Goal: Task Accomplishment & Management: Manage account settings

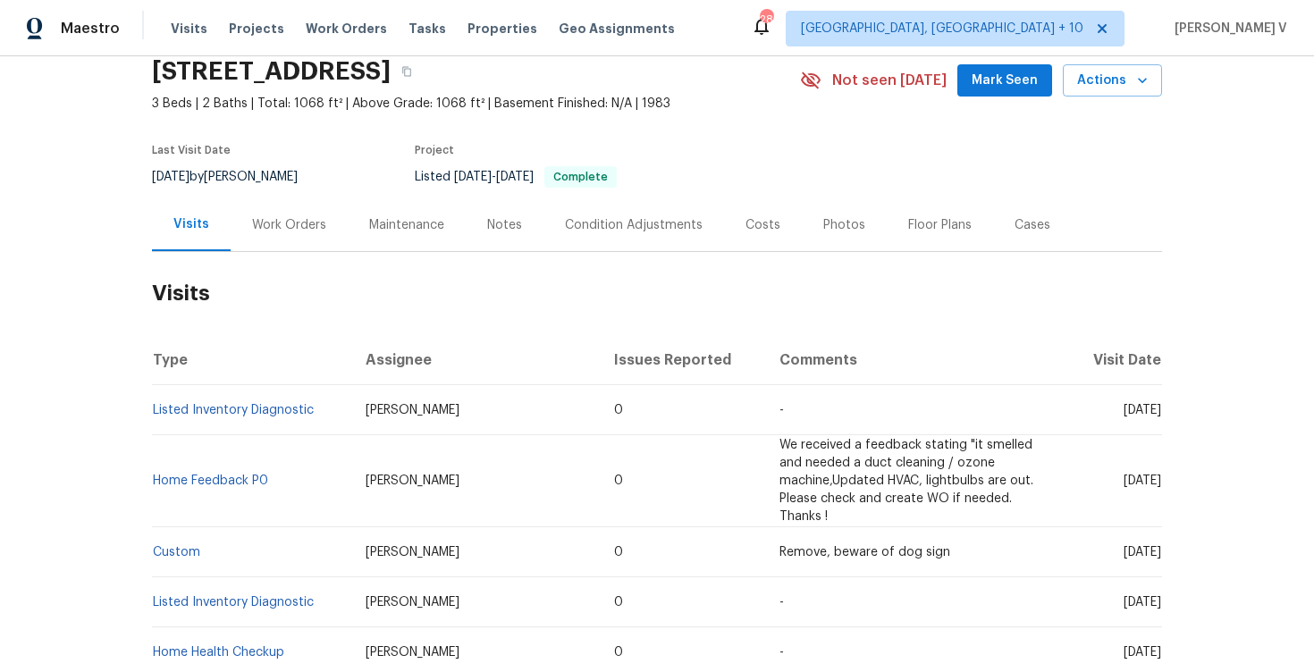
click at [299, 221] on div "Work Orders" at bounding box center [289, 225] width 74 height 18
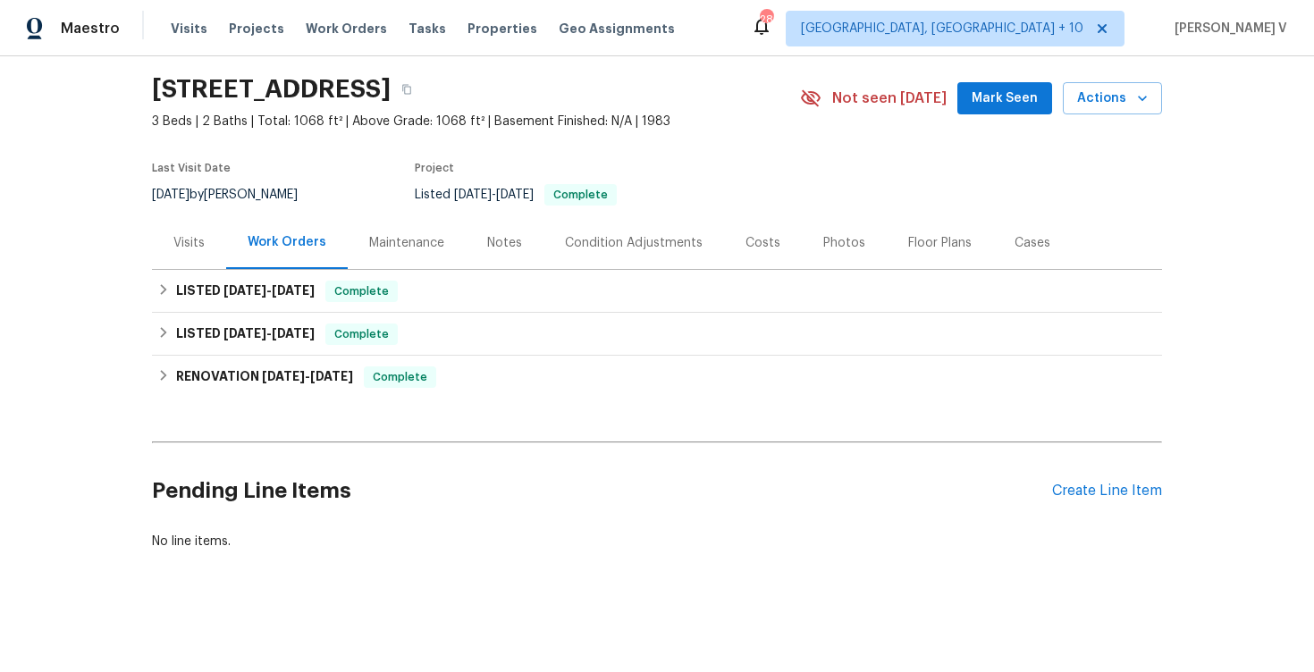
scroll to position [55, 0]
click at [1085, 497] on div "Create Line Item" at bounding box center [1107, 491] width 110 height 17
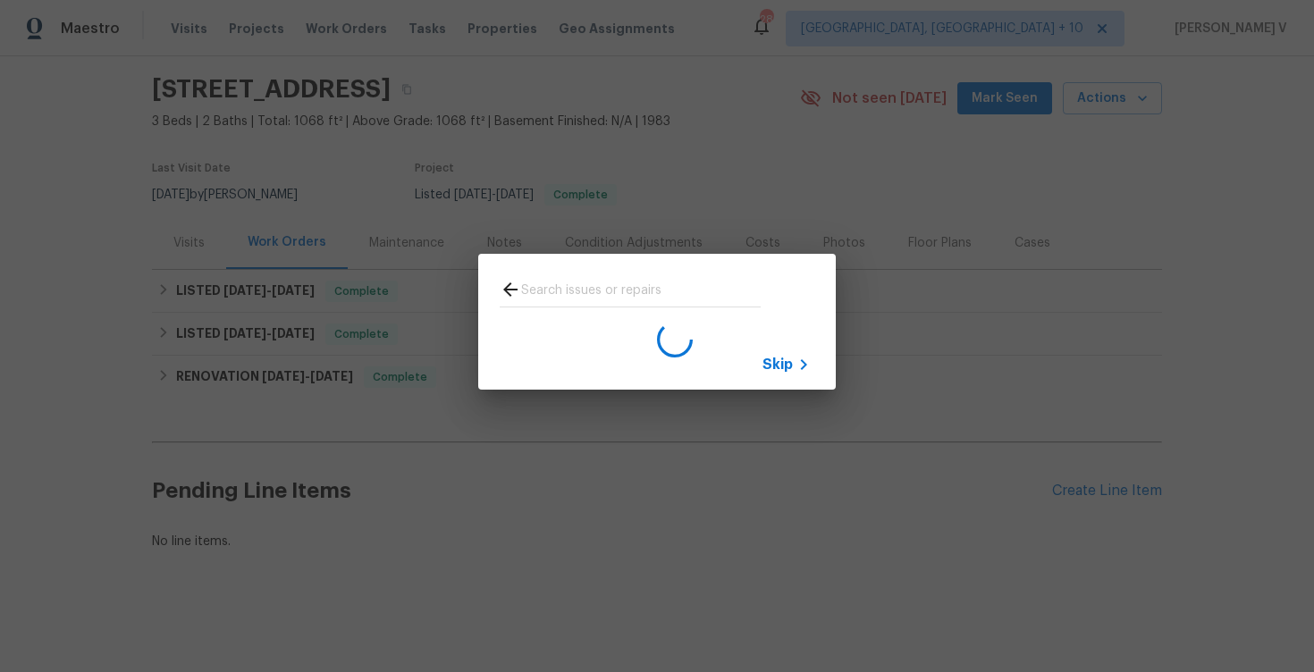
click at [785, 368] on span "Skip" at bounding box center [777, 365] width 30 height 18
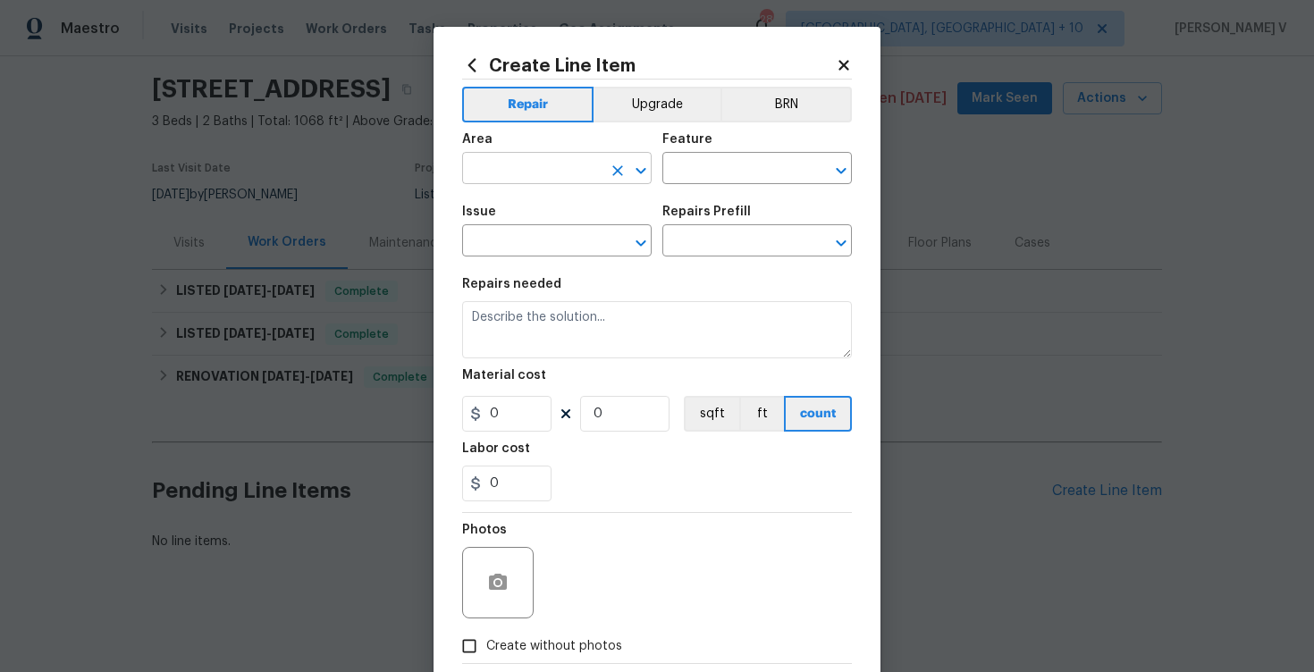
click at [522, 176] on input "text" at bounding box center [531, 170] width 139 height 28
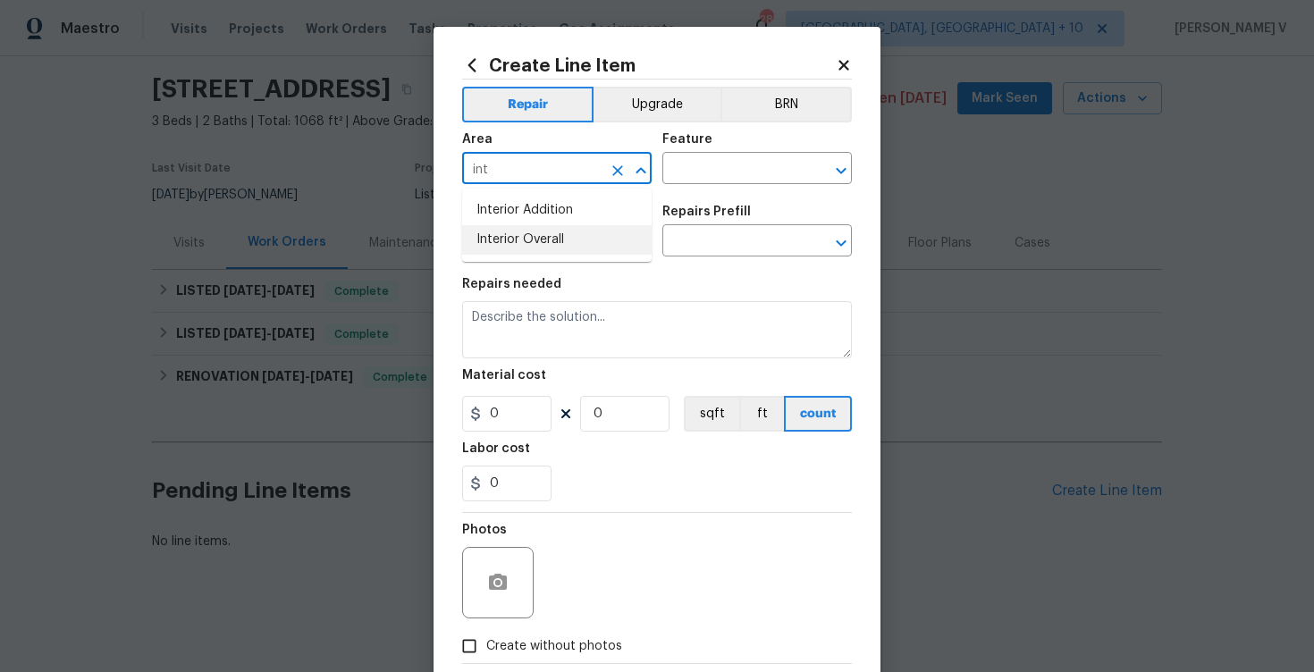
click at [550, 248] on li "Interior Overall" at bounding box center [557, 239] width 190 height 29
type input "Interior Overall"
click at [723, 167] on input "text" at bounding box center [731, 170] width 139 height 28
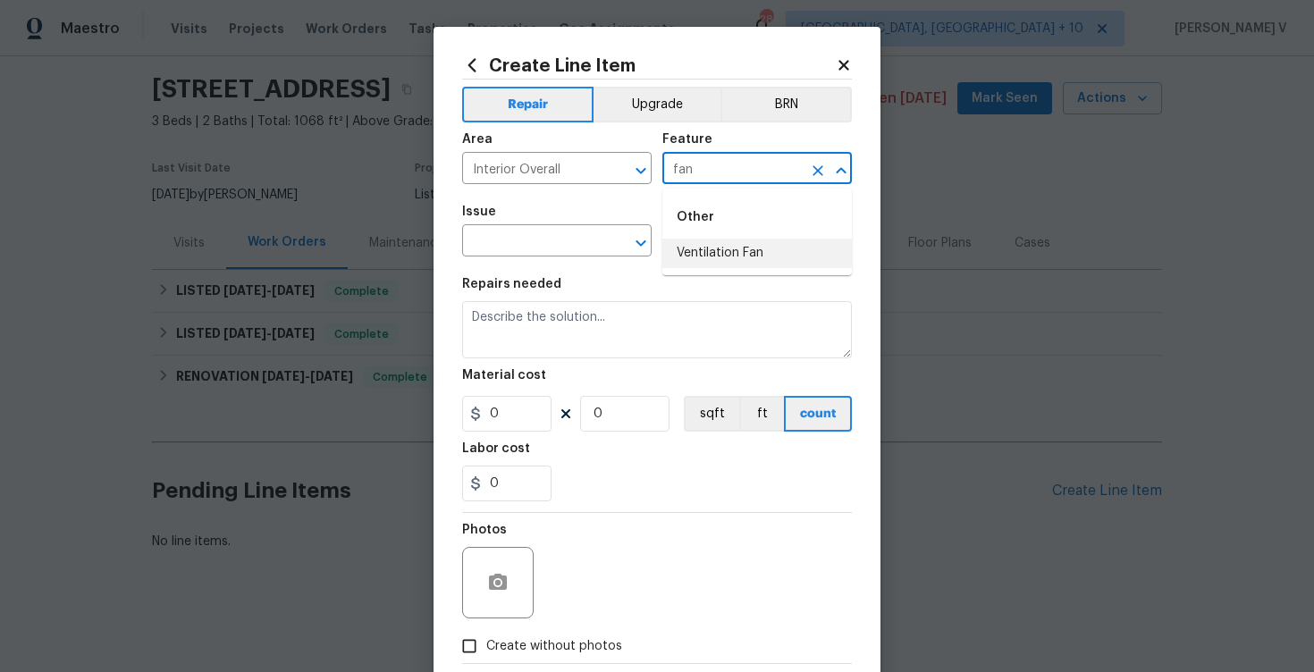
click at [725, 240] on li "Ventilation Fan" at bounding box center [757, 253] width 190 height 29
type input "Ventilation Fan"
click at [570, 246] on input "text" at bounding box center [531, 243] width 139 height 28
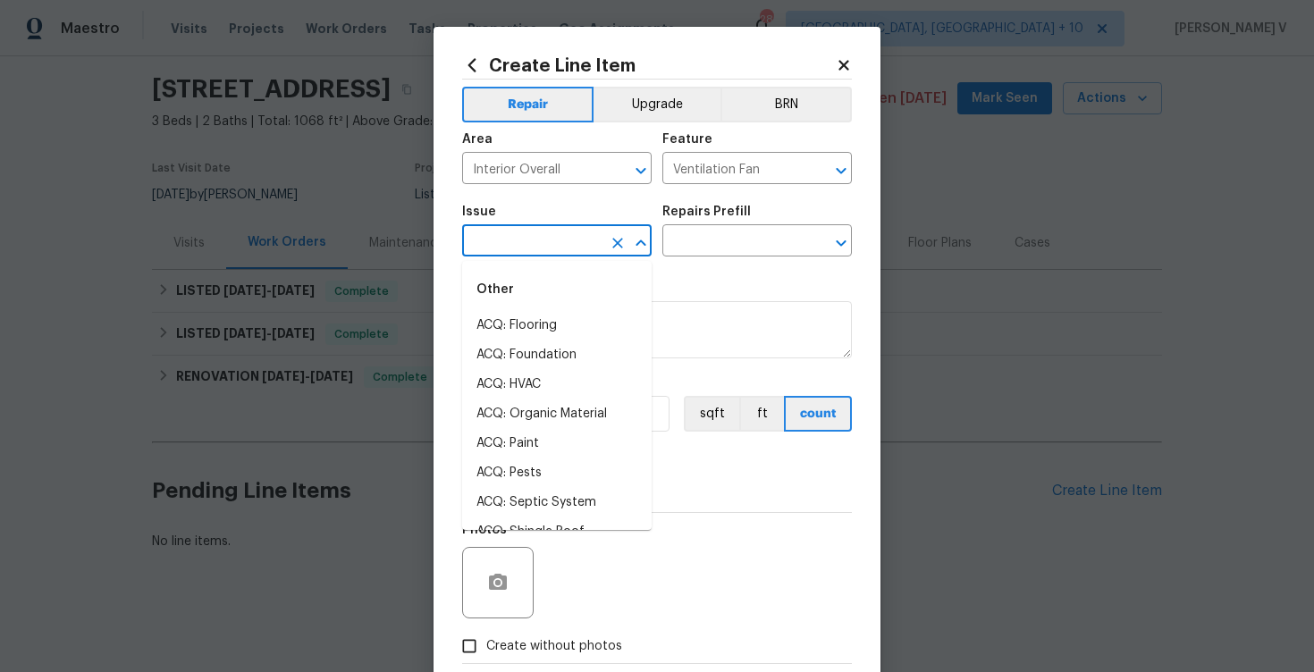
type input "i"
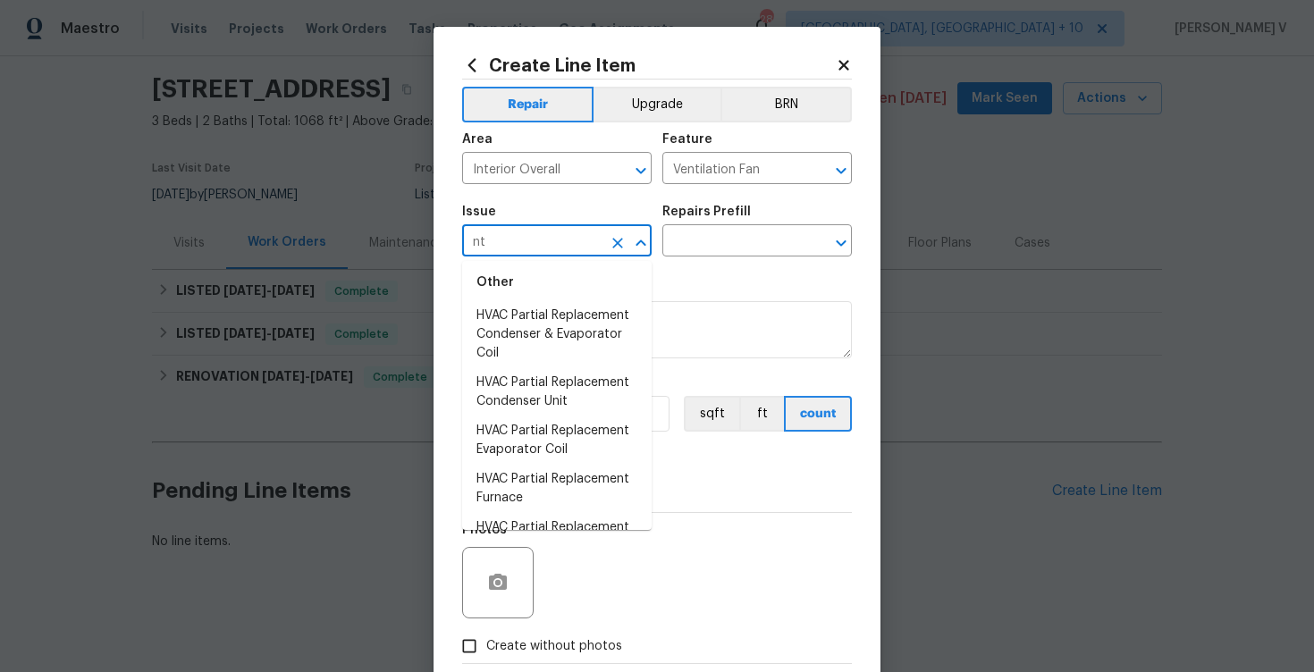
scroll to position [573, 0]
click at [513, 254] on input "nt" at bounding box center [531, 243] width 139 height 28
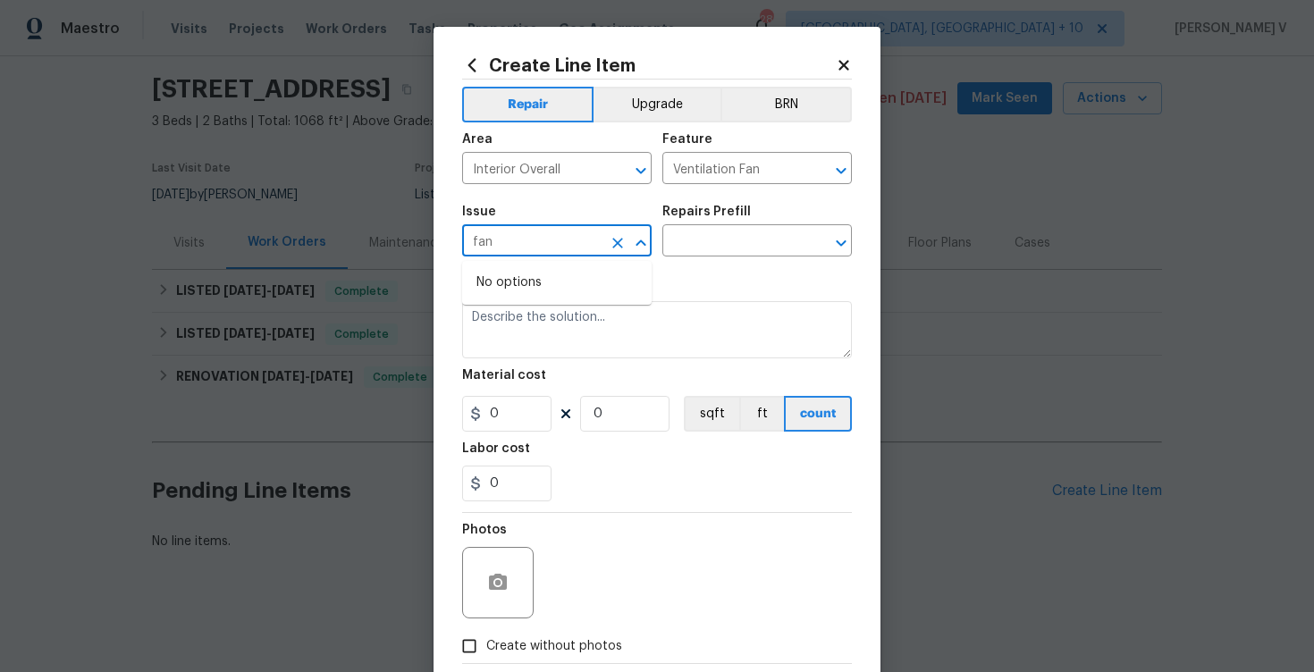
click at [562, 248] on input "fan" at bounding box center [531, 243] width 139 height 28
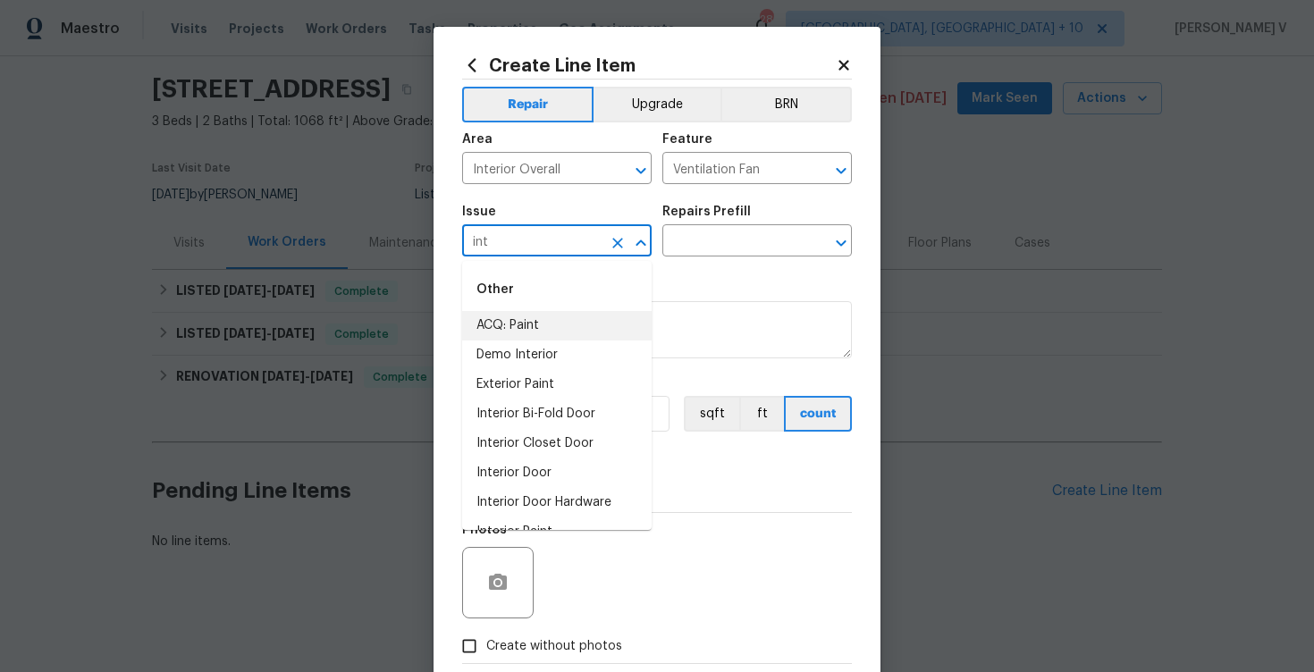
scroll to position [113, 0]
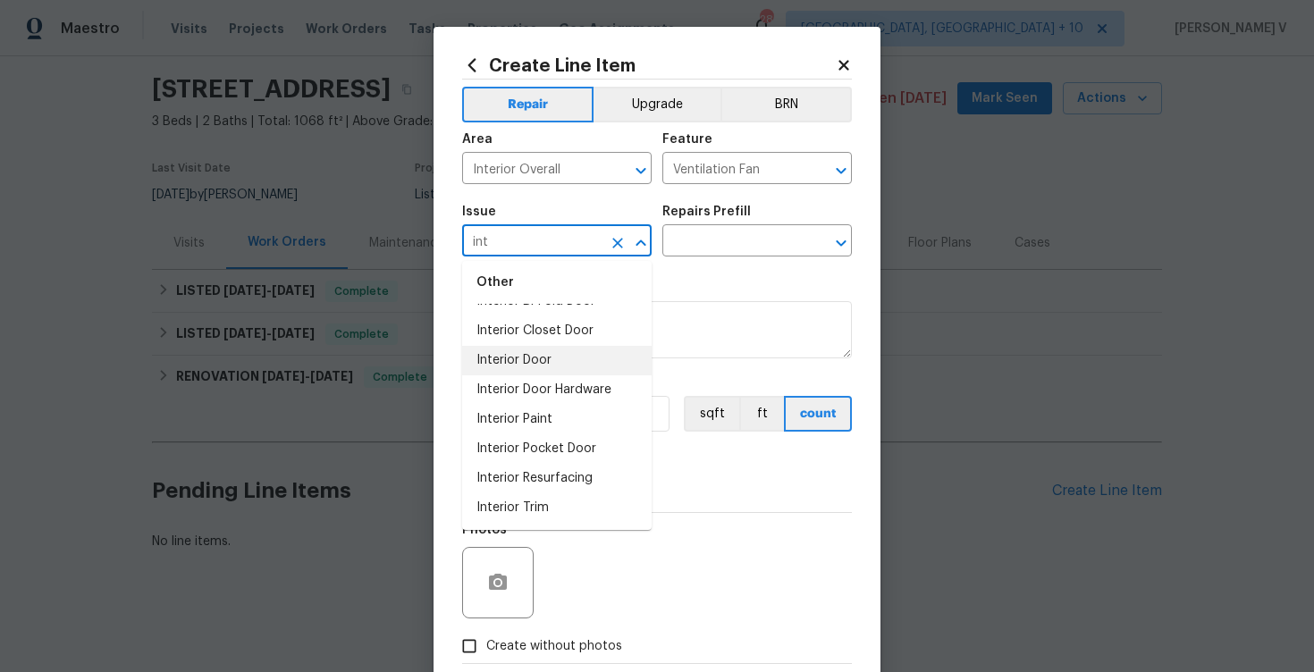
click at [548, 363] on li "Interior Door" at bounding box center [557, 360] width 190 height 29
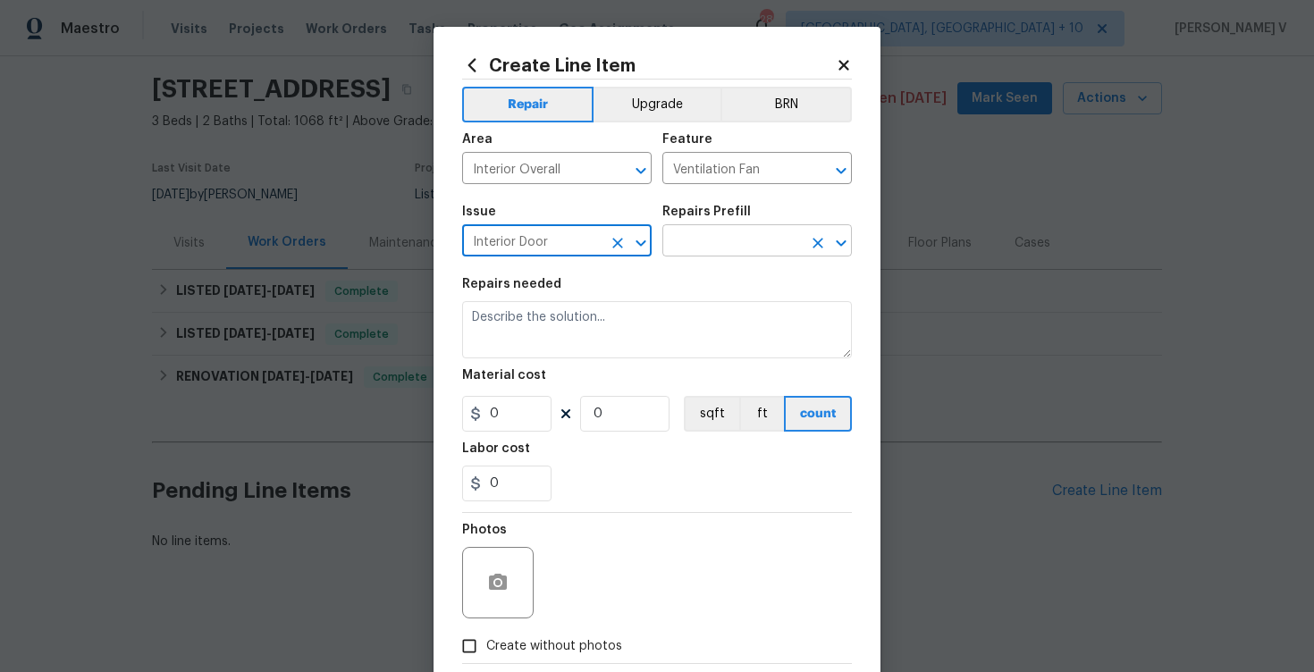
type input "Interior Door"
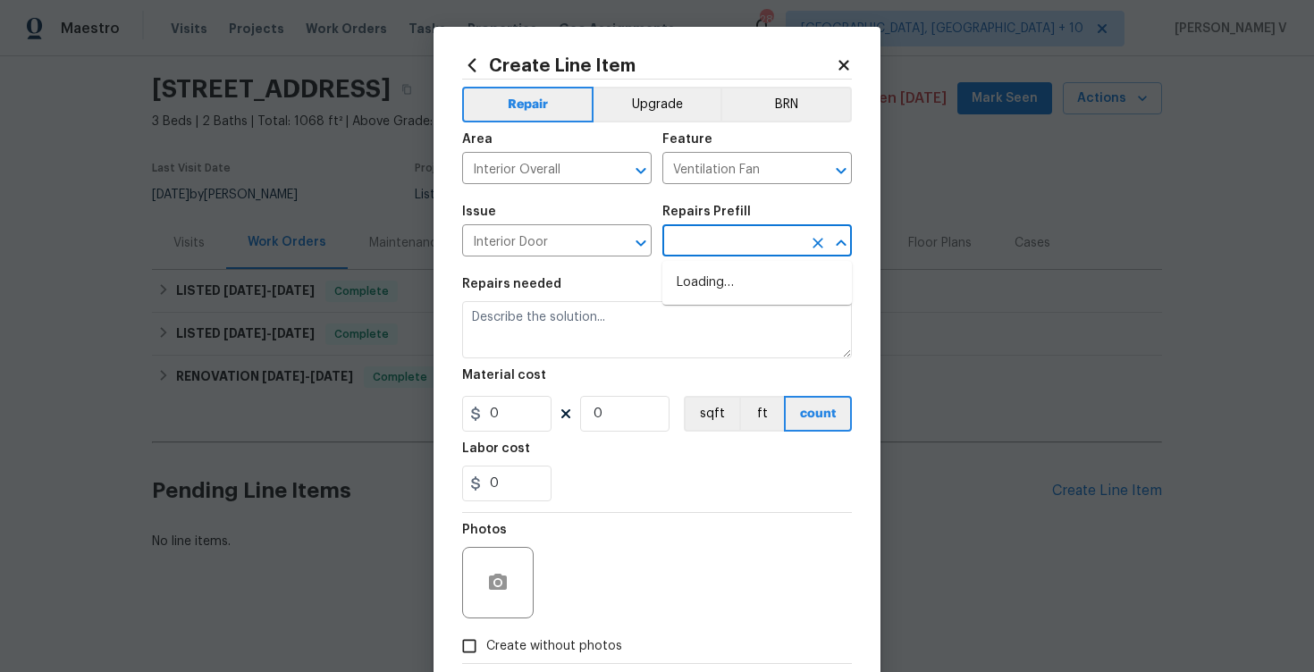
click at [733, 252] on input "text" at bounding box center [731, 243] width 139 height 28
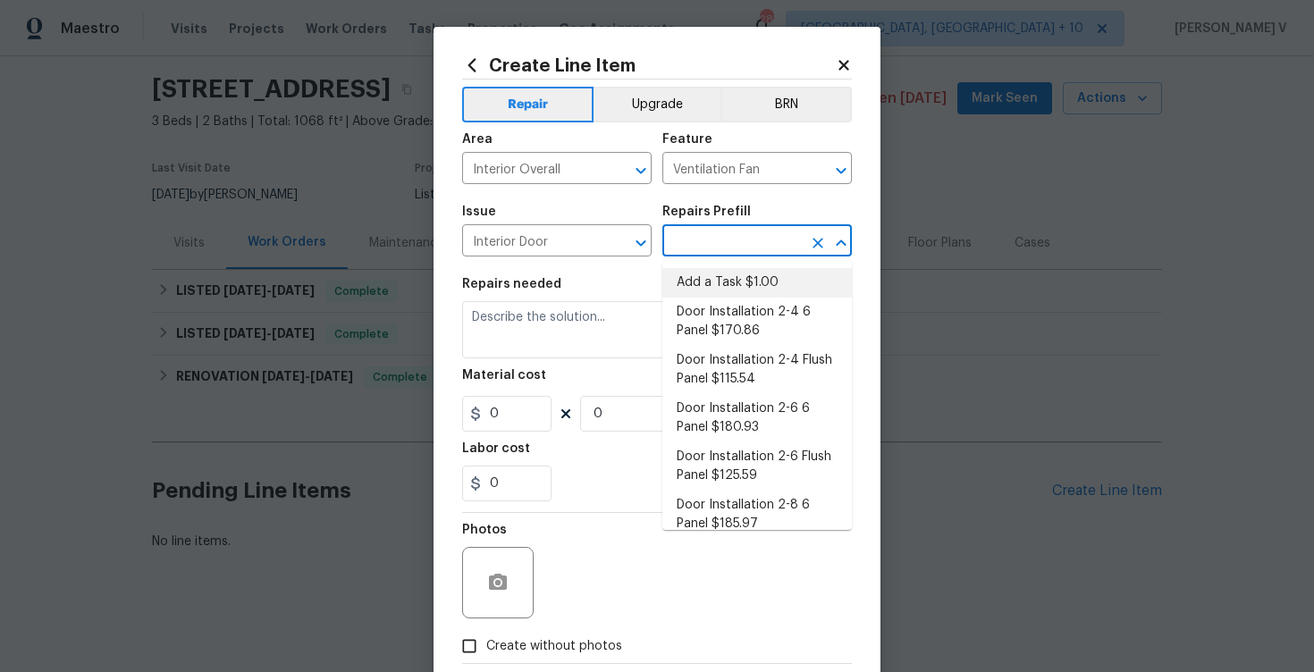
click at [687, 289] on li "Add a Task $1.00" at bounding box center [757, 282] width 190 height 29
type input "Interior Door"
type input "Add a Task $1.00"
type textarea "HPM to detail"
type input "1"
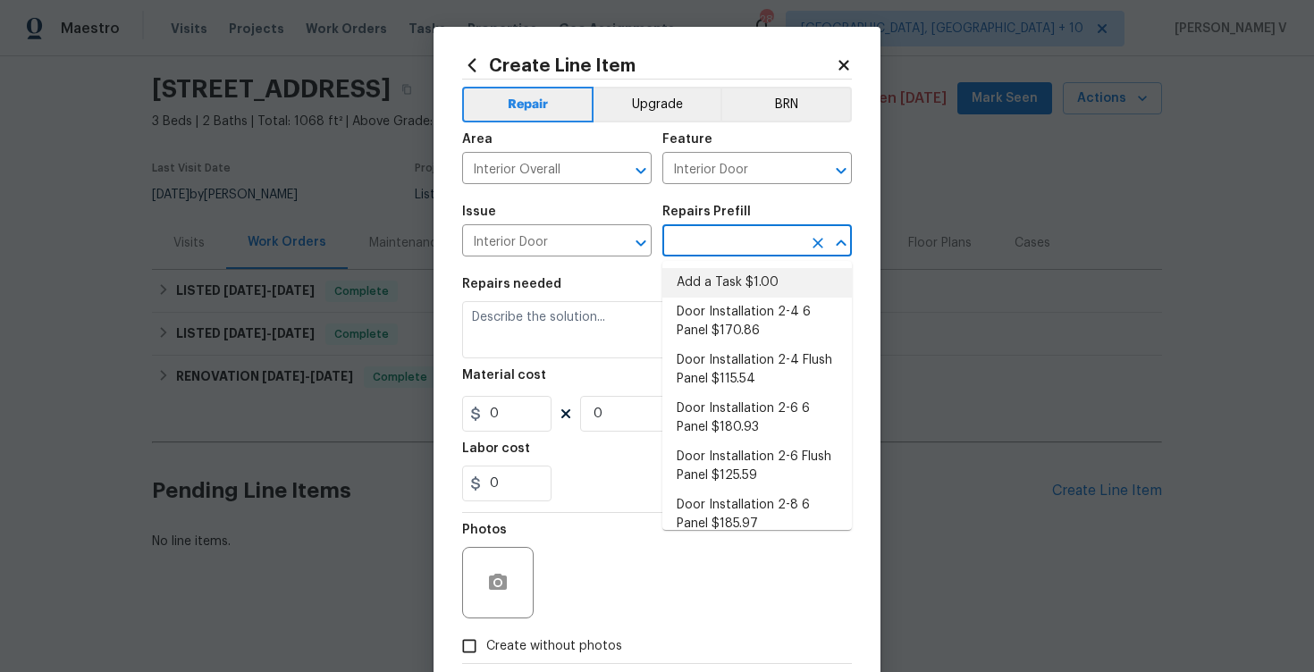
type input "1"
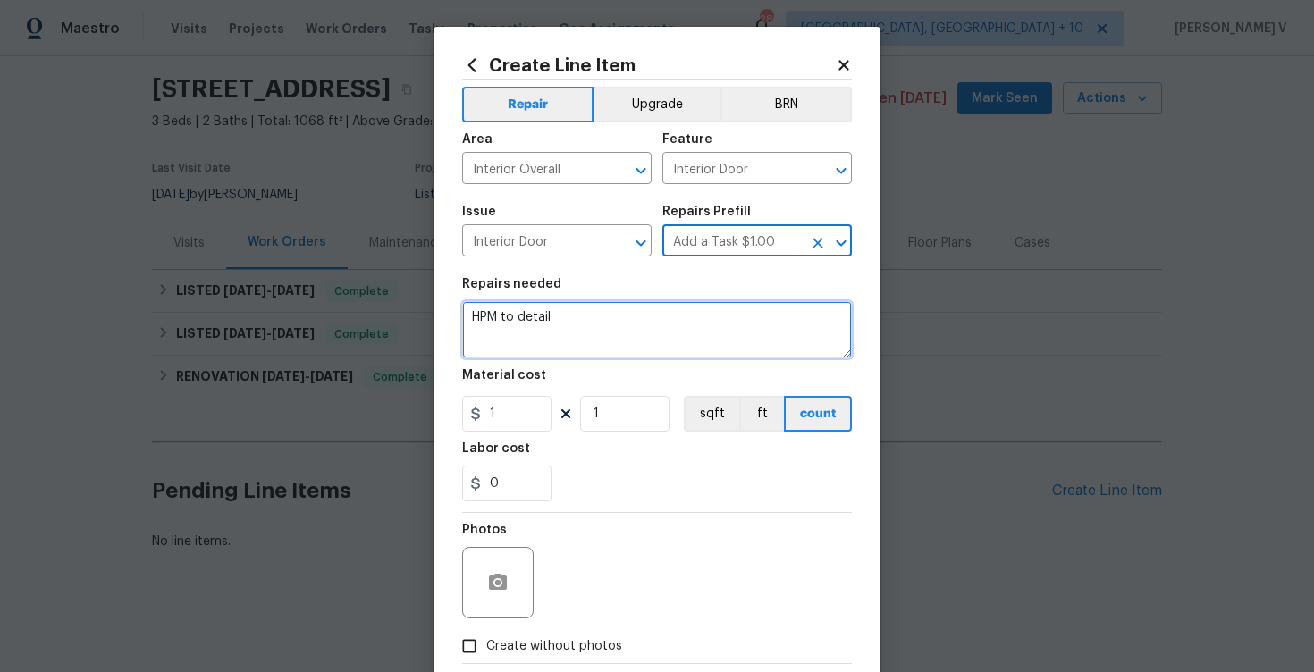
click at [586, 325] on textarea "HPM to detail" at bounding box center [657, 329] width 390 height 57
paste textarea
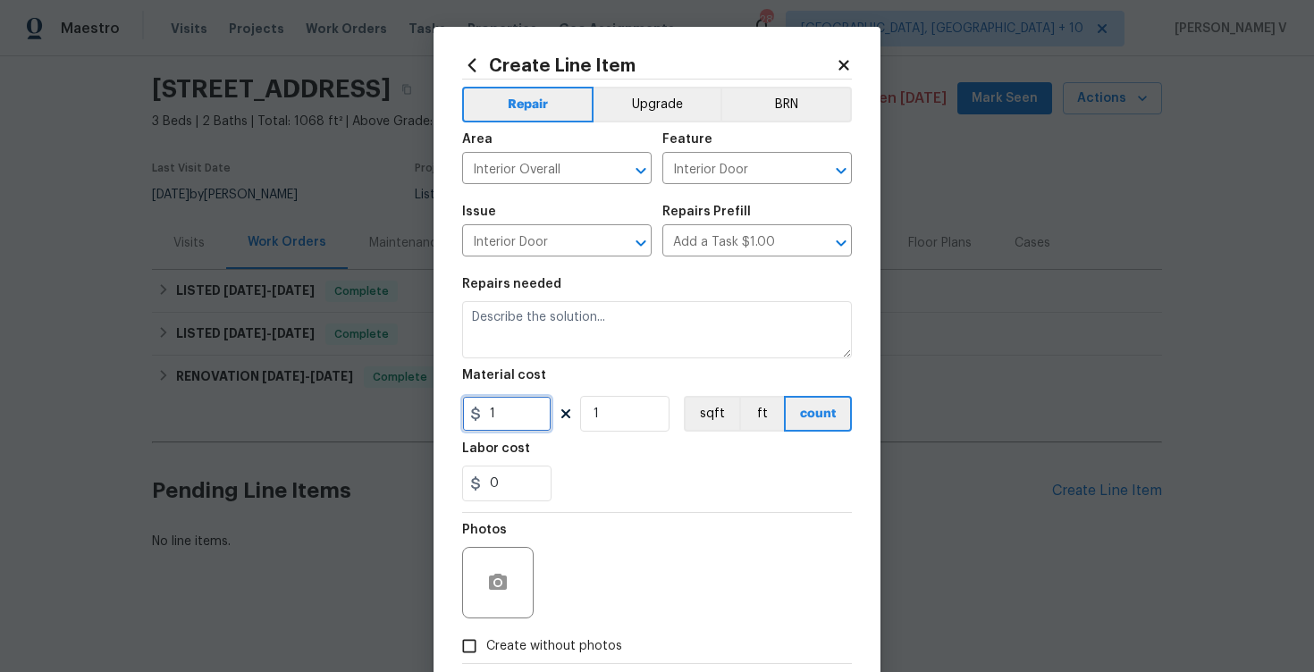
click at [518, 404] on input "1" at bounding box center [506, 414] width 89 height 36
paste input "text"
type input "1"
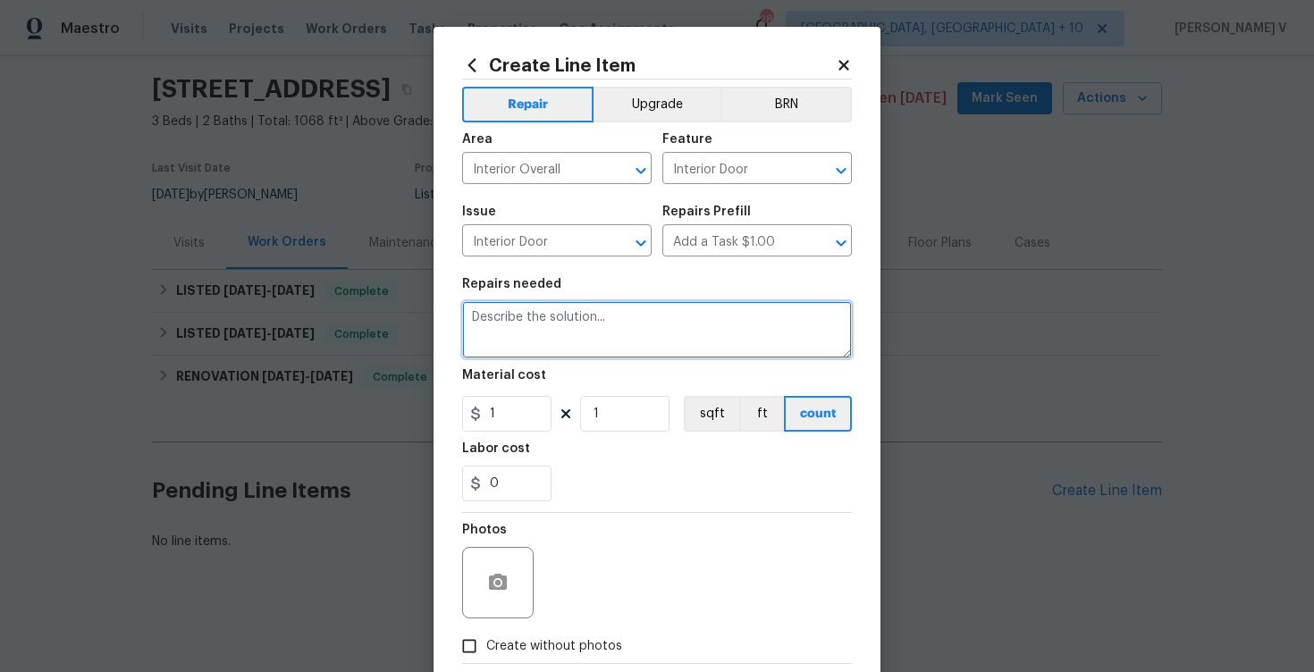
click at [607, 355] on textarea at bounding box center [657, 329] width 390 height 57
paste textarea "The door leading outside from the porch does not latch properly. Please inspect…"
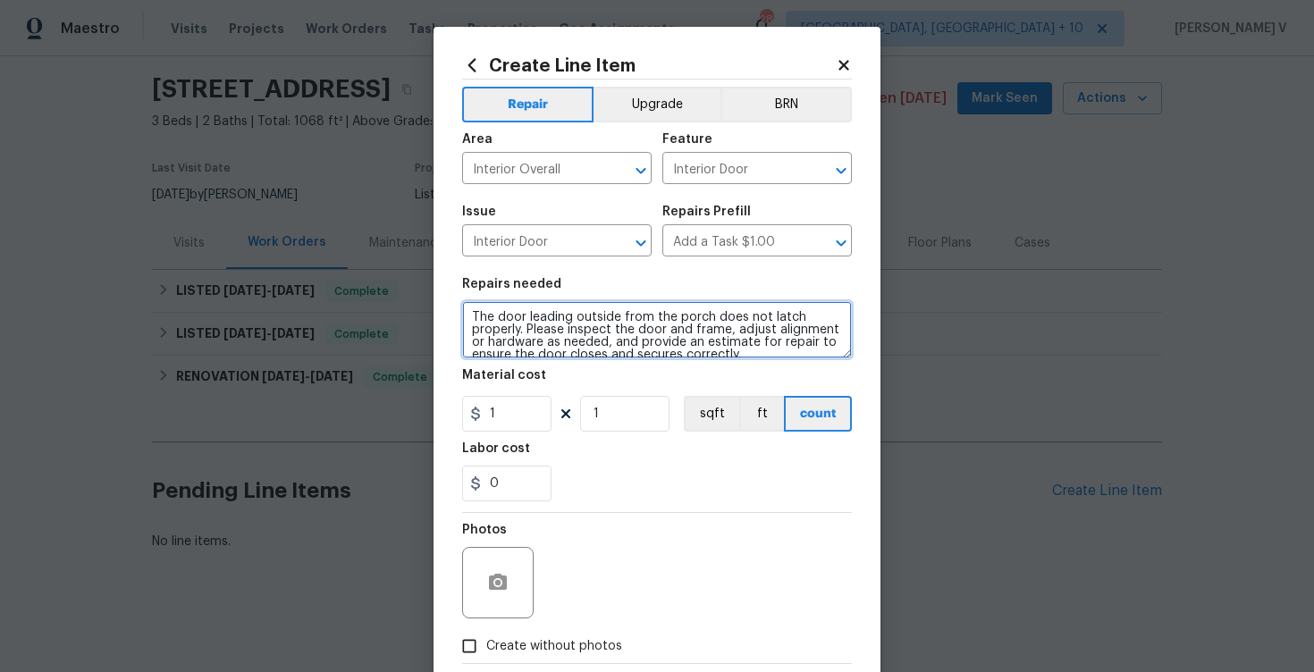
scroll to position [16, 0]
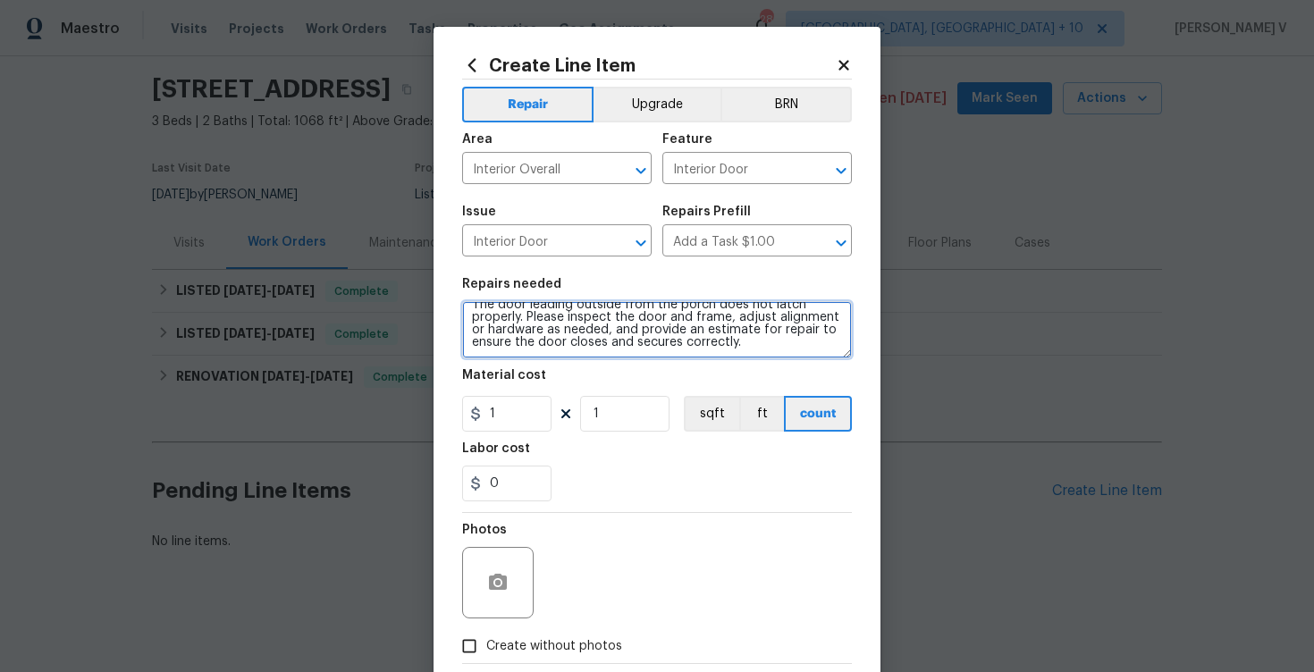
type textarea "The door leading outside from the porch does not latch properly. Please inspect…"
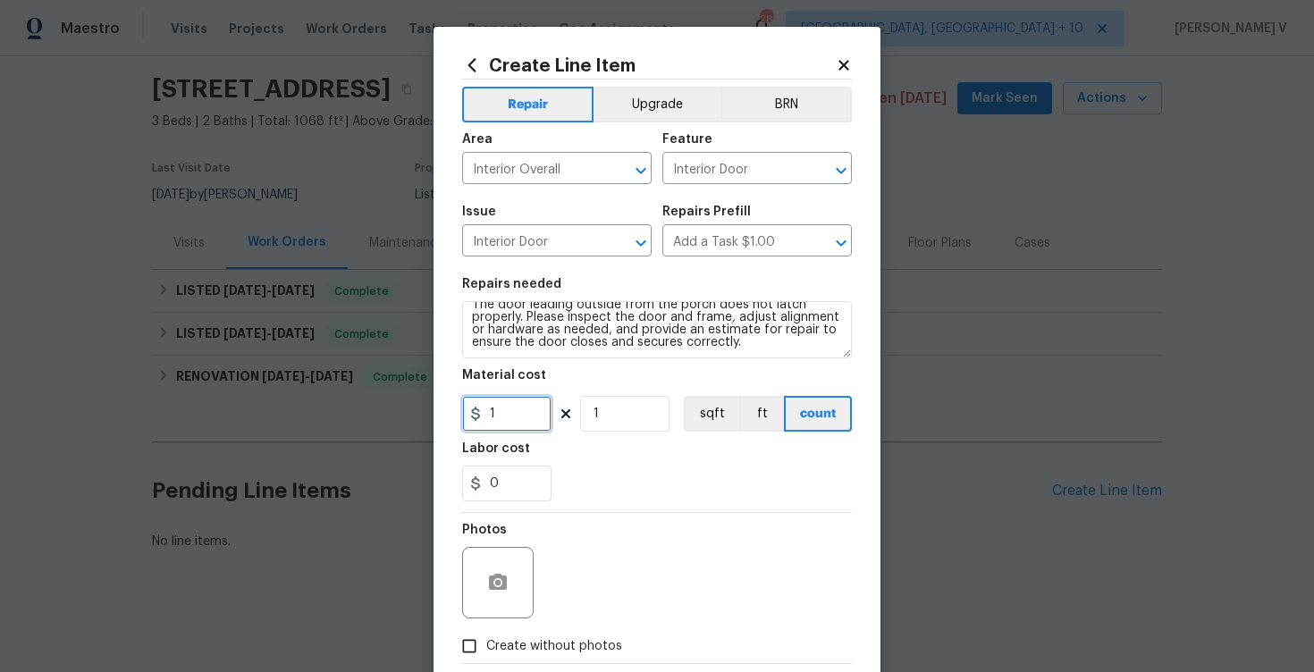
click at [529, 417] on input "1" at bounding box center [506, 414] width 89 height 36
type input "75"
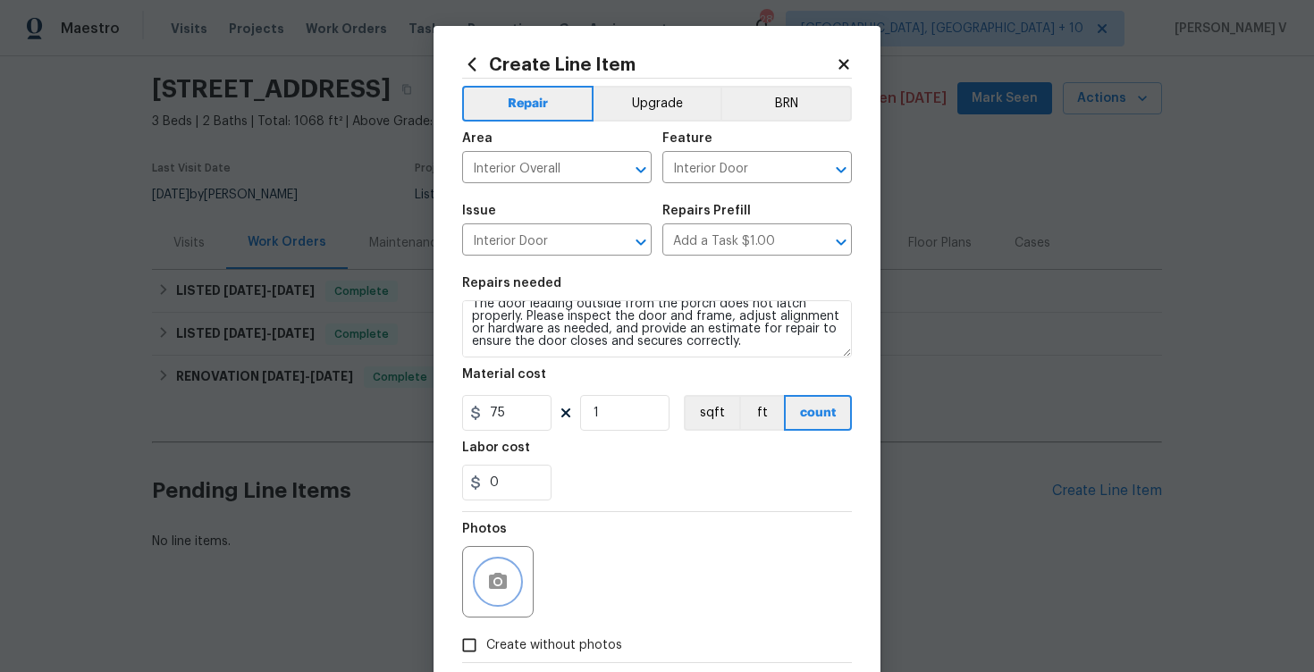
click at [495, 579] on icon "button" at bounding box center [497, 581] width 21 height 21
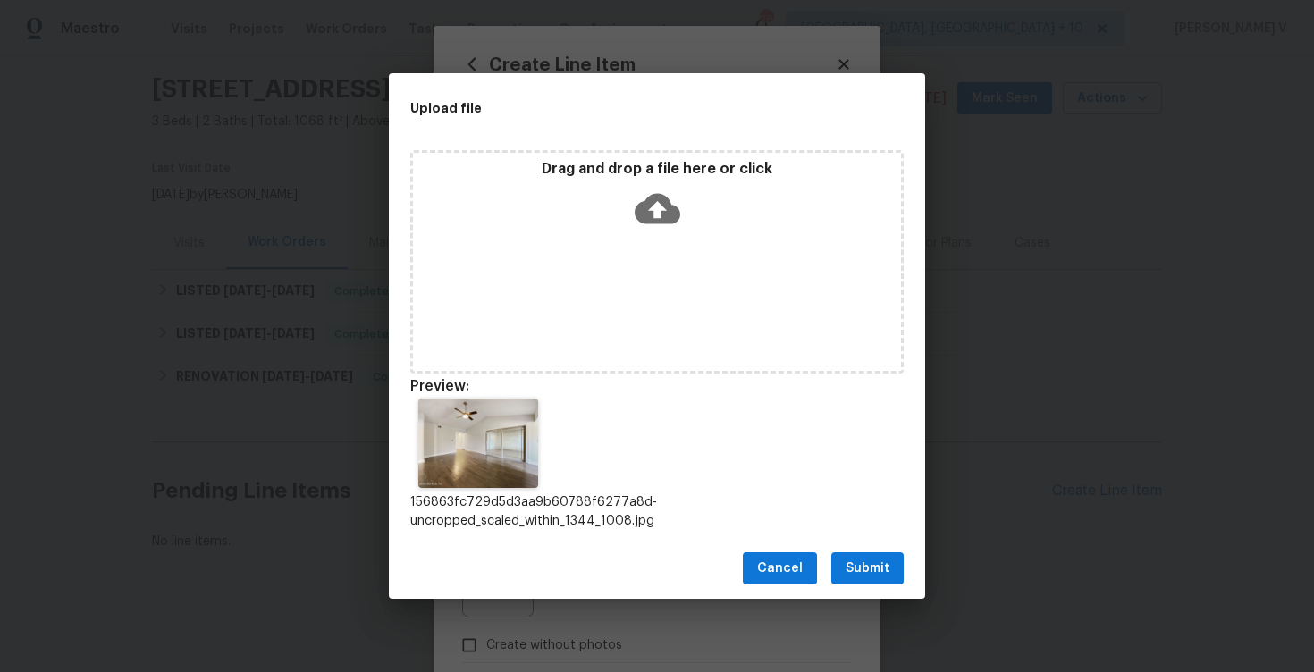
click at [878, 565] on span "Submit" at bounding box center [868, 569] width 44 height 22
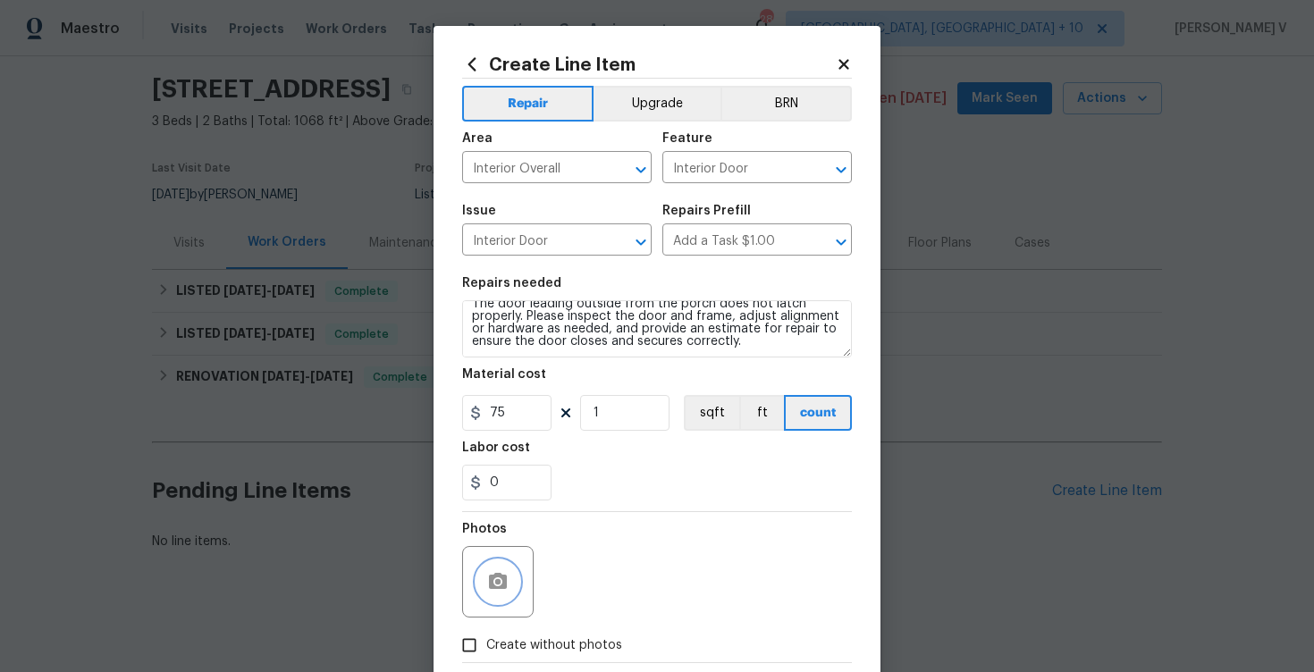
scroll to position [98, 0]
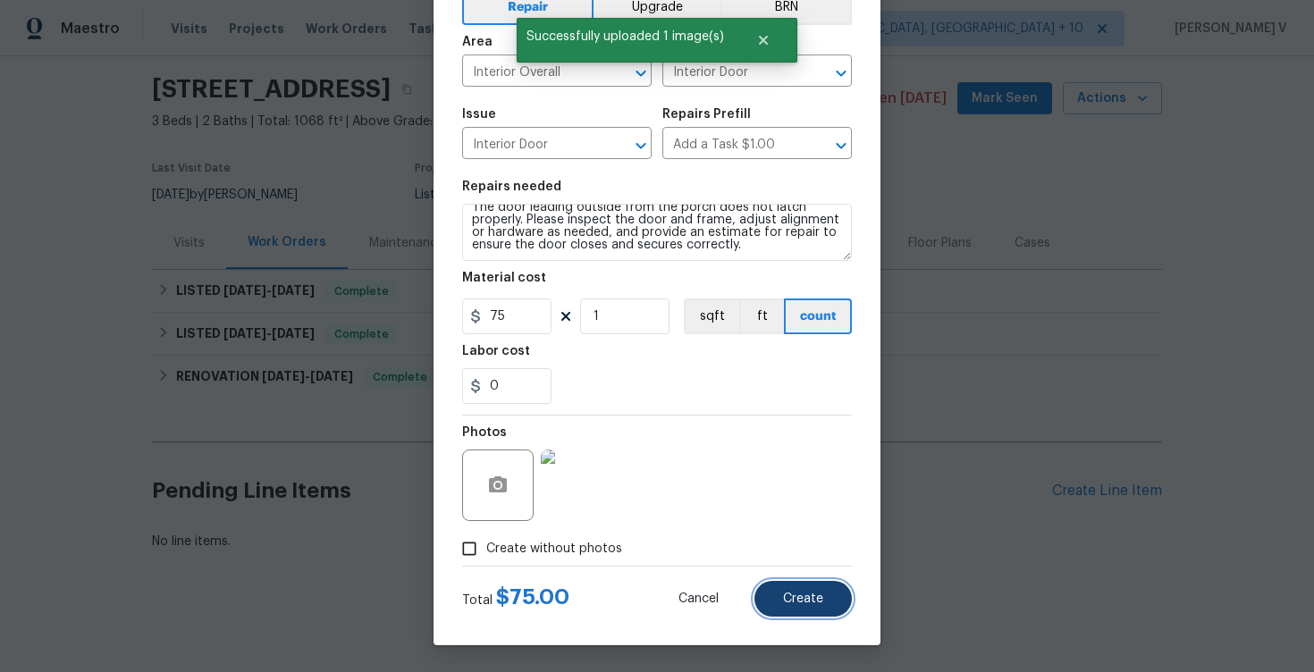
click at [785, 599] on span "Create" at bounding box center [803, 599] width 40 height 13
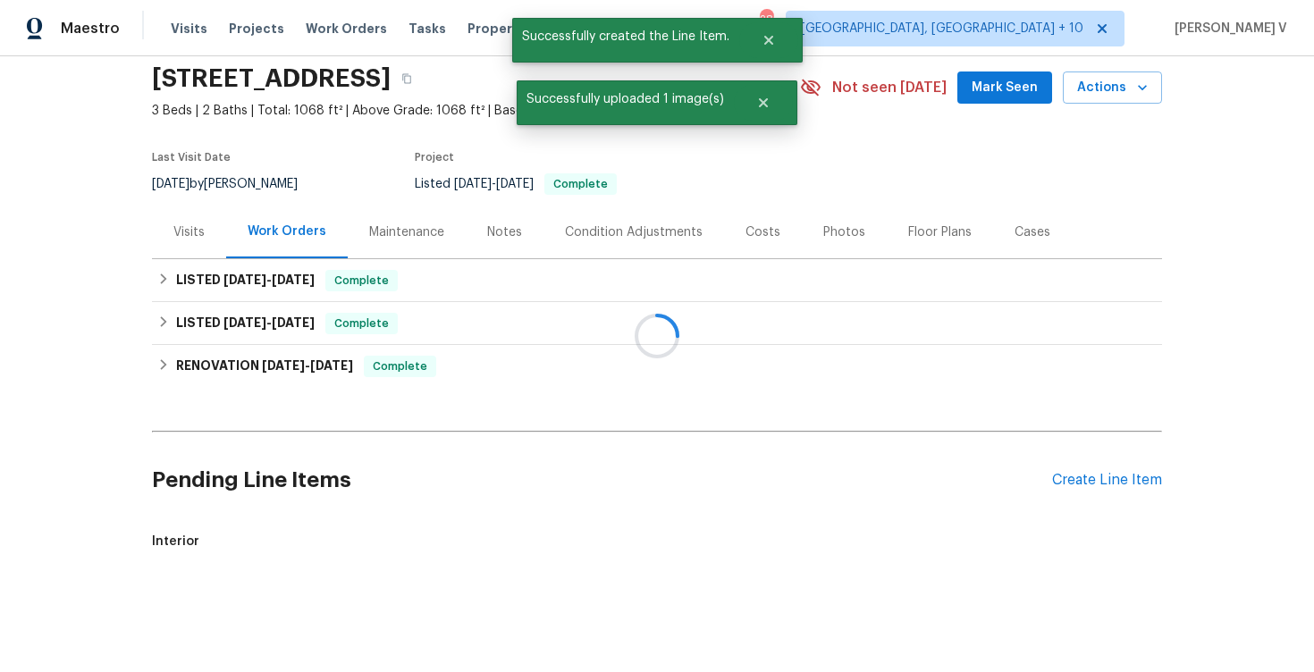
scroll to position [72, 0]
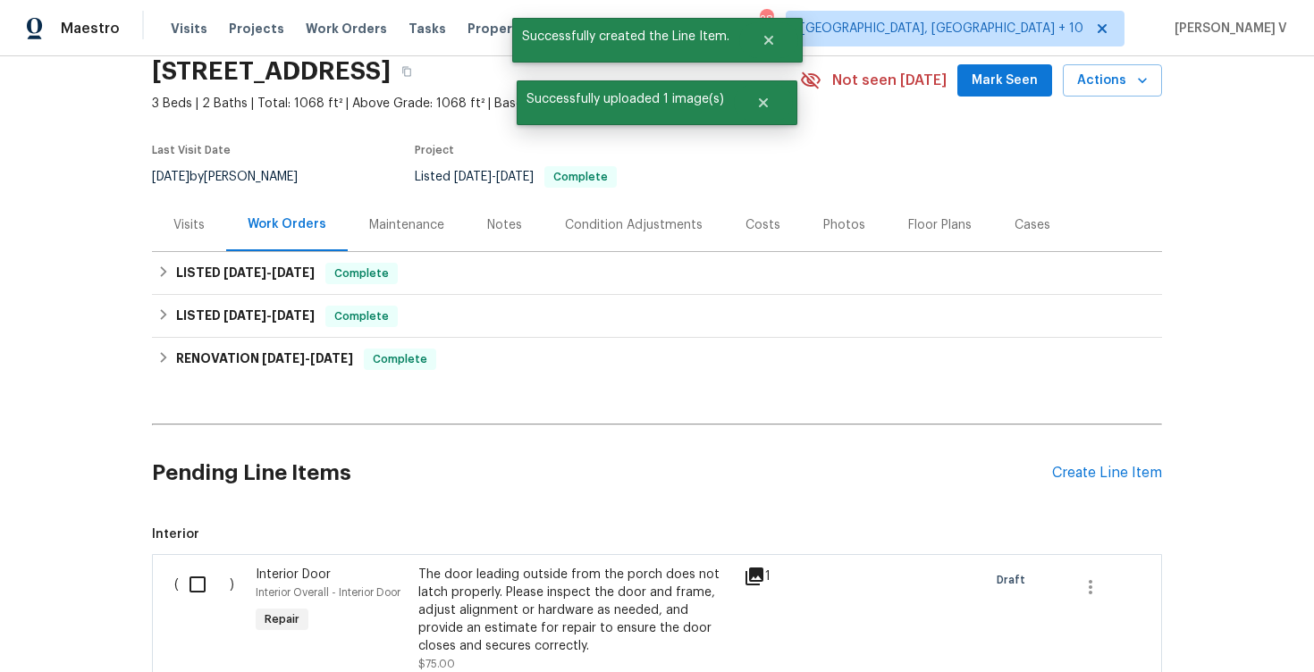
click at [192, 598] on input "checkbox" at bounding box center [204, 585] width 51 height 38
checkbox input "true"
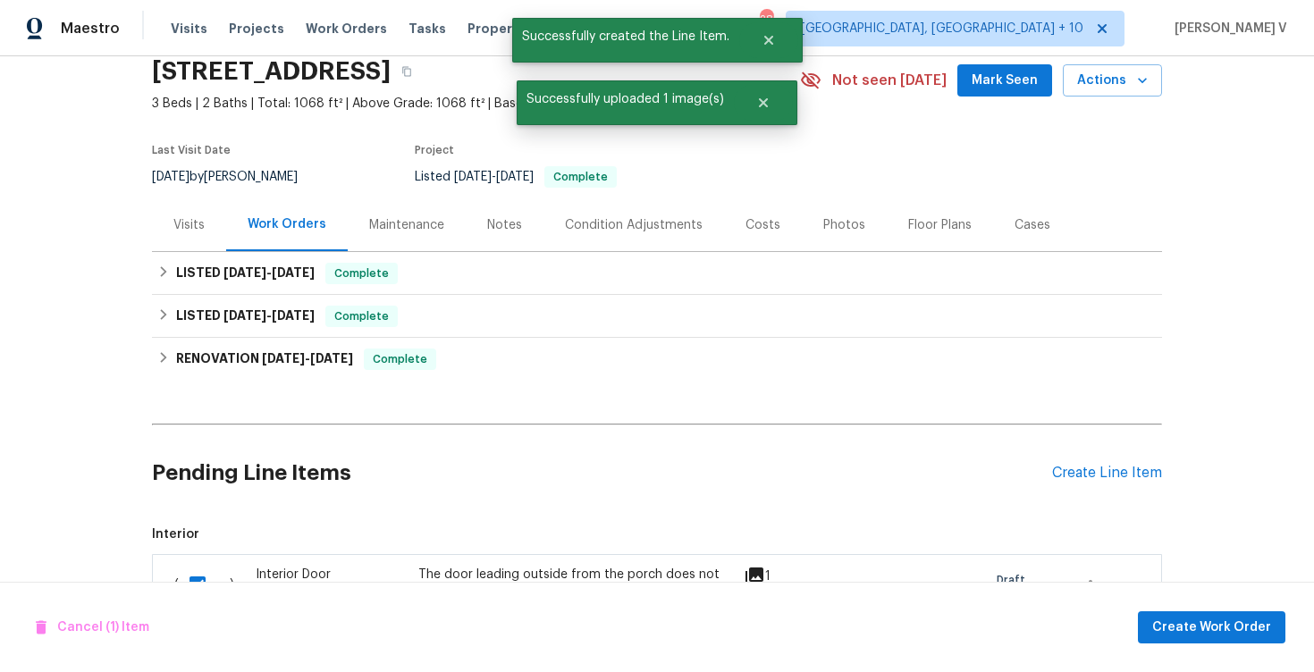
scroll to position [330, 0]
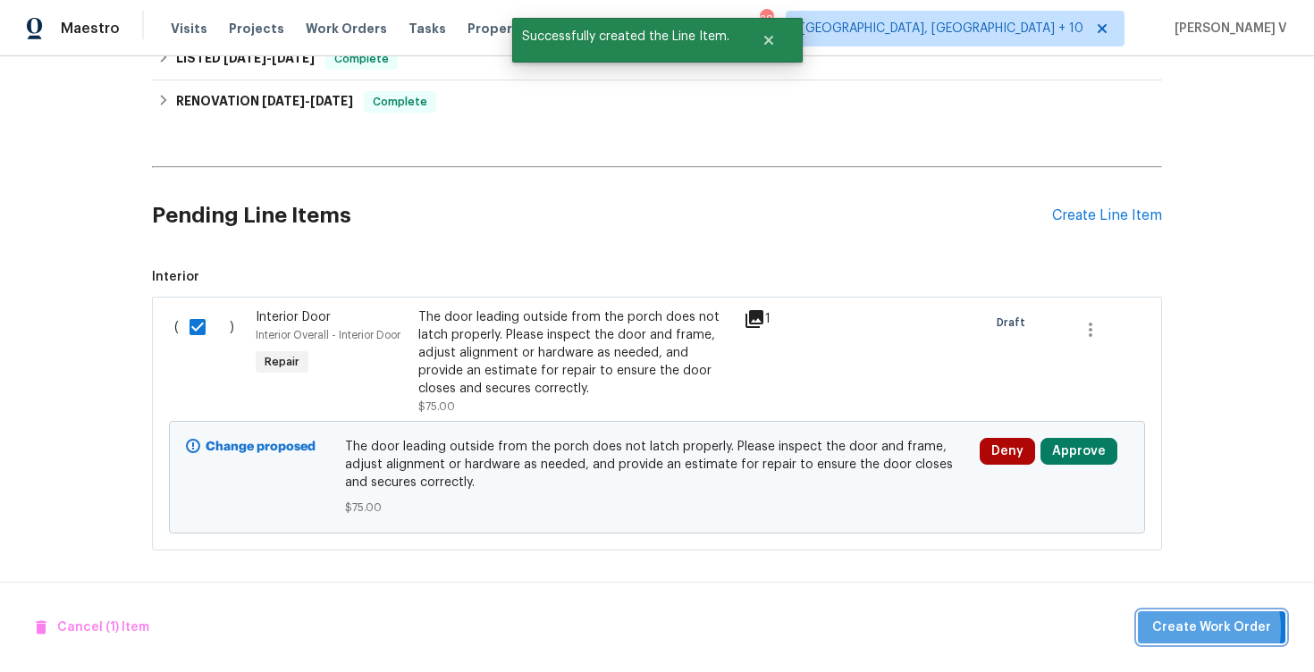
click at [1183, 628] on span "Create Work Order" at bounding box center [1211, 628] width 119 height 22
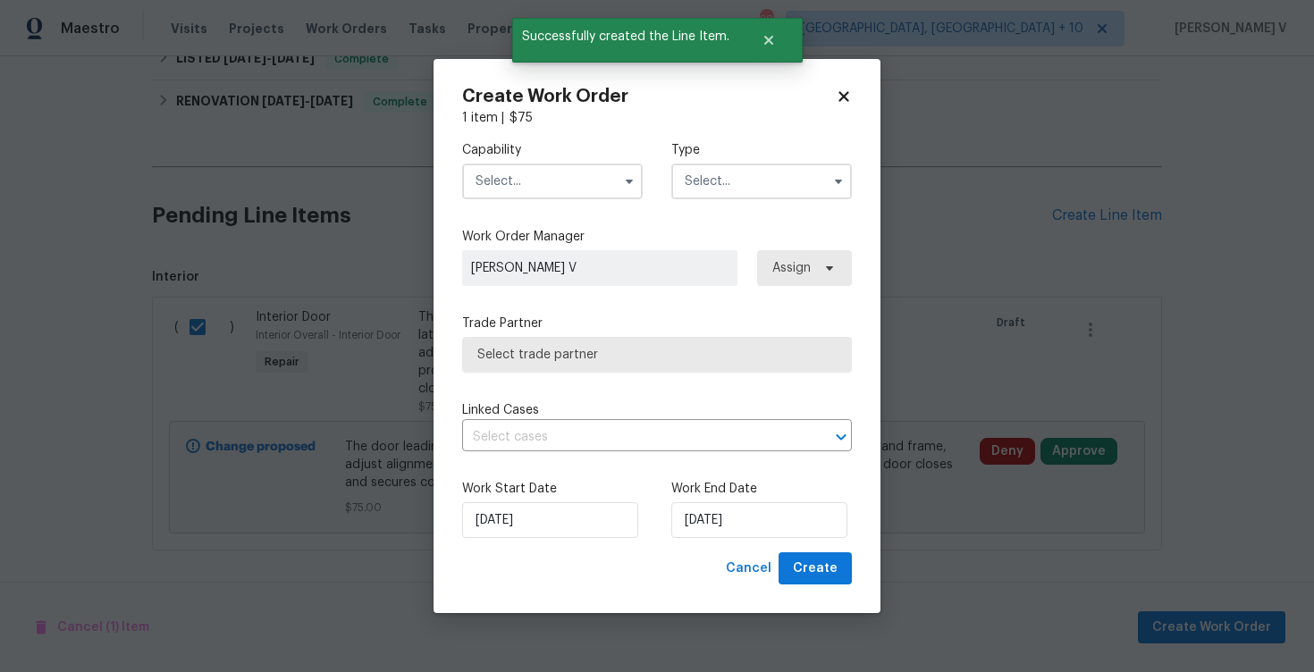
click at [527, 192] on input "text" at bounding box center [552, 182] width 181 height 36
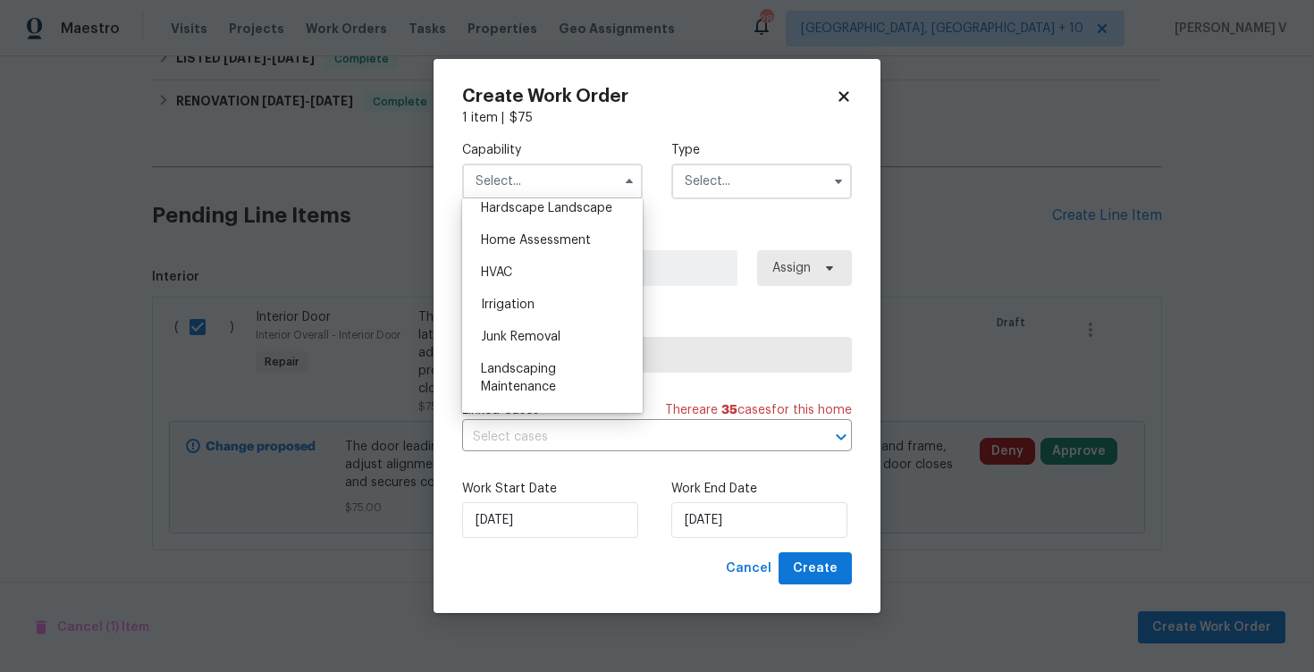
scroll to position [916, 0]
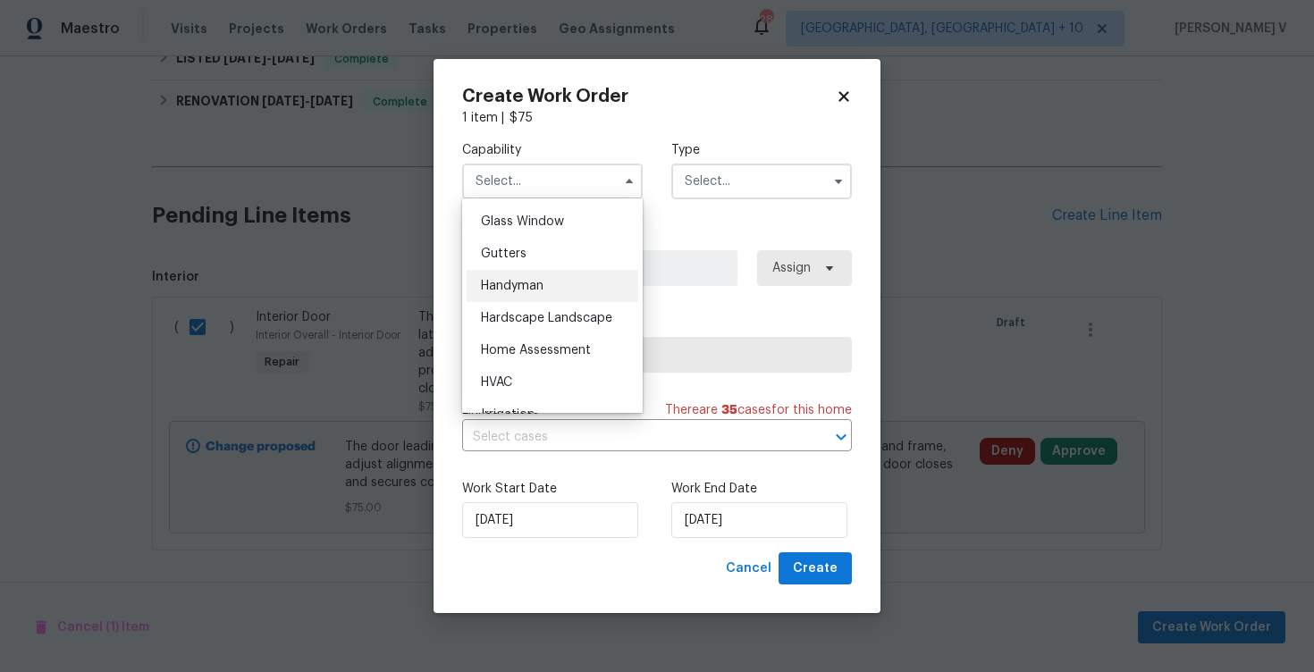
click at [528, 283] on span "Handyman" at bounding box center [512, 286] width 63 height 13
type input "Handyman"
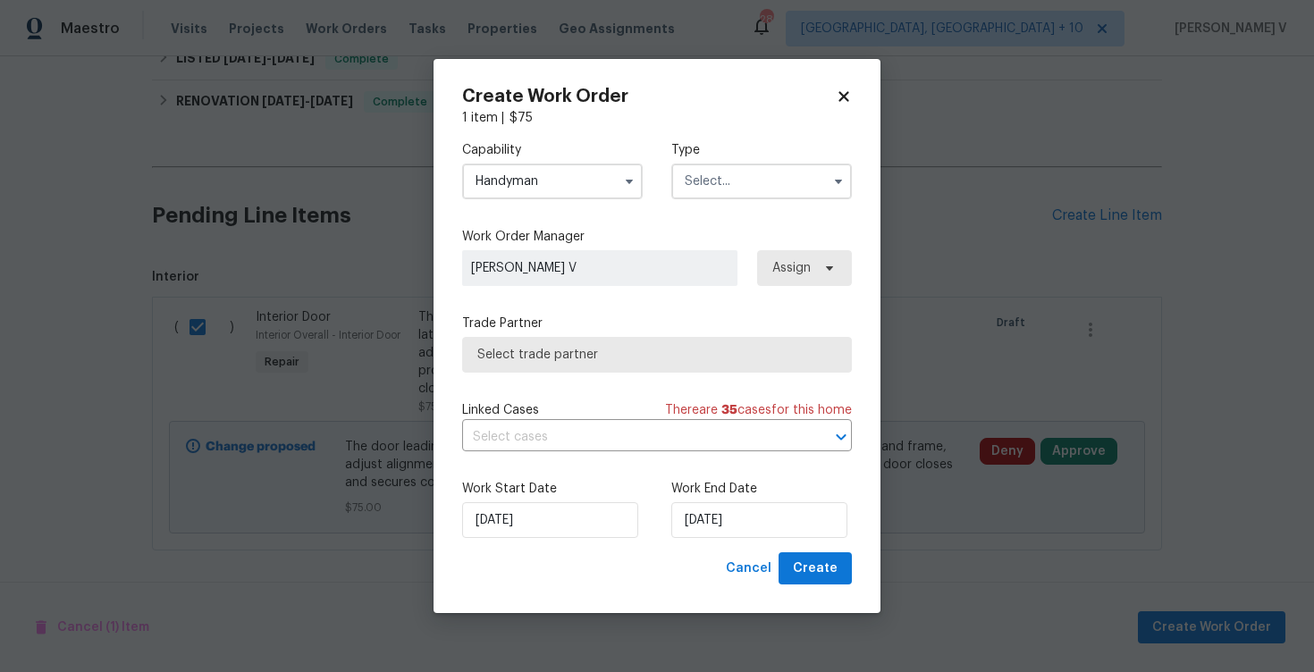
click at [730, 184] on input "text" at bounding box center [761, 182] width 181 height 36
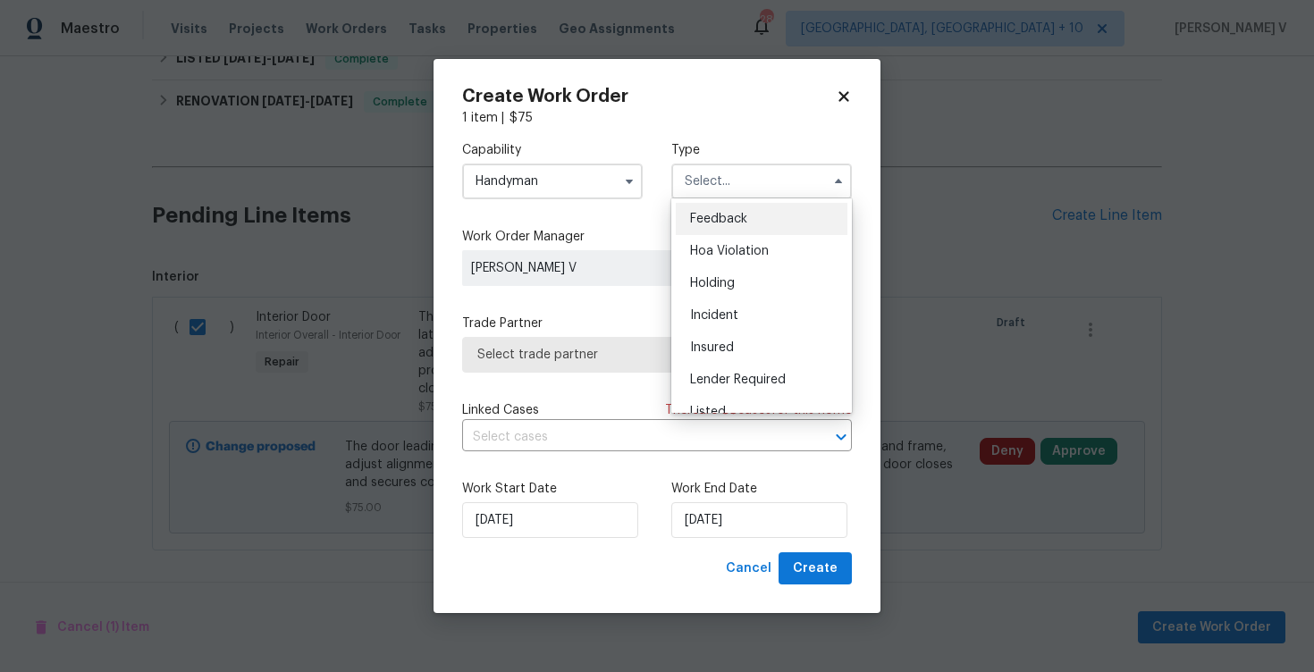
click at [720, 211] on div "Feedback" at bounding box center [762, 219] width 172 height 32
type input "Feedback"
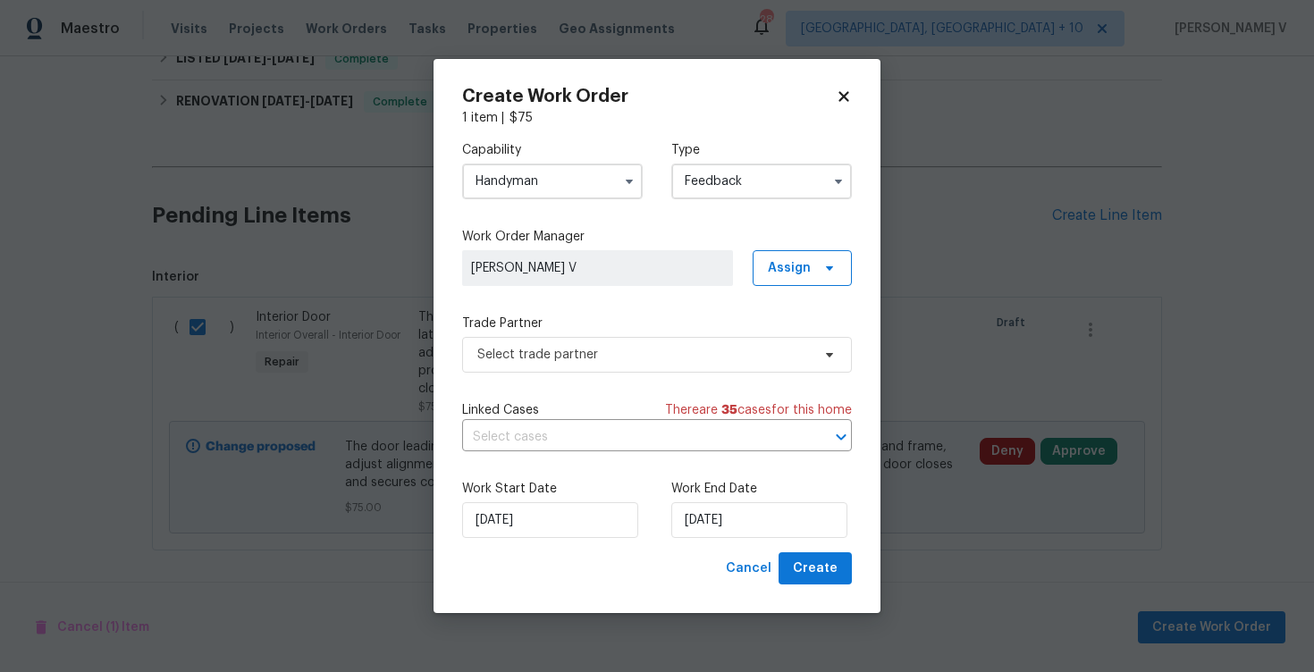
click at [582, 380] on div "Capability Handyman Type Feedback Feedback Hoa Violation Holding Incident Insur…" at bounding box center [657, 339] width 390 height 425
click at [581, 352] on span "Select trade partner" at bounding box center [643, 355] width 333 height 18
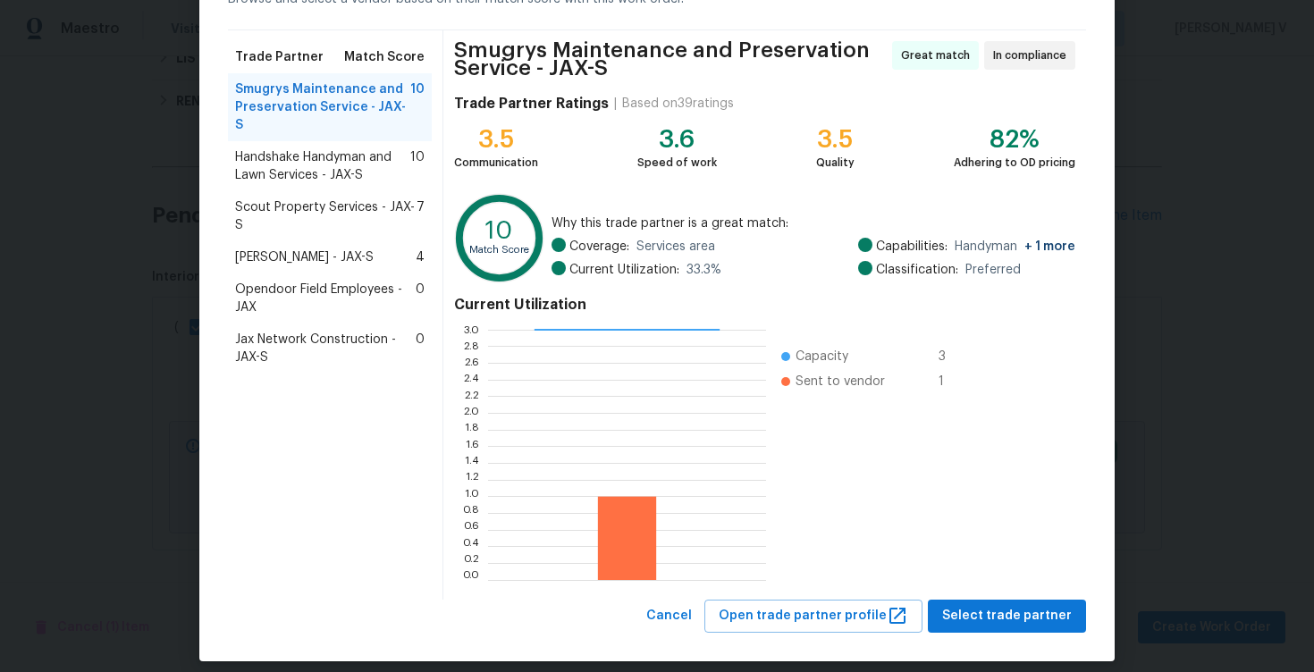
scroll to position [113, 0]
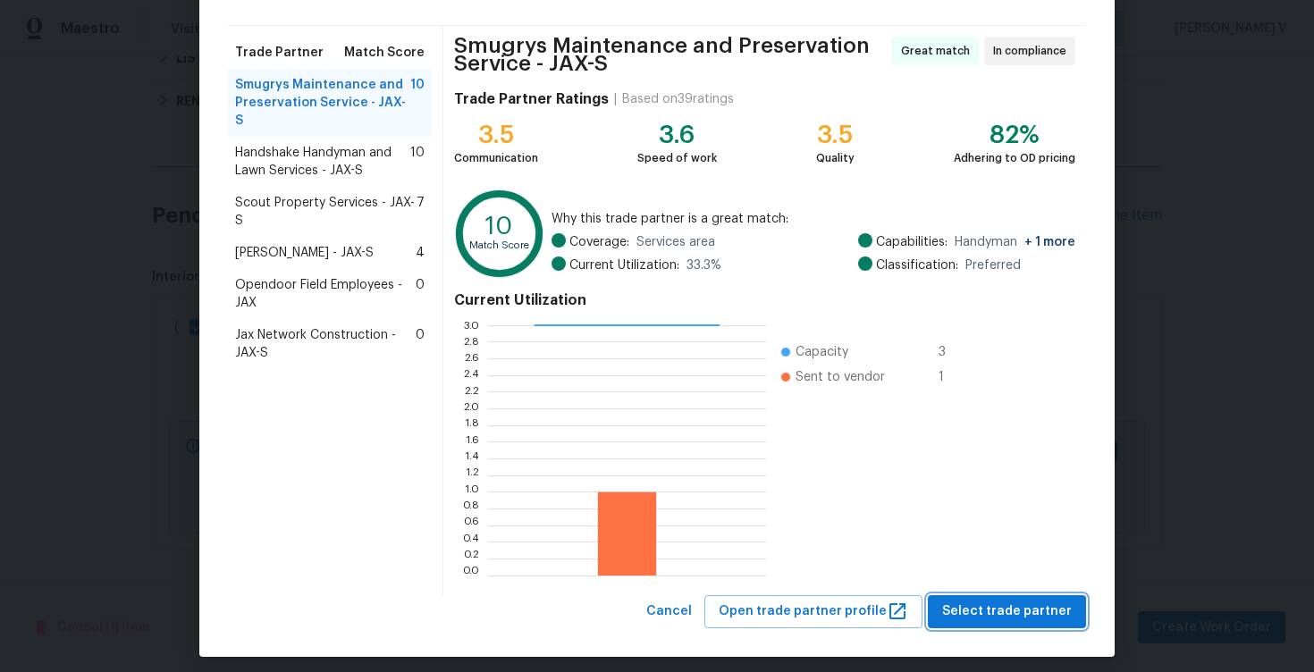
click at [977, 606] on span "Select trade partner" at bounding box center [1007, 612] width 130 height 22
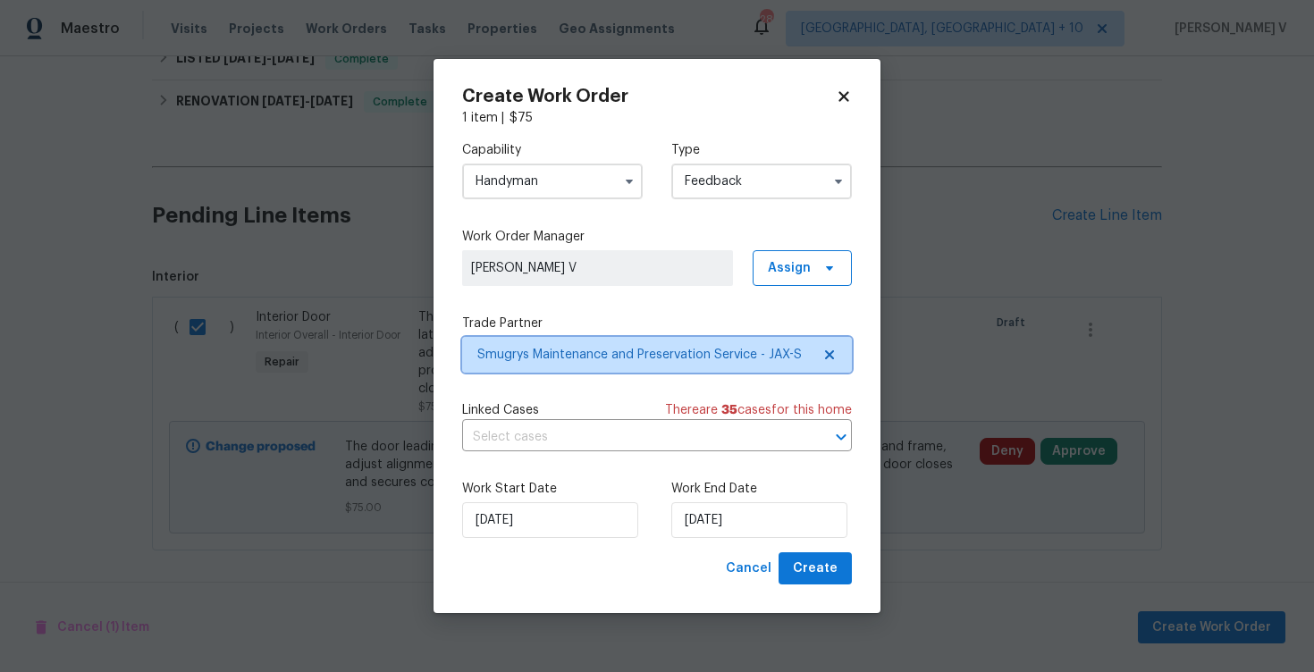
scroll to position [0, 0]
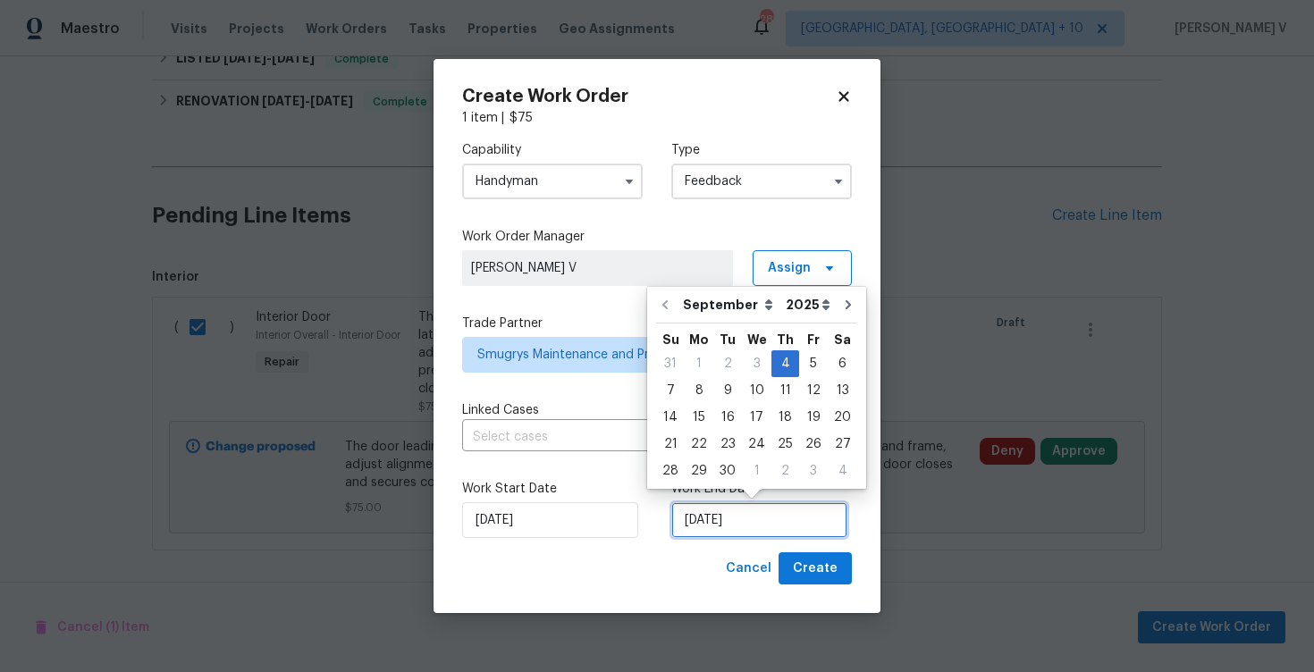
click at [698, 514] on input "04/09/2025" at bounding box center [759, 520] width 176 height 36
click at [691, 382] on div "8" at bounding box center [699, 390] width 29 height 25
type input "08/09/2025"
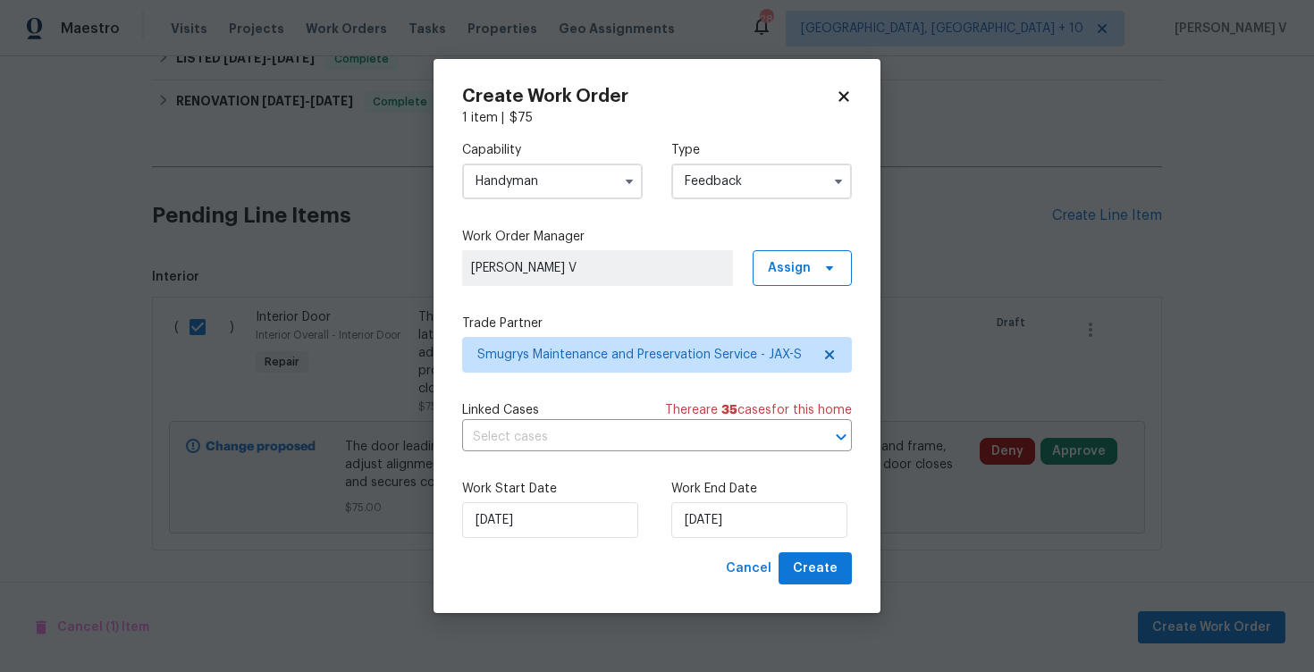
click at [804, 552] on div "Work Start Date 04/09/2025 Work End Date 08/09/2025" at bounding box center [657, 509] width 390 height 87
click at [804, 558] on span "Create" at bounding box center [815, 569] width 45 height 22
checkbox input "false"
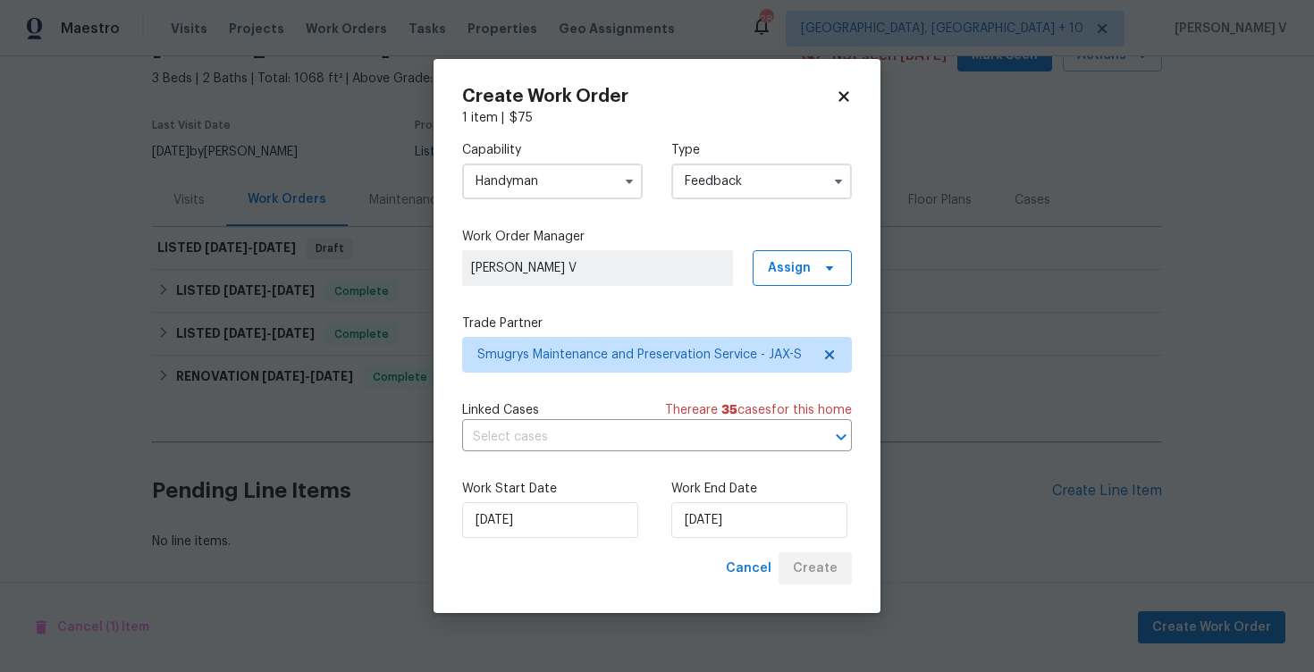
scroll to position [97, 0]
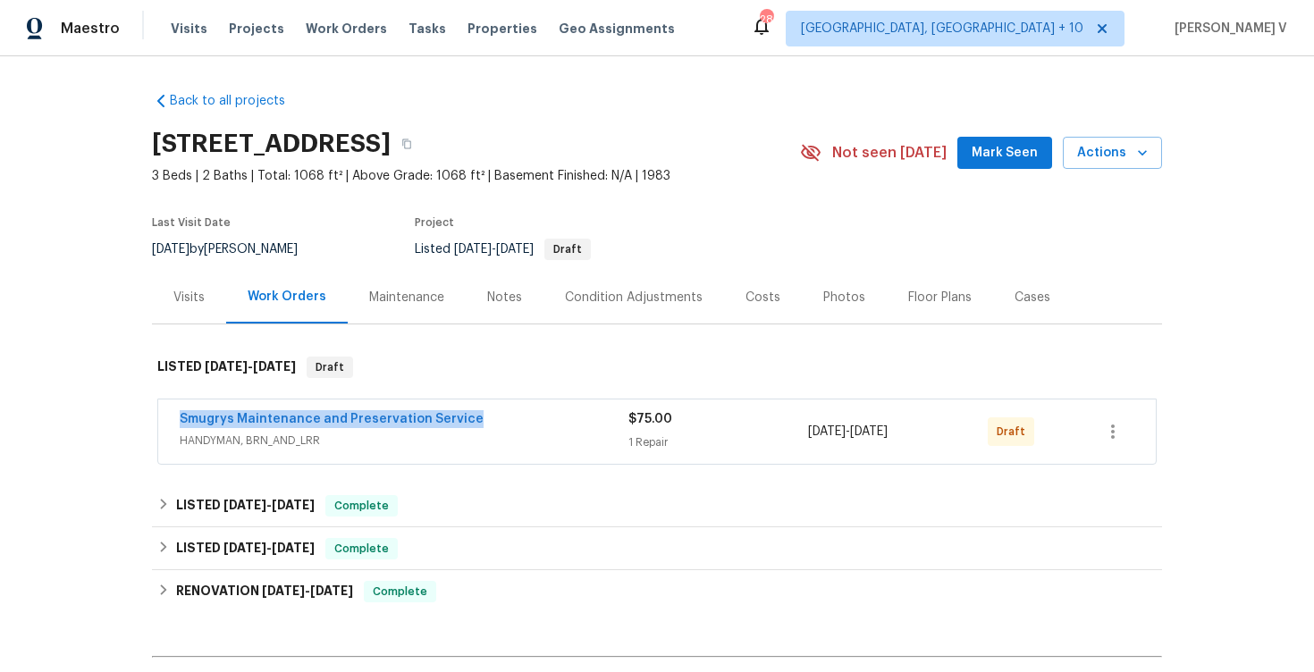
drag, startPoint x: 510, startPoint y: 429, endPoint x: 105, endPoint y: 419, distance: 405.1
click at [105, 419] on div "Back to all projects 3444 Excalibur Way E, Jacksonville, FL 32223 3 Beds | 2 Ba…" at bounding box center [657, 364] width 1314 height 616
copy link "Smugrys Maintenance and Preservation Service"
click at [248, 414] on link "Smugrys Maintenance and Preservation Service" at bounding box center [332, 419] width 304 height 13
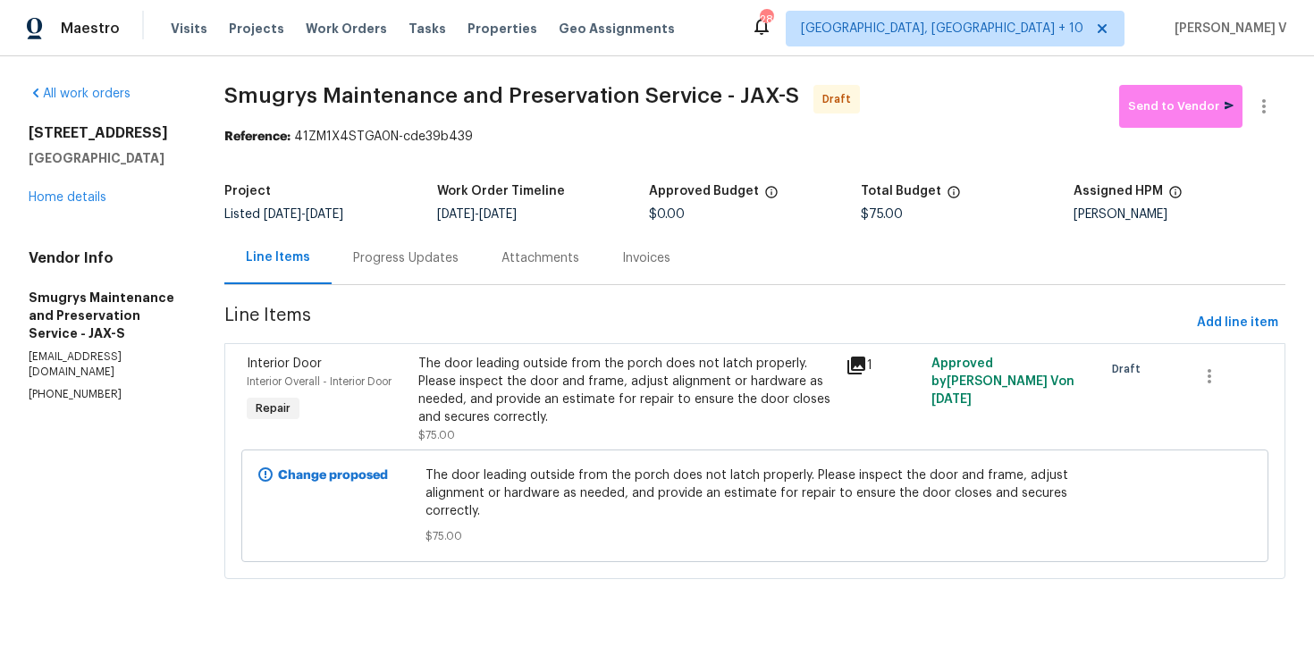
click at [405, 258] on div "Progress Updates" at bounding box center [405, 258] width 105 height 18
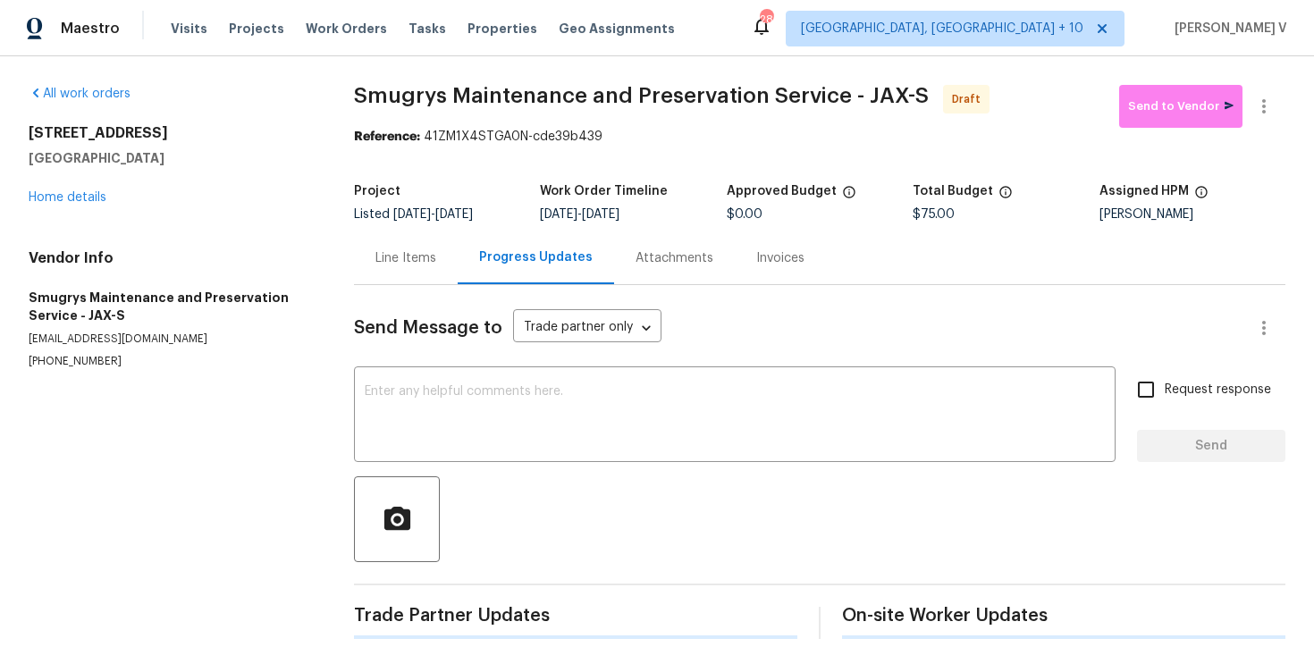
click at [409, 370] on div "Send Message to Trade partner only Trade partner only ​ x ​ Request response Se…" at bounding box center [819, 462] width 931 height 354
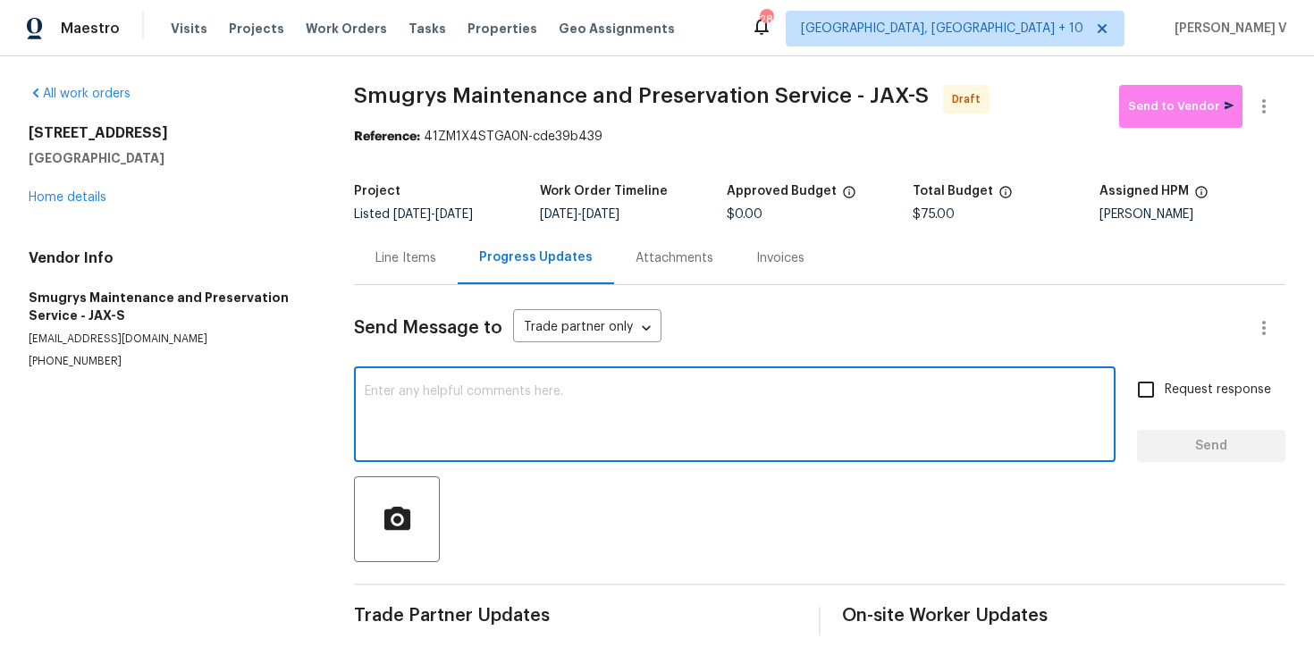
click at [402, 387] on textarea at bounding box center [735, 416] width 740 height 63
paste textarea "Hi this is Divya with Opendoor. I’m confirming you received the WO for the prop…"
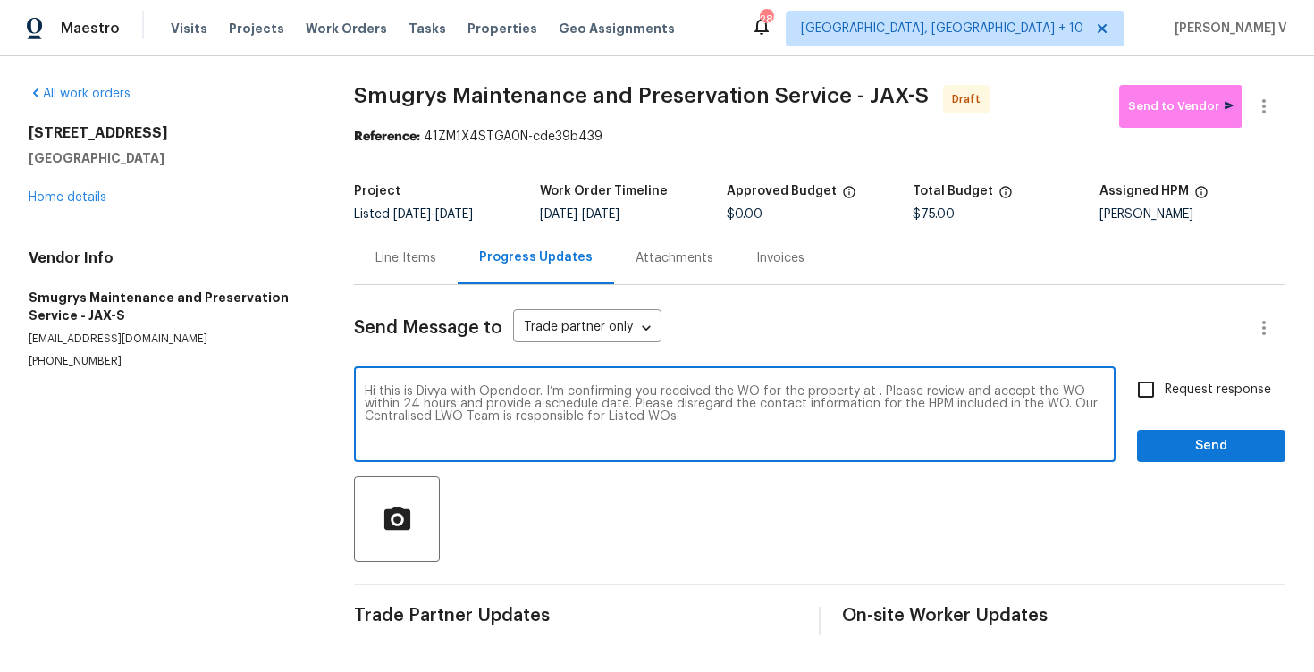
click at [871, 396] on textarea "Hi this is Divya with Opendoor. I’m confirming you received the WO for the prop…" at bounding box center [735, 416] width 740 height 63
paste textarea "[STREET_ADDRESS]"
type textarea "Hi this is Divya with Opendoor. I’m confirming you received the WO for the prop…"
click at [1188, 391] on span "Request response" at bounding box center [1218, 390] width 106 height 19
click at [1165, 391] on input "Request response" at bounding box center [1146, 390] width 38 height 38
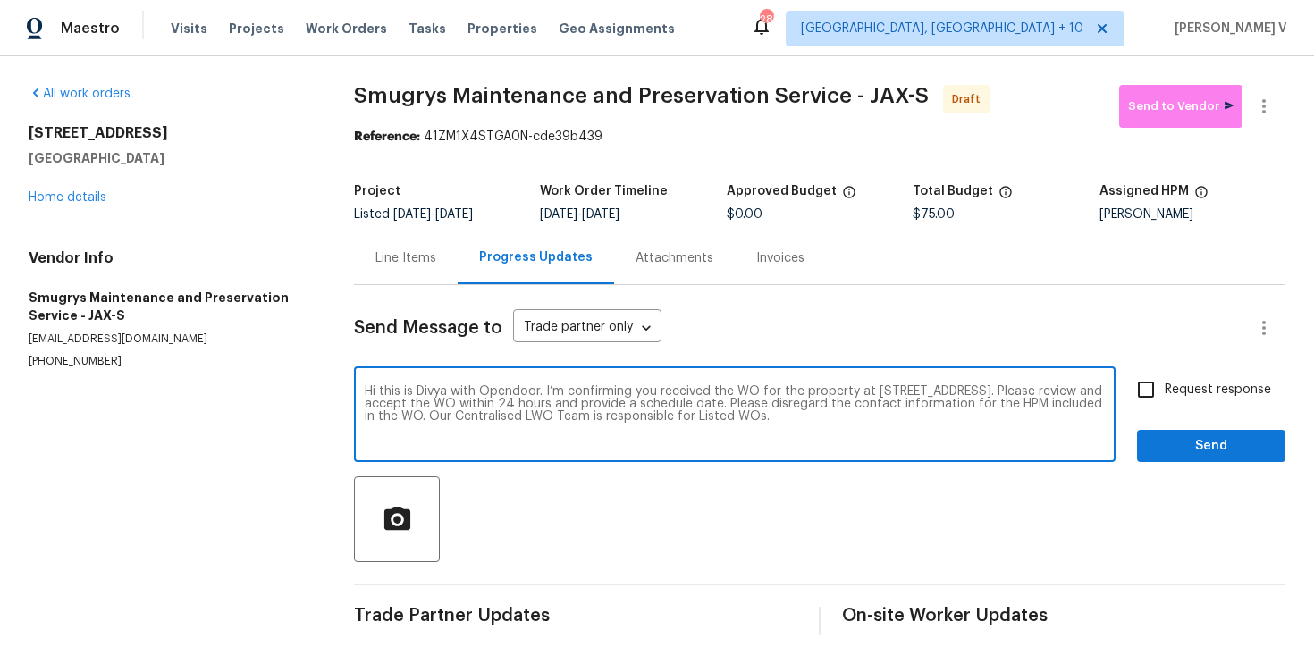
checkbox input "true"
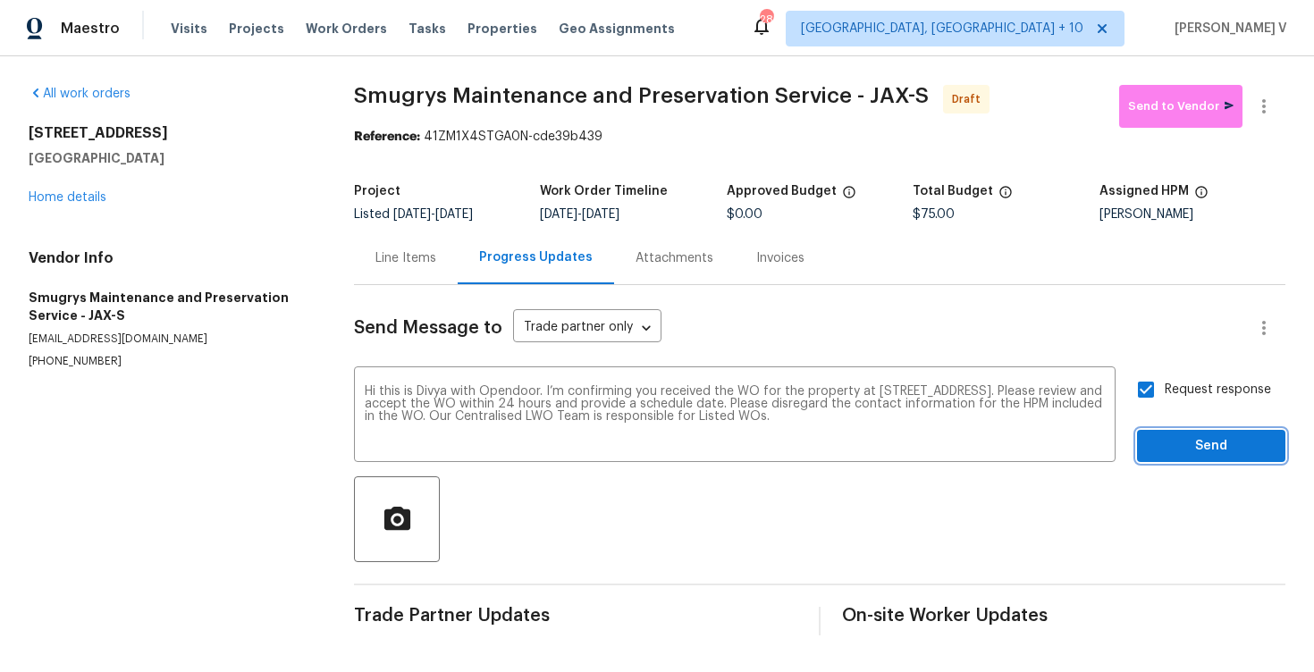
click at [1199, 447] on span "Send" at bounding box center [1211, 446] width 120 height 22
click at [1199, 447] on div "Request response Send" at bounding box center [1211, 416] width 148 height 91
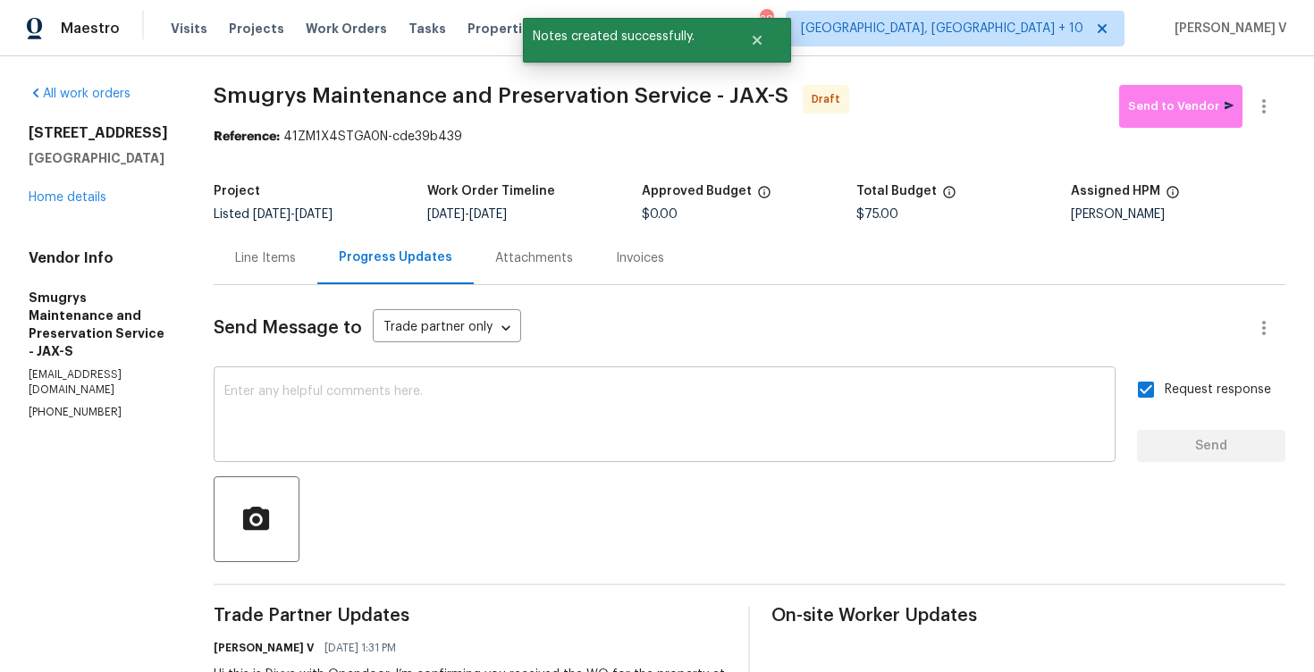
click at [520, 410] on textarea at bounding box center [664, 416] width 880 height 63
paste textarea "Attention All Work Orders must include before-photos (both close-up and wide-an…"
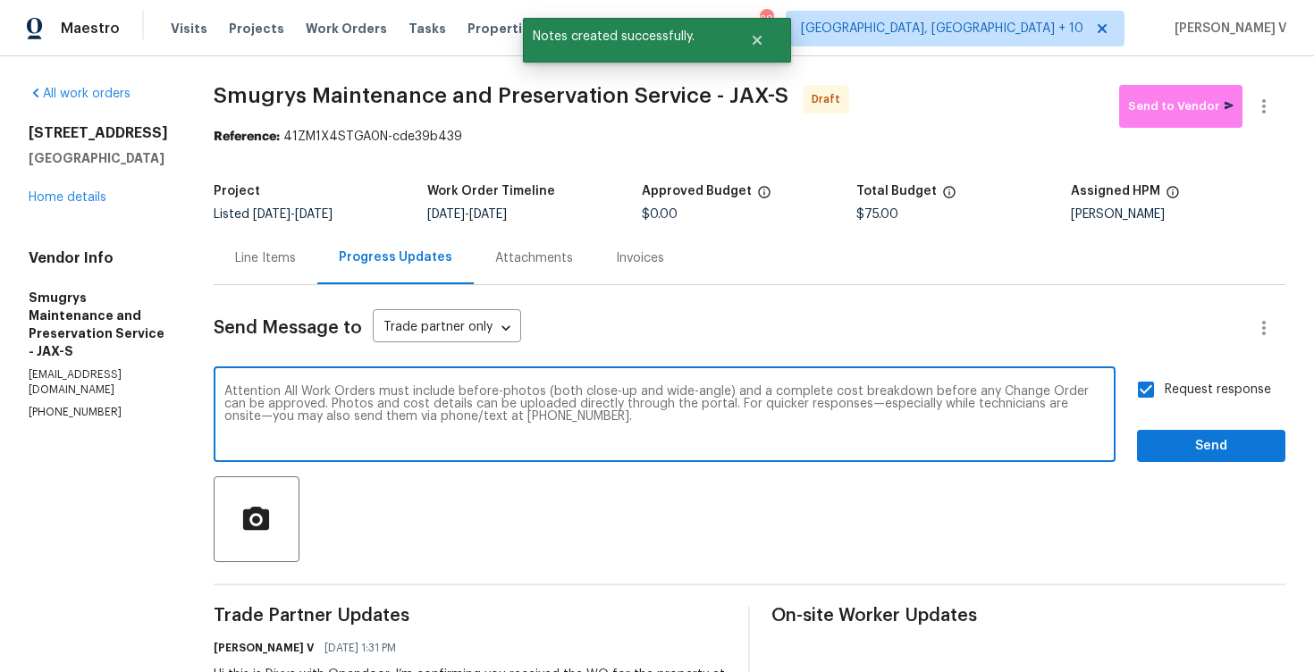
type textarea "Attention All Work Orders must include before-photos (both close-up and wide-an…"
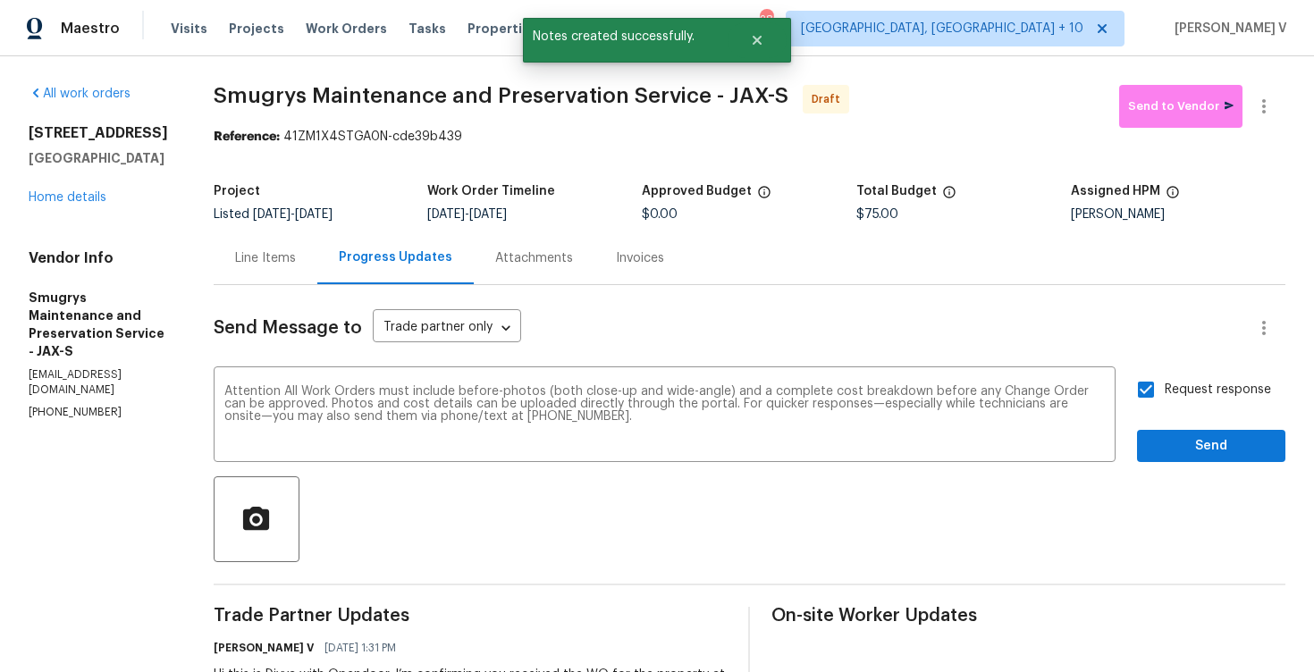
click at [1179, 419] on div "Request response Send" at bounding box center [1211, 416] width 148 height 91
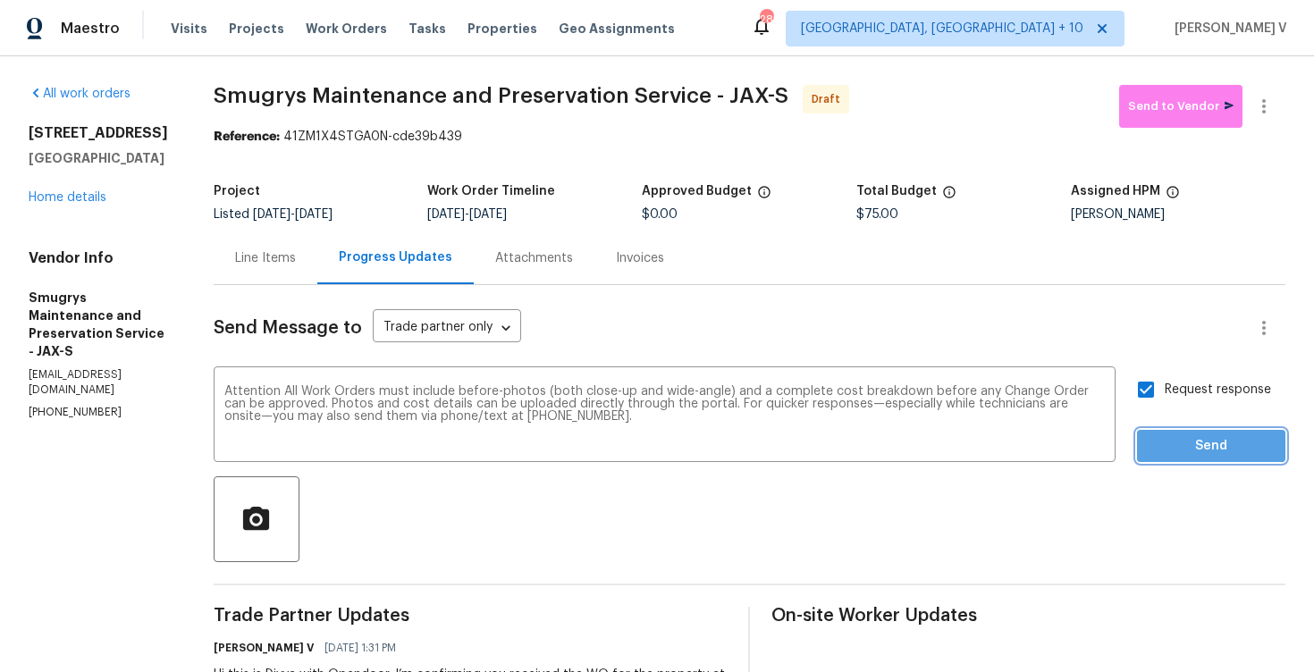
click at [1179, 433] on button "Send" at bounding box center [1211, 446] width 148 height 33
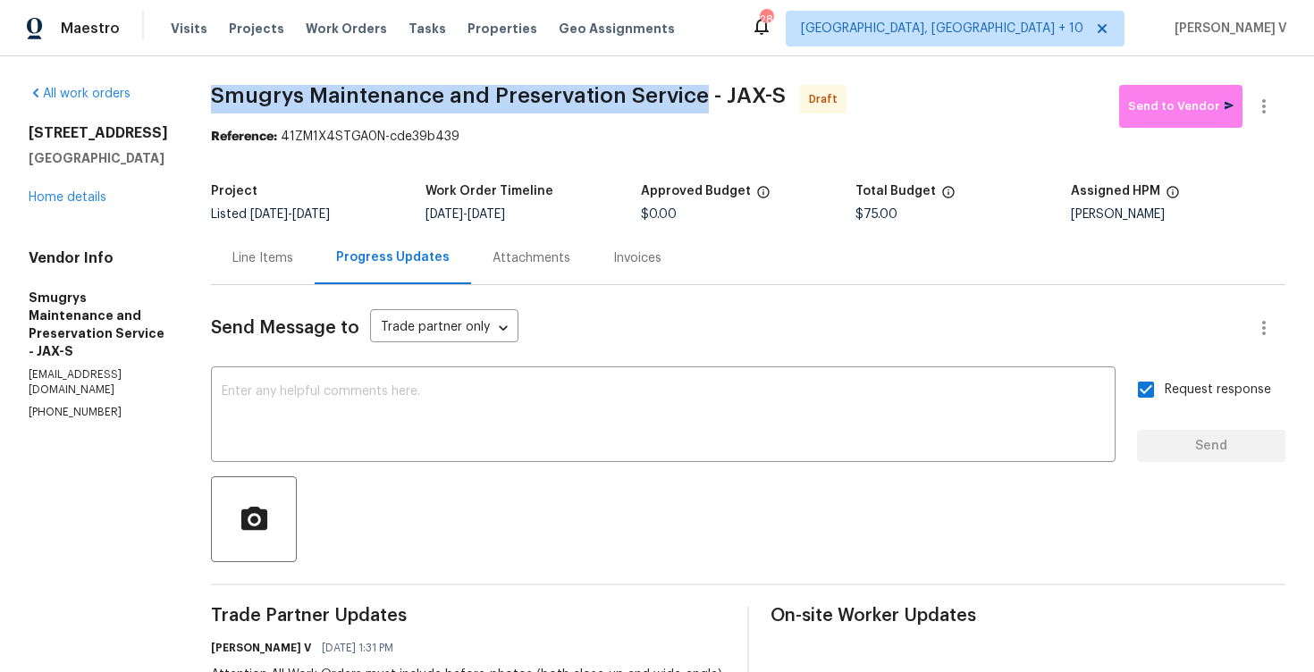
drag, startPoint x: 194, startPoint y: 93, endPoint x: 688, endPoint y: 103, distance: 494.4
click at [689, 103] on div "All work orders 3444 Excalibur Way E Jacksonville, FL 32223 Home details Vendor…" at bounding box center [657, 492] width 1314 height 872
copy span "Smugrys Maintenance and Preservation Service"
click at [1258, 109] on icon "button" at bounding box center [1263, 106] width 21 height 21
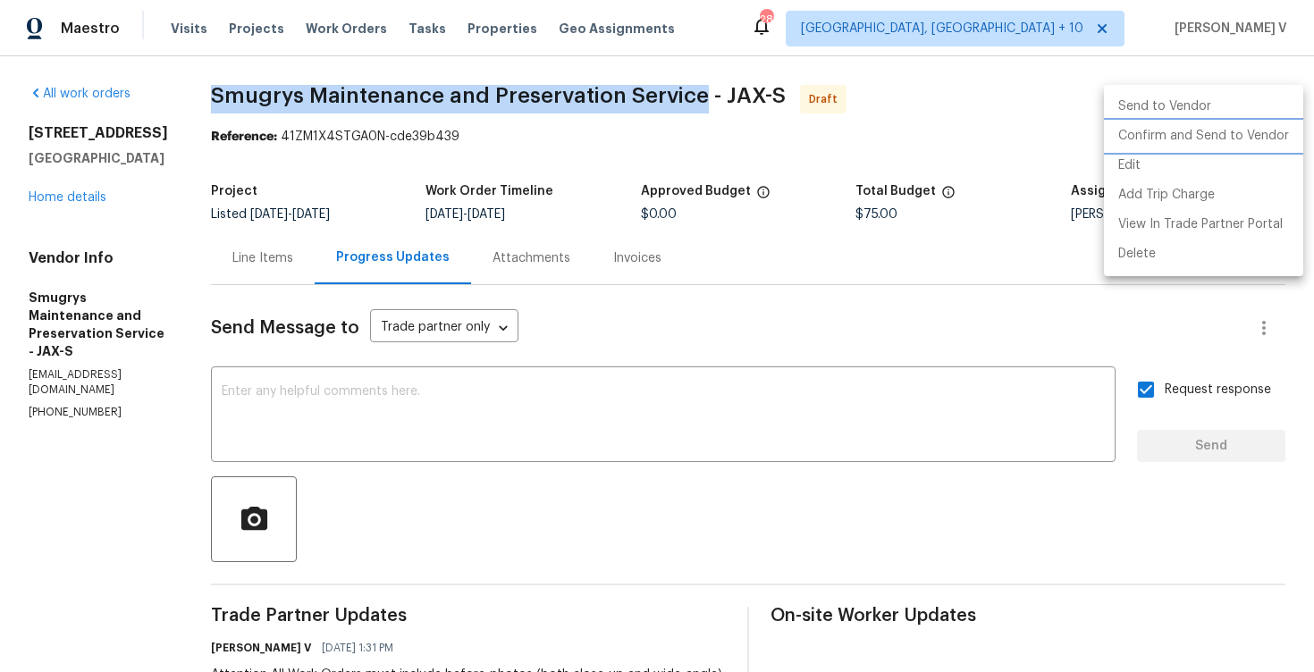
click at [1240, 124] on li "Confirm and Send to Vendor" at bounding box center [1203, 136] width 199 height 29
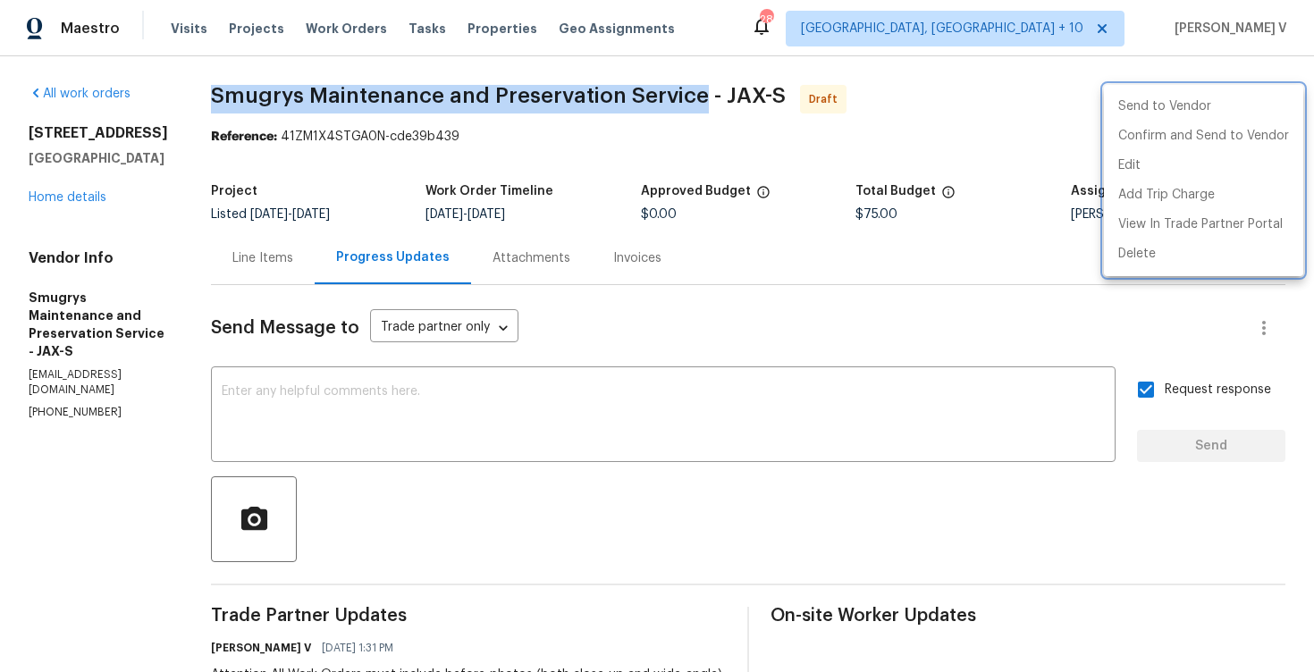
click at [253, 118] on div at bounding box center [657, 336] width 1314 height 672
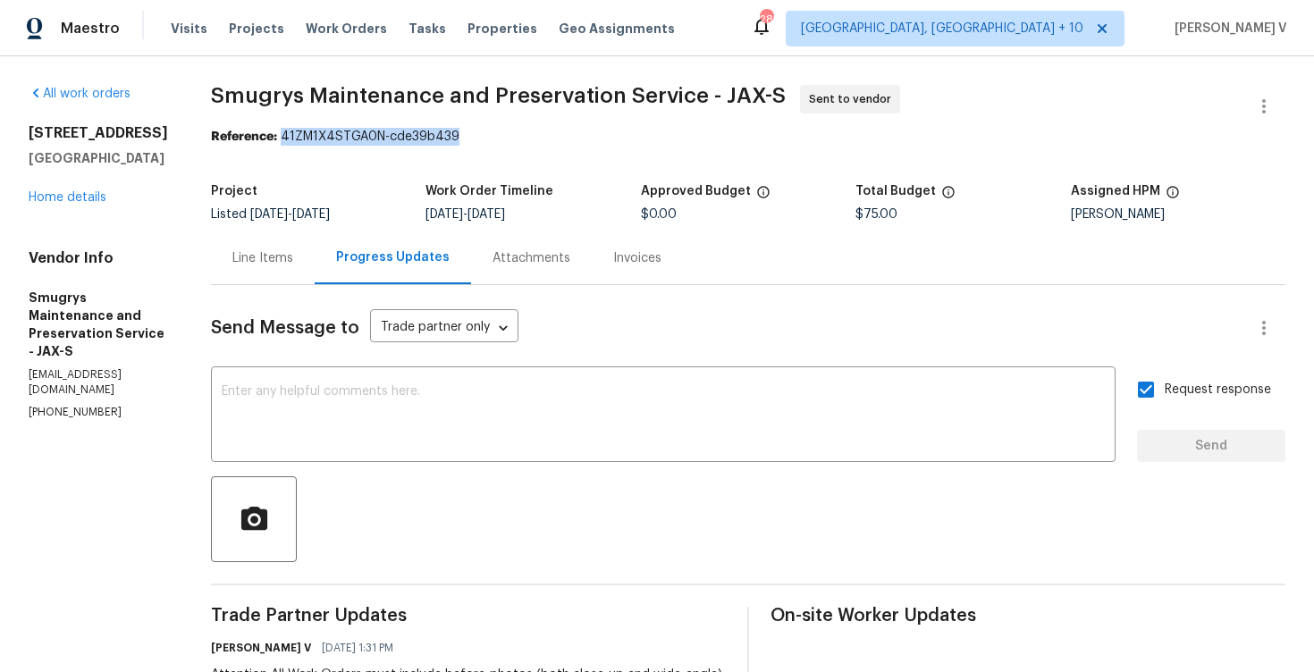
drag, startPoint x: 274, startPoint y: 141, endPoint x: 552, endPoint y: 139, distance: 278.0
click at [552, 139] on div "Reference: 41ZM1X4STGA0N-cde39b439" at bounding box center [748, 137] width 1074 height 18
copy div "41ZM1X4STGA0N-cde39b439"
click at [83, 204] on link "Home details" at bounding box center [68, 197] width 78 height 13
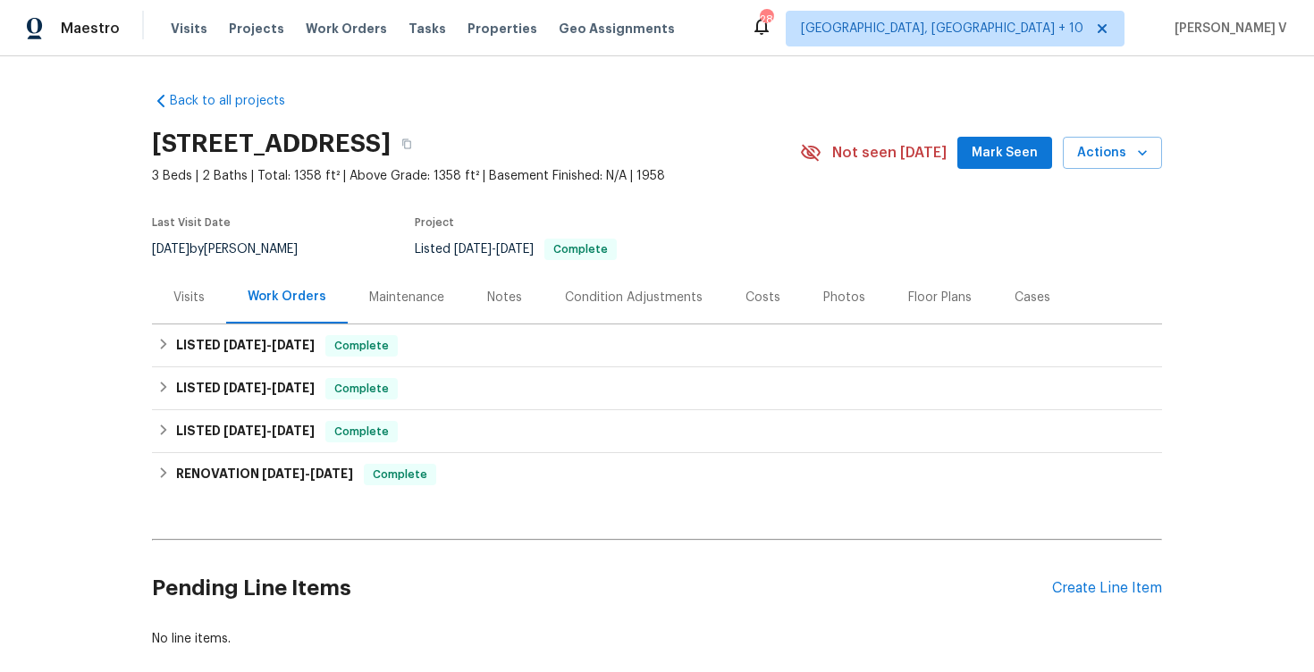
scroll to position [97, 0]
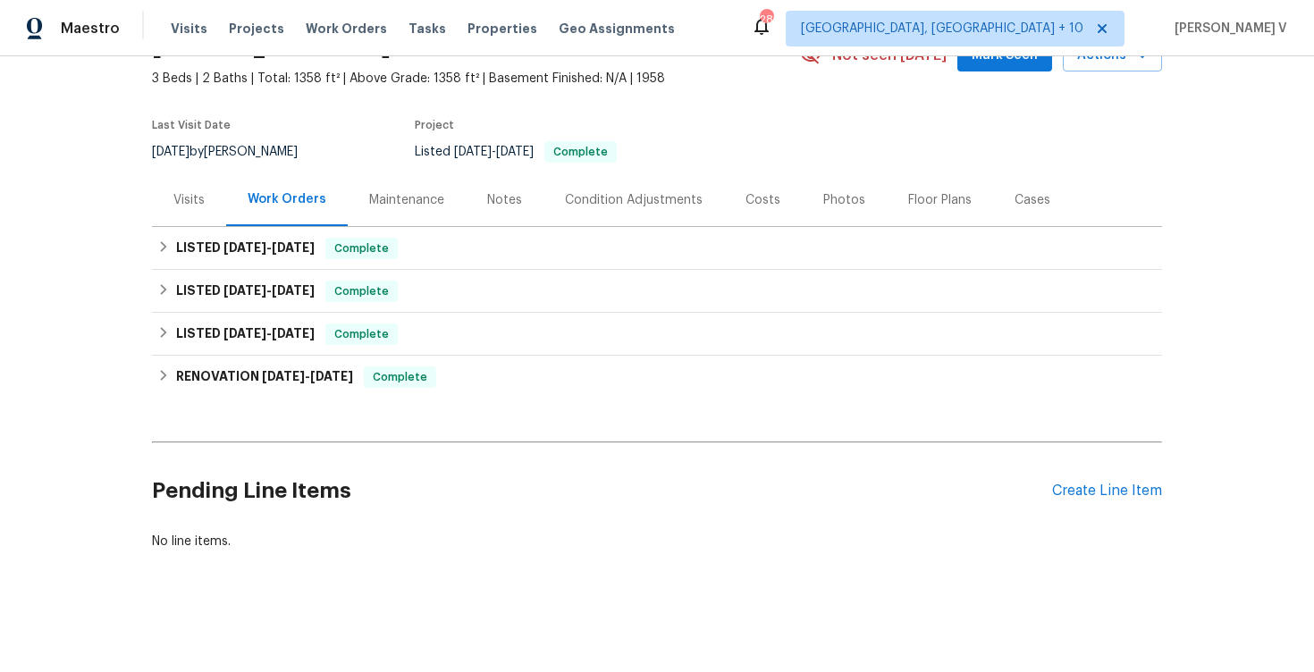
click at [1118, 504] on div "Pending Line Items Create Line Item" at bounding box center [657, 491] width 1010 height 83
click at [1116, 494] on div "Create Line Item" at bounding box center [1107, 491] width 110 height 17
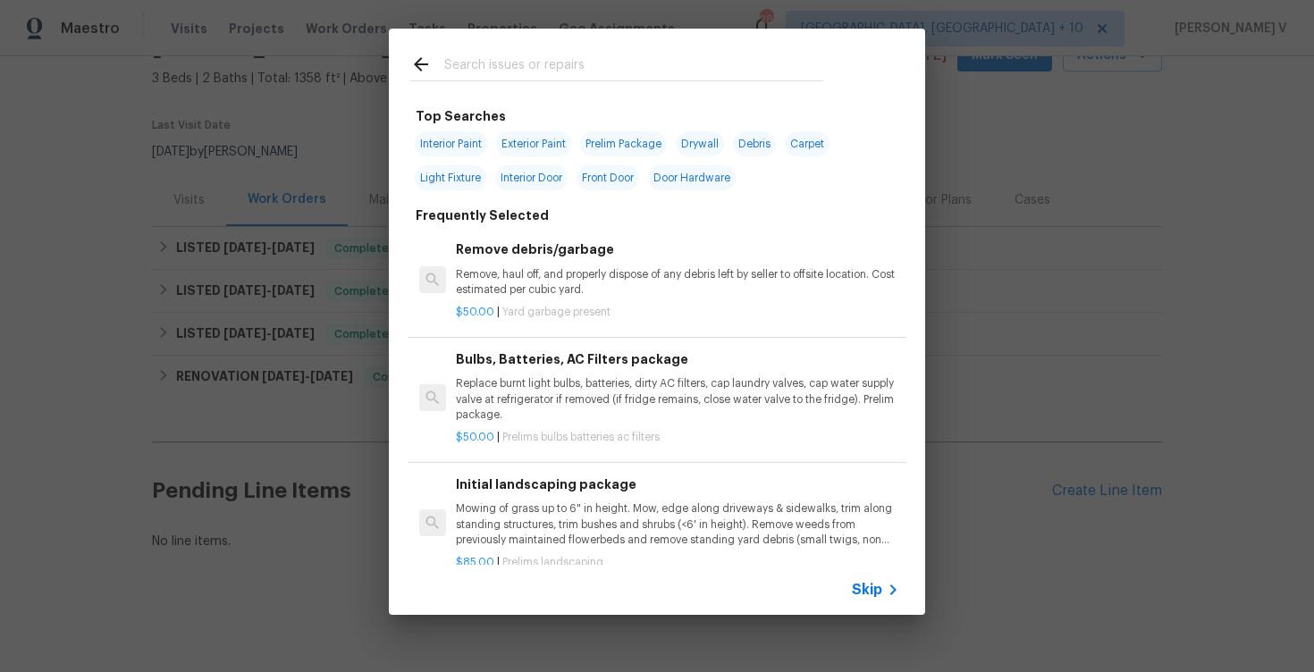
click at [879, 583] on span "Skip" at bounding box center [867, 590] width 30 height 18
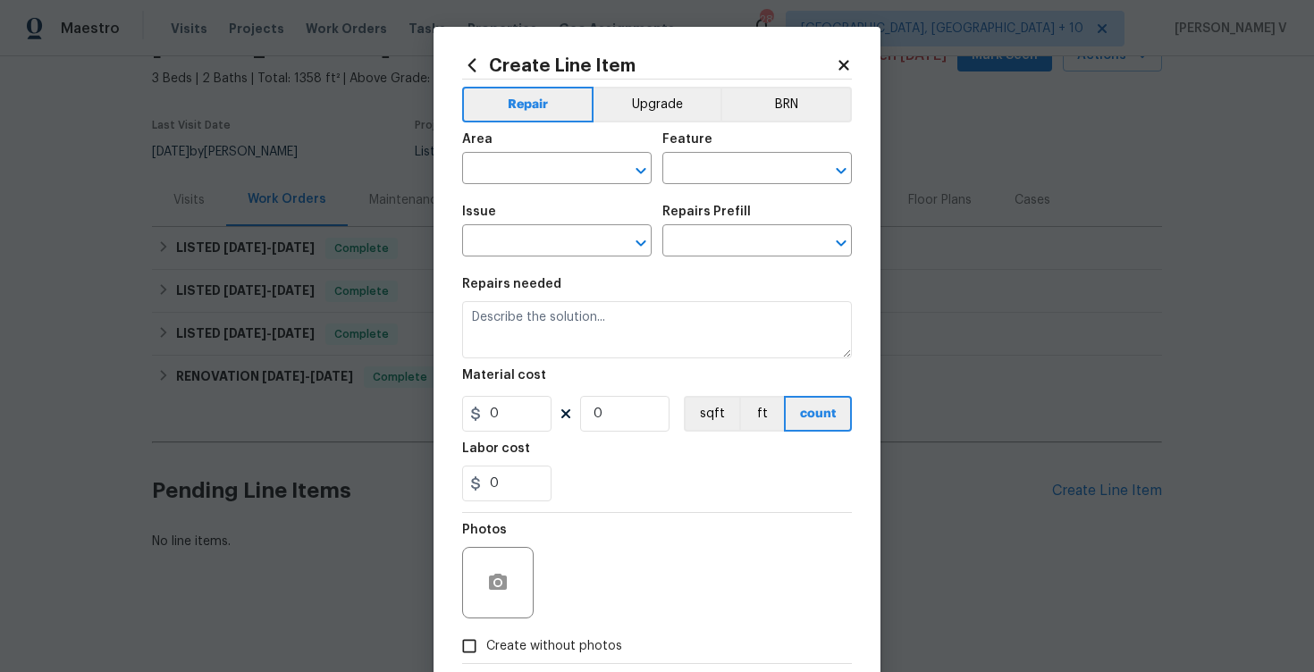
click at [560, 152] on div "Area" at bounding box center [557, 144] width 190 height 23
click at [552, 167] on input "text" at bounding box center [531, 170] width 139 height 28
click at [585, 229] on li "Interior Overall" at bounding box center [557, 239] width 190 height 29
type input "Interior Overall"
click at [721, 157] on input "text" at bounding box center [731, 170] width 139 height 28
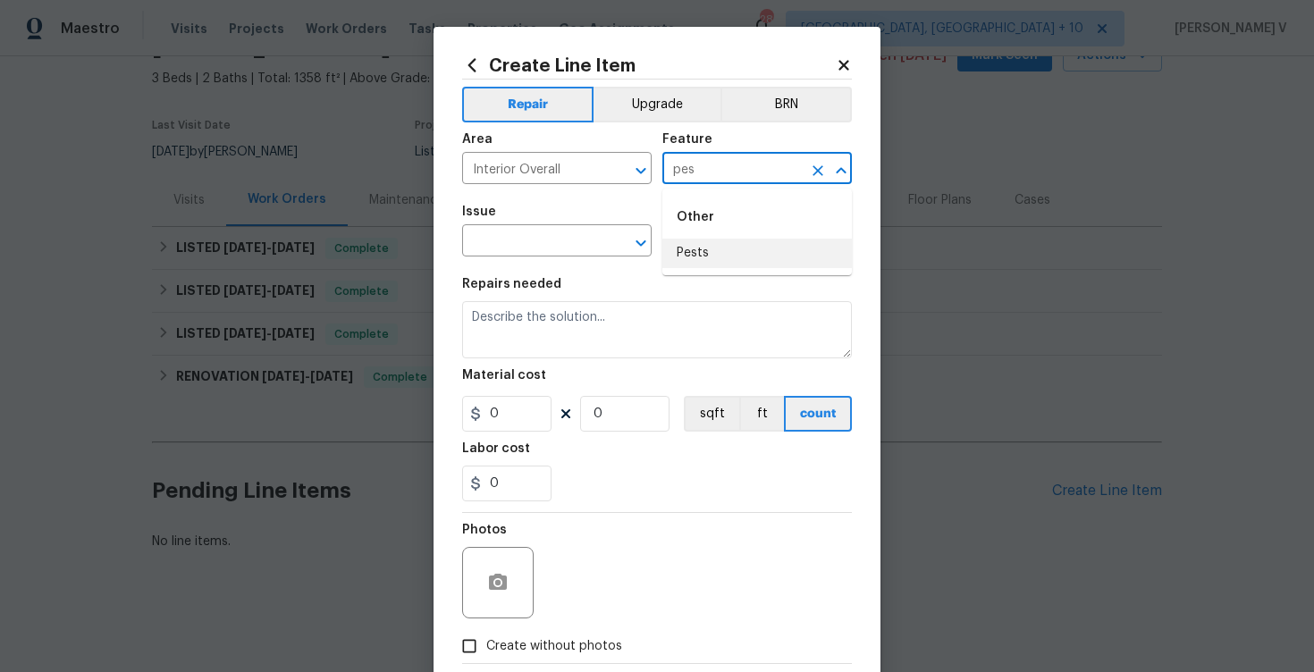
click at [708, 273] on ul "Other Pests" at bounding box center [757, 232] width 190 height 87
click at [704, 261] on li "Pests" at bounding box center [757, 253] width 190 height 29
type input "Pests"
click at [552, 244] on input "text" at bounding box center [531, 243] width 139 height 28
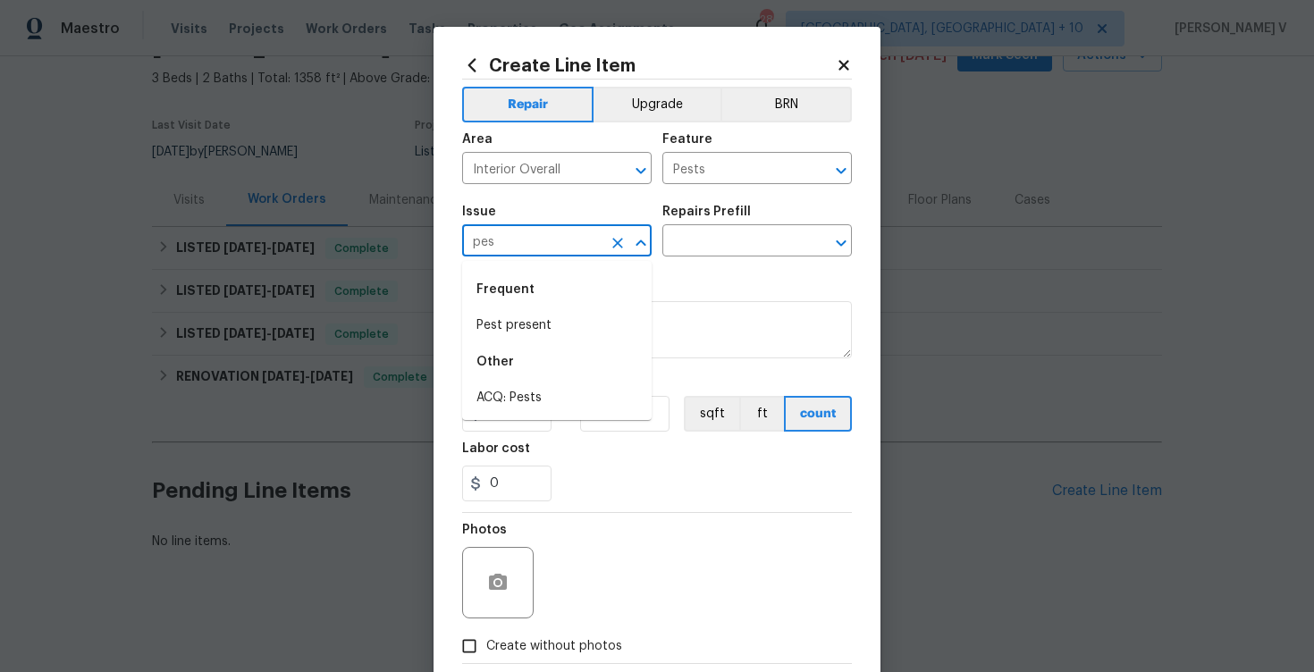
click at [570, 311] on li "Pest present" at bounding box center [557, 325] width 190 height 29
type input "Pest present"
click at [717, 240] on input "text" at bounding box center [731, 243] width 139 height 28
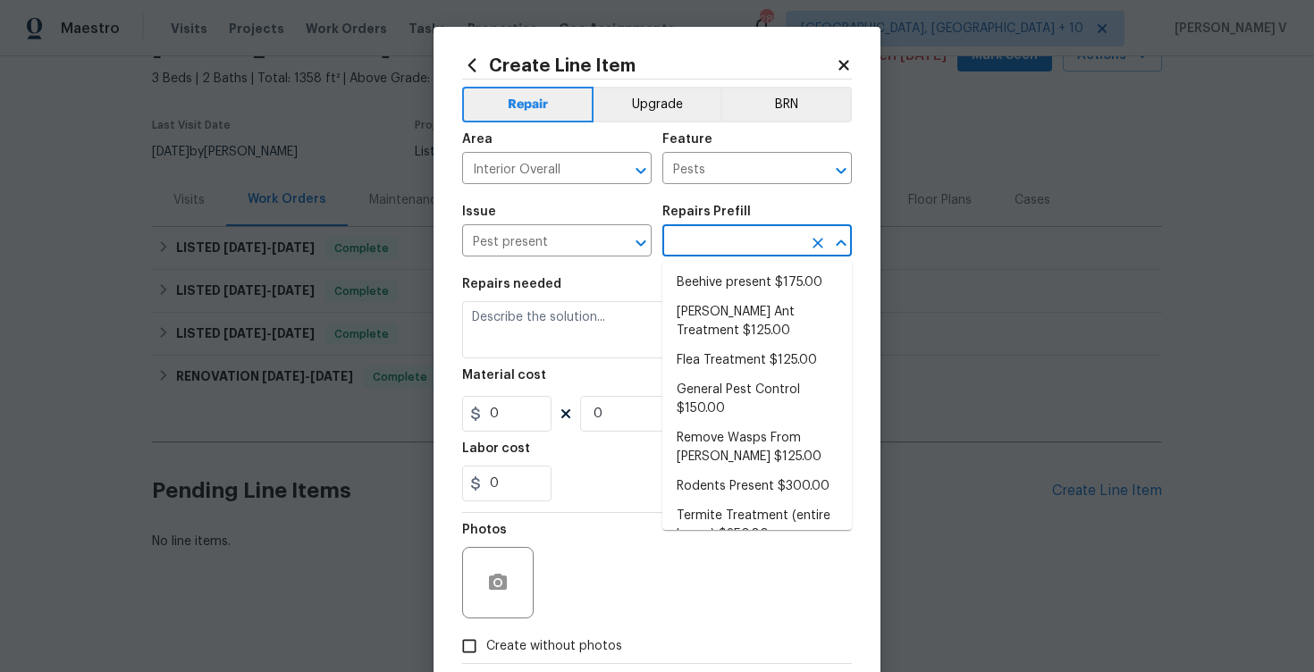
click at [705, 283] on li "Beehive present $175.00" at bounding box center [757, 282] width 190 height 29
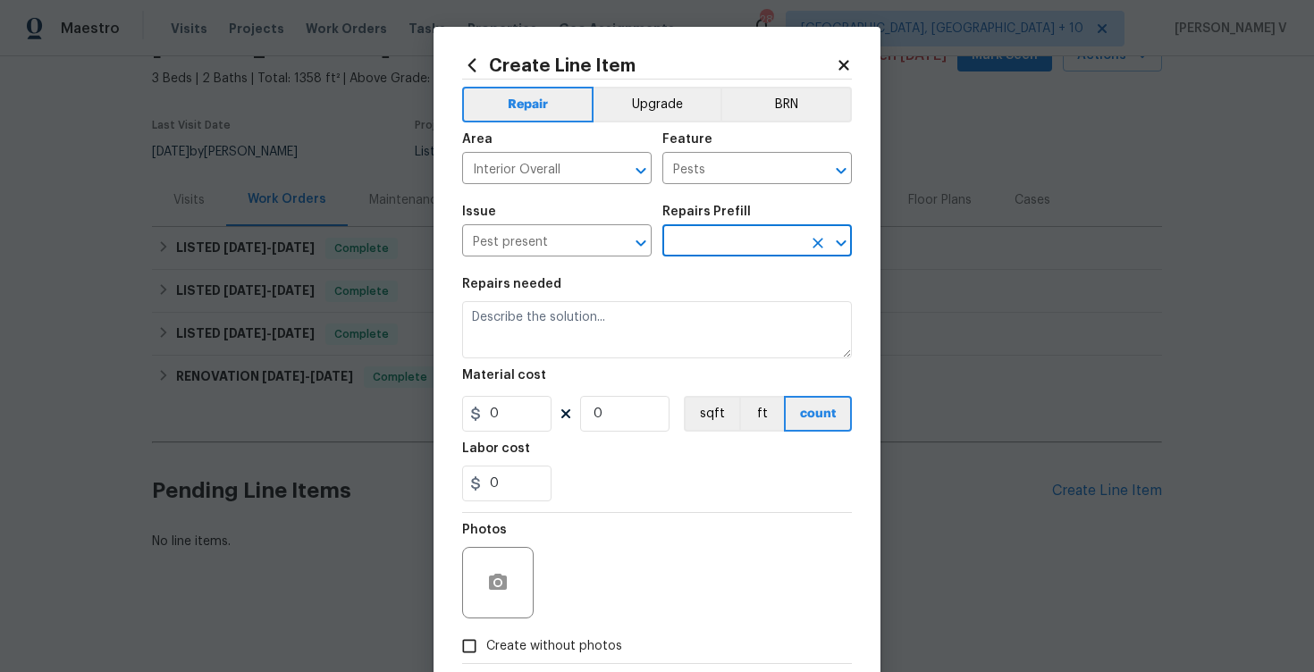
type input "Beehive present $175.00"
type textarea "Remove, patch/paint touch up location after removal if needed."
type input "175"
type input "1"
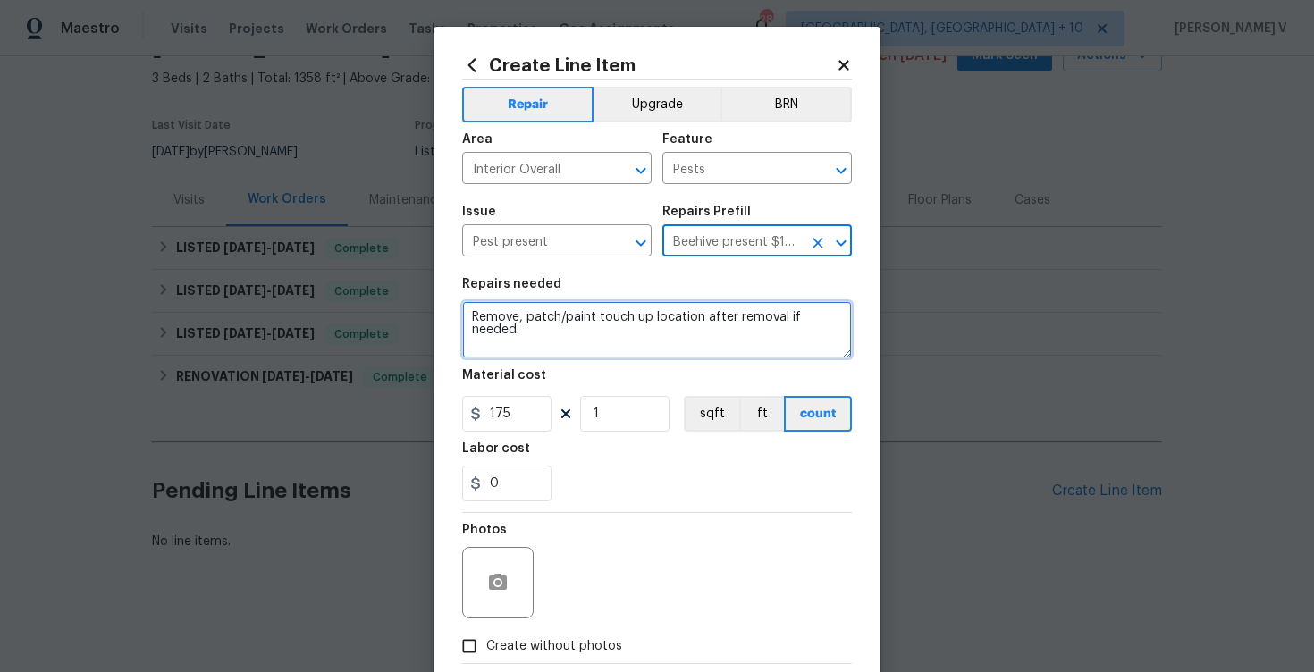
click at [619, 313] on textarea "Remove, patch/paint touch up location after removal if needed." at bounding box center [657, 329] width 390 height 57
paste textarea "Feedback received that rat/mice feces were observed inside the property and the…"
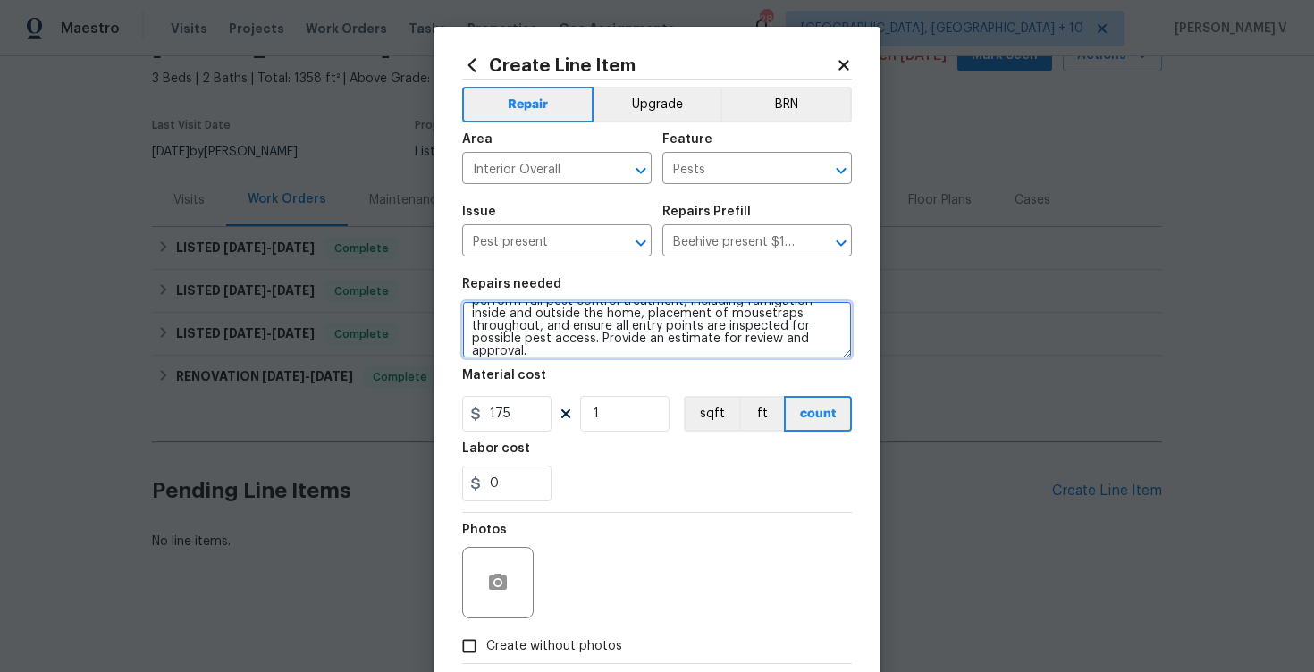
scroll to position [0, 0]
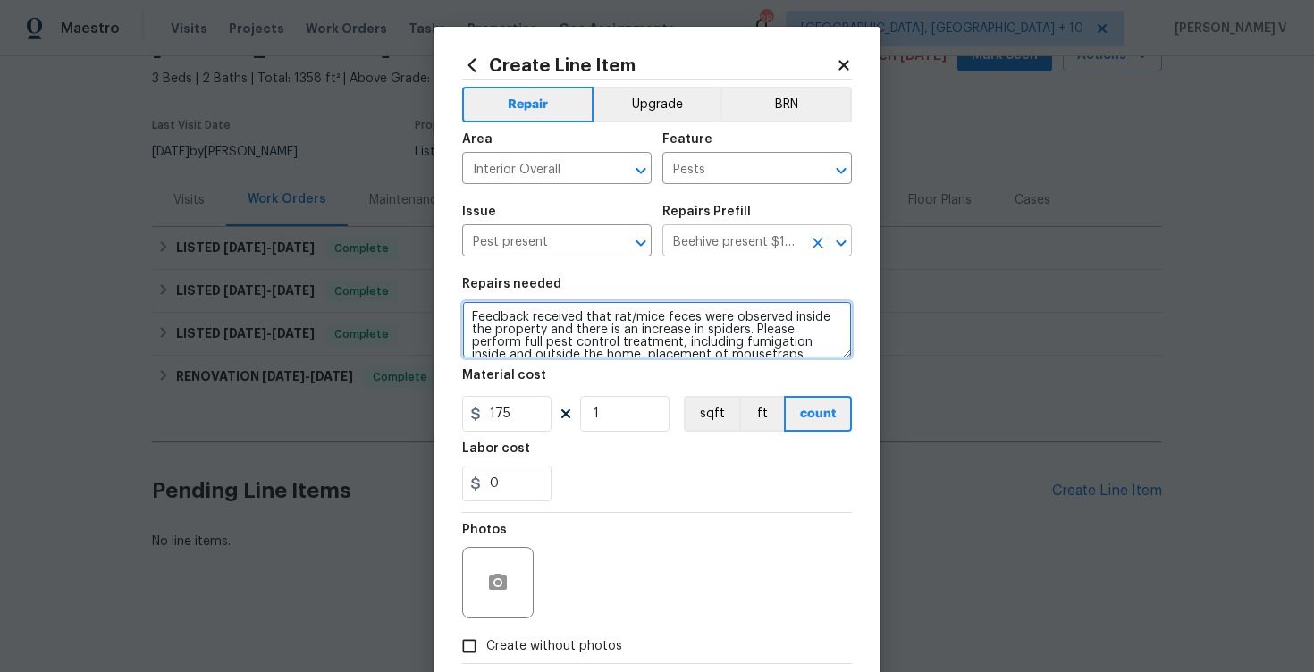
type textarea "Feedback received that rat/mice feces were observed inside the property and the…"
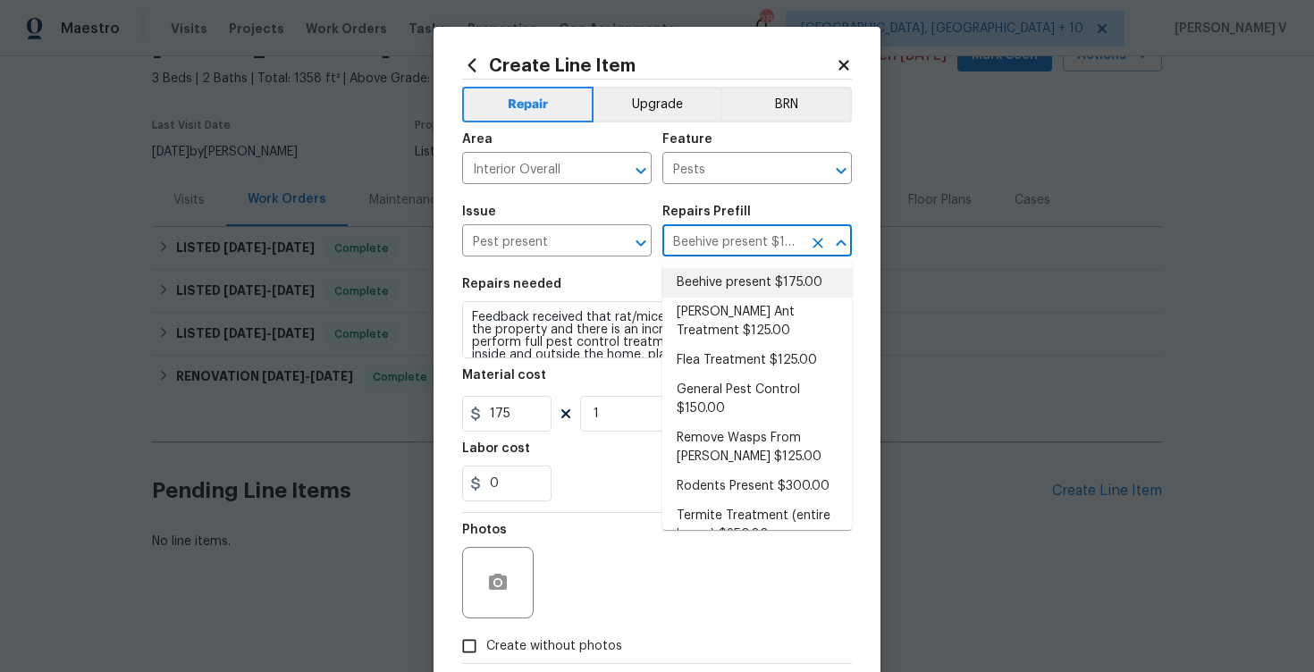
click at [703, 257] on input "Beehive present $175.00" at bounding box center [731, 243] width 139 height 28
click at [736, 493] on li "Rodents Present $300.00" at bounding box center [757, 486] width 190 height 29
type input "Rodents Present $300.00"
type textarea "Remove rodents, close opening, remove debris, feces from rodents, set trap. Mus…"
type input "300"
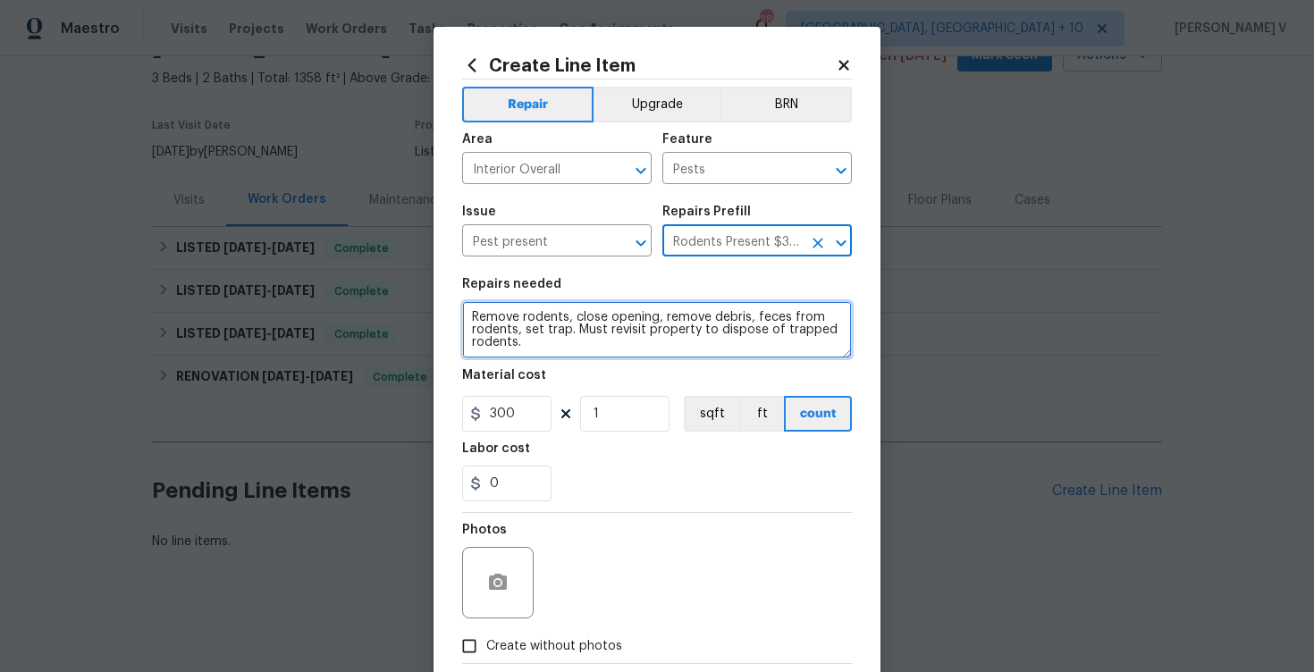
click at [655, 356] on textarea "Remove rodents, close opening, remove debris, feces from rodents, set trap. Mus…" at bounding box center [657, 329] width 390 height 57
paste textarea "Feedback received that rat/mice feces were observed inside the property and the…"
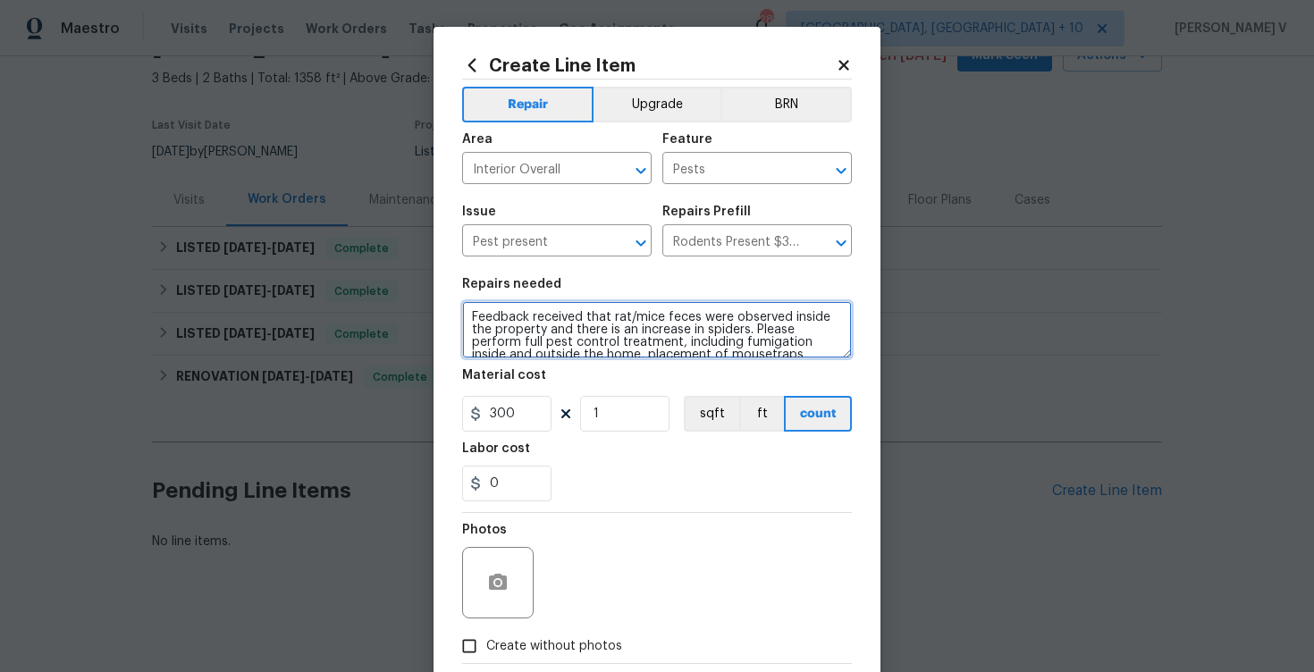
scroll to position [41, 0]
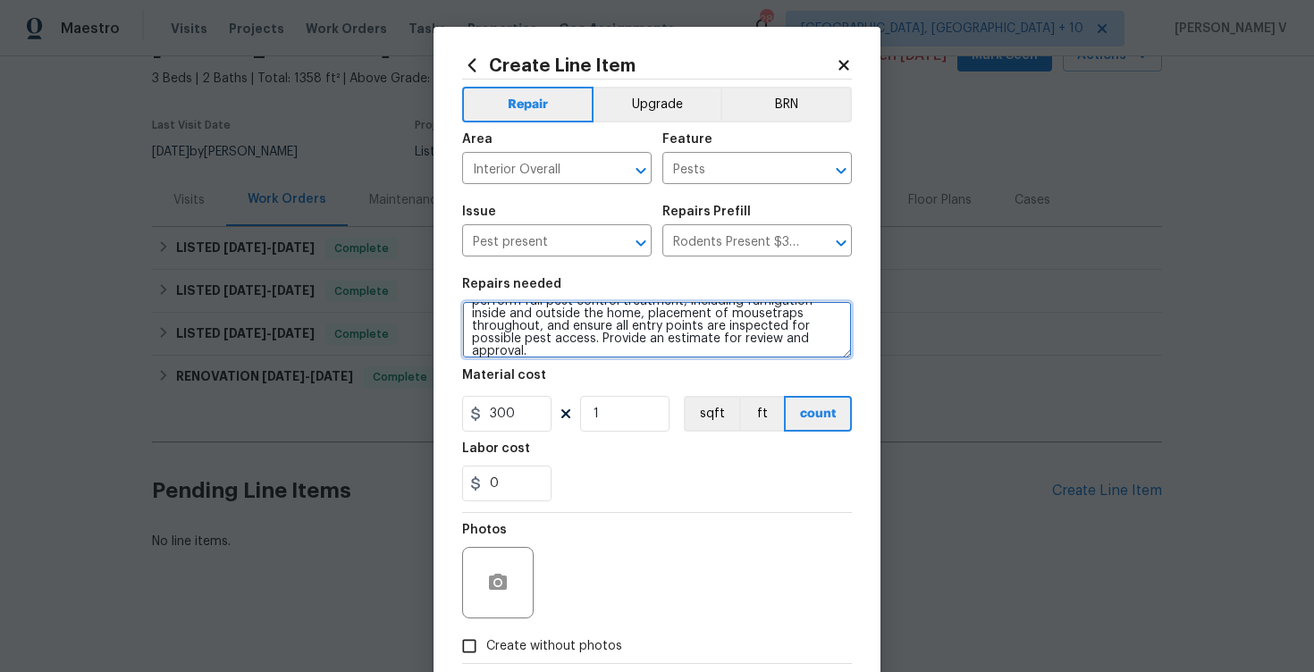
type textarea "Feedback received that rat/mice feces were observed inside the property and the…"
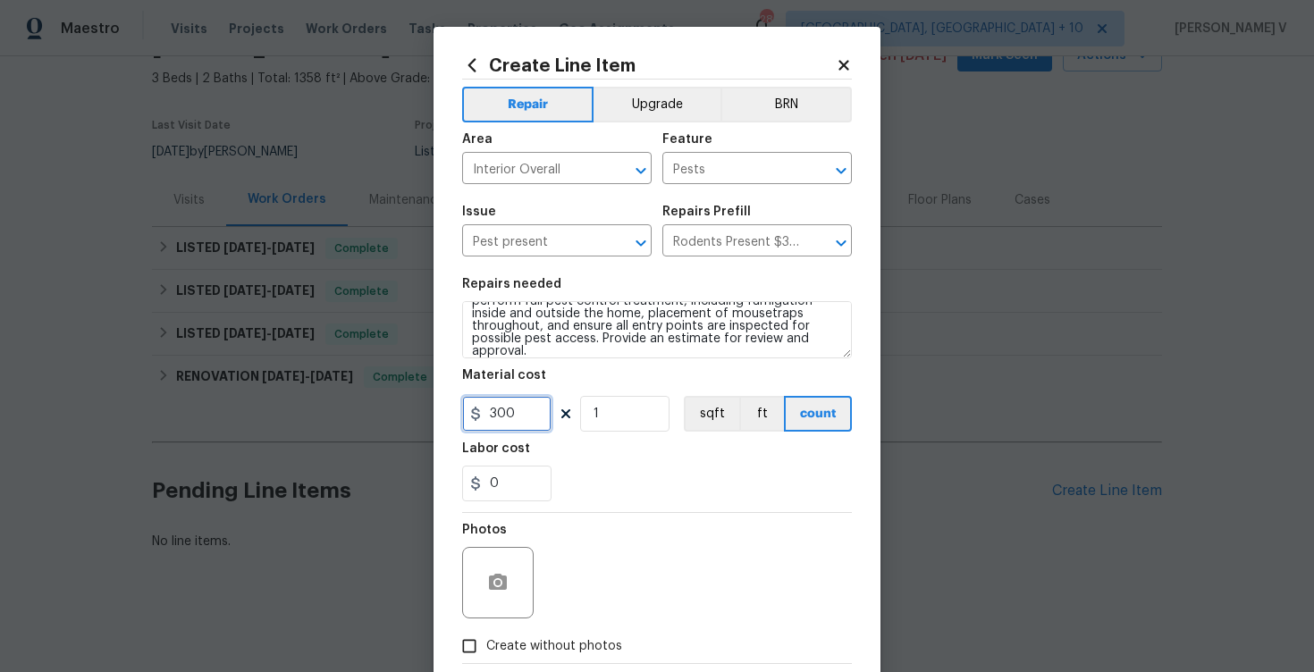
click at [518, 406] on input "300" at bounding box center [506, 414] width 89 height 36
type input "75"
click at [494, 630] on label "Create without photos" at bounding box center [537, 646] width 170 height 34
click at [486, 630] on input "Create without photos" at bounding box center [469, 646] width 34 height 34
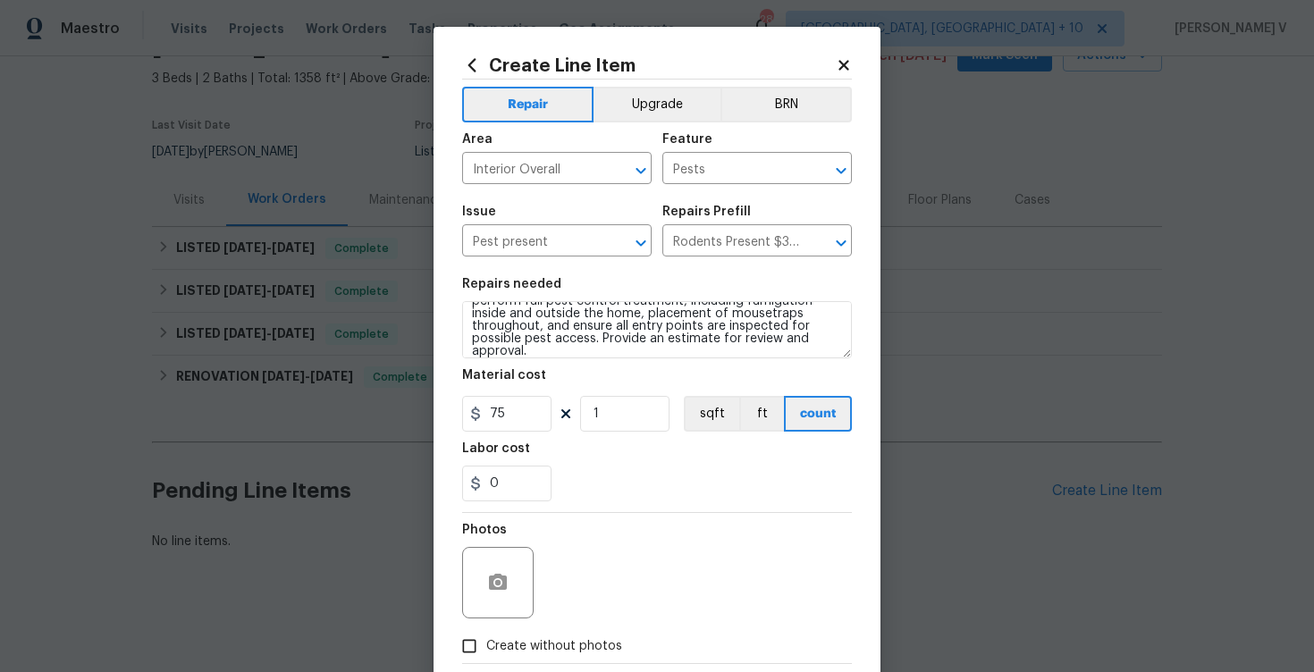
checkbox input "true"
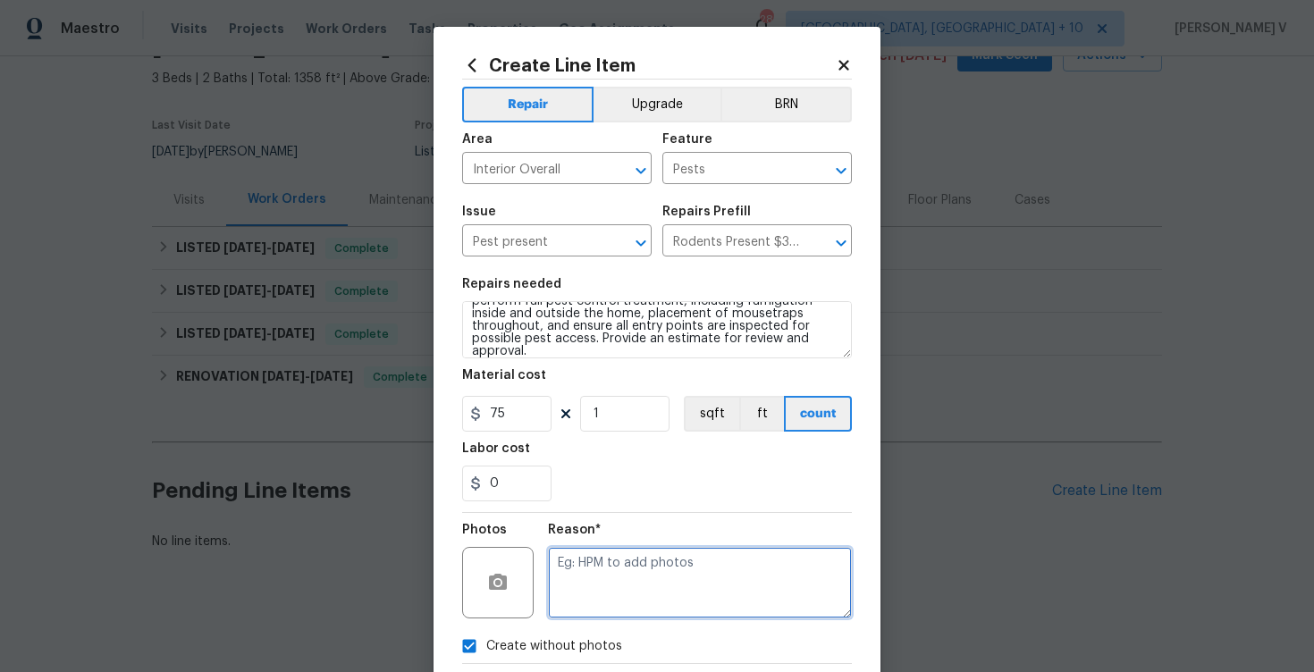
click at [620, 599] on textarea at bounding box center [700, 583] width 304 height 72
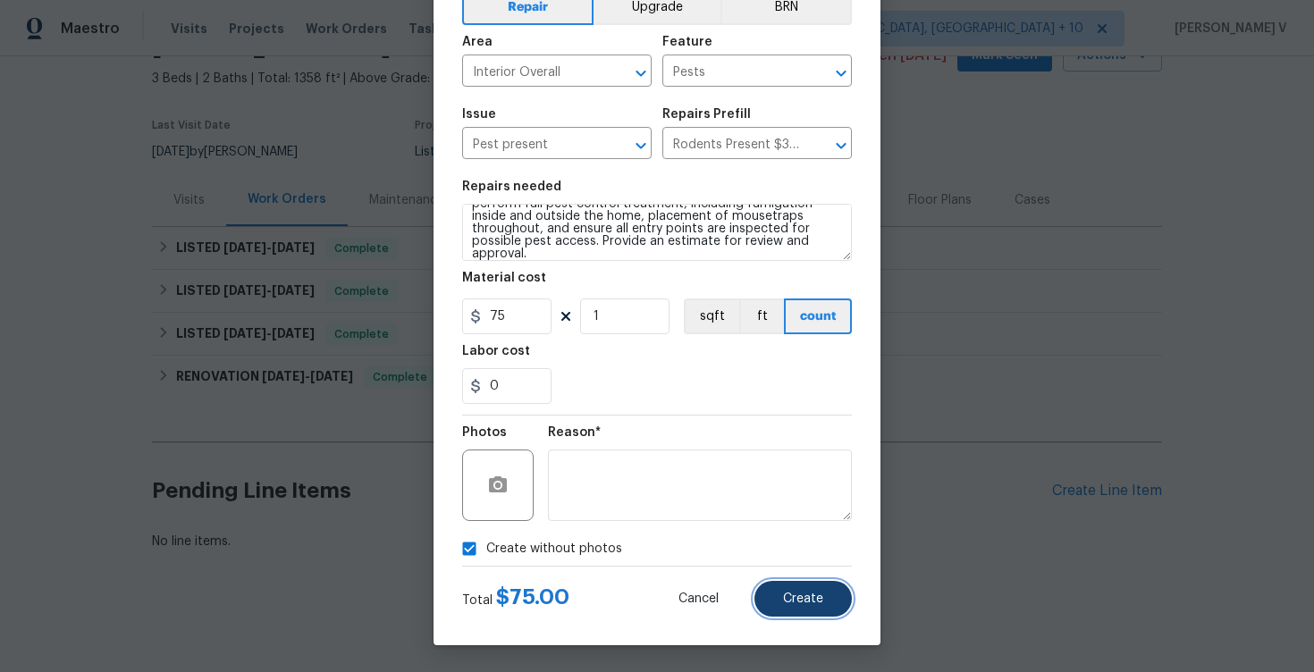
click at [816, 605] on span "Create" at bounding box center [803, 599] width 40 height 13
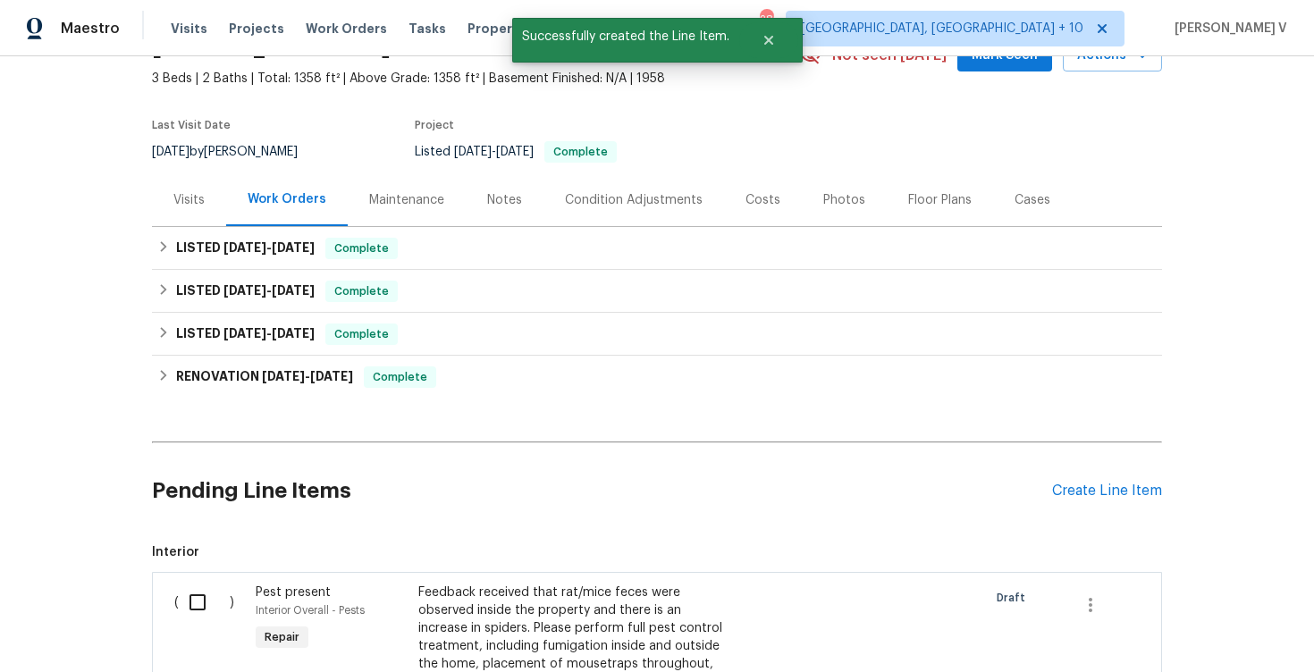
click at [181, 622] on div "( )" at bounding box center [209, 664] width 81 height 172
click at [192, 612] on input "checkbox" at bounding box center [204, 603] width 51 height 38
checkbox input "true"
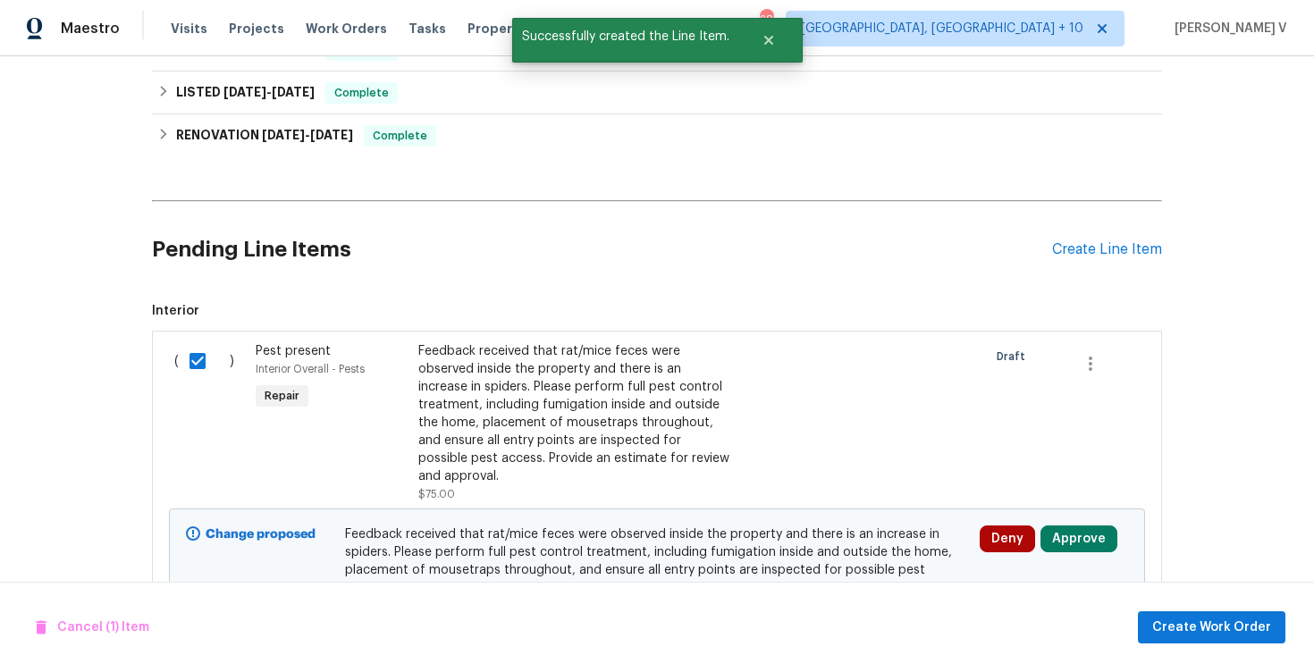
scroll to position [426, 0]
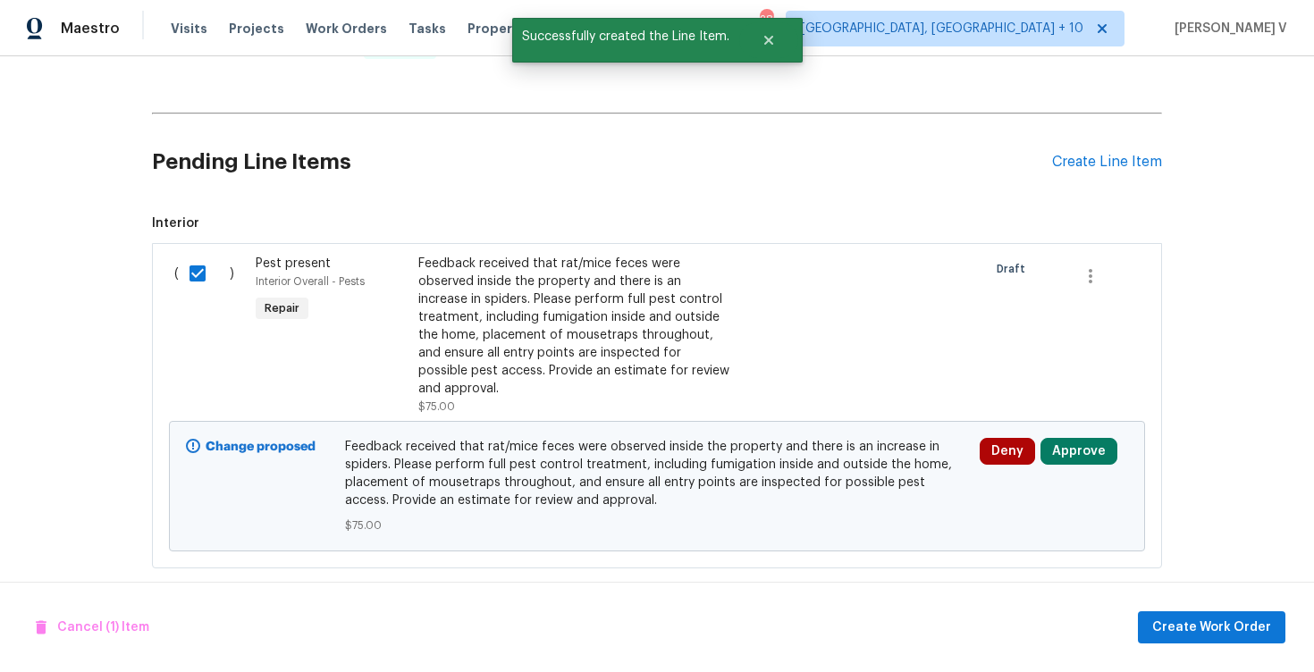
click at [1208, 608] on div "Cancel (1) Item Create Work Order" at bounding box center [657, 627] width 1314 height 91
click at [1208, 620] on span "Create Work Order" at bounding box center [1211, 628] width 119 height 22
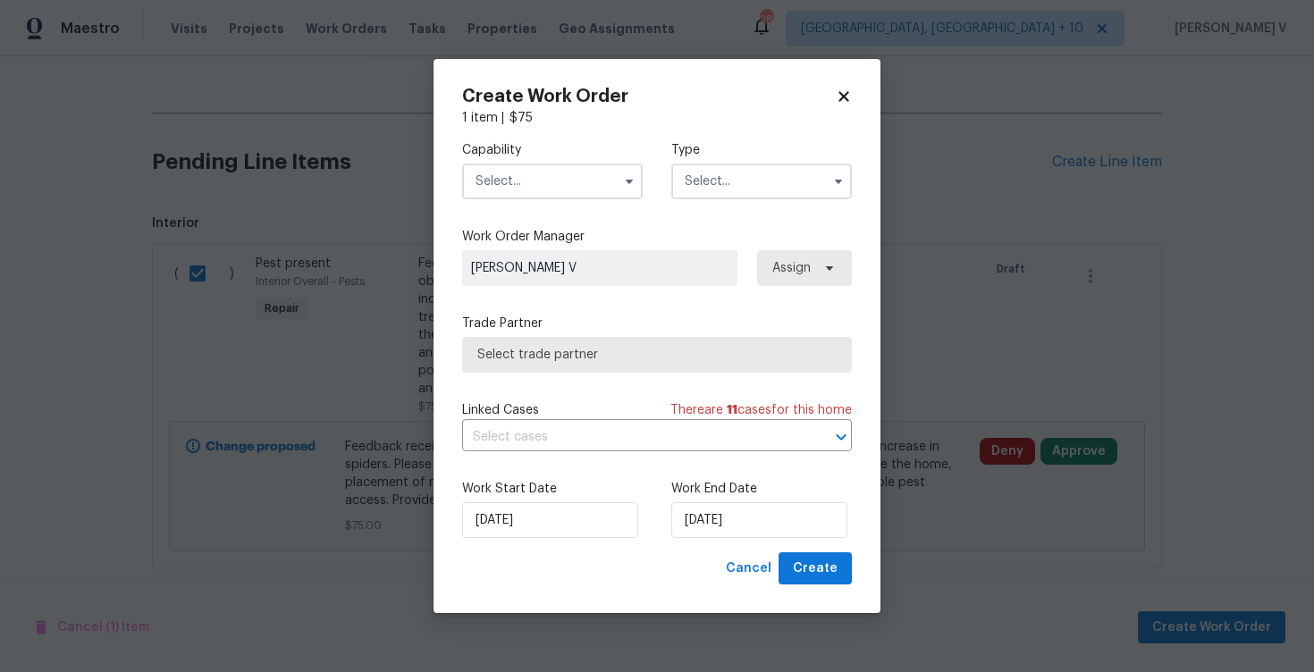
click at [571, 190] on input "text" at bounding box center [552, 182] width 181 height 36
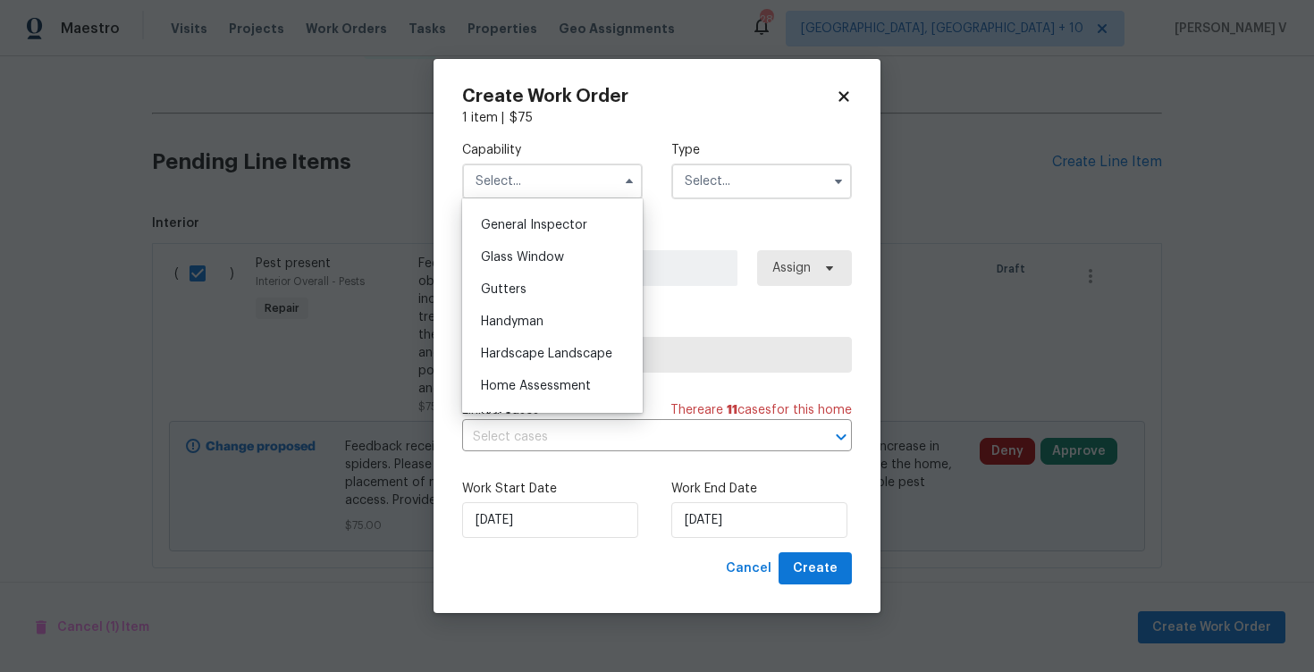
scroll to position [945, 0]
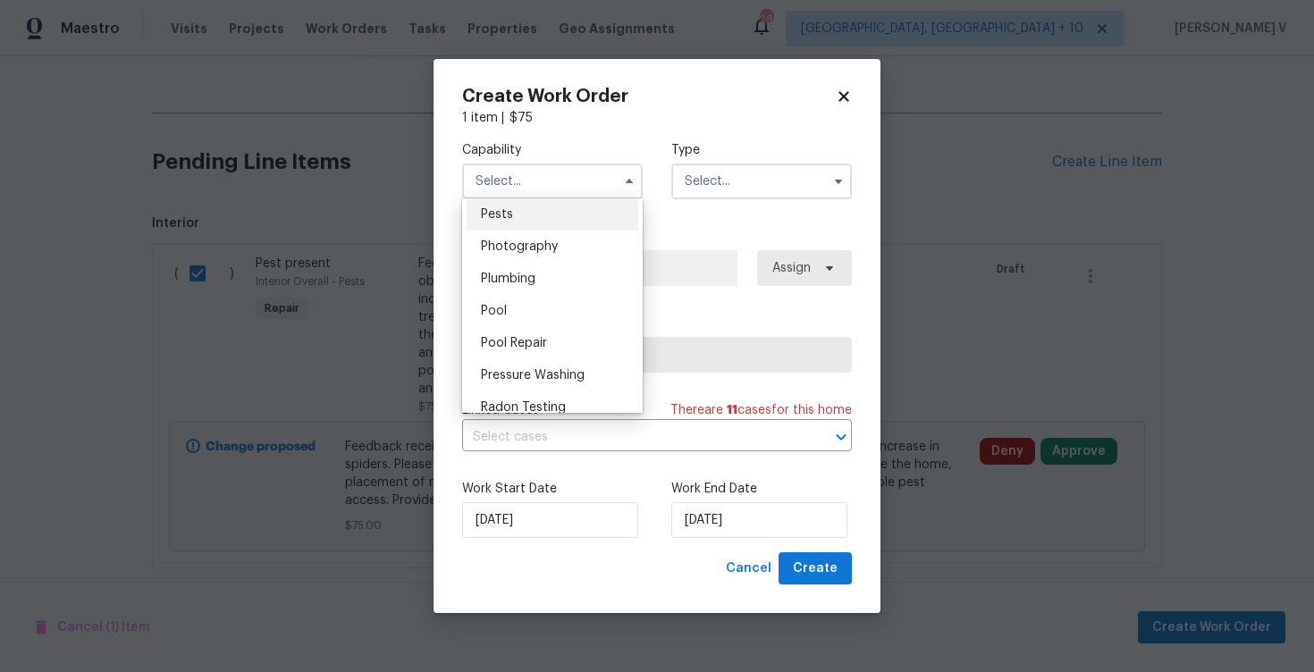
click at [548, 211] on div "Pests" at bounding box center [553, 214] width 172 height 32
type input "Pests"
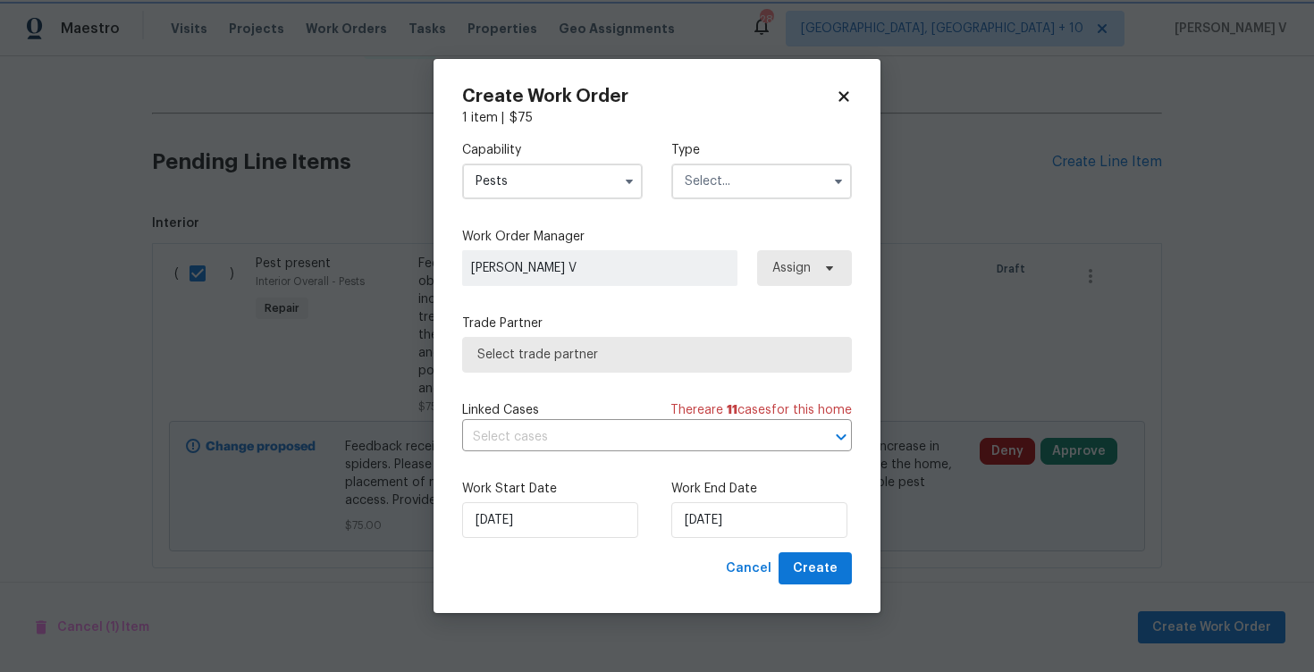
scroll to position [1502, 0]
click at [739, 206] on div "Capability Pests Agent Appliance Bathtub Resurfacing BRN And Lrr Broker Cabinet…" at bounding box center [657, 170] width 390 height 87
click at [739, 191] on input "text" at bounding box center [761, 182] width 181 height 36
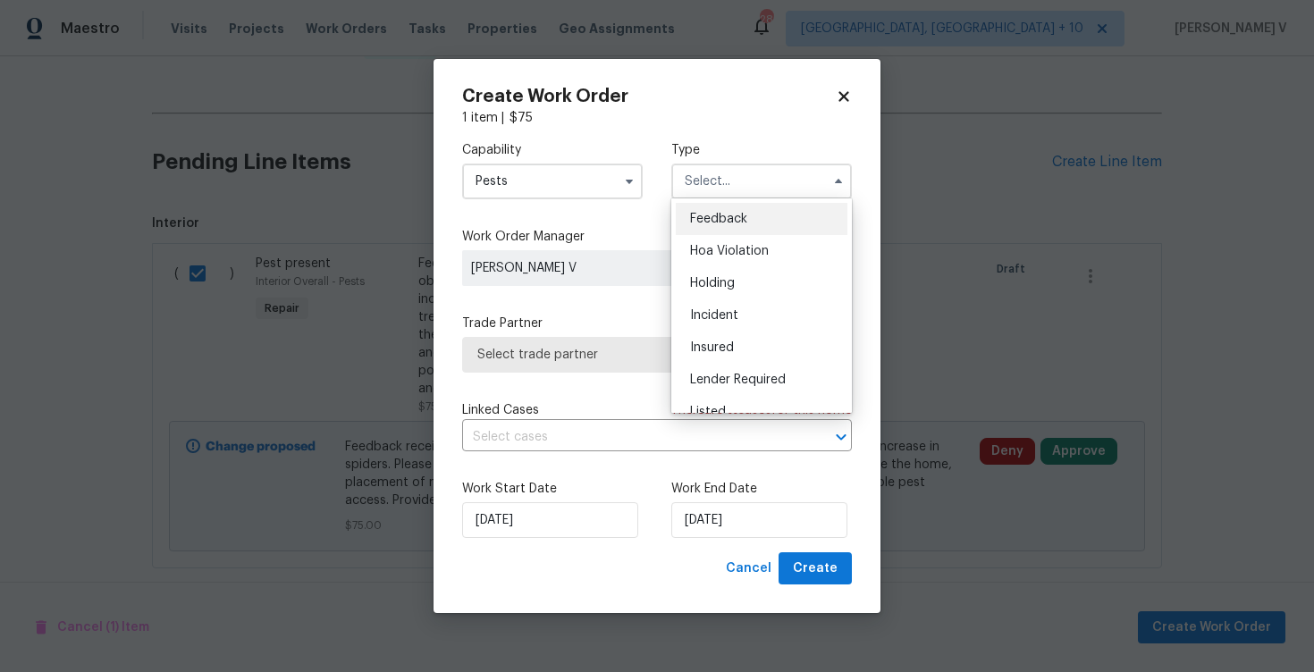
click at [722, 215] on span "Feedback" at bounding box center [718, 219] width 57 height 13
type input "Feedback"
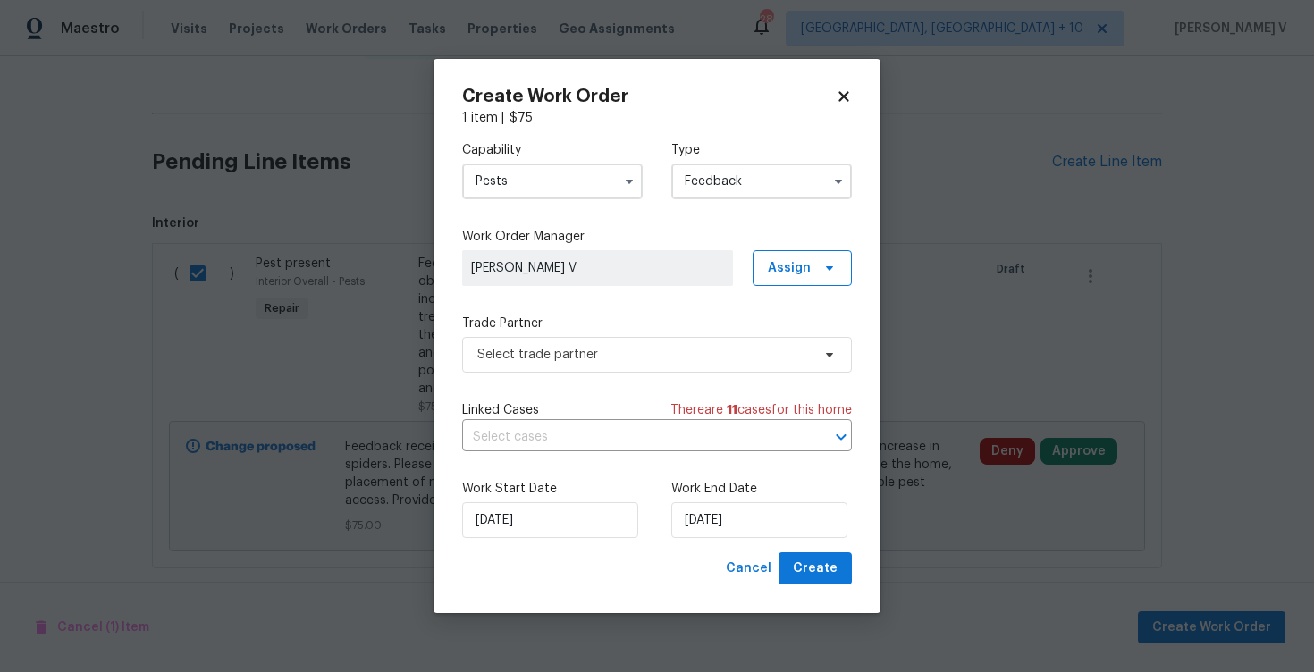
click at [611, 326] on label "Trade Partner" at bounding box center [657, 324] width 390 height 18
click at [585, 359] on span "Select trade partner" at bounding box center [643, 355] width 333 height 18
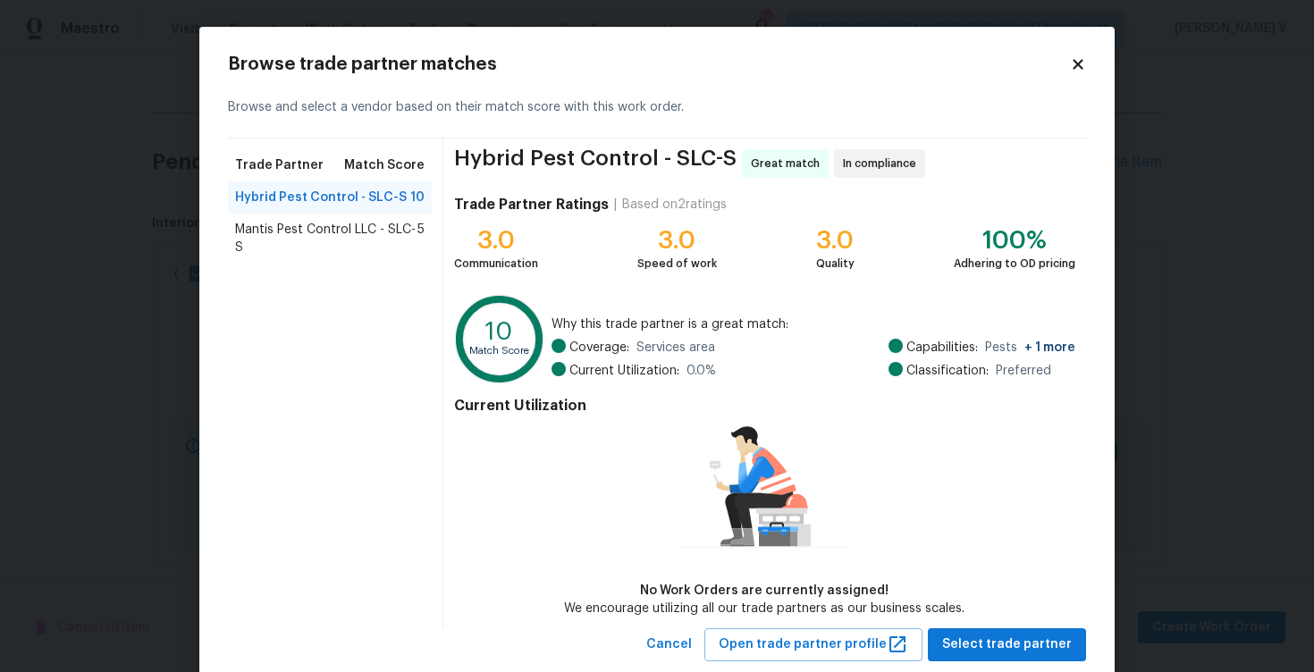
scroll to position [43, 0]
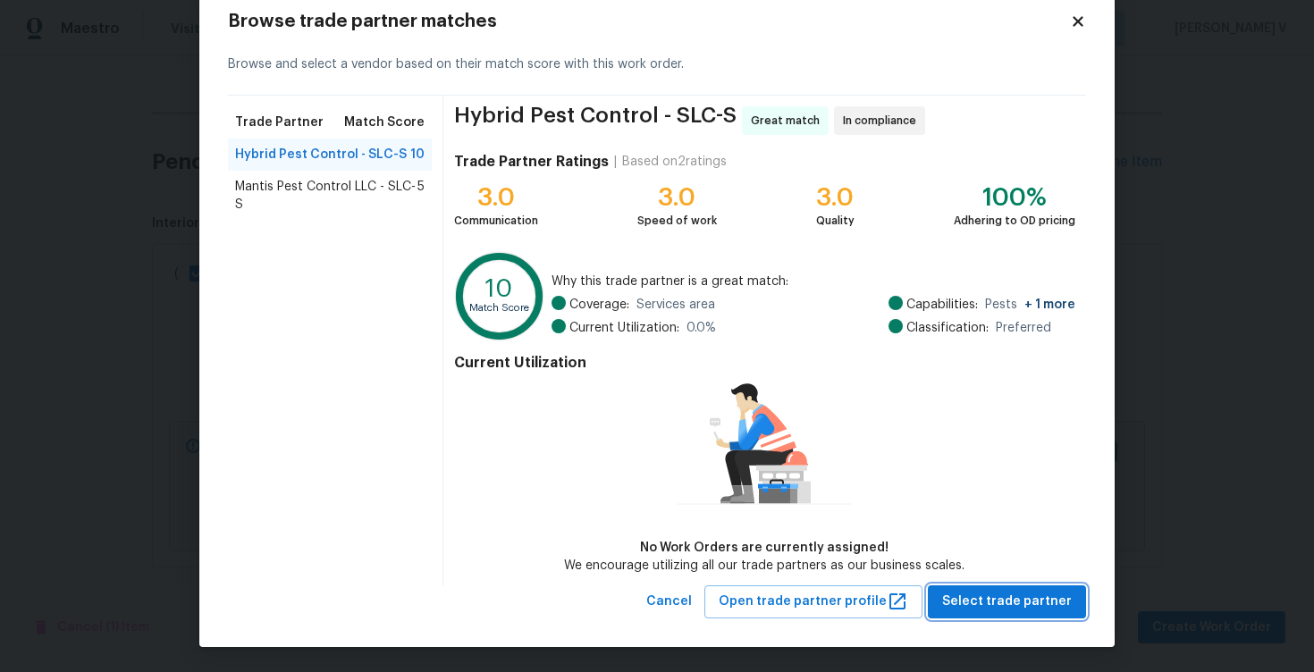
click at [1032, 603] on span "Select trade partner" at bounding box center [1007, 602] width 130 height 22
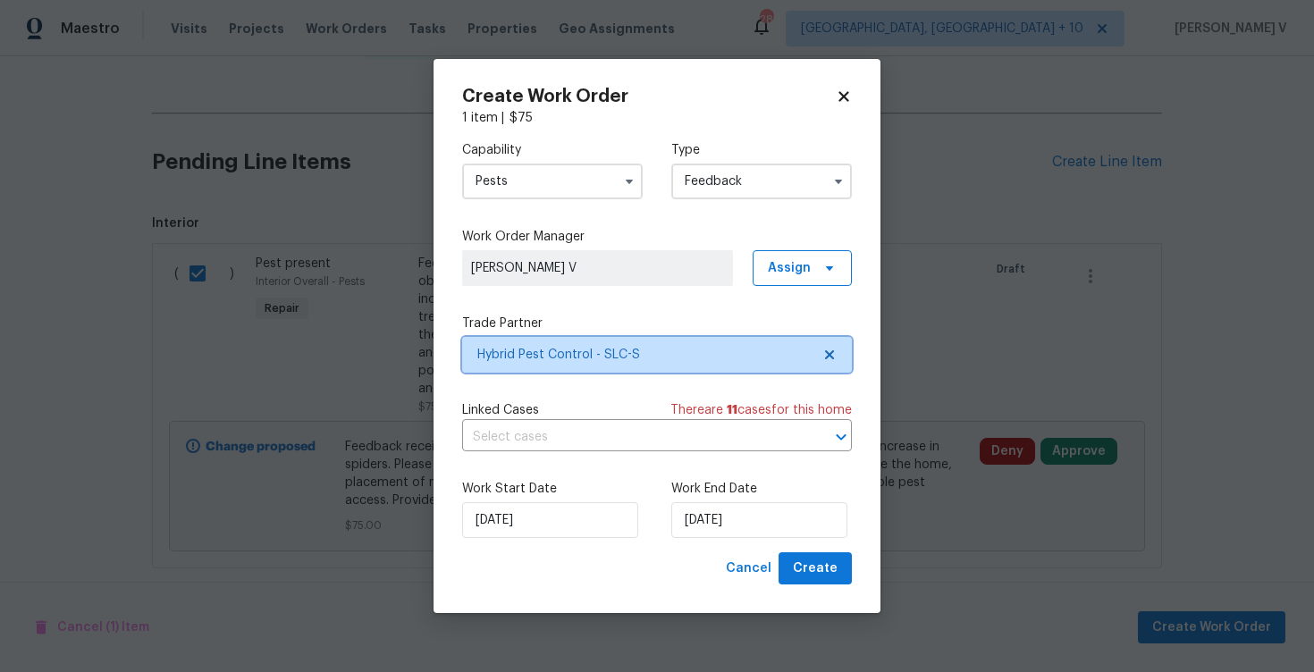
scroll to position [0, 0]
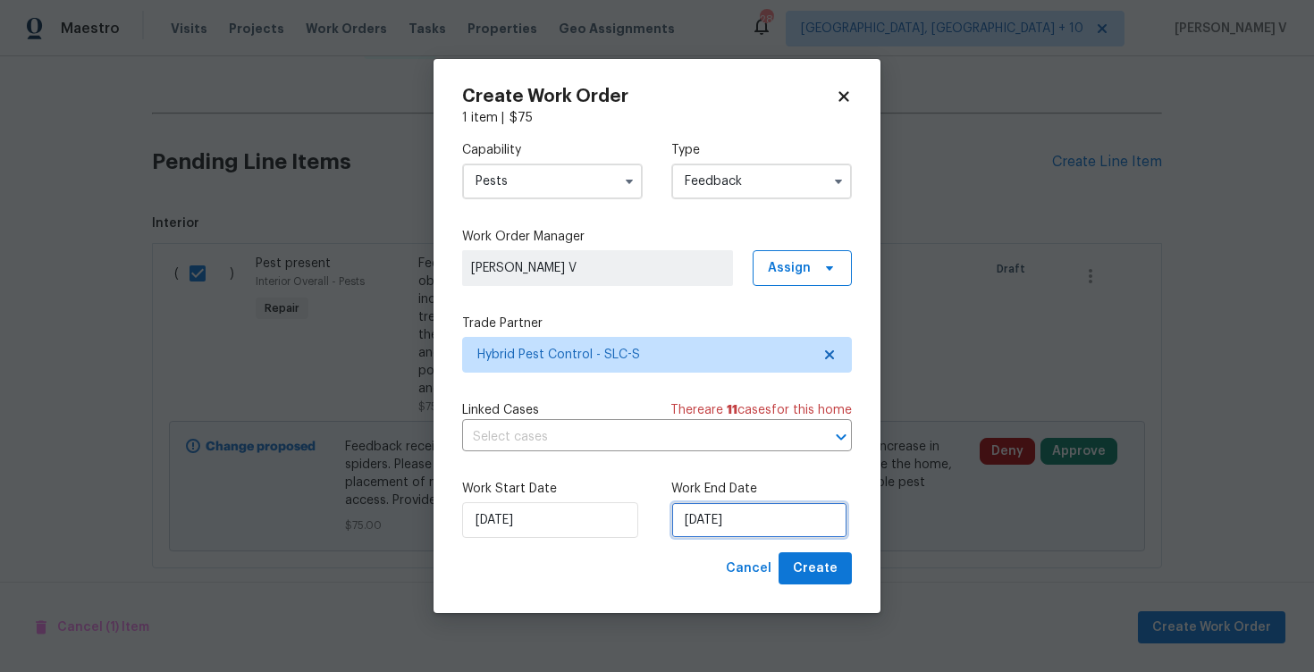
click at [742, 529] on input "04/09/2025" at bounding box center [759, 520] width 176 height 36
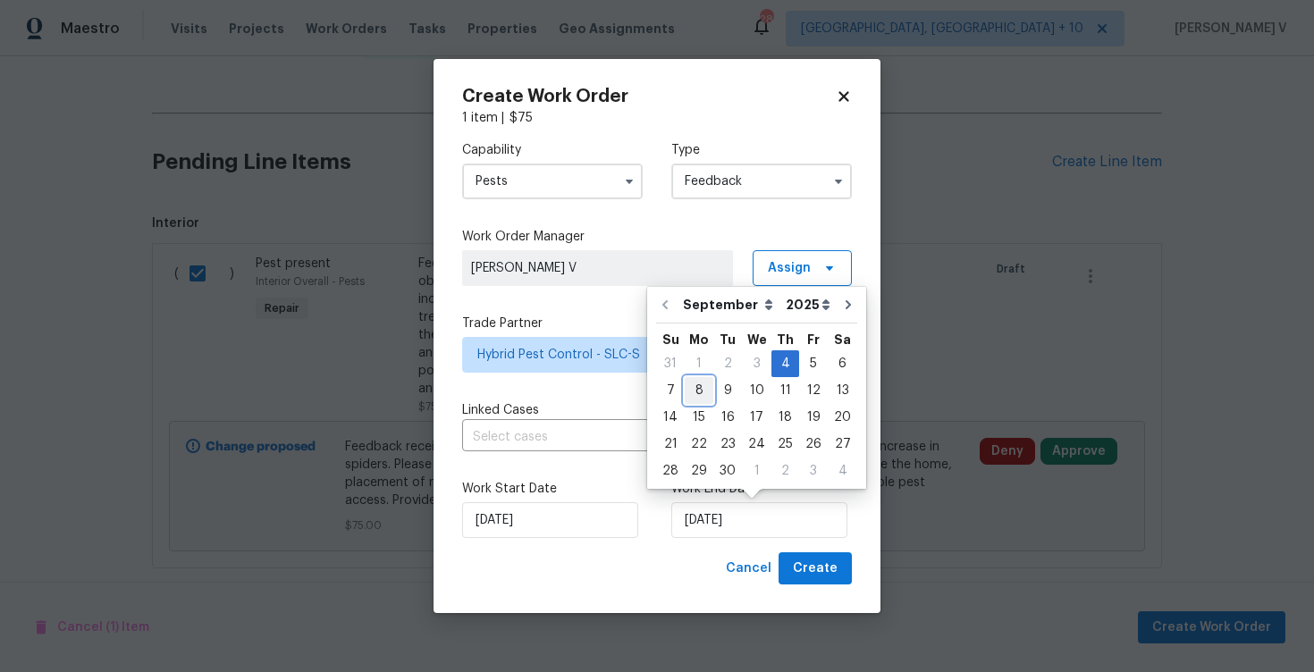
click at [693, 399] on div "8" at bounding box center [699, 390] width 29 height 25
type input "08/09/2025"
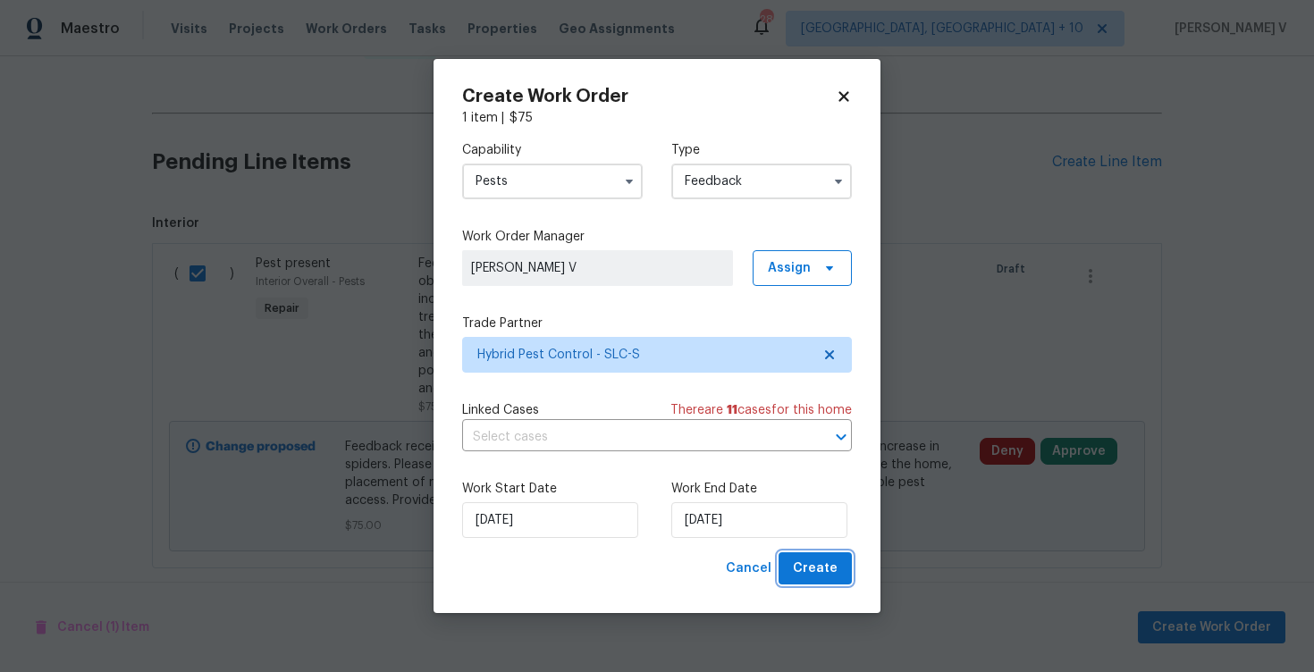
click at [831, 567] on span "Create" at bounding box center [815, 569] width 45 height 22
checkbox input "false"
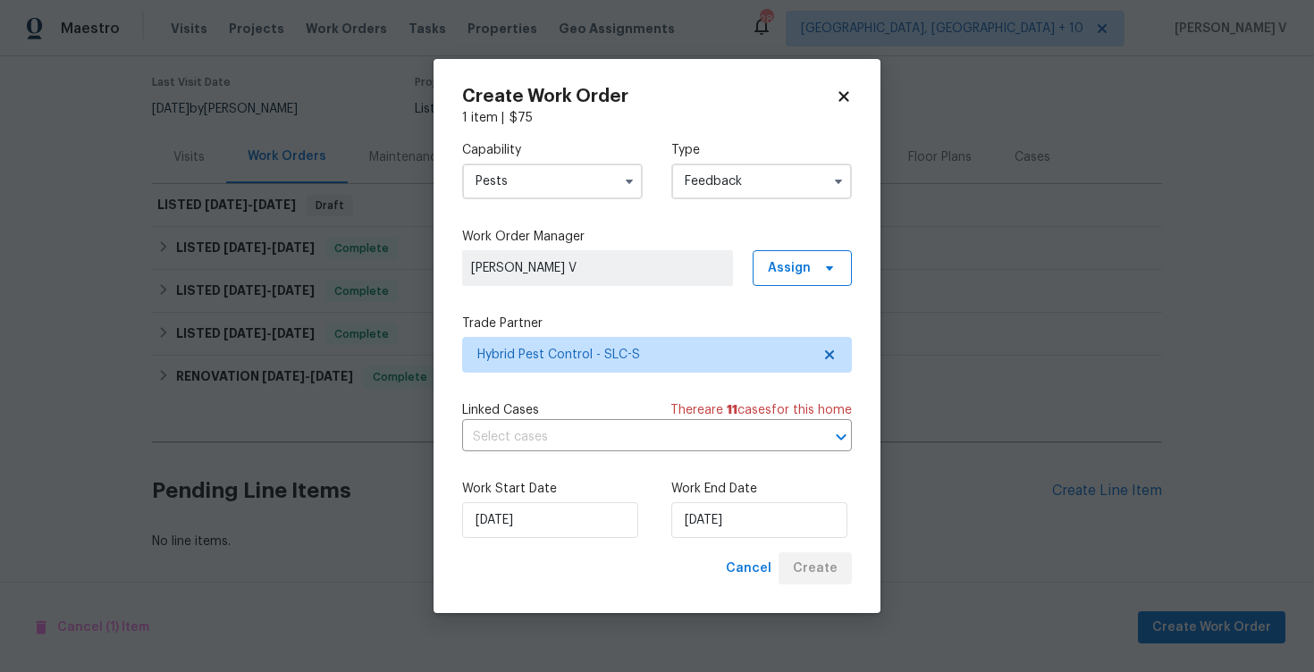
scroll to position [140, 0]
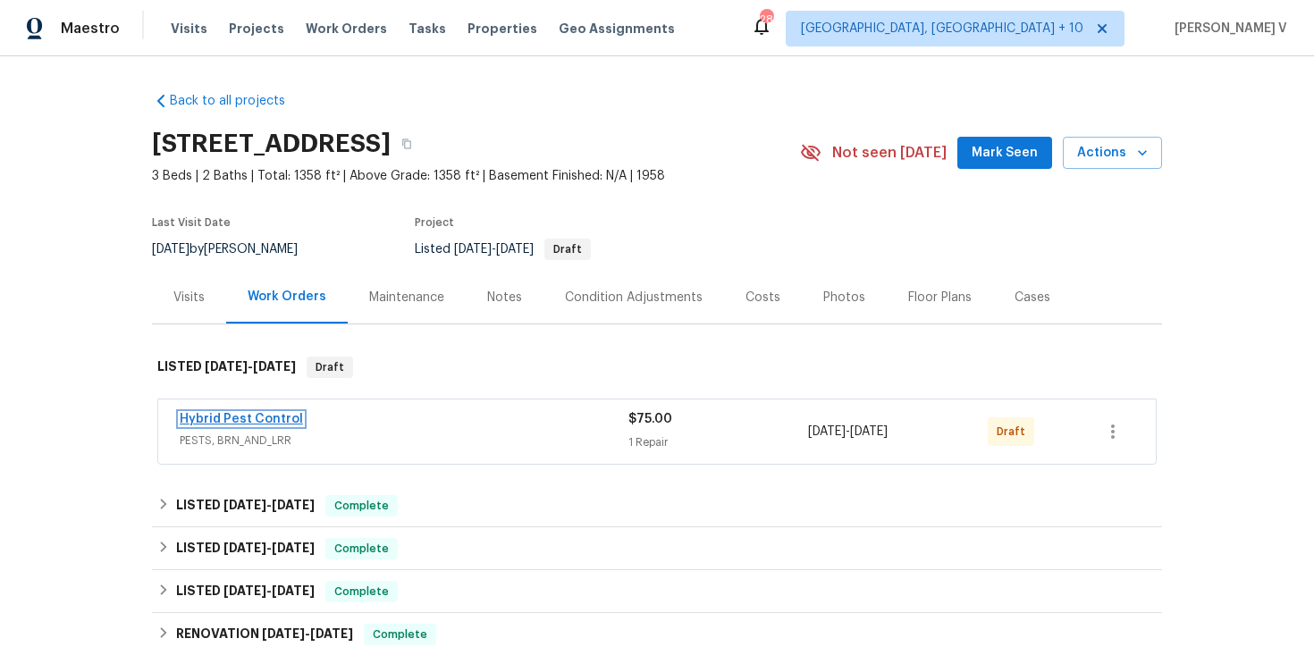
click at [265, 414] on link "Hybrid Pest Control" at bounding box center [241, 419] width 123 height 13
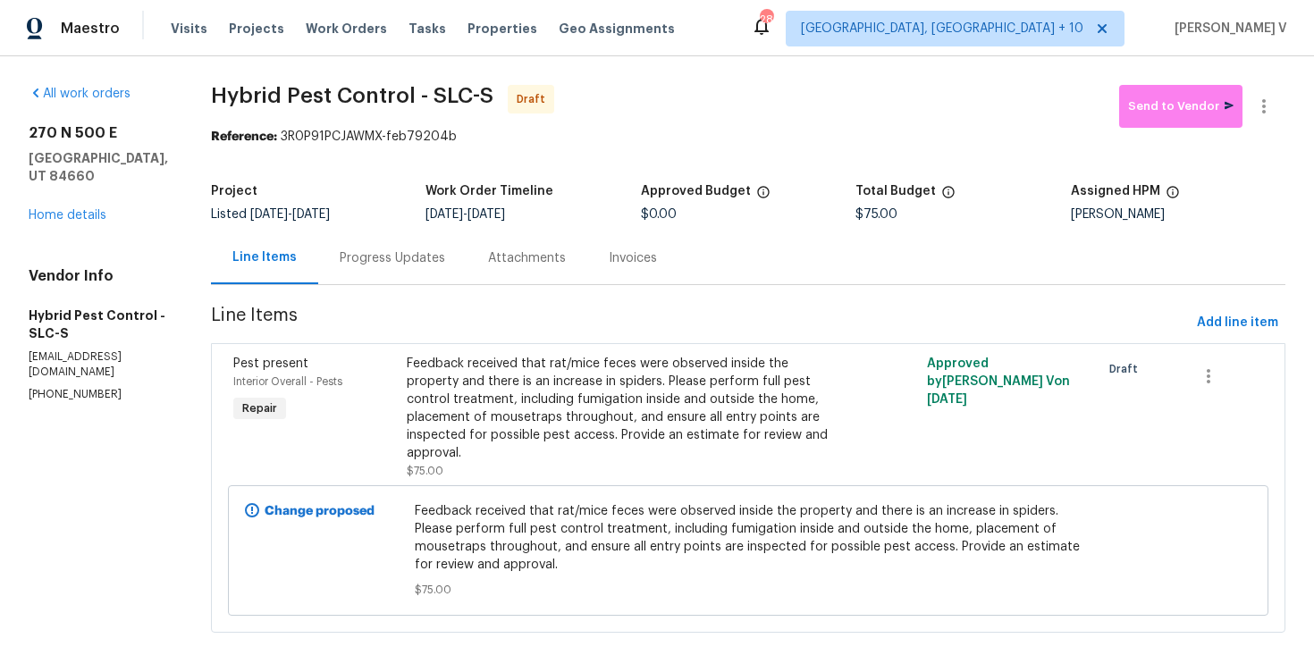
click at [388, 282] on div "Progress Updates" at bounding box center [392, 258] width 148 height 53
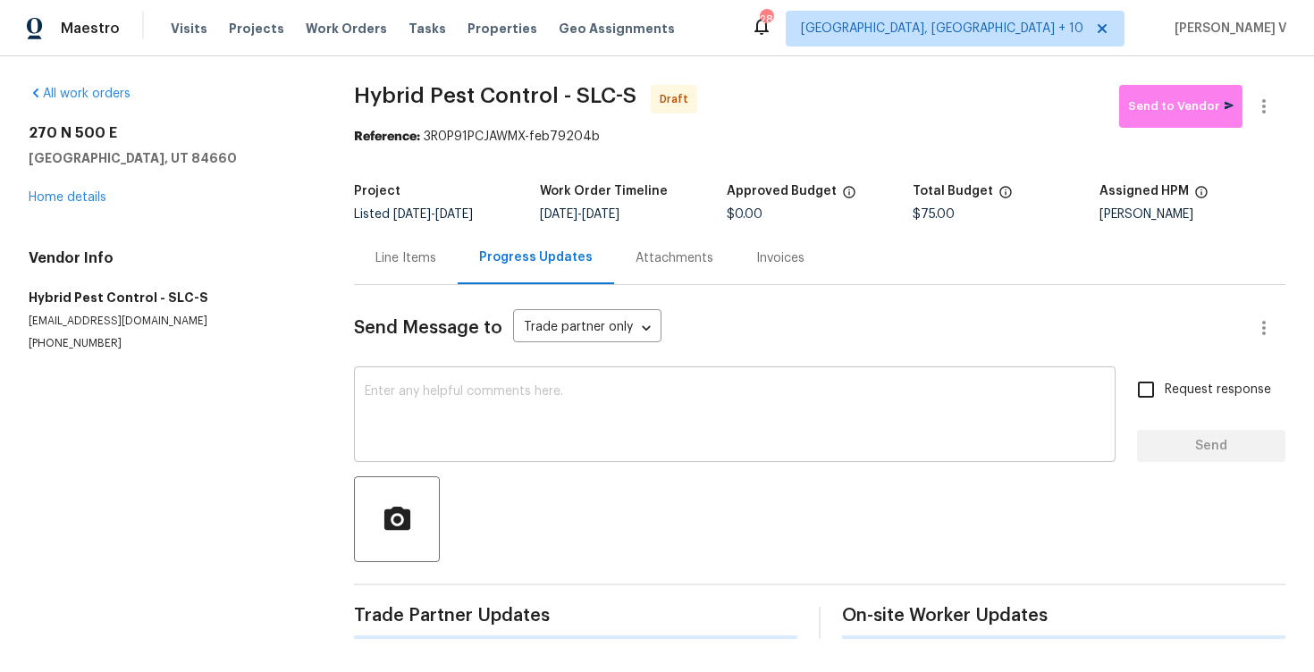
click at [425, 428] on textarea at bounding box center [735, 416] width 740 height 63
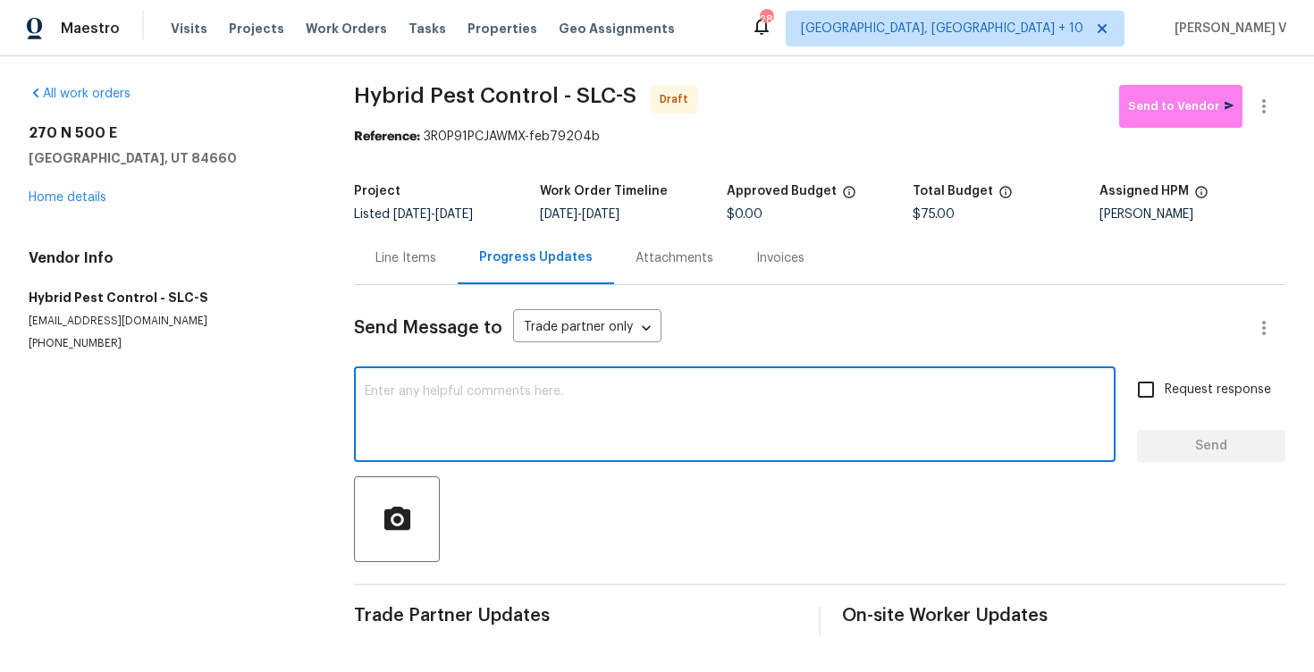
paste textarea "Hi this is Divya with Opendoor. I’m confirming you received the WO for the prop…"
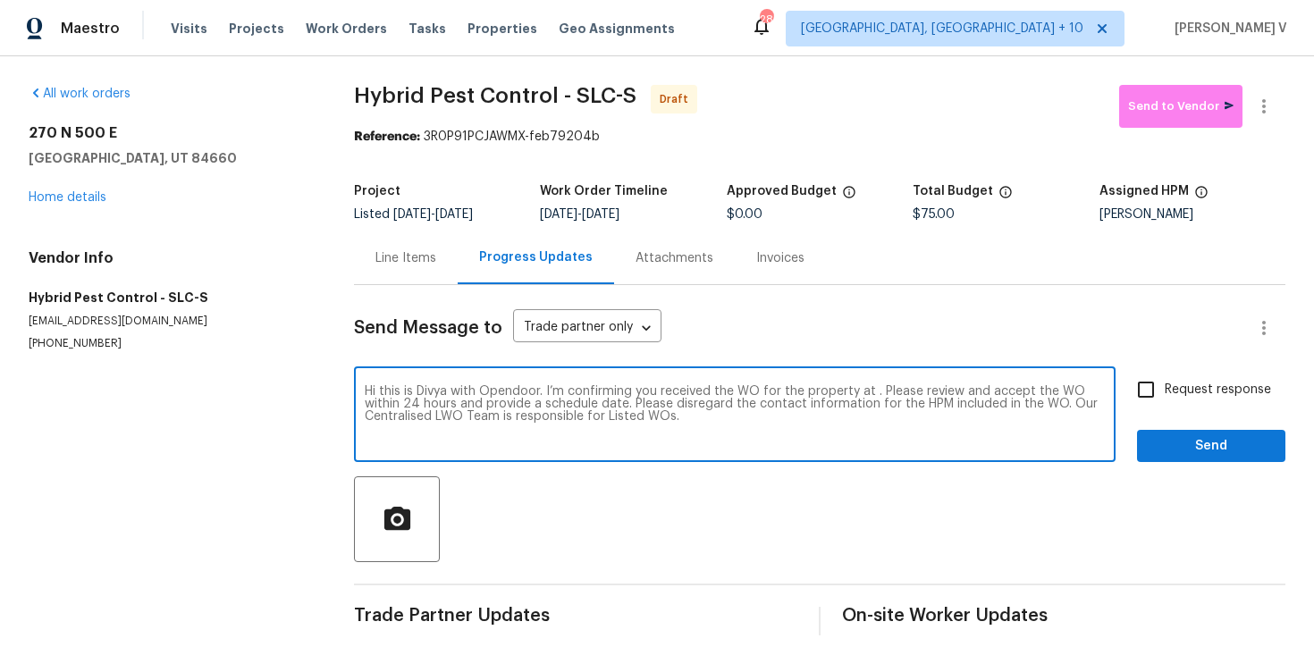
click at [868, 395] on textarea "Hi this is Divya with Opendoor. I’m confirming you received the WO for the prop…" at bounding box center [735, 416] width 740 height 63
paste textarea "270 N 500 E, Spanish Fork, UT 84660"
type textarea "Hi this is Divya with Opendoor. I’m confirming you received the WO for the prop…"
click at [1181, 406] on label "Request response" at bounding box center [1199, 390] width 144 height 38
click at [1165, 406] on input "Request response" at bounding box center [1146, 390] width 38 height 38
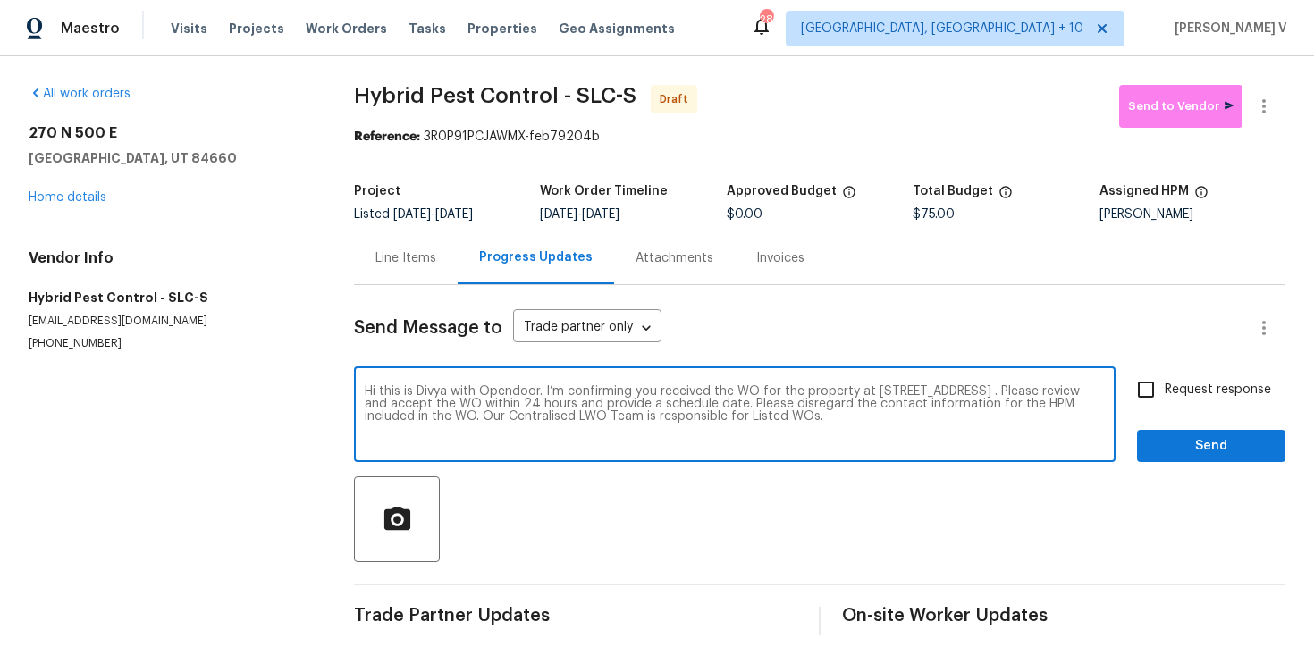
checkbox input "true"
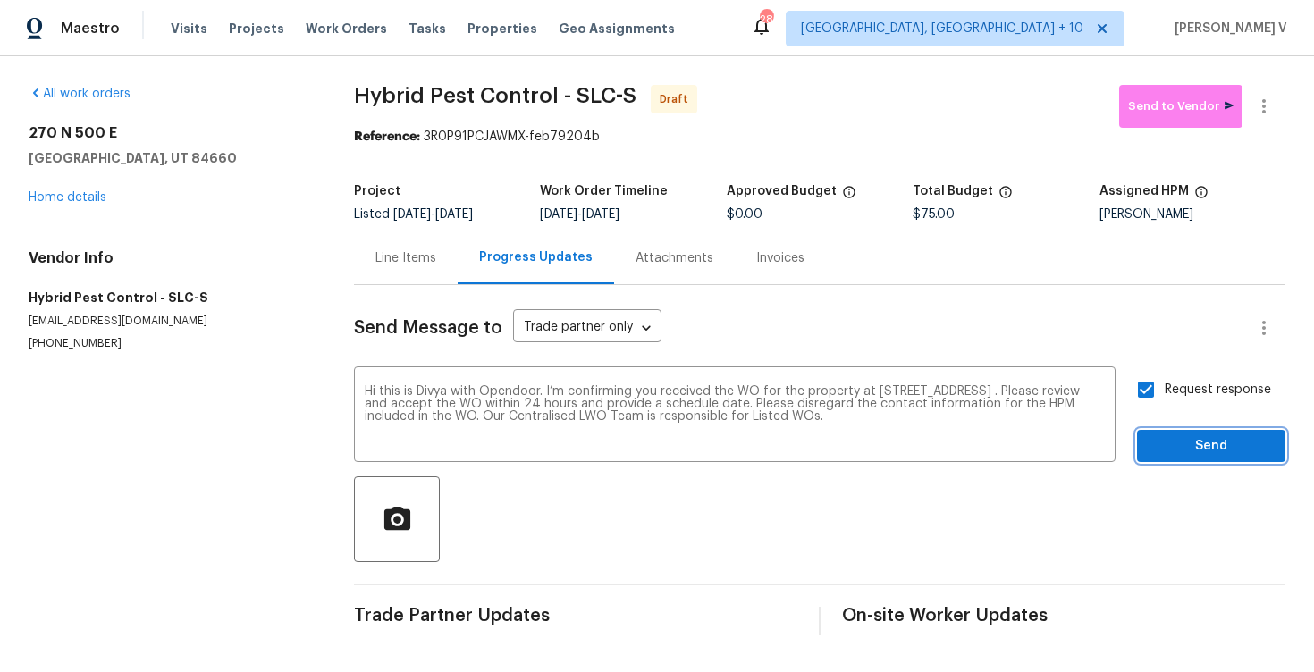
click at [1196, 441] on span "Send" at bounding box center [1211, 446] width 120 height 22
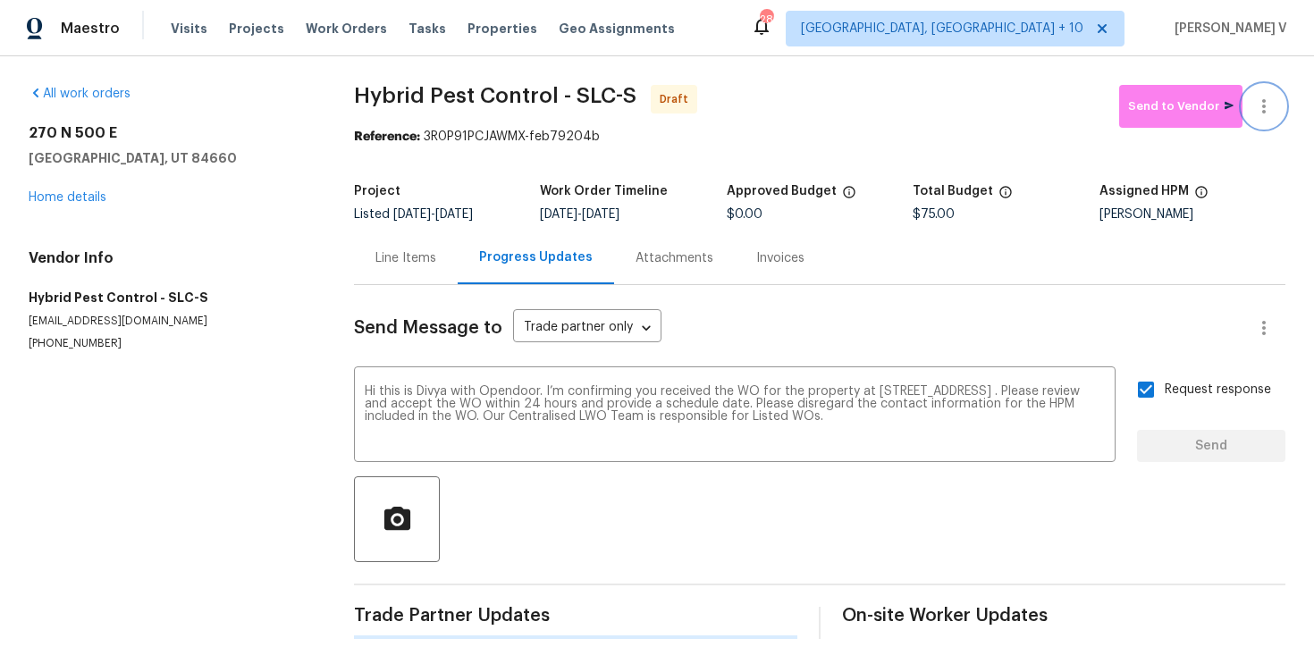
click at [1269, 124] on button "button" at bounding box center [1264, 106] width 43 height 43
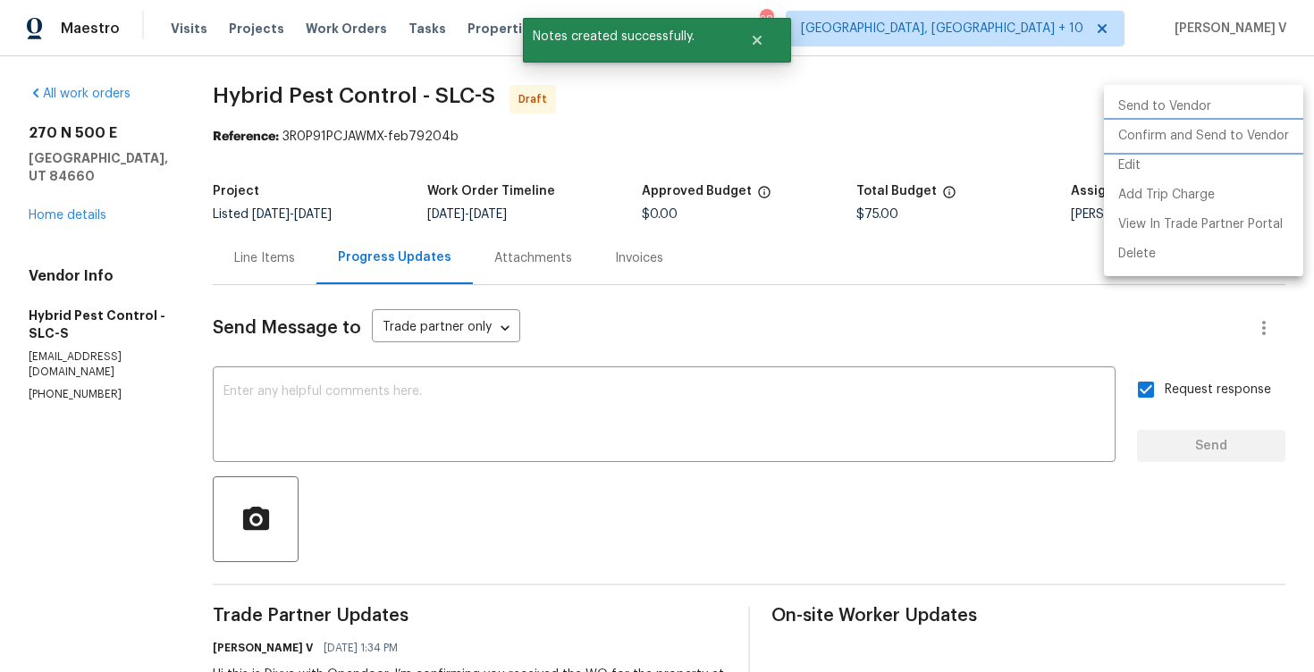
click at [1225, 137] on li "Confirm and Send to Vendor" at bounding box center [1203, 136] width 199 height 29
click at [339, 108] on div at bounding box center [657, 336] width 1314 height 672
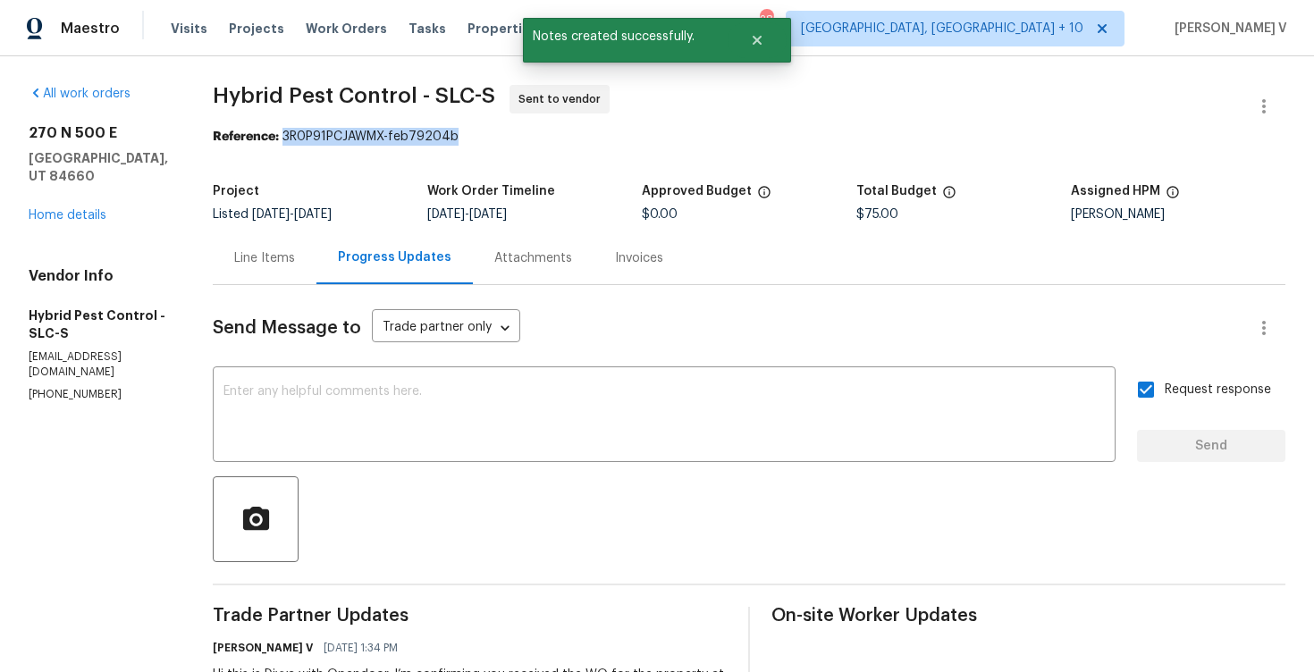
drag, startPoint x: 305, startPoint y: 136, endPoint x: 562, endPoint y: 130, distance: 257.5
click at [564, 130] on div "Reference: 3R0P91PCJAWMX-feb79204b" at bounding box center [749, 137] width 1073 height 18
copy div "3R0P91PCJAWMX-feb79204b"
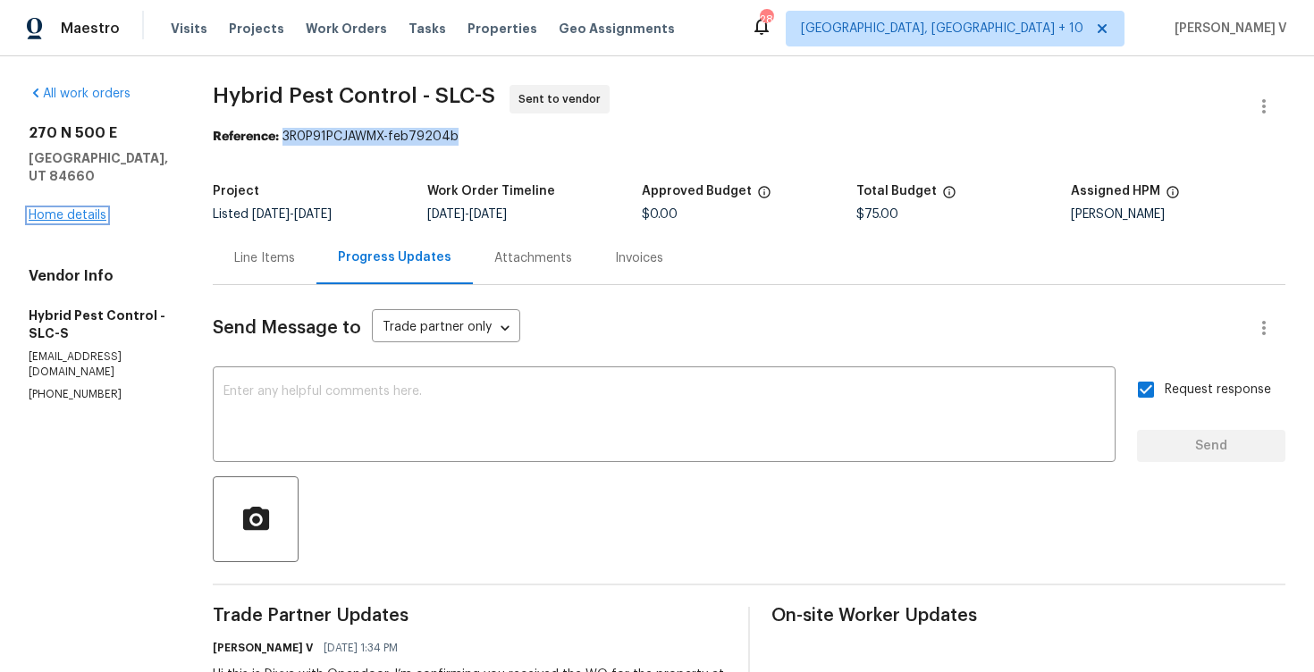
click at [86, 209] on link "Home details" at bounding box center [68, 215] width 78 height 13
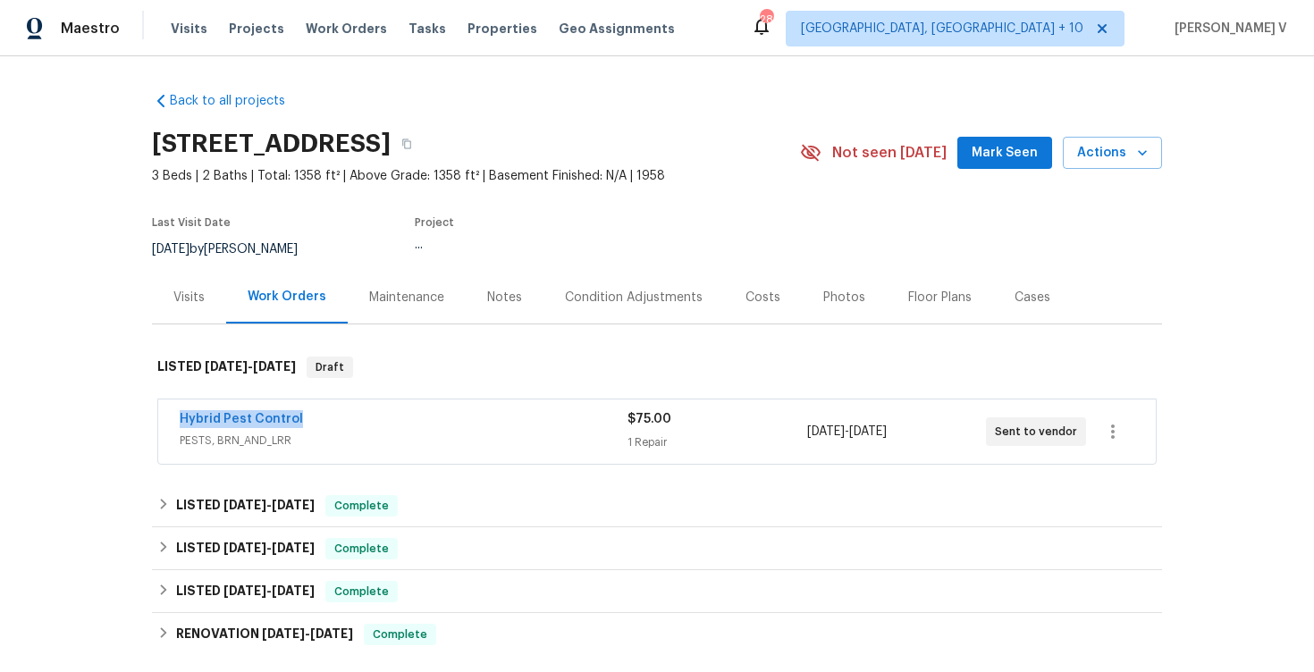
drag, startPoint x: 358, startPoint y: 413, endPoint x: 453, endPoint y: 413, distance: 95.6
click at [453, 413] on div "Hybrid Pest Control PESTS, BRN_AND_LRR $75.00 1 Repair 9/4/2025 - 9/8/2025 Sent…" at bounding box center [657, 432] width 998 height 64
copy link "Hybrid Pest Control"
click at [212, 417] on link "Hybrid Pest Control" at bounding box center [241, 419] width 123 height 13
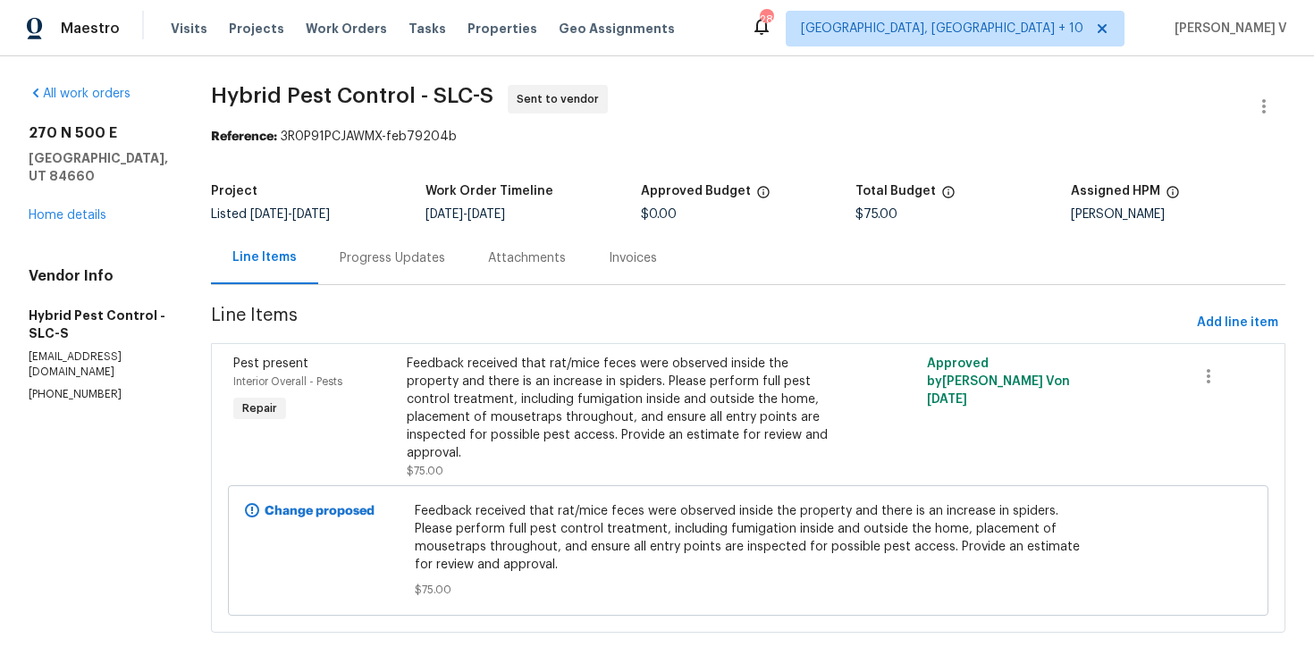
click at [386, 231] on div "Project Listed 9/4/2025 - 9/8/2025 Work Order Timeline 9/4/2025 - 9/8/2025 Appr…" at bounding box center [748, 202] width 1074 height 57
click at [400, 275] on div "Progress Updates" at bounding box center [392, 258] width 148 height 53
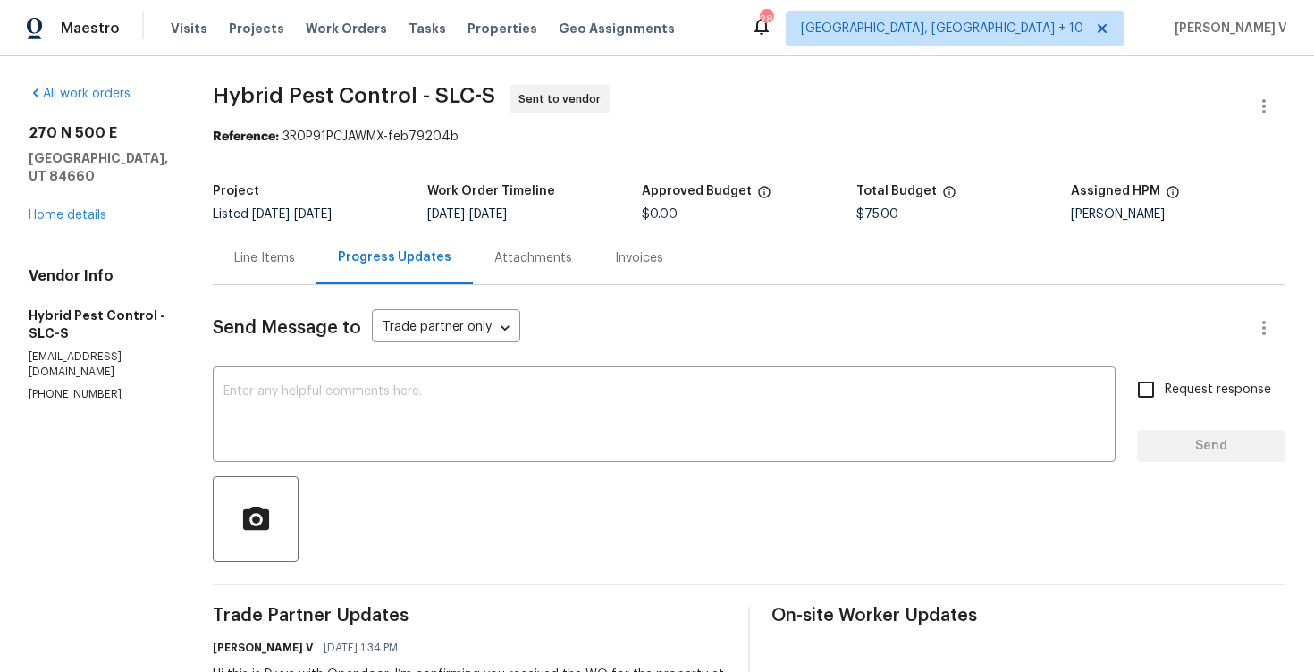
scroll to position [115, 0]
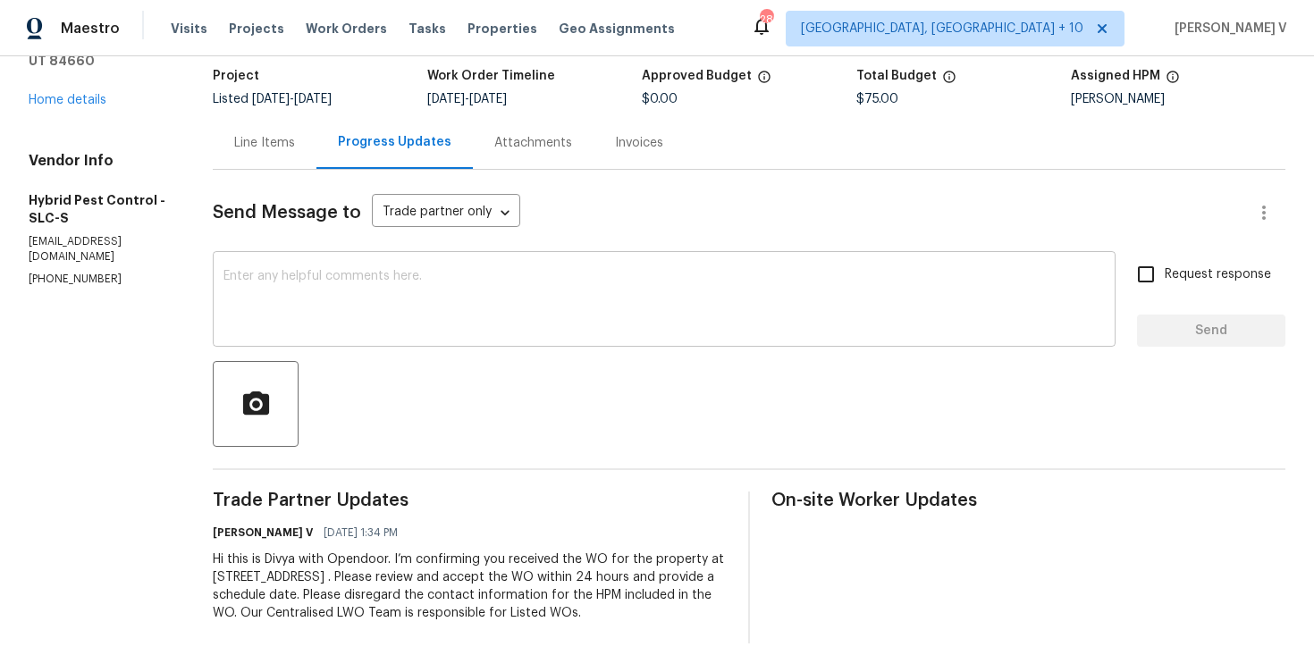
click at [372, 329] on textarea at bounding box center [663, 301] width 881 height 63
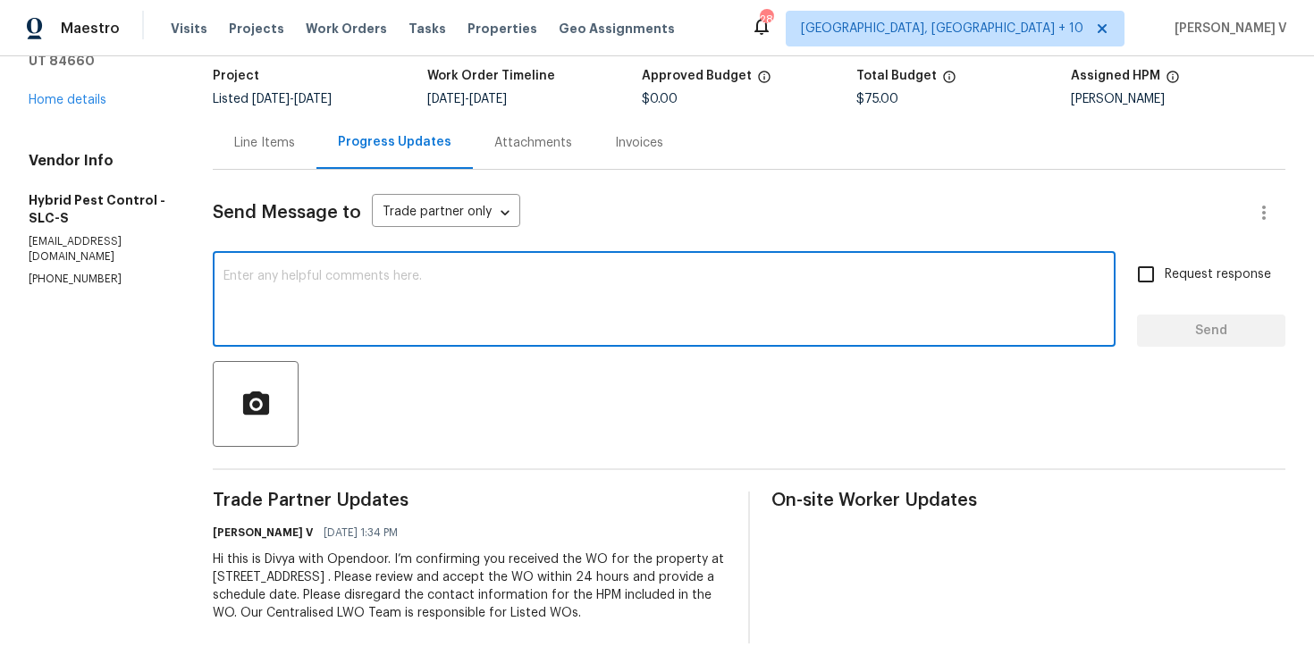
paste textarea "Attention All Work Orders must include before-photos (both close-up and wide-an…"
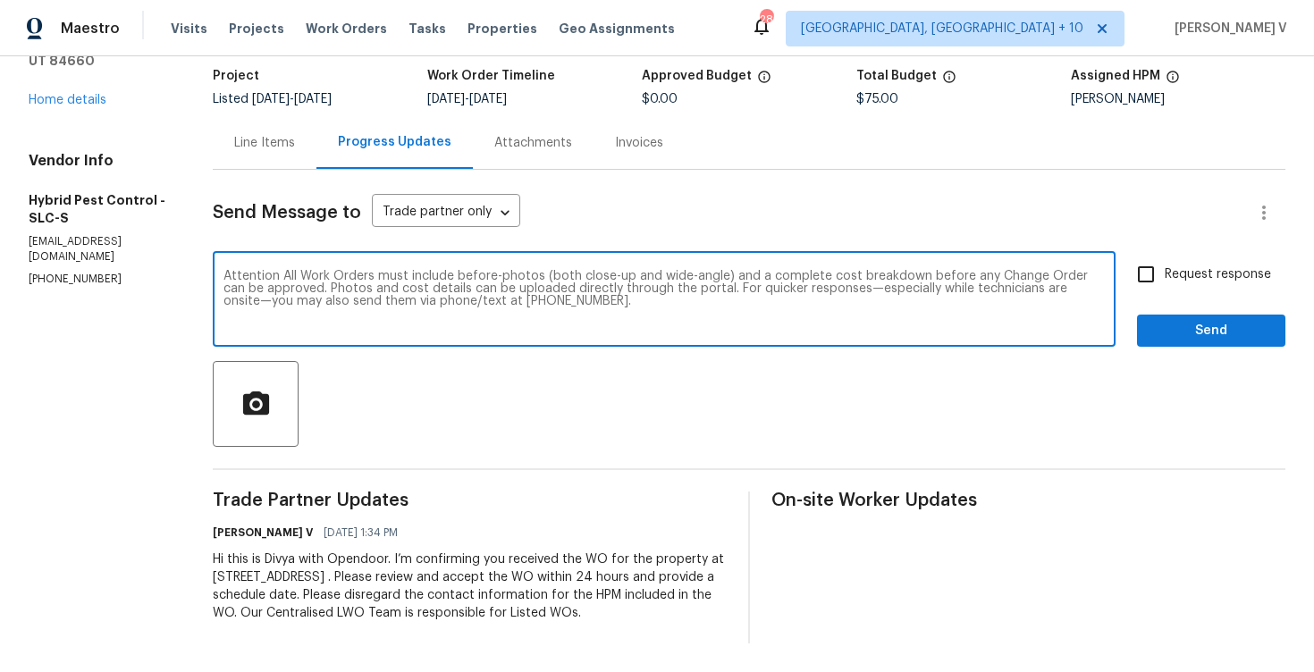
type textarea "Attention All Work Orders must include before-photos (both close-up and wide-an…"
click at [1156, 259] on input "Request response" at bounding box center [1146, 275] width 38 height 38
checkbox input "true"
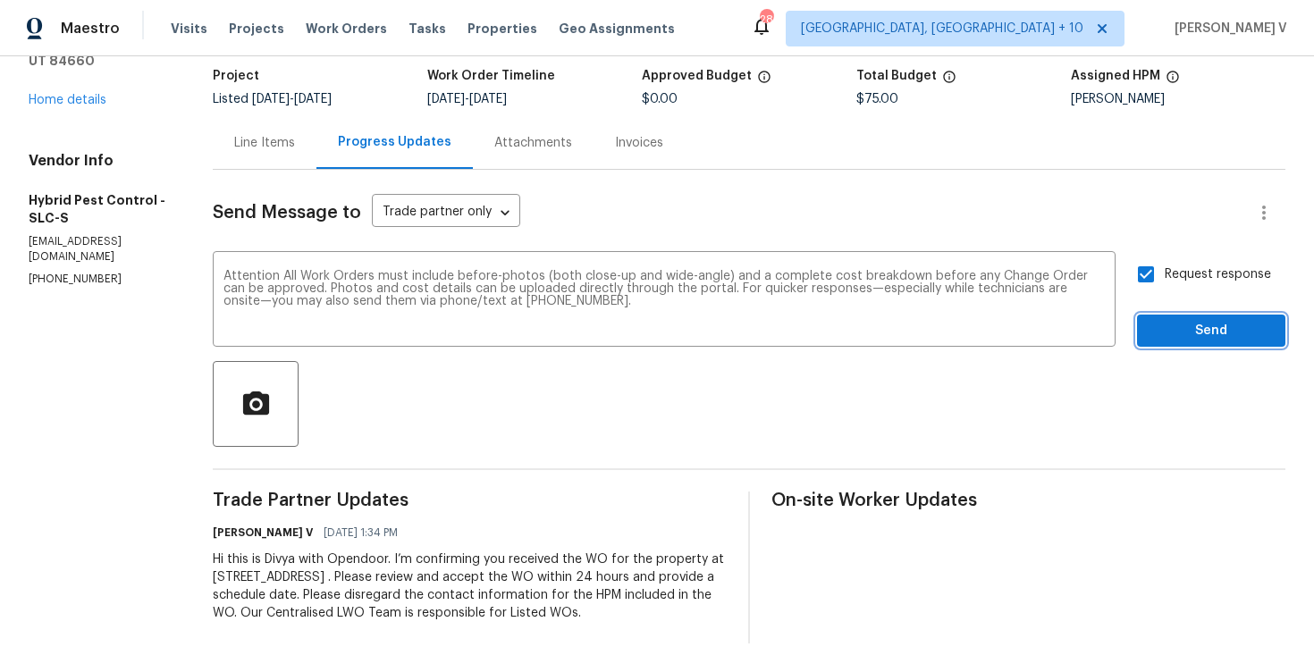
click at [1162, 316] on button "Send" at bounding box center [1211, 331] width 148 height 33
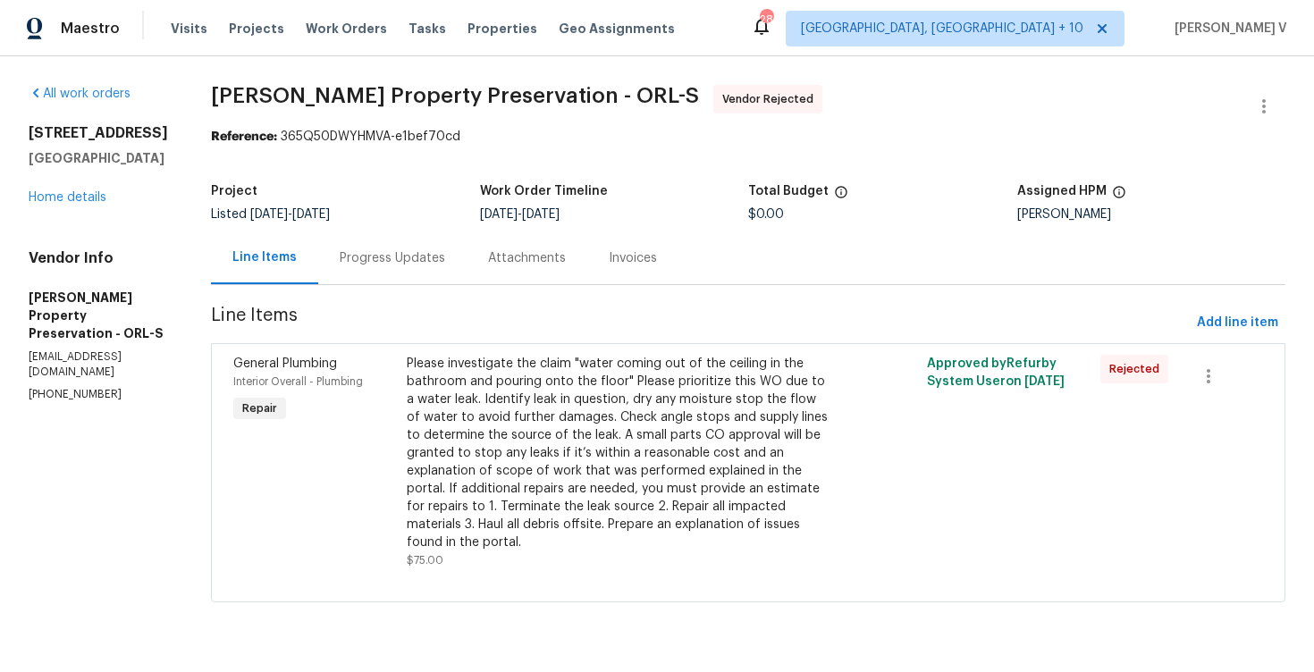
click at [393, 260] on div "Progress Updates" at bounding box center [392, 258] width 105 height 18
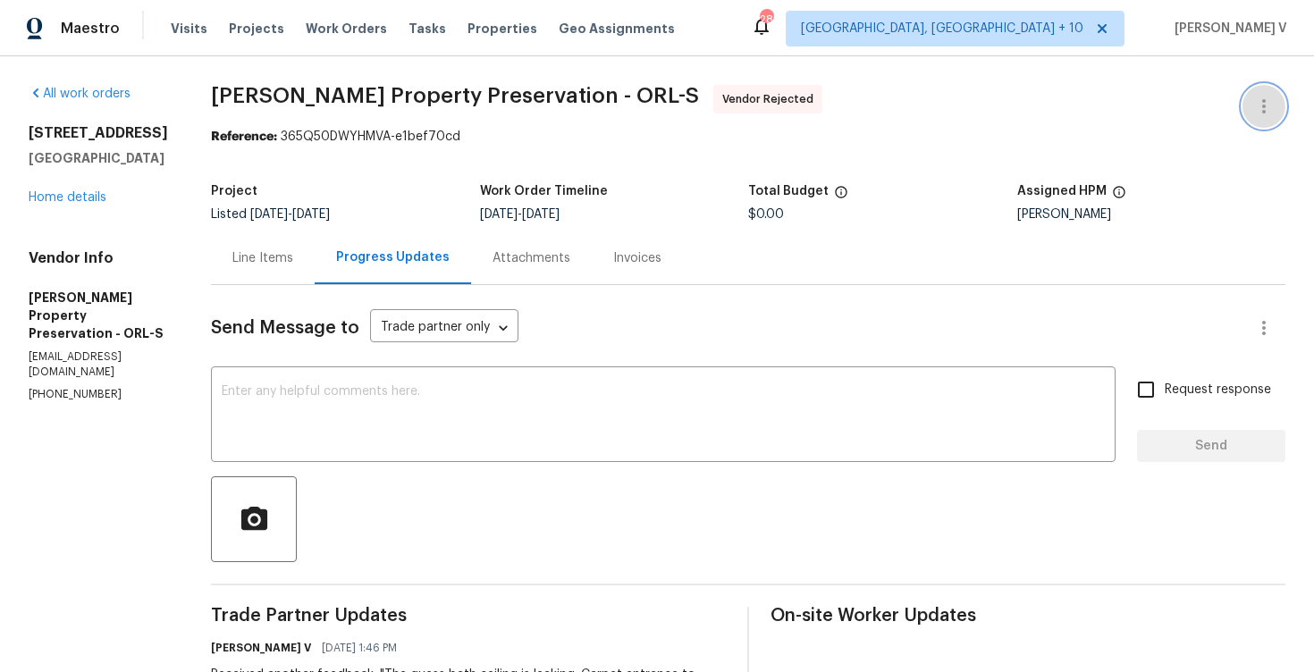
click at [1263, 114] on icon "button" at bounding box center [1263, 106] width 21 height 21
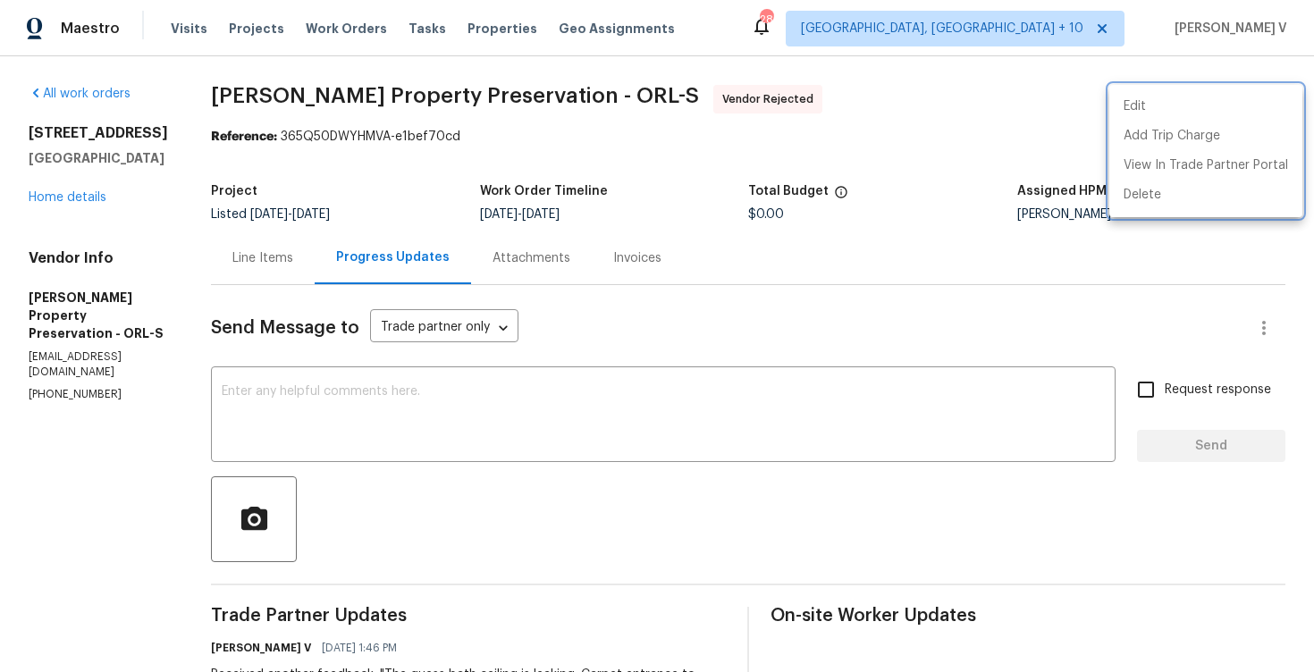
click at [82, 200] on div at bounding box center [657, 336] width 1314 height 672
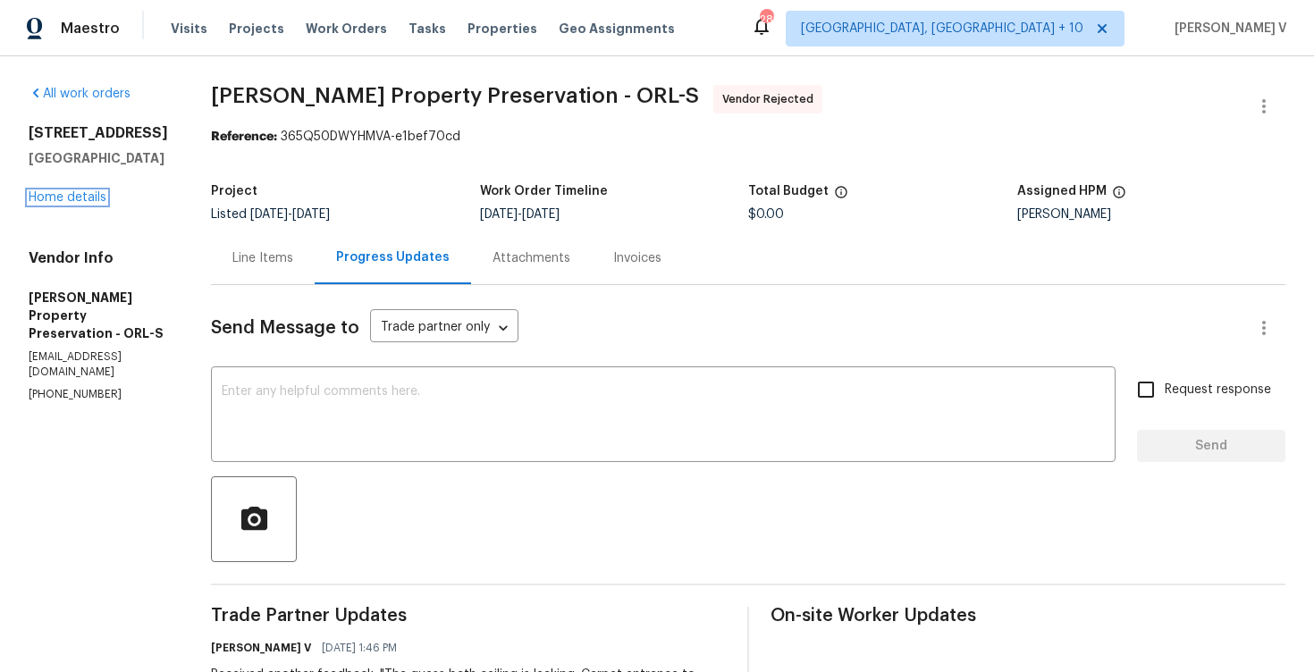
click at [82, 200] on link "Home details" at bounding box center [68, 197] width 78 height 13
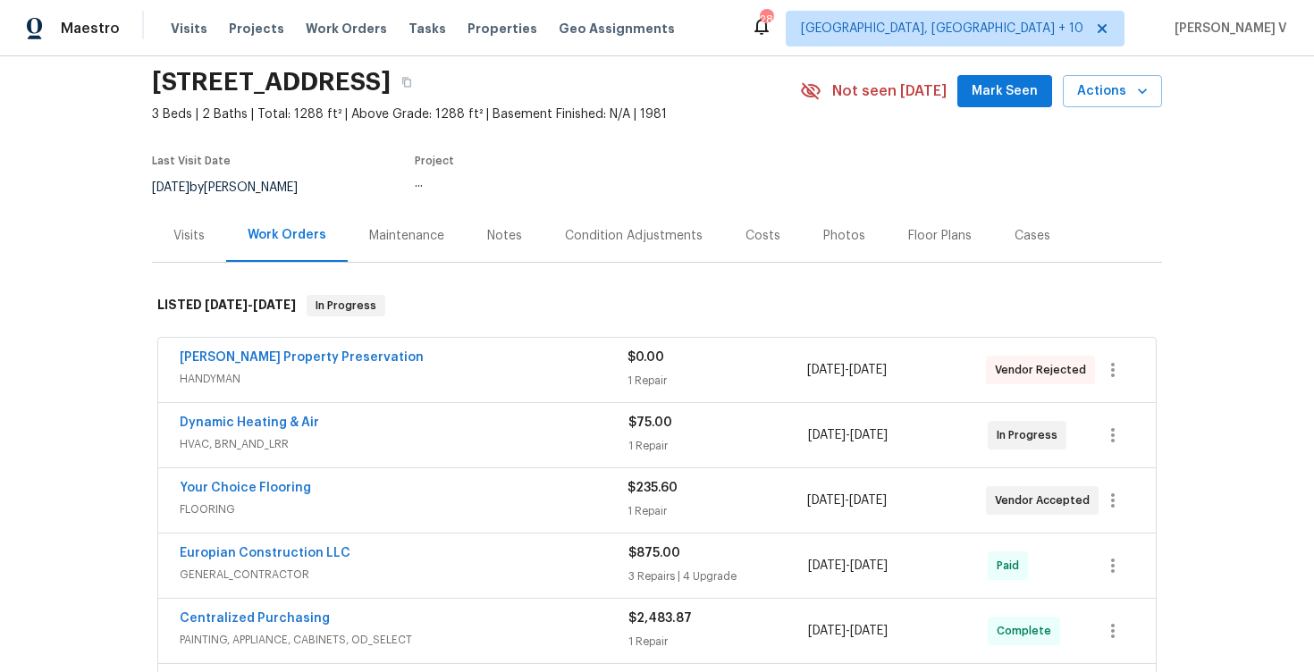
scroll to position [131, 0]
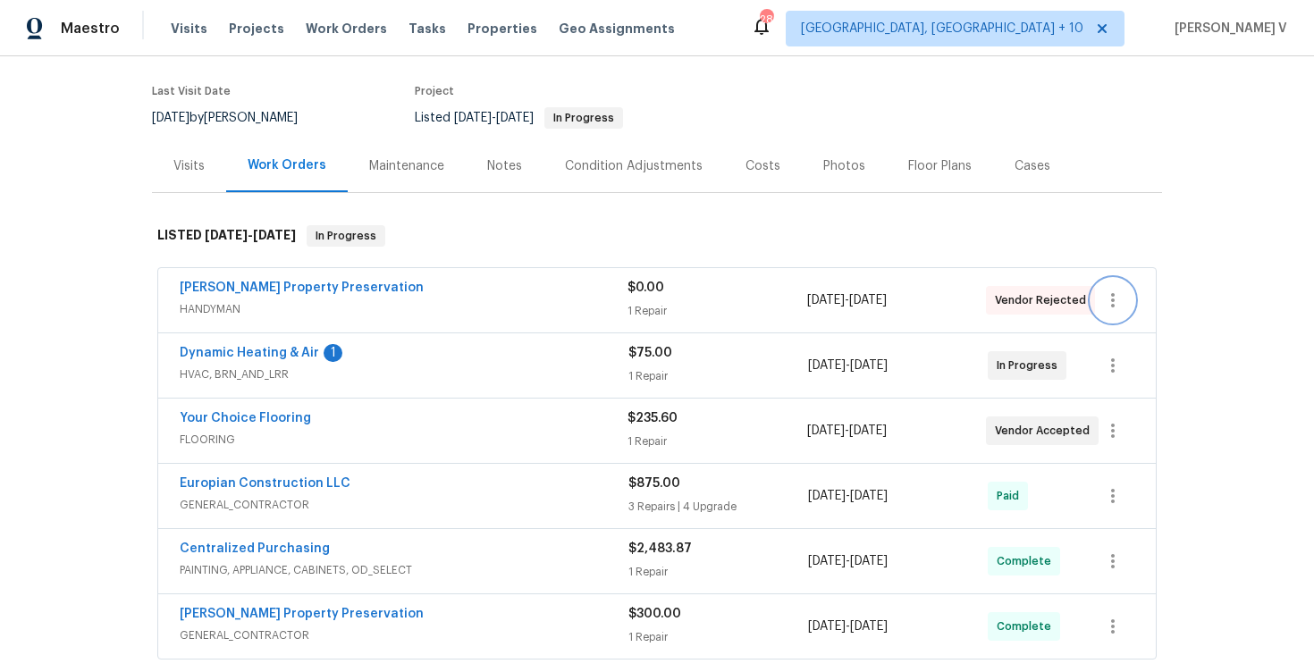
click at [1105, 296] on icon "button" at bounding box center [1112, 300] width 21 height 21
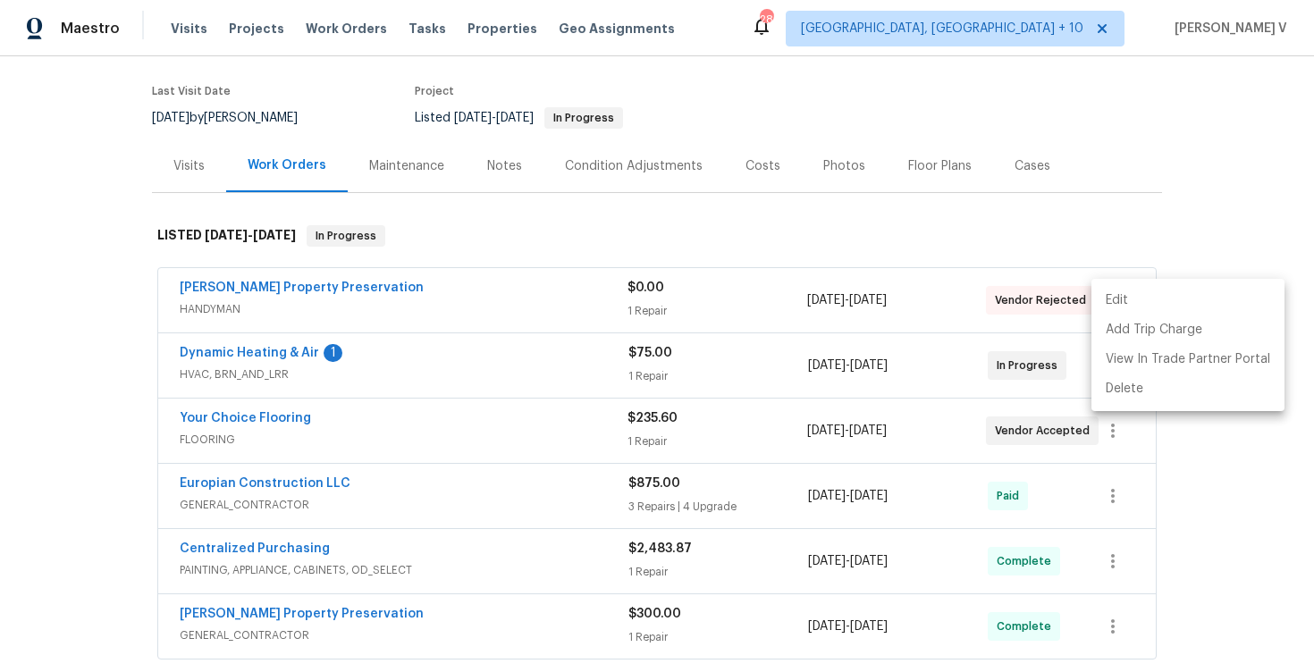
click at [1105, 296] on li "Edit" at bounding box center [1187, 300] width 193 height 29
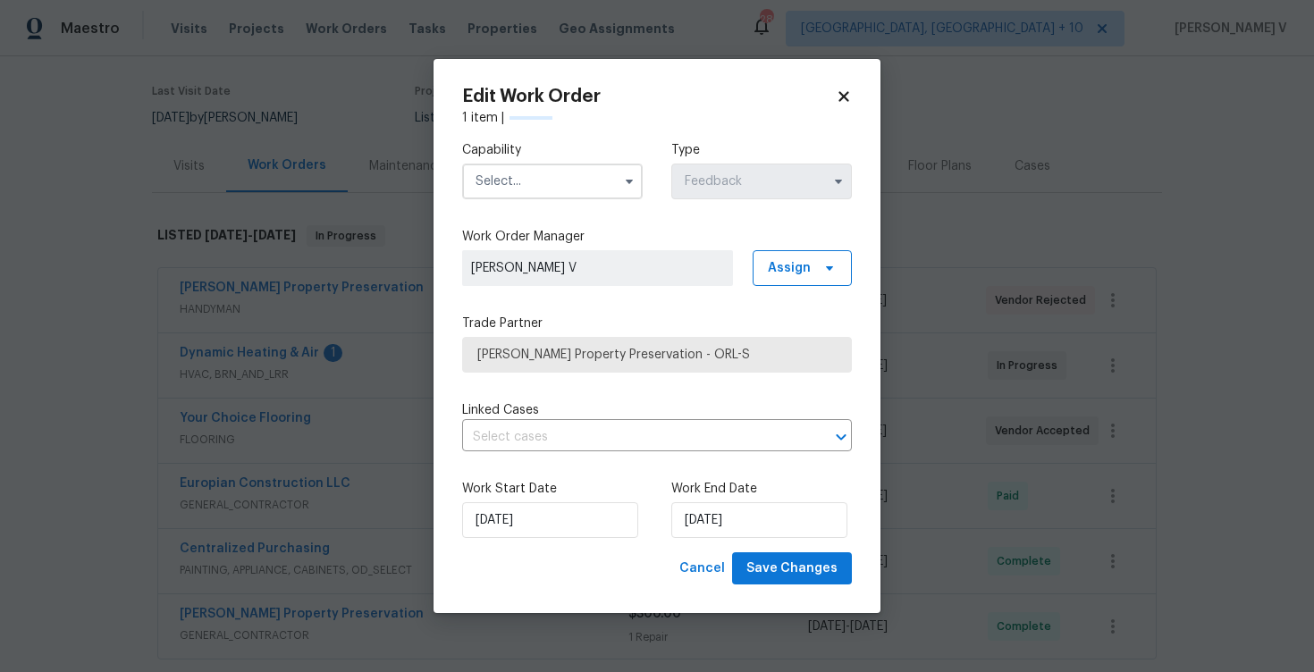
click at [535, 182] on input "text" at bounding box center [552, 182] width 181 height 36
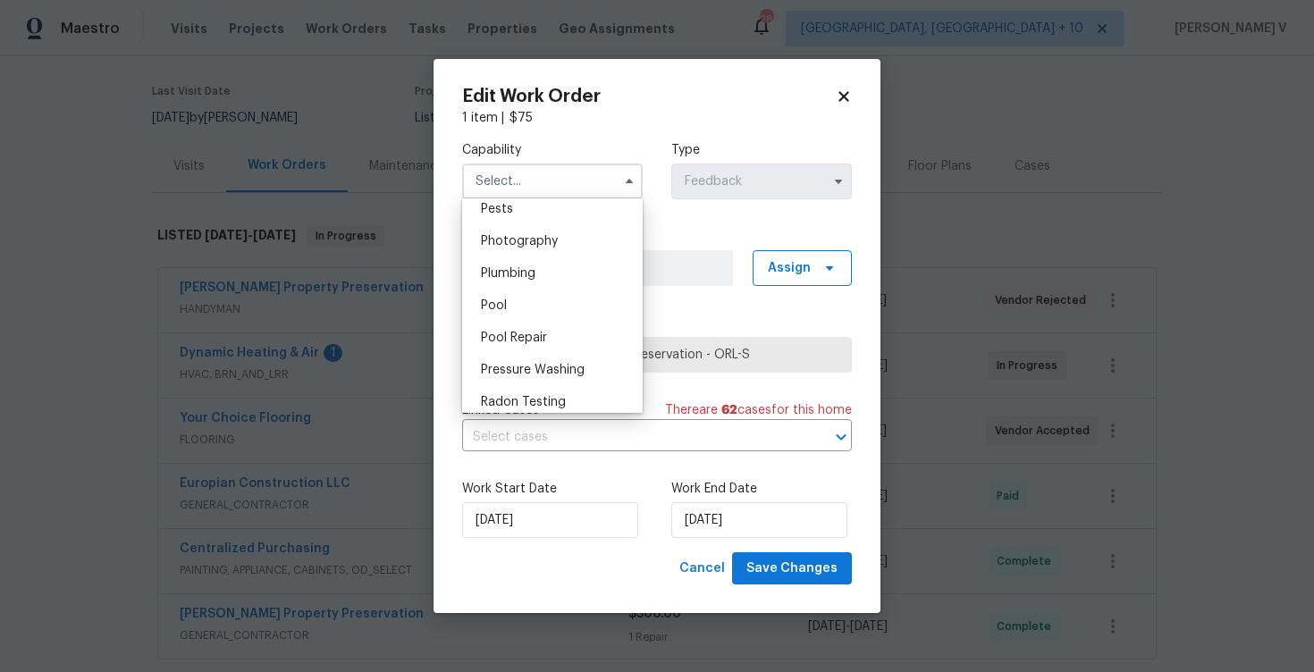
scroll to position [1537, 0]
click at [529, 285] on span "Plumbing" at bounding box center [508, 280] width 55 height 13
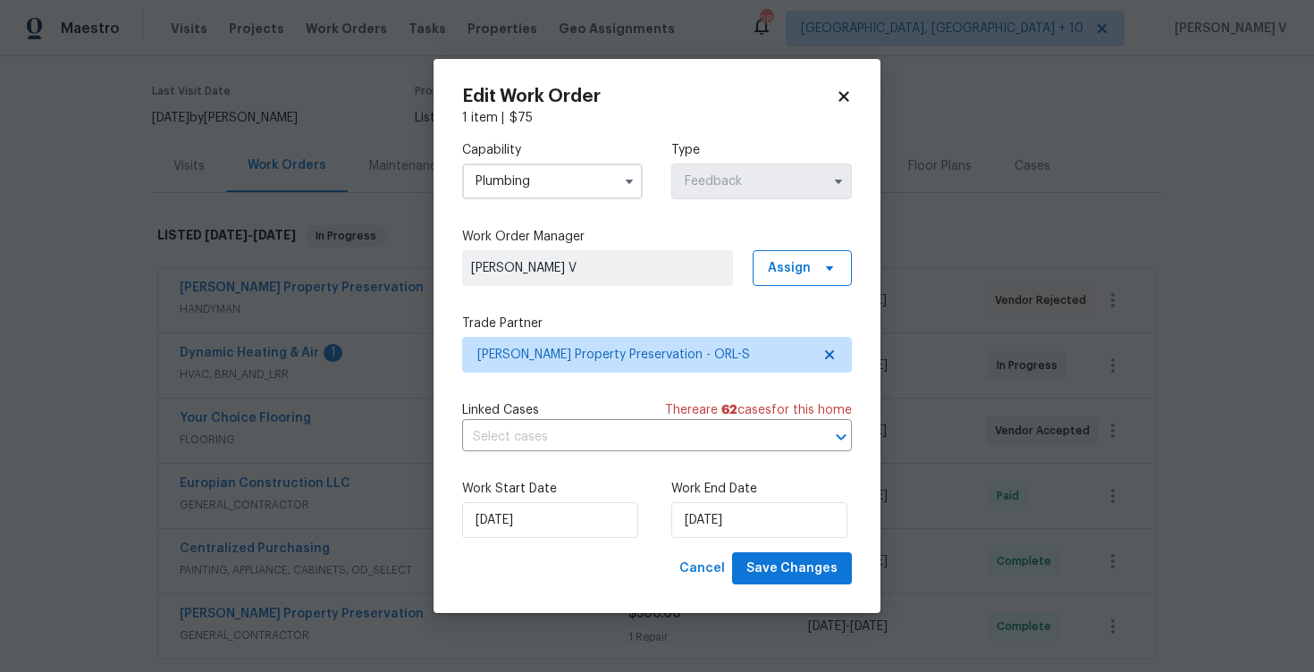
click at [837, 375] on div "Capability Plumbing Type Feedback Work Order Manager Divya Dharshini V Assign T…" at bounding box center [657, 339] width 390 height 425
click at [830, 341] on span "Witt's Property Preservation - ORL-S" at bounding box center [657, 355] width 390 height 36
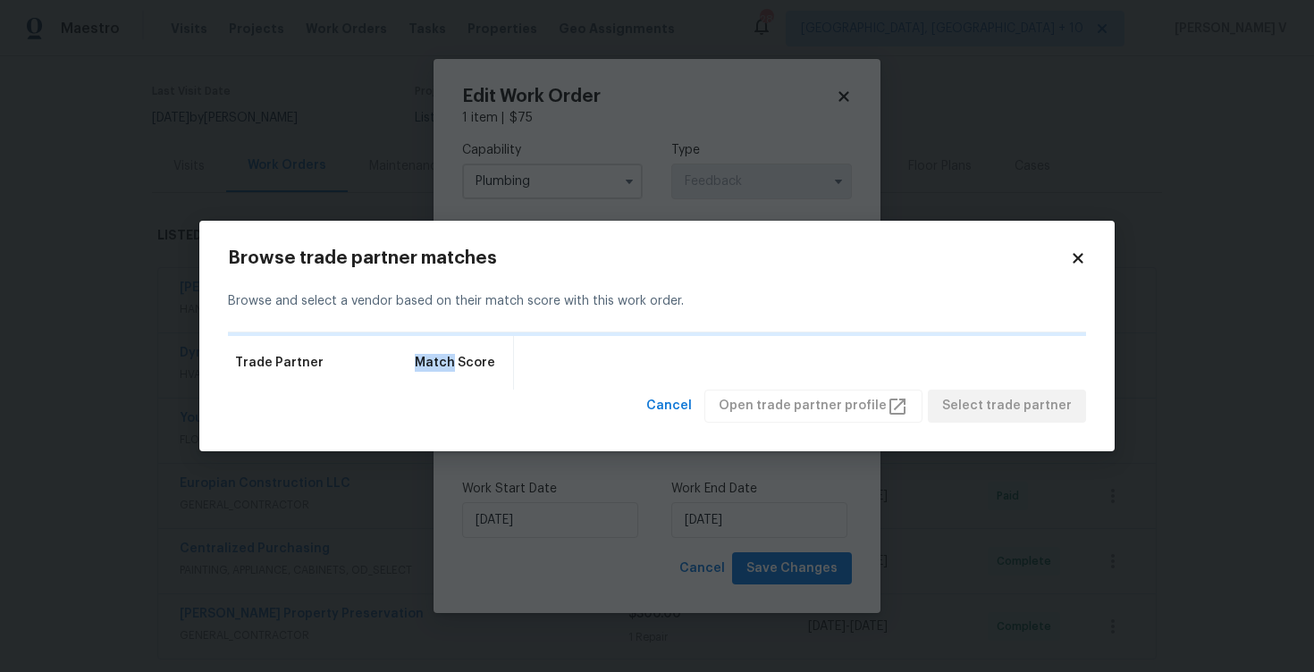
click at [830, 341] on div "Trade Partner Match Score" at bounding box center [657, 363] width 858 height 54
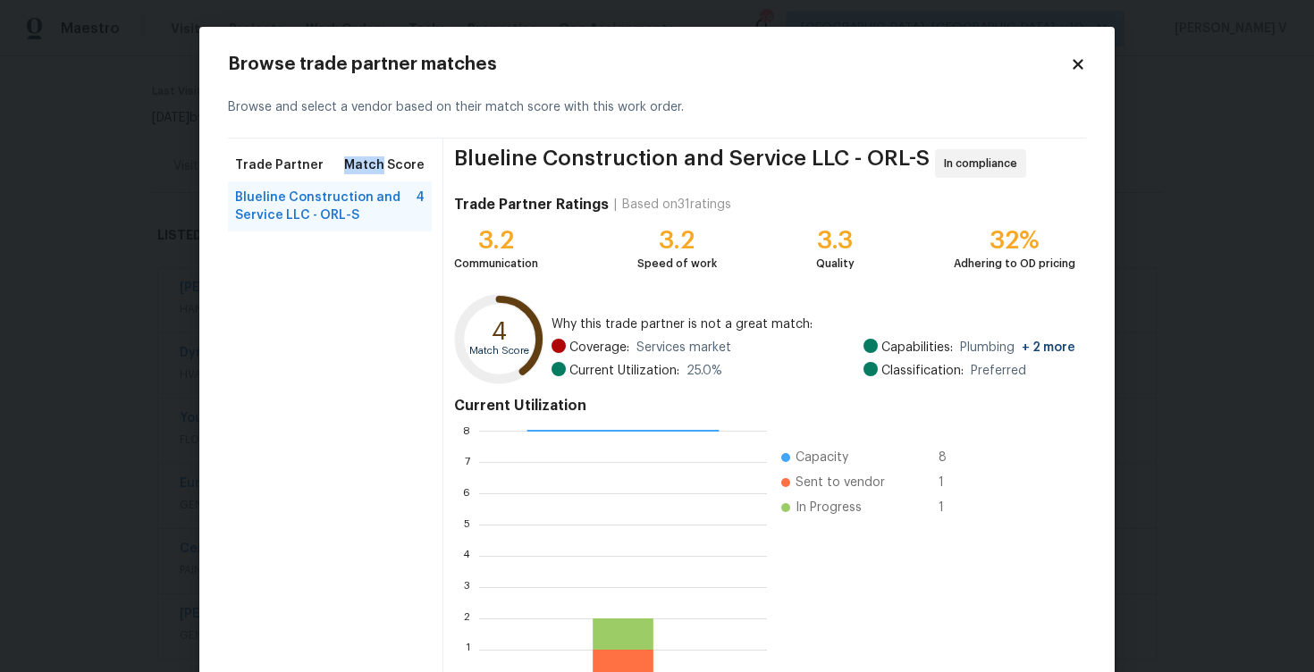
scroll to position [116, 0]
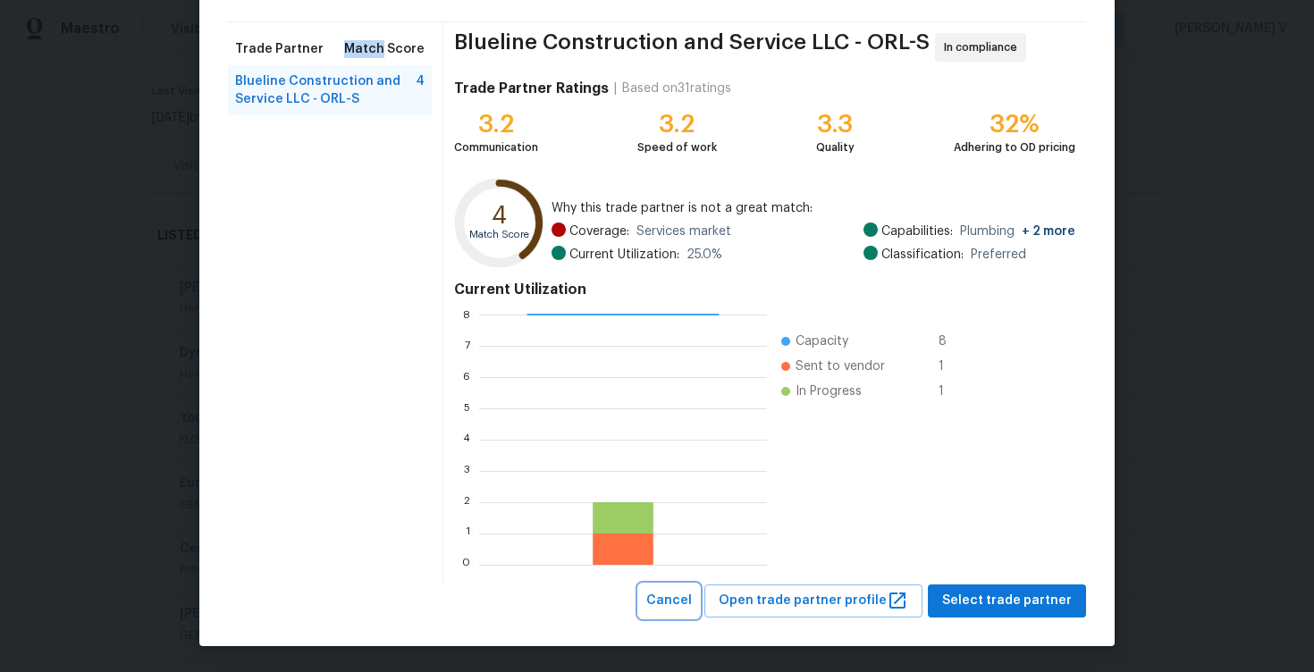
click at [692, 592] on span "Cancel" at bounding box center [669, 601] width 46 height 22
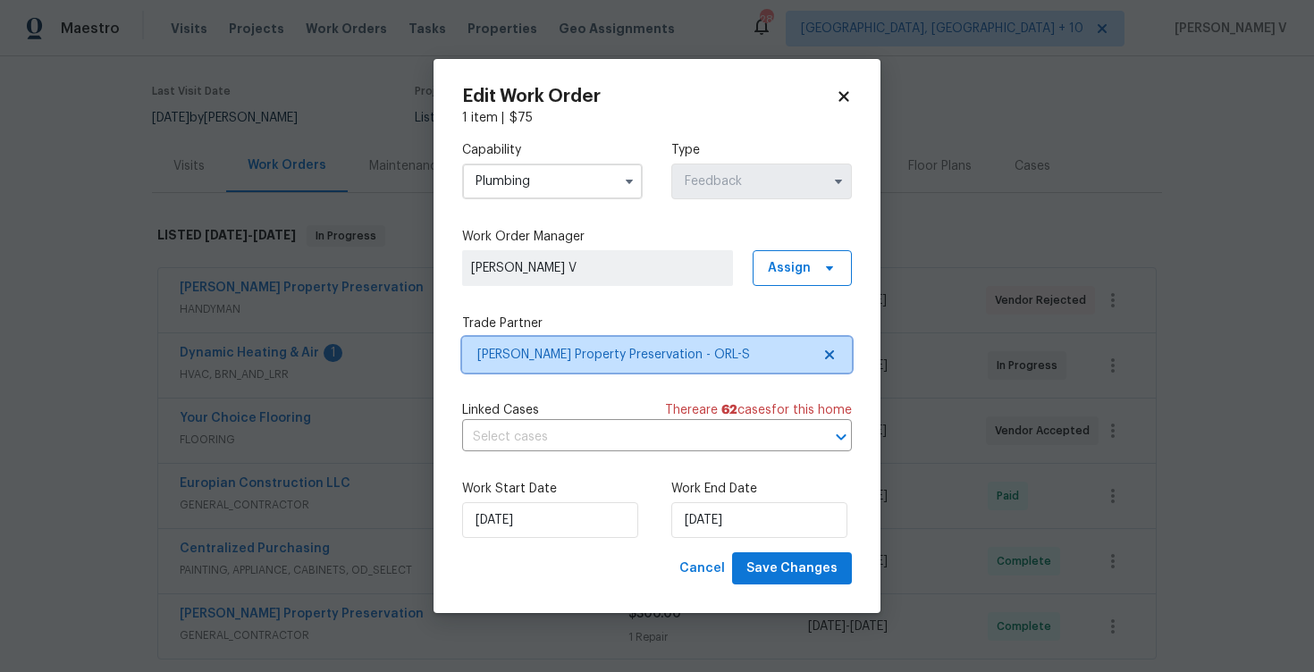
scroll to position [0, 0]
click at [593, 194] on input "Plumbing" at bounding box center [552, 182] width 181 height 36
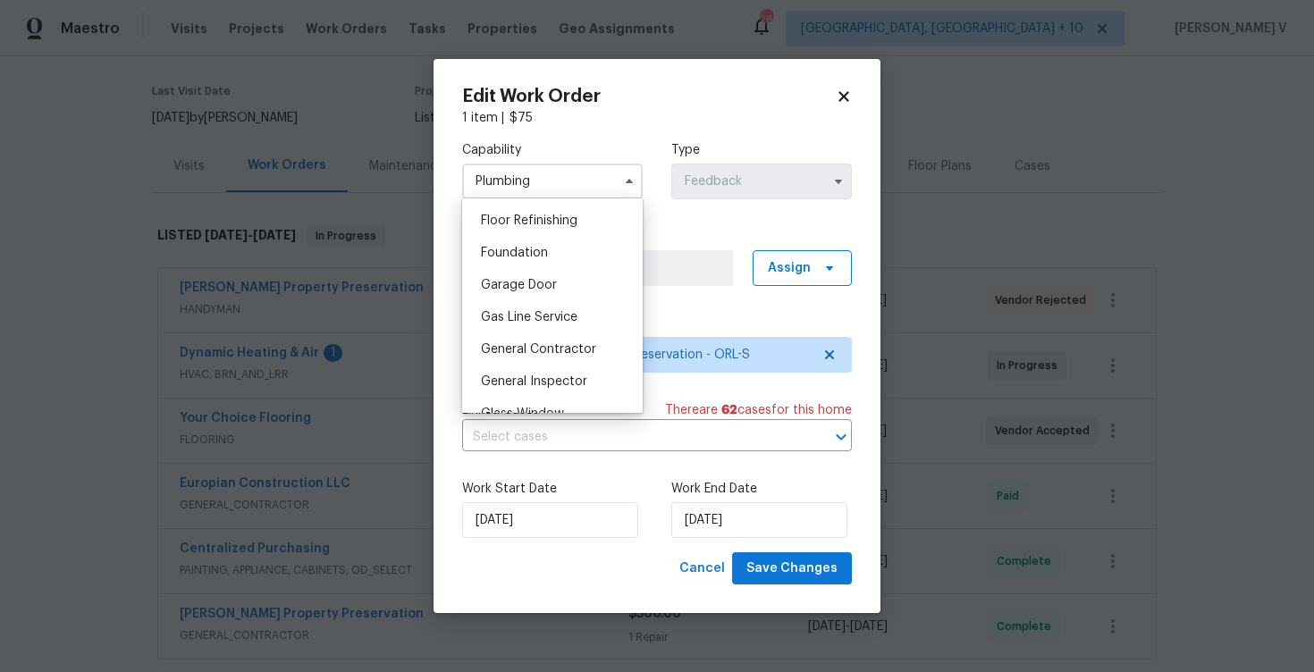
scroll to position [789, 0]
click at [542, 278] on span "General Contractor" at bounding box center [538, 284] width 115 height 13
type input "General Contractor"
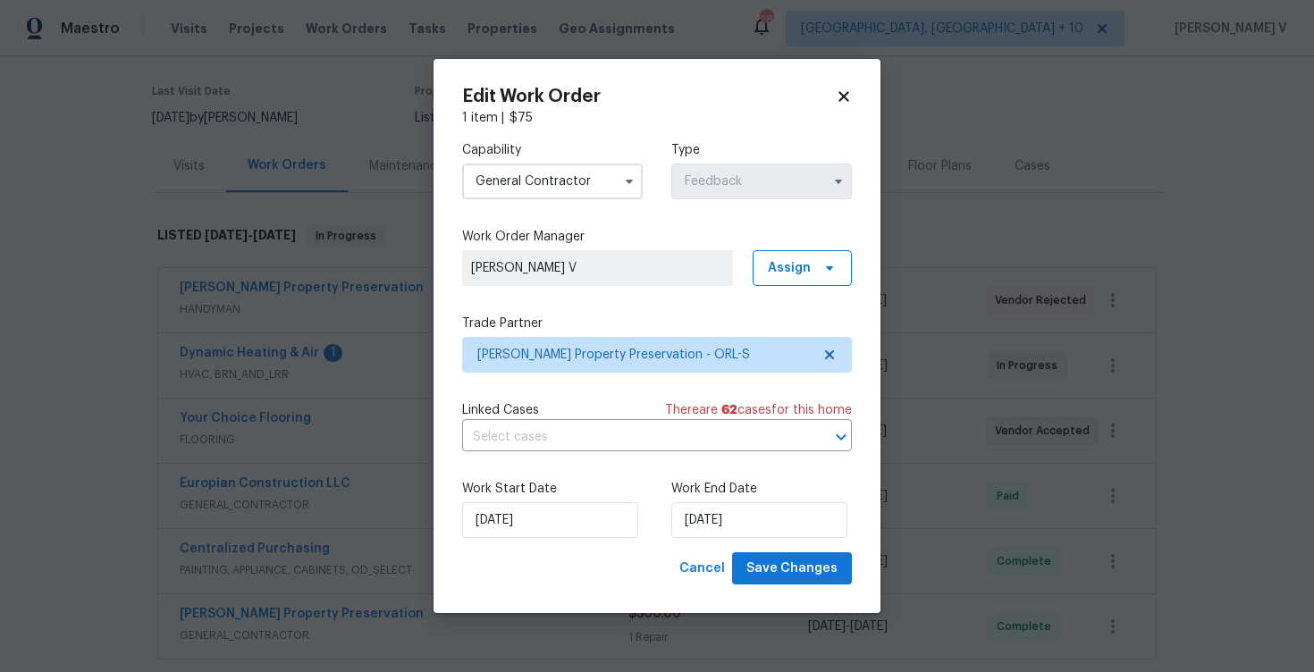
click at [691, 331] on label "Trade Partner" at bounding box center [657, 324] width 390 height 18
click at [670, 361] on span "[PERSON_NAME] Property Preservation - ORL-S" at bounding box center [643, 355] width 333 height 18
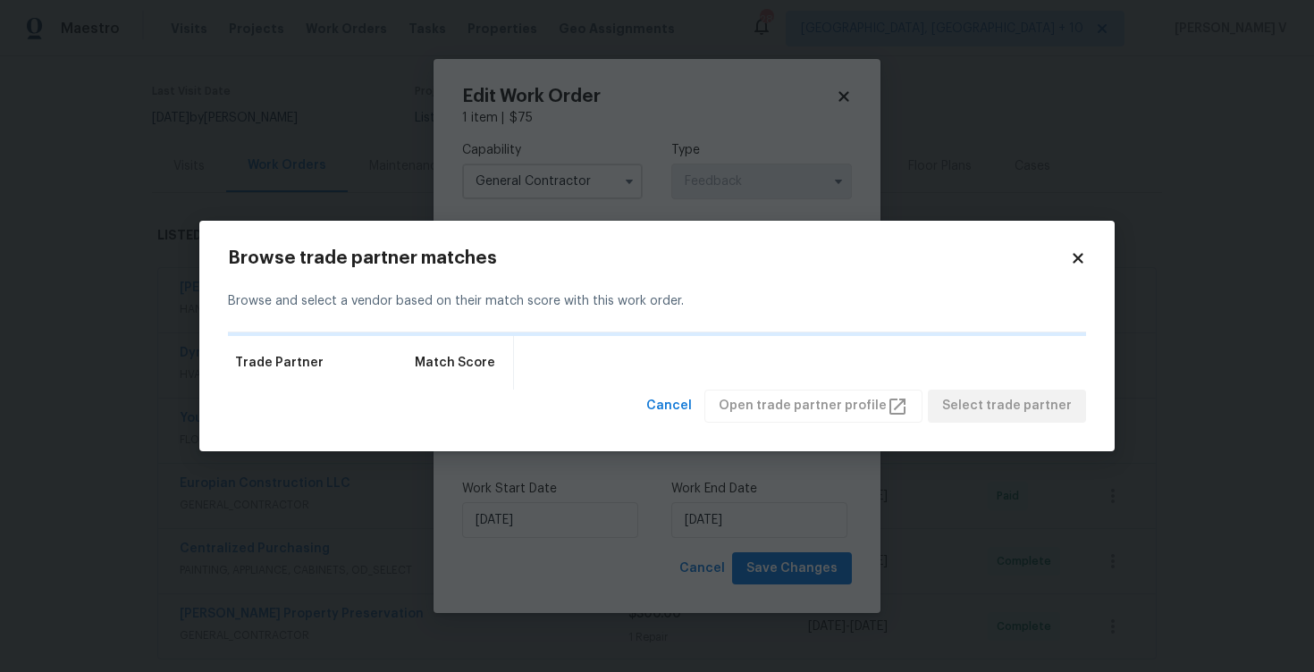
click at [670, 361] on div "Trade Partner Match Score" at bounding box center [657, 363] width 858 height 54
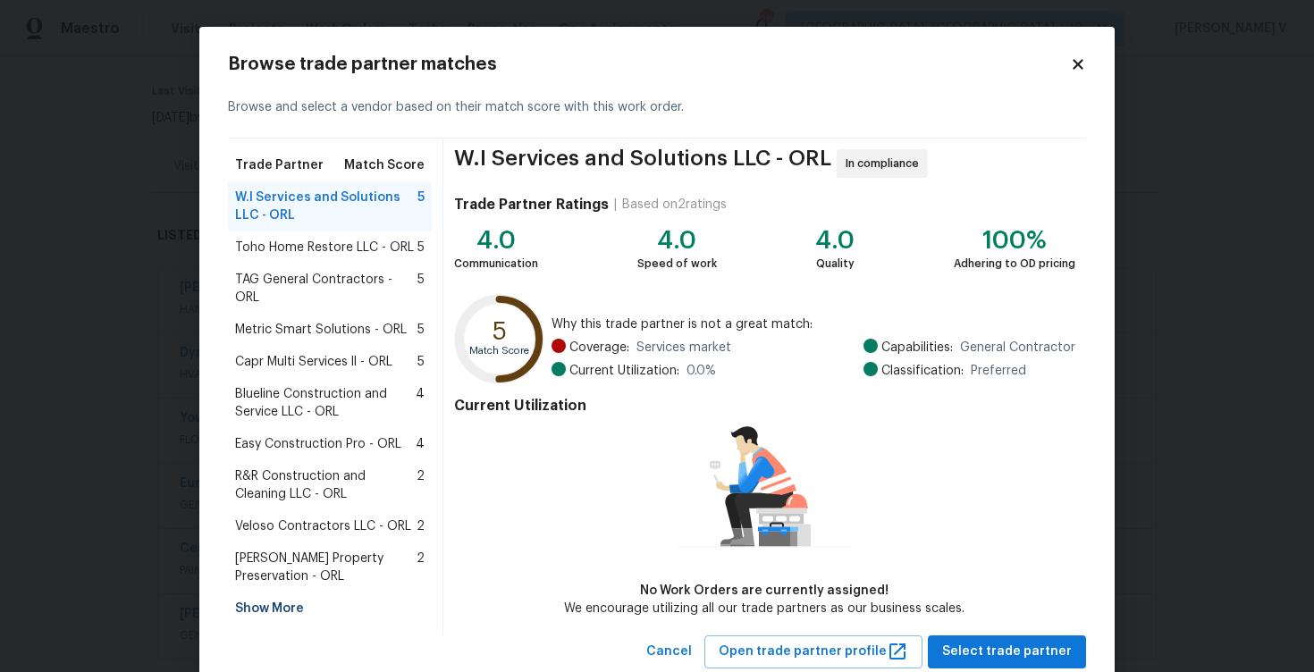
click at [587, 166] on span "W.I Services and Solutions LLC - ORL" at bounding box center [642, 163] width 377 height 29
click at [346, 250] on span "Toho Home Restore LLC - ORL" at bounding box center [324, 248] width 179 height 18
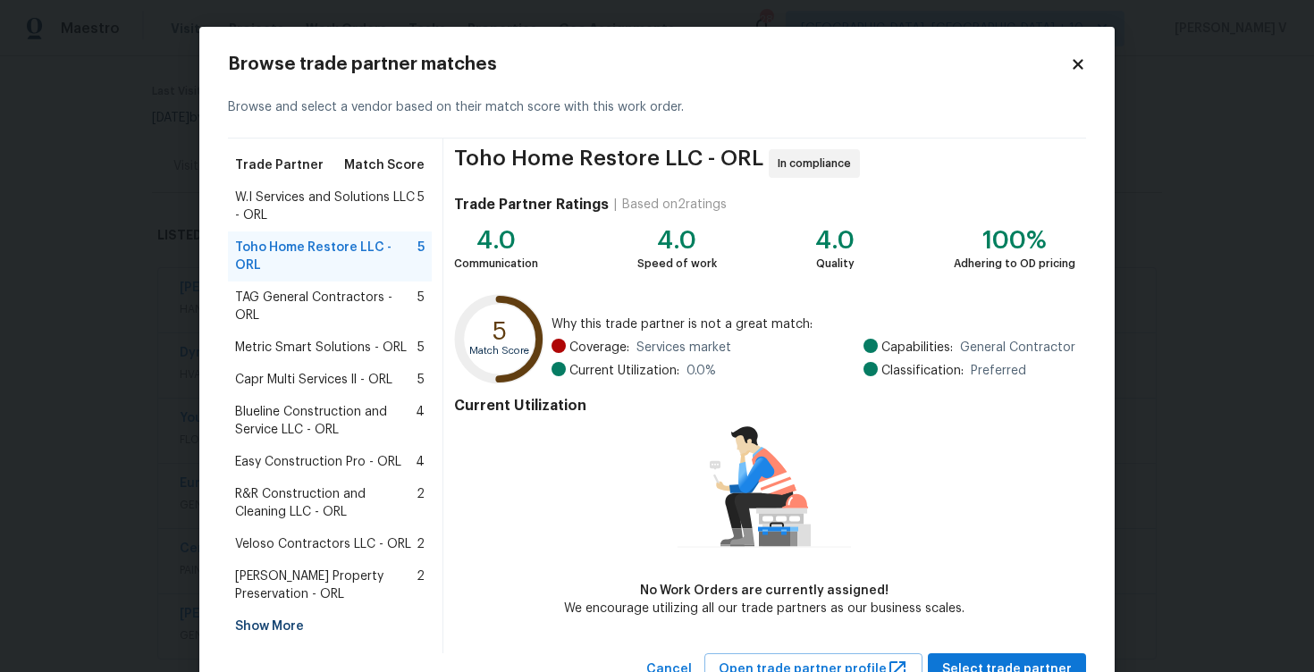
click at [333, 332] on div "Metric Smart Solutions - ORL 5" at bounding box center [330, 348] width 204 height 32
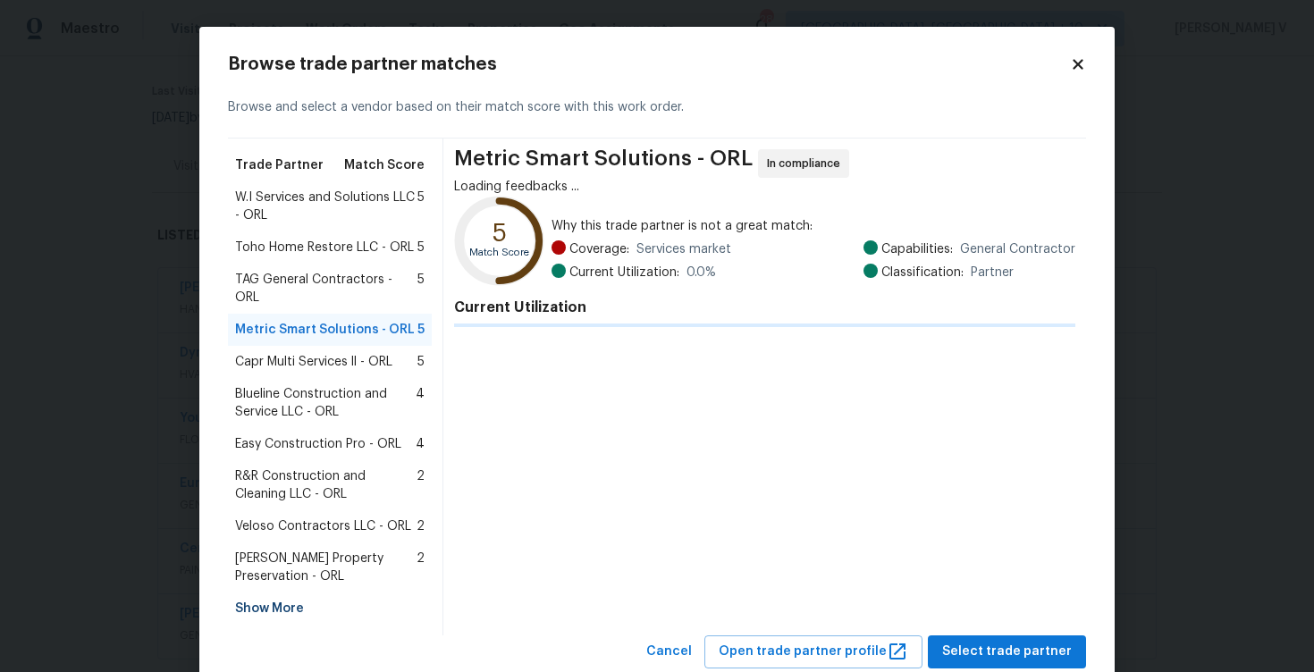
click at [324, 359] on div "Capr Multi Services ll - ORL 5" at bounding box center [330, 362] width 204 height 32
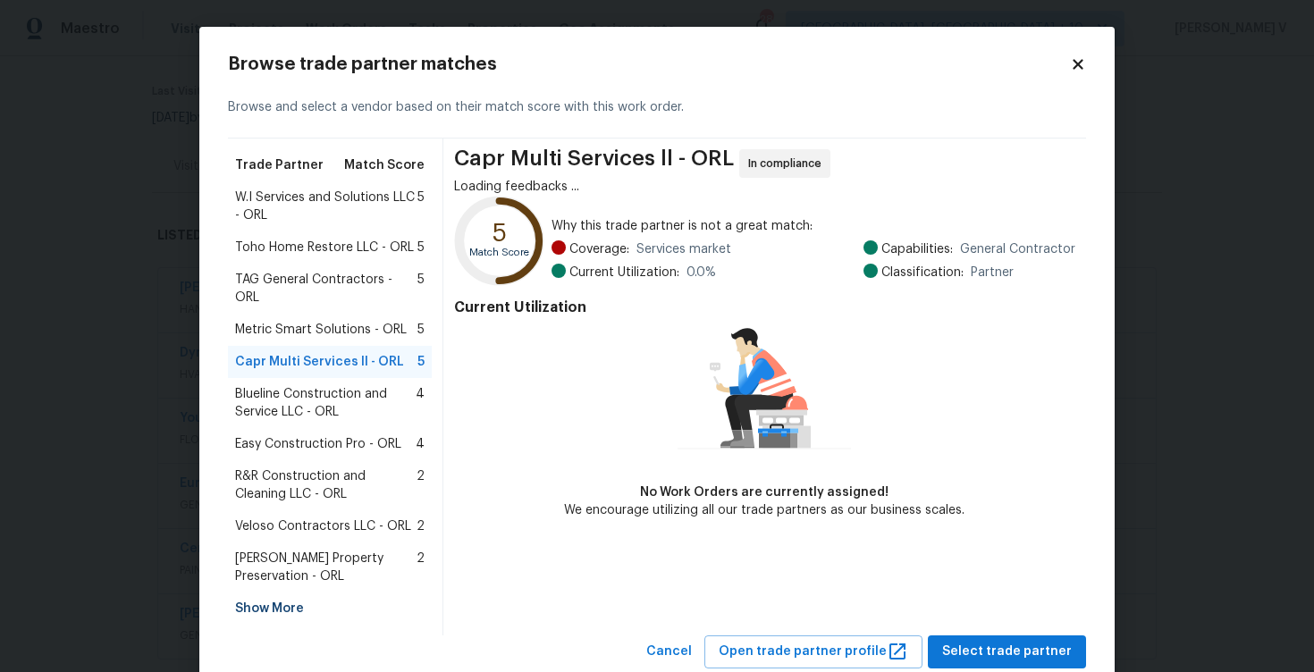
click at [323, 385] on span "Blueline Construction and Service LLC - ORL" at bounding box center [325, 403] width 181 height 36
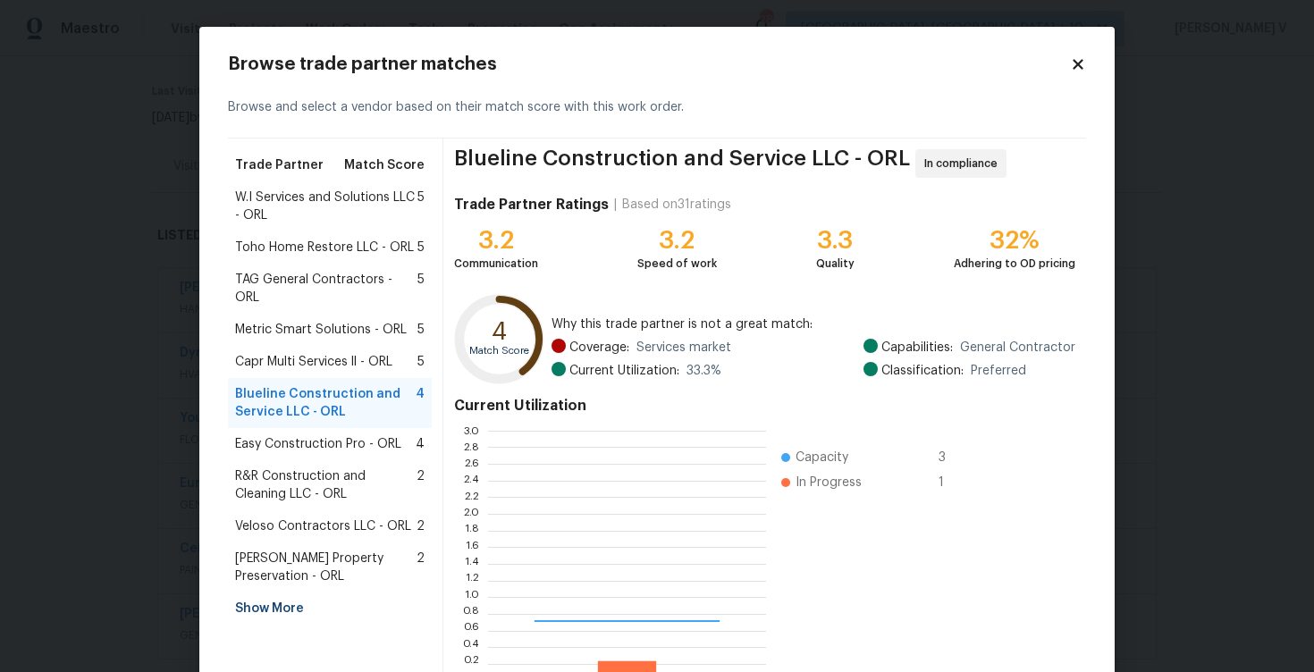
scroll to position [250, 278]
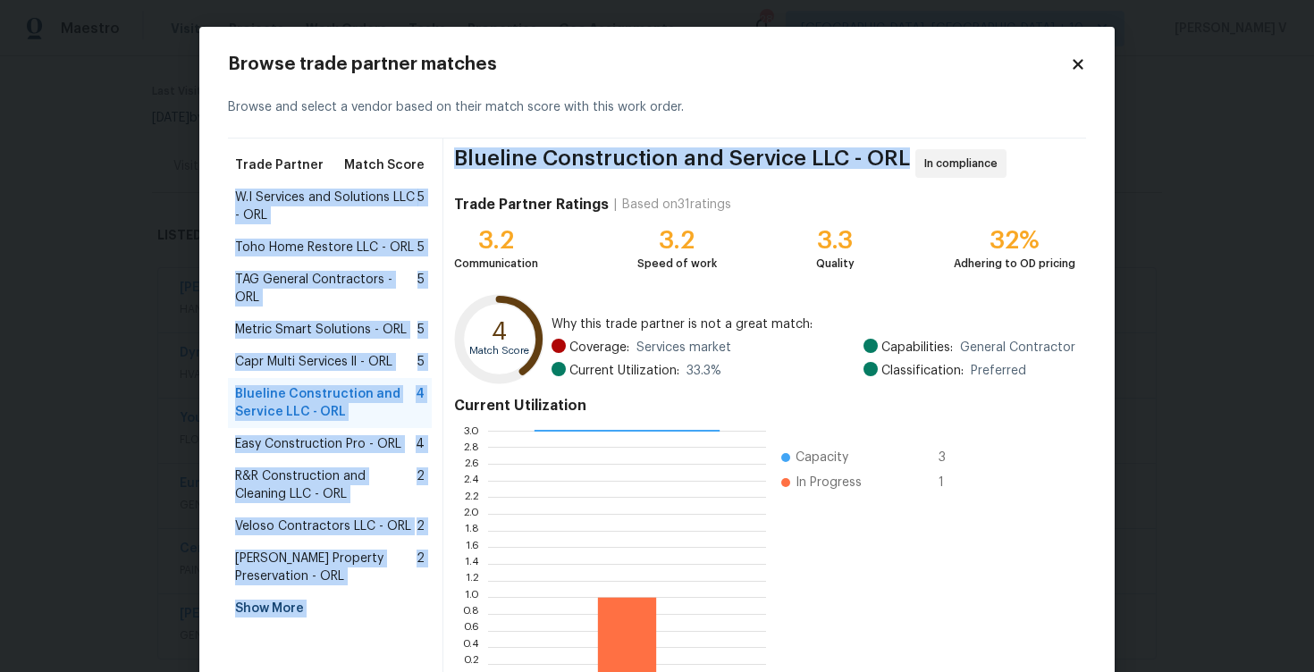
drag, startPoint x: 441, startPoint y: 169, endPoint x: 778, endPoint y: 162, distance: 337.1
click at [778, 163] on div "Trade Partner Match Score W.I Services and Solutions LLC - ORL 5 Toho Home Rest…" at bounding box center [657, 420] width 858 height 562
click at [778, 162] on span "Blueline Construction and Service LLC - ORL" at bounding box center [682, 163] width 456 height 29
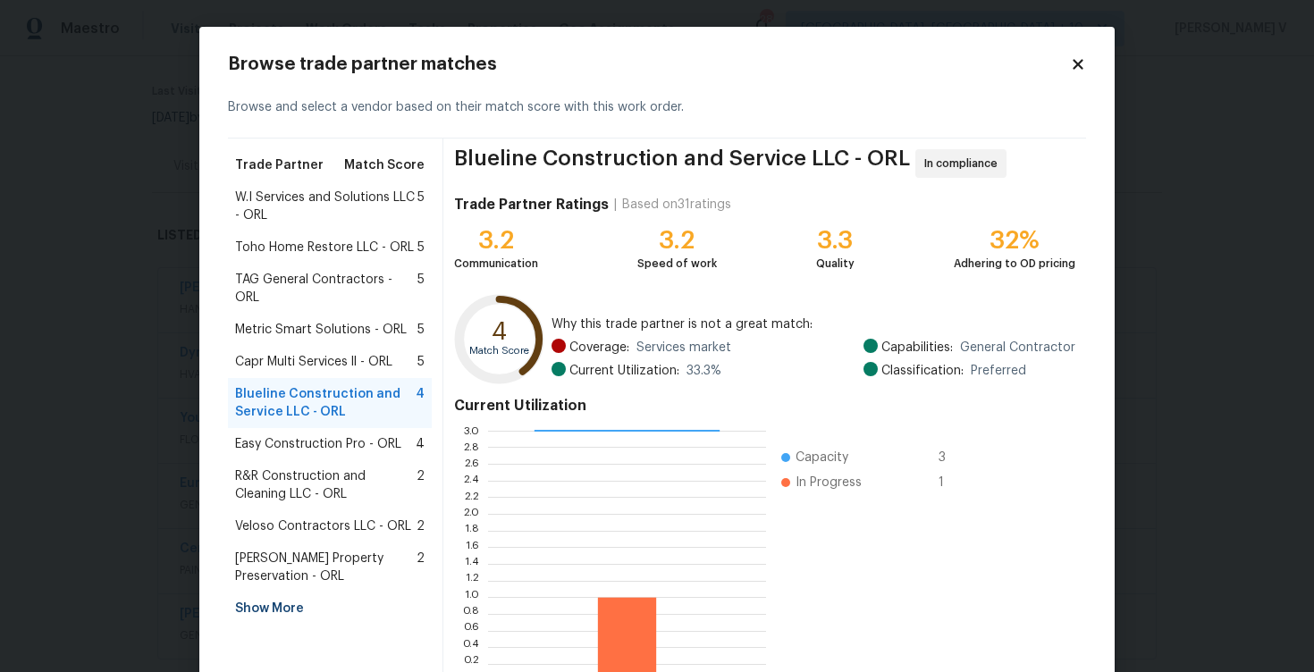
scroll to position [116, 0]
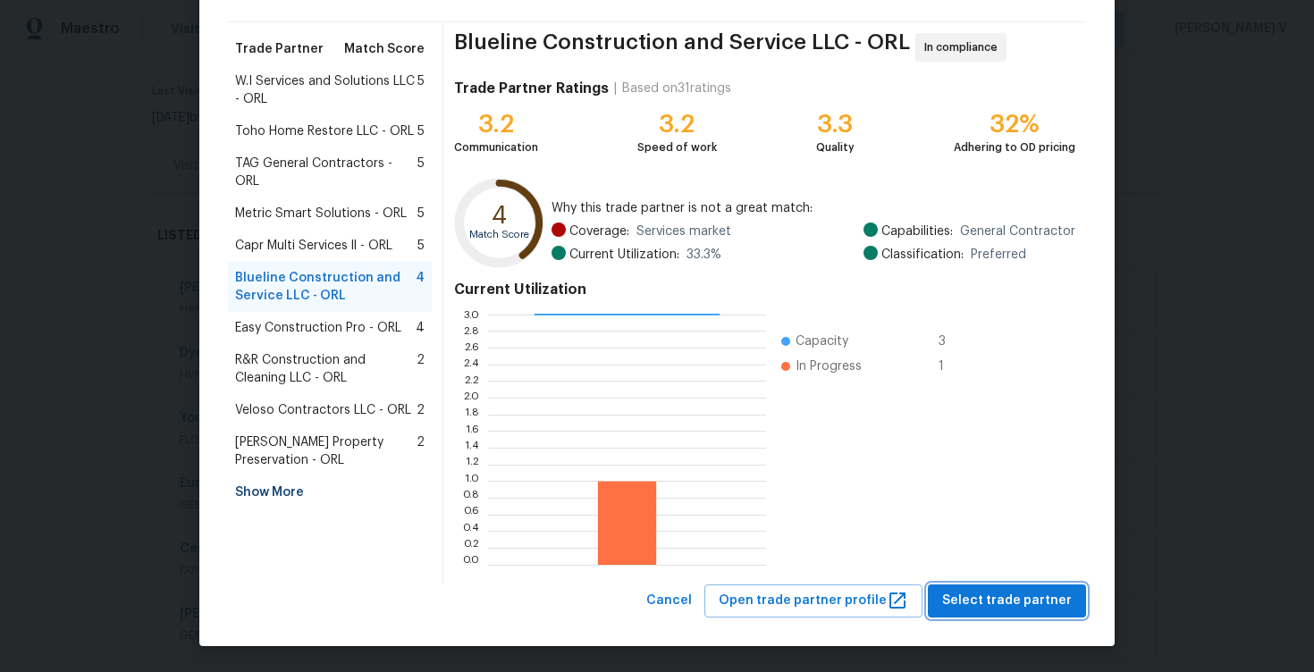
click at [1015, 597] on span "Select trade partner" at bounding box center [1007, 601] width 130 height 22
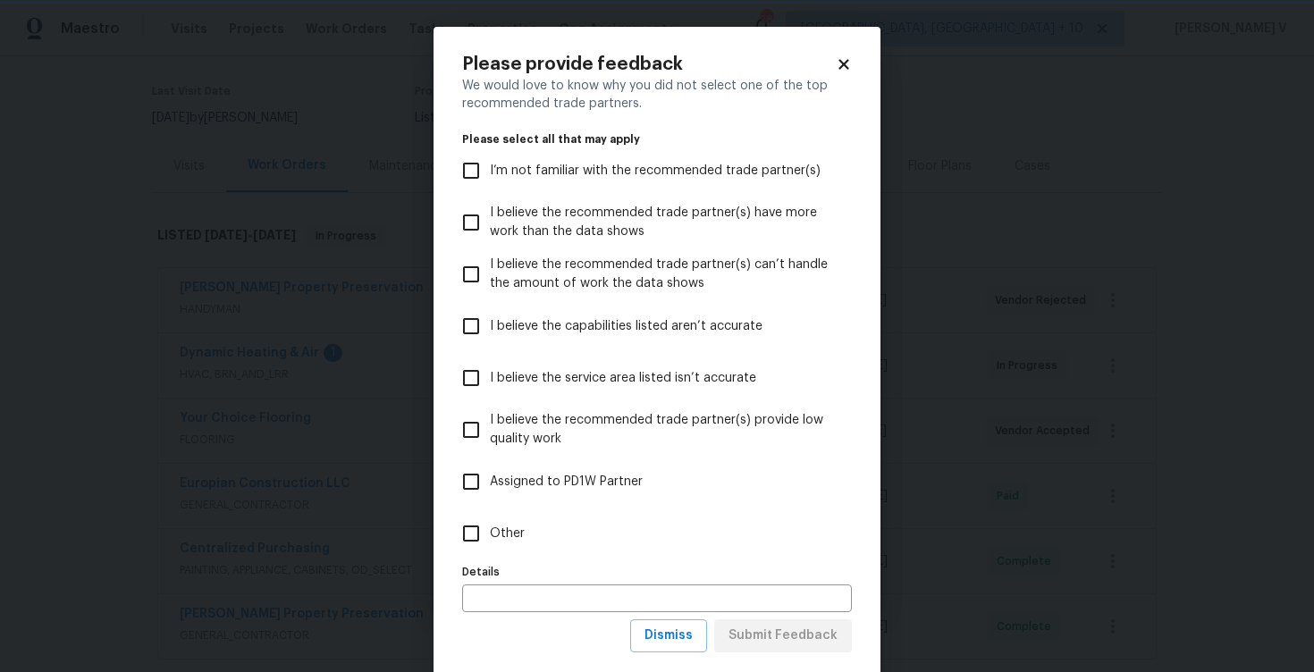
scroll to position [0, 0]
click at [729, 557] on label "Other" at bounding box center [644, 534] width 385 height 52
click at [490, 552] on input "Other" at bounding box center [471, 534] width 38 height 38
checkbox input "true"
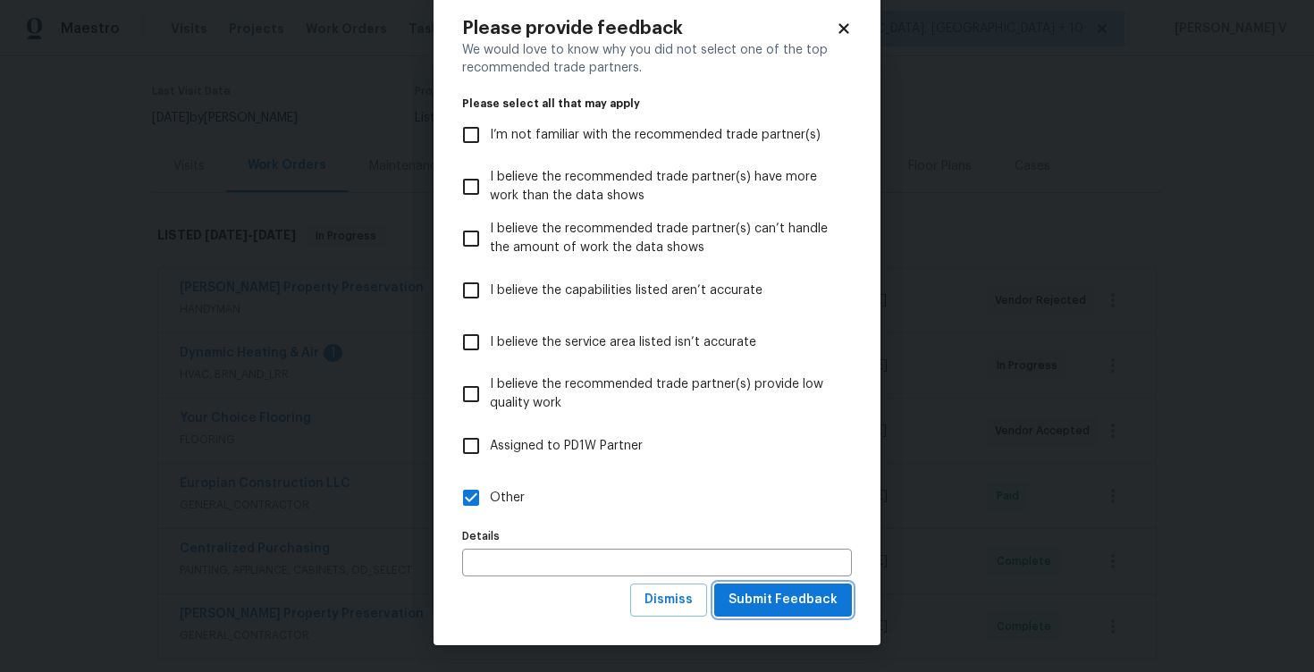
click at [772, 594] on span "Submit Feedback" at bounding box center [783, 600] width 109 height 22
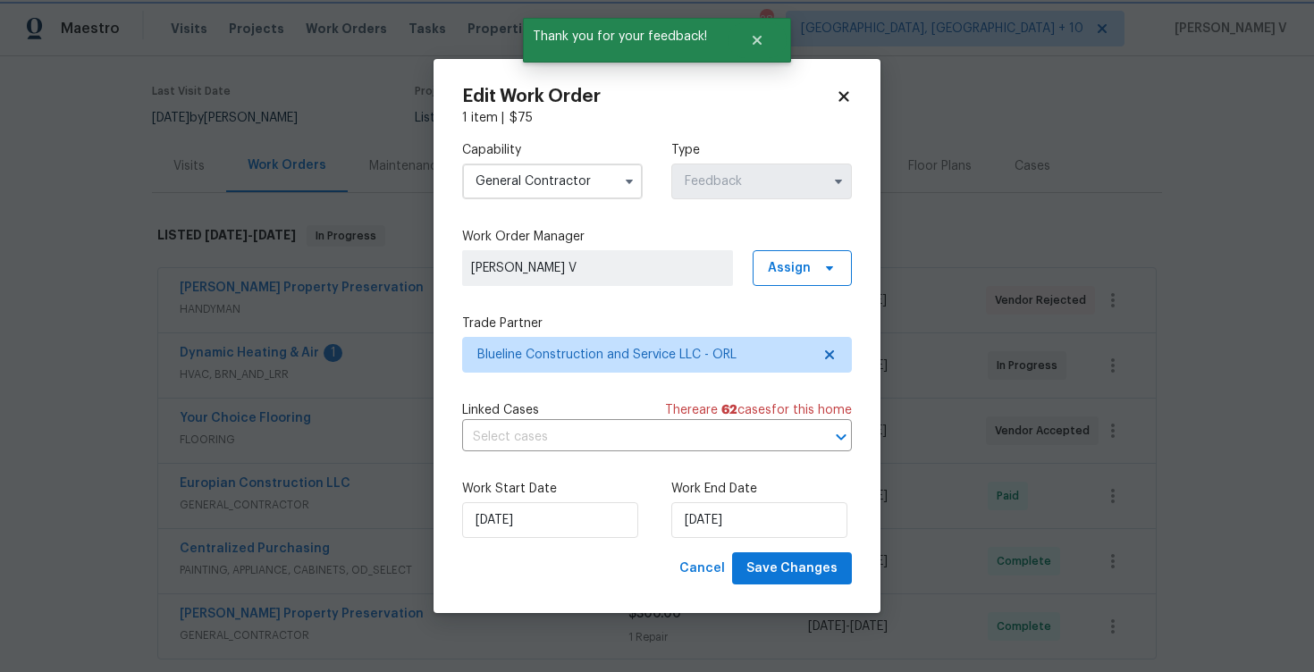
scroll to position [0, 0]
click at [755, 519] on input "05/09/2025" at bounding box center [759, 520] width 176 height 36
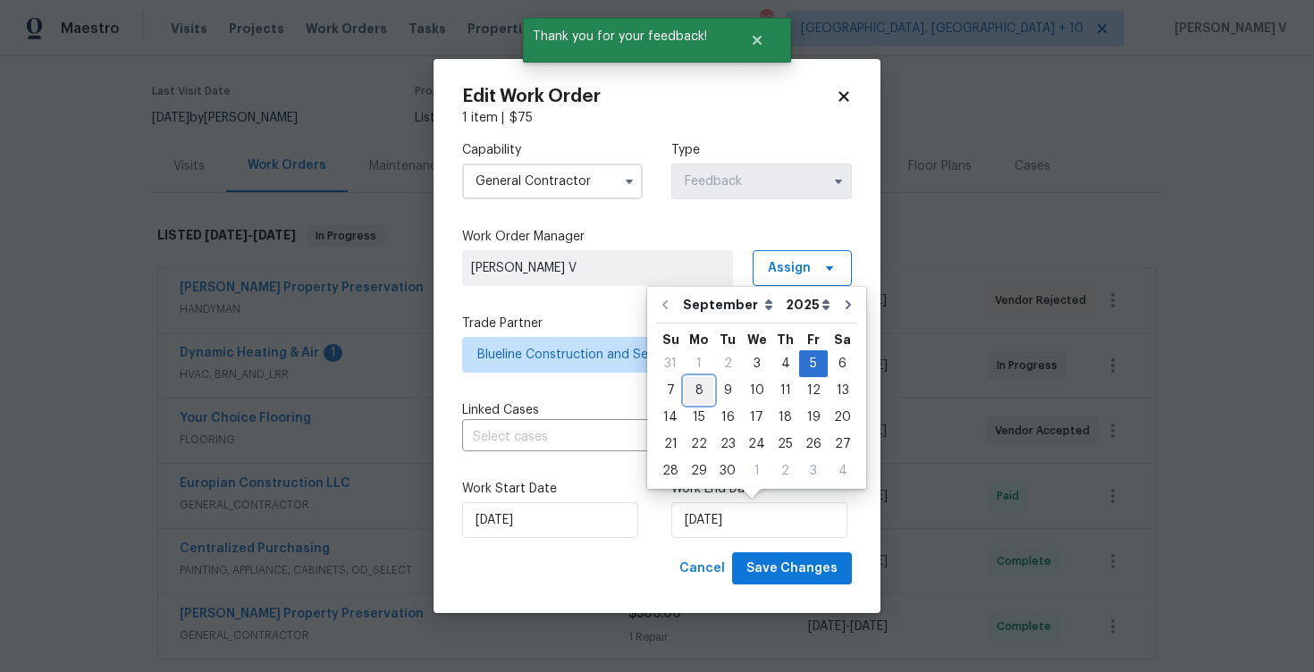
click at [695, 389] on div "8" at bounding box center [699, 390] width 29 height 25
type input "08/09/2025"
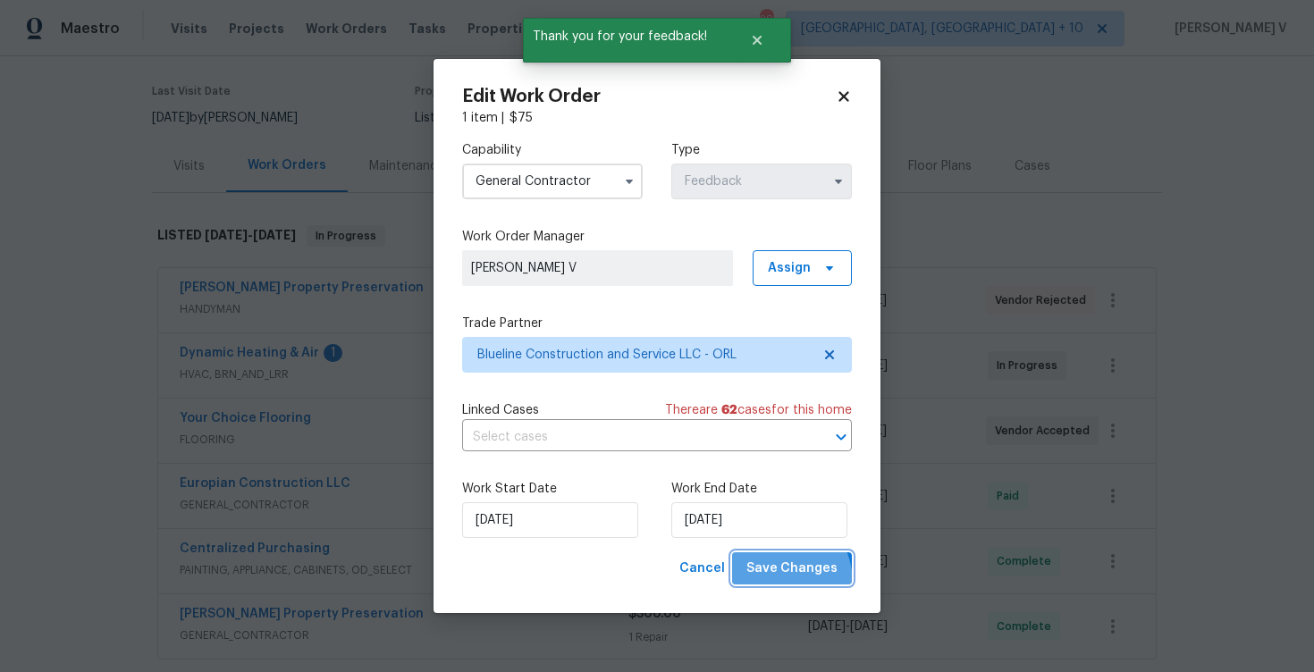
click at [771, 584] on button "Save Changes" at bounding box center [792, 568] width 120 height 33
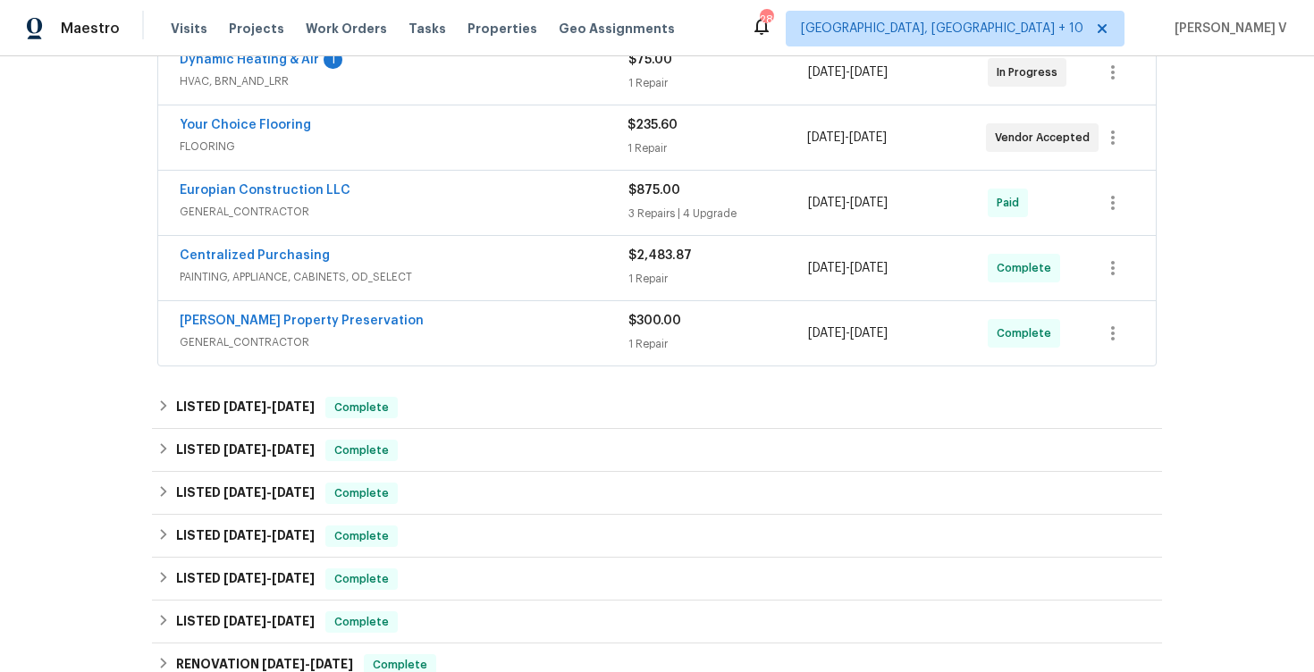
scroll to position [291, 0]
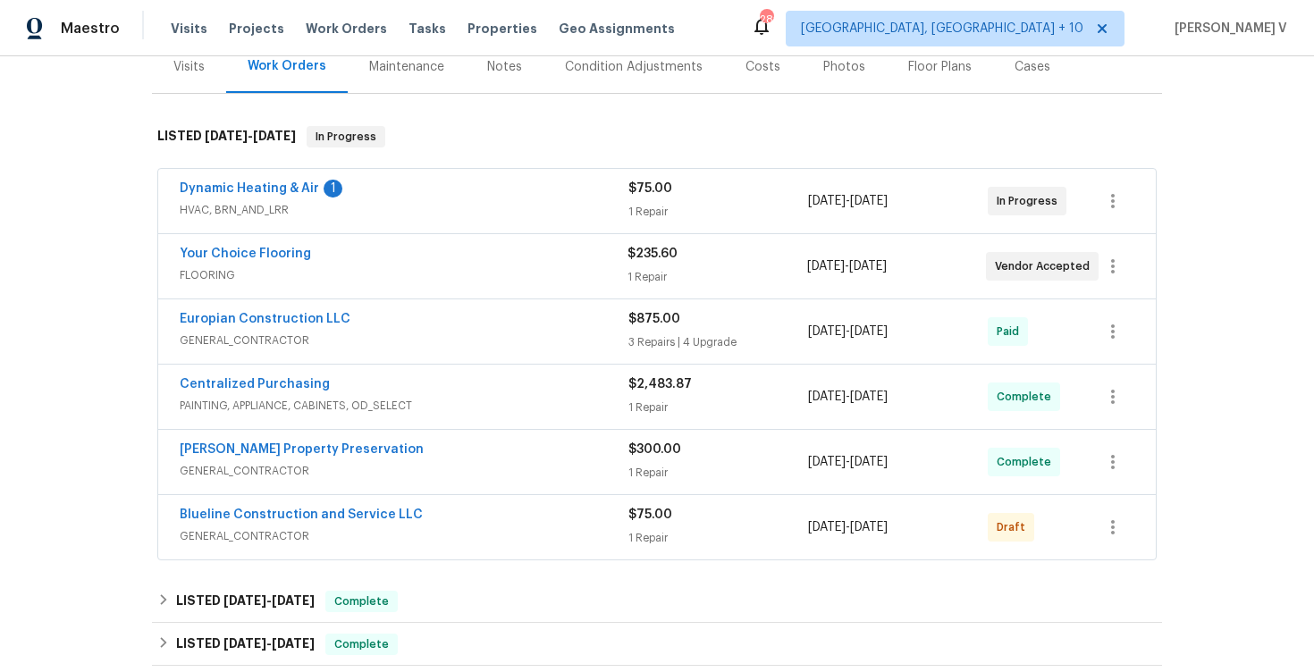
scroll to position [314, 0]
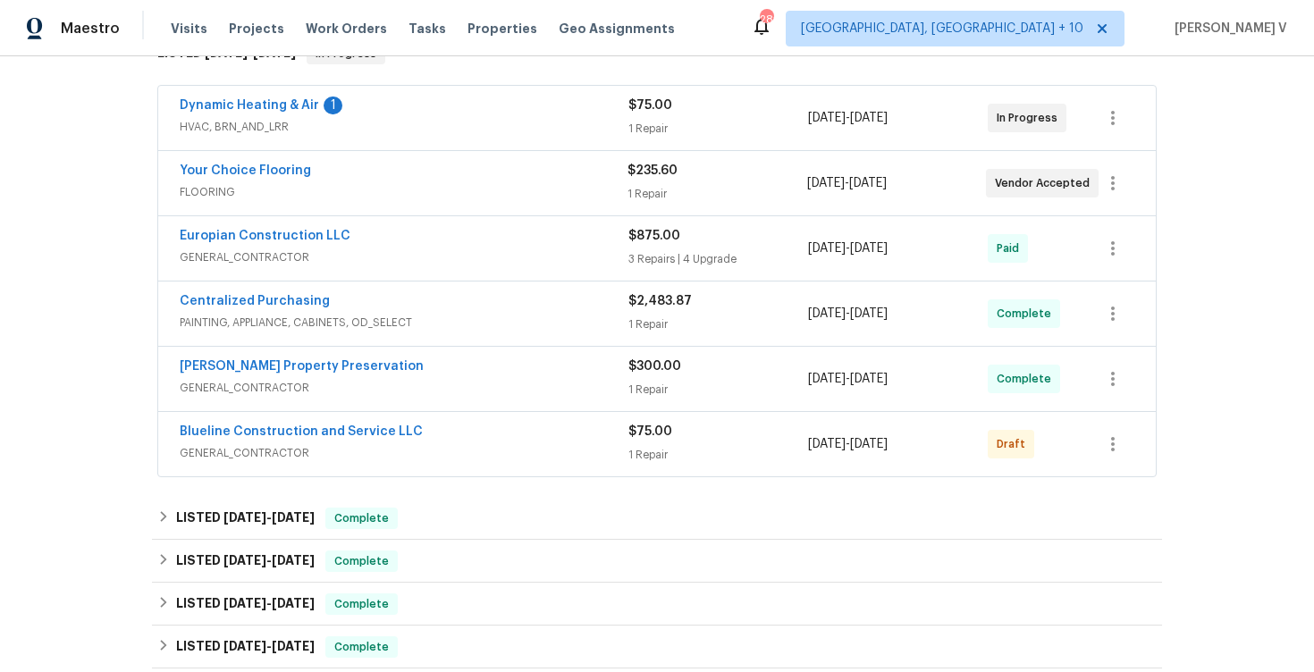
click at [290, 440] on span "Blueline Construction and Service LLC" at bounding box center [301, 432] width 243 height 18
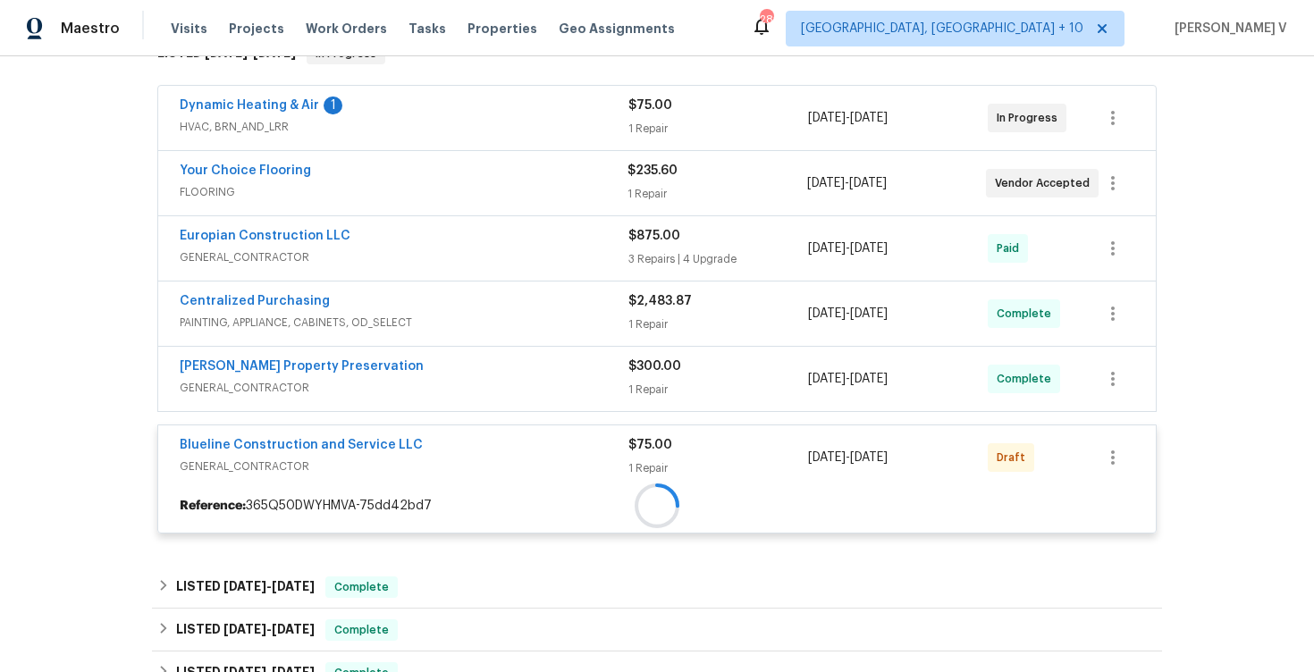
click at [310, 490] on div at bounding box center [657, 506] width 998 height 32
click at [321, 443] on link "Blueline Construction and Service LLC" at bounding box center [301, 445] width 243 height 13
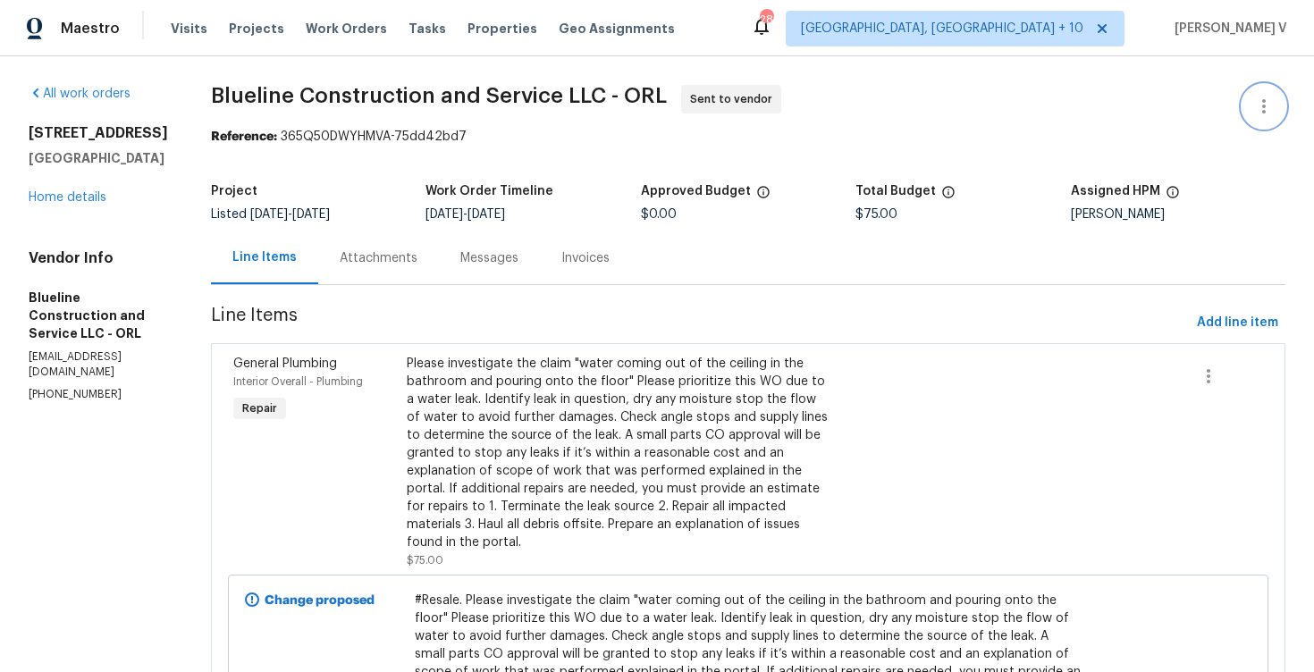
click at [1270, 96] on icon "button" at bounding box center [1263, 106] width 21 height 21
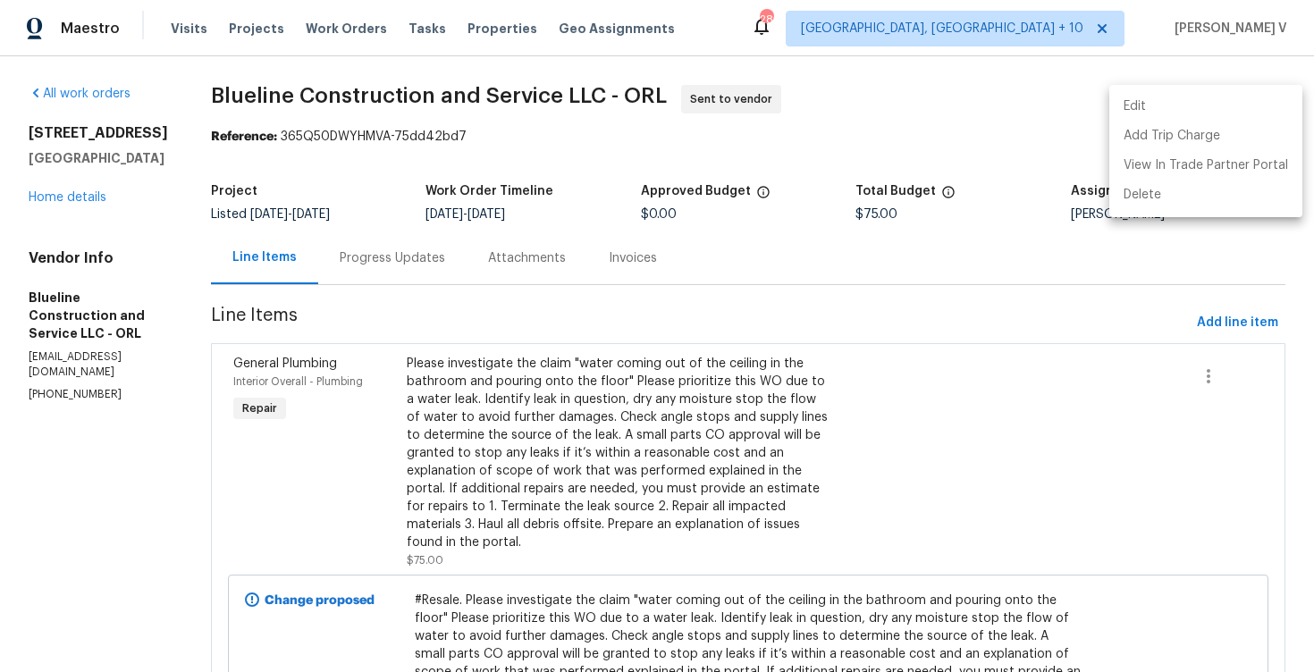
click at [840, 145] on div at bounding box center [657, 336] width 1314 height 672
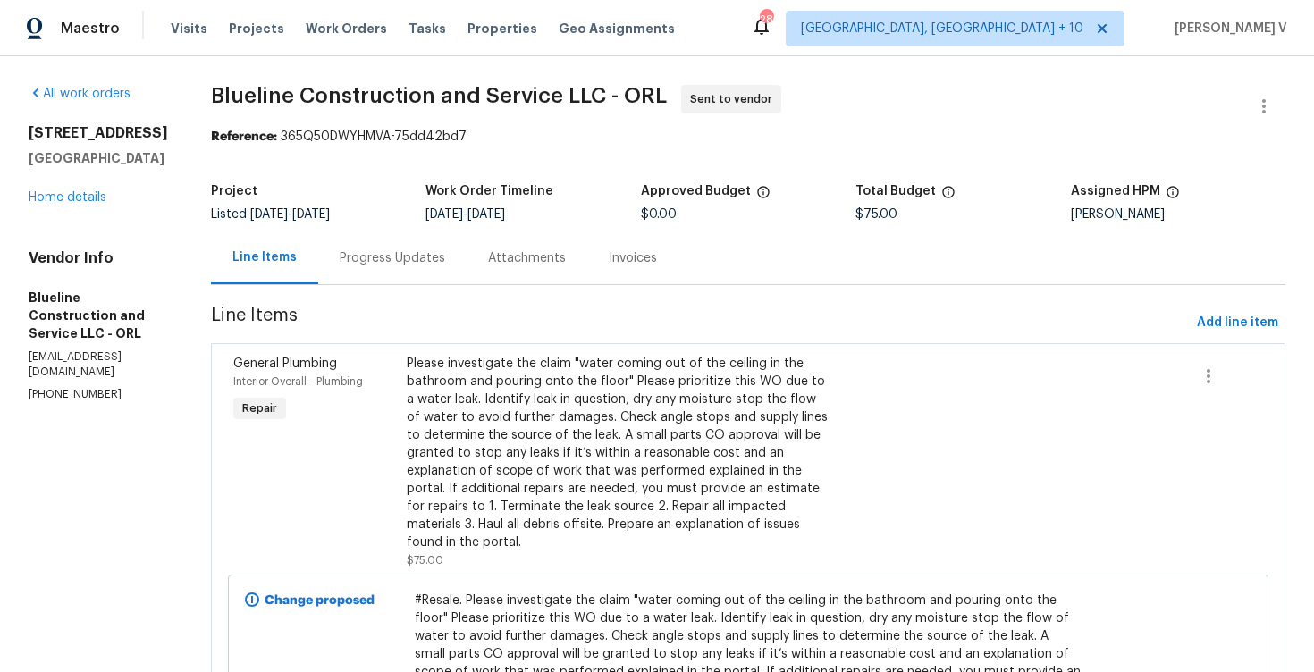
click at [499, 242] on div "Attachments" at bounding box center [527, 258] width 121 height 53
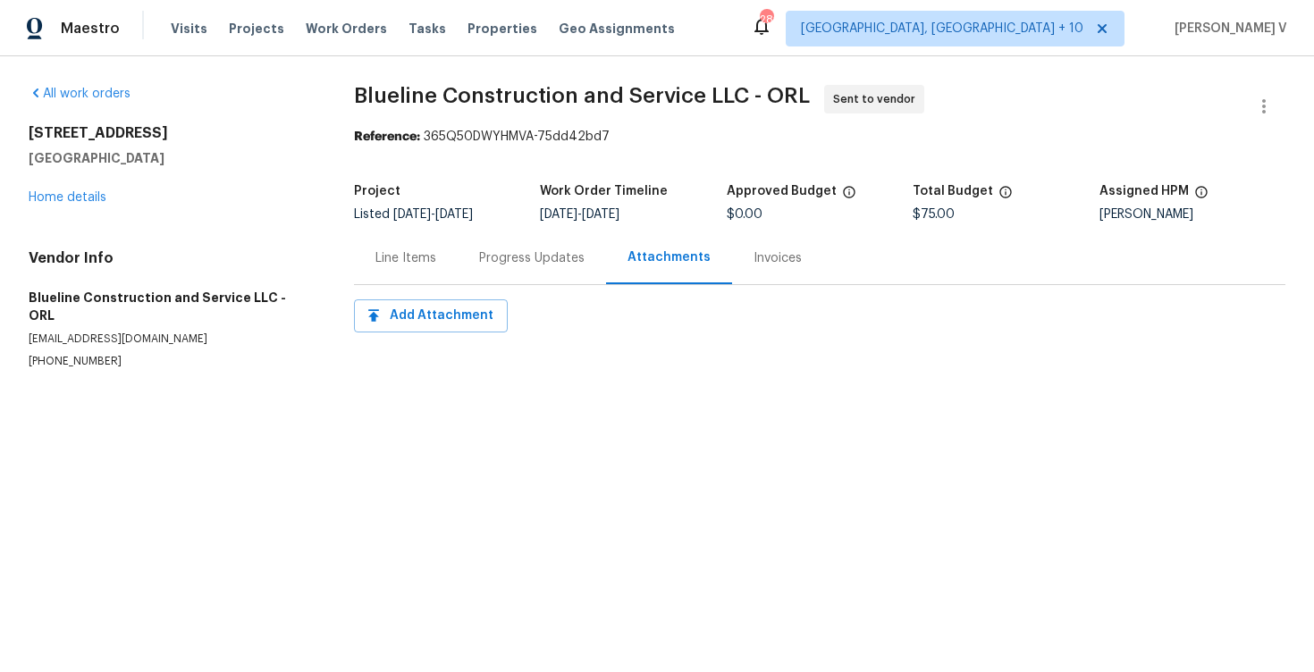
click at [429, 257] on div "Line Items" at bounding box center [405, 258] width 61 height 18
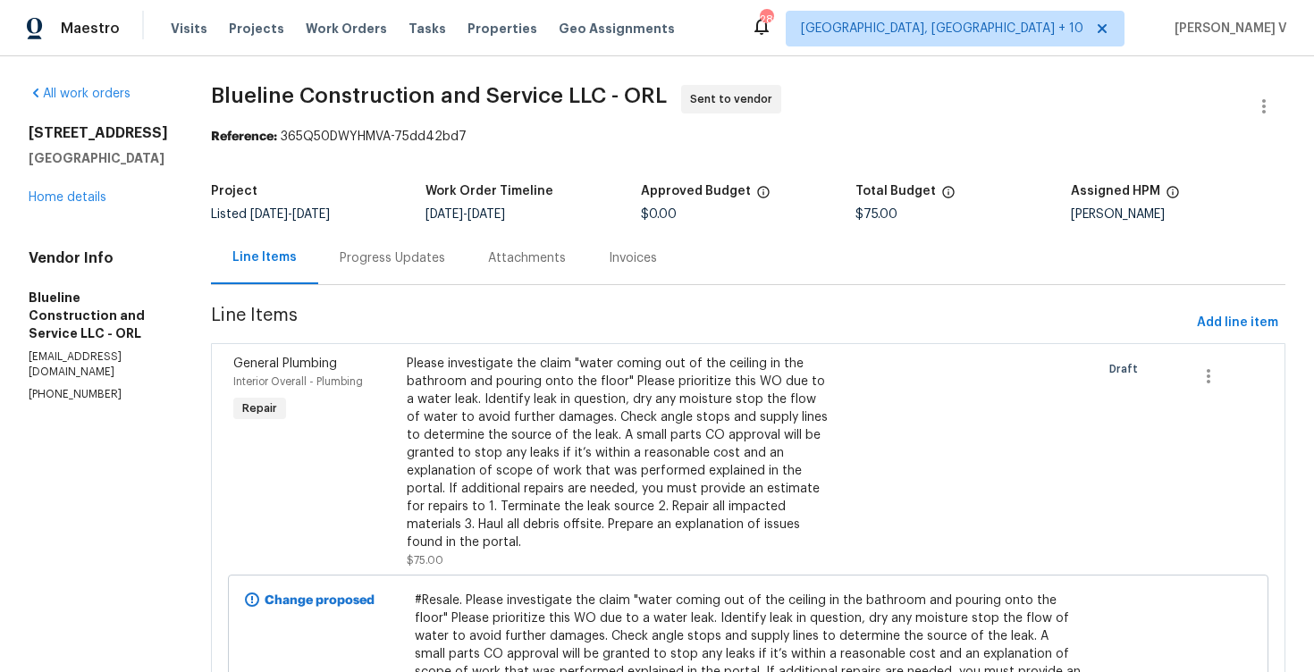
click at [505, 264] on div "Attachments" at bounding box center [527, 258] width 121 height 53
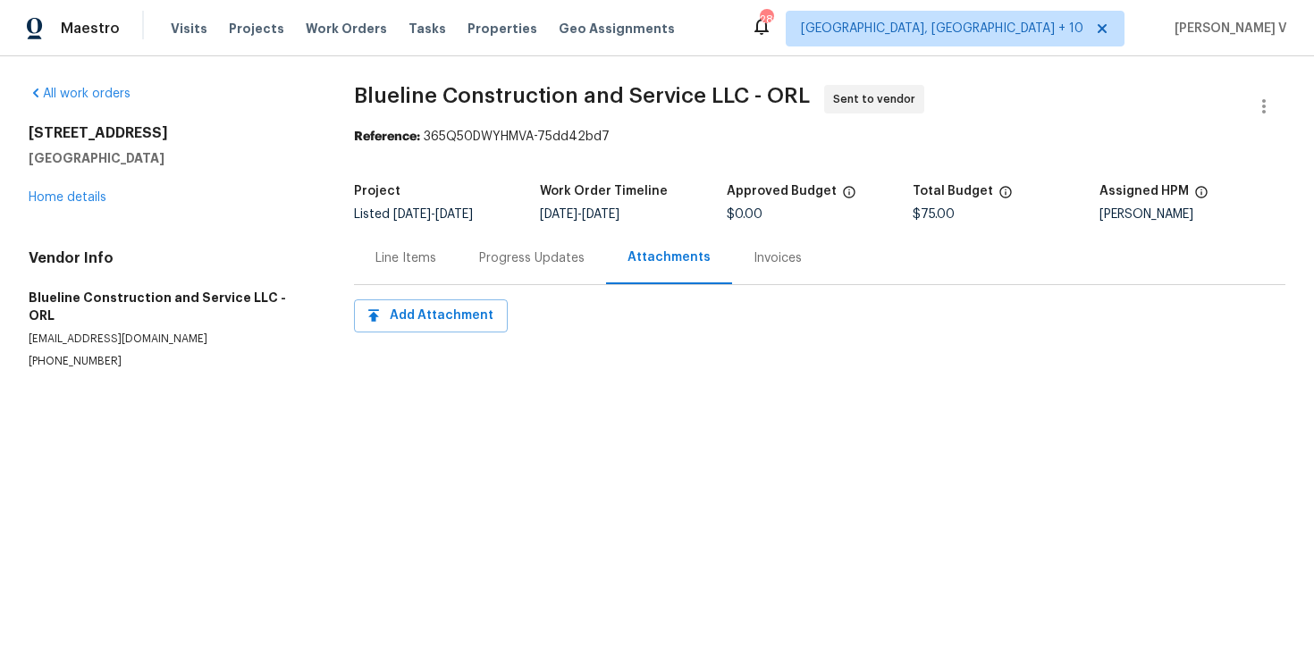
click at [505, 264] on div "Progress Updates" at bounding box center [531, 258] width 105 height 18
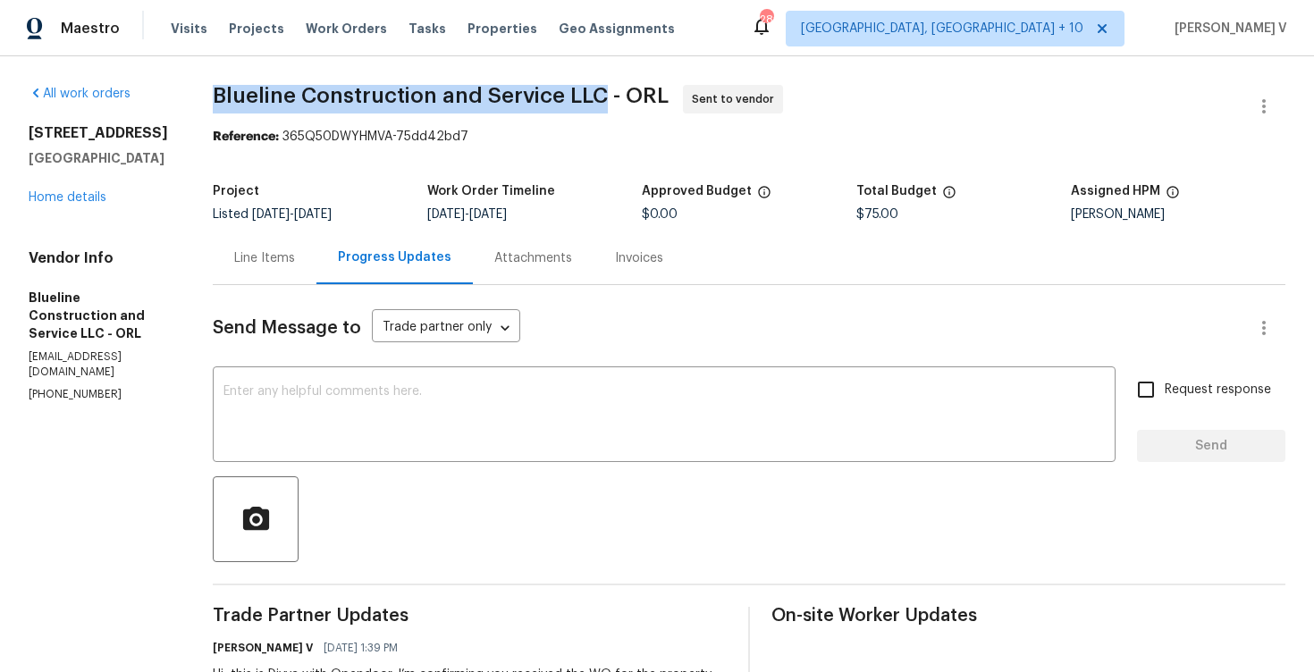
drag, startPoint x: 243, startPoint y: 90, endPoint x: 631, endPoint y: 94, distance: 388.0
click at [631, 94] on span "Blueline Construction and Service LLC - ORL" at bounding box center [441, 95] width 456 height 21
copy span "Blueline Construction and Service LLC"
click at [68, 199] on link "Home details" at bounding box center [68, 197] width 78 height 13
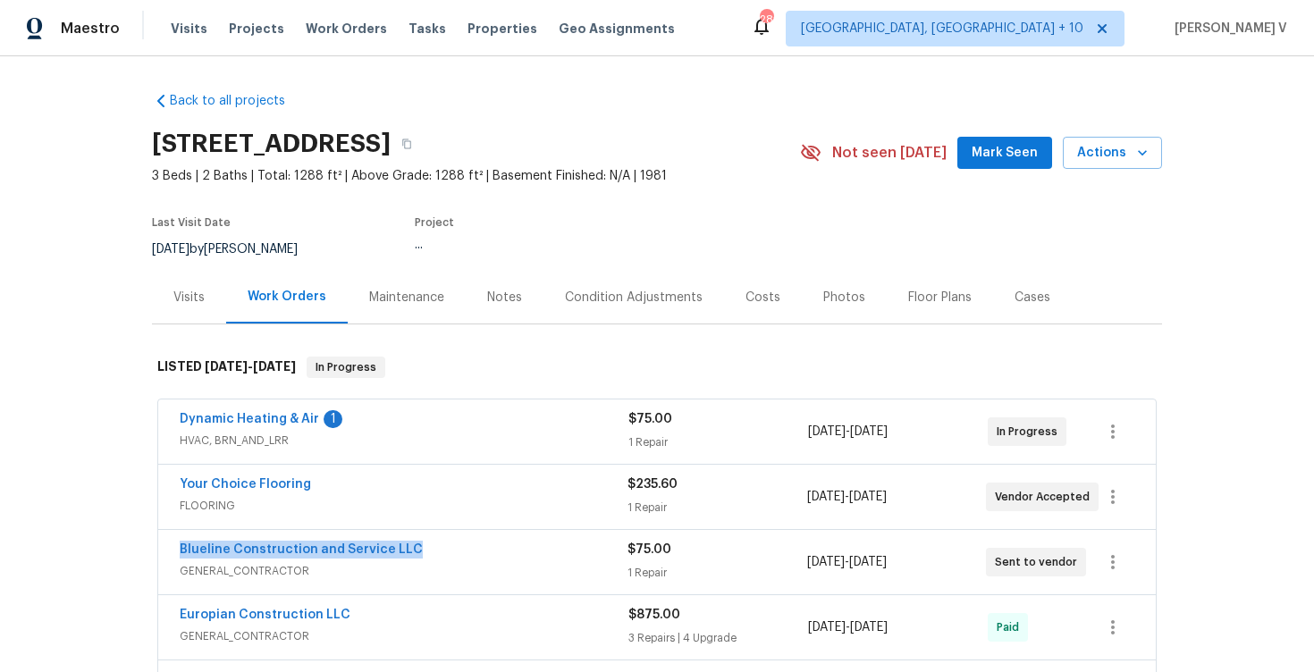
drag, startPoint x: 166, startPoint y: 552, endPoint x: 559, endPoint y: 552, distance: 392.4
click at [559, 552] on div "Blueline Construction and Service LLC GENERAL_CONTRACTOR $75.00 1 Repair [DATE]…" at bounding box center [657, 562] width 998 height 64
copy link "Blueline Construction and Service LLC"
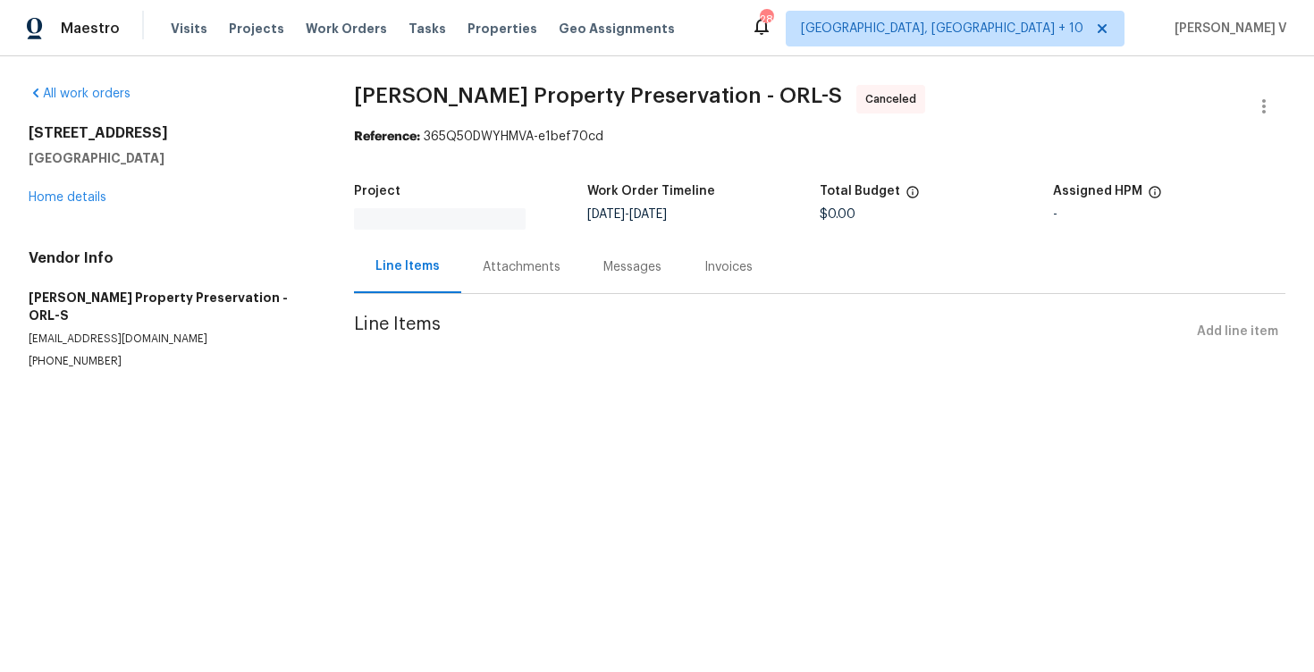
click at [603, 258] on div "Messages" at bounding box center [632, 267] width 58 height 18
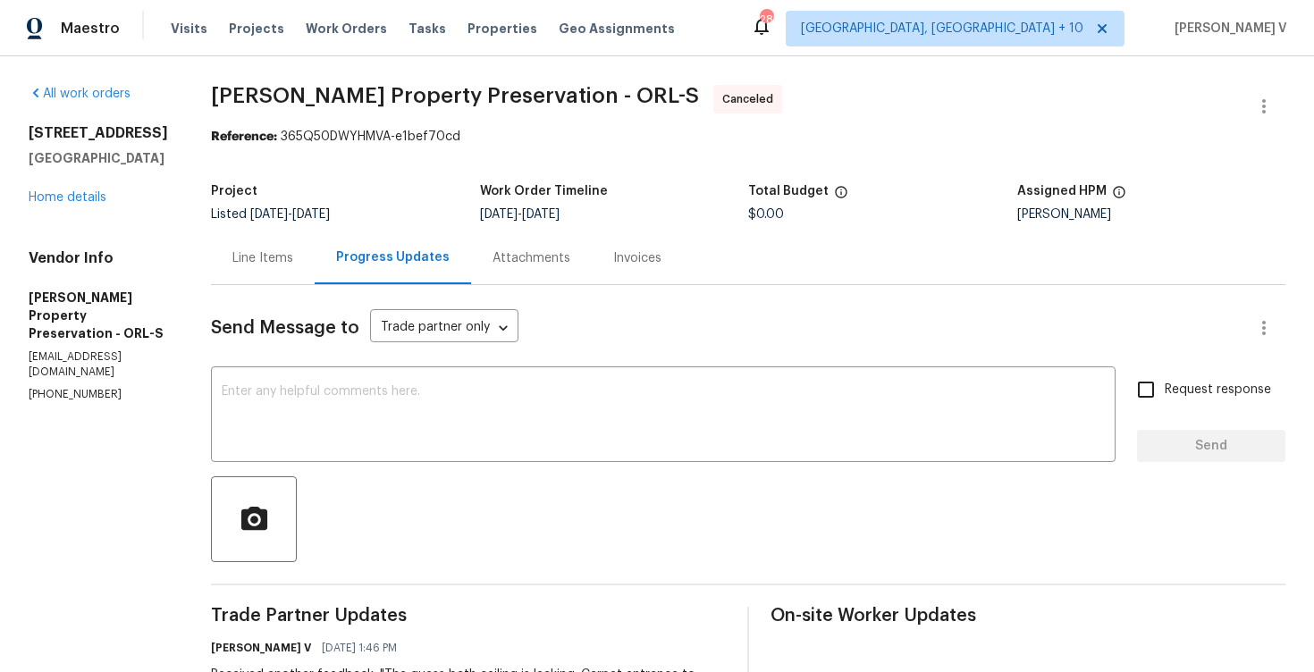
scroll to position [326, 0]
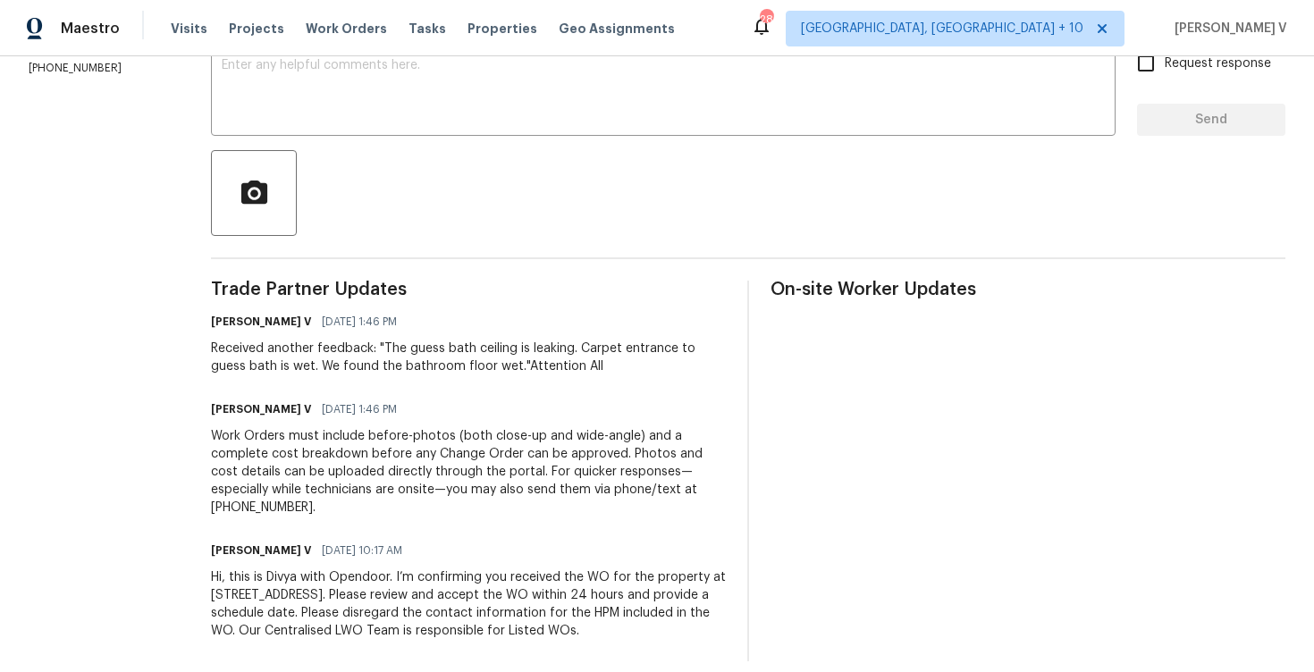
click at [346, 590] on div "Hi, this is Divya with Opendoor. I’m confirming you received the WO for the pro…" at bounding box center [468, 605] width 515 height 72
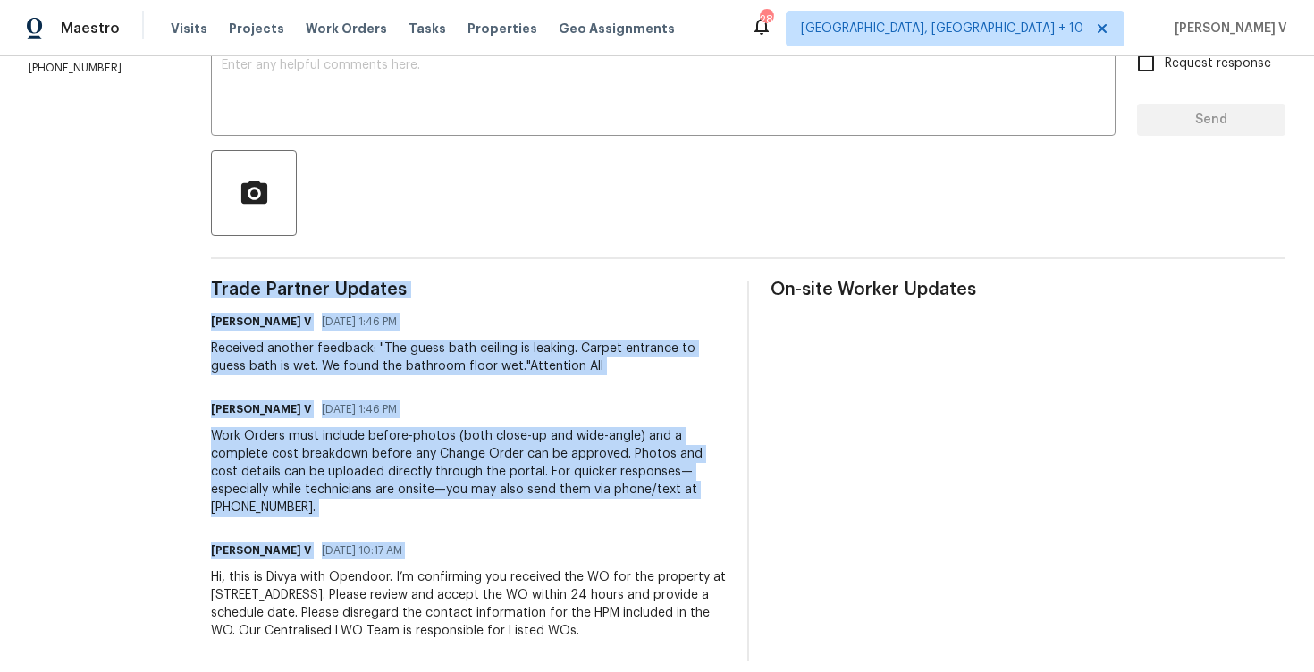
copy div "Trade Partner Updates [PERSON_NAME] V [DATE] 1:46 PM Received another feedback:…"
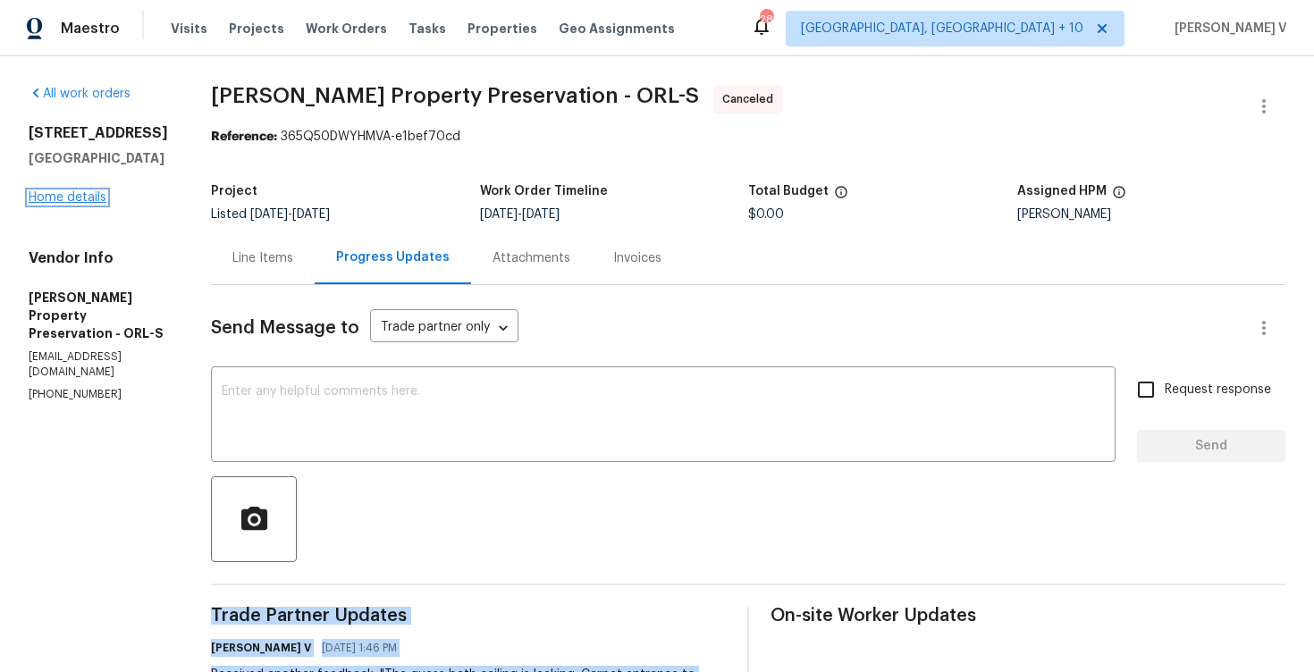
click at [83, 197] on link "Home details" at bounding box center [68, 197] width 78 height 13
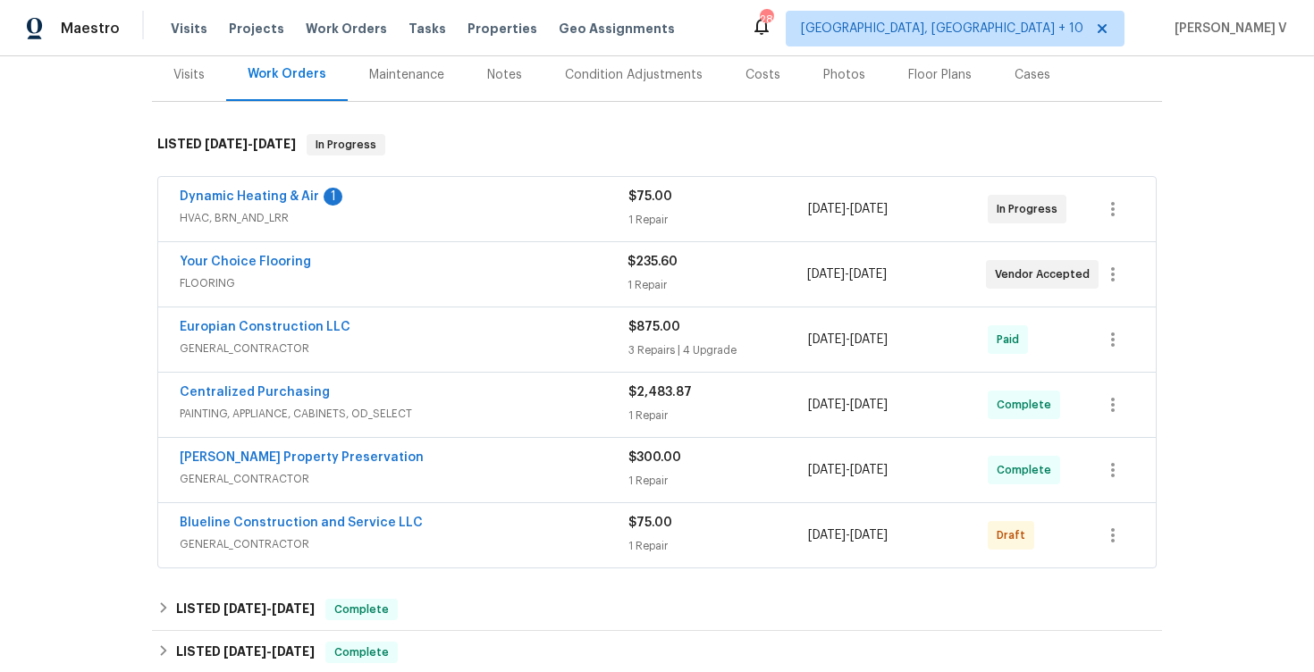
scroll to position [297, 0]
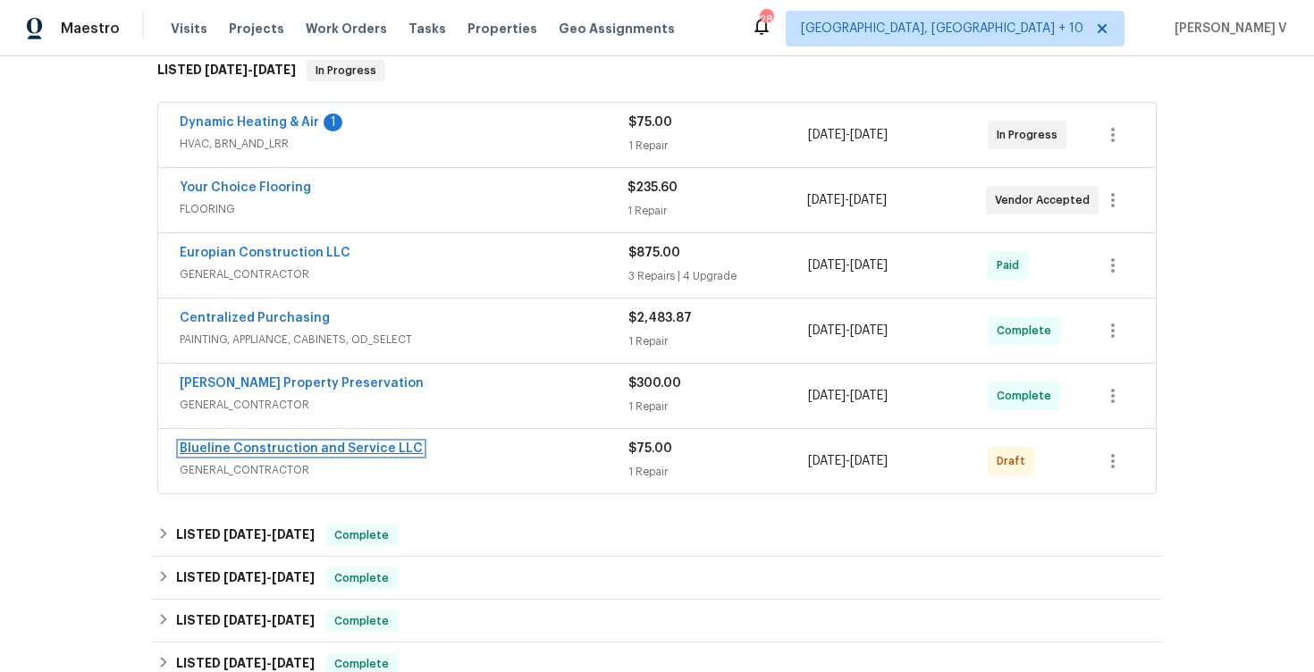
click at [303, 451] on link "Blueline Construction and Service LLC" at bounding box center [301, 448] width 243 height 13
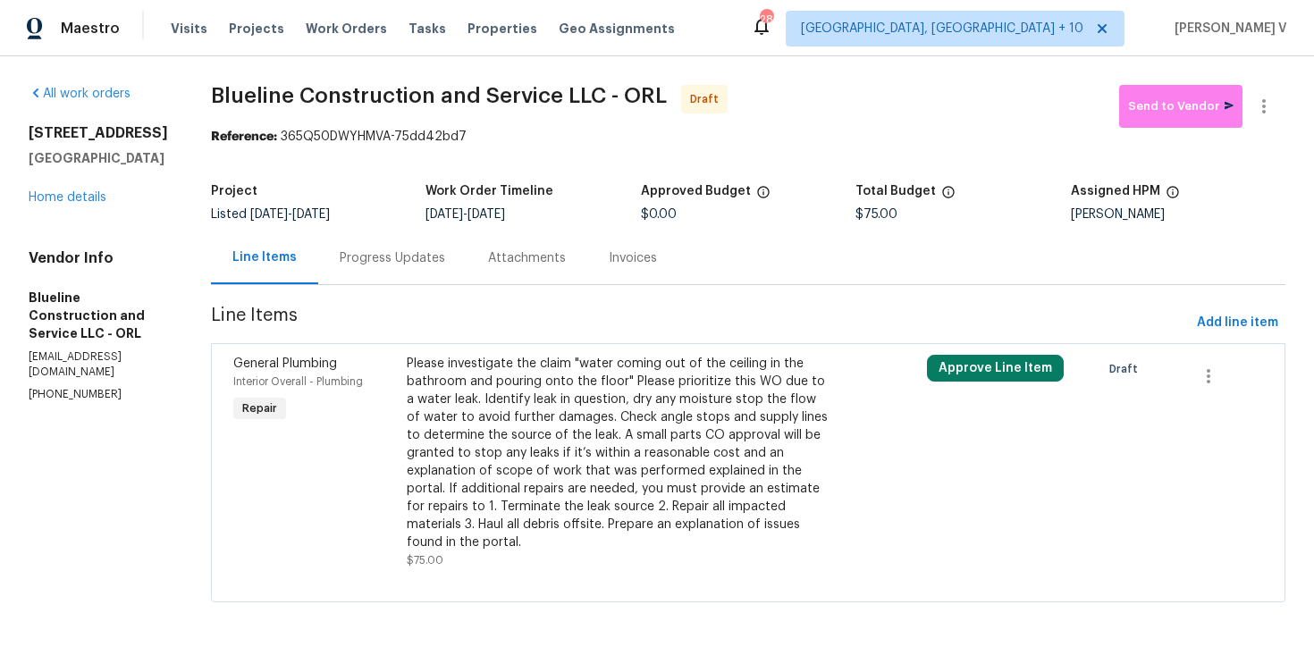
click at [445, 264] on div "Progress Updates" at bounding box center [392, 258] width 105 height 18
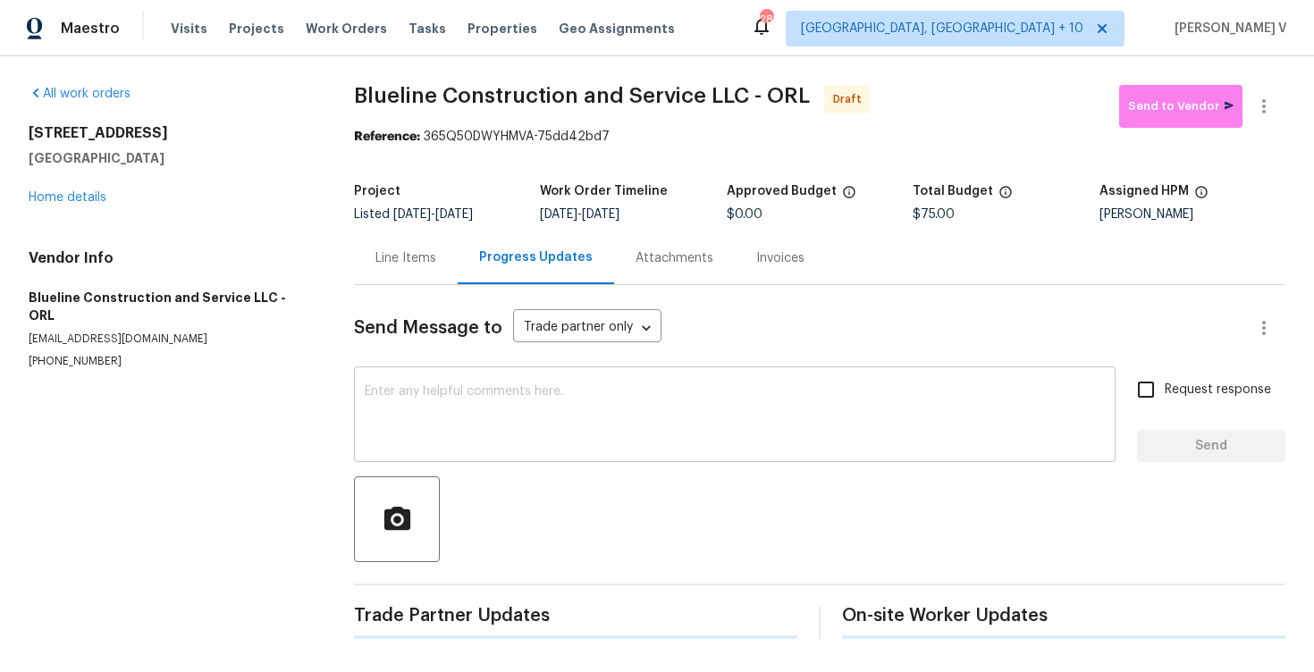
click at [484, 406] on textarea at bounding box center [735, 416] width 740 height 63
paste textarea "Hi, this is Divya with Opendoor. I’m confirming you received the WO for the pro…"
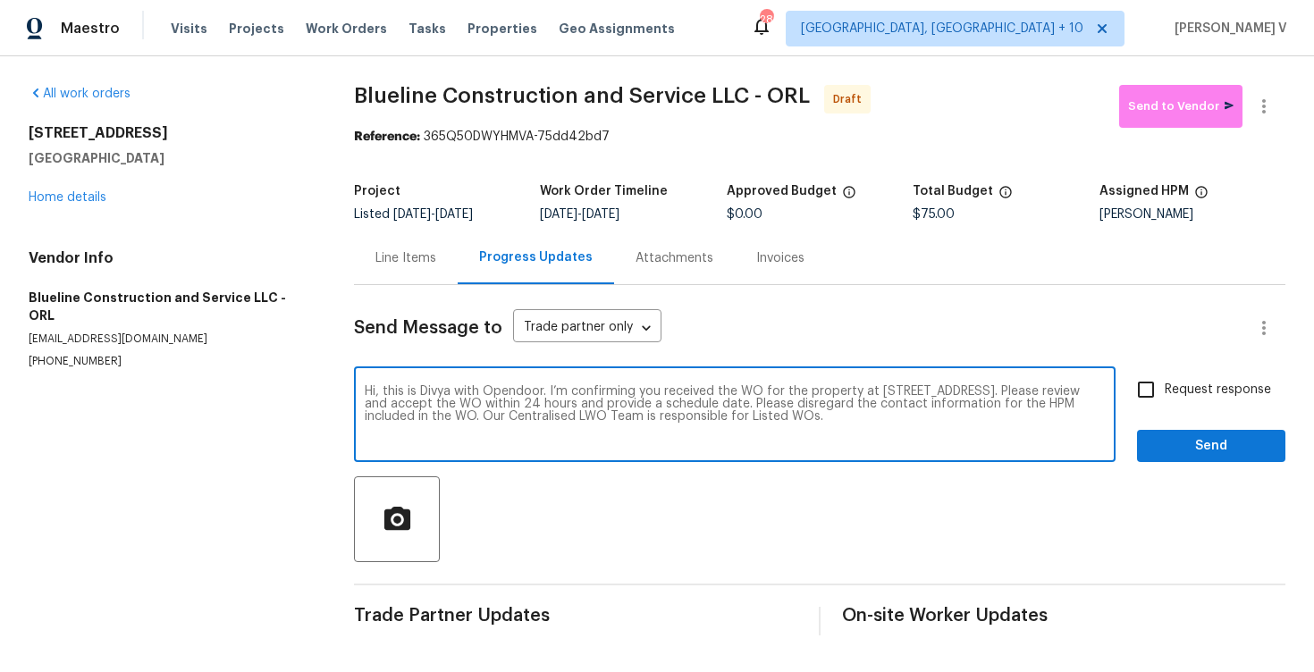
type textarea "Hi, this is Divya with Opendoor. I’m confirming you received the WO for the pro…"
click at [1150, 376] on input "Request response" at bounding box center [1146, 390] width 38 height 38
checkbox input "true"
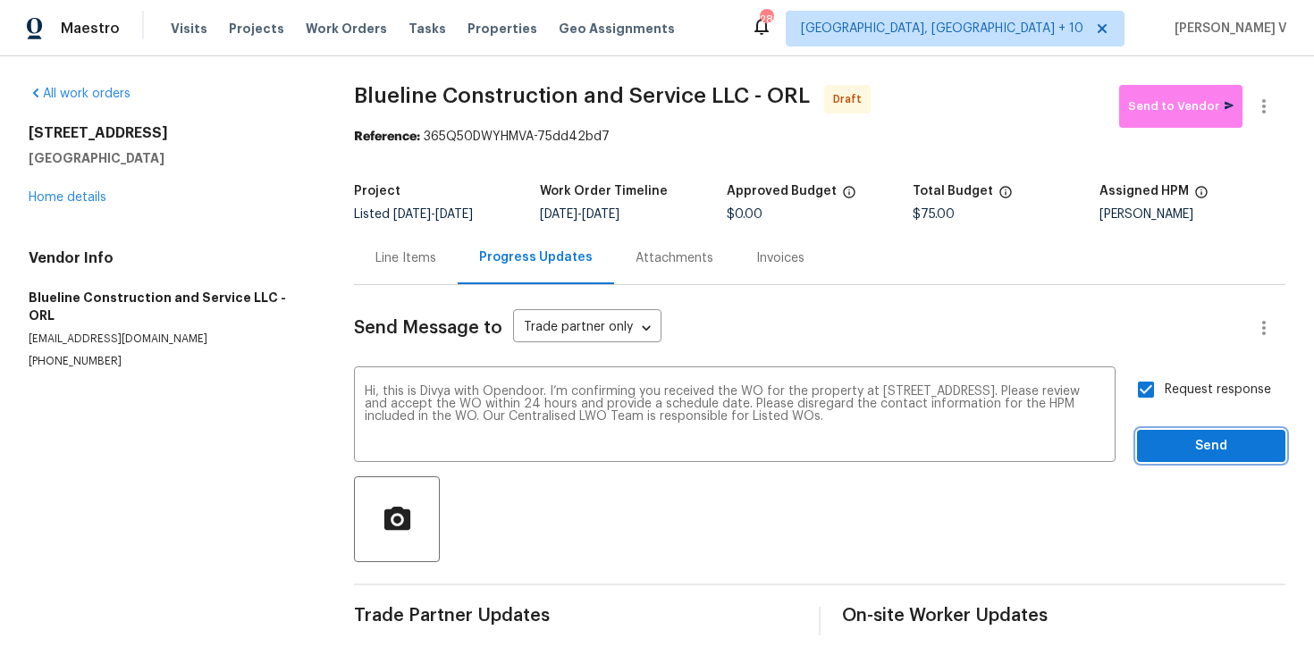
click at [1191, 442] on span "Send" at bounding box center [1211, 446] width 120 height 22
click at [397, 257] on div "Line Items" at bounding box center [405, 258] width 61 height 18
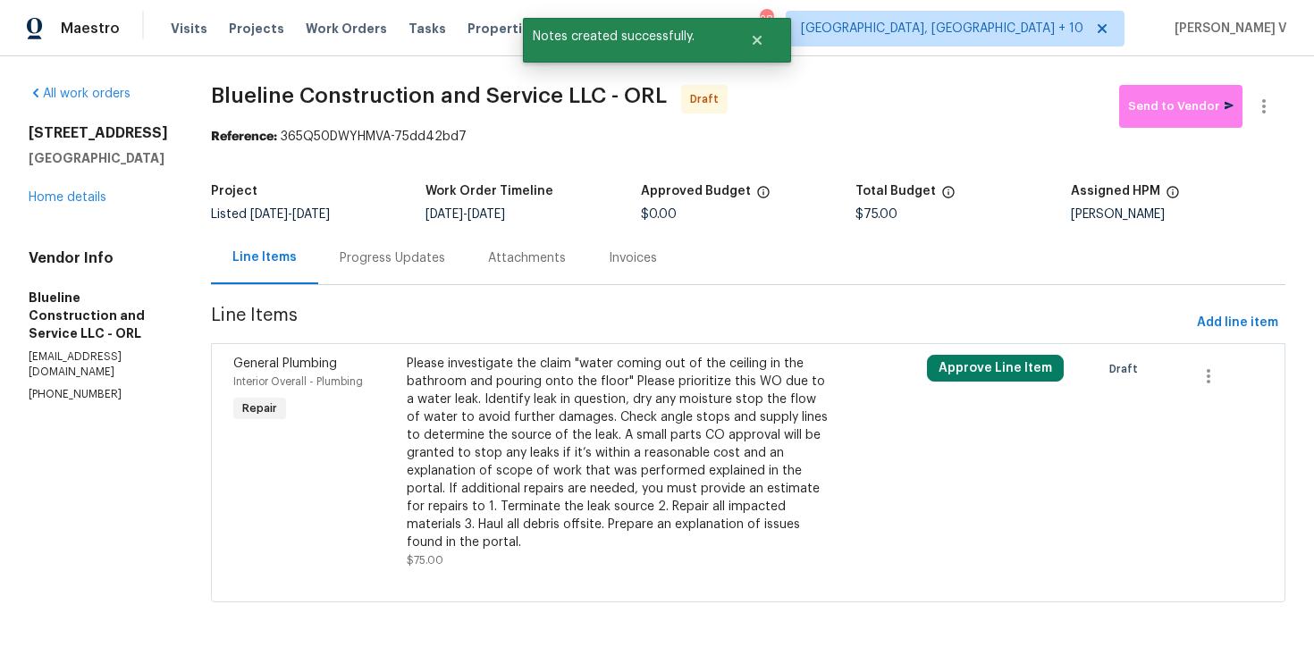
click at [538, 430] on div "Please investigate the claim "water coming out of the ceiling in the bathroom a…" at bounding box center [618, 453] width 423 height 197
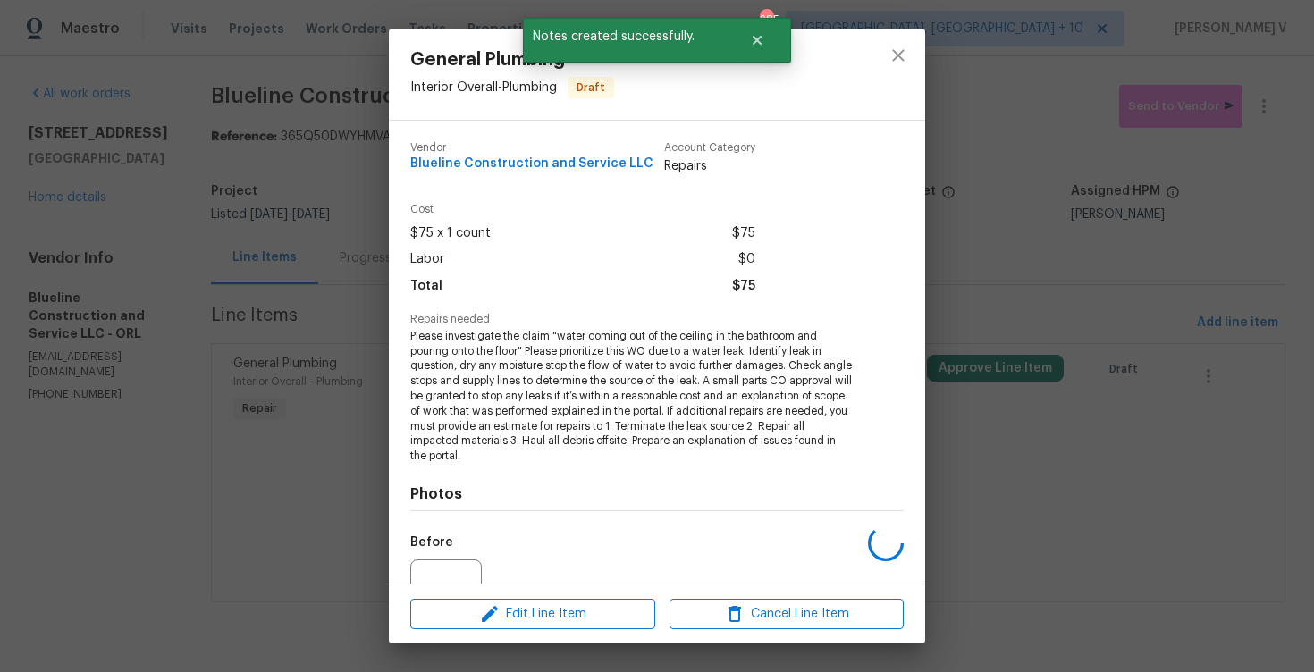
scroll to position [181, 0]
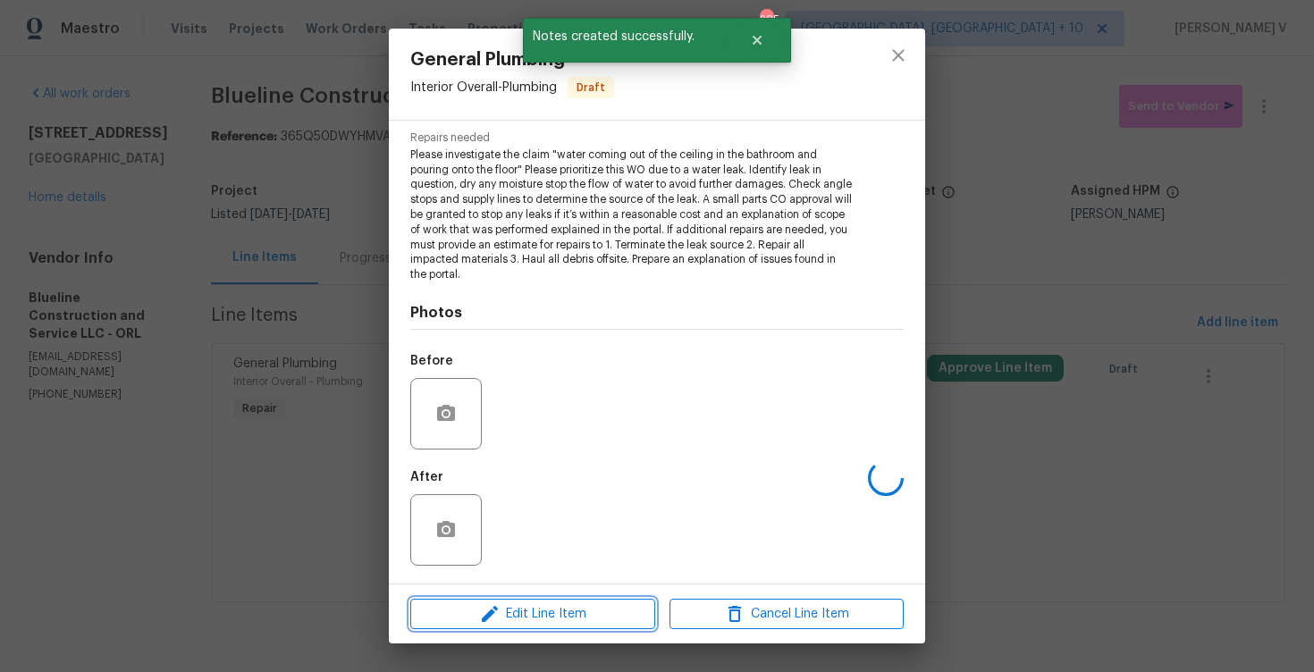
click at [490, 622] on icon "button" at bounding box center [489, 613] width 21 height 21
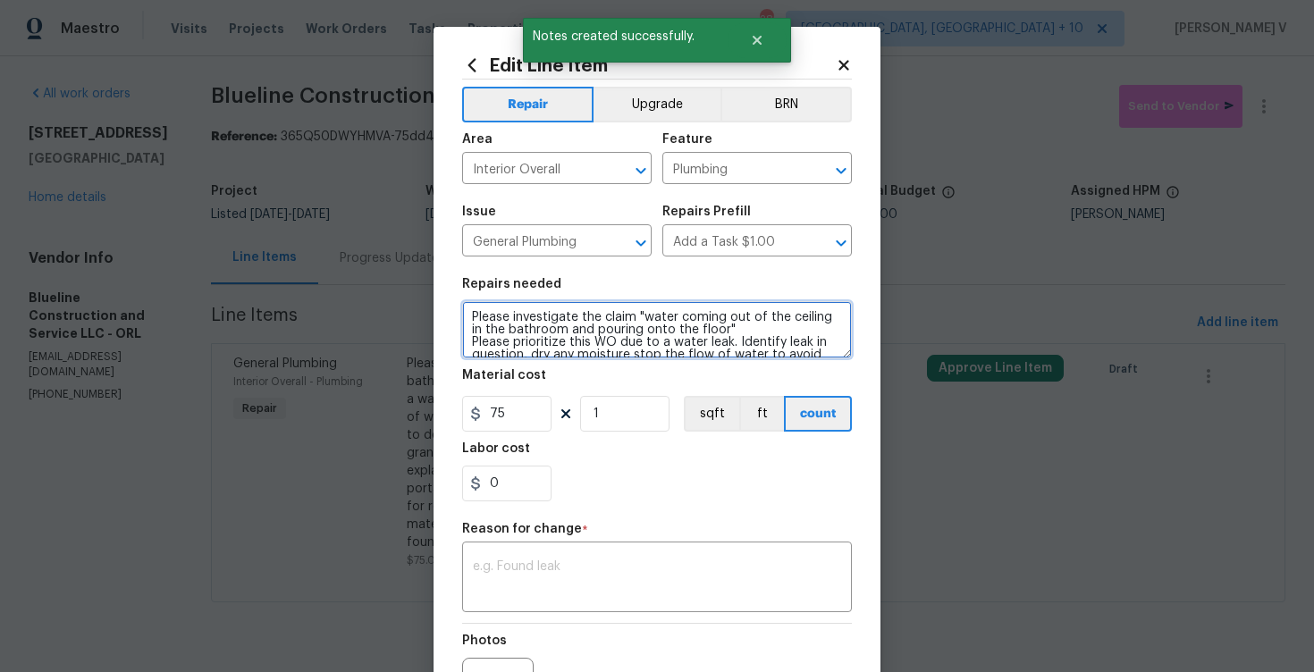
click at [472, 316] on textarea "Please investigate the claim "water coming out of the ceiling in the bathroom a…" at bounding box center [657, 329] width 390 height 57
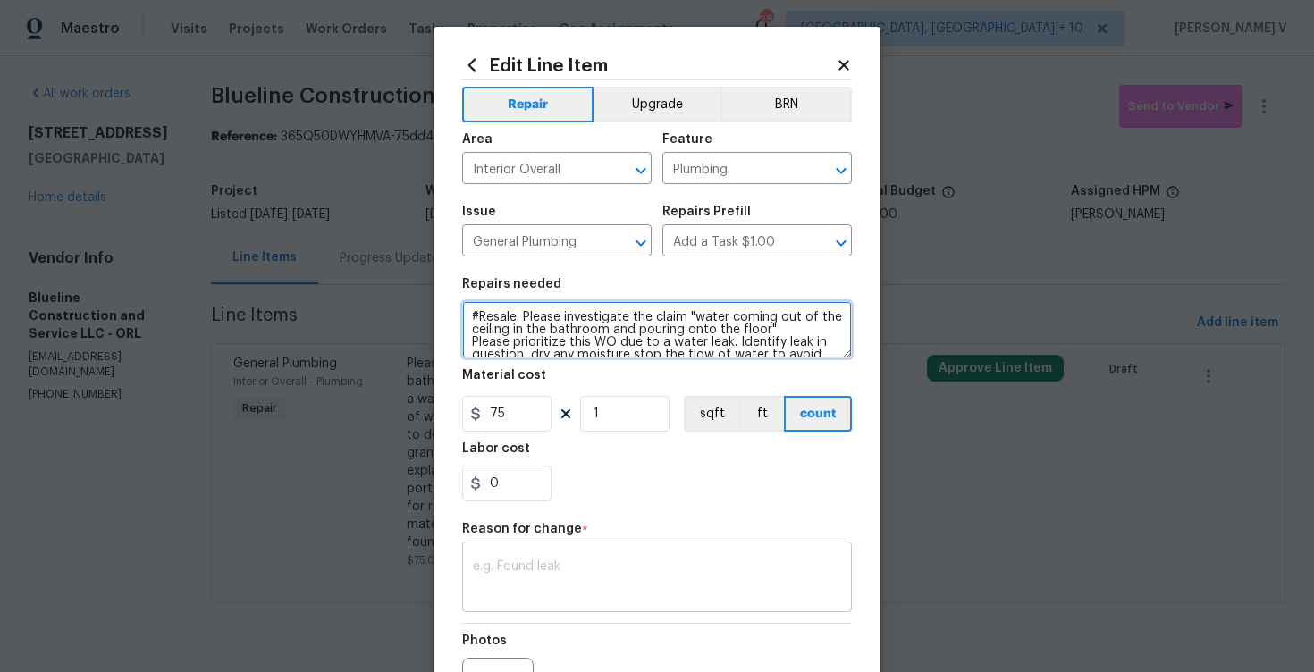
type textarea "#Resale. Please investigate the claim "water coming out of the ceiling in the b…"
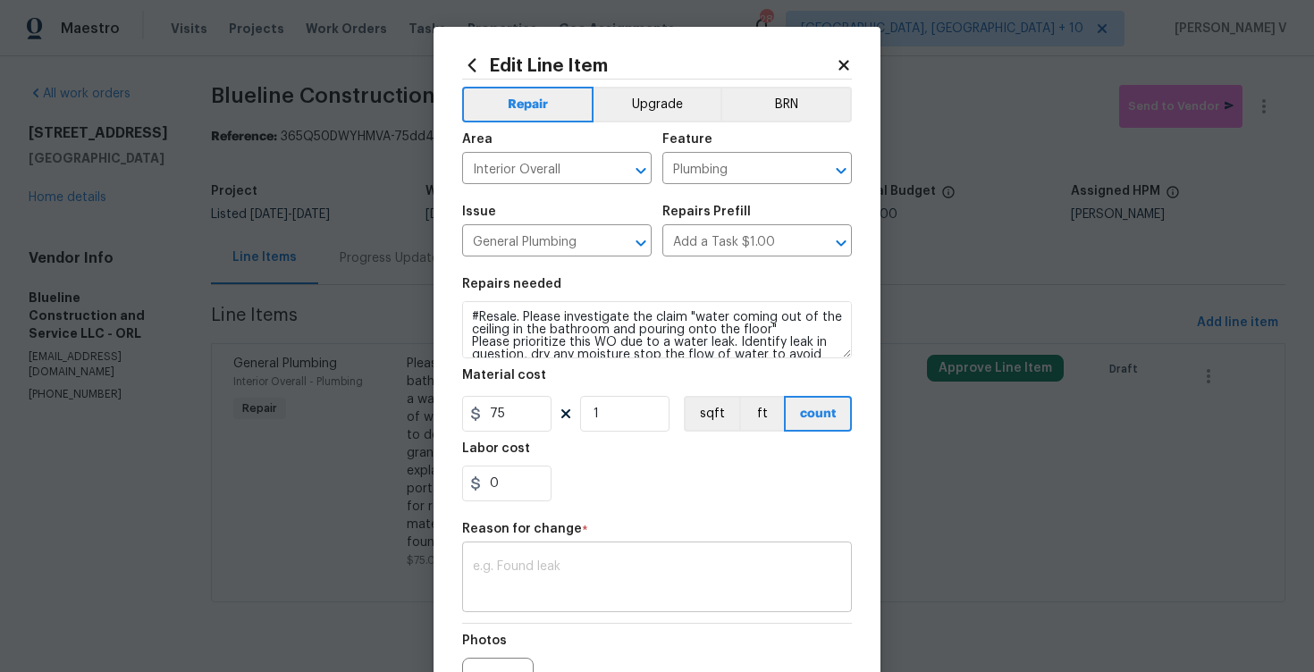
click at [539, 567] on textarea at bounding box center [657, 579] width 368 height 38
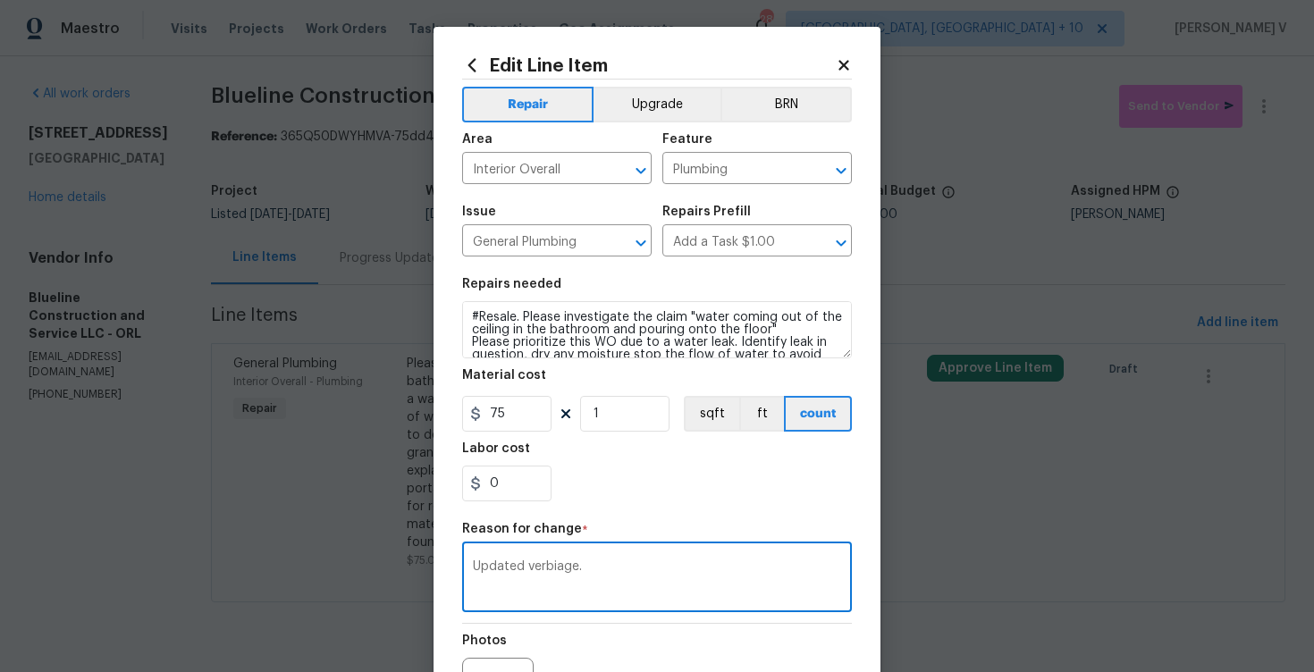
scroll to position [209, 0]
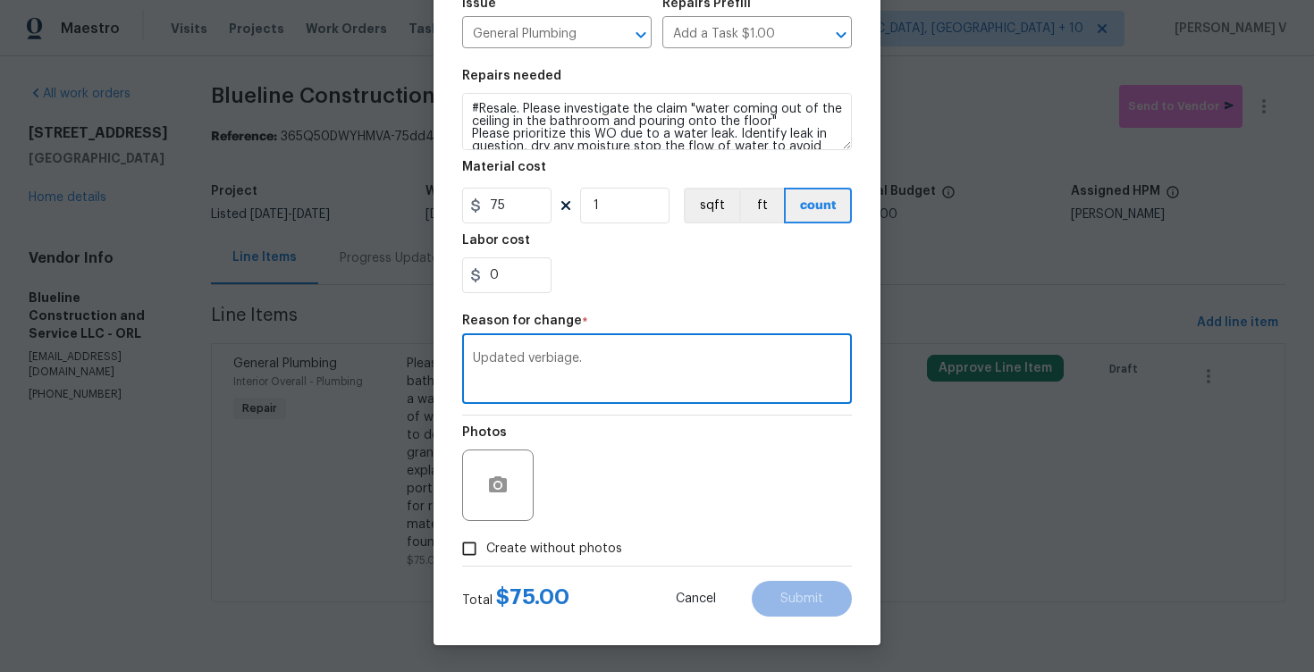
type textarea "Updated verbiage."
click at [507, 557] on span "Create without photos" at bounding box center [554, 549] width 136 height 19
click at [486, 557] on input "Create without photos" at bounding box center [469, 549] width 34 height 34
checkbox input "true"
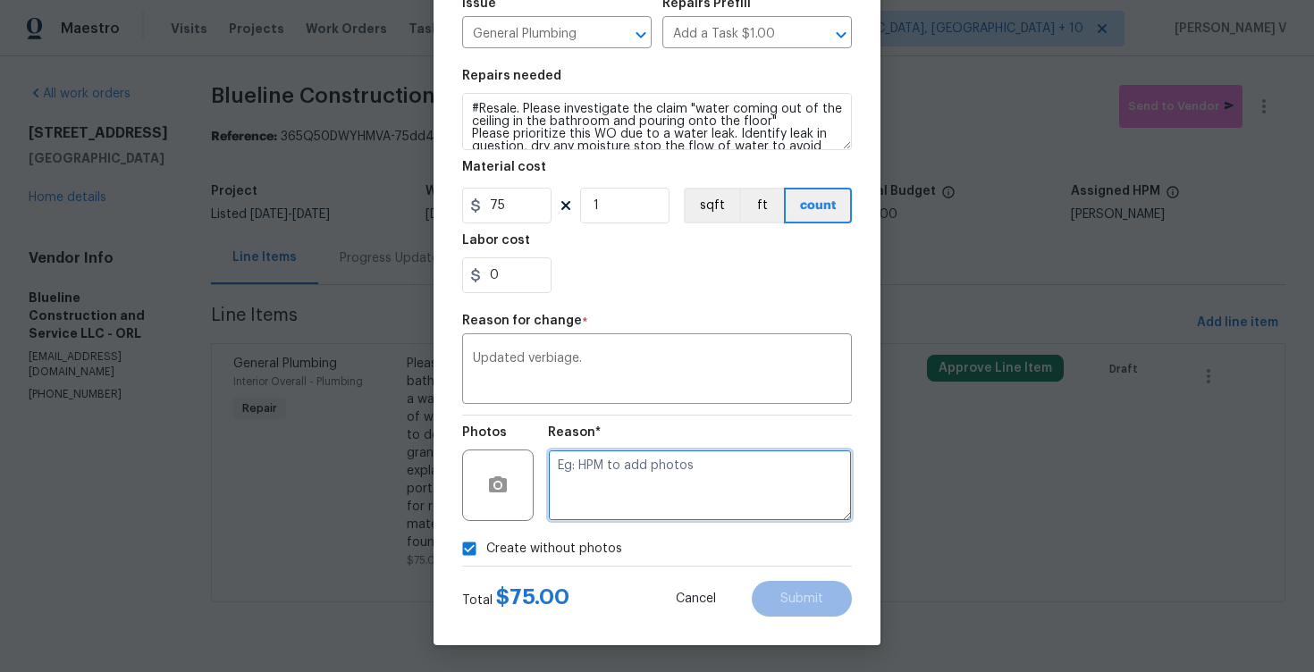
click at [643, 504] on textarea at bounding box center [700, 486] width 304 height 72
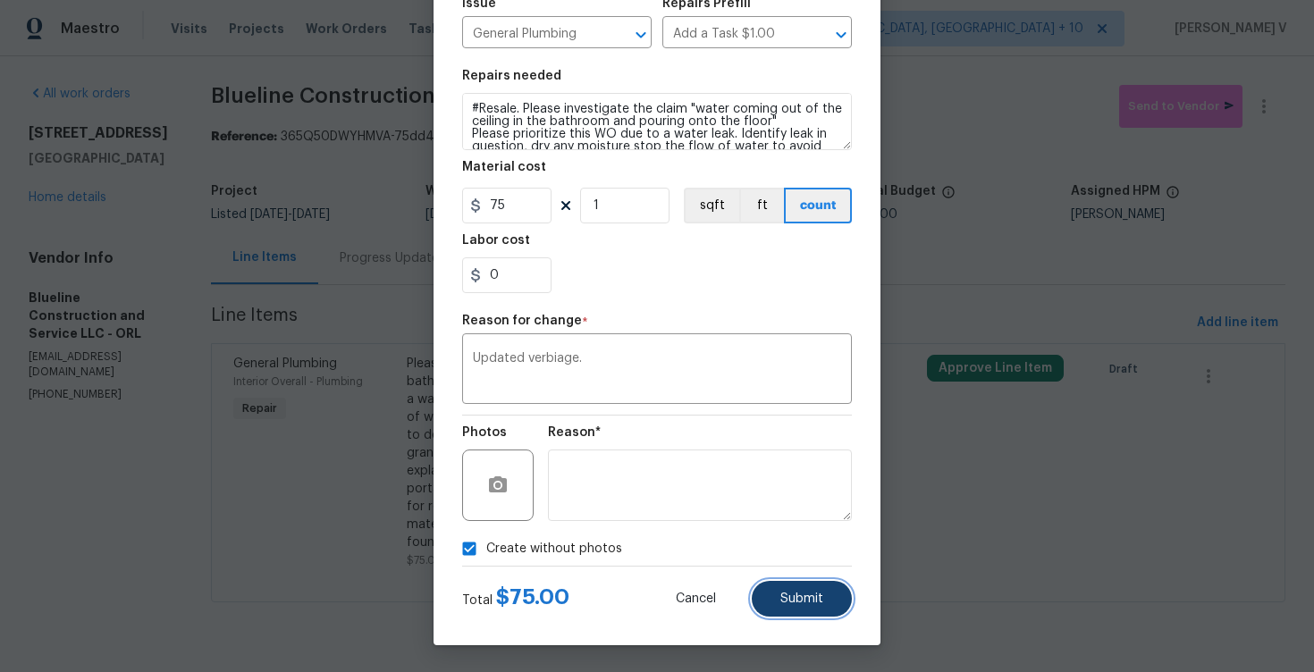
click at [762, 603] on button "Submit" at bounding box center [802, 599] width 100 height 36
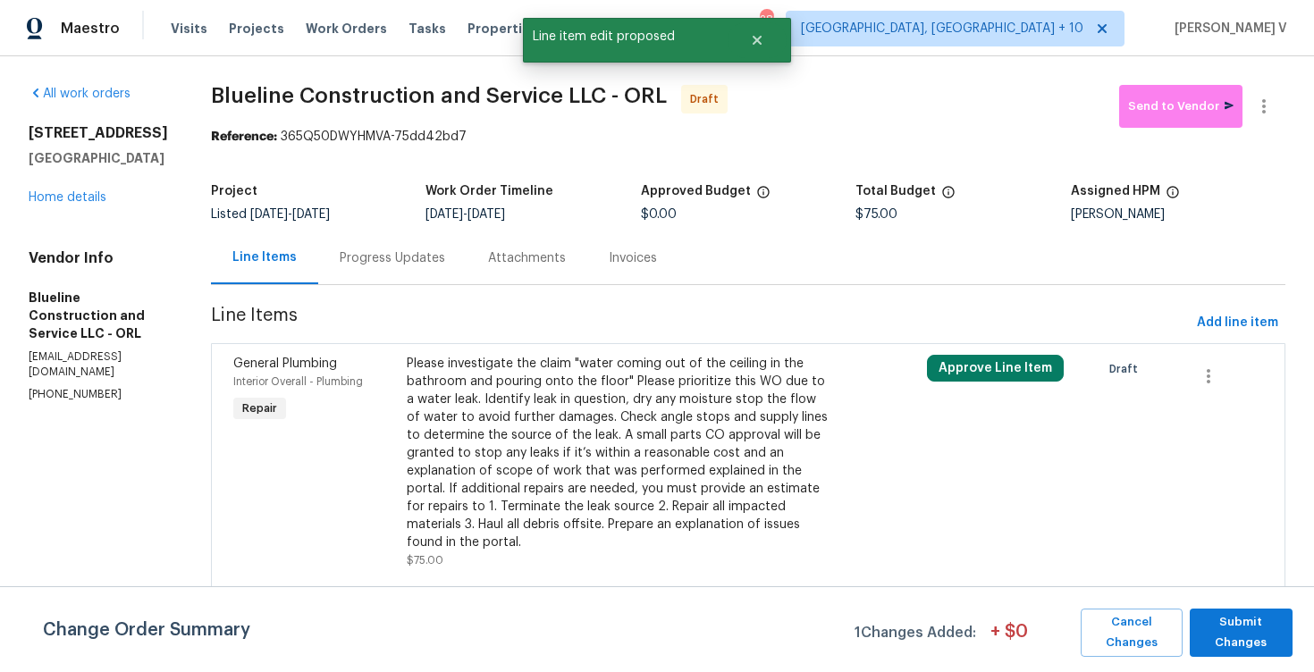
scroll to position [0, 0]
click at [1258, 619] on span "Submit Changes" at bounding box center [1241, 632] width 85 height 41
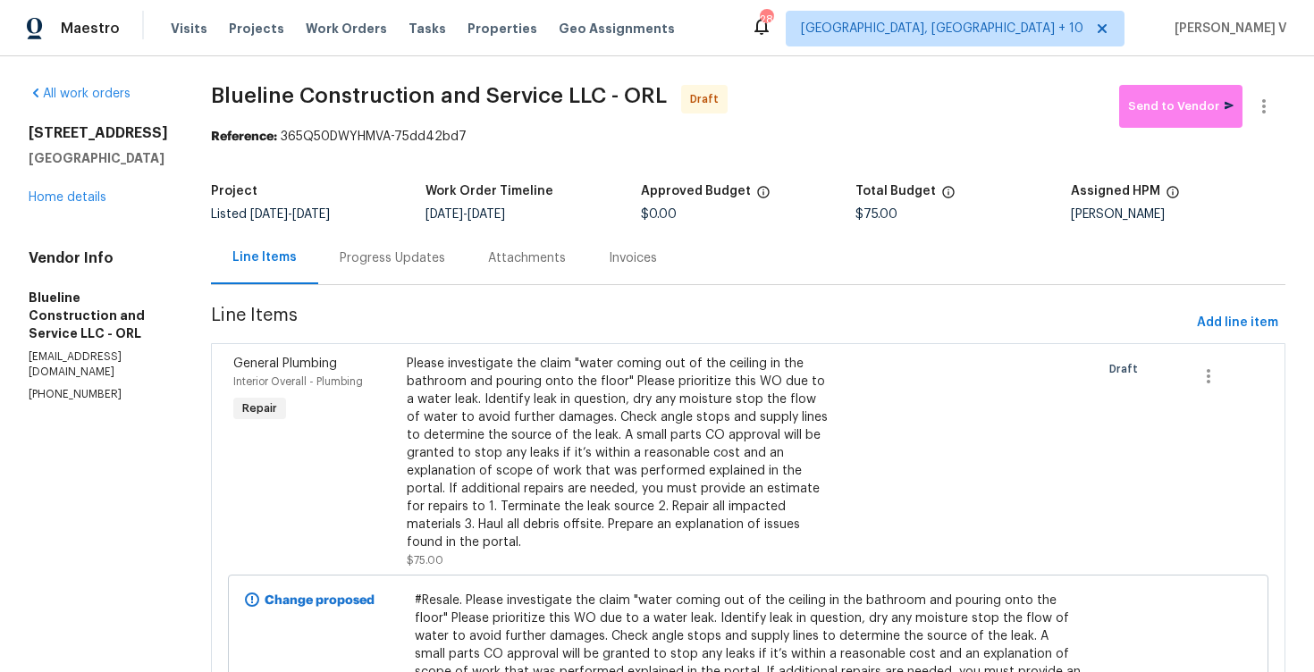
click at [419, 274] on div "Progress Updates" at bounding box center [392, 258] width 148 height 53
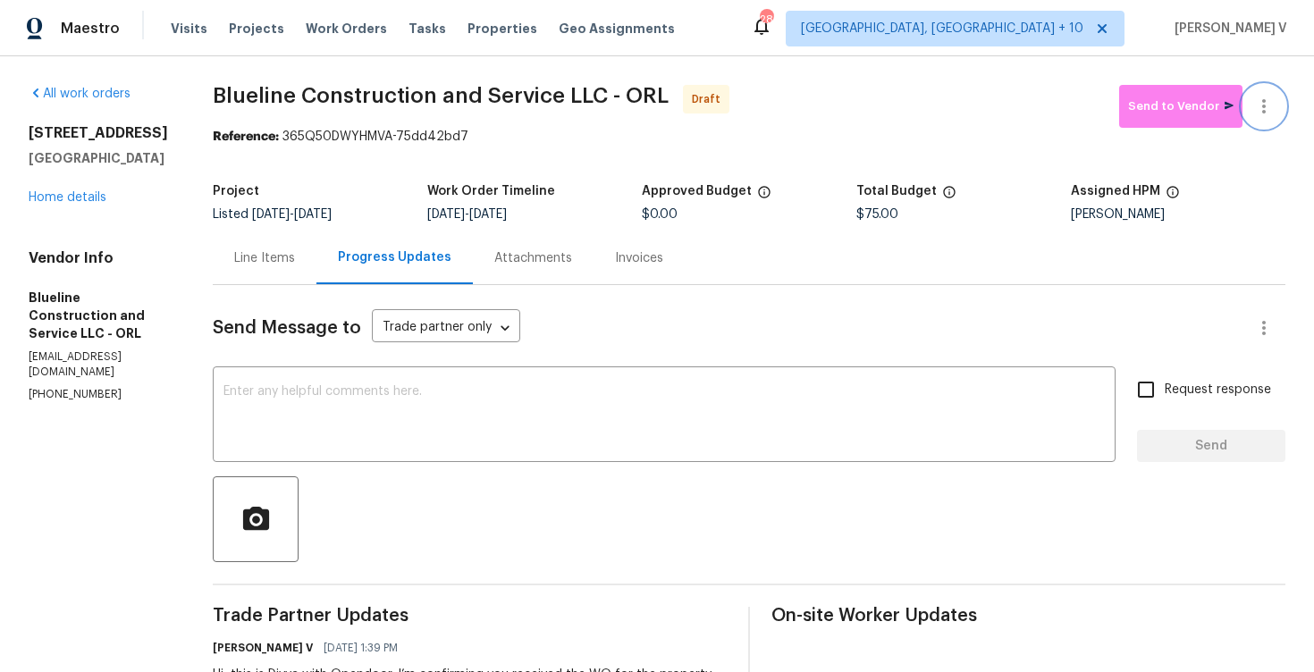
click at [1261, 99] on icon "button" at bounding box center [1263, 106] width 21 height 21
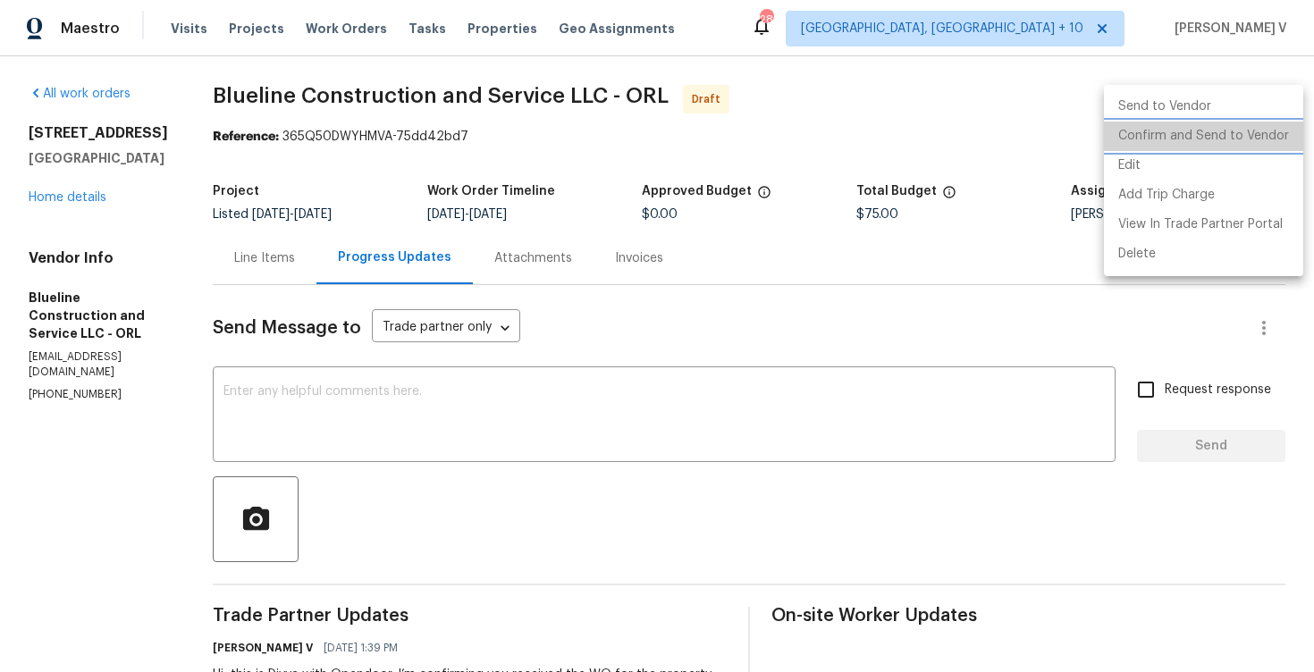
click at [1238, 139] on li "Confirm and Send to Vendor" at bounding box center [1203, 136] width 199 height 29
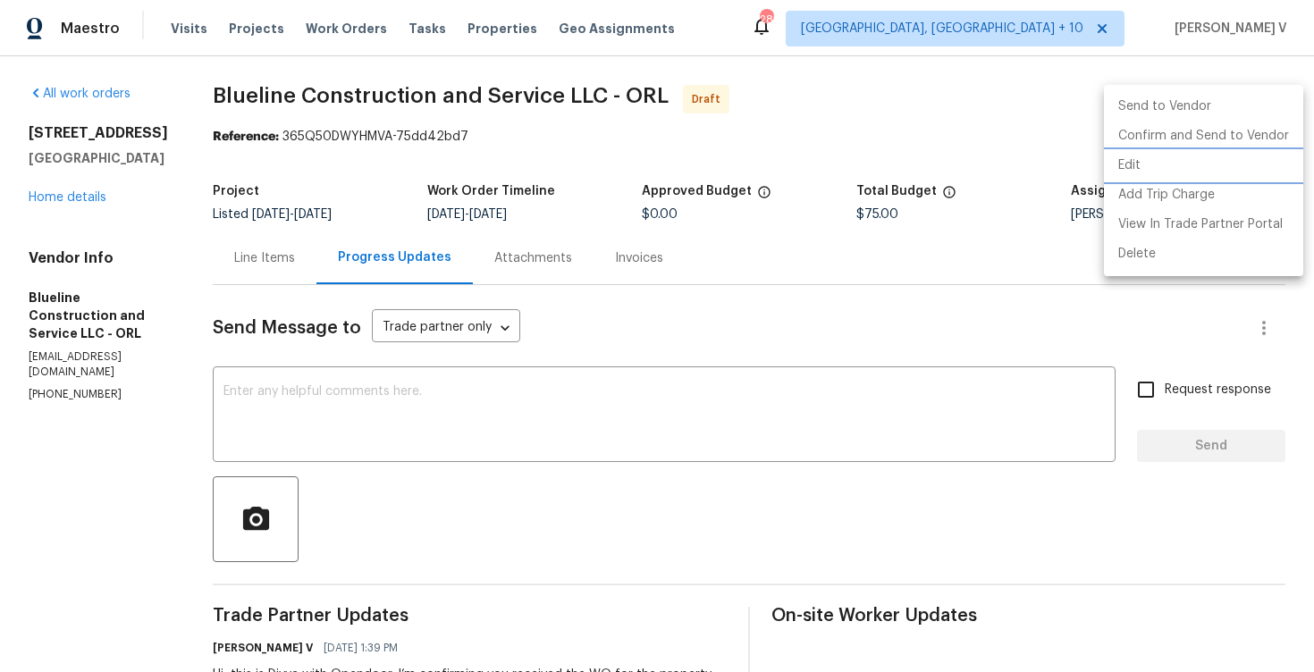
click at [680, 135] on div at bounding box center [657, 336] width 1314 height 672
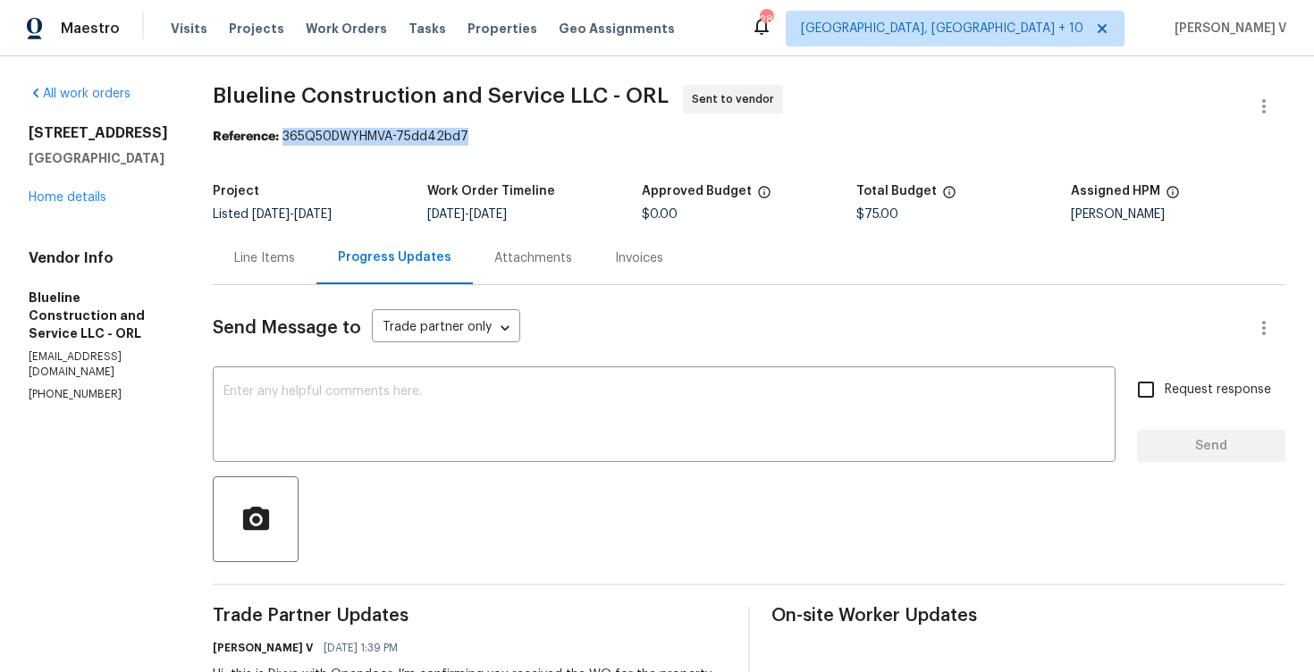
drag, startPoint x: 313, startPoint y: 140, endPoint x: 606, endPoint y: 140, distance: 293.2
click at [607, 140] on div "Reference: 365Q50DWYHMVA-75dd42bd7" at bounding box center [749, 137] width 1073 height 18
copy div "365Q50DWYHMVA-75dd42bd7"
click at [84, 206] on div "All work orders 8 Blakeport Ln Palm Coast, FL 32137 Home details Vendor Info Bl…" at bounding box center [99, 243] width 141 height 317
click at [82, 201] on link "Home details" at bounding box center [68, 197] width 78 height 13
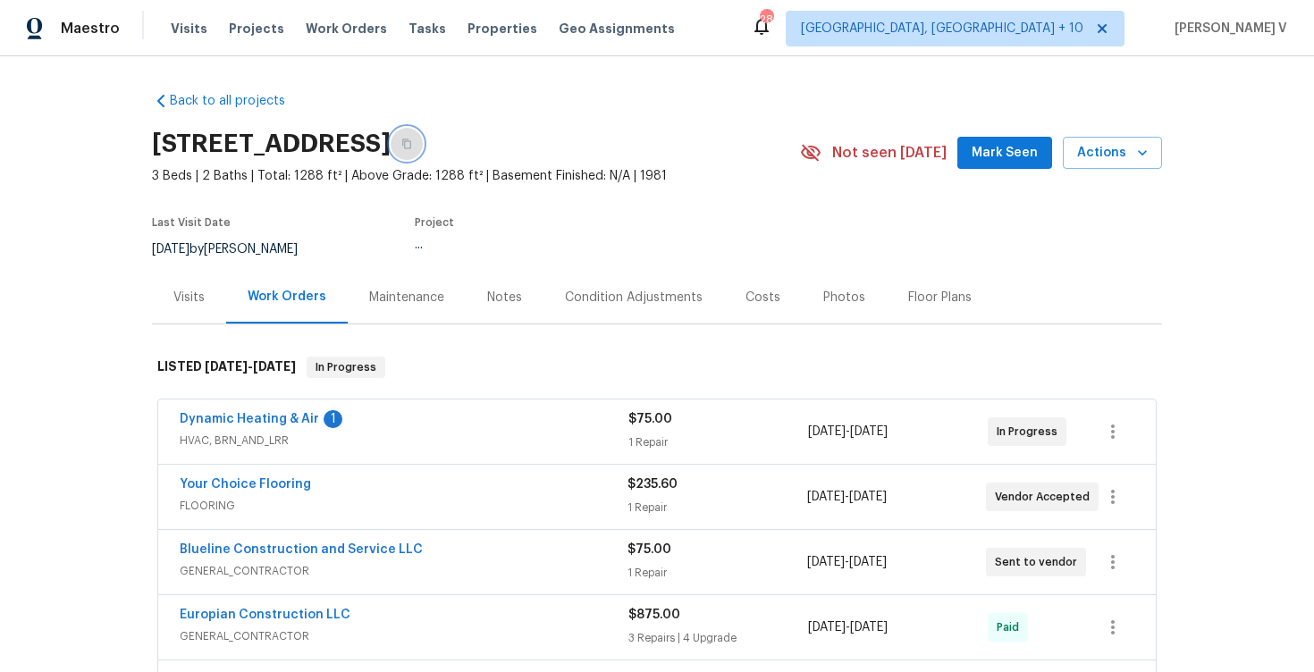
click at [412, 144] on icon "button" at bounding box center [406, 144] width 11 height 11
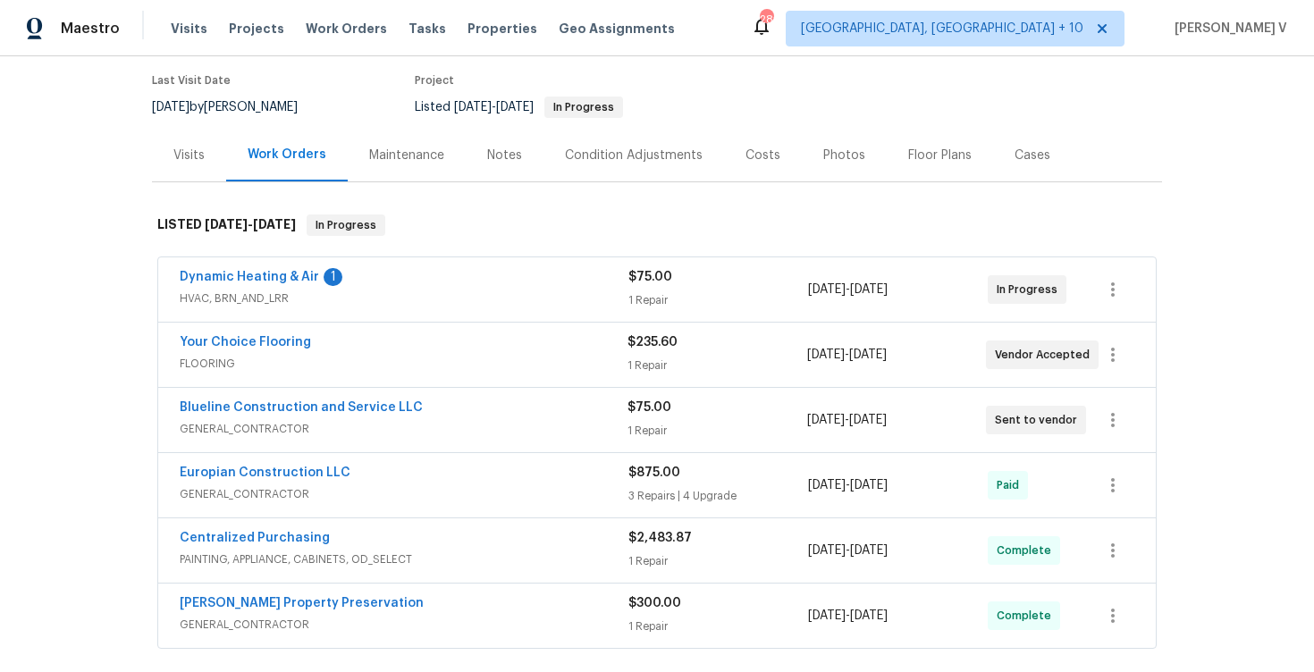
click at [446, 341] on div "Your Choice Flooring" at bounding box center [404, 343] width 448 height 21
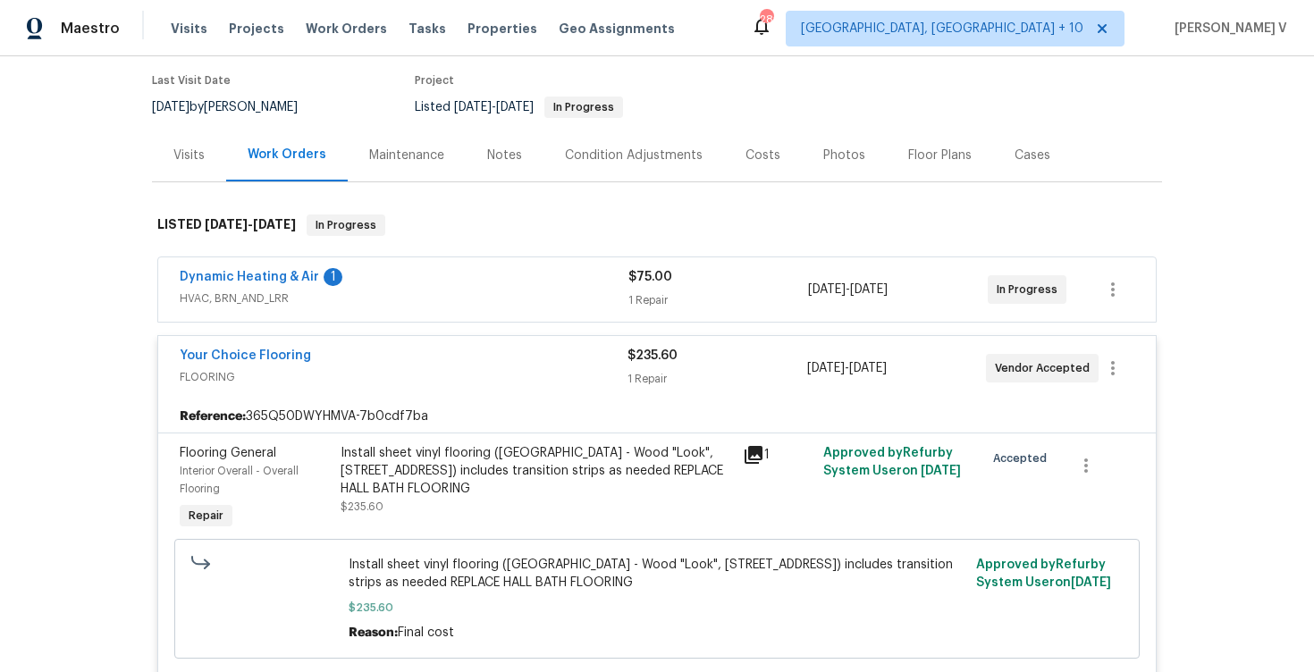
scroll to position [466, 0]
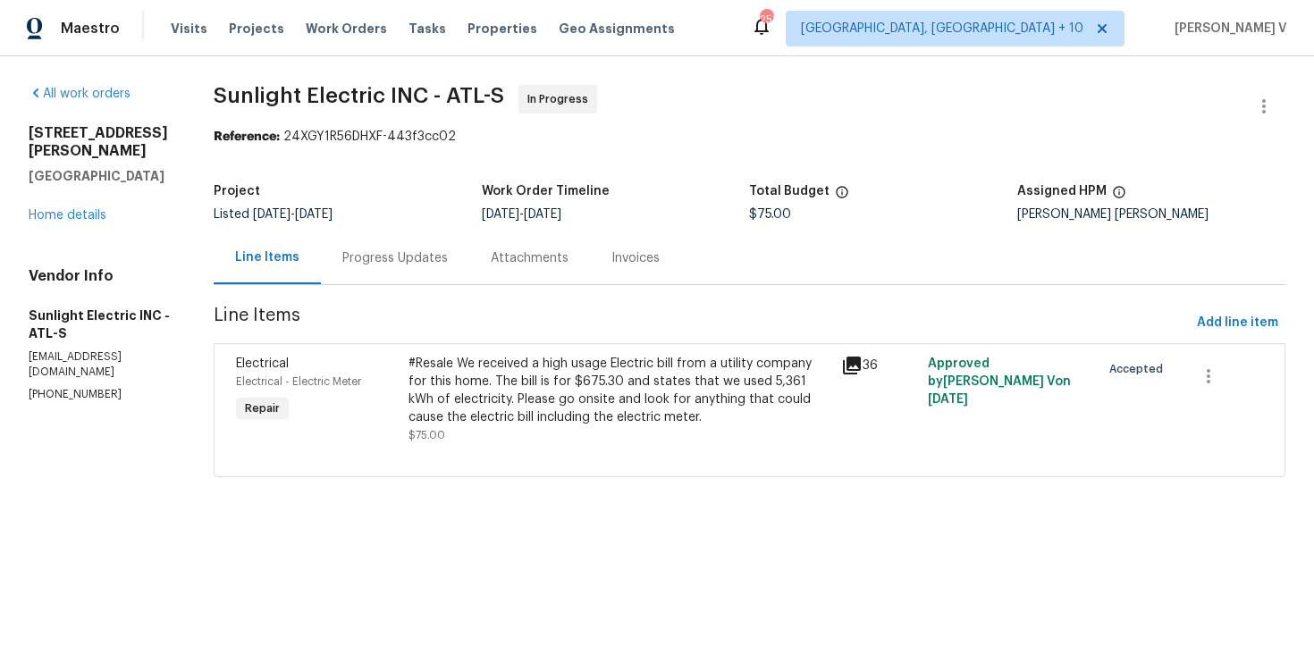
click at [410, 265] on div "Progress Updates" at bounding box center [394, 258] width 105 height 18
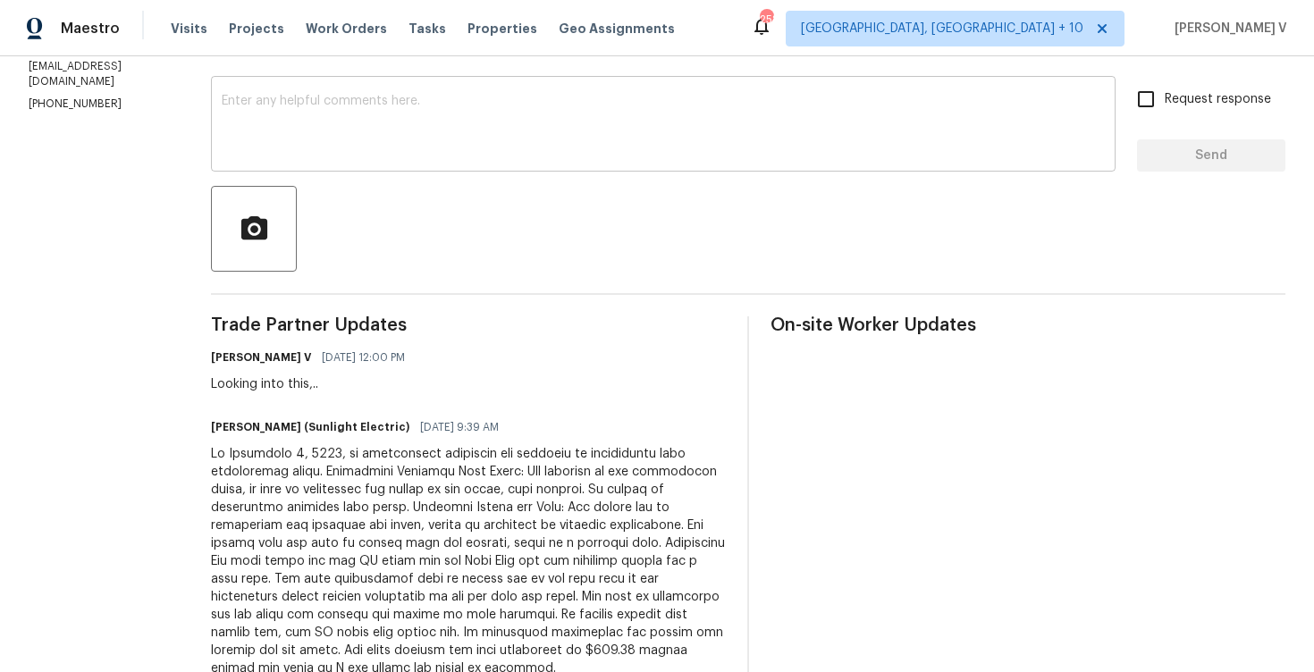
scroll to position [470, 0]
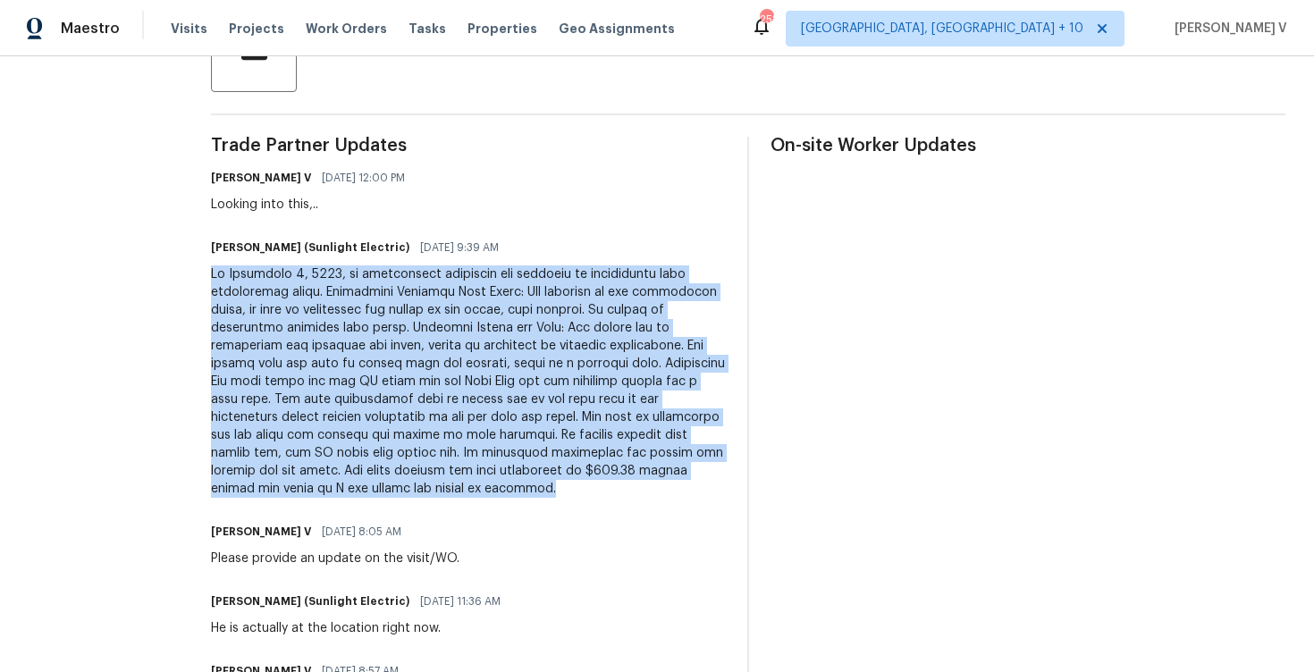
drag, startPoint x: 247, startPoint y: 287, endPoint x: 410, endPoint y: 480, distance: 253.1
click at [410, 480] on div at bounding box center [468, 381] width 515 height 232
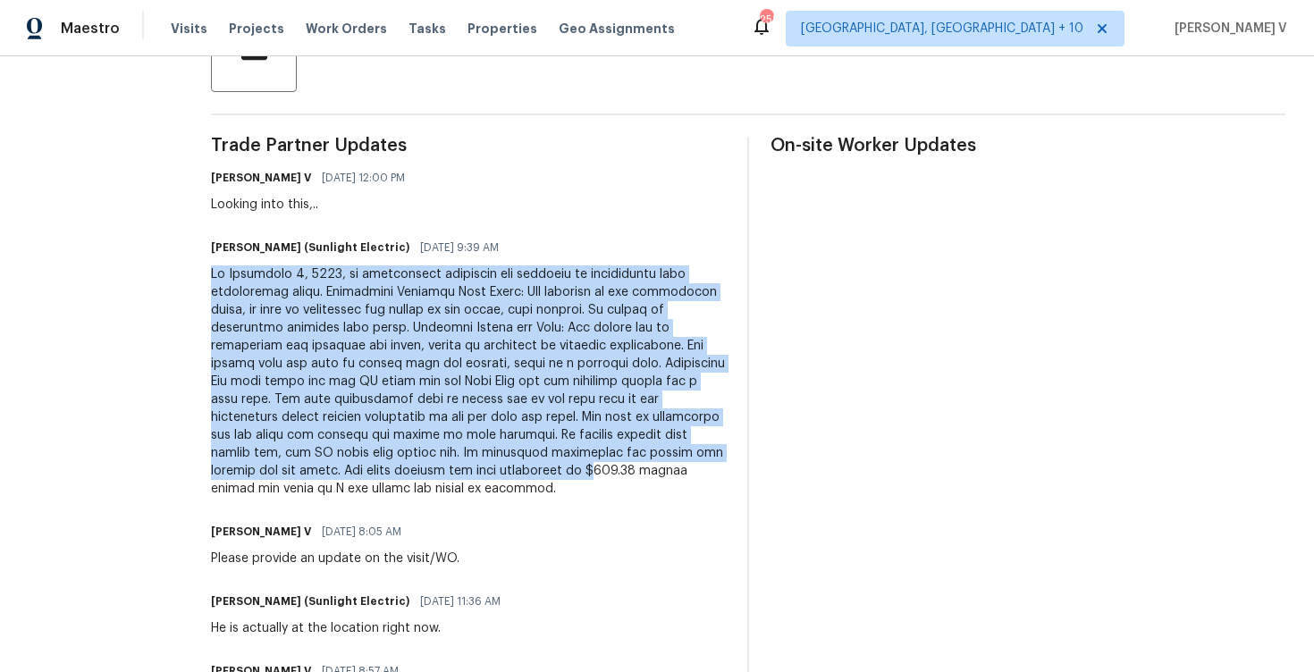
copy div "On [DATE], an electrician inspected the property to investigate high electricit…"
click at [368, 487] on div at bounding box center [468, 381] width 515 height 232
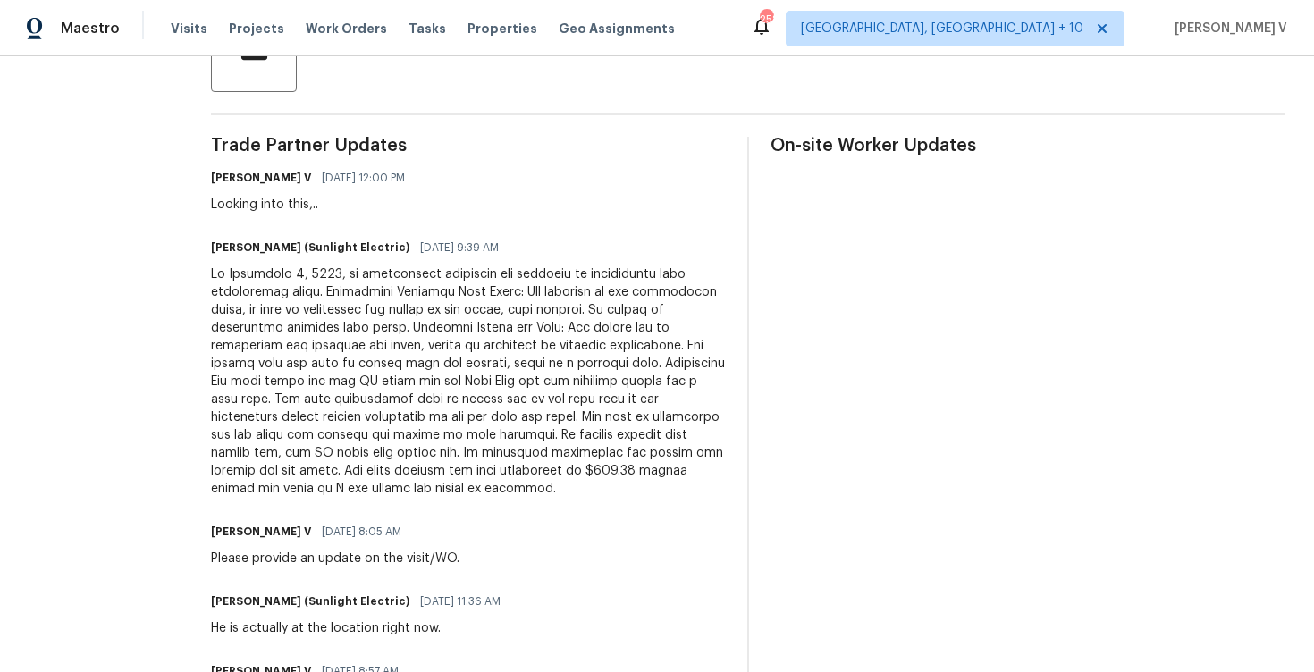
click at [368, 487] on div at bounding box center [468, 381] width 515 height 232
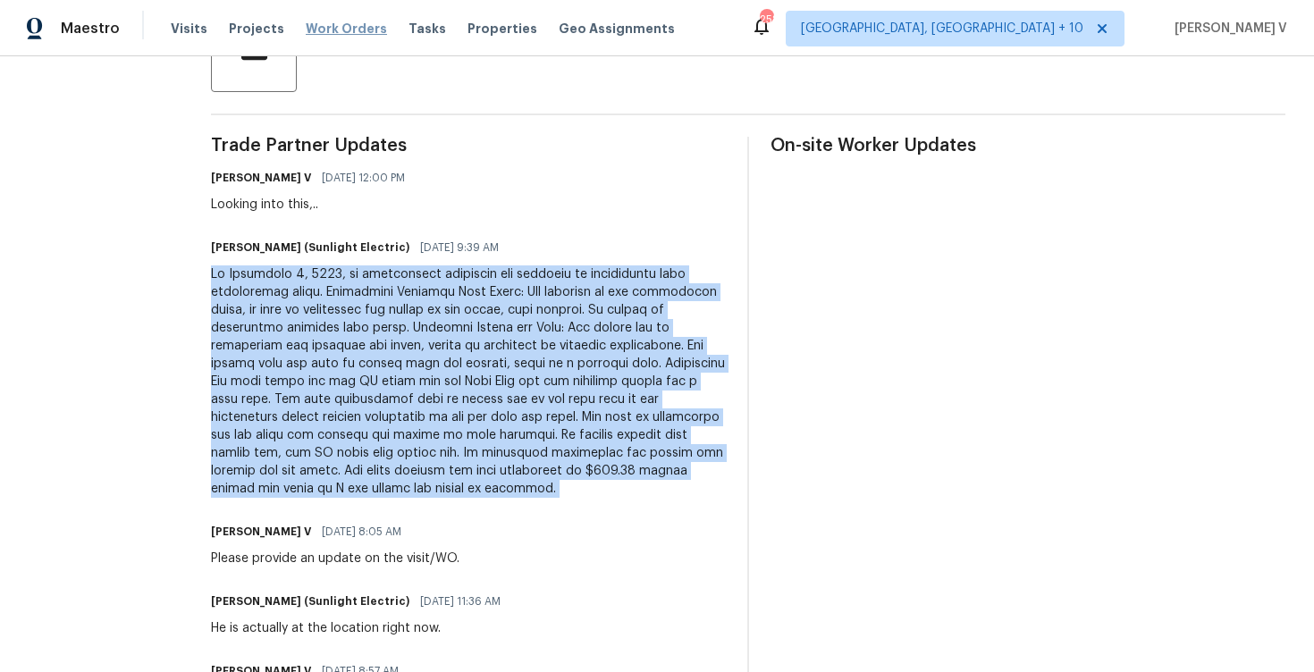
copy div "On [DATE], an electrician inspected the property to investigate high electricit…"
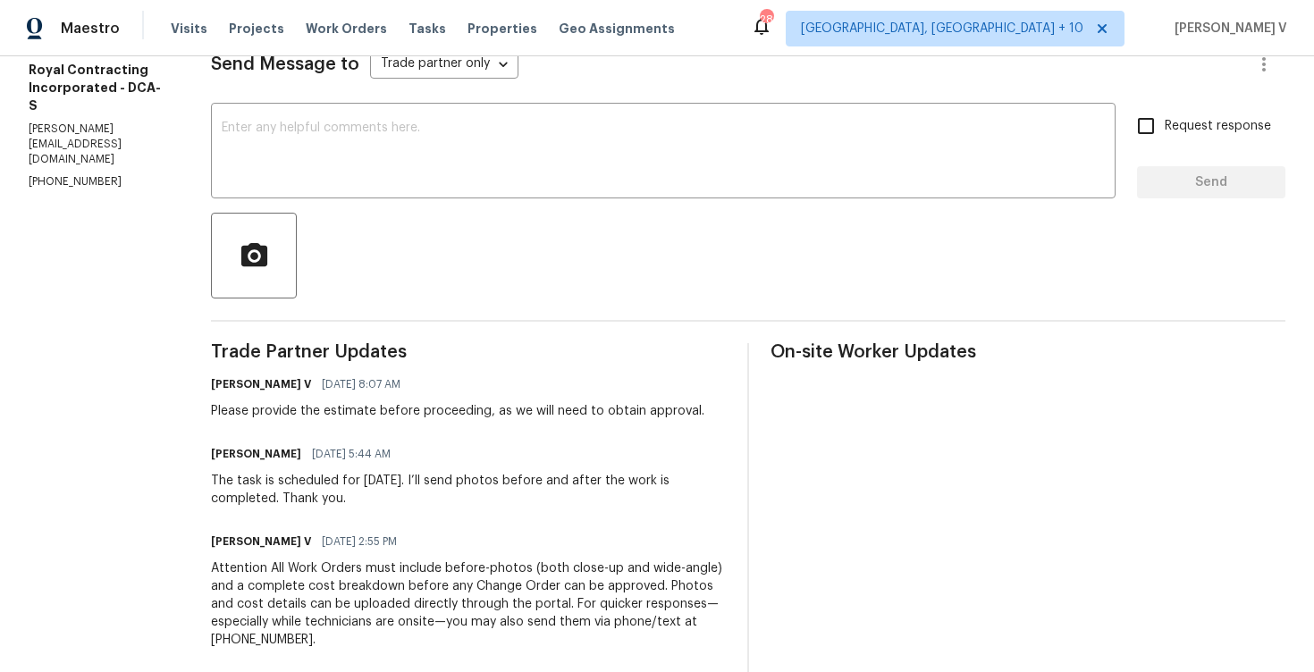
scroll to position [88, 0]
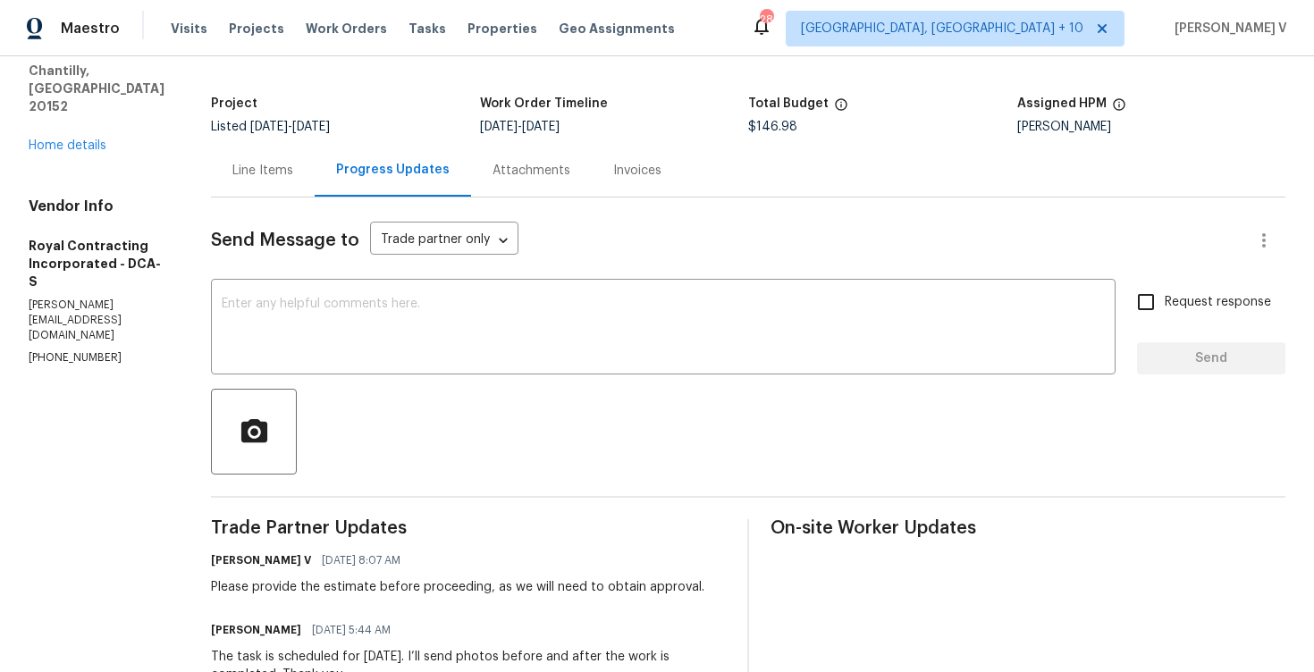
click at [97, 284] on section "All work orders [STREET_ADDRESS][PERSON_NAME] Home details Vendor Info Royal Co…" at bounding box center [98, 483] width 139 height 973
click at [97, 284] on section "All work orders 26124 Flintonbridge Dr Chantilly, VA 20152 Home details Vendor …" at bounding box center [98, 483] width 139 height 973
copy p "(540) 892-0416"
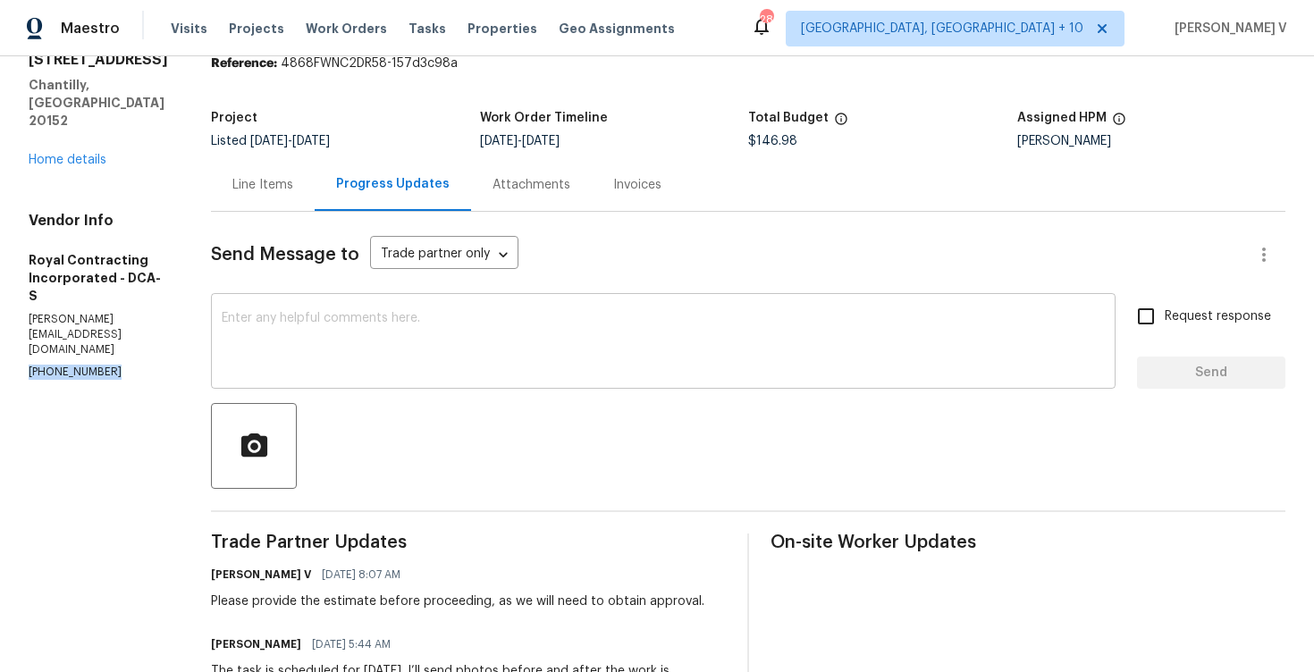
scroll to position [220, 0]
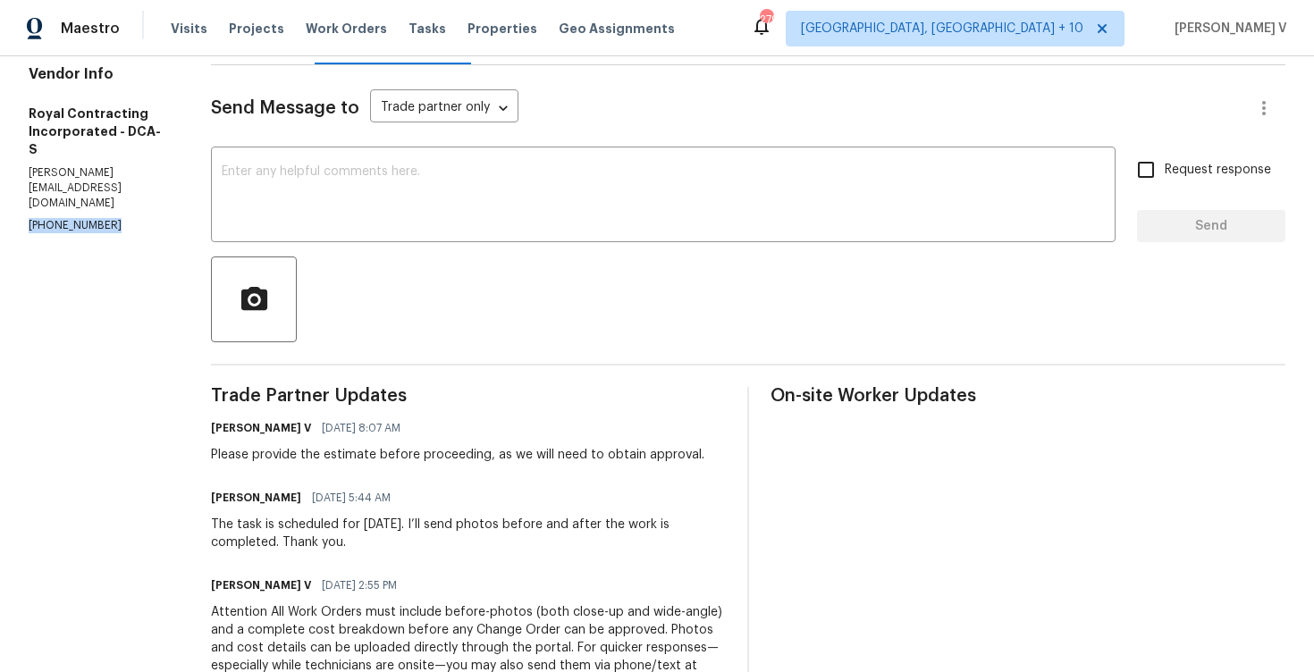
copy p "(540) 892-0416"
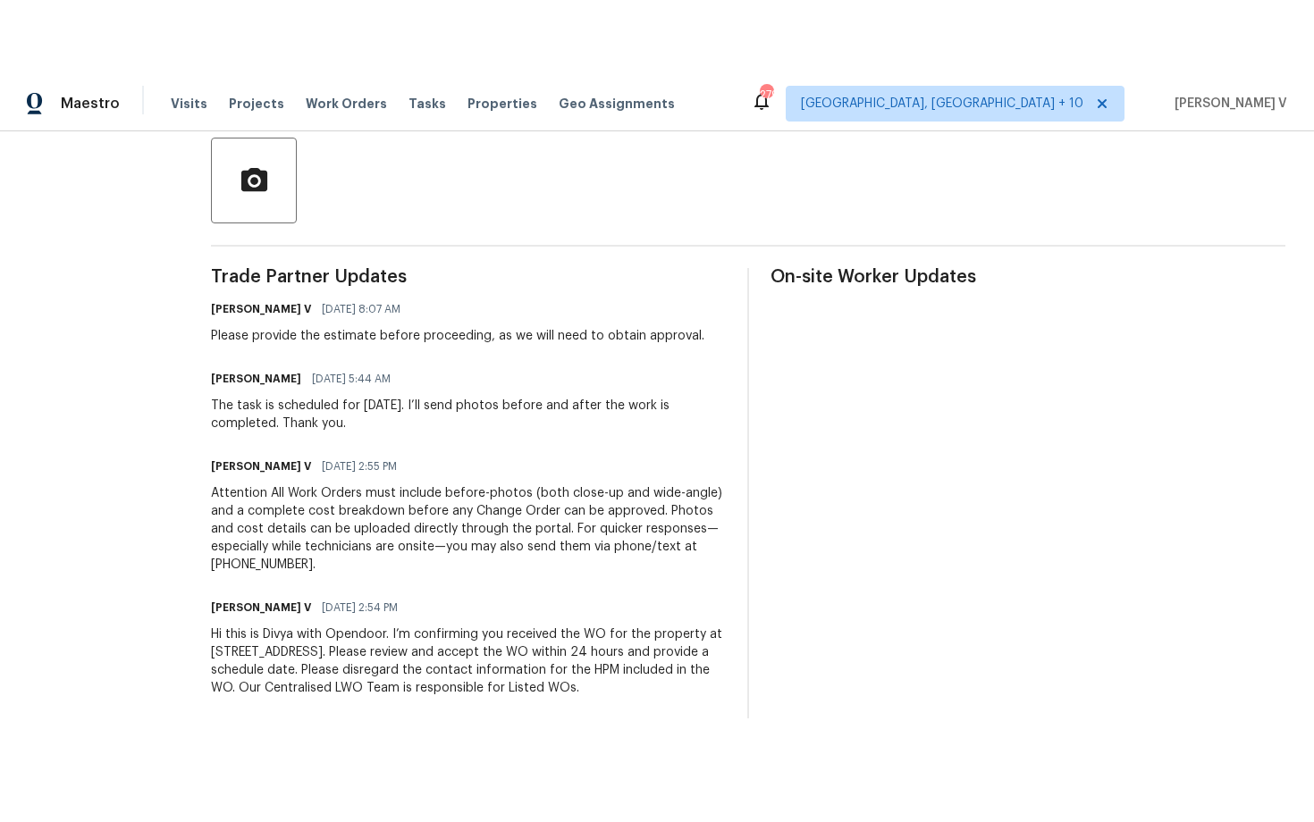
scroll to position [0, 0]
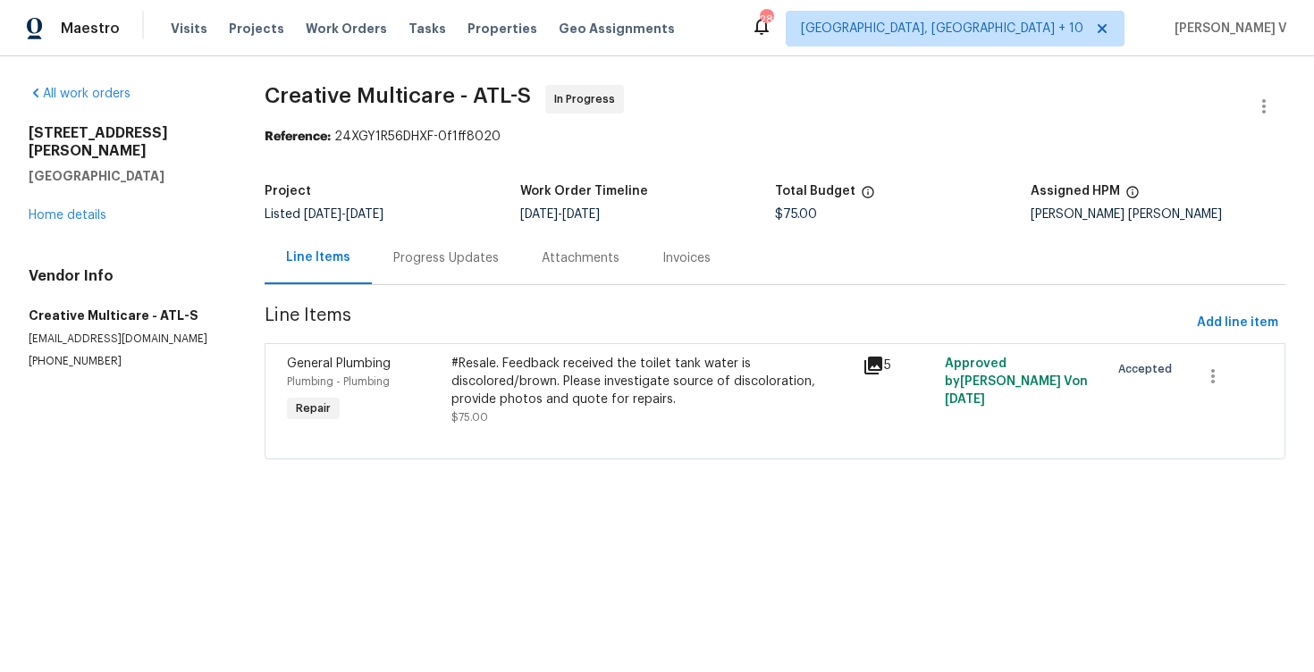
click at [448, 264] on div "Progress Updates" at bounding box center [445, 258] width 105 height 18
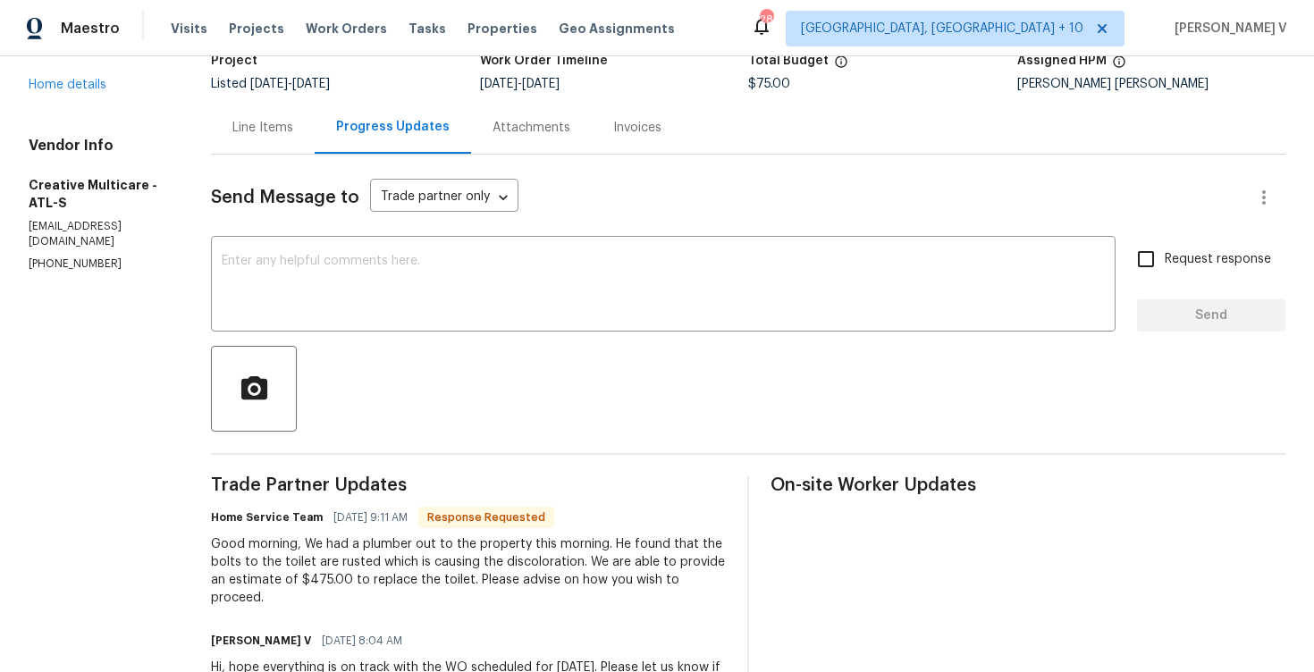
scroll to position [78, 0]
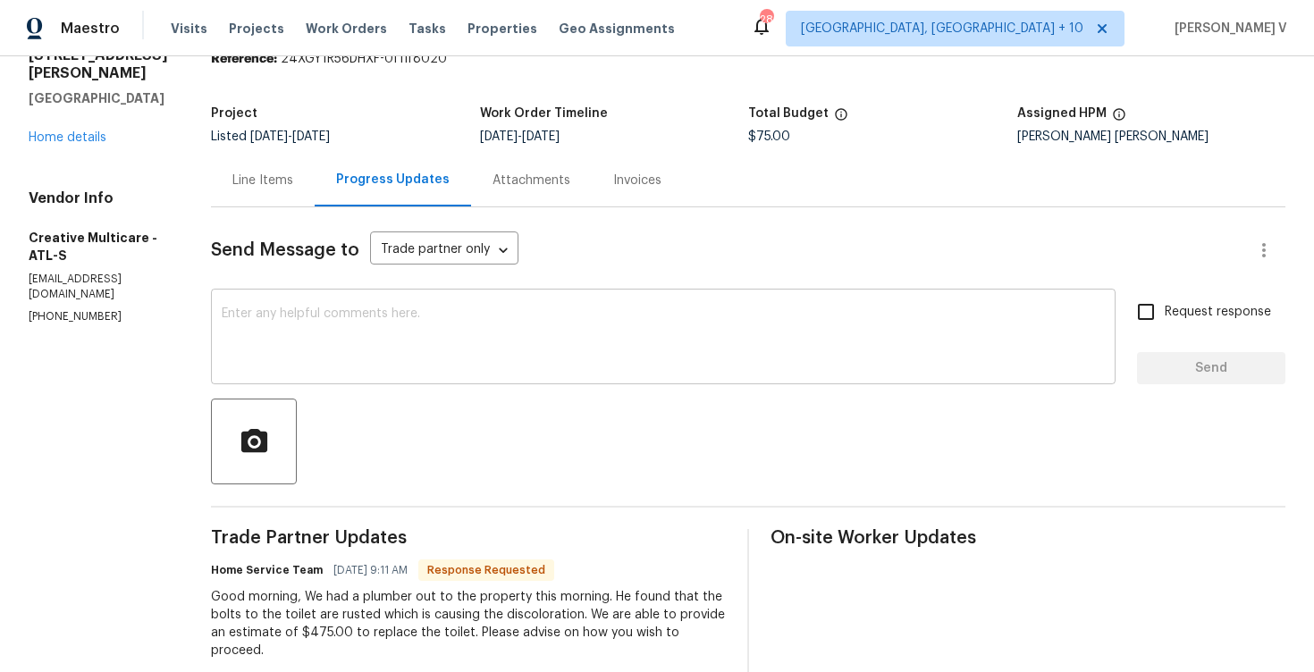
click at [391, 357] on textarea at bounding box center [663, 338] width 883 height 63
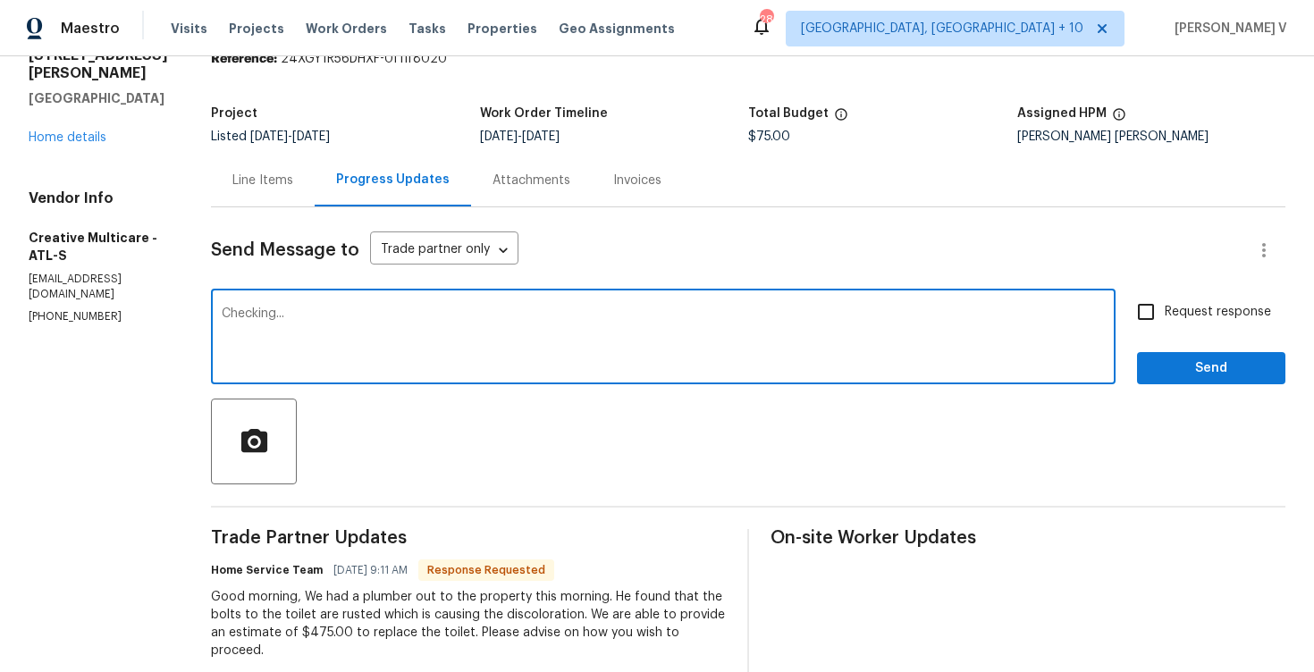
scroll to position [0, 0]
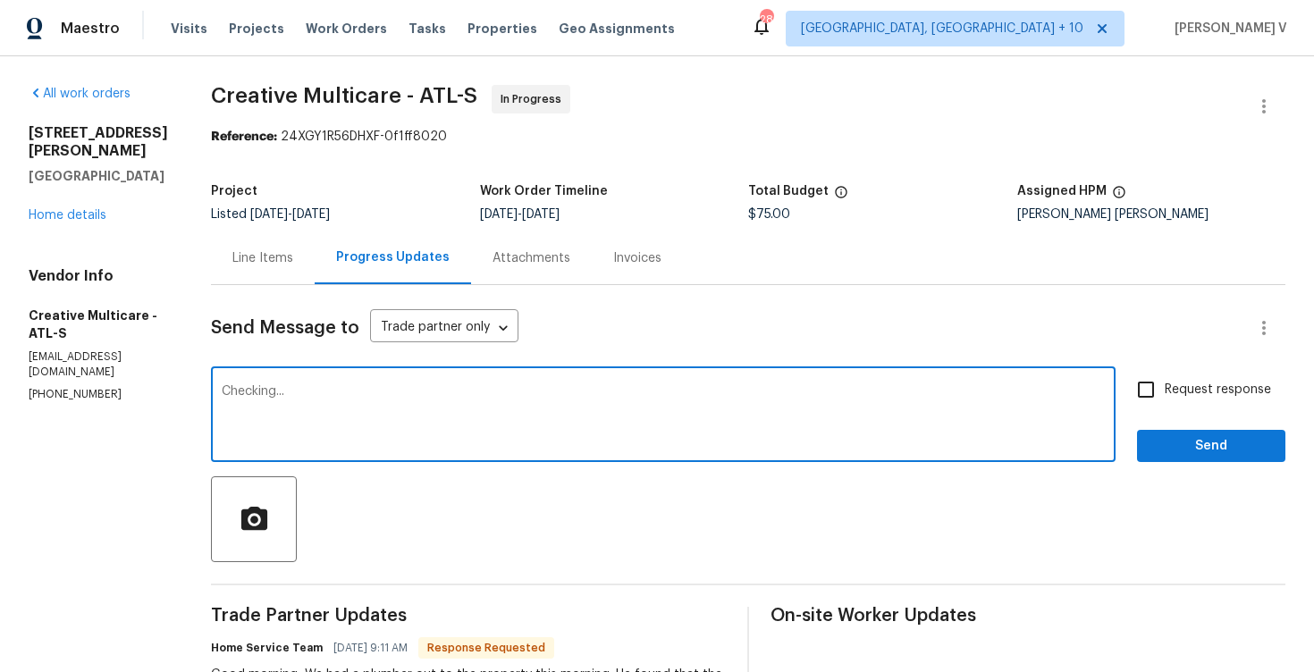
type textarea "Checking..."
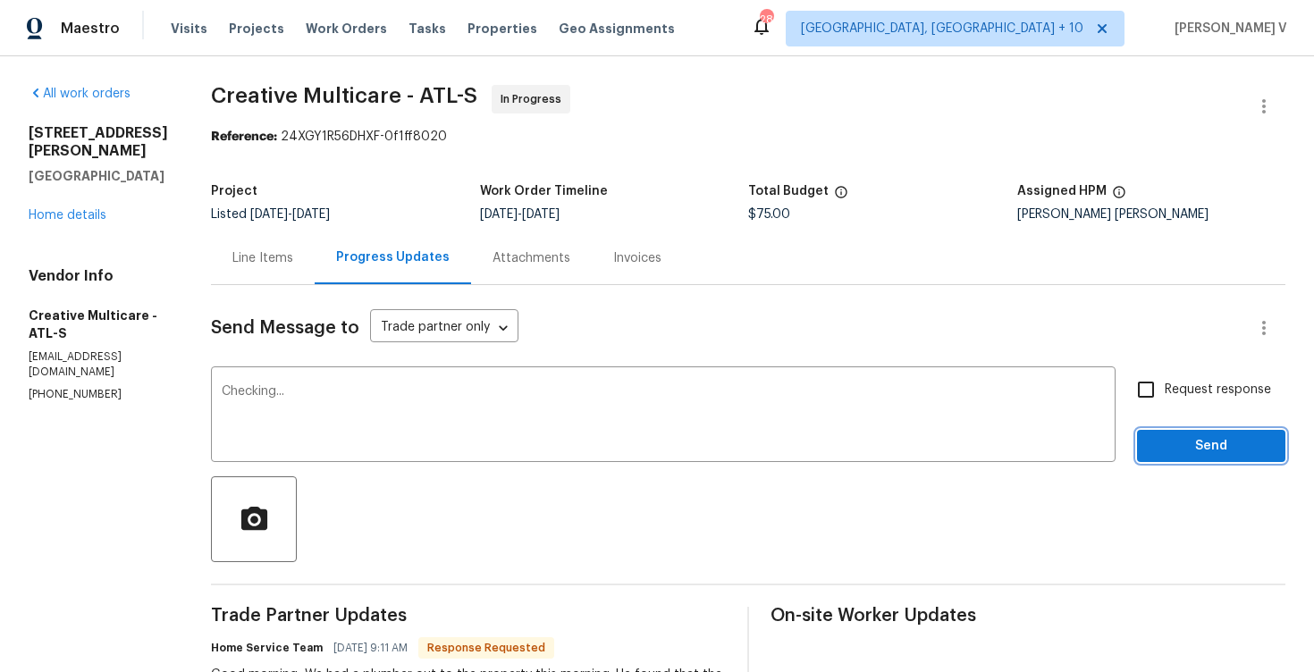
click at [1172, 458] on button "Send" at bounding box center [1211, 446] width 148 height 33
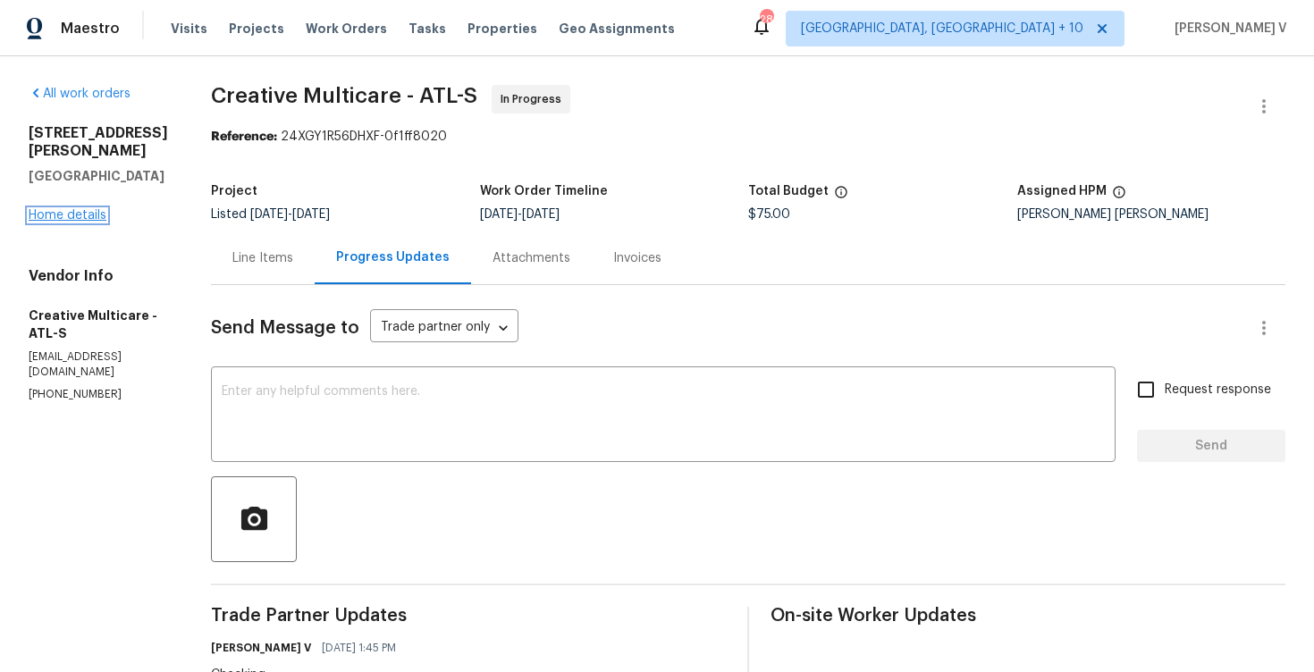
click at [61, 209] on link "Home details" at bounding box center [68, 215] width 78 height 13
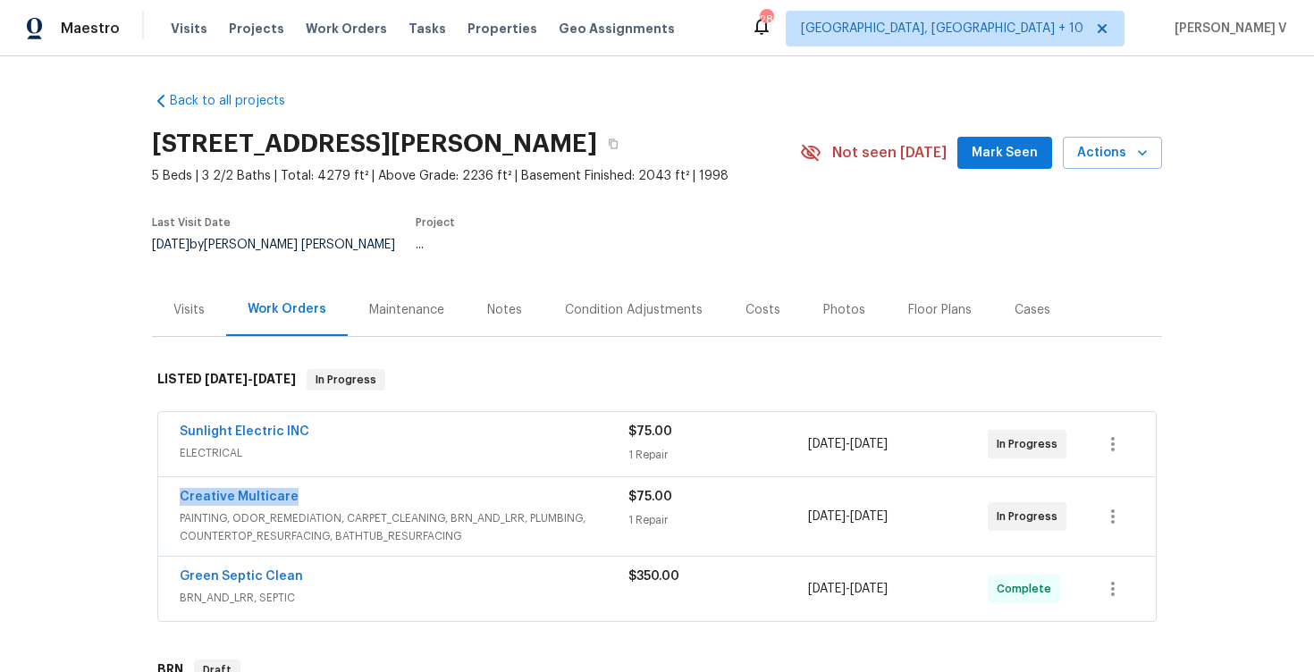
drag, startPoint x: 167, startPoint y: 483, endPoint x: 440, endPoint y: 483, distance: 272.6
click at [440, 483] on div "Creative Multicare PAINTING, ODOR_REMEDIATION, CARPET_CLEANING, BRN_AND_LRR, PL…" at bounding box center [657, 516] width 998 height 79
copy link "Creative Multicare"
click at [256, 491] on link "Creative Multicare" at bounding box center [239, 497] width 119 height 13
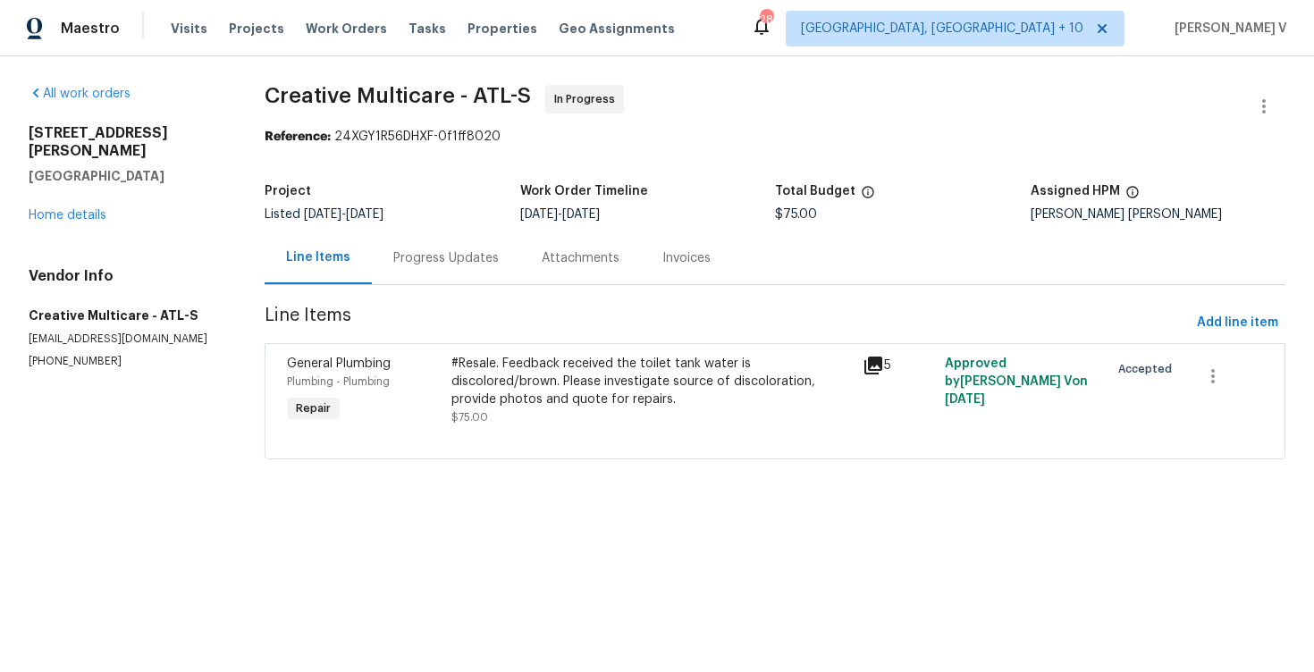
click at [509, 379] on div "#Resale. Feedback received the toilet tank water is discolored/brown. Please in…" at bounding box center [651, 382] width 400 height 54
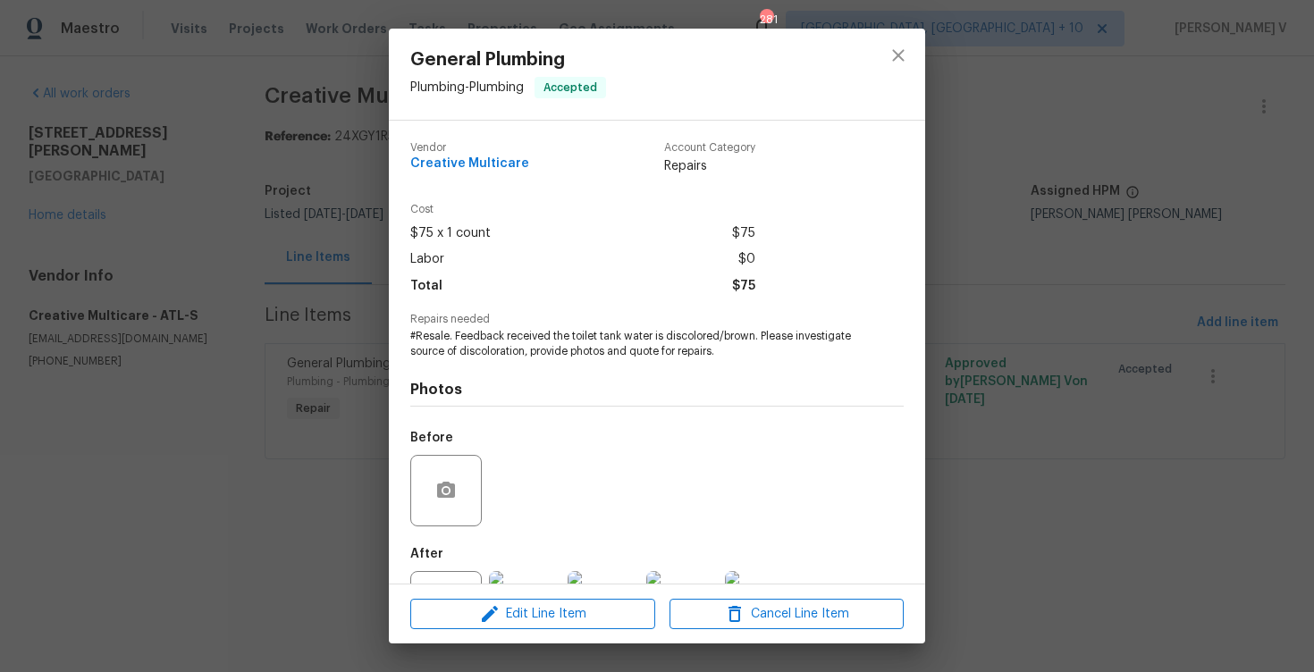
click at [528, 327] on div "Repairs needed #Resale. Feedback received the toilet tank water is discolored/b…" at bounding box center [656, 337] width 493 height 46
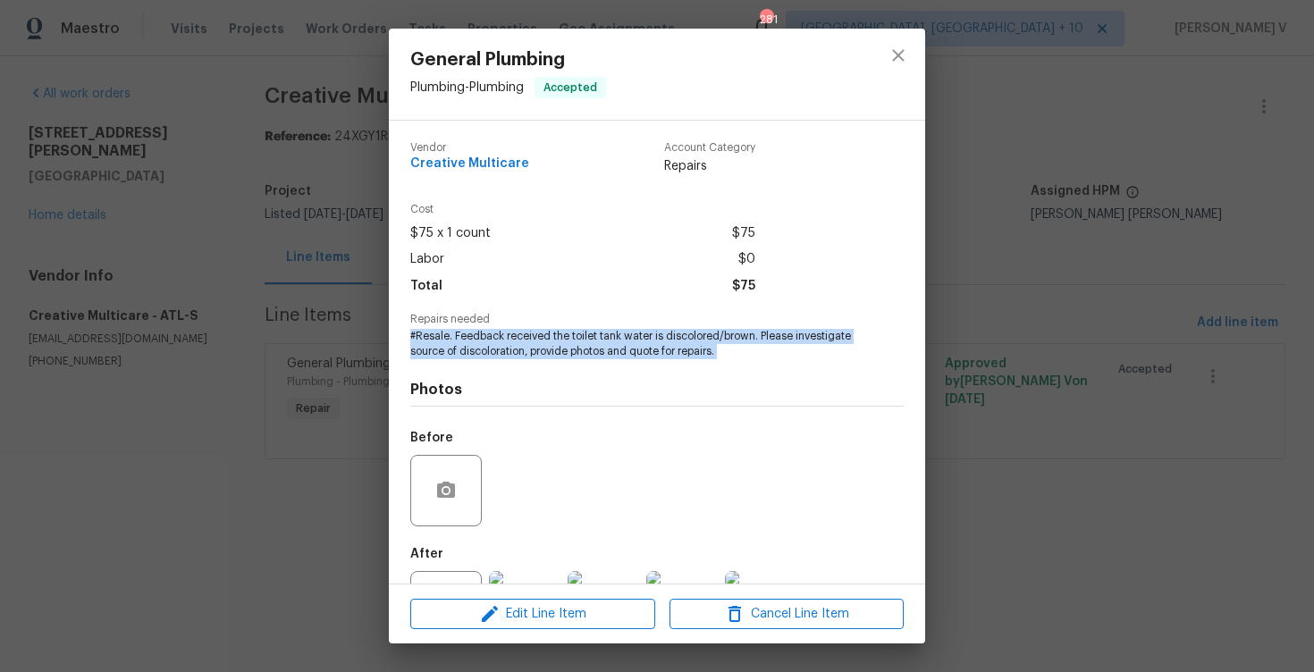
copy span "#Resale. Feedback received the toilet tank water is discolored/brown. Please in…"
click at [282, 493] on div "General Plumbing Plumbing - Plumbing Accepted Vendor Creative Multicare Account…" at bounding box center [657, 336] width 1314 height 672
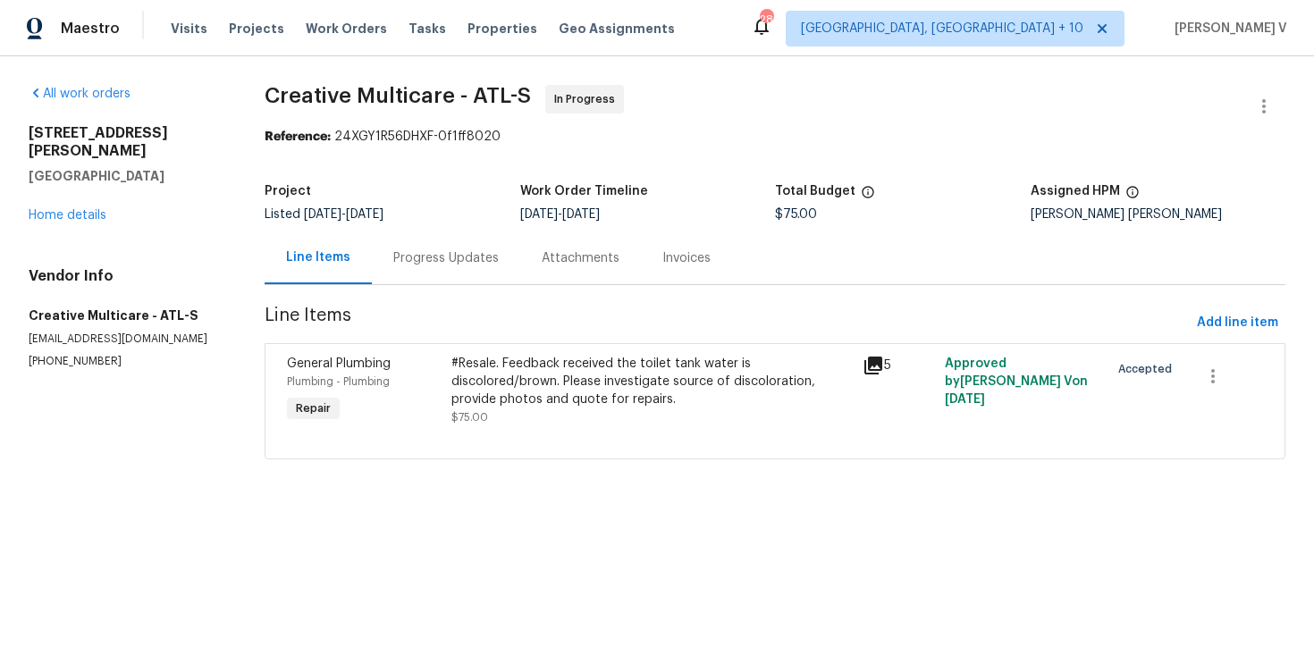
click at [484, 316] on span "Line Items" at bounding box center [727, 323] width 925 height 33
click at [483, 269] on div "Progress Updates" at bounding box center [446, 258] width 148 height 53
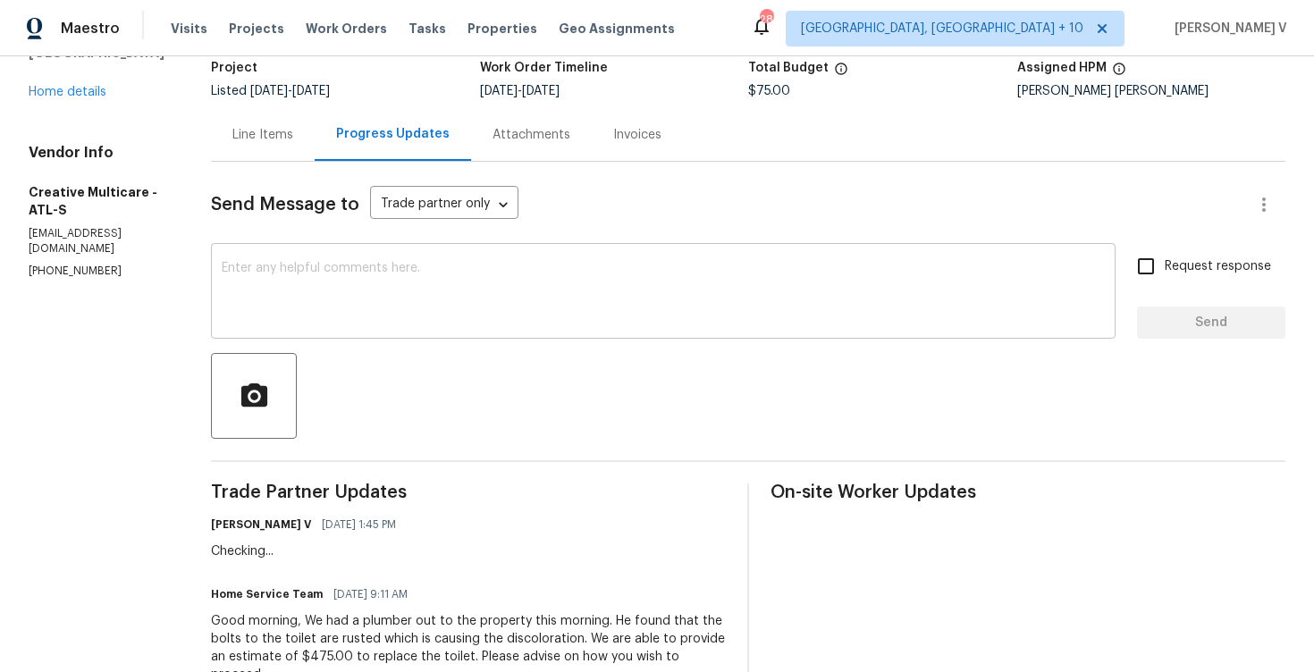
scroll to position [277, 0]
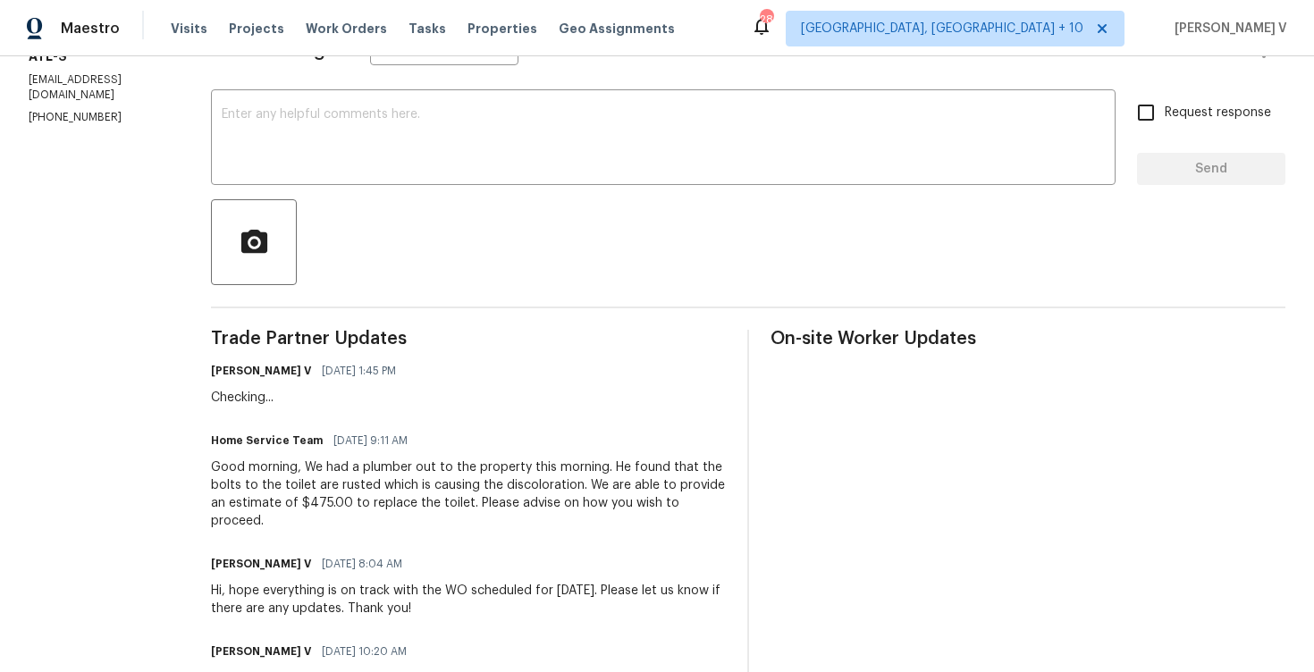
click at [369, 518] on div "Good morning, We had a plumber out to the property this morning. He found that …" at bounding box center [468, 495] width 515 height 72
click at [389, 501] on div "Good morning, We had a plumber out to the property this morning. He found that …" at bounding box center [468, 495] width 515 height 72
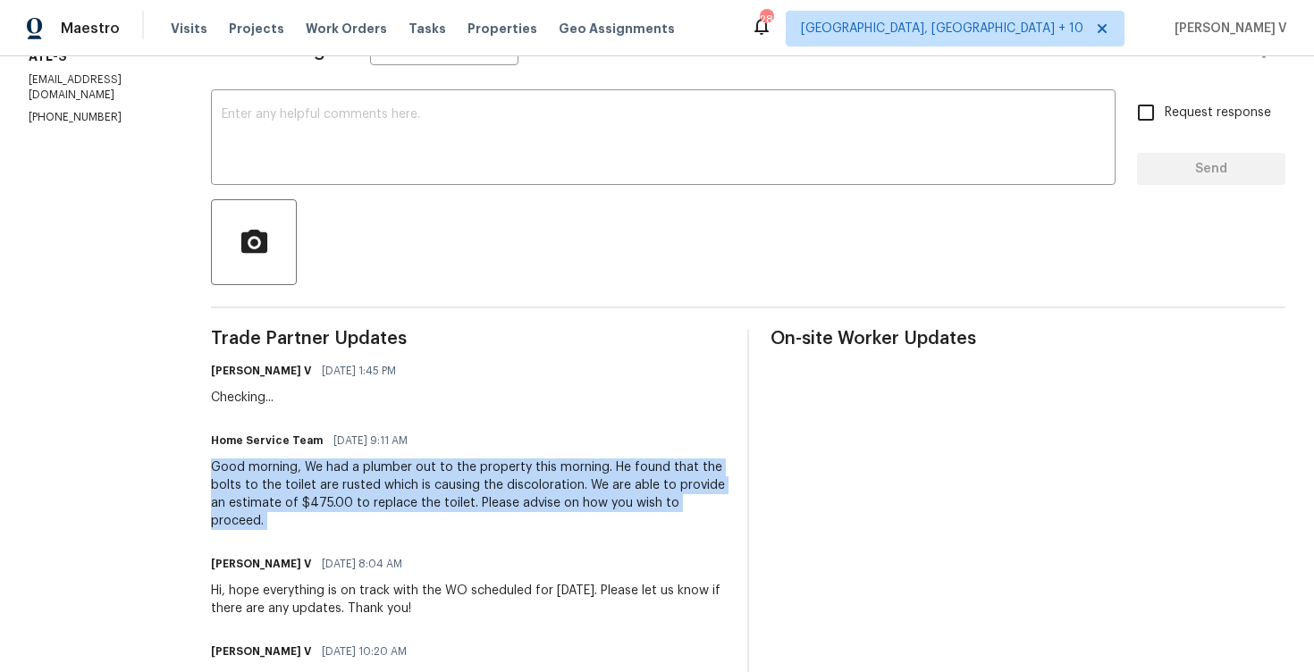
click at [379, 500] on div "Good morning, We had a plumber out to the property this morning. He found that …" at bounding box center [468, 495] width 515 height 72
drag, startPoint x: 351, startPoint y: 467, endPoint x: 365, endPoint y: 516, distance: 51.0
click at [365, 516] on div "Good morning, We had a plumber out to the property this morning. He found that …" at bounding box center [468, 495] width 515 height 72
copy div "We had a plumber out to the property this morning. He found that the bolts to t…"
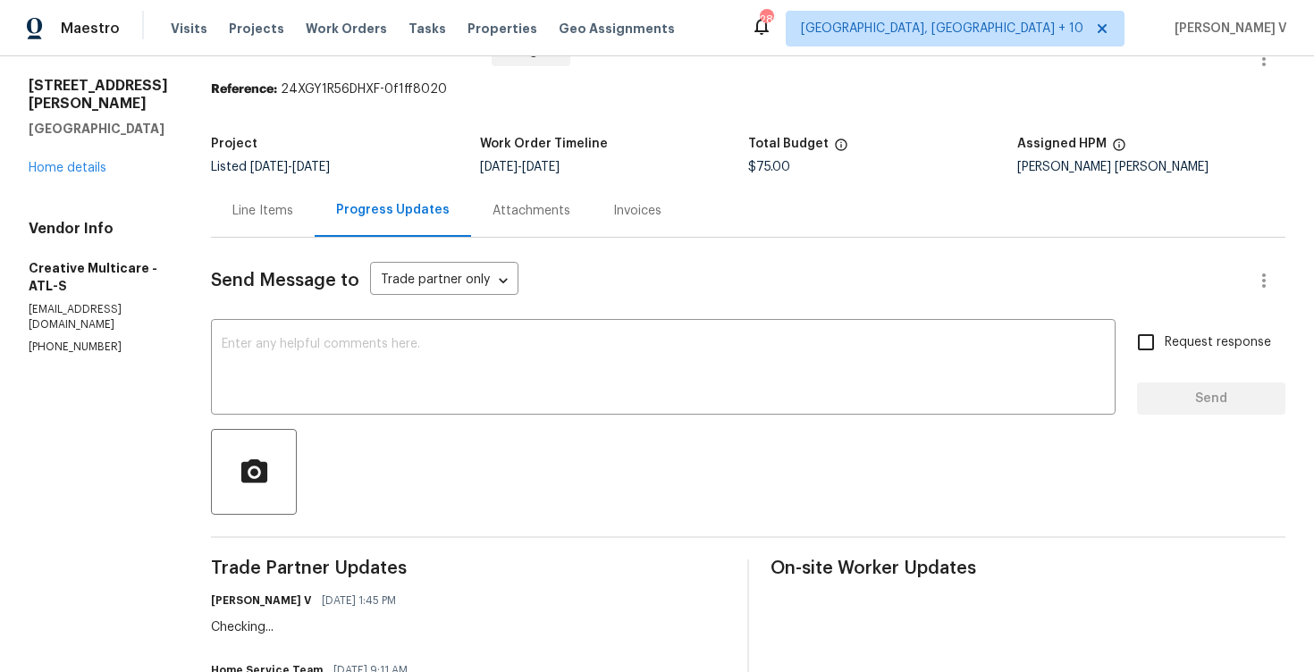
click at [304, 237] on div "Line Items" at bounding box center [263, 210] width 104 height 53
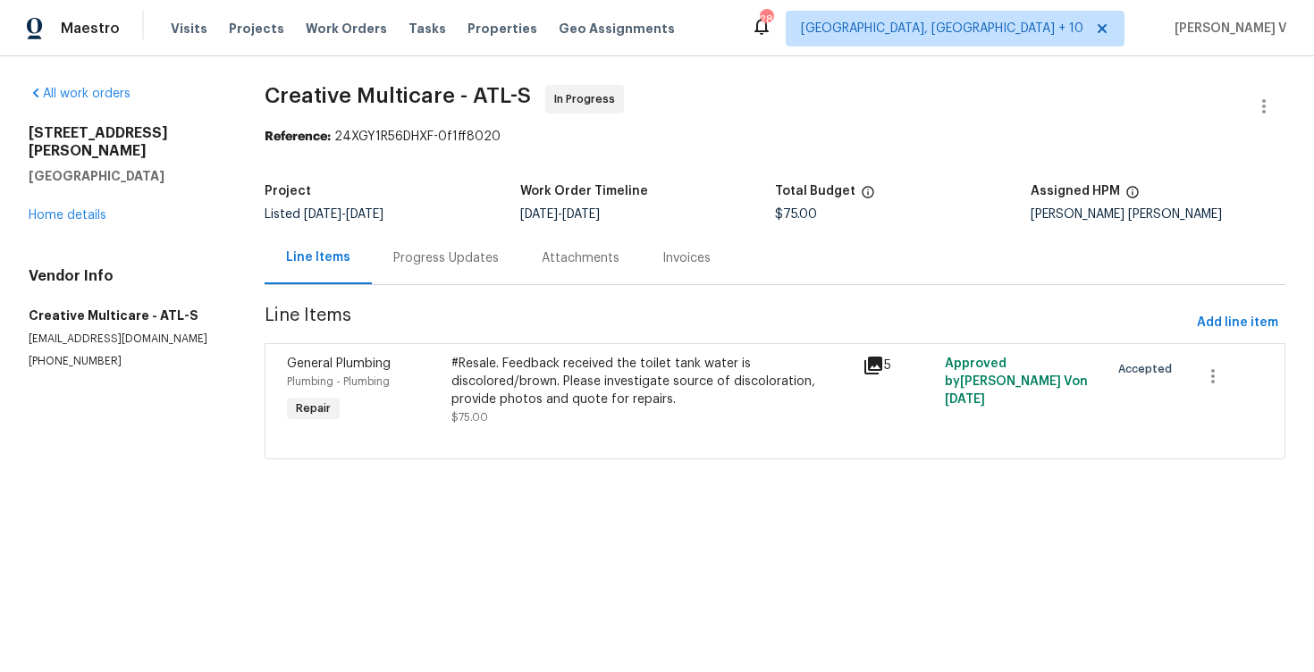
click at [538, 340] on section "Creative Multicare - ATL-S In Progress Reference: 24XGY1R56DHXF-0f1ff8020 Proje…" at bounding box center [775, 283] width 1021 height 396
click at [535, 379] on div "#Resale. Feedback received the toilet tank water is discolored/brown. Please in…" at bounding box center [651, 382] width 400 height 54
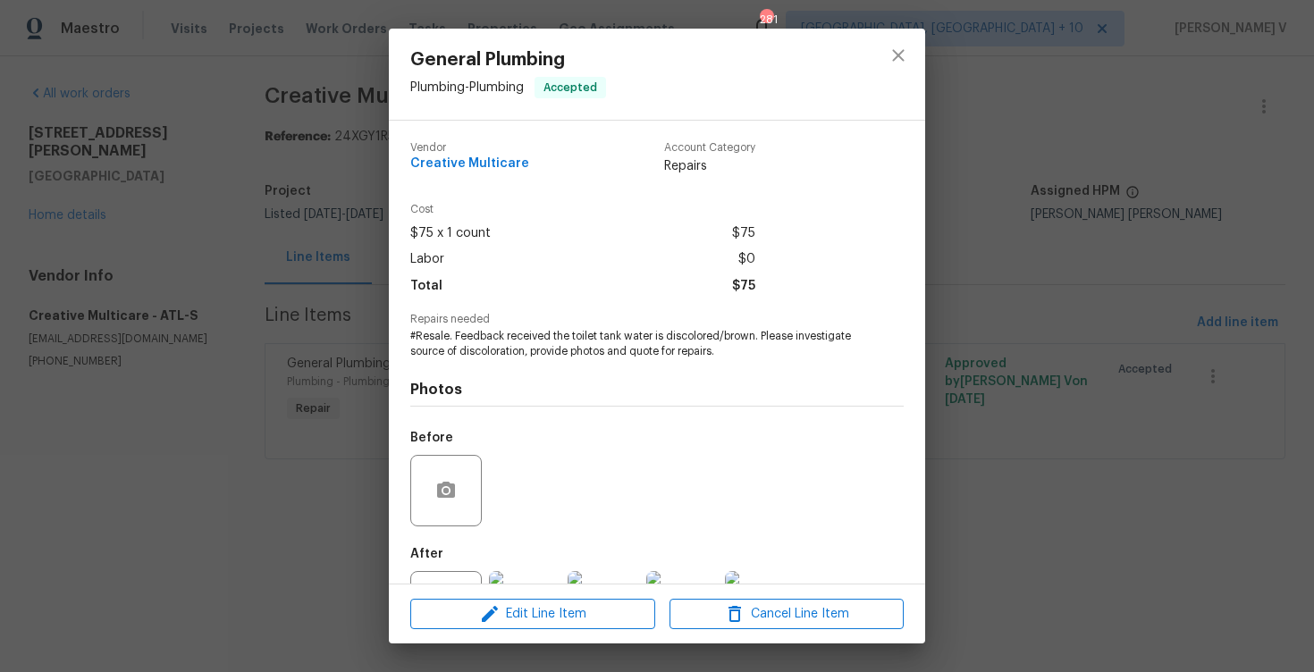
scroll to position [77, 0]
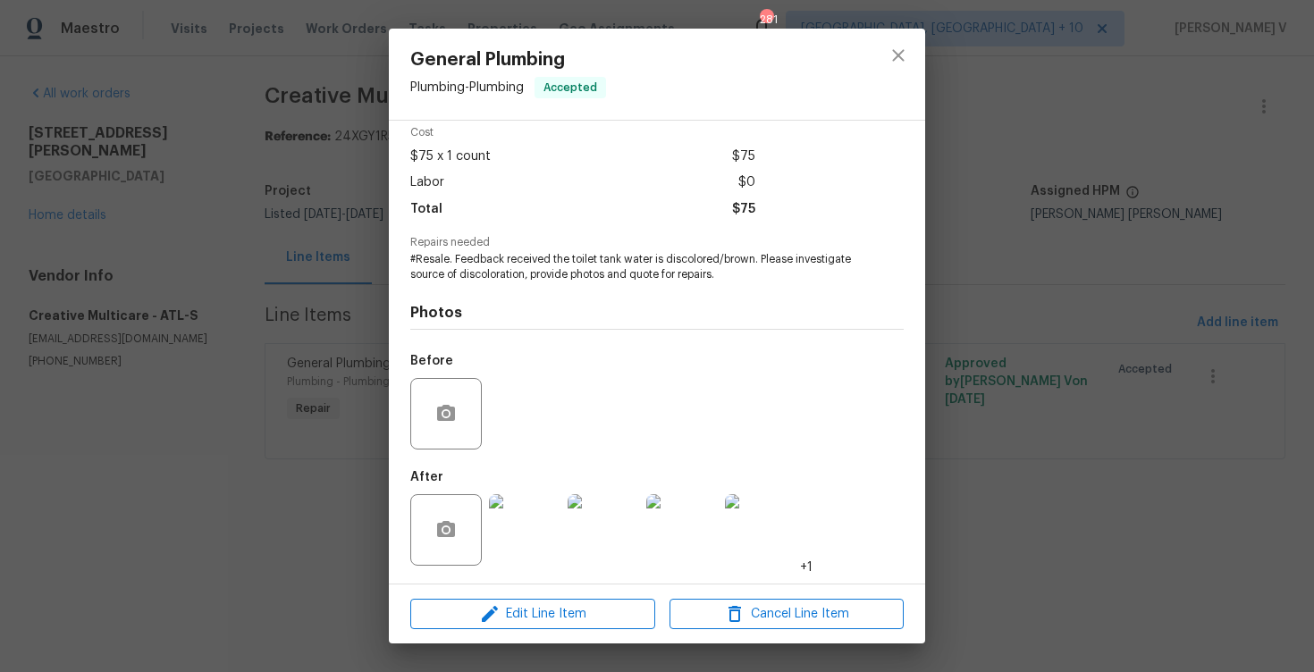
click at [520, 480] on div "After +1" at bounding box center [611, 518] width 402 height 116
click at [526, 525] on img at bounding box center [525, 530] width 72 height 72
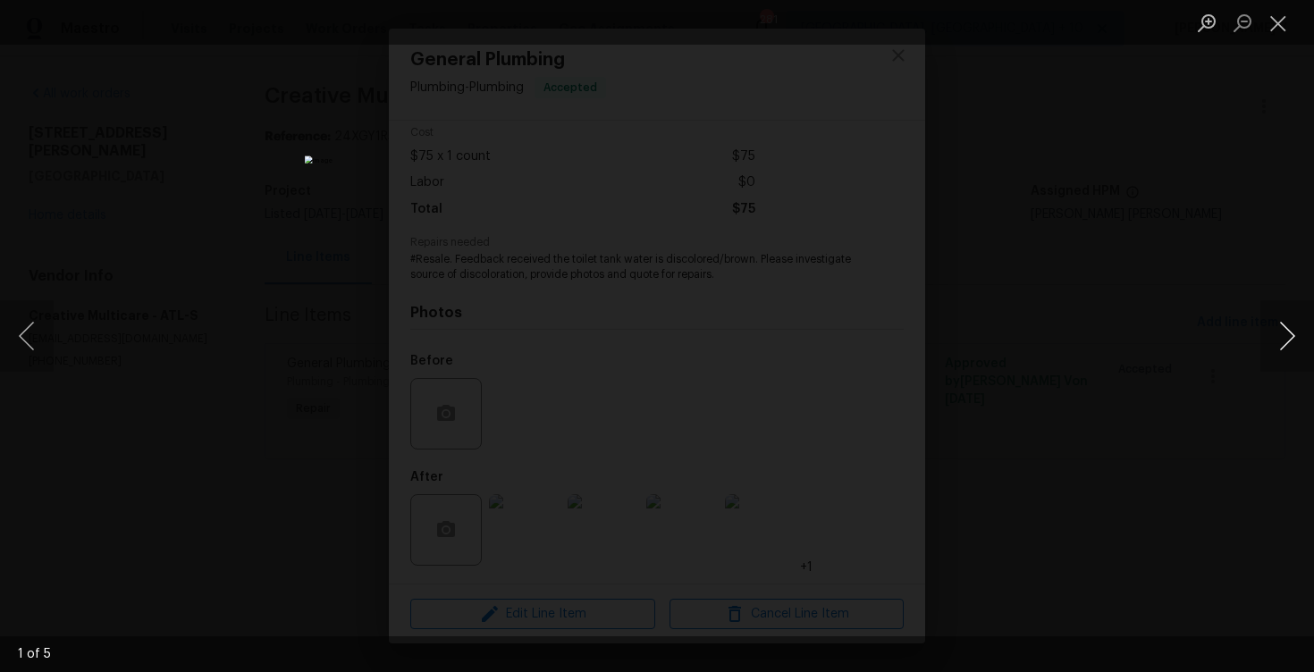
click at [1279, 330] on button "Next image" at bounding box center [1287, 336] width 54 height 72
click at [1283, 325] on button "Next image" at bounding box center [1287, 336] width 54 height 72
click at [1287, 333] on button "Next image" at bounding box center [1287, 336] width 54 height 72
click at [158, 338] on div "Lightbox" at bounding box center [657, 336] width 1314 height 672
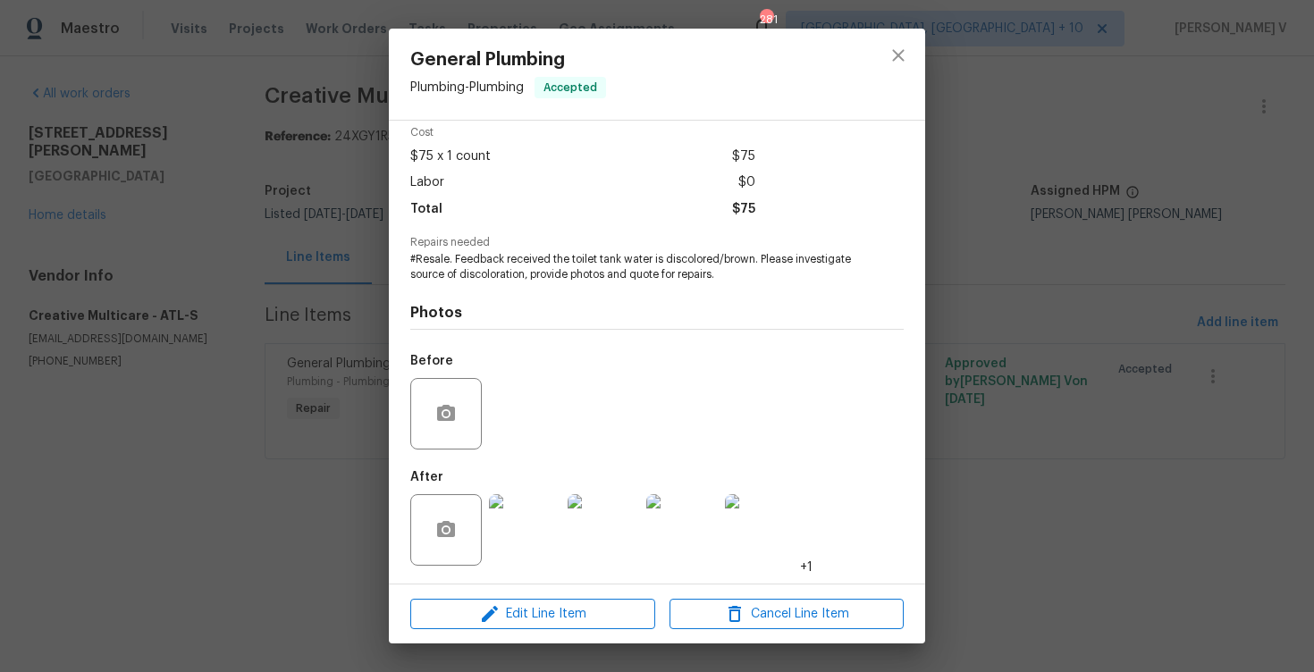
click at [158, 338] on div "General Plumbing Plumbing - Plumbing Accepted Vendor Creative Multicare Account…" at bounding box center [657, 336] width 1314 height 672
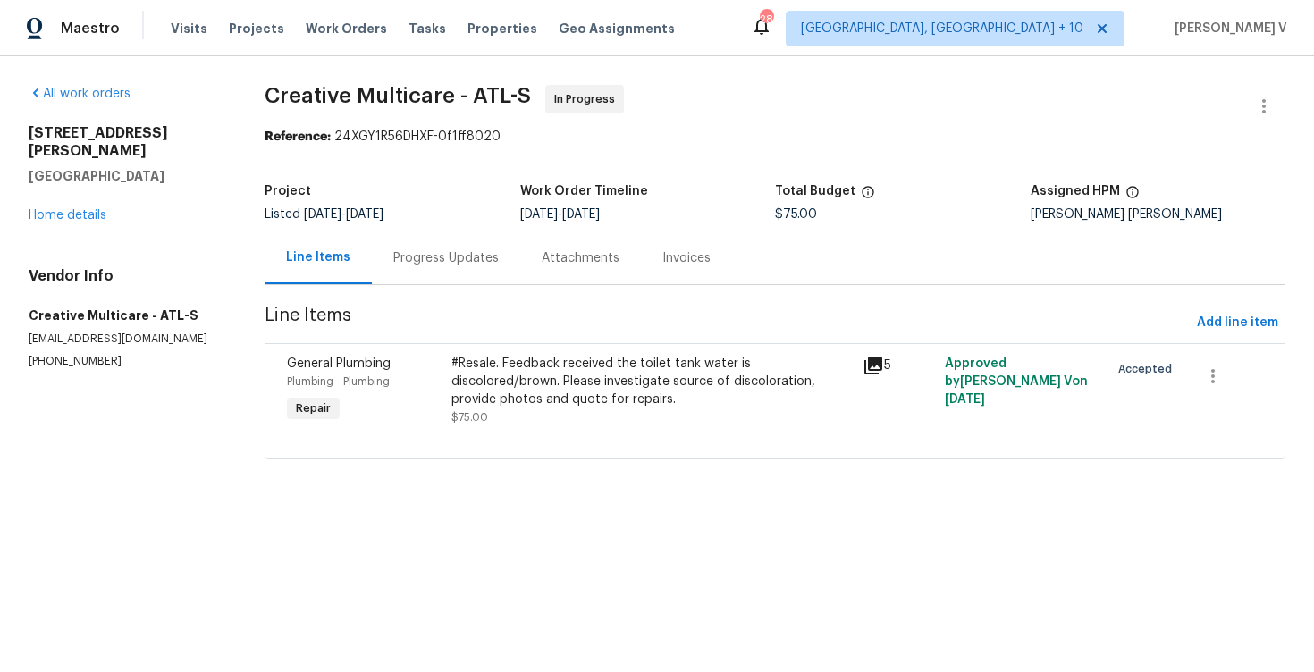
click at [353, 270] on div "Line Items" at bounding box center [318, 258] width 107 height 53
click at [402, 273] on div "Progress Updates" at bounding box center [446, 258] width 148 height 53
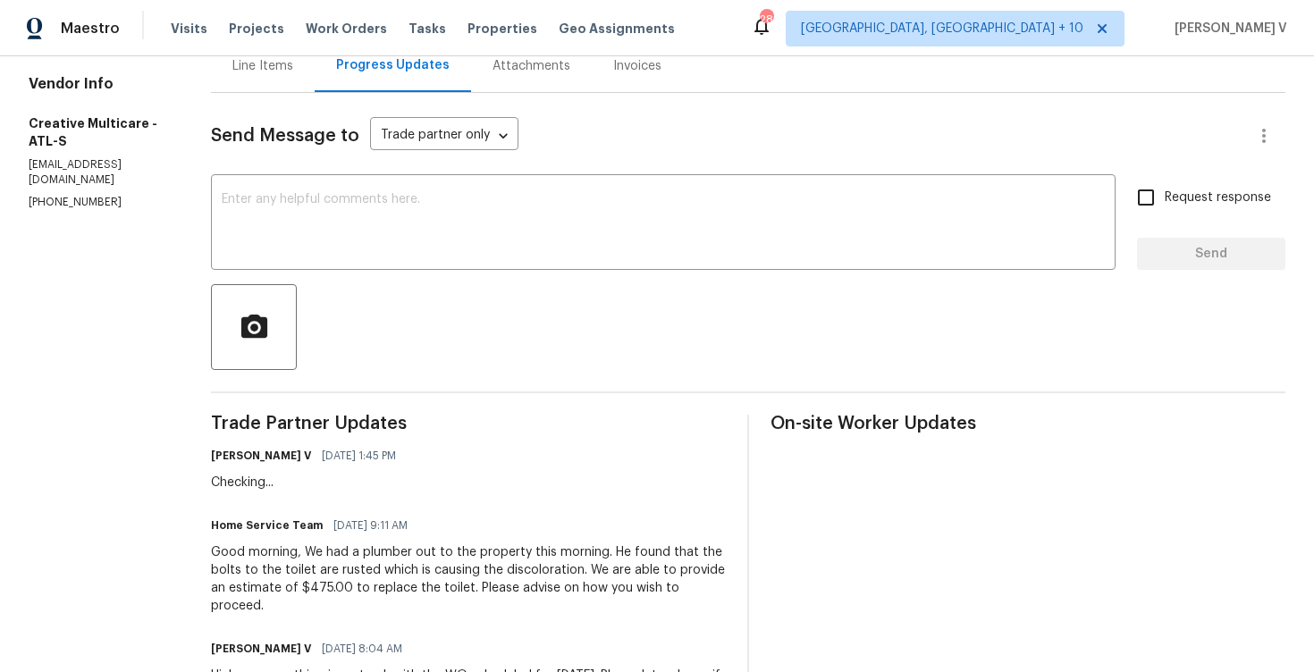
scroll to position [454, 0]
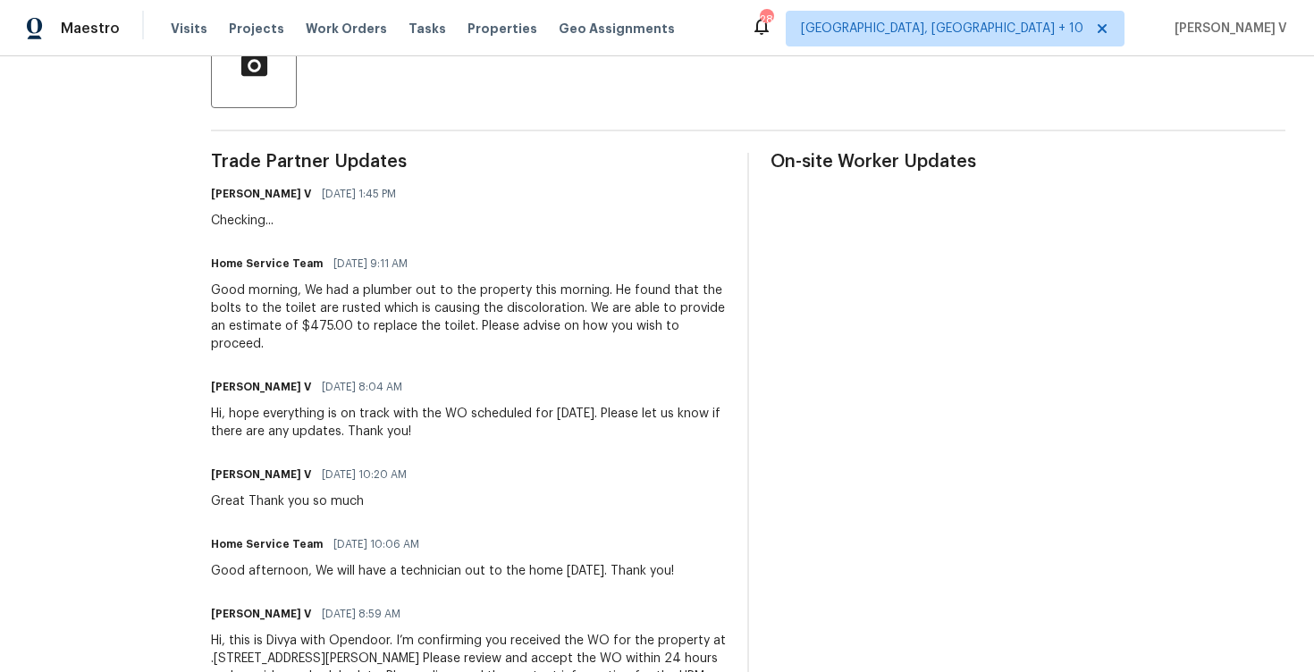
click at [383, 314] on div "Good morning, We had a plumber out to the property this morning. He found that …" at bounding box center [468, 318] width 515 height 72
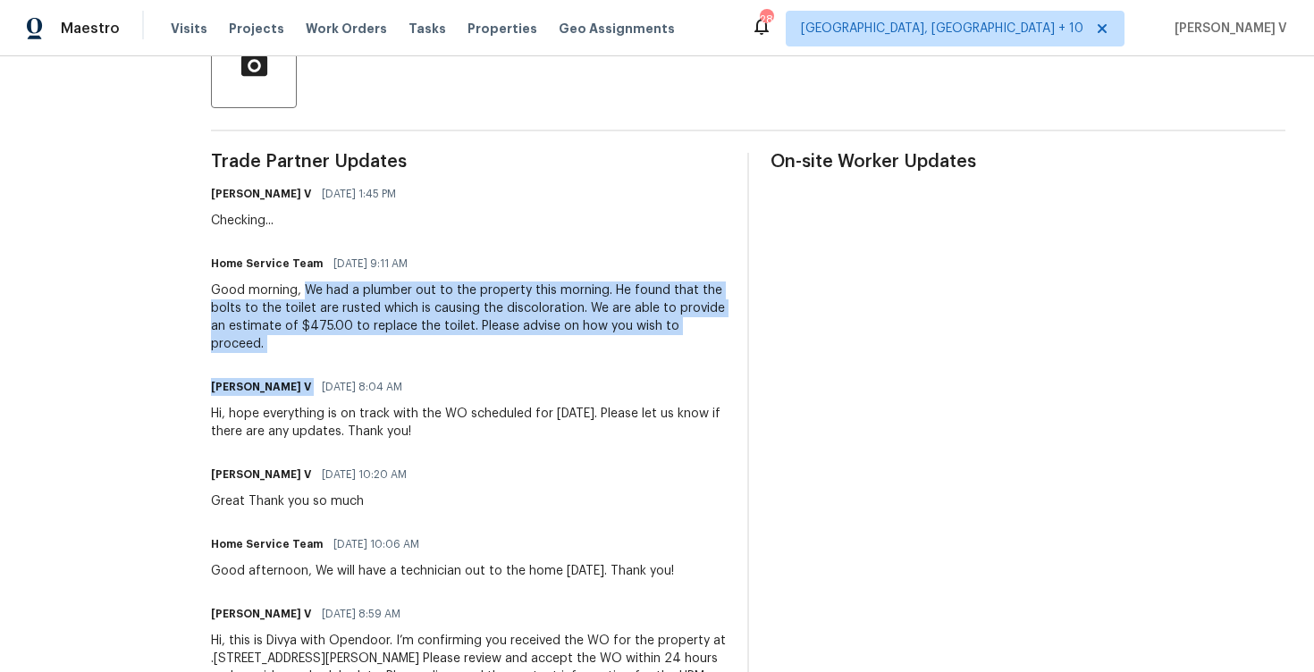
drag, startPoint x: 350, startPoint y: 288, endPoint x: 355, endPoint y: 363, distance: 75.2
click at [355, 363] on div "Trade Partner Updates Divya Dharshini V 09/04/2025 1:45 PM Checking... Home Ser…" at bounding box center [468, 439] width 515 height 572
copy div "We had a plumber out to the property this morning. He found that the bolts to t…"
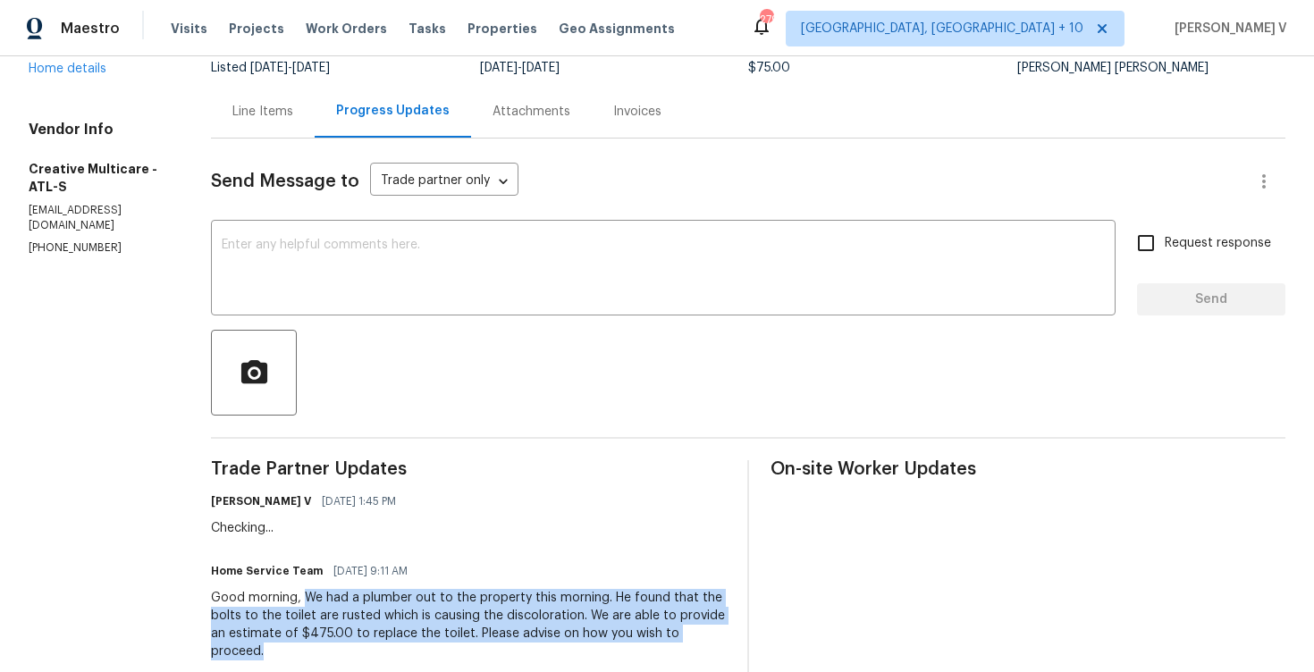
scroll to position [206, 0]
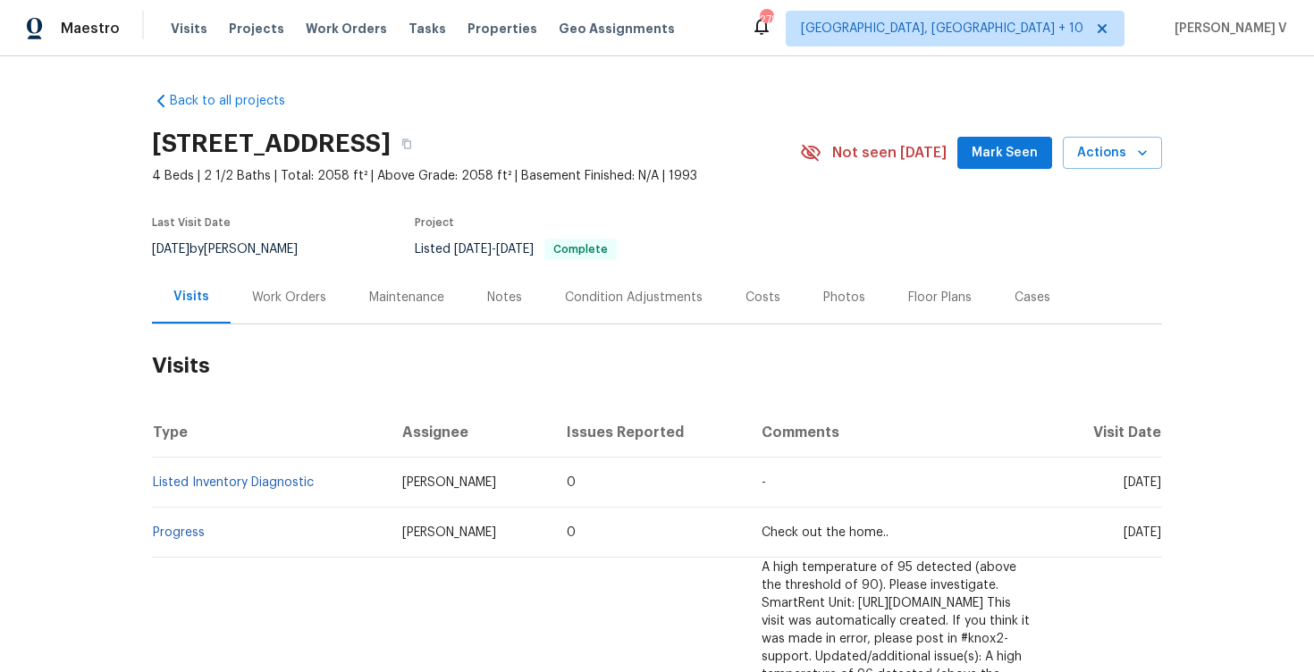
click at [301, 316] on div "Work Orders" at bounding box center [289, 297] width 117 height 53
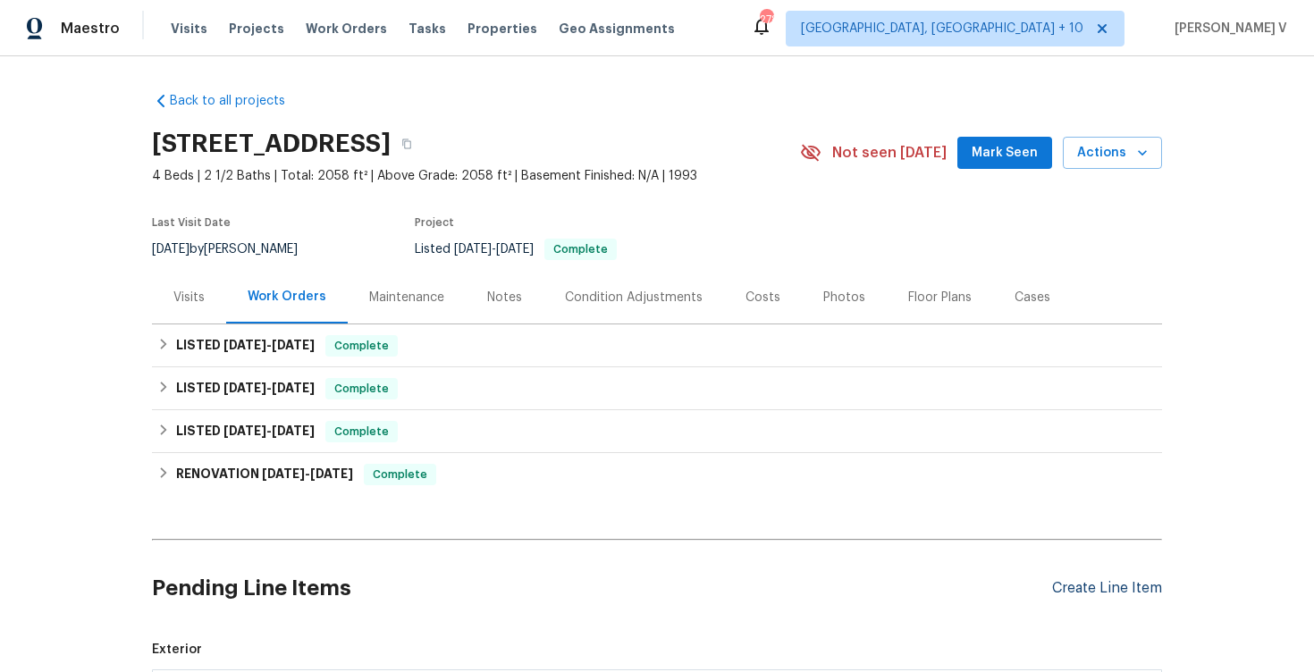
click at [1067, 584] on div "Create Line Item" at bounding box center [1107, 588] width 110 height 17
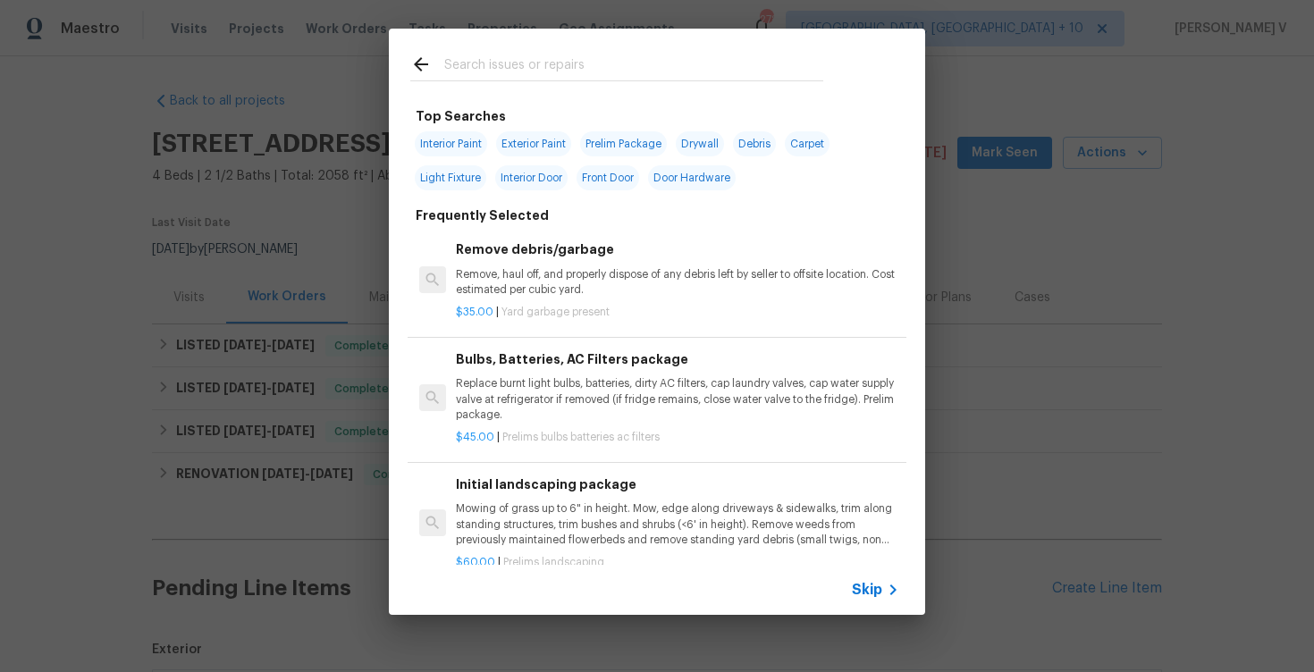
click at [894, 587] on icon at bounding box center [892, 589] width 21 height 21
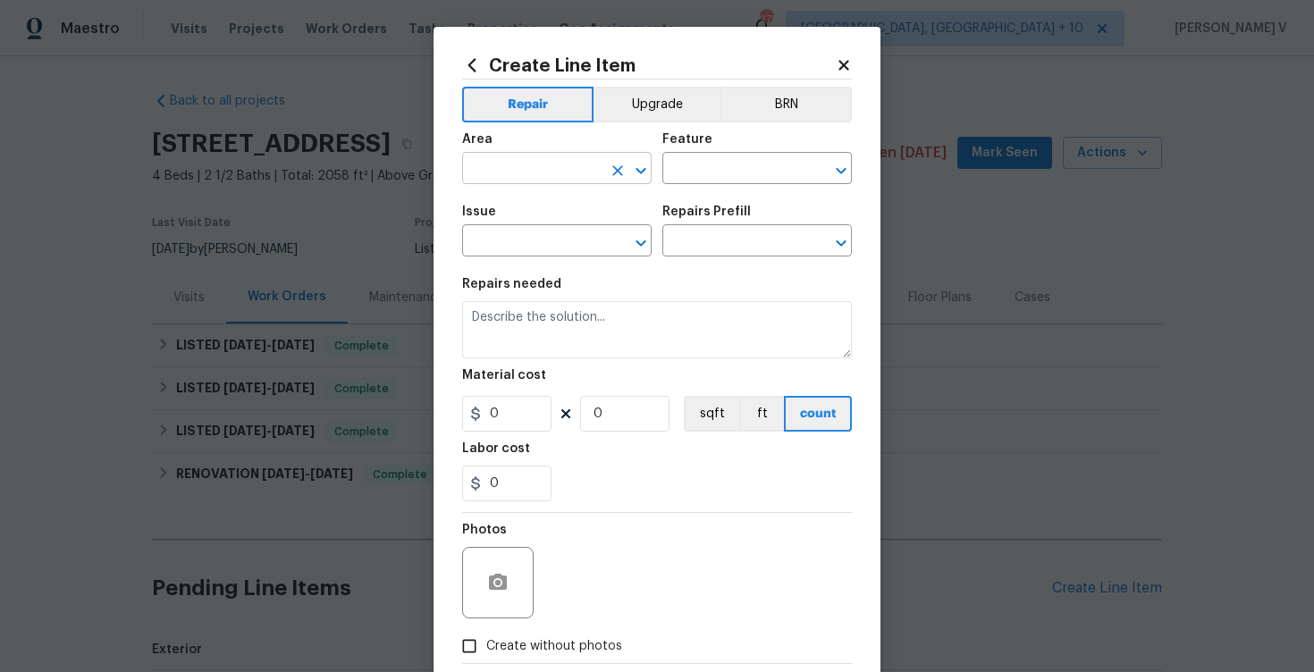
click at [572, 160] on input "text" at bounding box center [531, 170] width 139 height 28
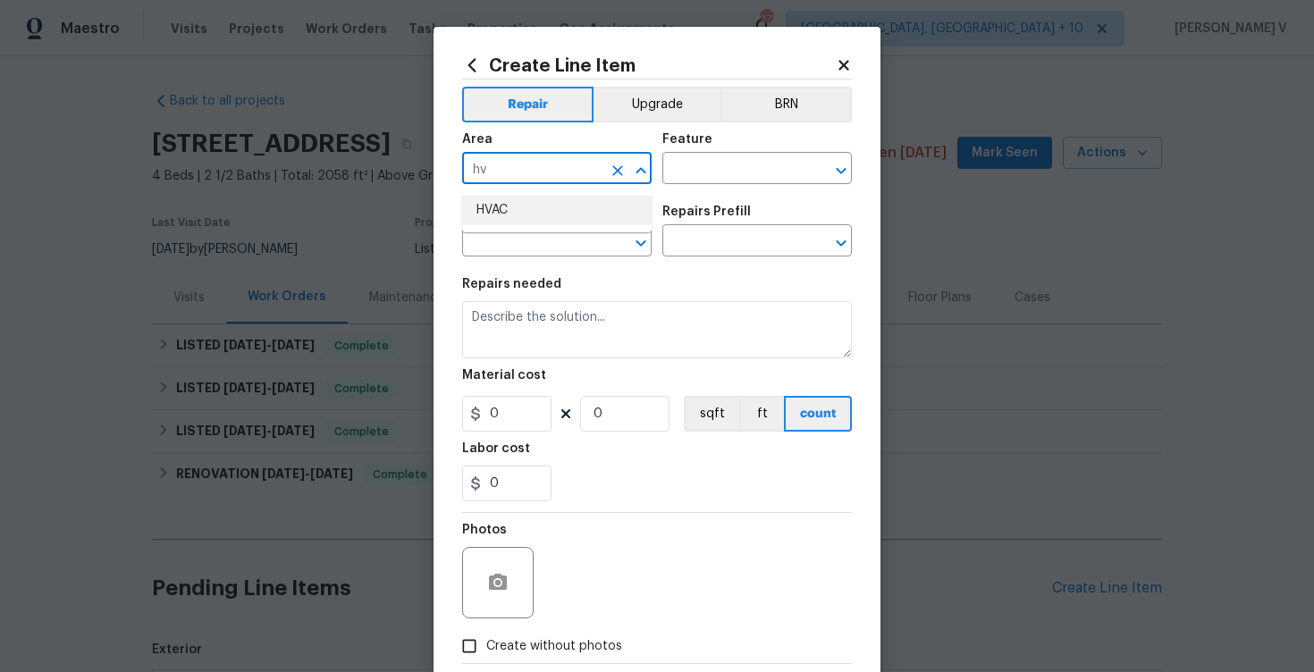
type input "hv"
click at [625, 141] on div "Area" at bounding box center [557, 144] width 190 height 23
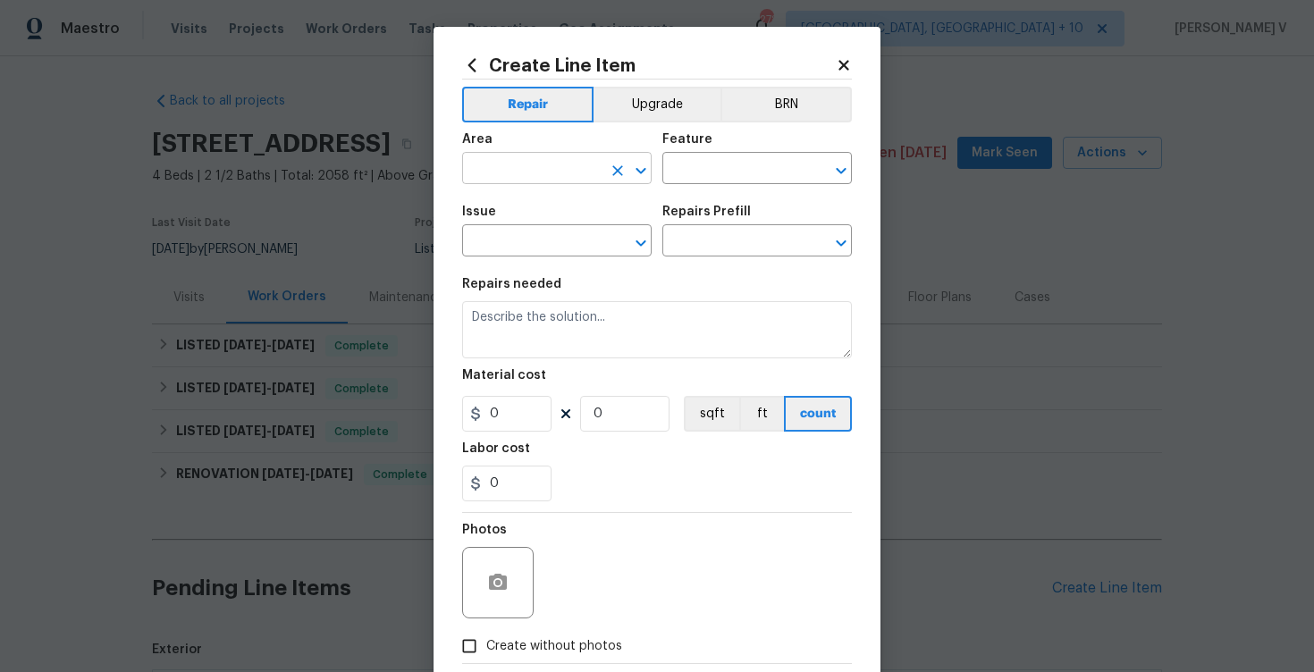
click at [598, 156] on input "text" at bounding box center [531, 170] width 139 height 28
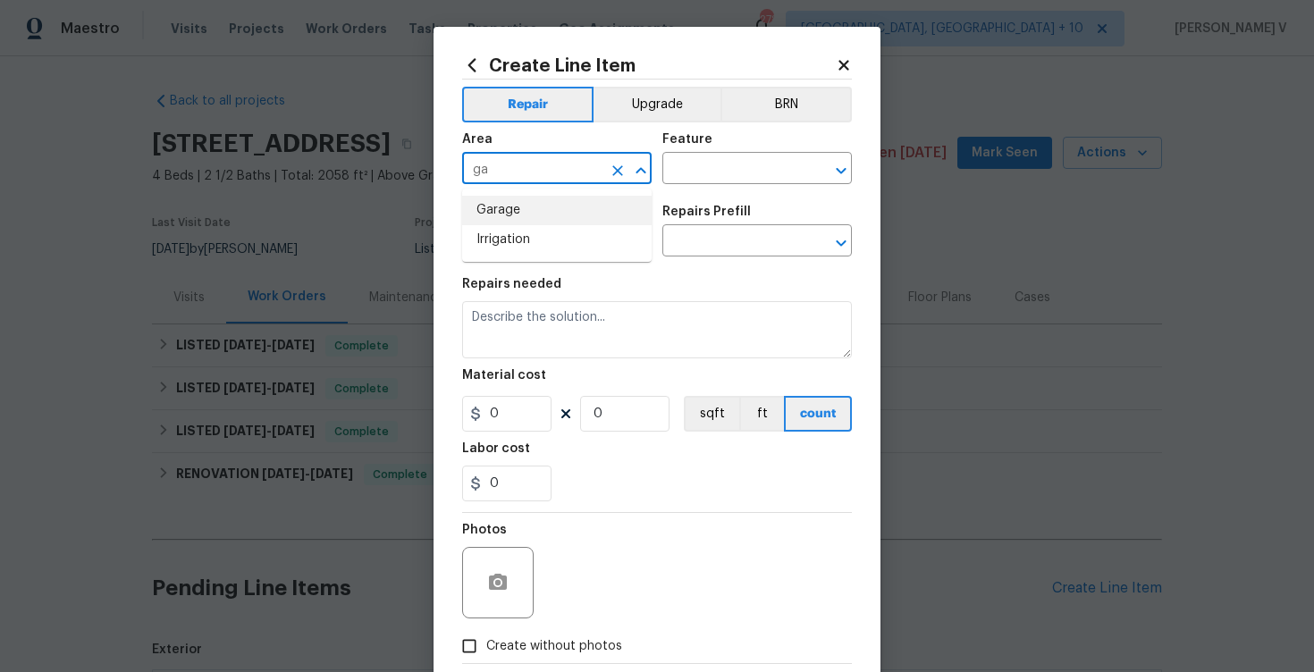
click at [587, 209] on li "Garage" at bounding box center [557, 210] width 190 height 29
type input "Garage"
click at [701, 180] on input "text" at bounding box center [731, 170] width 139 height 28
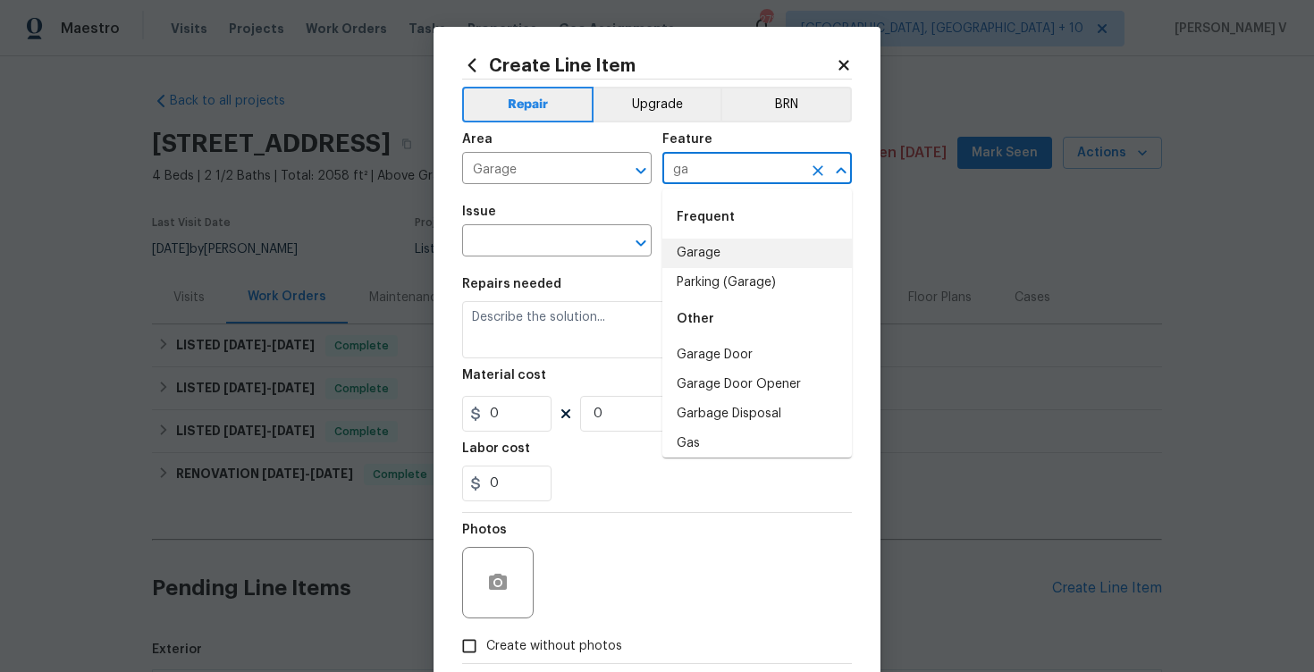
click at [712, 265] on li "Garage" at bounding box center [757, 253] width 190 height 29
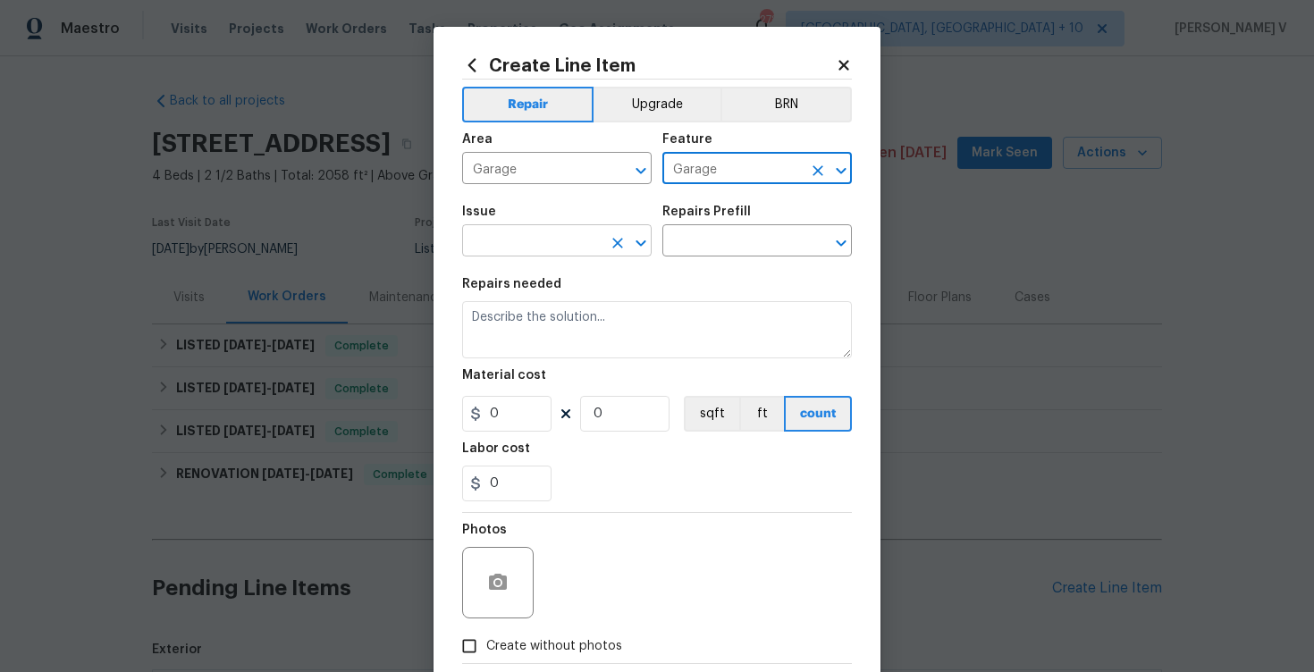
type input "Garage"
click at [516, 232] on input "text" at bounding box center [531, 243] width 139 height 28
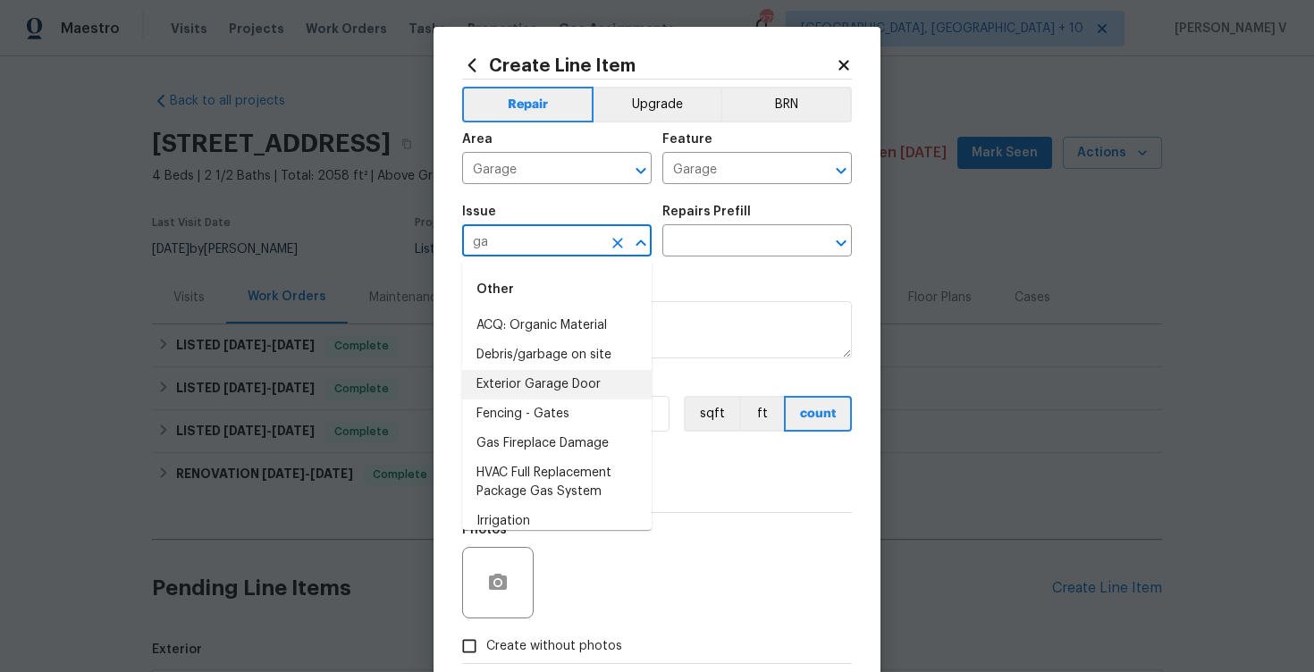
click at [556, 371] on li "Exterior Garage Door" at bounding box center [557, 384] width 190 height 29
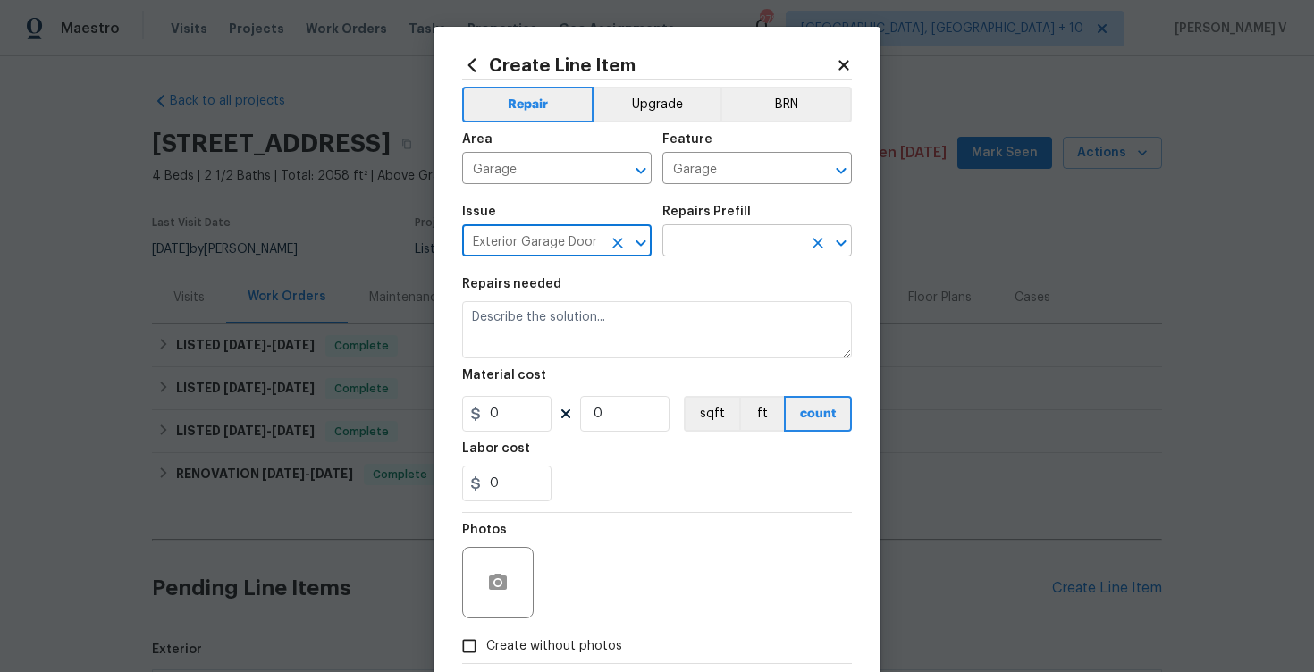
type input "Exterior Garage Door"
click at [720, 242] on input "text" at bounding box center [731, 243] width 139 height 28
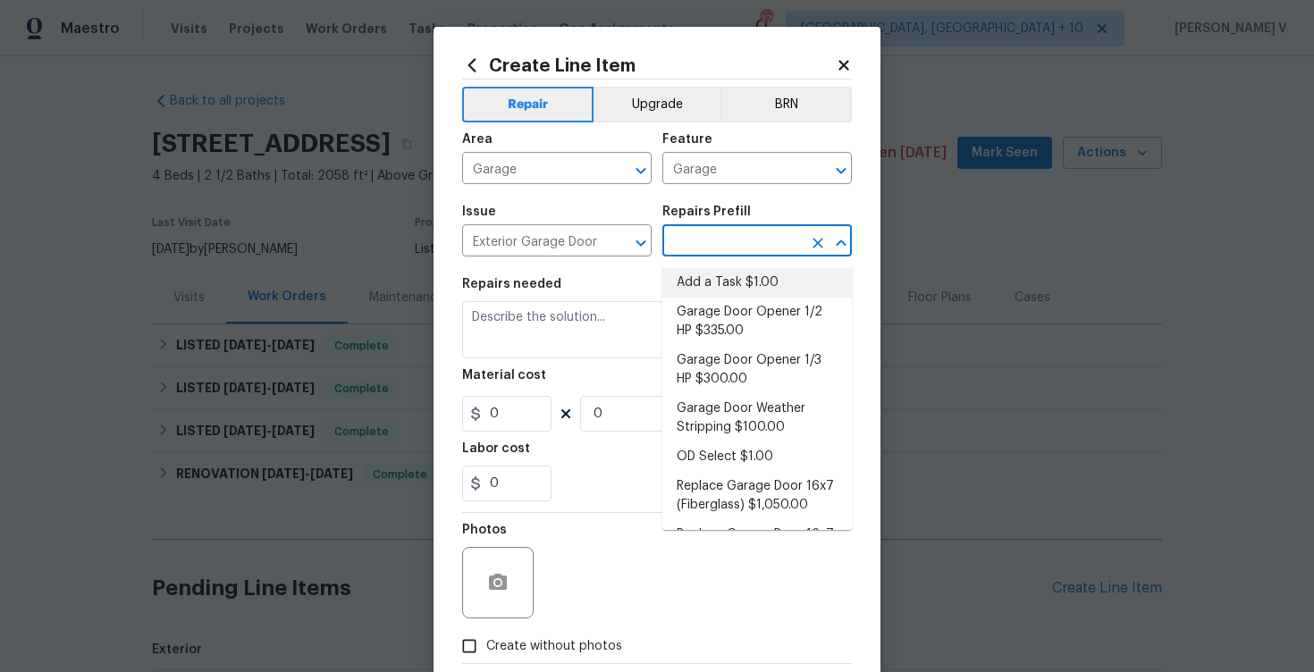
click at [702, 277] on li "Add a Task $1.00" at bounding box center [757, 282] width 190 height 29
type input "Interior Door"
type input "Add a Task $1.00"
type textarea "HPM to detail"
type input "1"
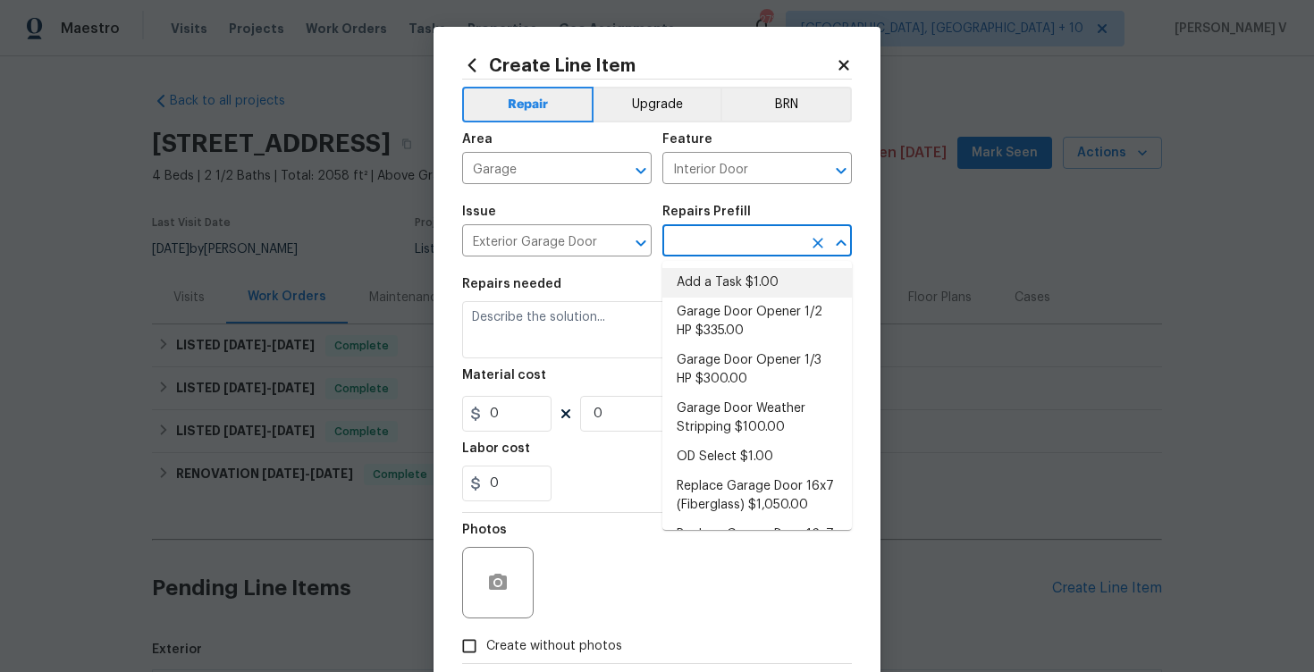
type input "1"
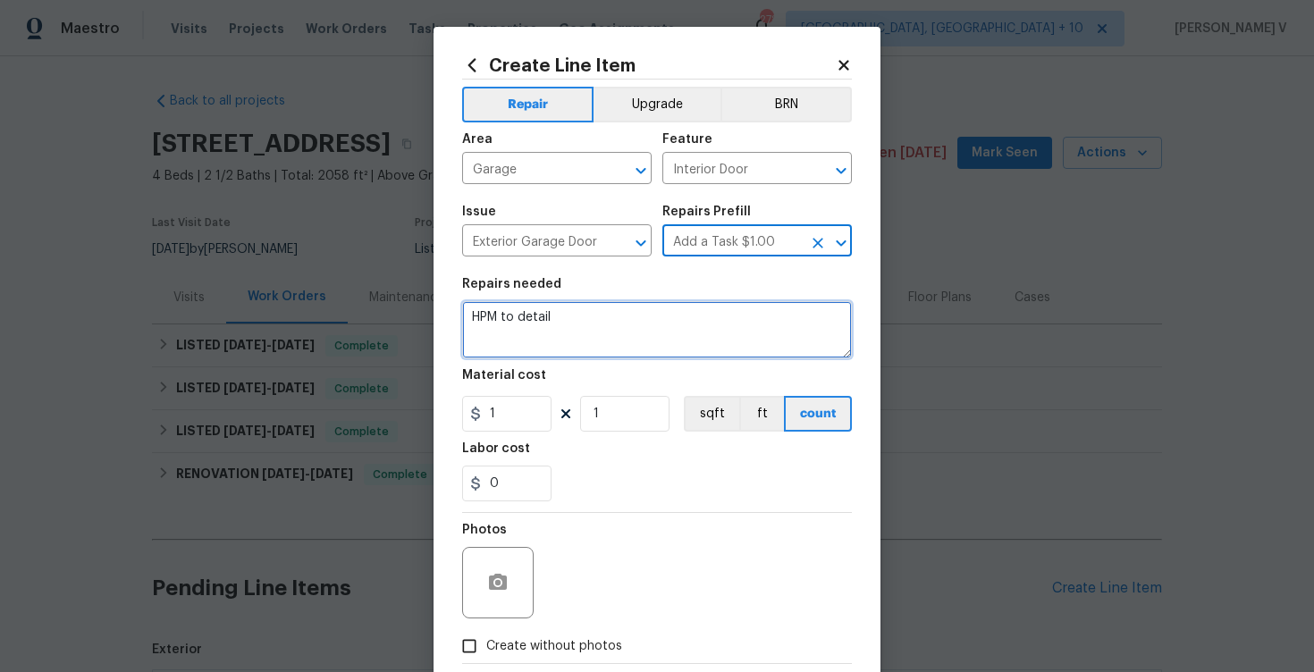
click at [595, 320] on textarea "HPM to detail" at bounding box center [657, 329] width 390 height 57
paste textarea "The garage has deep cracks with superficial patching, with sides off by about 1…"
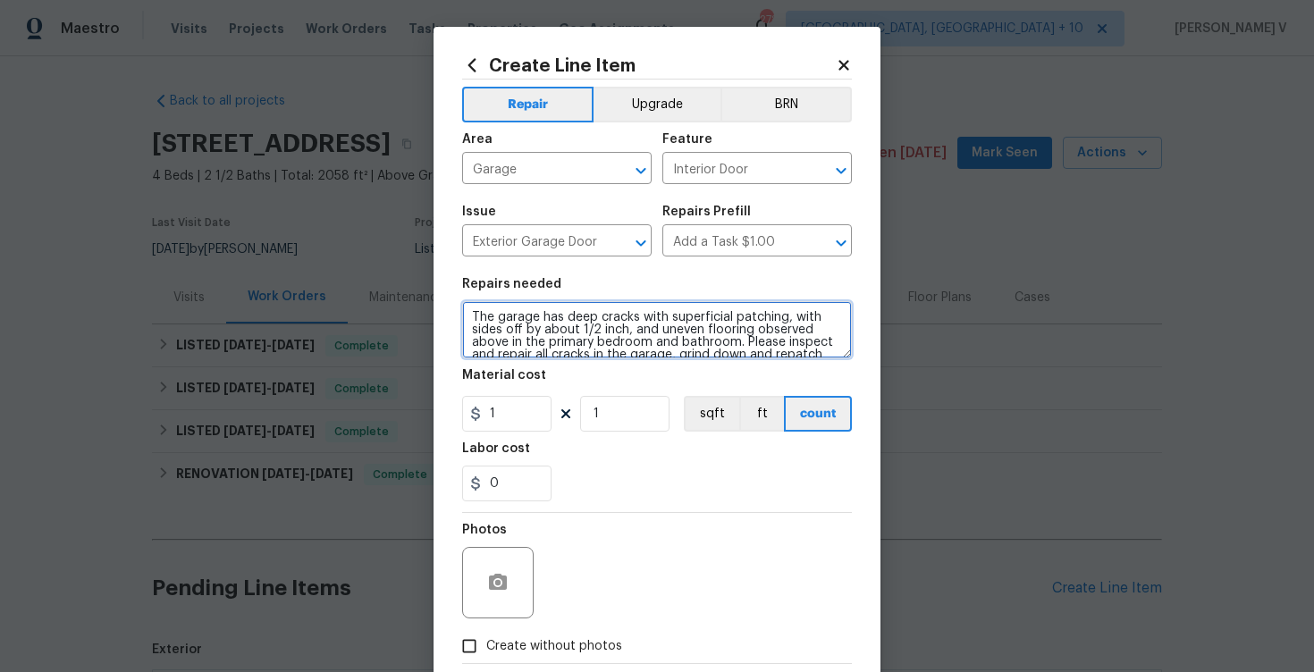
scroll to position [66, 0]
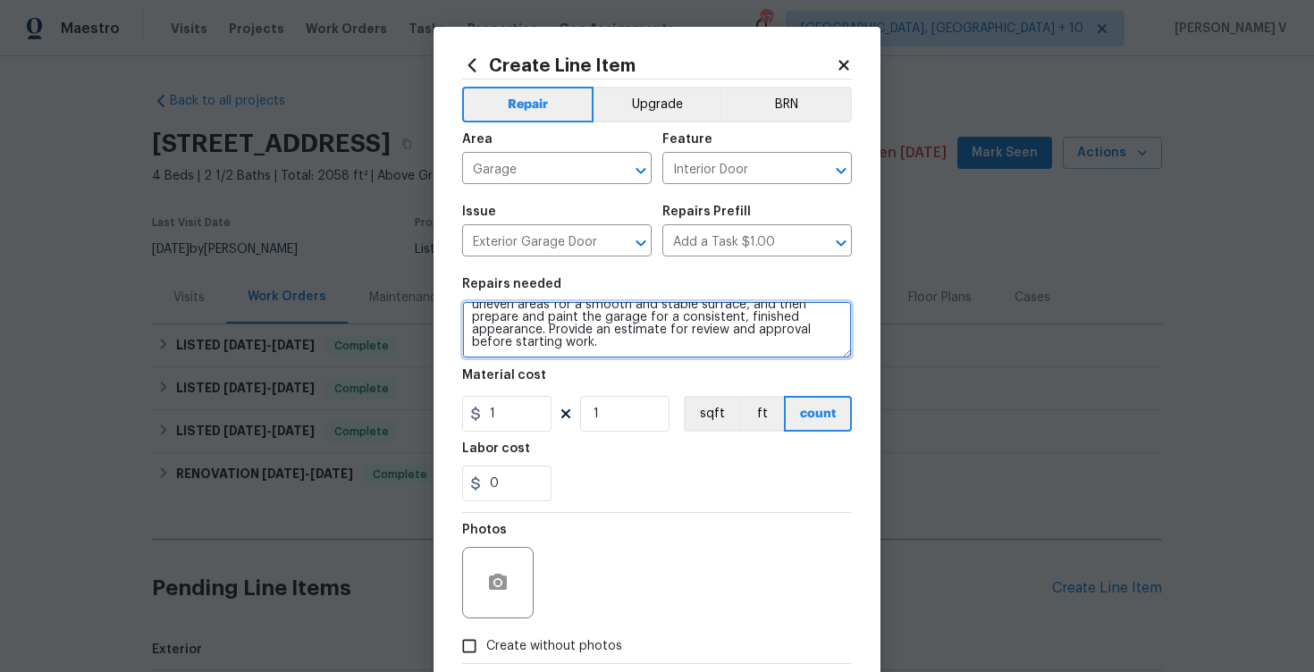
type textarea "The garage has deep cracks with superficial patching, with sides off by about 1…"
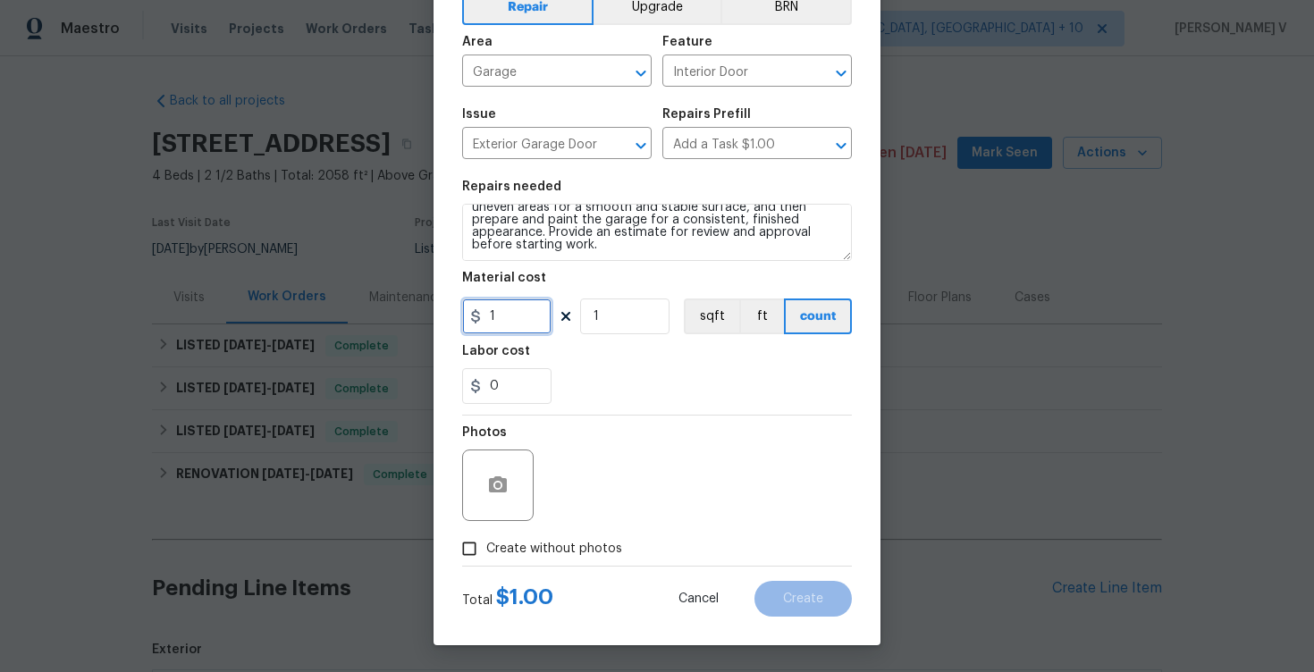
click at [515, 300] on input "1" at bounding box center [506, 317] width 89 height 36
type input "75"
click at [452, 552] on input "Create without photos" at bounding box center [469, 549] width 34 height 34
checkbox input "true"
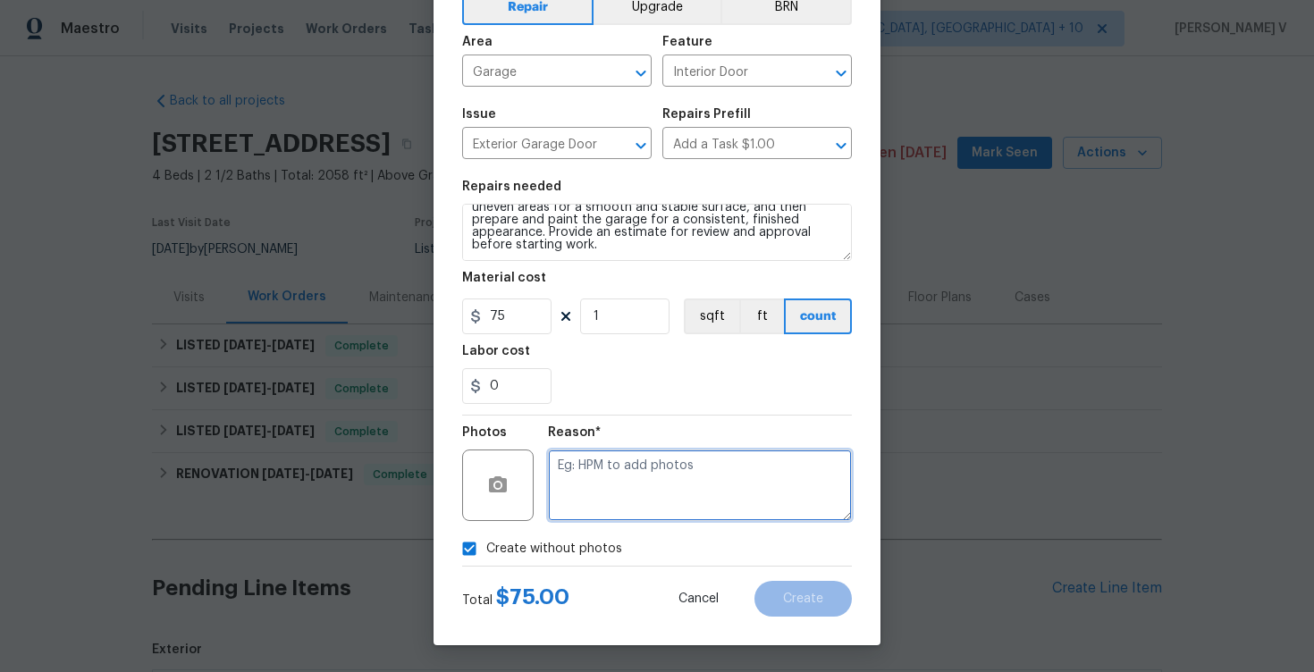
click at [771, 518] on textarea at bounding box center [700, 486] width 304 height 72
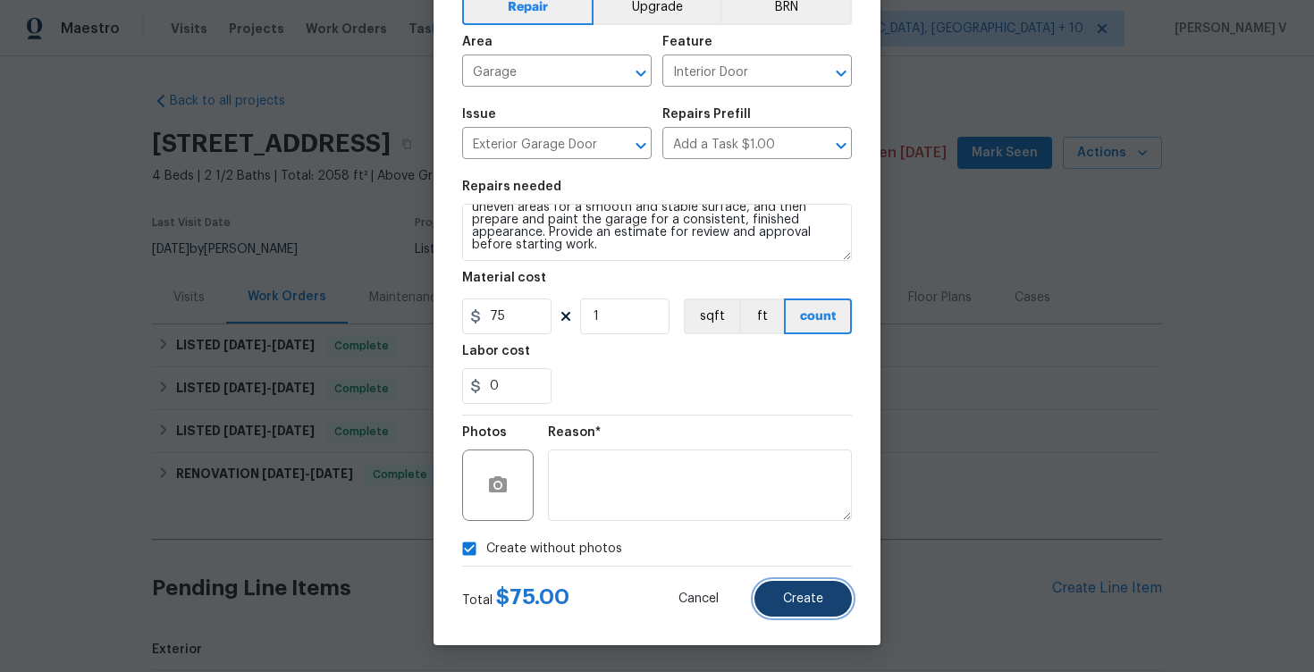
click at [790, 583] on button "Create" at bounding box center [802, 599] width 97 height 36
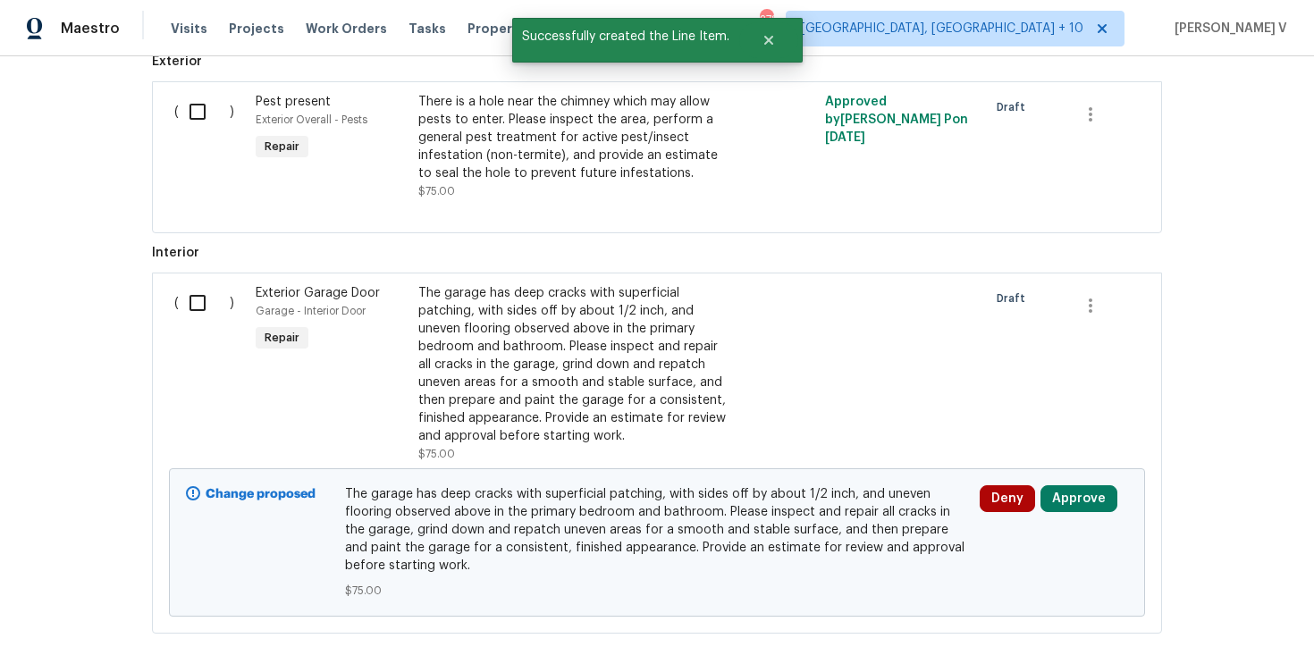
click at [191, 295] on input "checkbox" at bounding box center [204, 303] width 51 height 38
checkbox input "true"
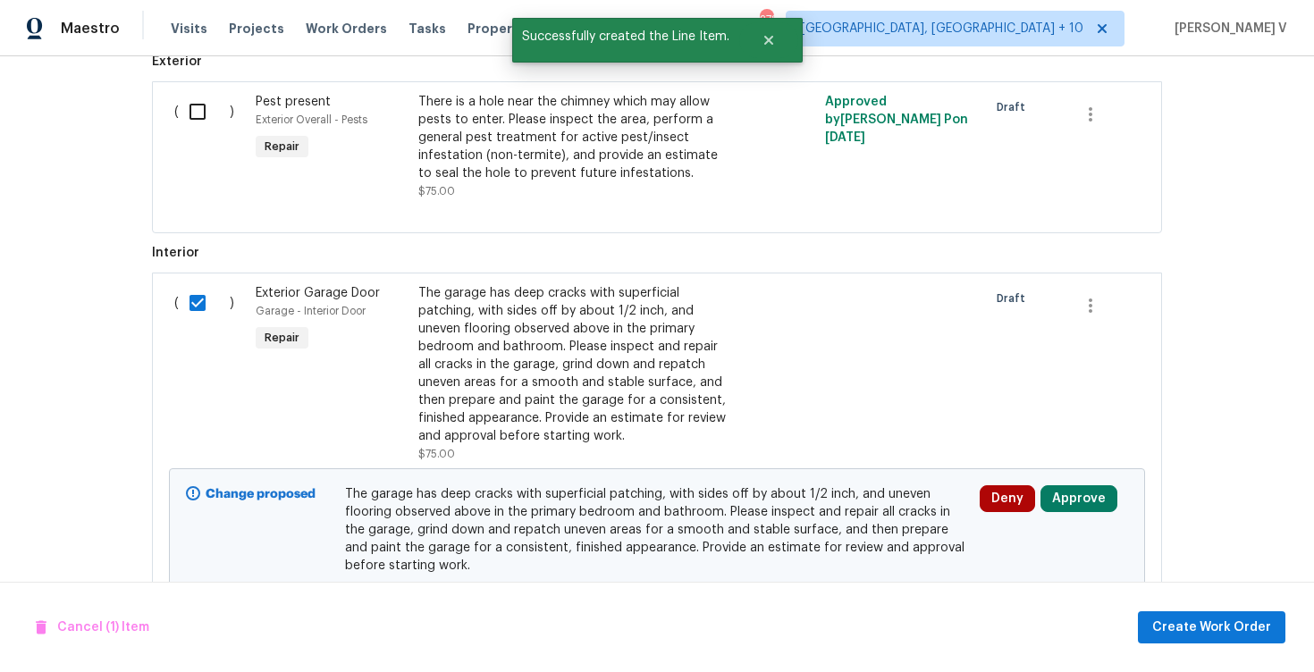
scroll to position [672, 0]
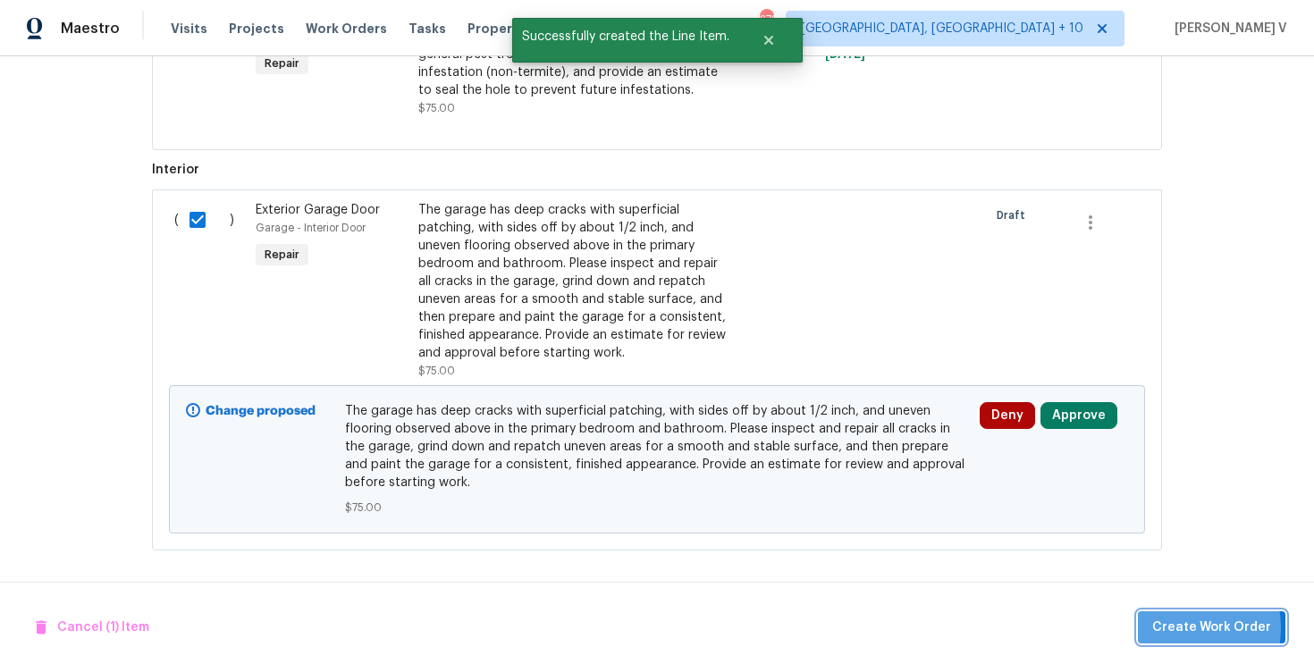
click at [1178, 628] on span "Create Work Order" at bounding box center [1211, 628] width 119 height 22
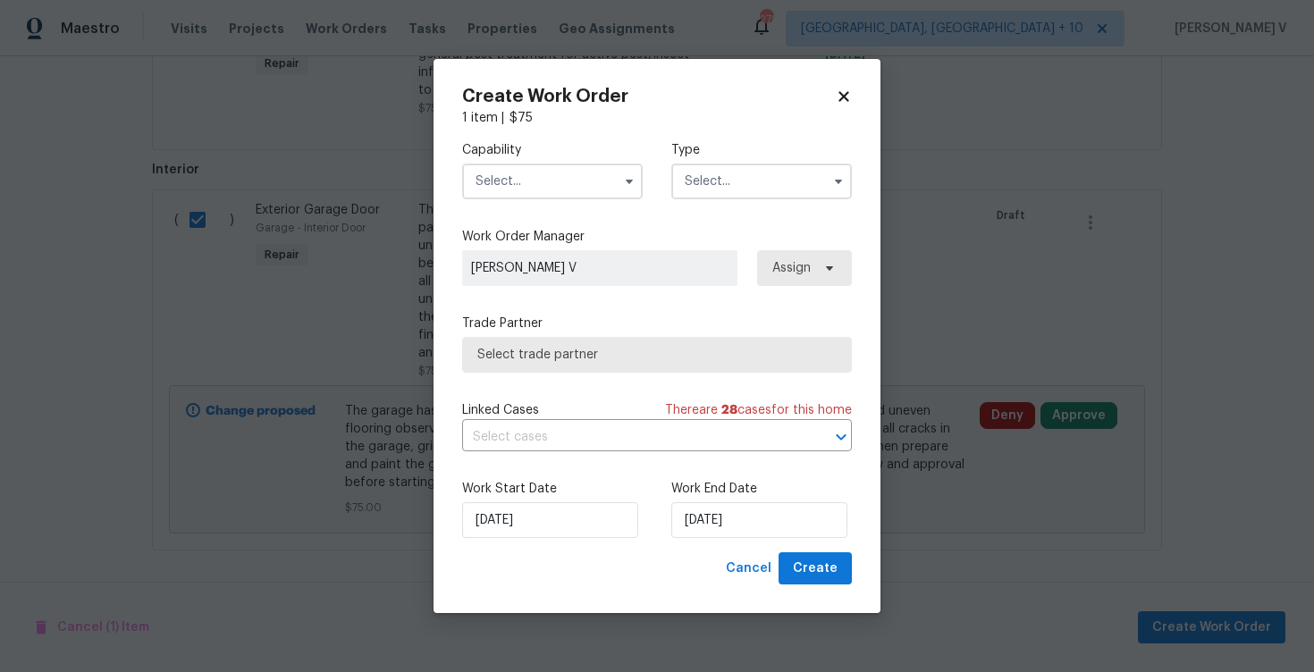
click at [533, 184] on input "text" at bounding box center [552, 182] width 181 height 36
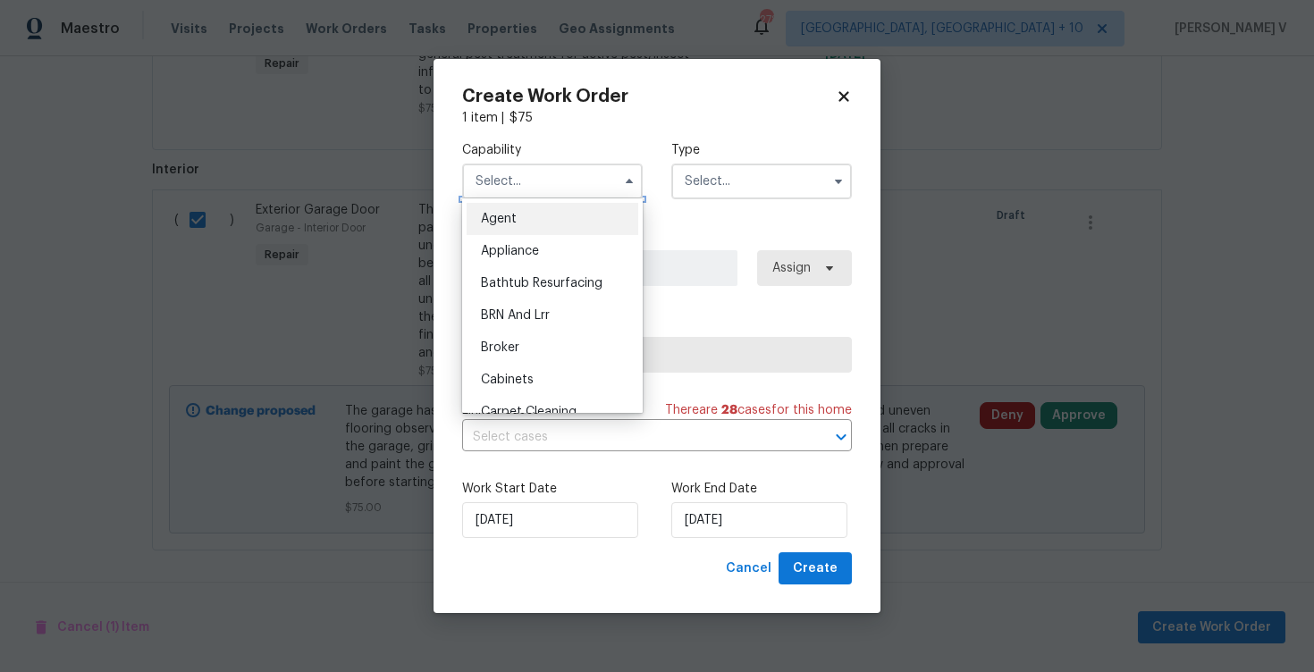
click at [525, 181] on input "text" at bounding box center [552, 182] width 181 height 36
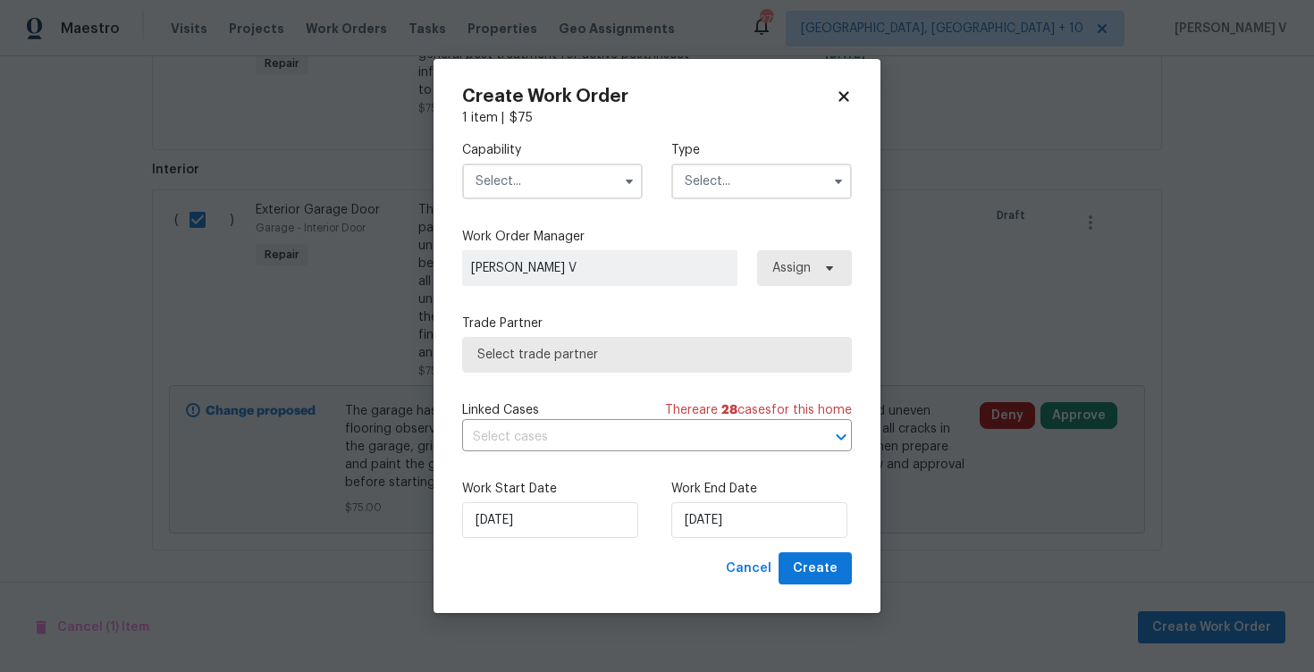
click at [552, 186] on input "text" at bounding box center [552, 182] width 181 height 36
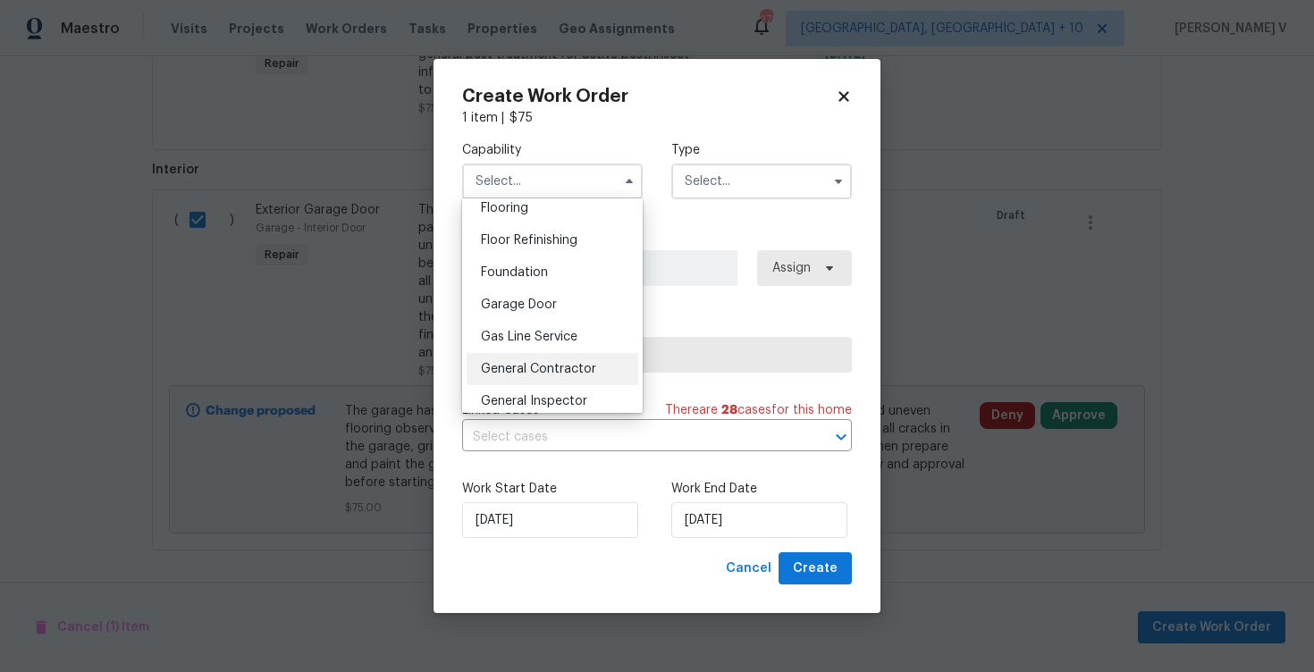
scroll to position [727, 0]
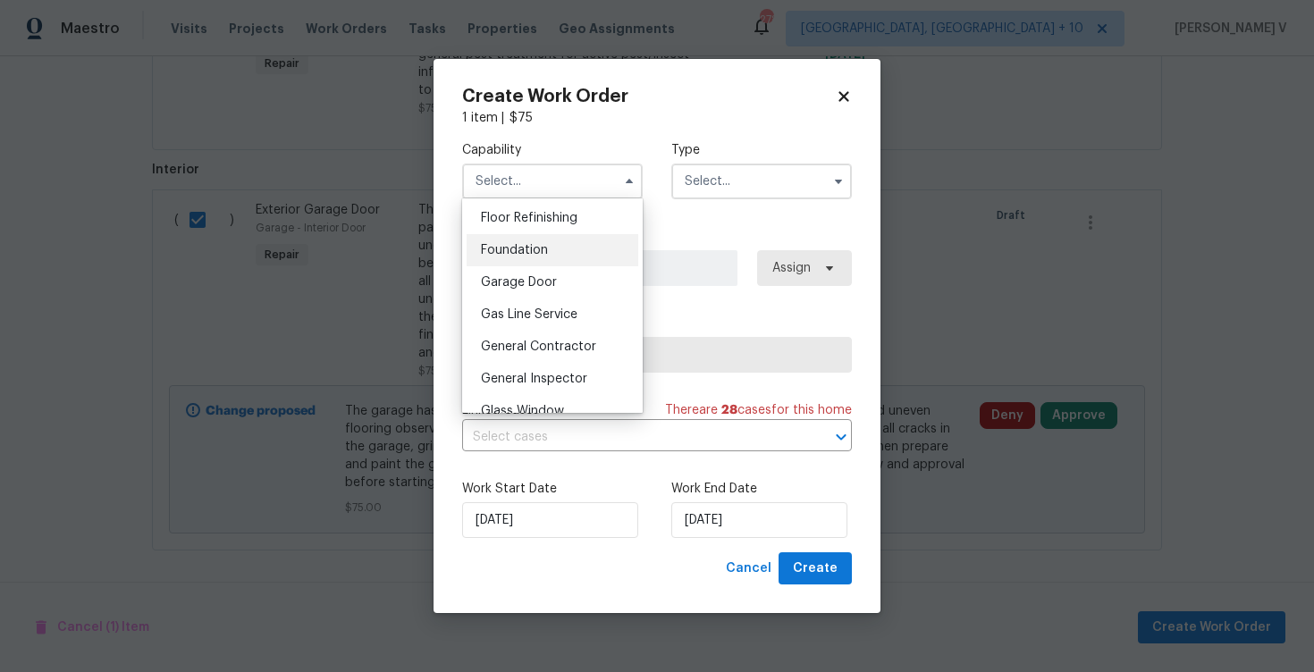
click at [539, 248] on span "Foundation" at bounding box center [514, 250] width 67 height 13
type input "Foundation"
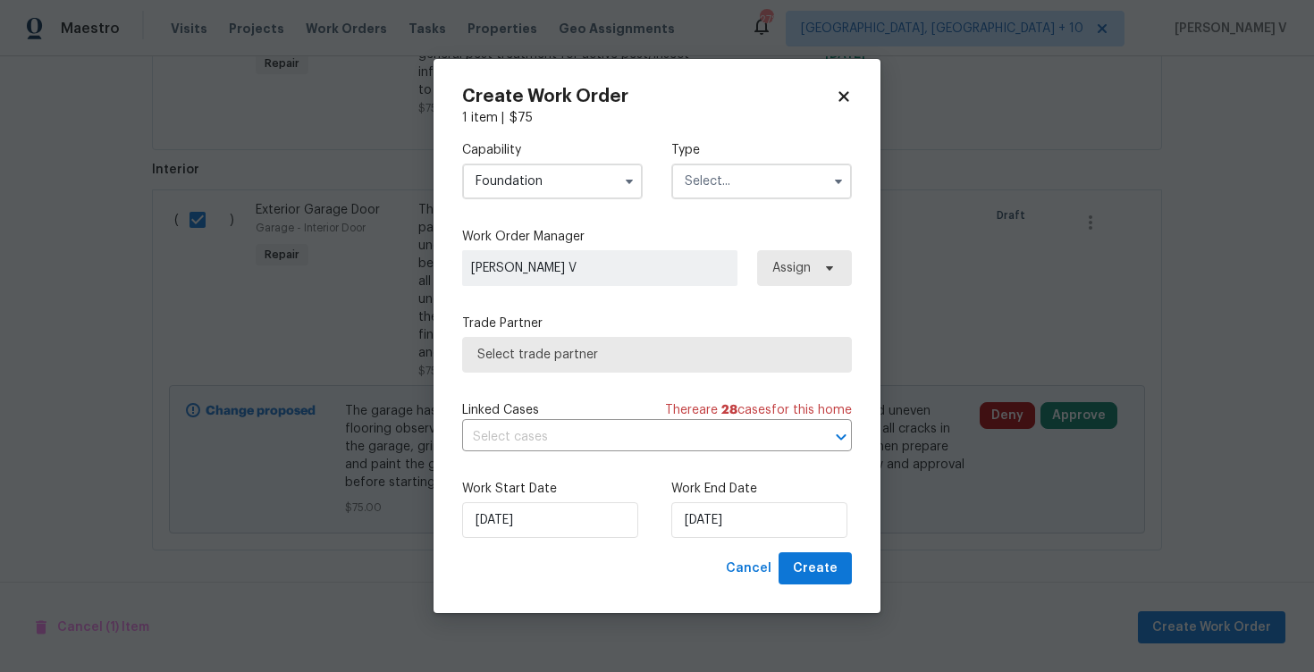
click at [669, 234] on label "Work Order Manager" at bounding box center [657, 237] width 390 height 18
click at [722, 181] on input "text" at bounding box center [761, 182] width 181 height 36
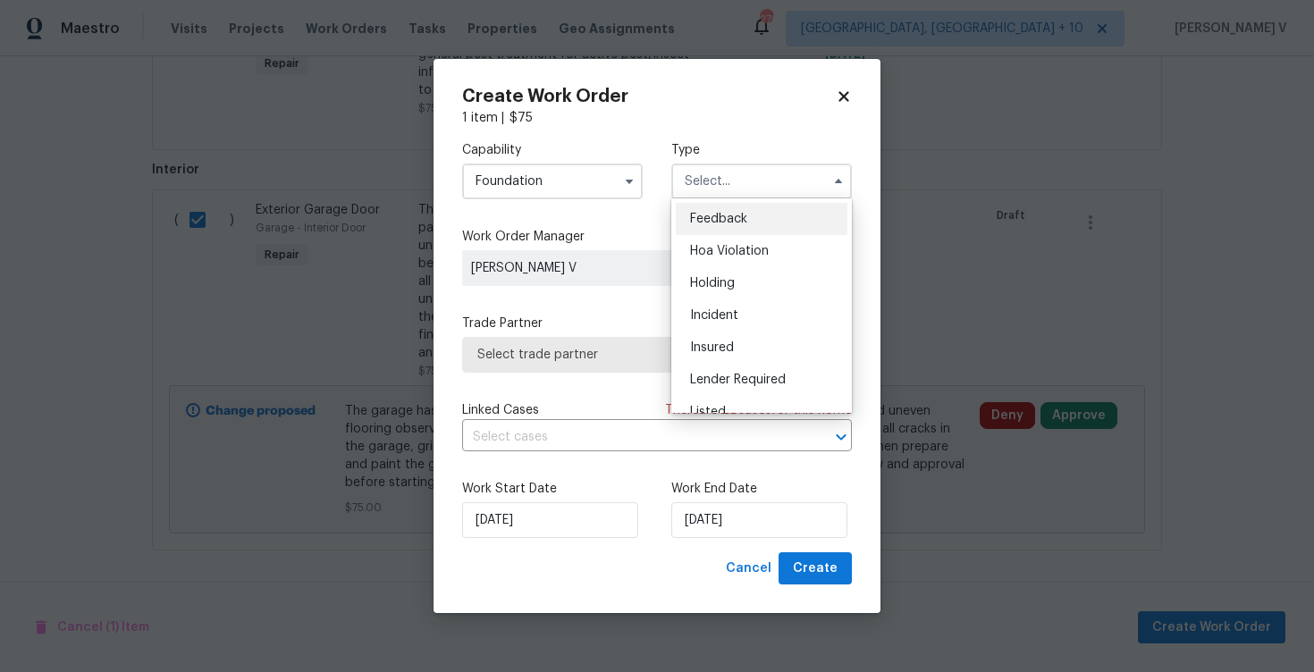
click at [719, 198] on ul "Feedback Hoa Violation Holding Incident Insured Lender Required Listed Lite Lwo…" at bounding box center [761, 305] width 181 height 215
click at [719, 214] on span "Feedback" at bounding box center [718, 219] width 57 height 13
type input "Feedback"
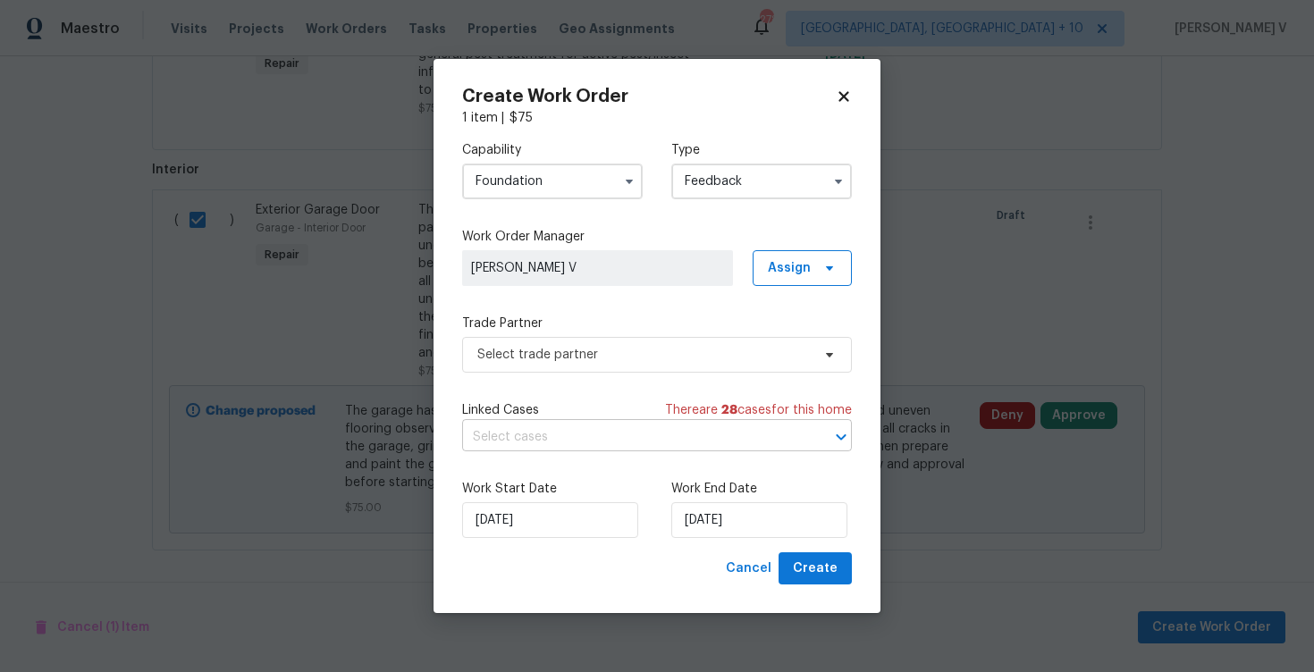
click at [602, 424] on input "text" at bounding box center [632, 438] width 340 height 28
click at [614, 485] on label "Work Start Date" at bounding box center [552, 489] width 181 height 18
click at [626, 357] on span "Select trade partner" at bounding box center [643, 355] width 333 height 18
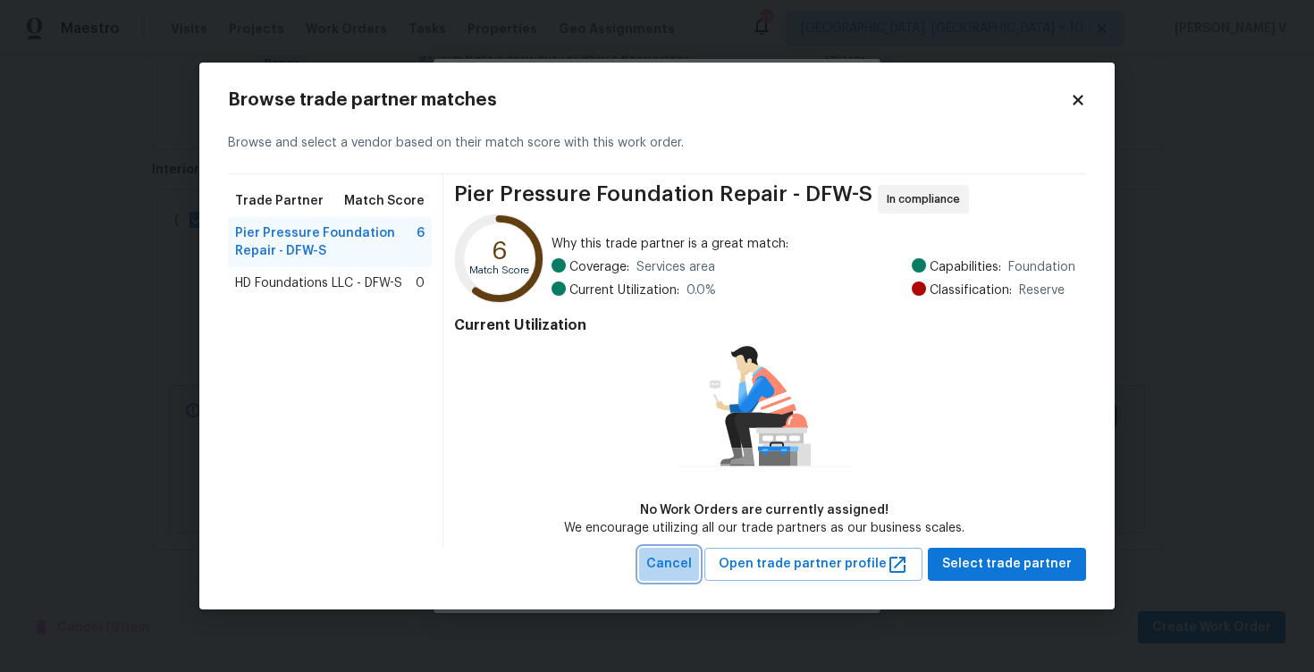
click at [683, 549] on button "Cancel" at bounding box center [669, 564] width 60 height 33
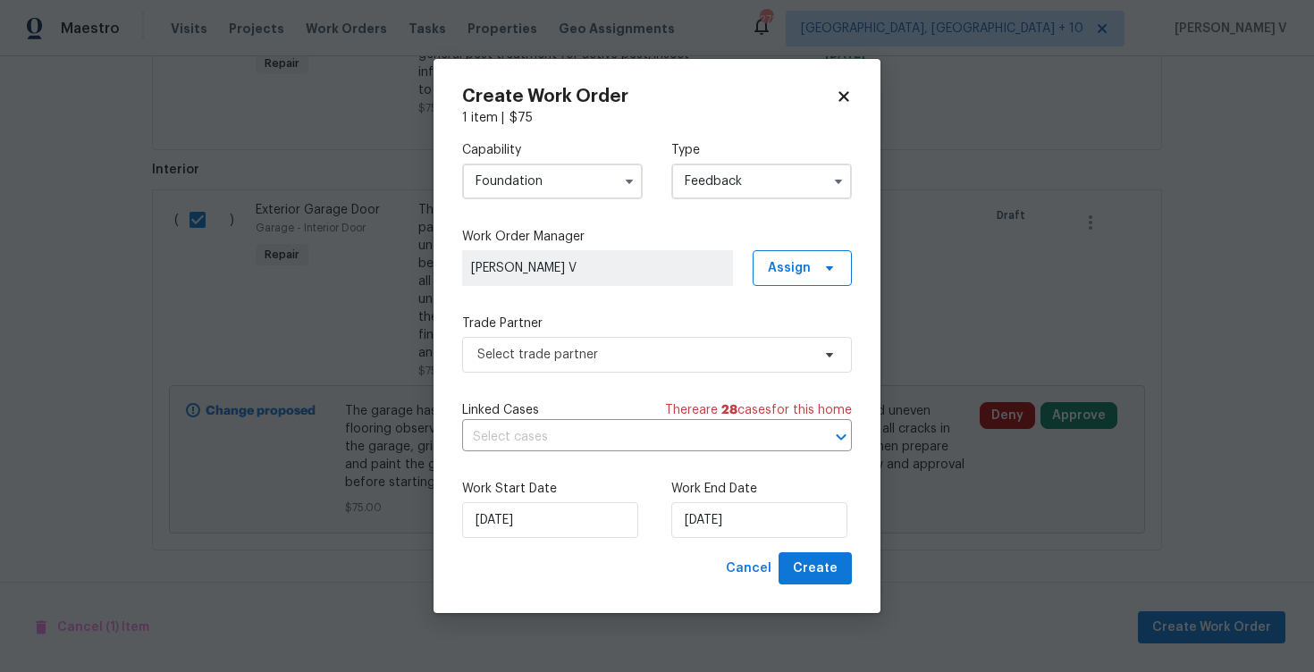
click at [476, 164] on input "Foundation" at bounding box center [552, 182] width 181 height 36
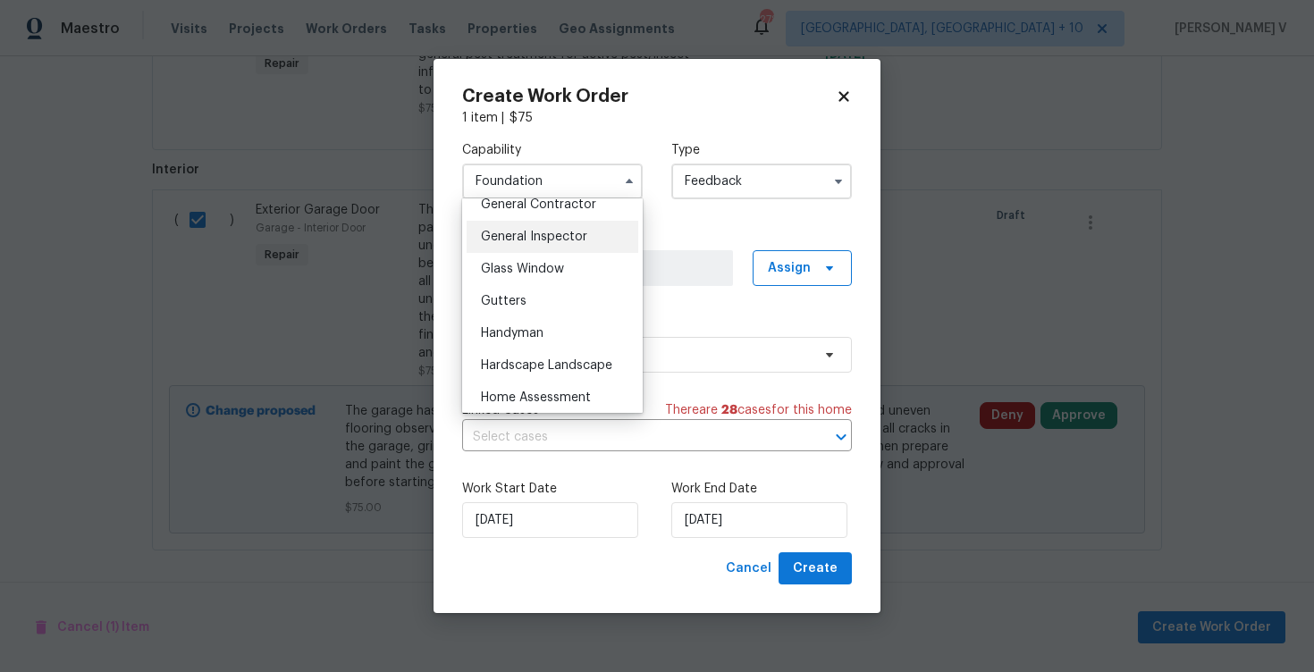
scroll to position [900, 0]
click at [534, 284] on div "Gutters" at bounding box center [553, 270] width 172 height 32
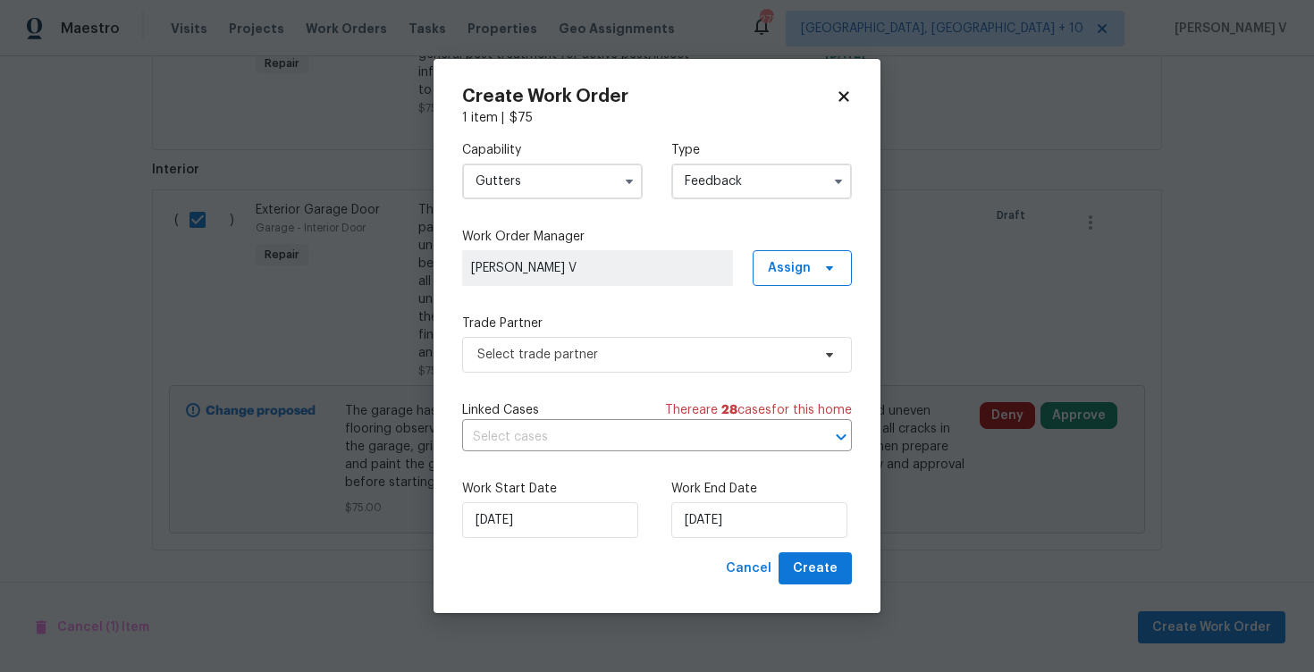
click at [558, 186] on input "Gutters" at bounding box center [552, 182] width 181 height 36
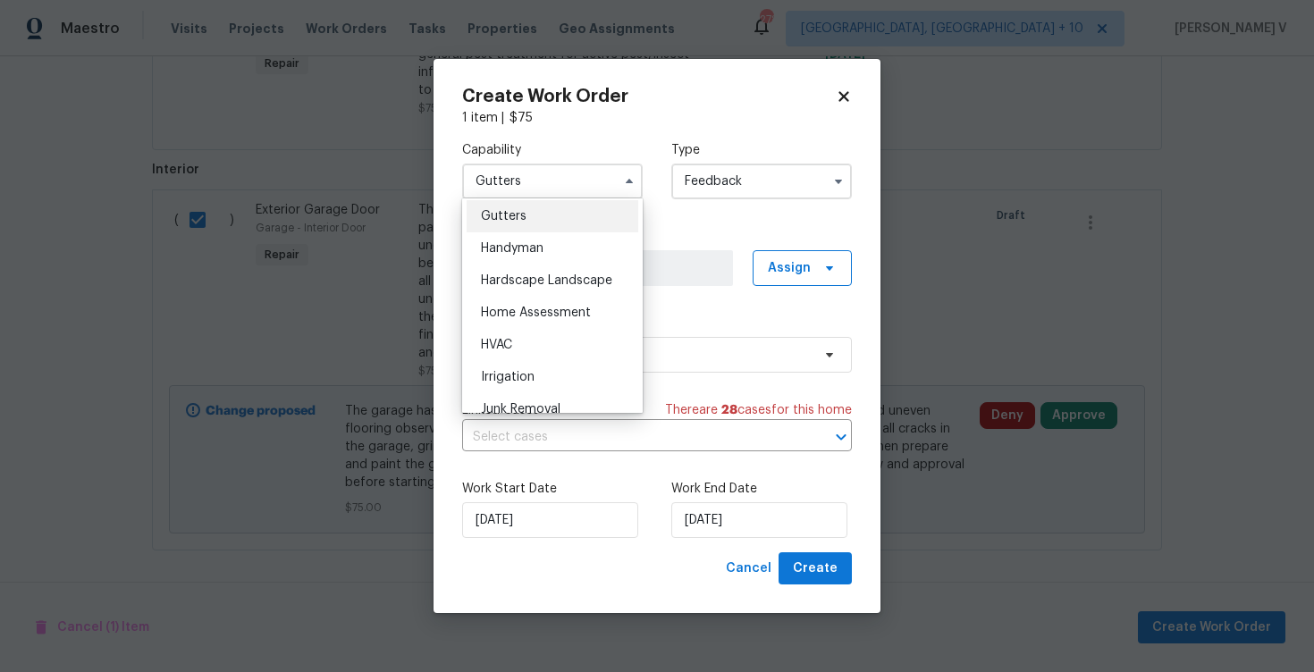
scroll to position [938, 0]
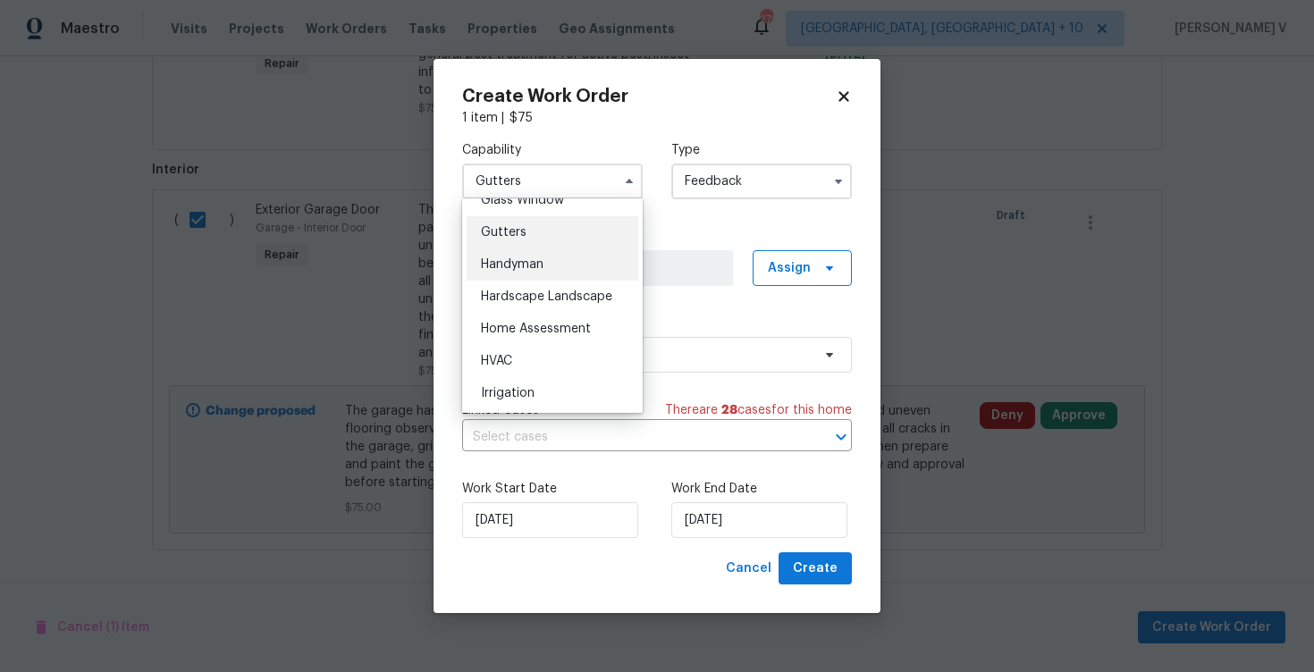
click at [533, 260] on span "Handyman" at bounding box center [512, 264] width 63 height 13
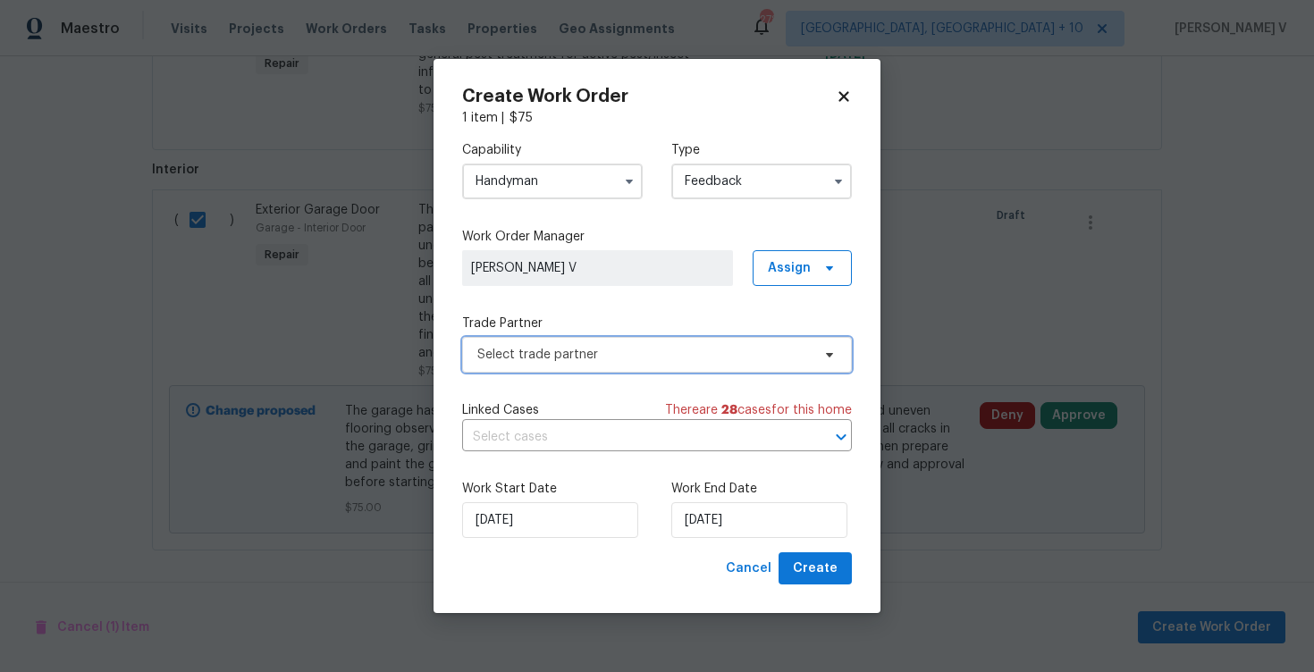
click at [682, 347] on span "Select trade partner" at bounding box center [643, 355] width 333 height 18
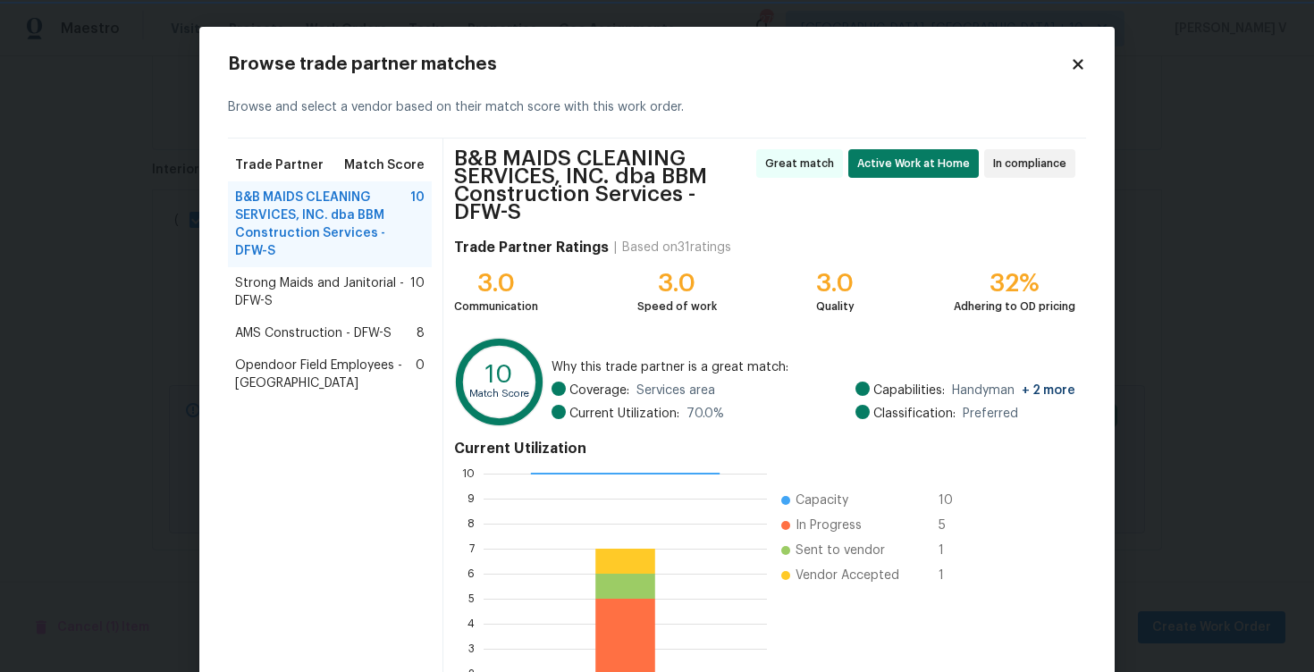
scroll to position [159, 0]
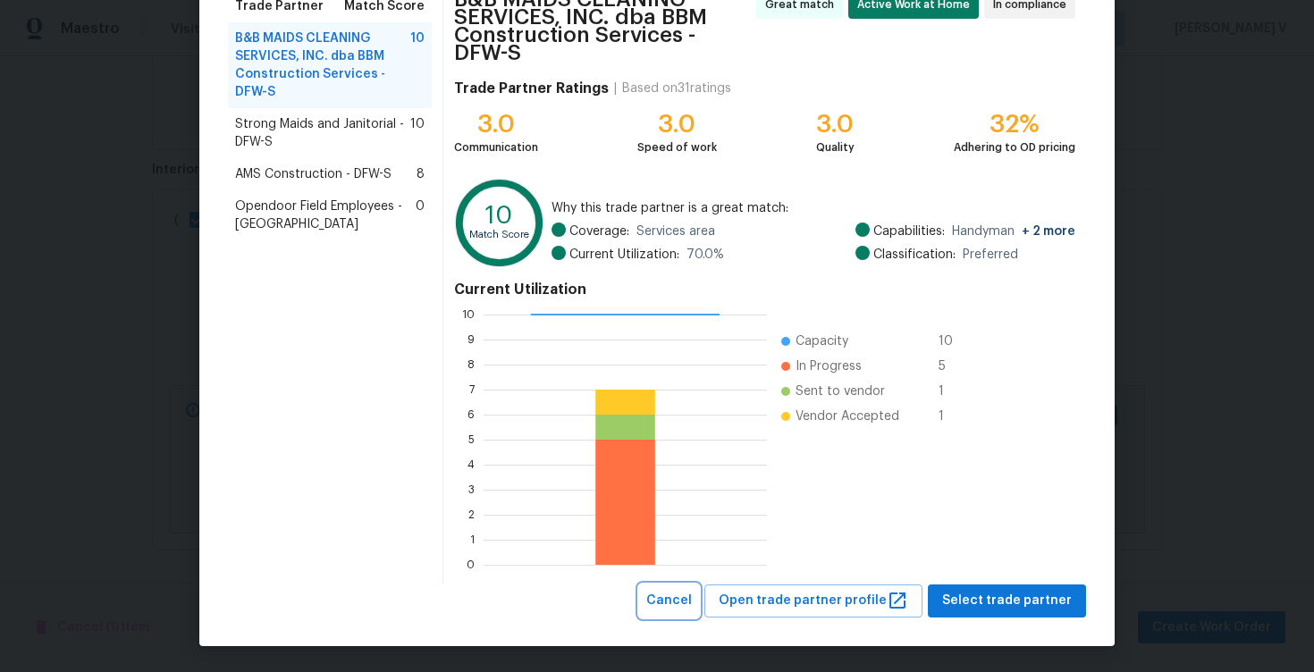
click at [694, 588] on button "Cancel" at bounding box center [669, 601] width 60 height 33
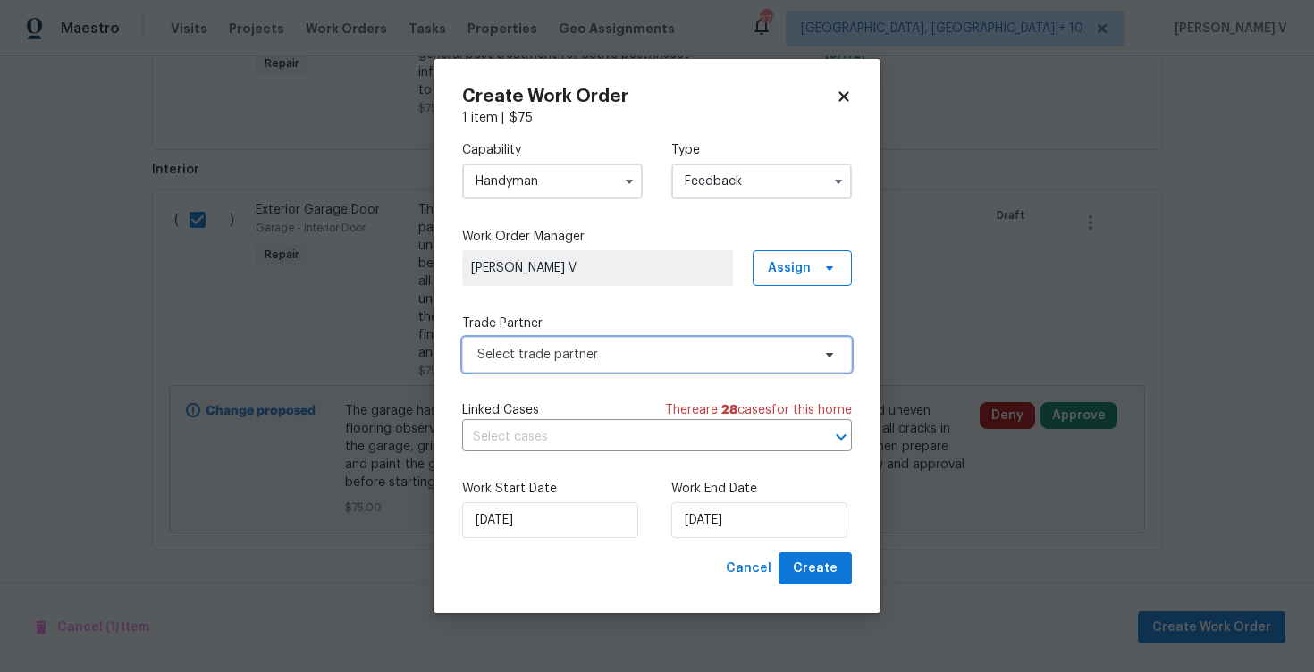
scroll to position [0, 0]
click at [577, 171] on input "Handyman" at bounding box center [552, 182] width 181 height 36
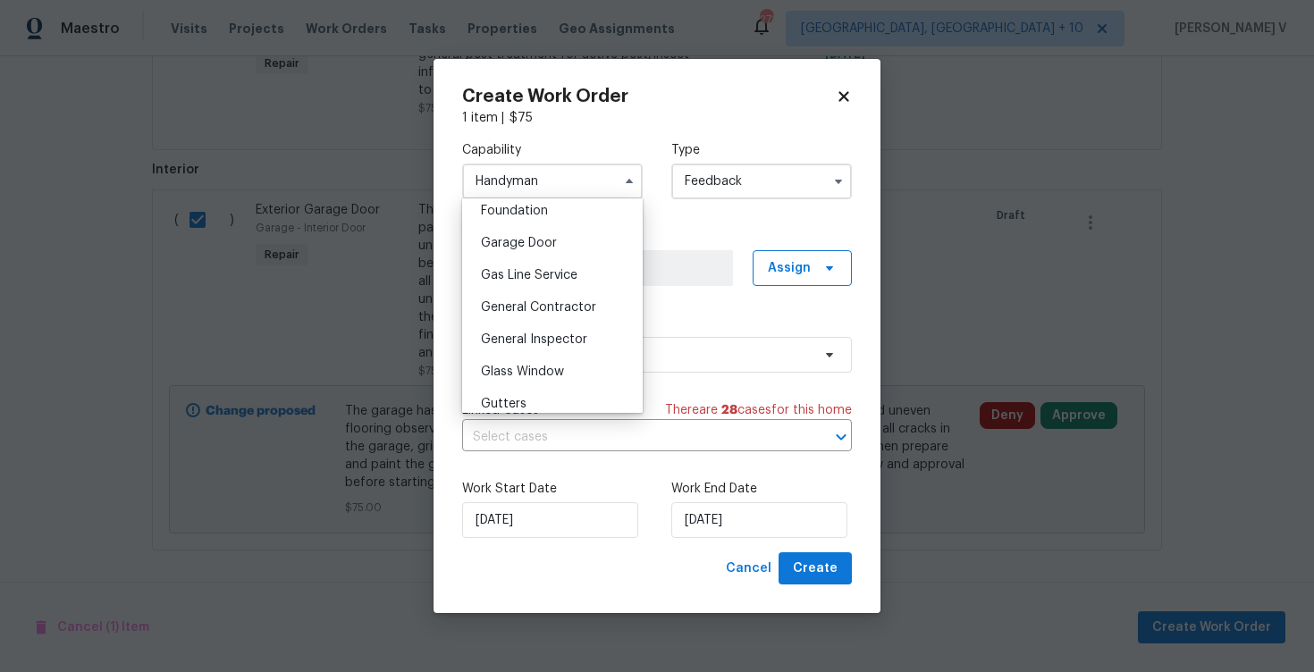
scroll to position [813, 0]
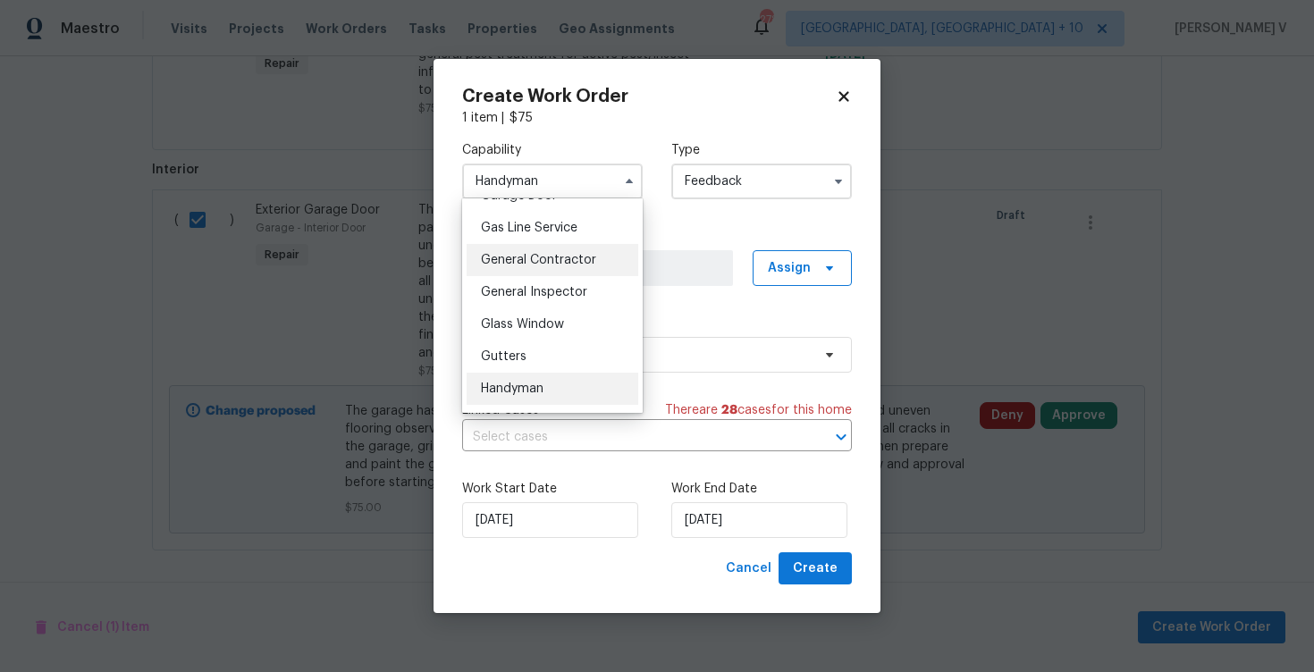
click at [548, 253] on div "General Contractor" at bounding box center [553, 260] width 172 height 32
type input "General Contractor"
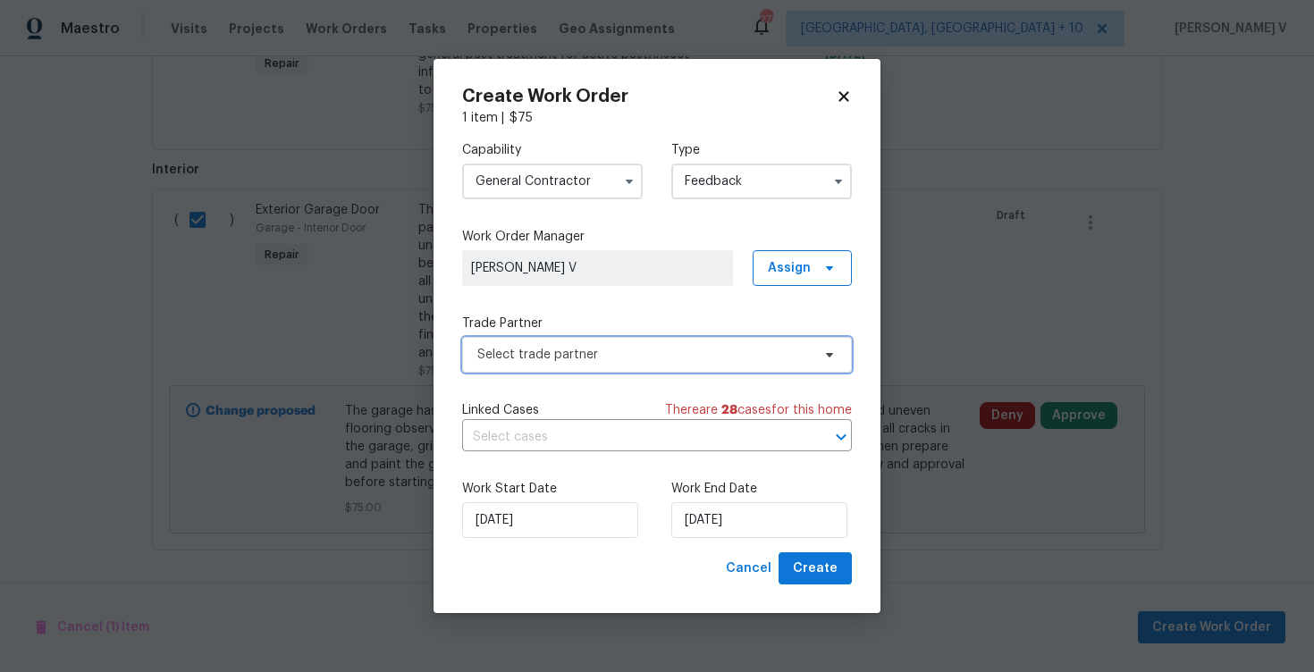
click at [686, 362] on span "Select trade partner" at bounding box center [643, 355] width 333 height 18
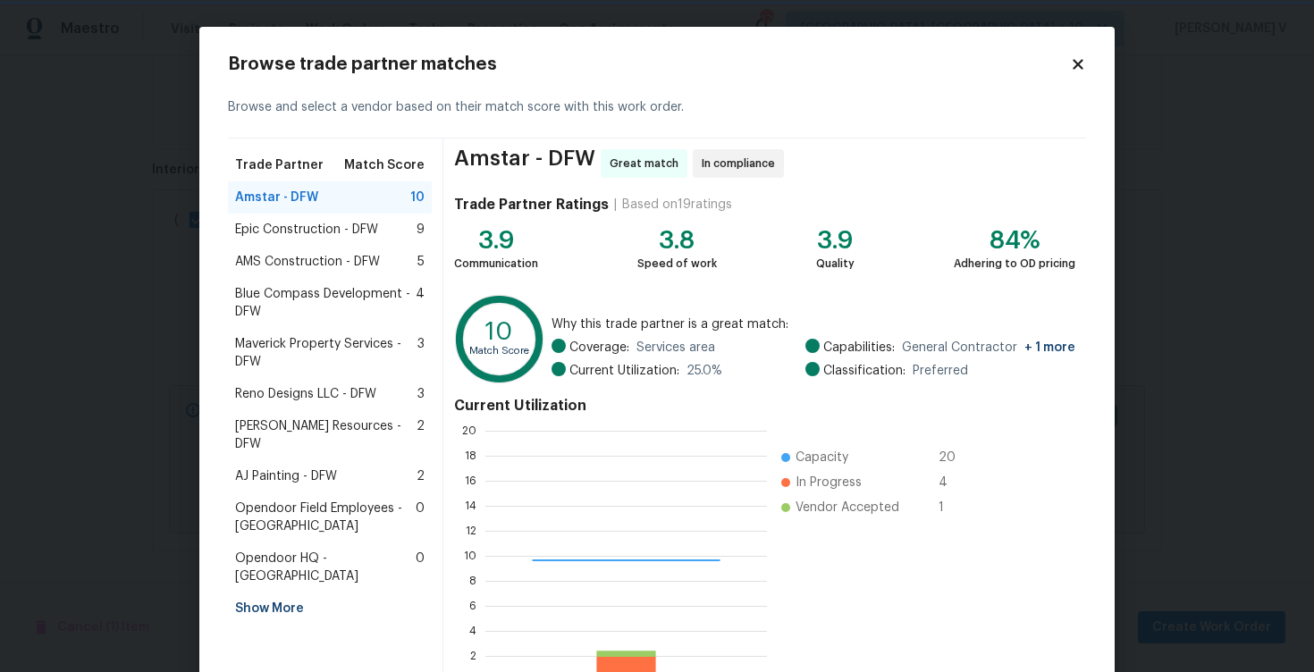
scroll to position [250, 282]
click at [331, 361] on span "Maverick Property Services - DFW" at bounding box center [326, 353] width 182 height 36
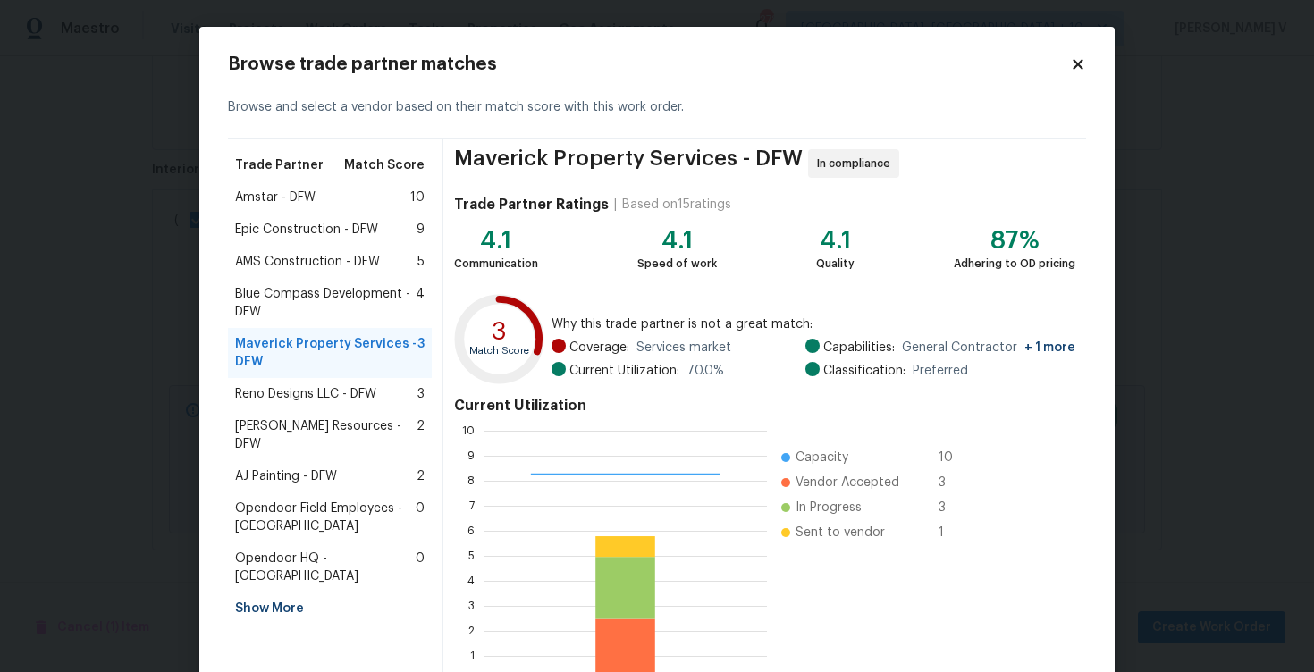
scroll to position [116, 0]
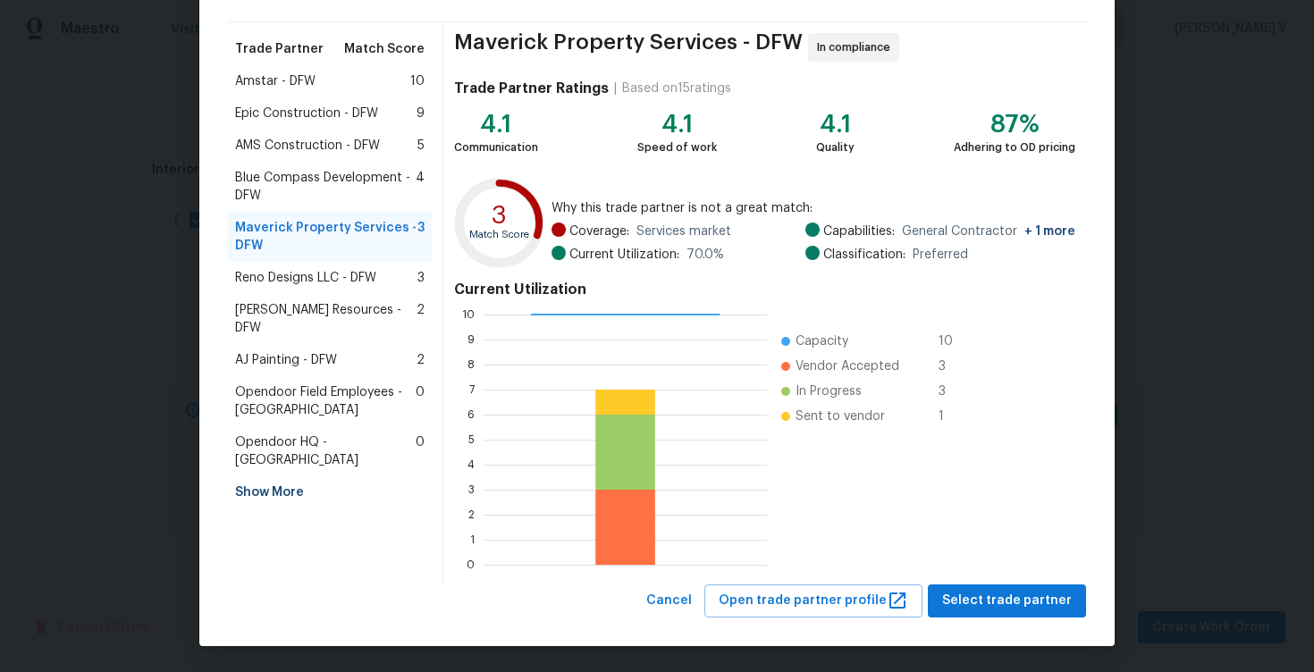
click at [964, 583] on div "Maverick Property Services - DFW In compliance Trade Partner Ratings | Based on…" at bounding box center [764, 303] width 643 height 562
click at [964, 587] on button "Select trade partner" at bounding box center [1007, 601] width 158 height 33
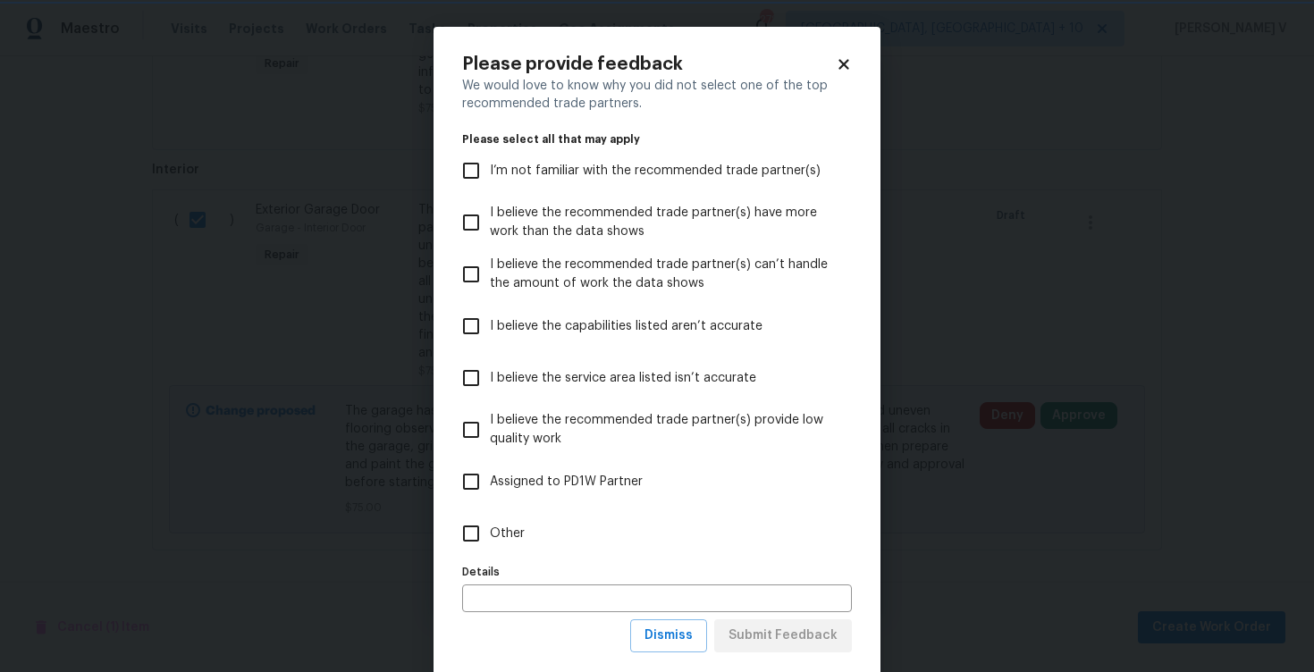
scroll to position [0, 0]
click at [625, 550] on label "Other" at bounding box center [644, 534] width 385 height 52
click at [490, 550] on input "Other" at bounding box center [471, 534] width 38 height 38
checkbox input "true"
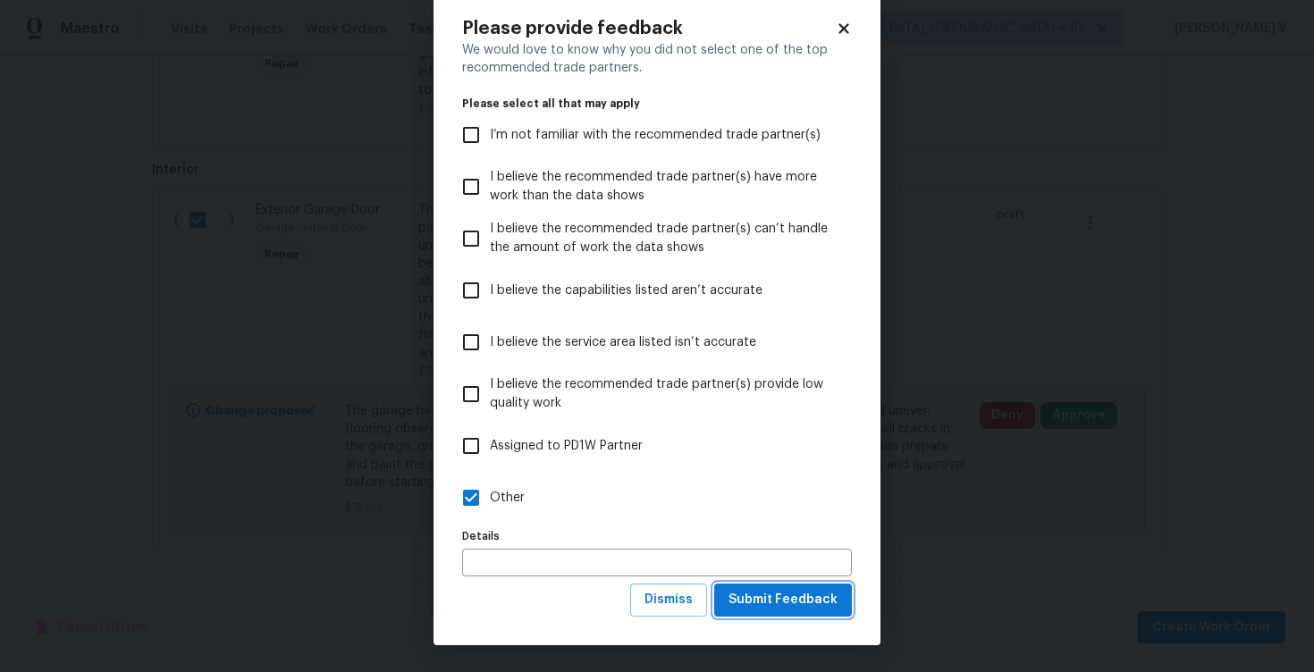
click at [776, 589] on span "Submit Feedback" at bounding box center [783, 600] width 109 height 22
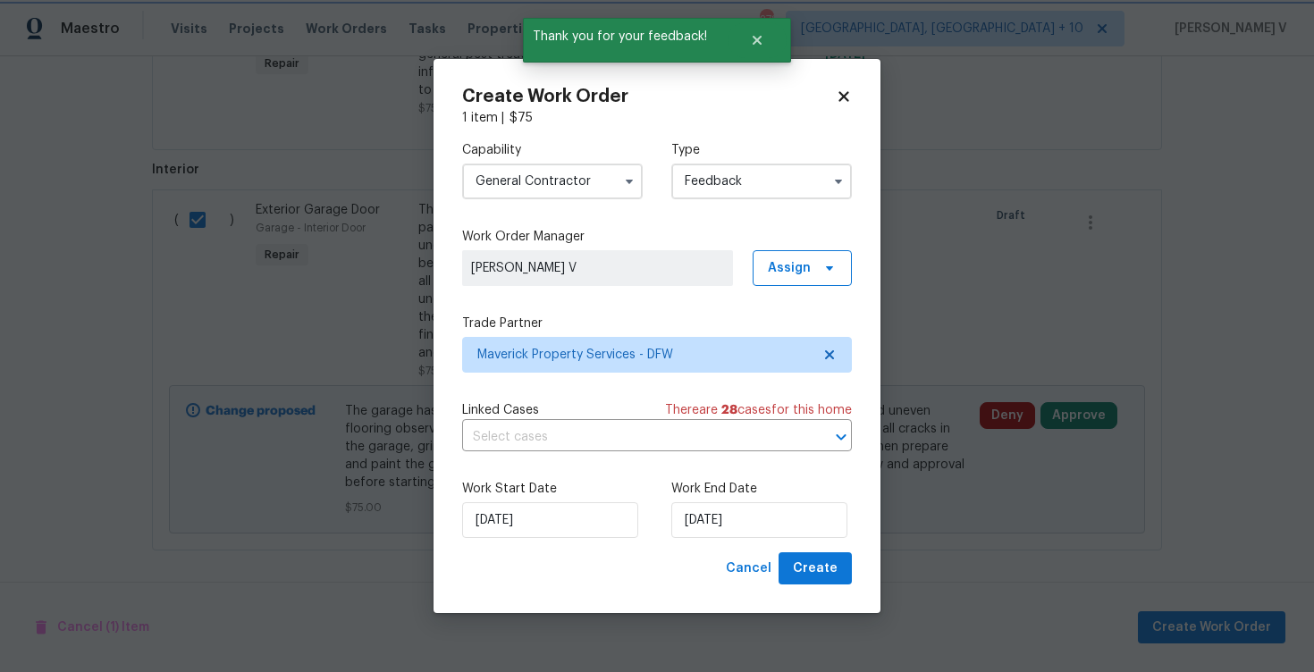
scroll to position [0, 0]
click at [694, 506] on input "04/09/2025" at bounding box center [759, 520] width 176 height 36
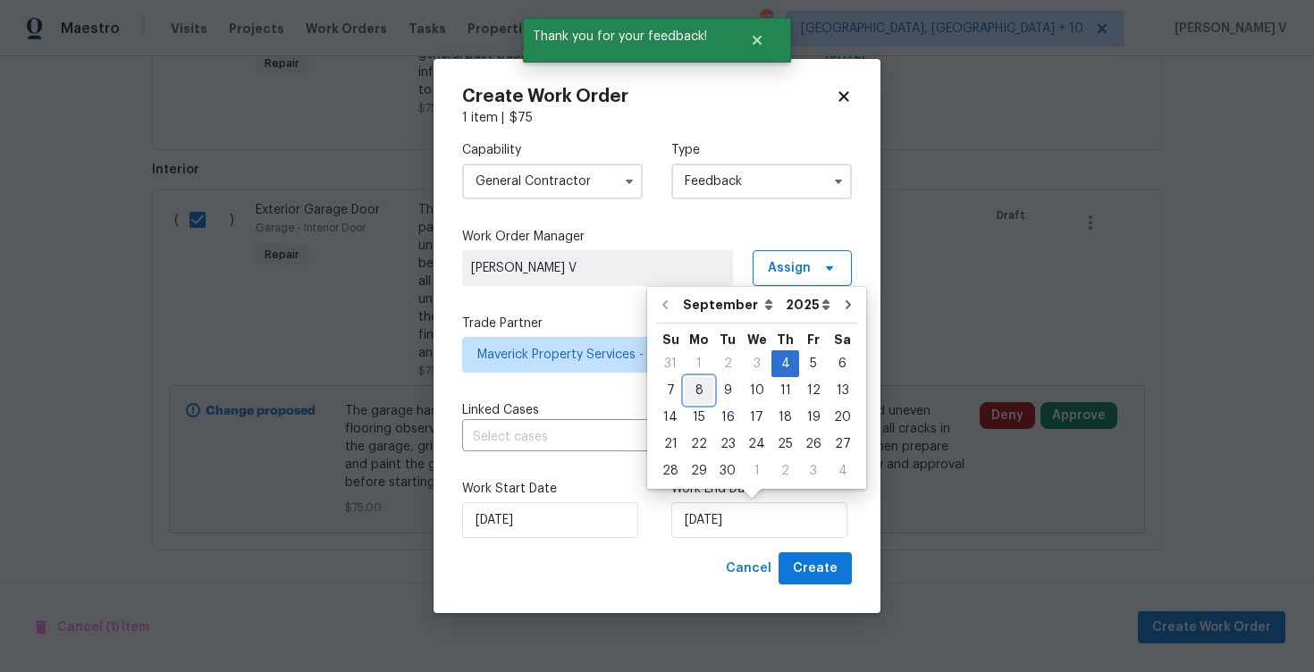
click at [696, 387] on div "8" at bounding box center [699, 390] width 29 height 25
type input "08/09/2025"
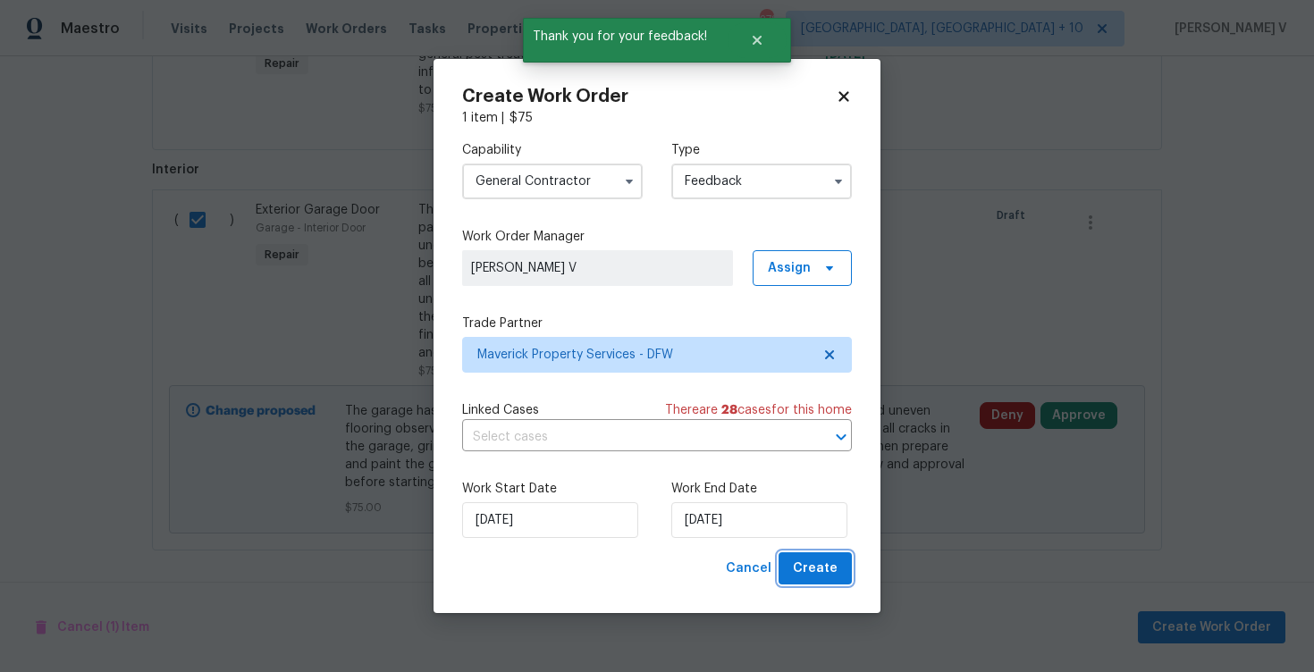
click at [835, 575] on span "Create" at bounding box center [815, 569] width 45 height 22
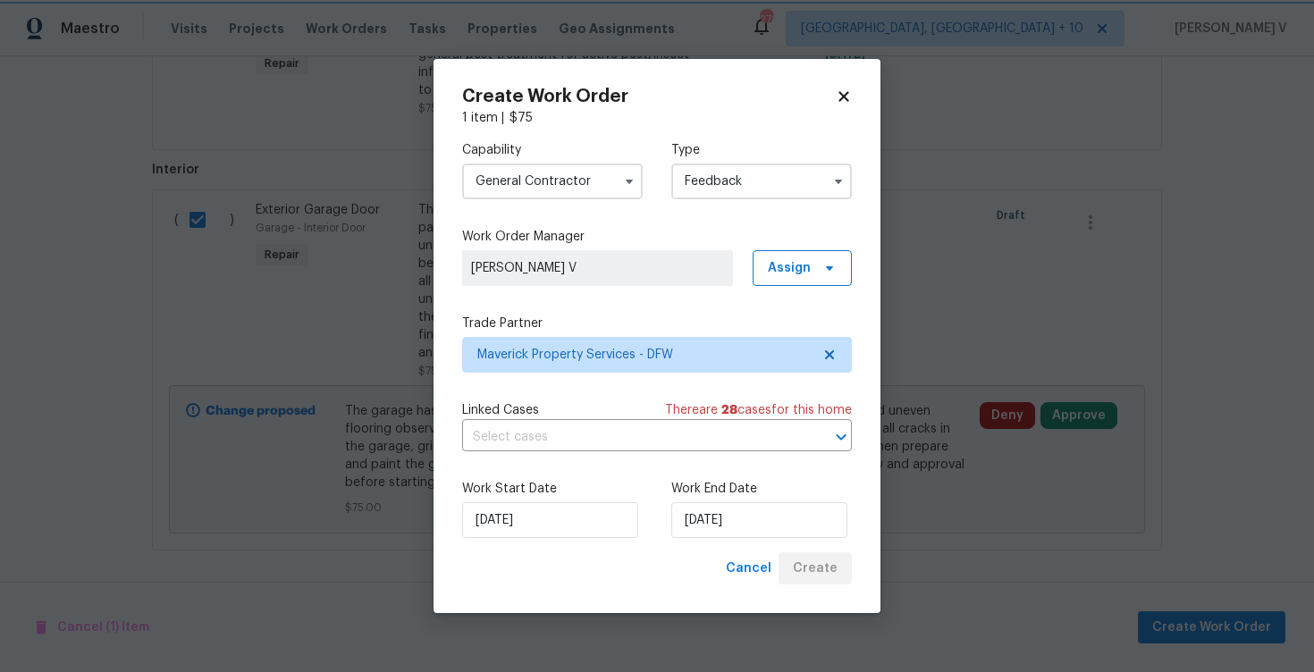
checkbox input "false"
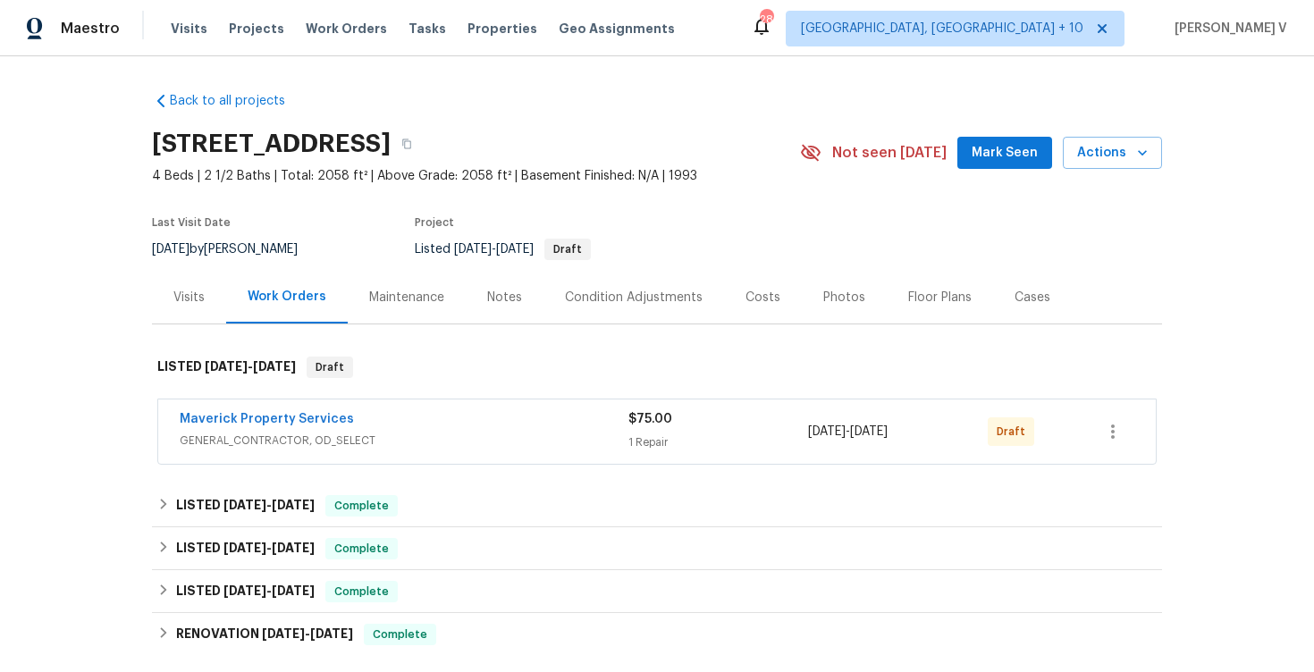
click at [305, 412] on span "Maverick Property Services" at bounding box center [267, 419] width 174 height 18
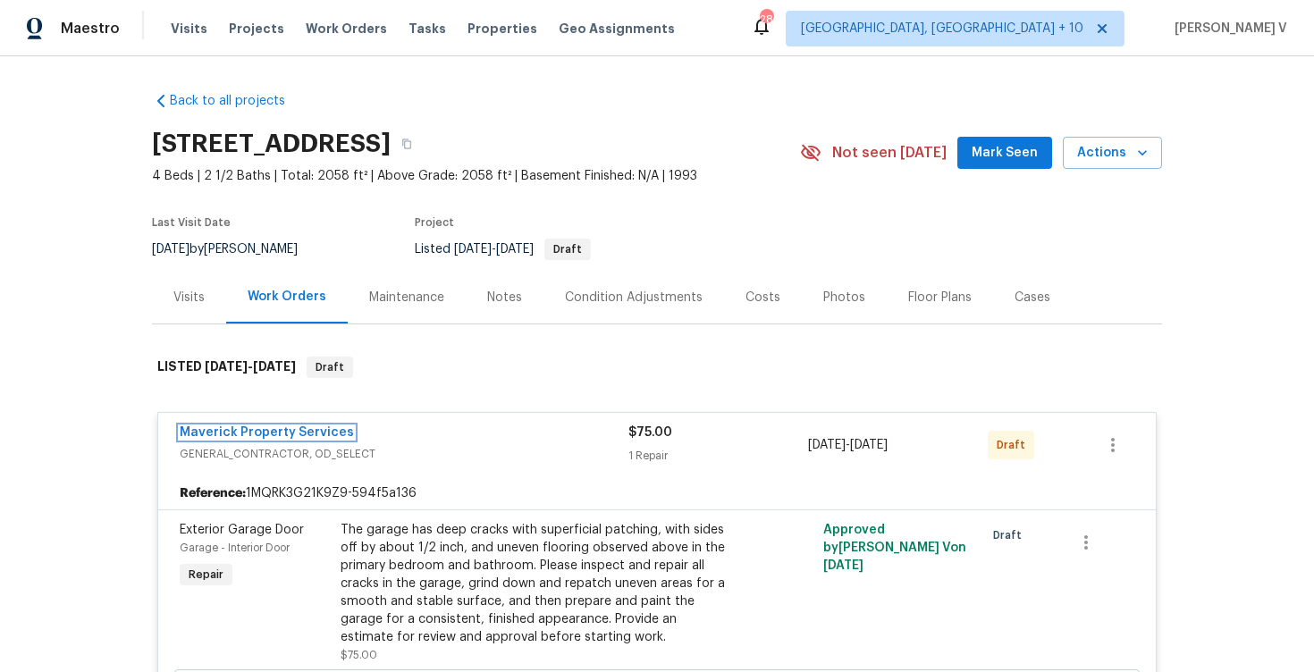
click at [293, 432] on link "Maverick Property Services" at bounding box center [267, 432] width 174 height 13
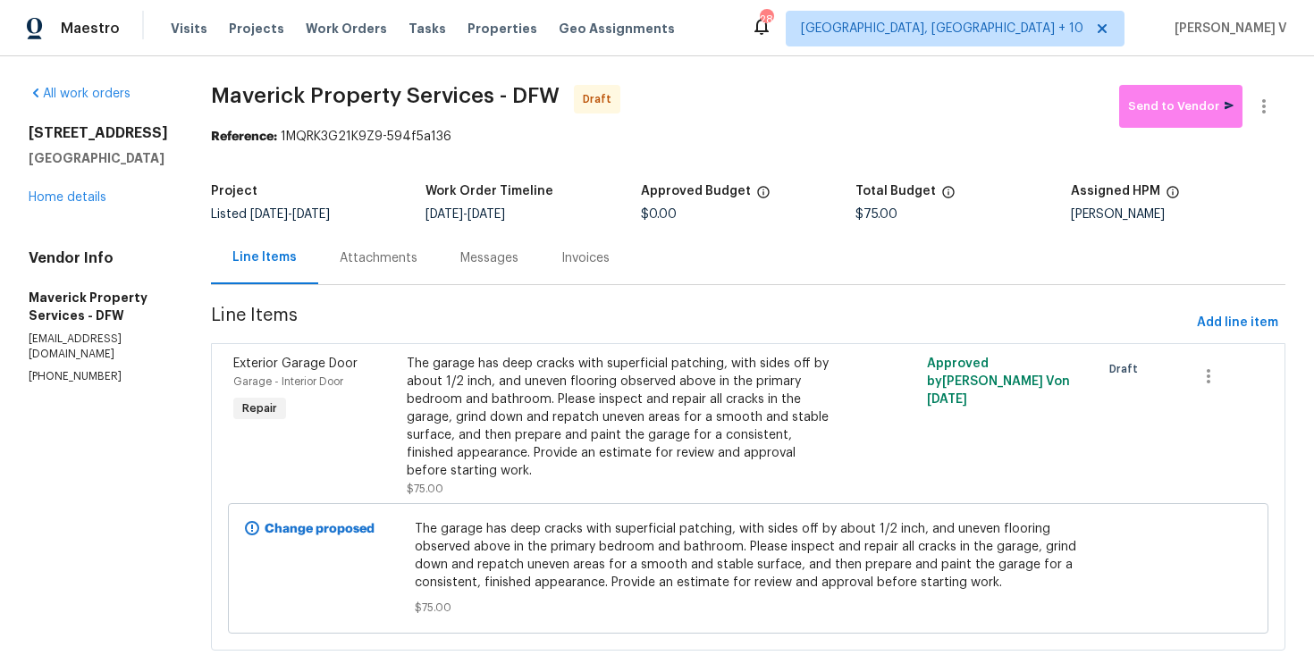
click at [439, 260] on div "Messages" at bounding box center [489, 258] width 101 height 53
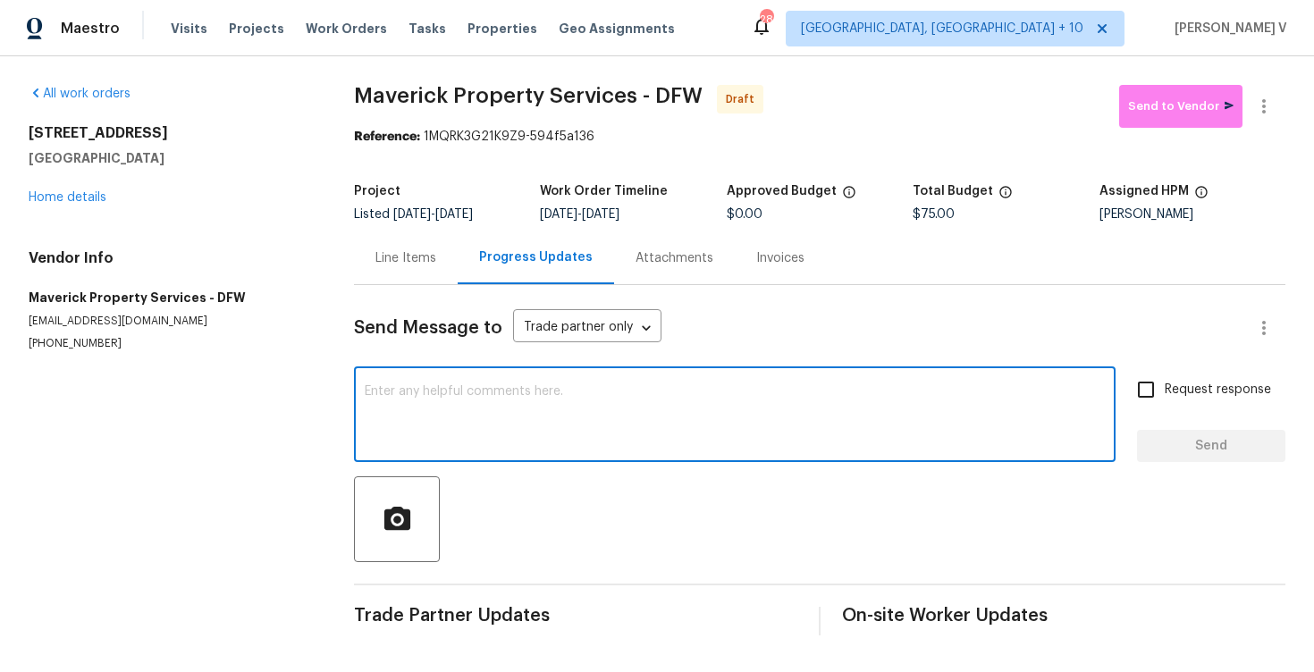
click at [465, 414] on textarea at bounding box center [735, 416] width 740 height 63
paste textarea "Hi this is Divya with Opendoor. I’m confirming you received the WO for the prop…"
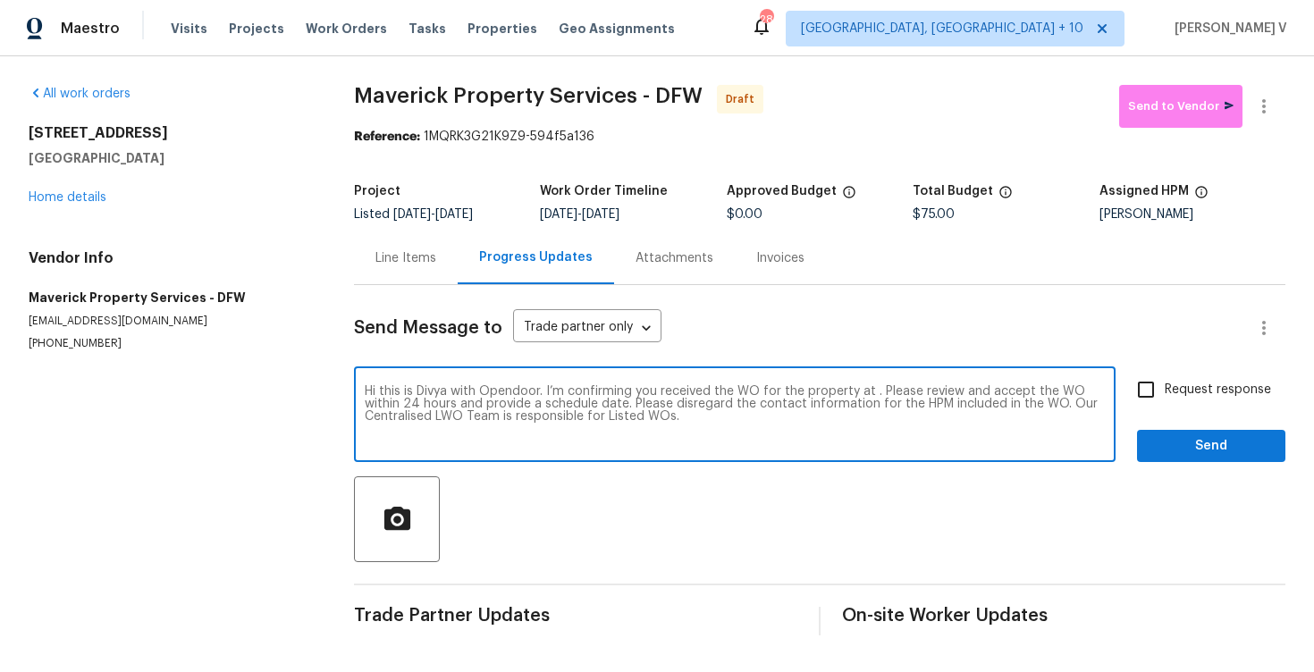
click at [872, 392] on textarea "Hi this is Divya with Opendoor. I’m confirming you received the WO for the prop…" at bounding box center [735, 416] width 740 height 63
paste textarea "[STREET_ADDRESS]"
type textarea "Hi this is Divya with Opendoor. I’m confirming you received the WO for the prop…"
click at [1159, 398] on input "Request response" at bounding box center [1146, 390] width 38 height 38
checkbox input "true"
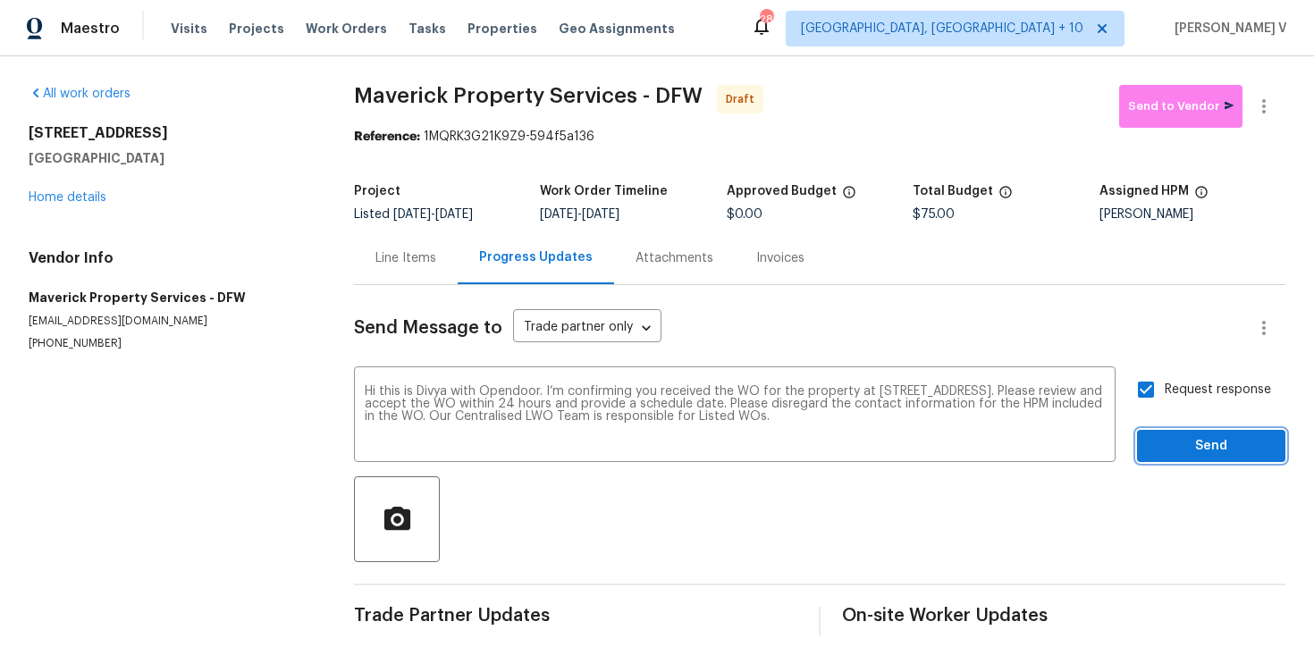
click at [1172, 442] on span "Send" at bounding box center [1211, 446] width 120 height 22
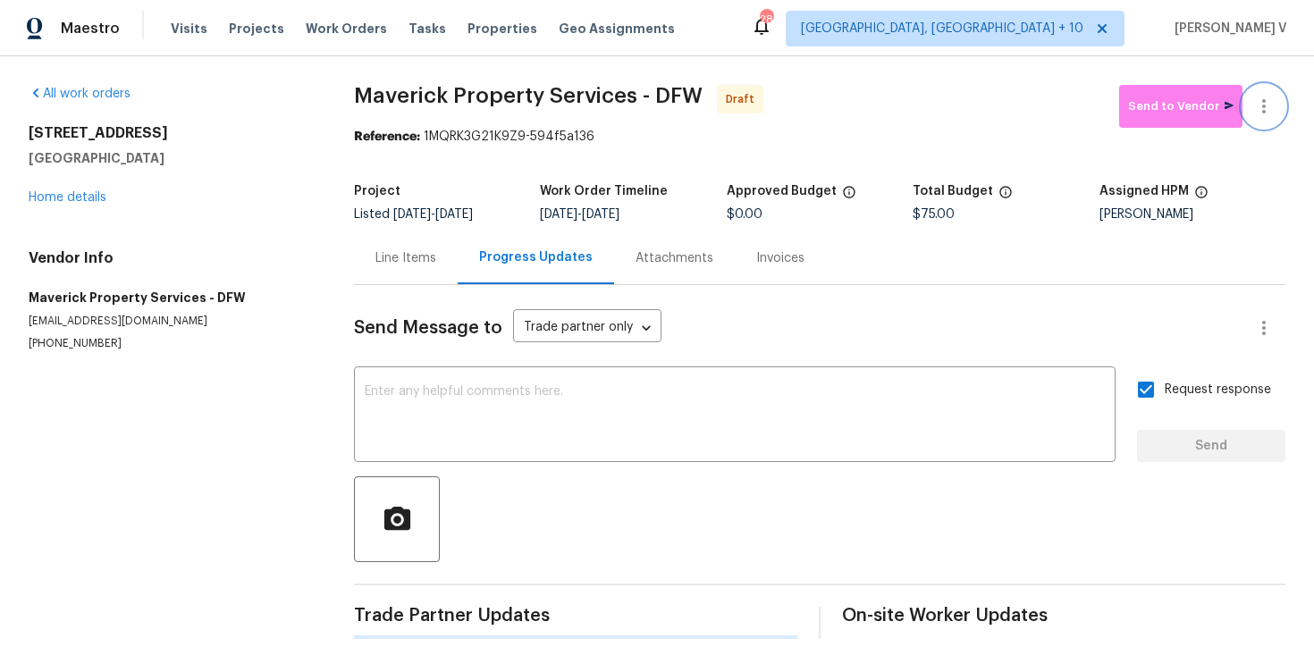
click at [1272, 119] on button "button" at bounding box center [1264, 106] width 43 height 43
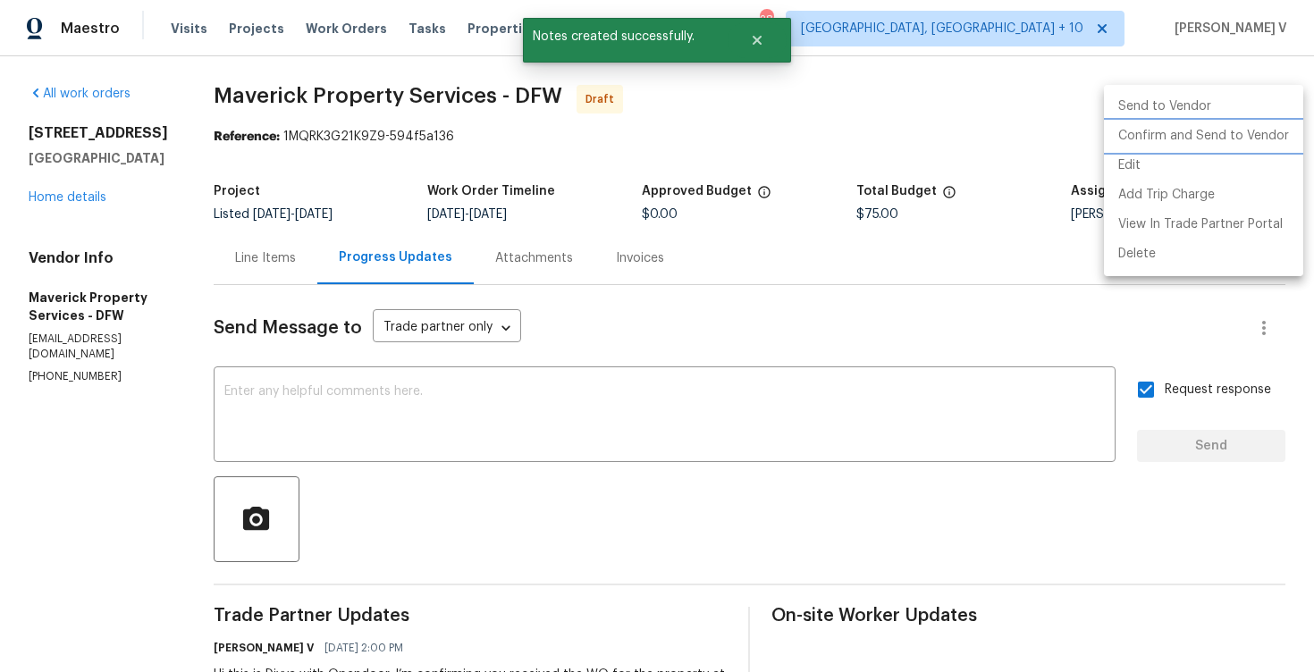
click at [1179, 144] on li "Confirm and Send to Vendor" at bounding box center [1203, 136] width 199 height 29
click at [554, 64] on div at bounding box center [657, 336] width 1314 height 672
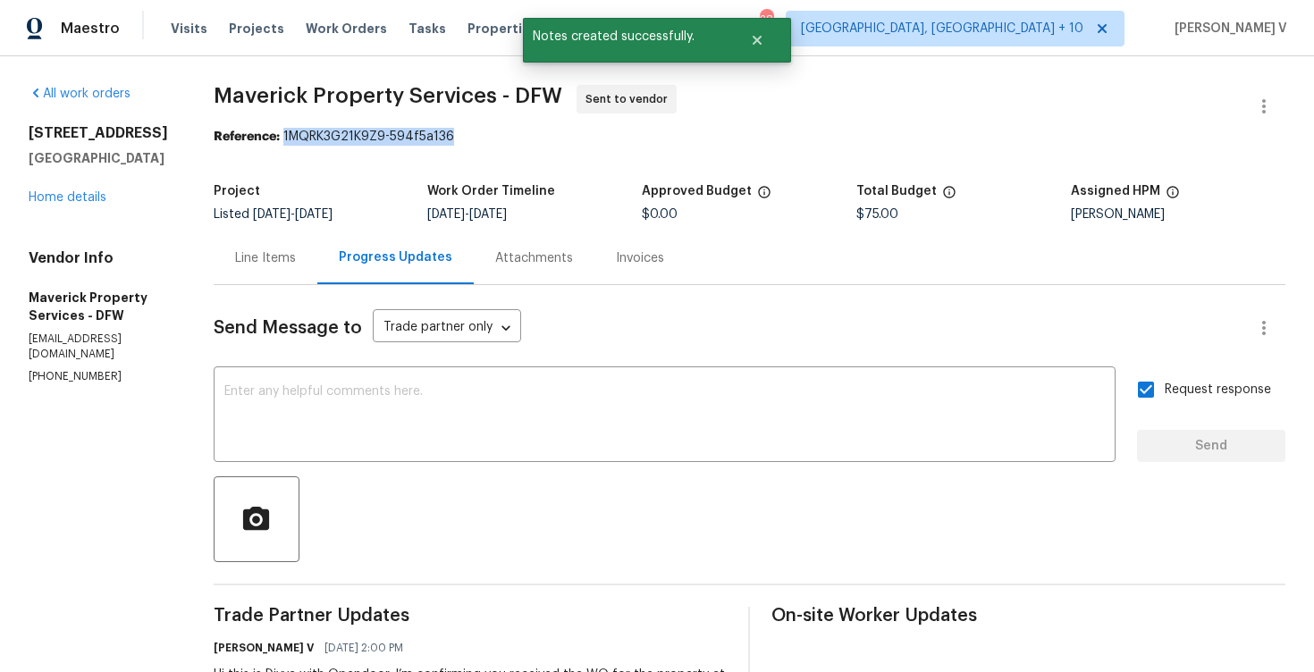
drag, startPoint x: 358, startPoint y: 131, endPoint x: 614, endPoint y: 131, distance: 256.5
click at [614, 131] on div "Reference: 1MQRK3G21K9Z9-594f5a136" at bounding box center [750, 137] width 1072 height 18
copy div "1MQRK3G21K9Z9-594f5a136"
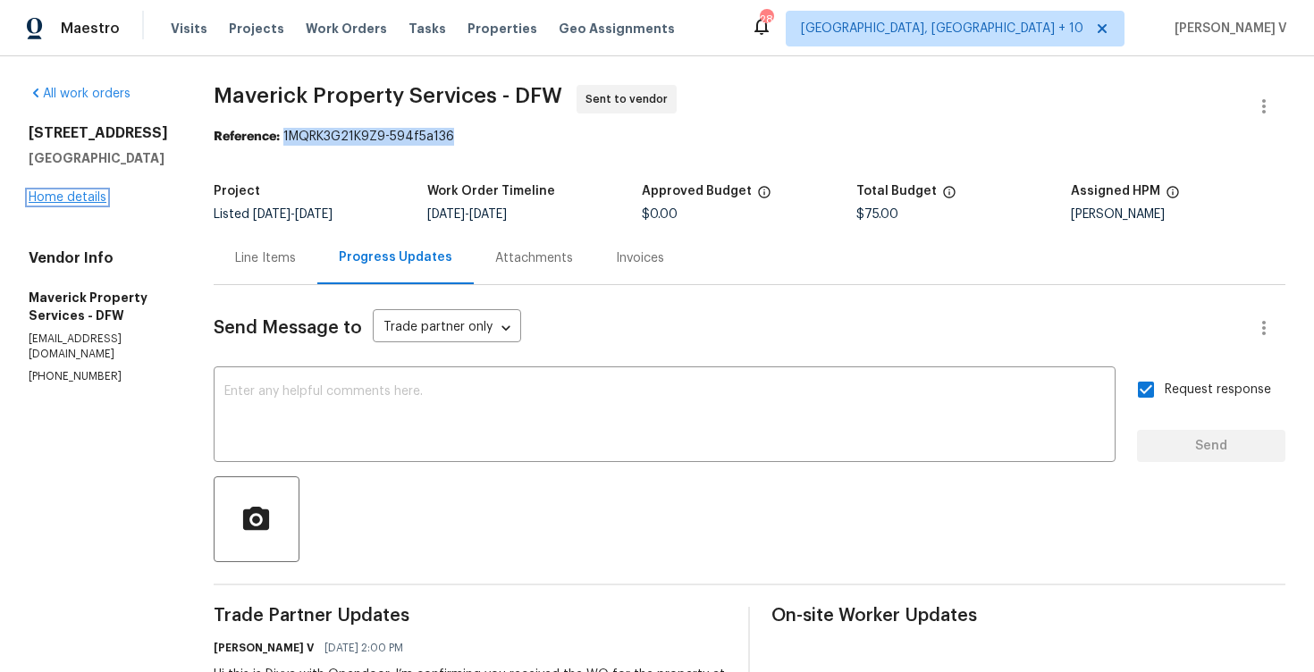
click at [56, 201] on link "Home details" at bounding box center [68, 197] width 78 height 13
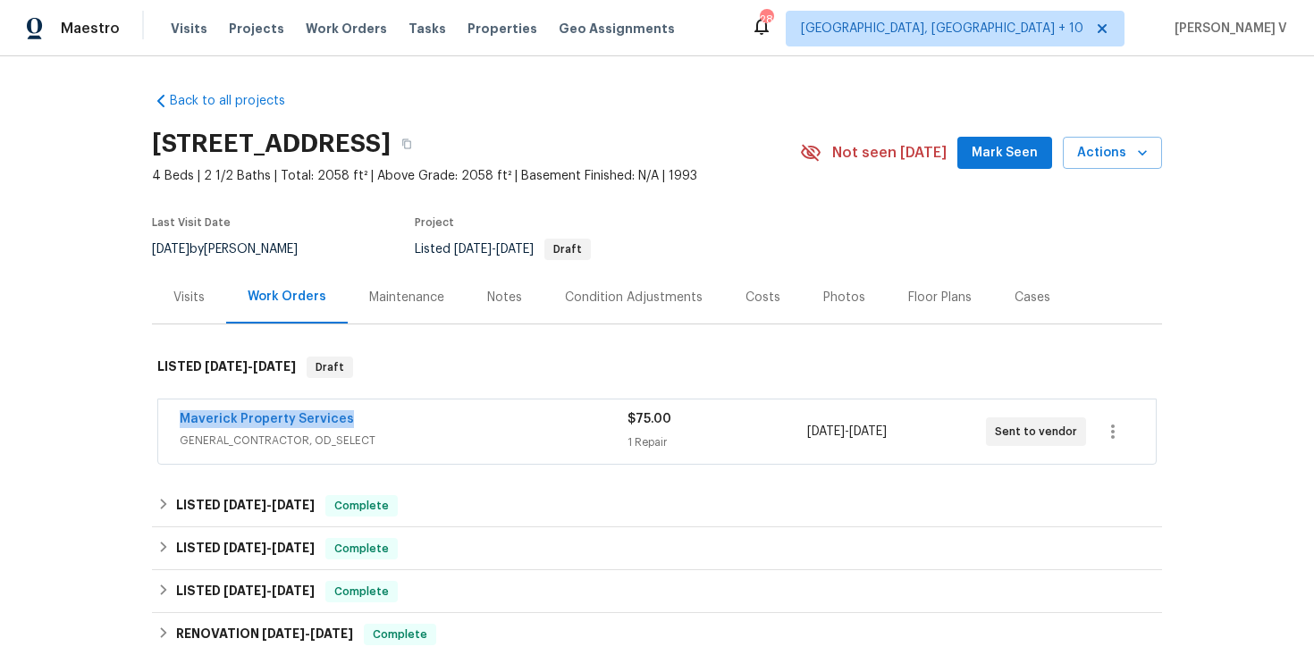
drag, startPoint x: 166, startPoint y: 414, endPoint x: 491, endPoint y: 412, distance: 324.5
click at [492, 413] on div "Maverick Property Services GENERAL_CONTRACTOR, OD_SELECT $75.00 1 Repair 9/4/20…" at bounding box center [657, 432] width 998 height 64
copy link "Maverick Property Services"
click at [257, 421] on link "Maverick Property Services" at bounding box center [267, 419] width 174 height 13
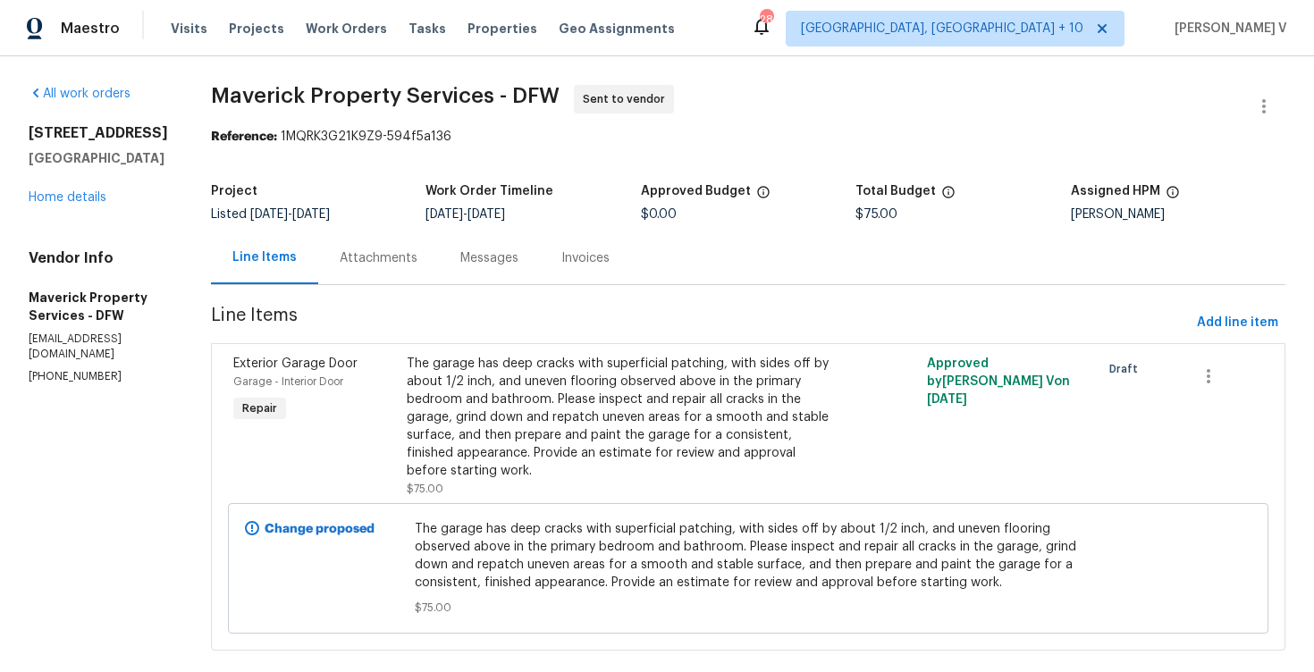
click at [417, 249] on div "Attachments" at bounding box center [379, 258] width 78 height 18
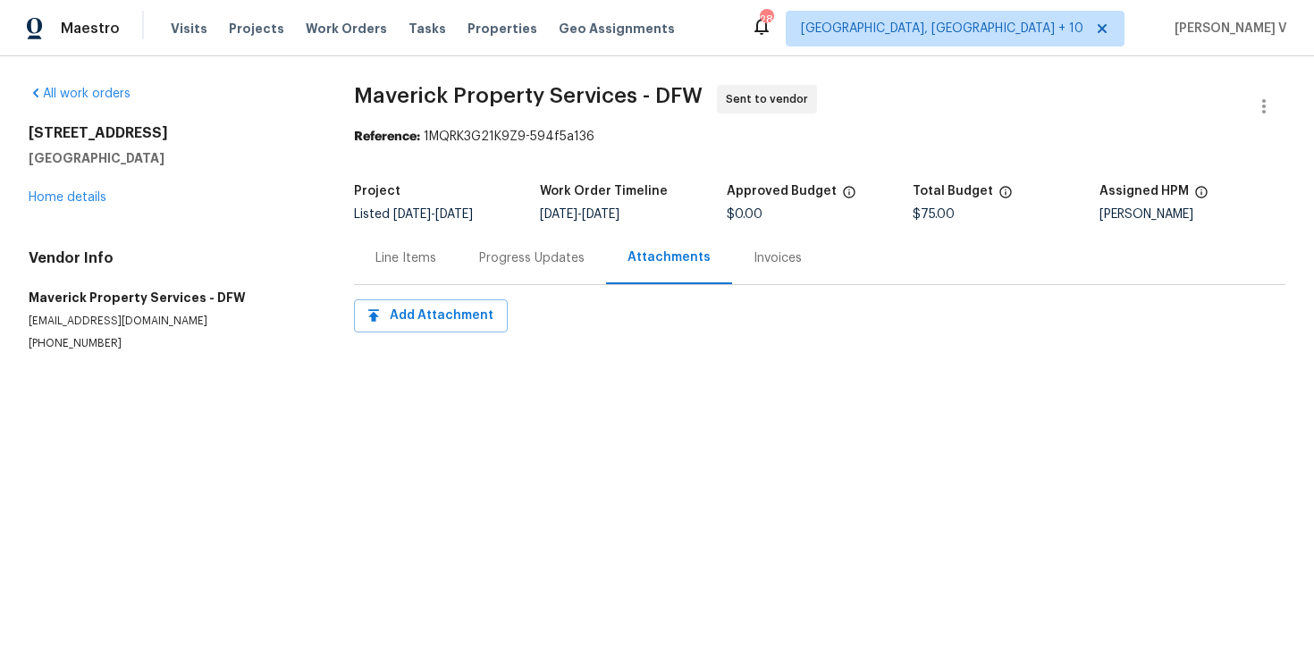
click at [479, 273] on div "Progress Updates" at bounding box center [532, 258] width 148 height 53
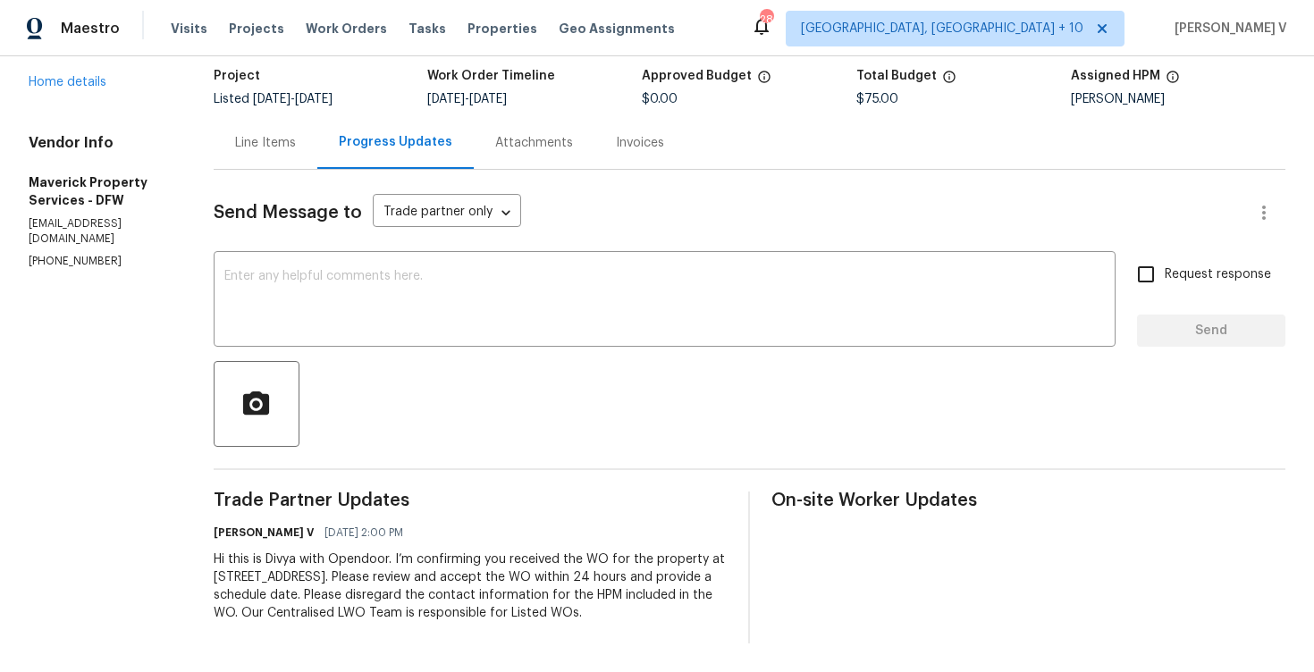
scroll to position [133, 0]
click at [406, 300] on textarea at bounding box center [664, 301] width 880 height 63
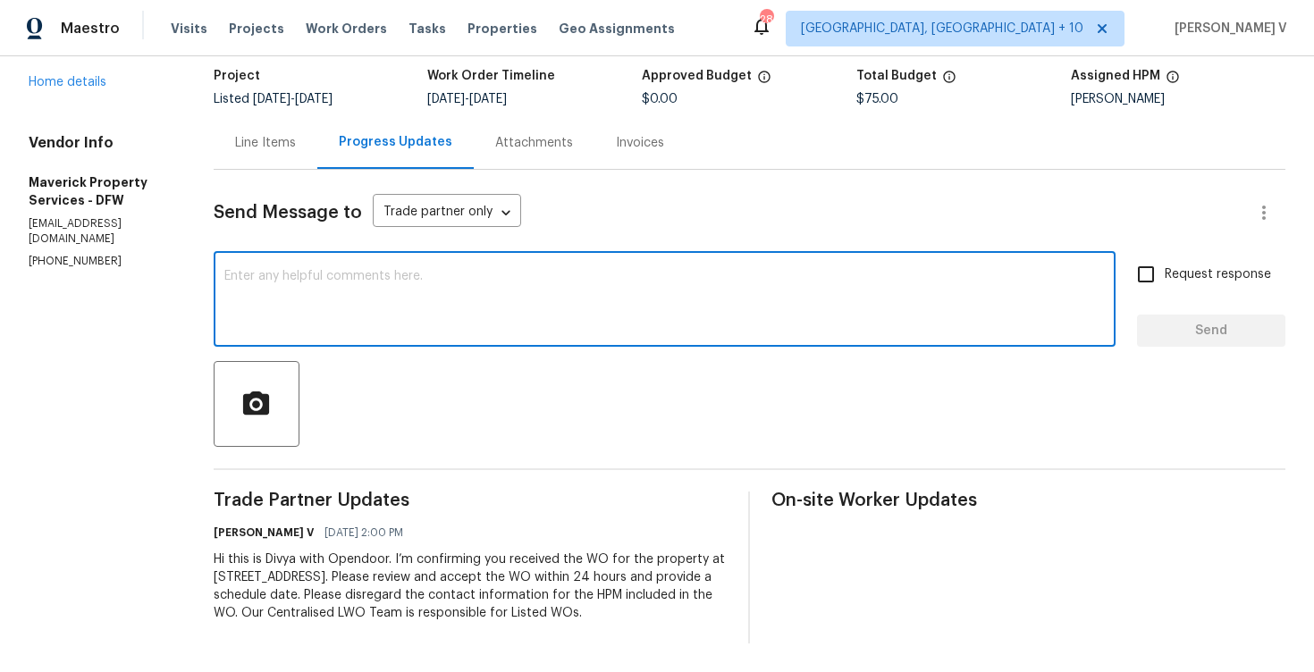
paste textarea "Attention All Work Orders must include before-photos (both close-up and wide-an…"
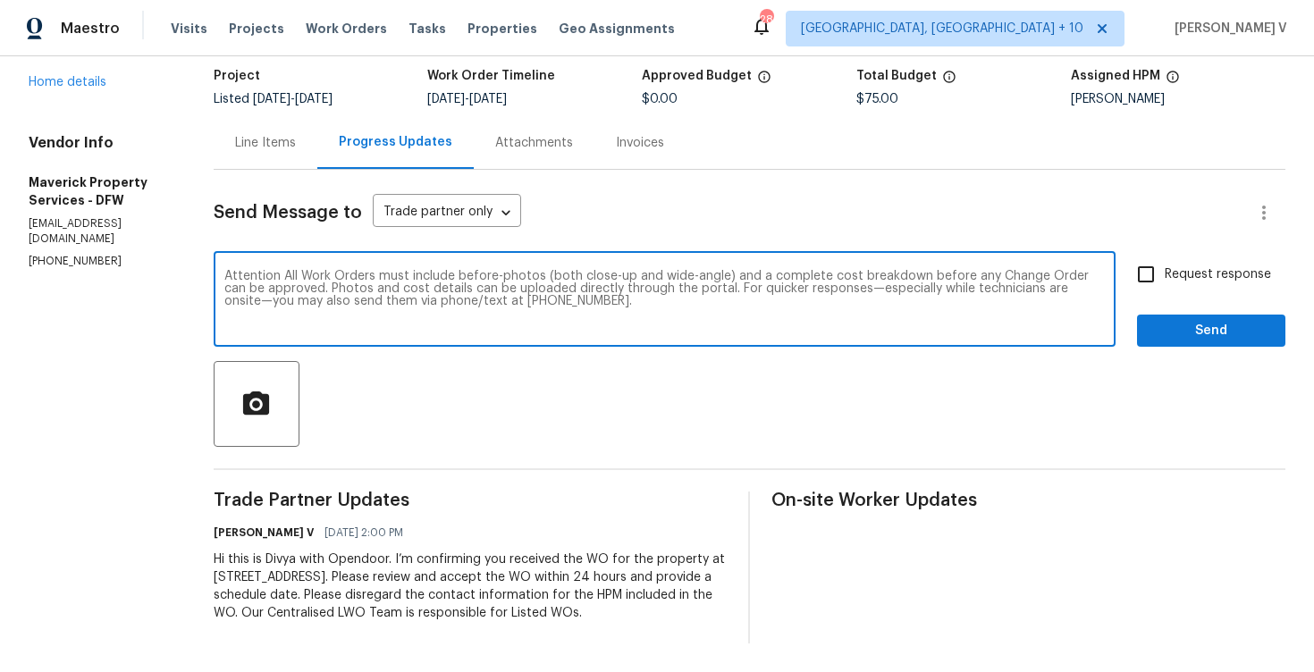
type textarea "Attention All Work Orders must include before-photos (both close-up and wide-an…"
click at [1176, 265] on span "Request response" at bounding box center [1218, 274] width 106 height 19
click at [1165, 257] on input "Request response" at bounding box center [1146, 275] width 38 height 38
checkbox input "true"
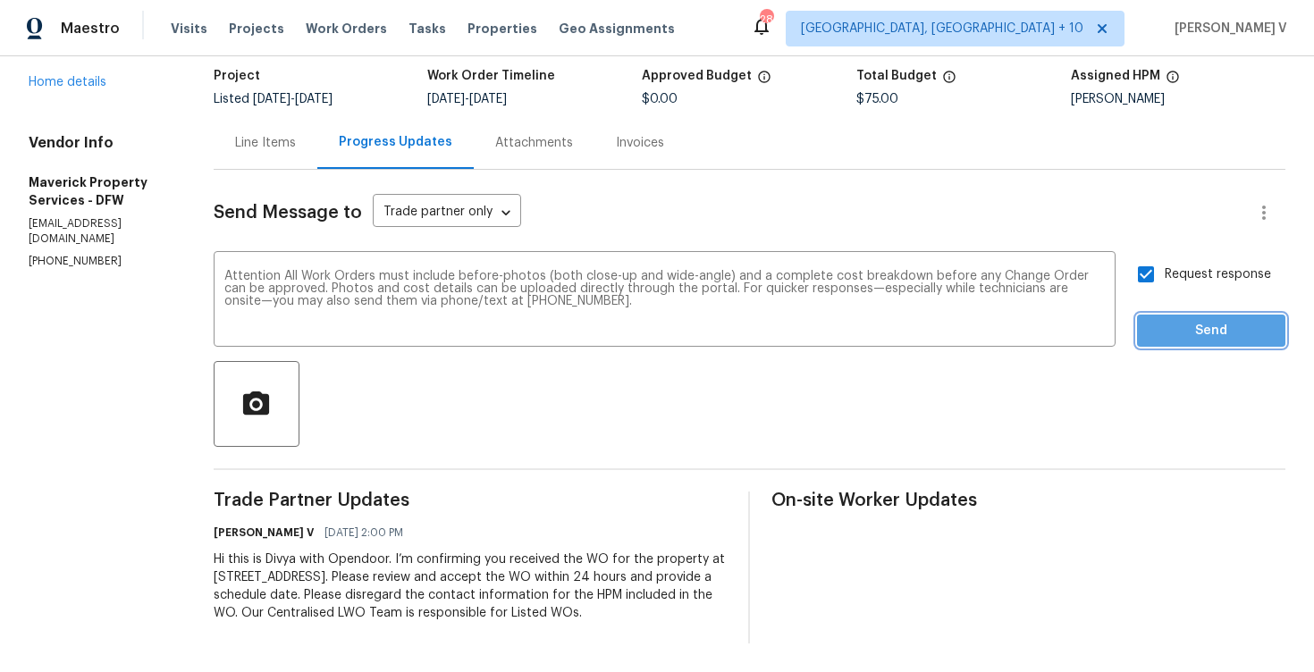
click at [1176, 320] on span "Send" at bounding box center [1211, 331] width 120 height 22
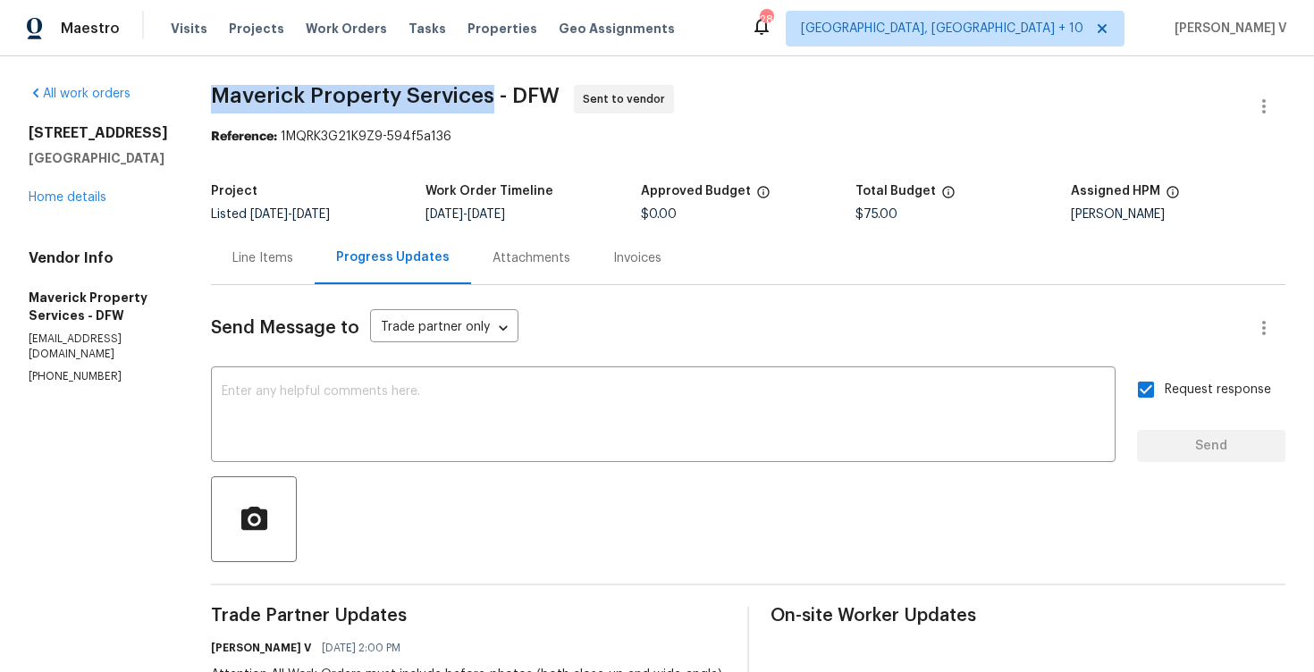
drag, startPoint x: 286, startPoint y: 95, endPoint x: 566, endPoint y: 89, distance: 279.8
click at [560, 89] on span "Maverick Property Services - DFW" at bounding box center [385, 95] width 349 height 21
copy span "Maverick Property Services"
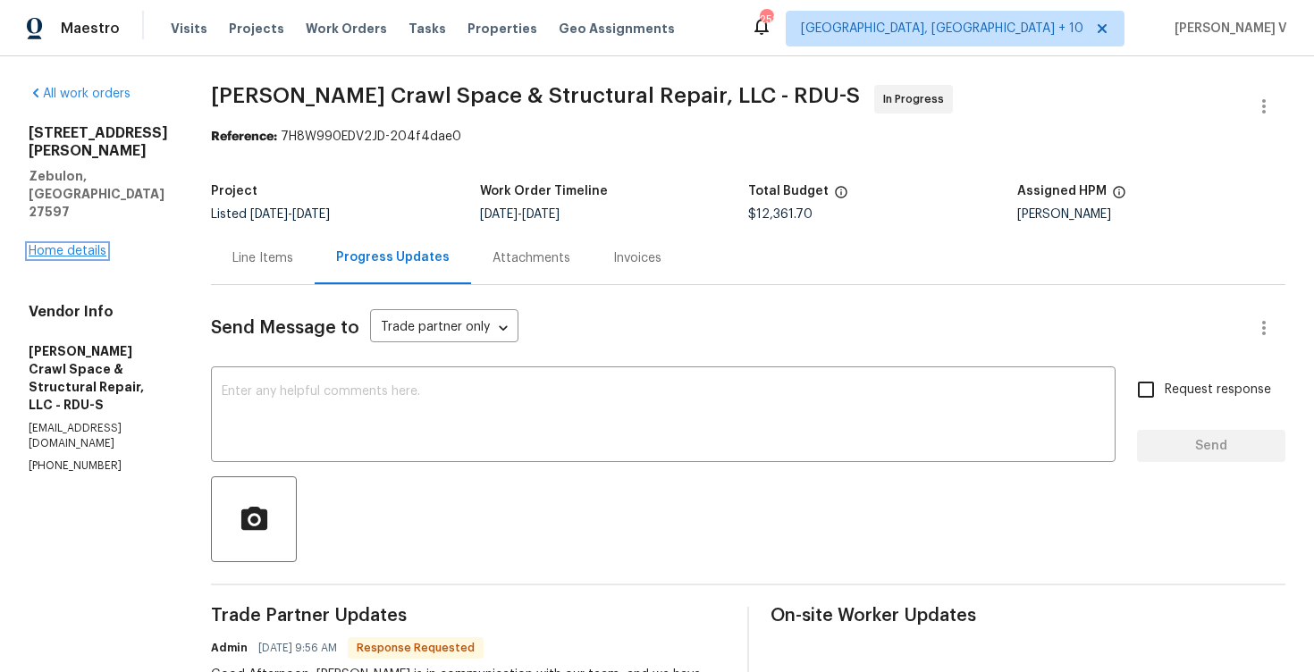
click at [73, 245] on link "Home details" at bounding box center [68, 251] width 78 height 13
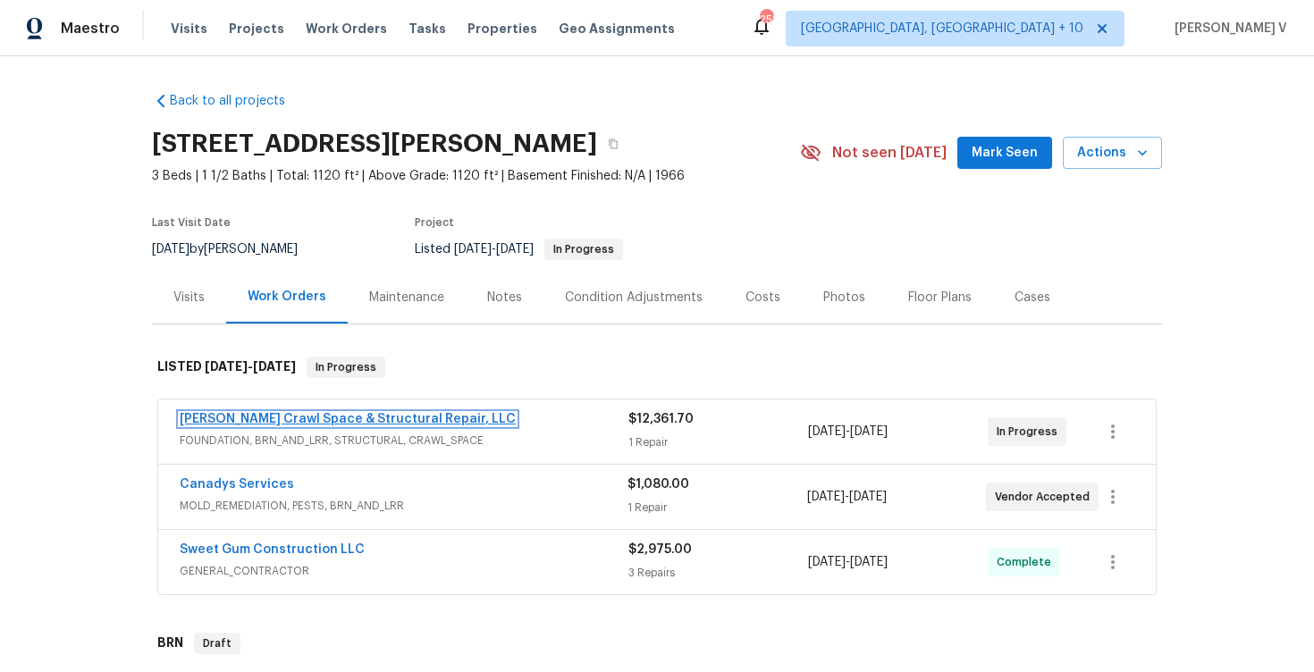
click at [372, 421] on link "[PERSON_NAME] Crawl Space & Structural Repair, LLC" at bounding box center [348, 419] width 336 height 13
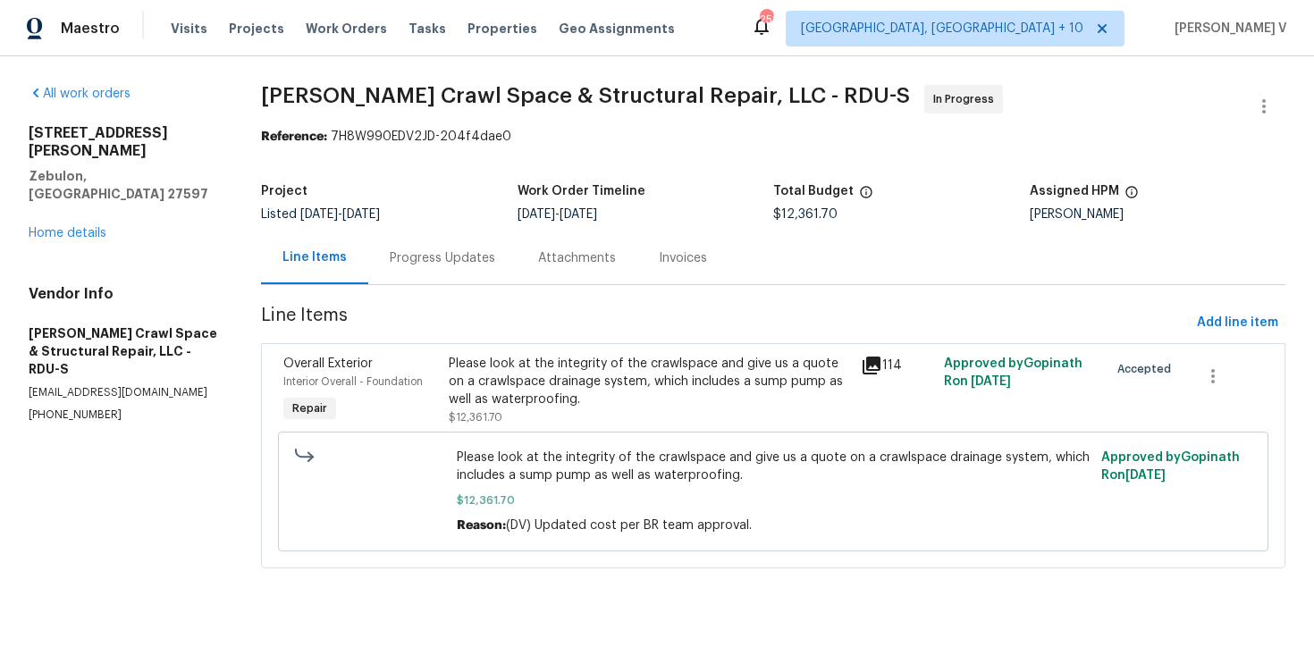
click at [88, 204] on div "[STREET_ADDRESS][PERSON_NAME] Home details" at bounding box center [124, 183] width 190 height 118
click at [80, 227] on link "Home details" at bounding box center [68, 233] width 78 height 13
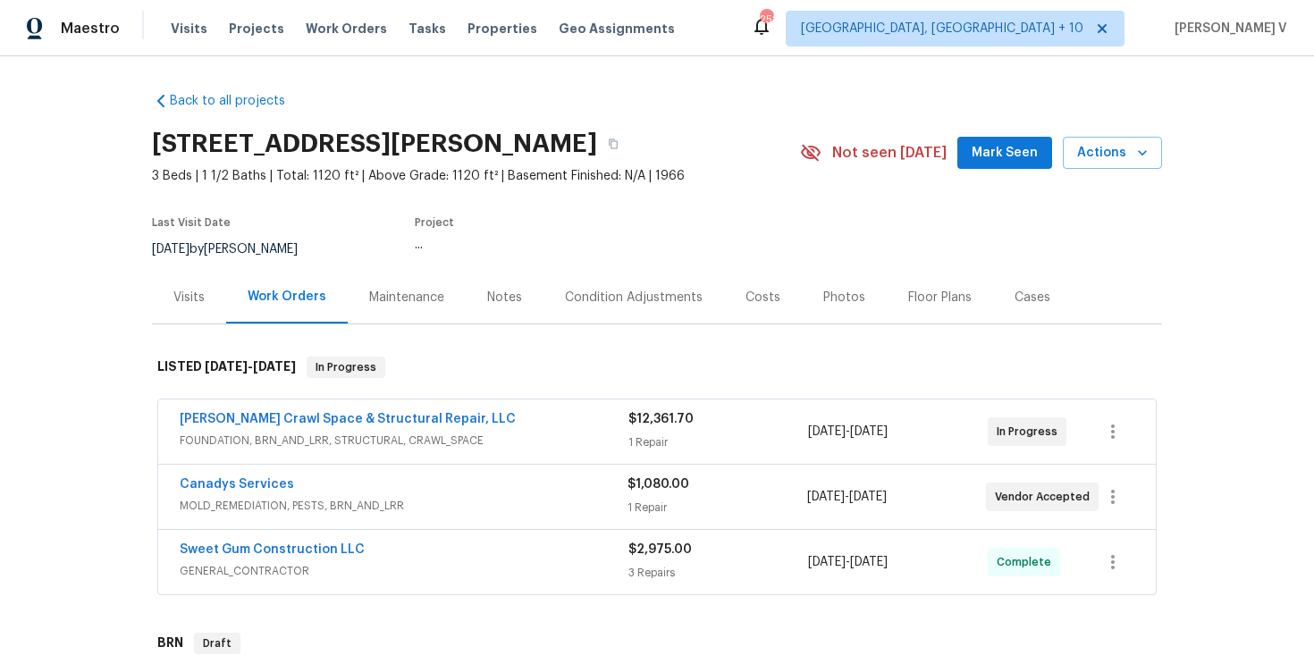
scroll to position [21, 0]
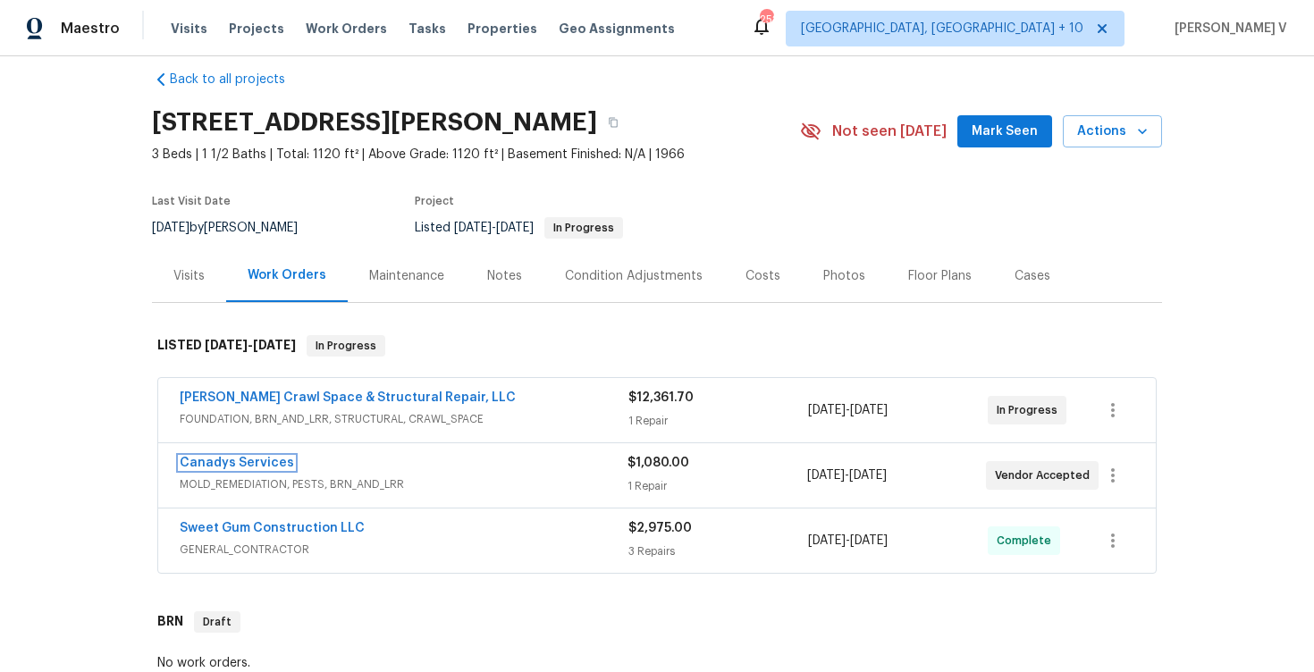
click at [269, 464] on link "Canadys Services" at bounding box center [237, 463] width 114 height 13
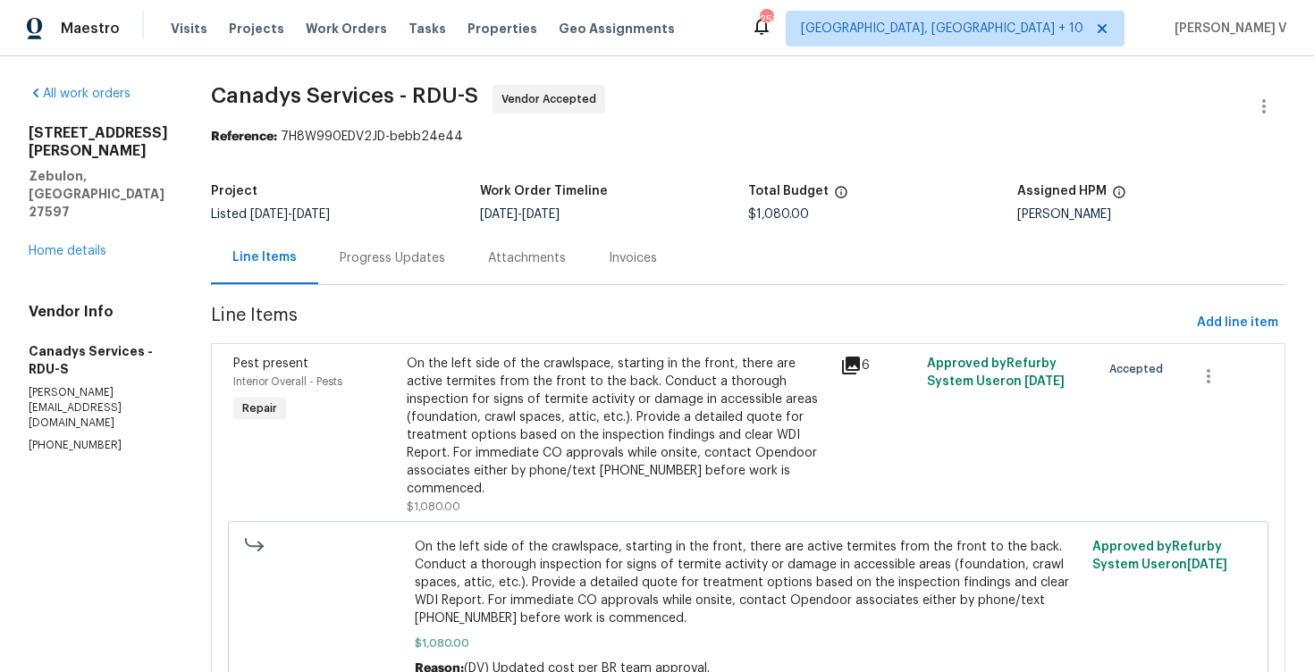
click at [500, 249] on div "Attachments" at bounding box center [527, 258] width 121 height 53
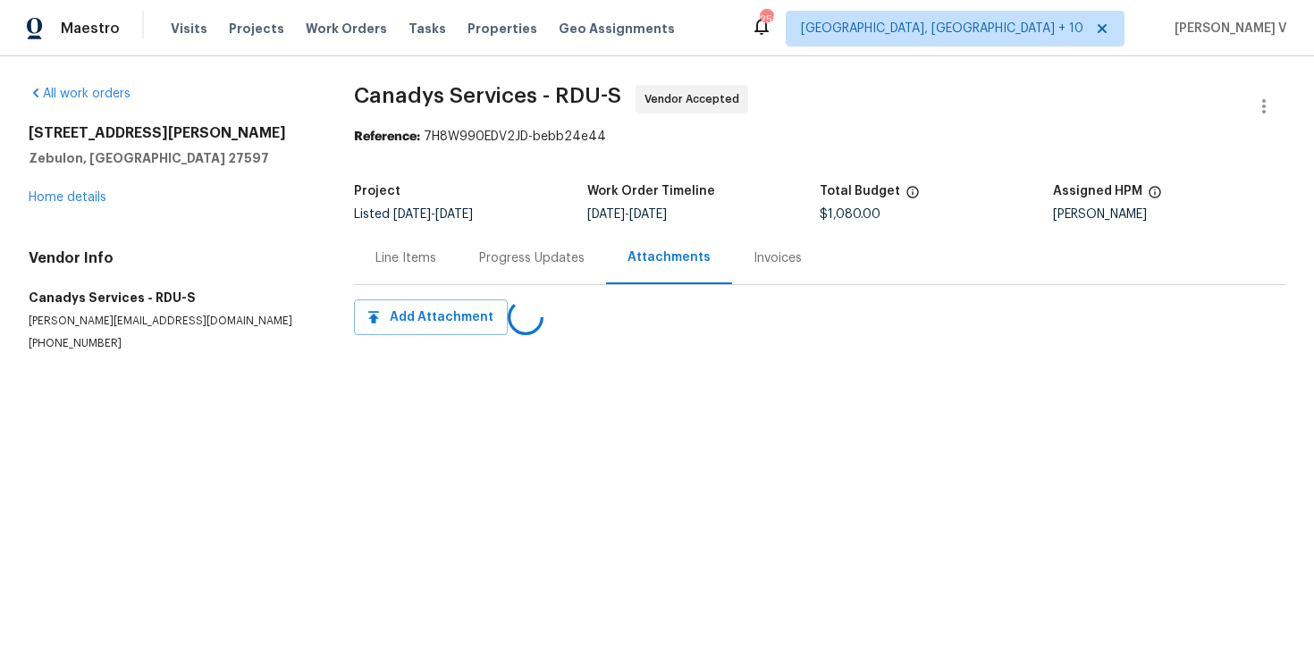
click at [500, 249] on div "Progress Updates" at bounding box center [532, 258] width 148 height 53
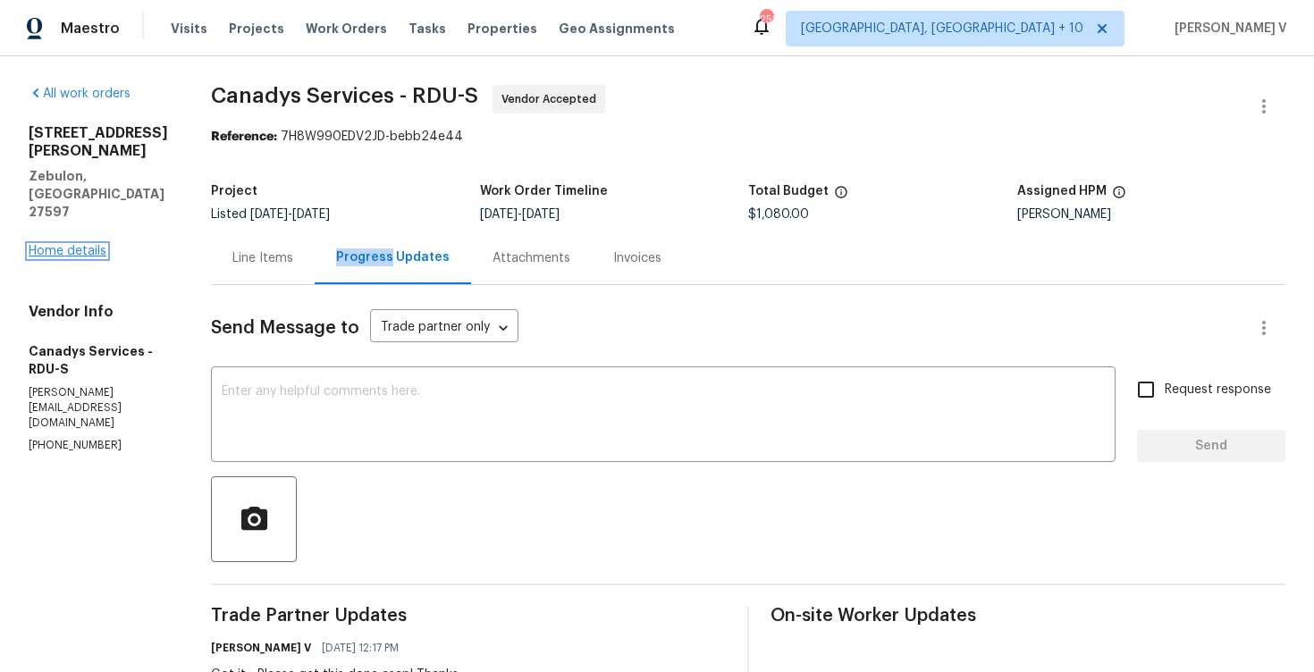
click at [96, 245] on link "Home details" at bounding box center [68, 251] width 78 height 13
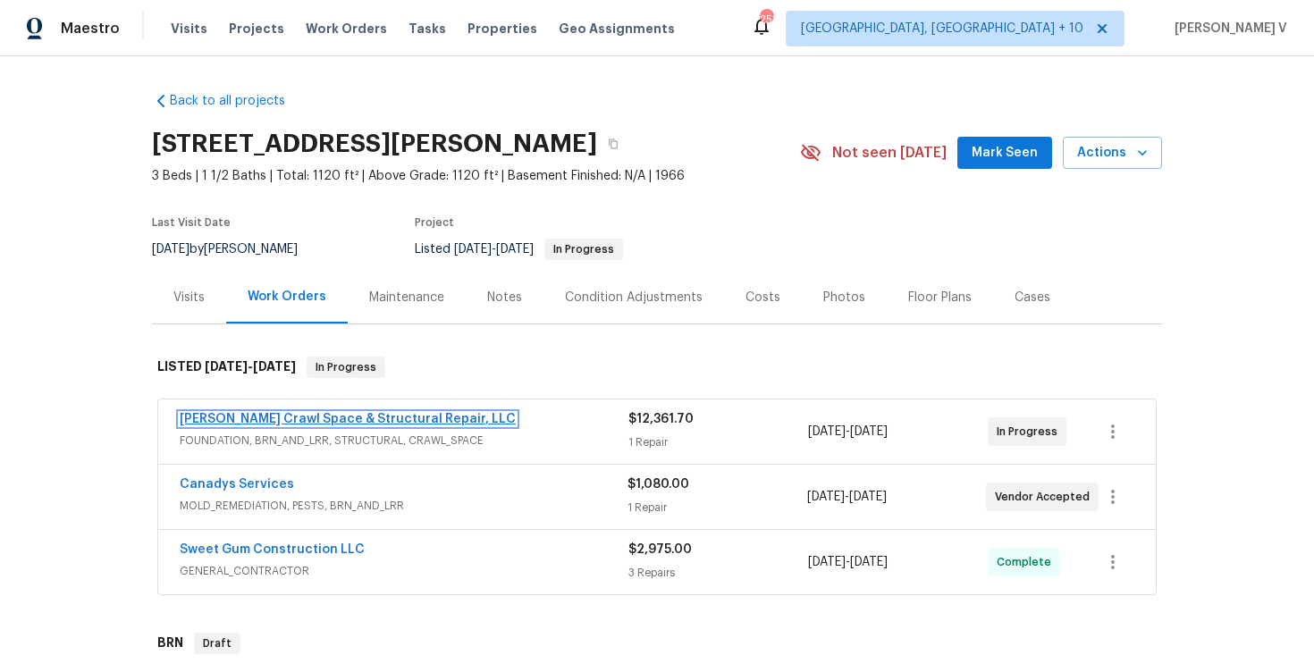
click at [341, 423] on link "Falcone Crawl Space & Structural Repair, LLC" at bounding box center [348, 419] width 336 height 13
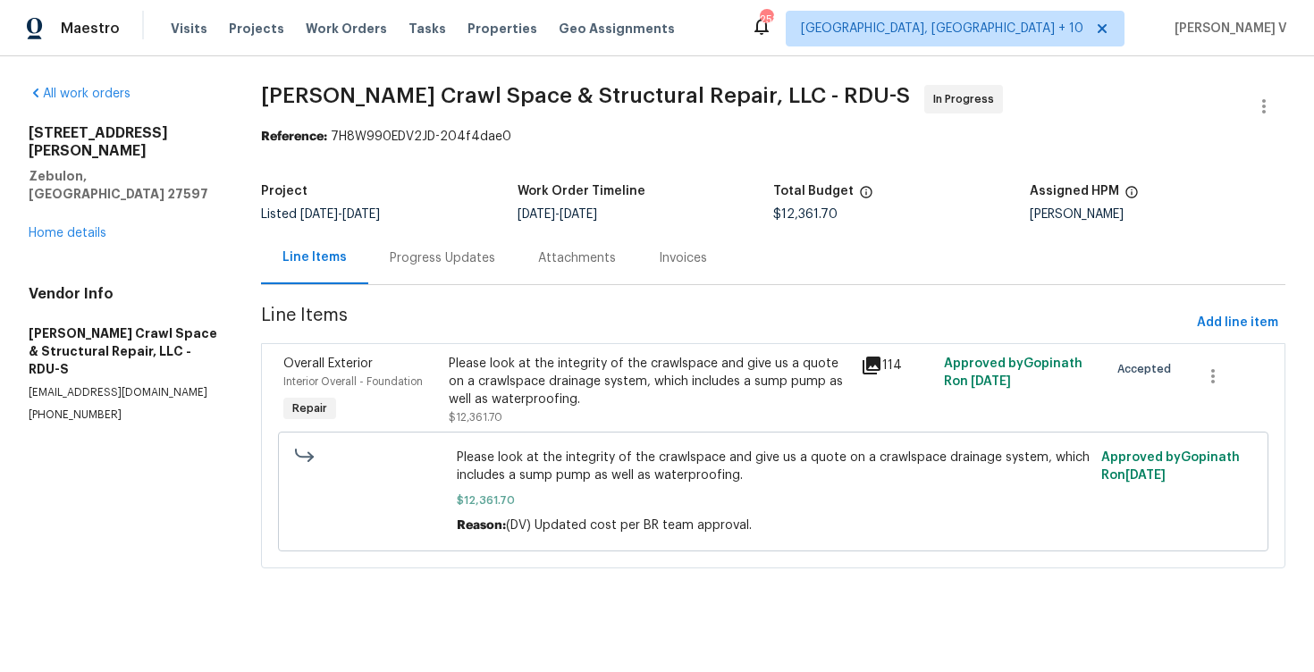
click at [409, 262] on div "Progress Updates" at bounding box center [442, 258] width 105 height 18
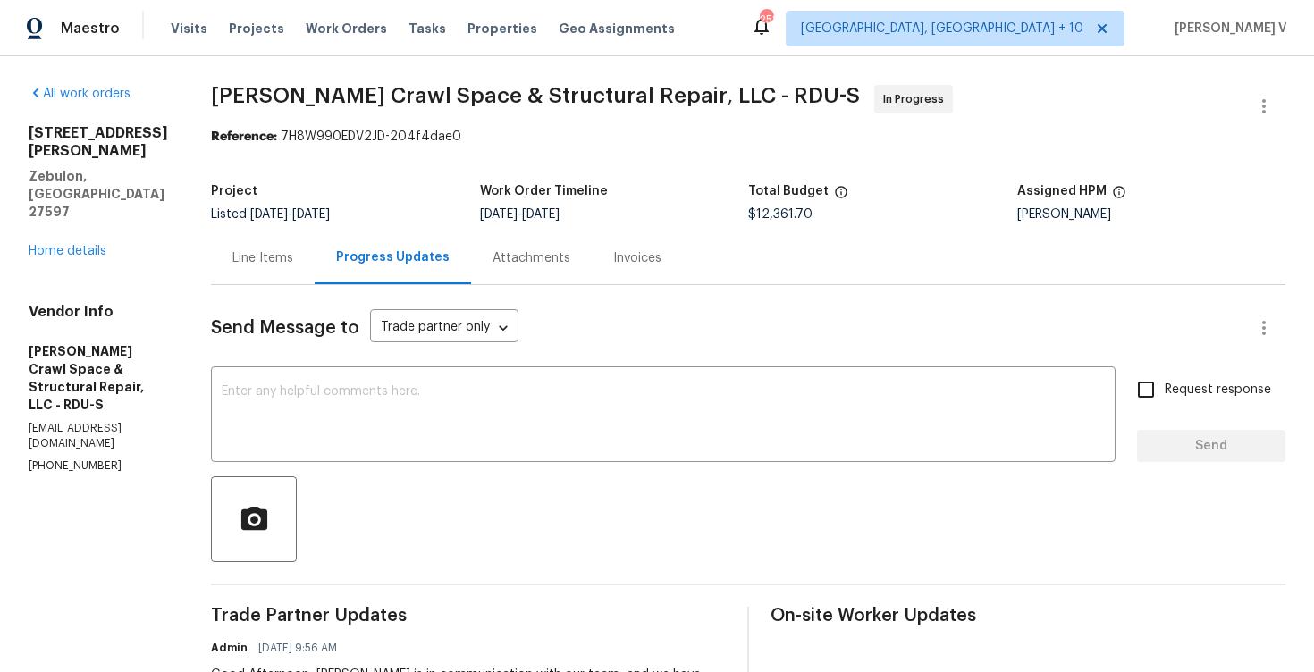
click at [66, 206] on div "600 Proctor St Zebulon, NC 27597 Home details" at bounding box center [98, 192] width 139 height 136
click at [66, 245] on link "Home details" at bounding box center [68, 251] width 78 height 13
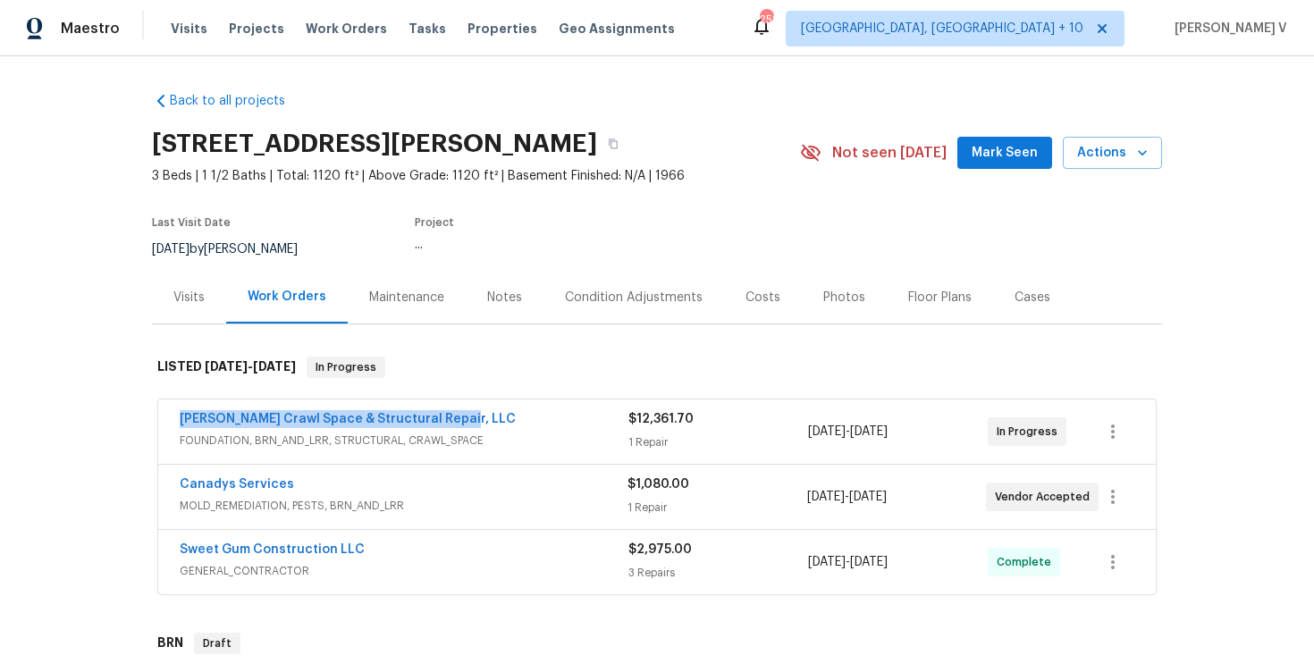
drag, startPoint x: 162, startPoint y: 425, endPoint x: 502, endPoint y: 423, distance: 340.6
click at [502, 423] on div "Falcone Crawl Space & Structural Repair, LLC FOUNDATION, BRN_AND_LRR, STRUCTURA…" at bounding box center [657, 432] width 998 height 64
copy link "Falcone Crawl Space & Structural Repair, LLC"
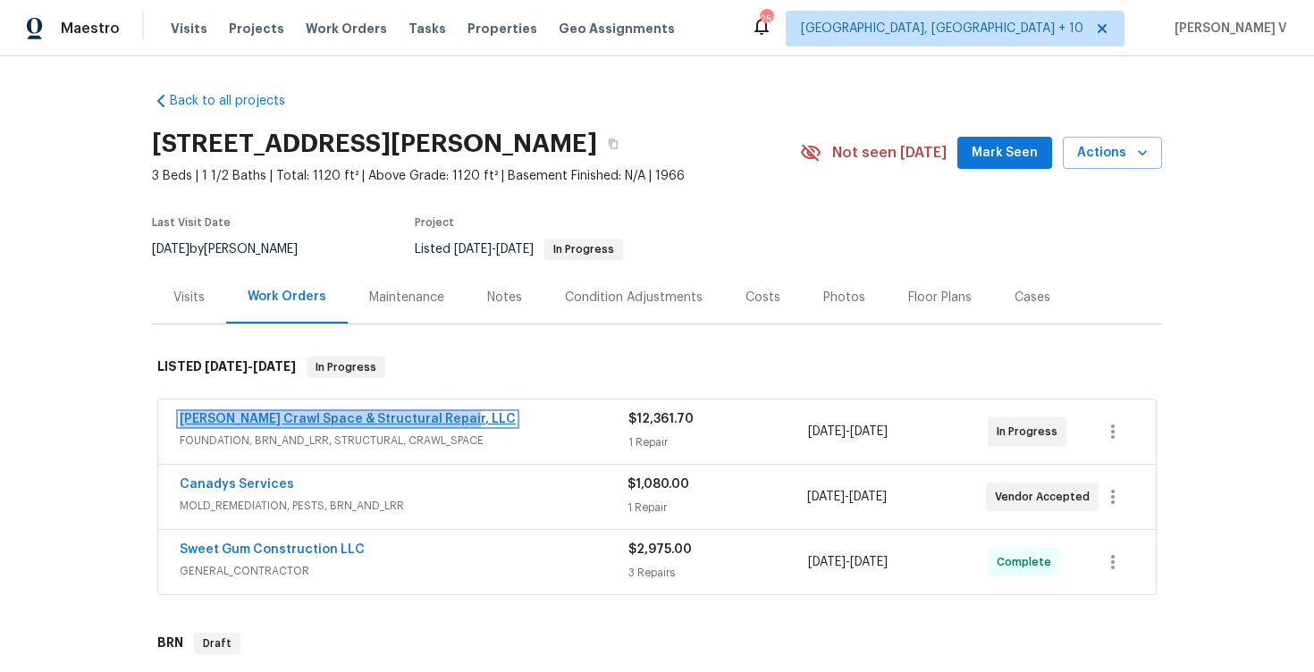
click at [398, 415] on link "Falcone Crawl Space & Structural Repair, LLC" at bounding box center [348, 419] width 336 height 13
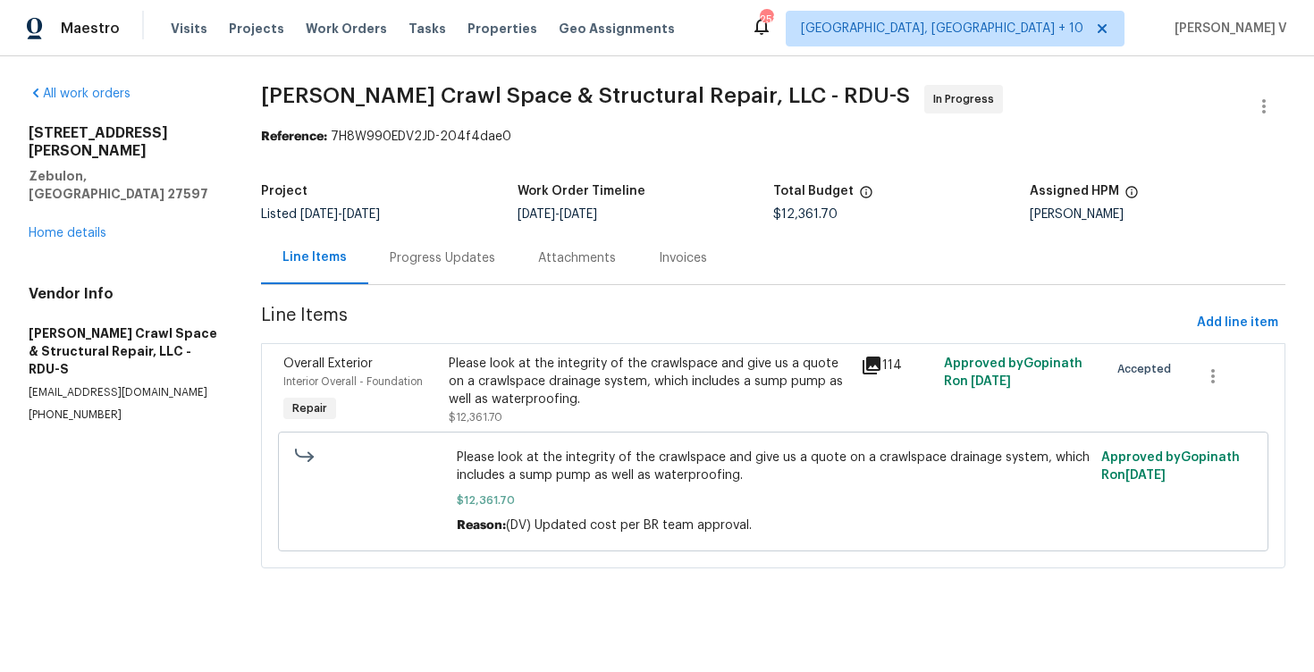
click at [459, 265] on div "Progress Updates" at bounding box center [442, 258] width 105 height 18
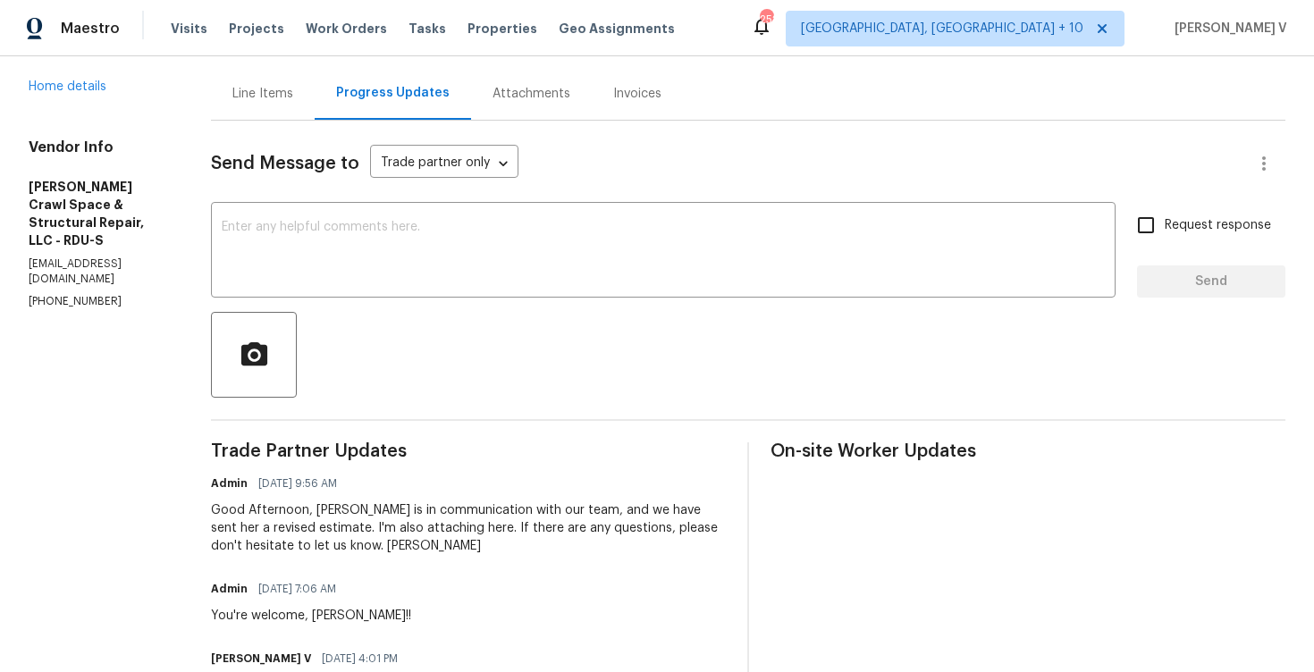
scroll to position [127, 0]
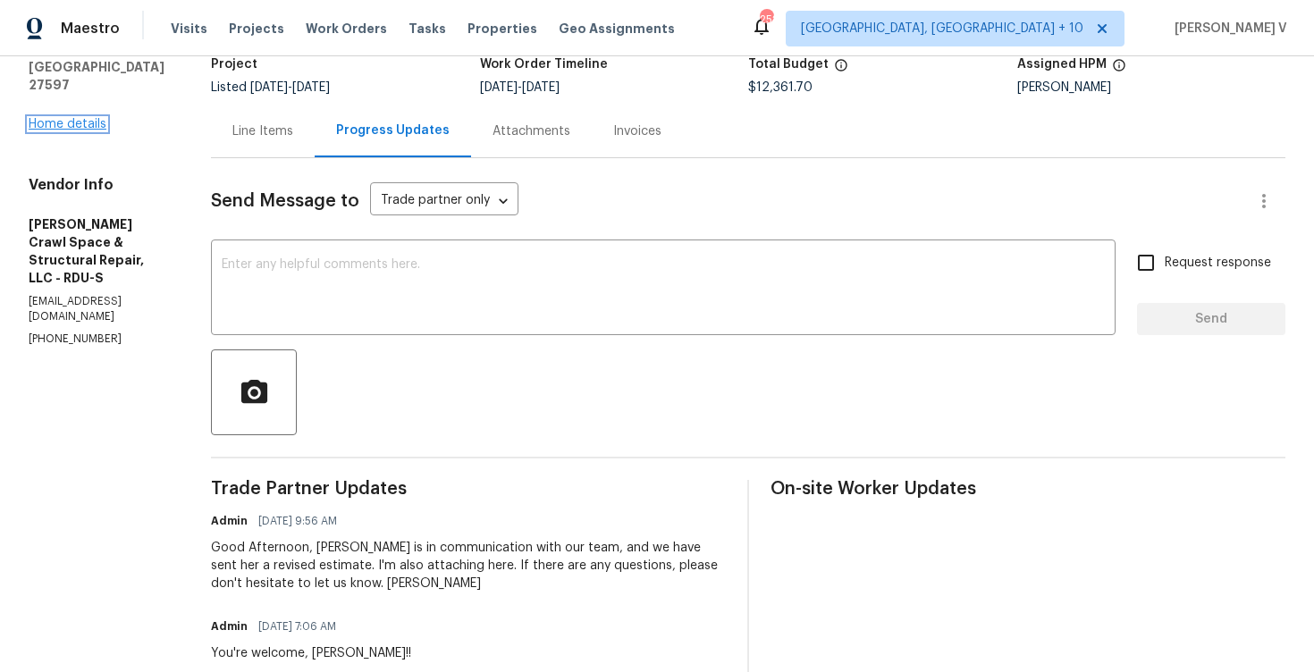
click at [80, 118] on link "Home details" at bounding box center [68, 124] width 78 height 13
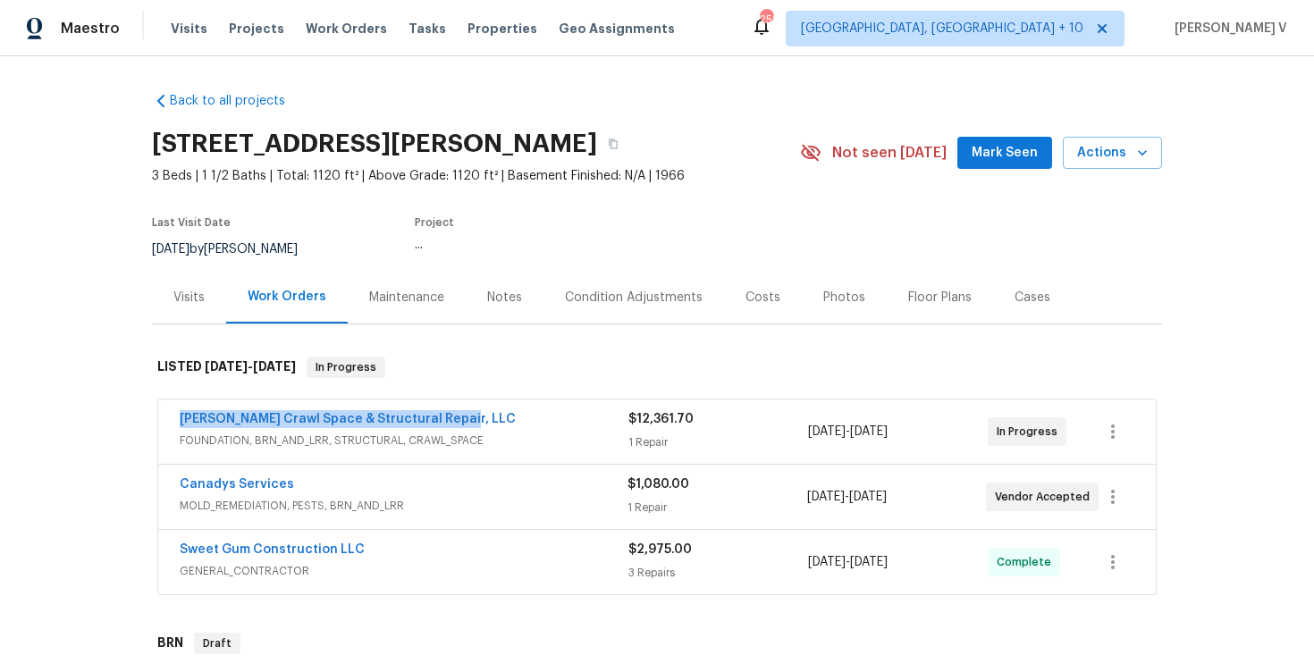
drag, startPoint x: 172, startPoint y: 417, endPoint x: 542, endPoint y: 421, distance: 370.1
click at [544, 423] on div "Falcone Crawl Space & Structural Repair, LLC FOUNDATION, BRN_AND_LRR, STRUCTURA…" at bounding box center [657, 432] width 998 height 64
copy link "Falcone Crawl Space & Structural Repair, LLC"
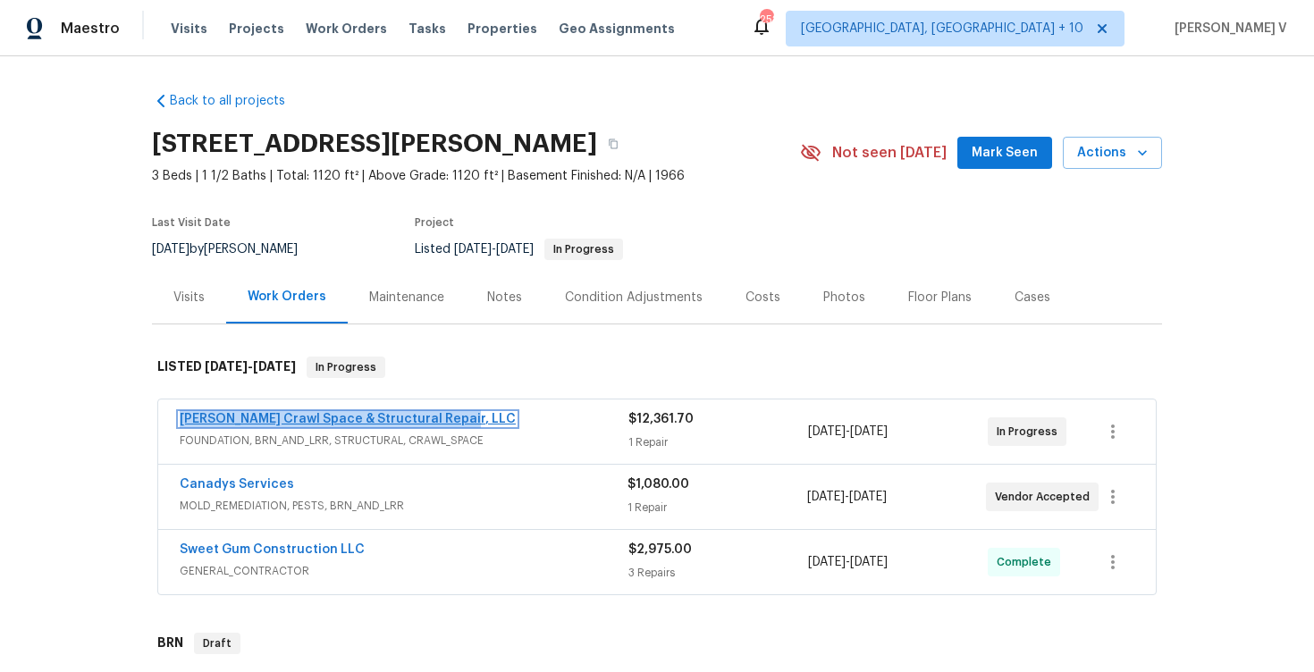
click at [316, 414] on link "Falcone Crawl Space & Structural Repair, LLC" at bounding box center [348, 419] width 336 height 13
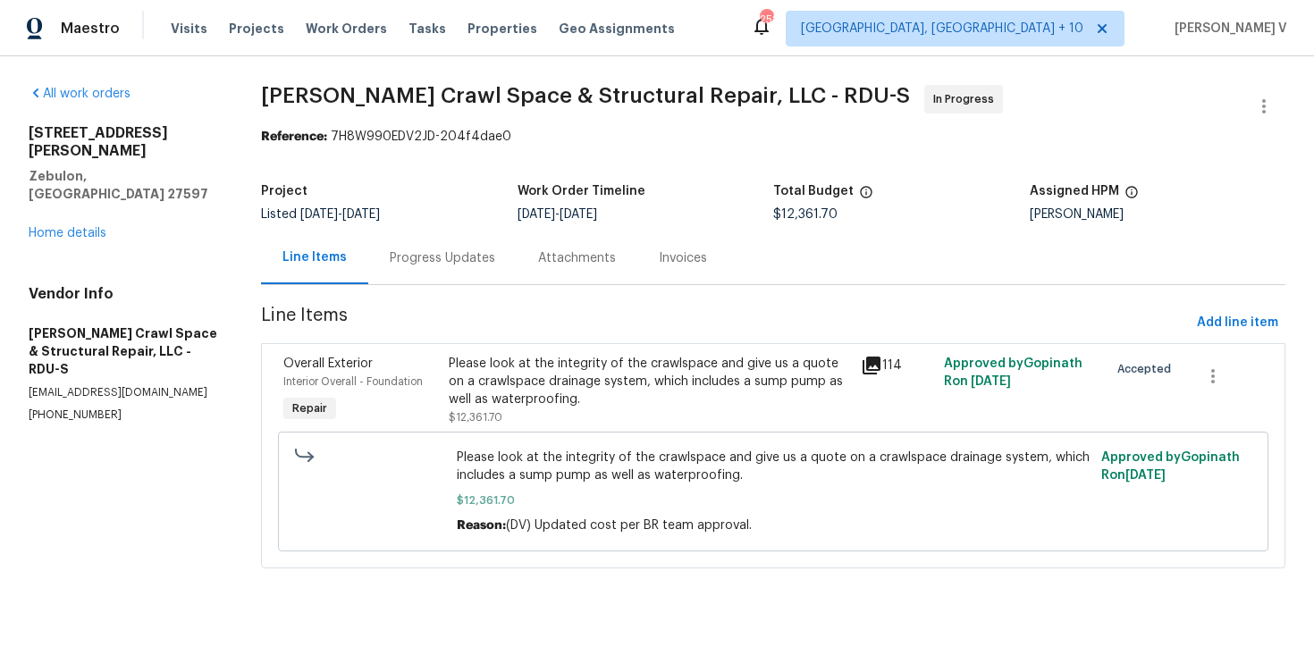
click at [502, 267] on div "Progress Updates" at bounding box center [442, 258] width 148 height 53
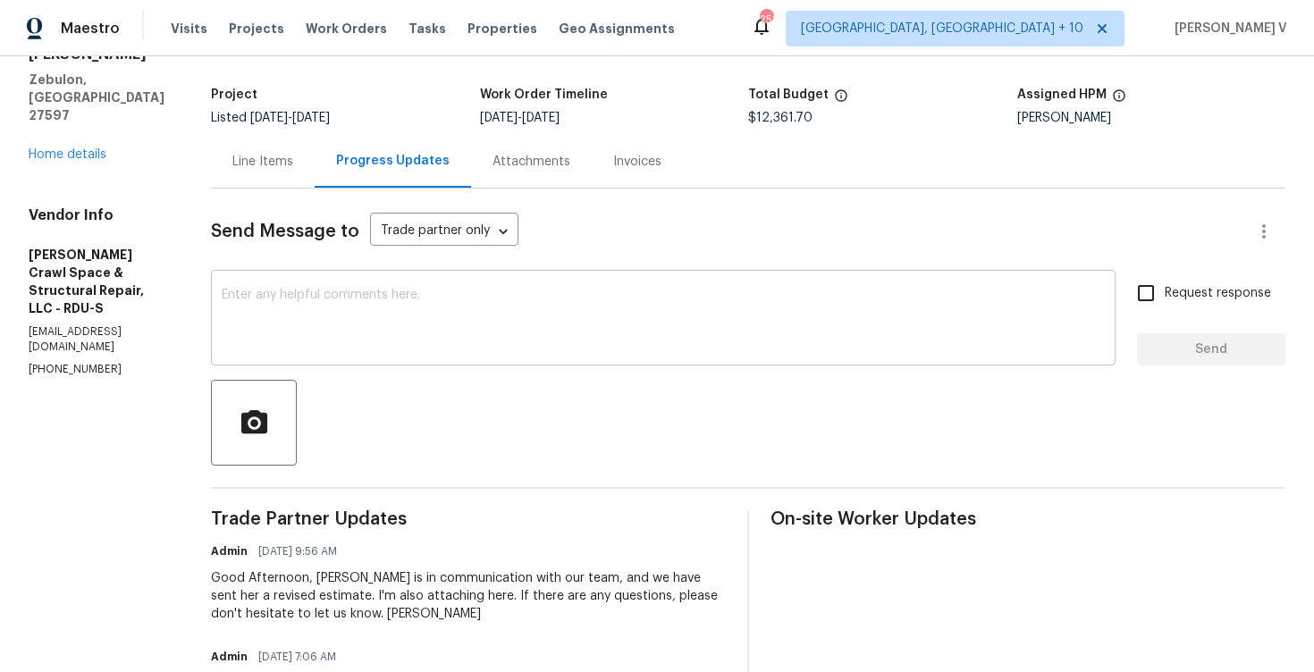
scroll to position [181, 0]
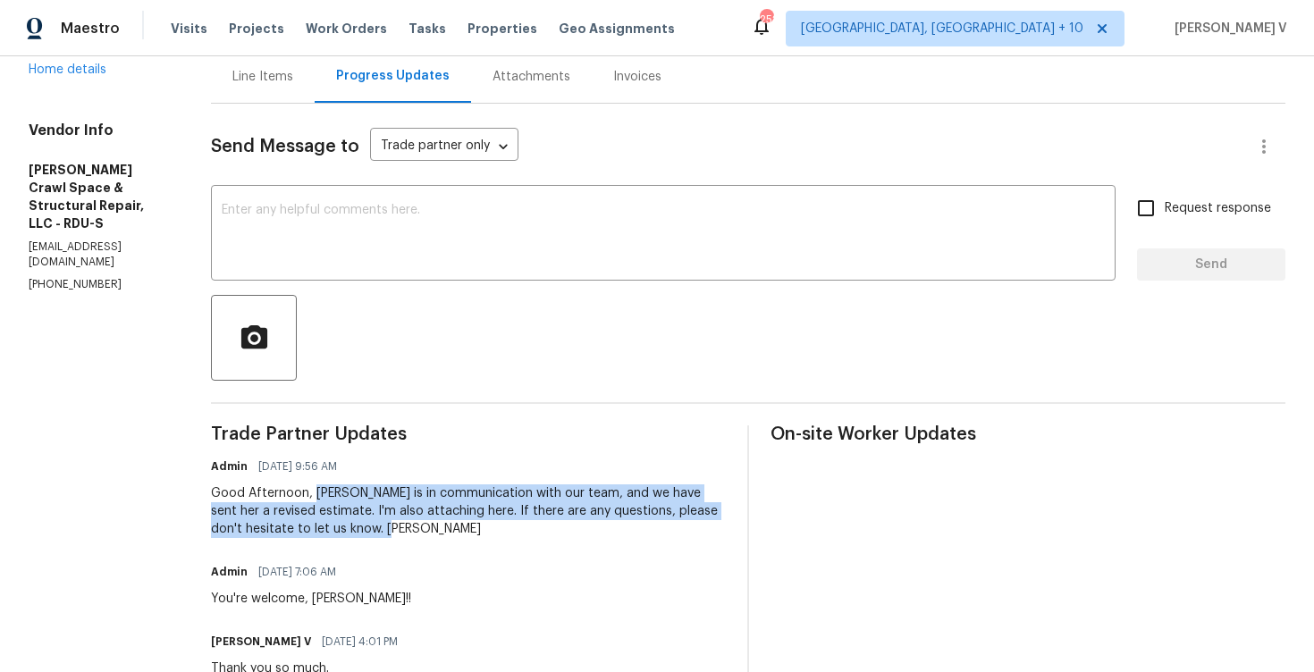
drag, startPoint x: 331, startPoint y: 496, endPoint x: 394, endPoint y: 529, distance: 71.6
click at [394, 529] on div "Good Afternoon, Tracey Eberhardt is in communication with our team, and we have…" at bounding box center [468, 511] width 515 height 54
copy div "Tracey Eberhardt is in communication with our team, and we have sent her a revi…"
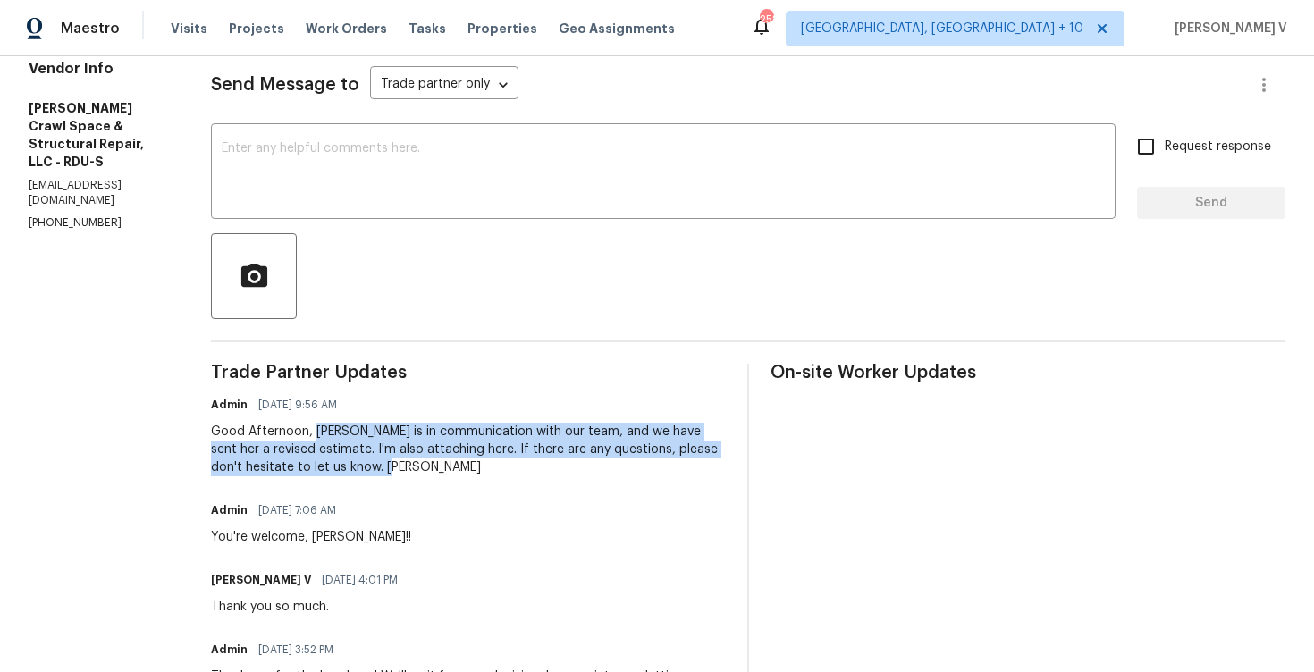
scroll to position [0, 0]
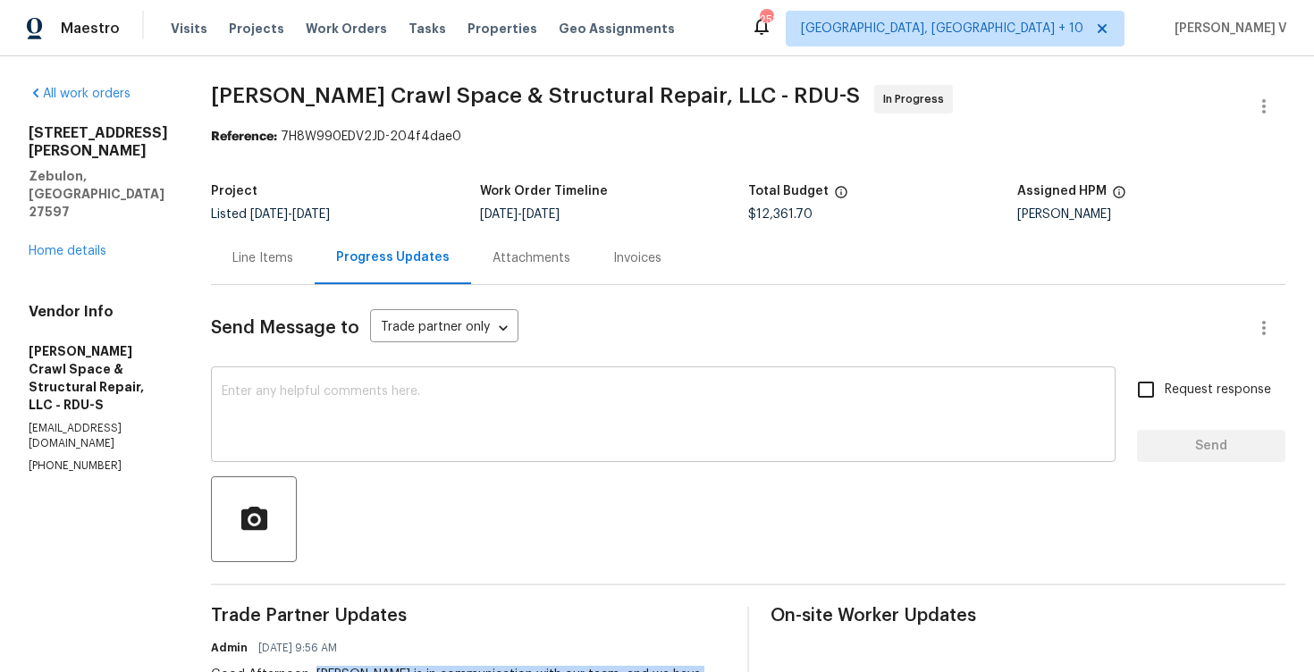
click at [337, 391] on textarea at bounding box center [663, 416] width 883 height 63
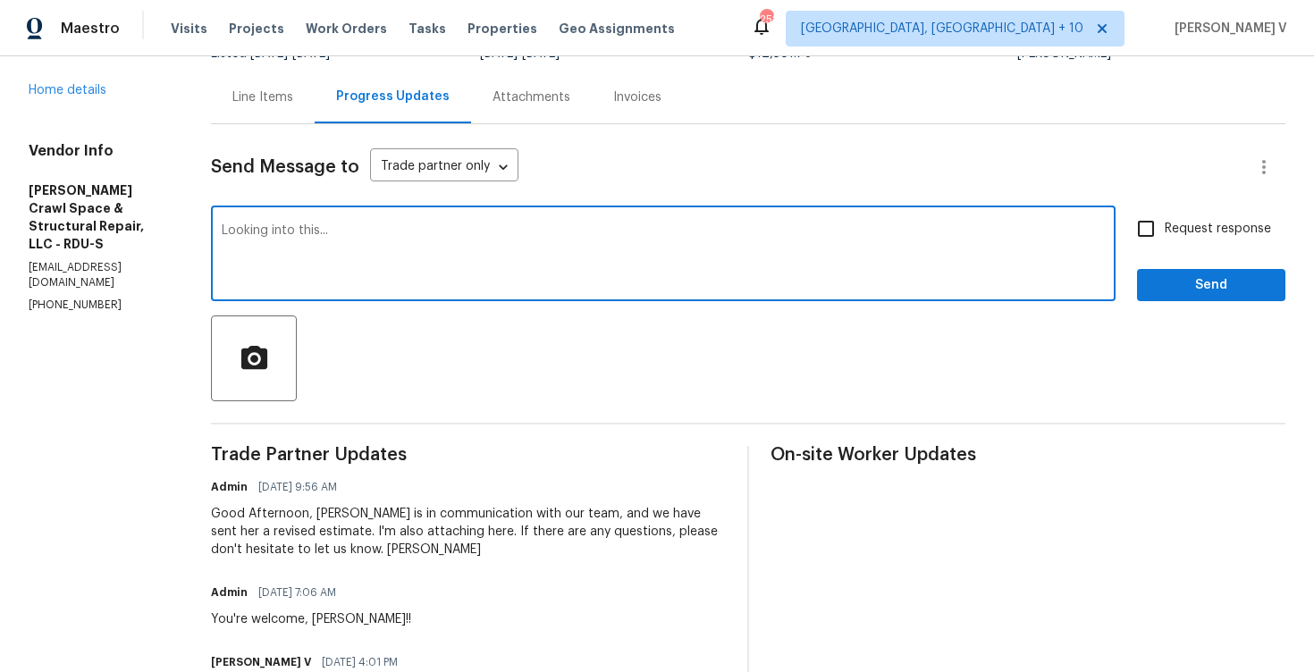
scroll to position [191, 0]
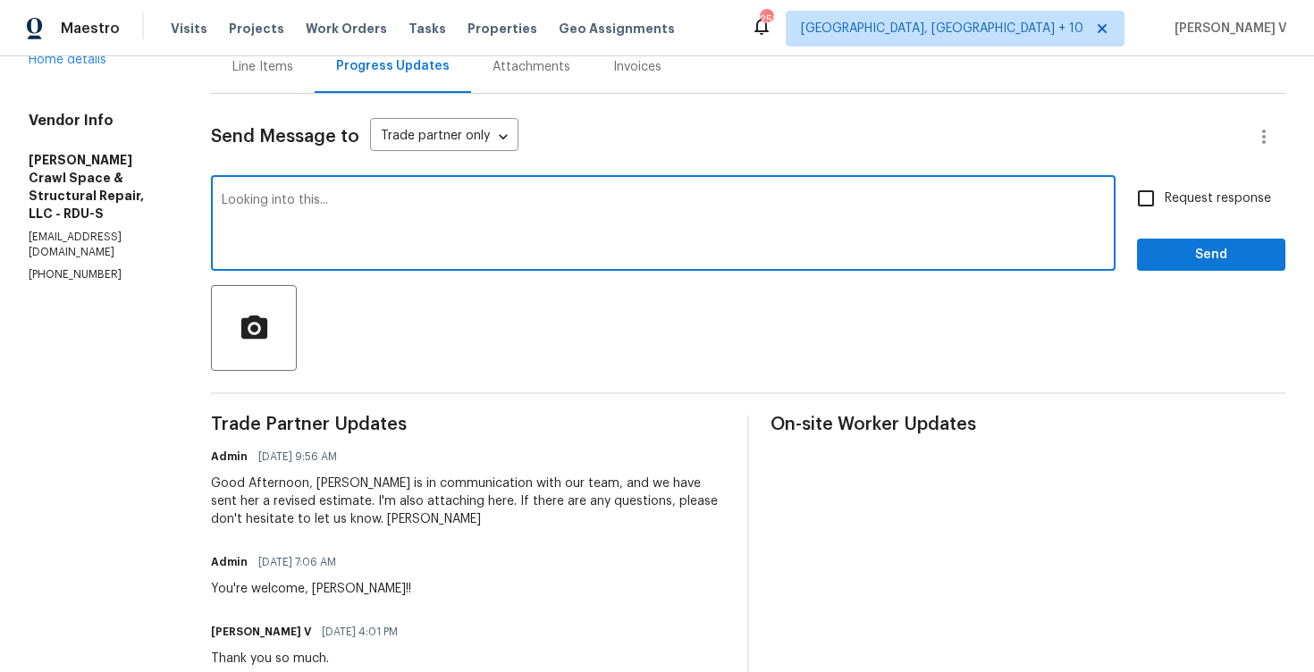
type textarea "Looking into this..."
click at [1181, 265] on span "Send" at bounding box center [1211, 255] width 120 height 22
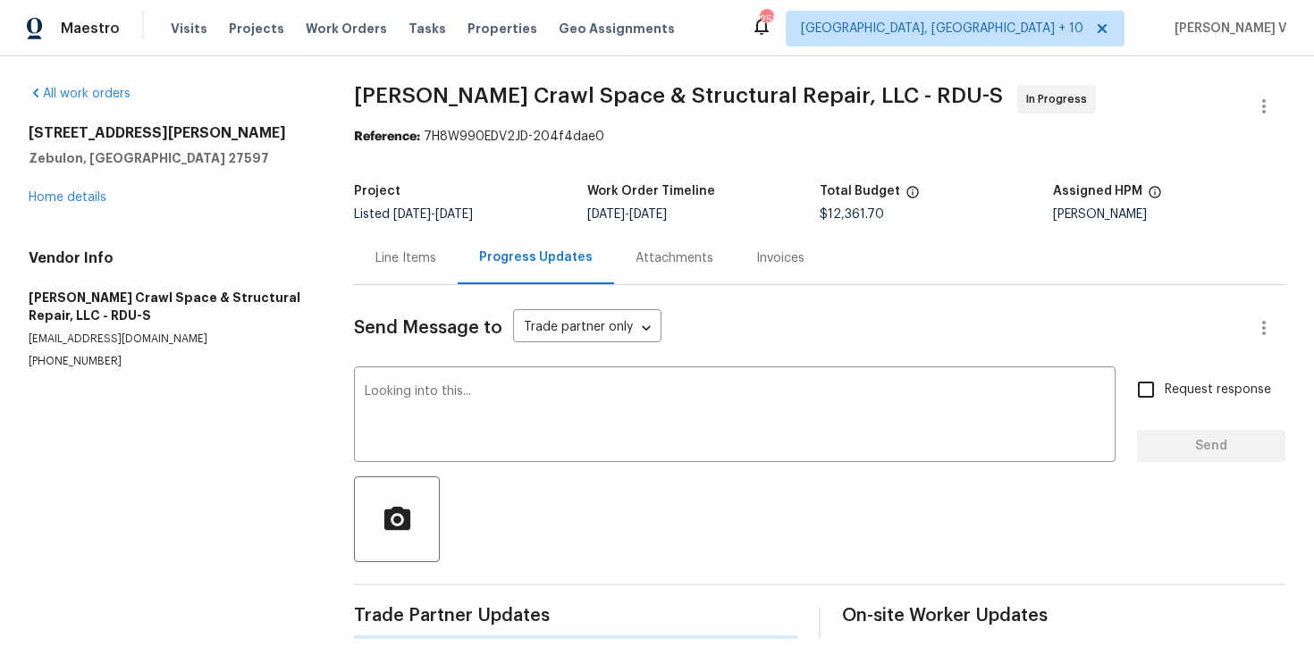
scroll to position [0, 0]
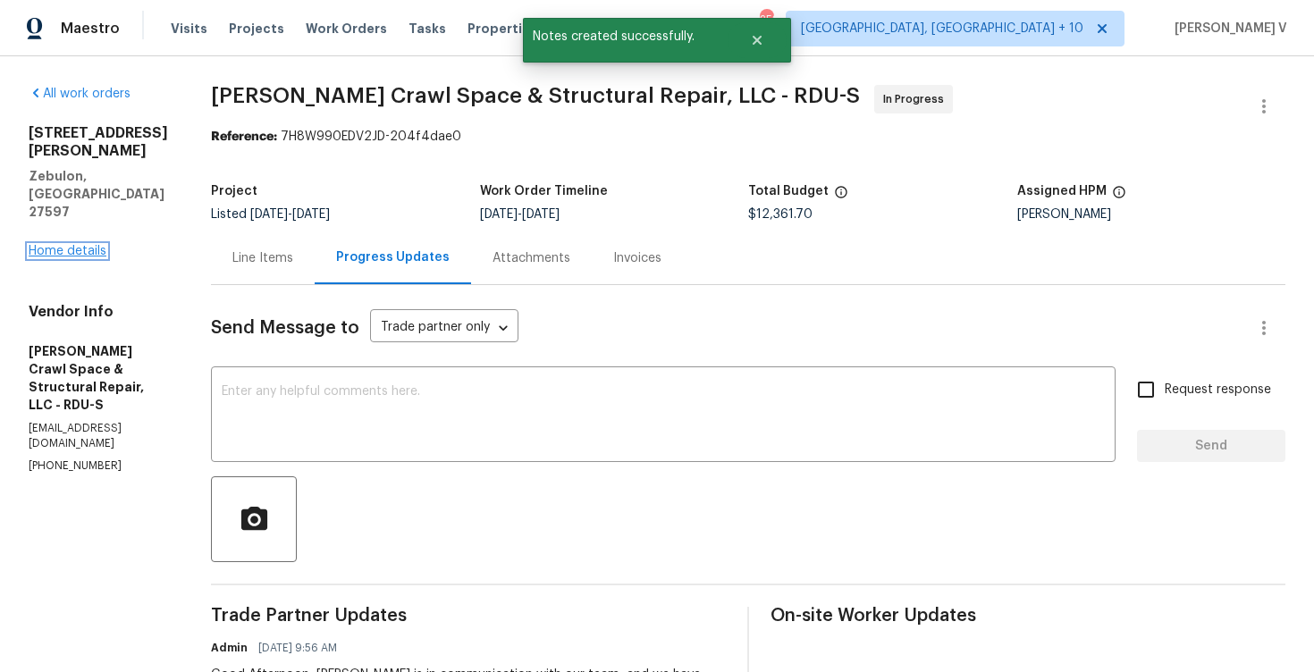
click at [85, 245] on link "Home details" at bounding box center [68, 251] width 78 height 13
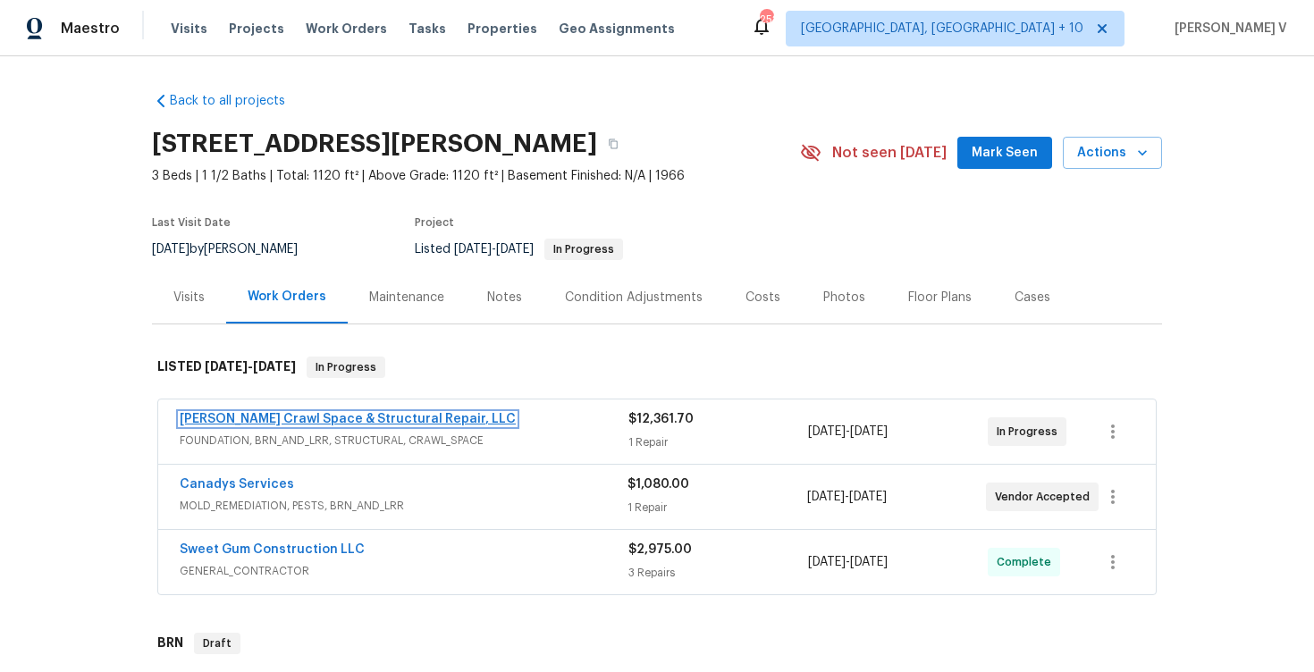
click at [315, 420] on link "Falcone Crawl Space & Structural Repair, LLC" at bounding box center [348, 419] width 336 height 13
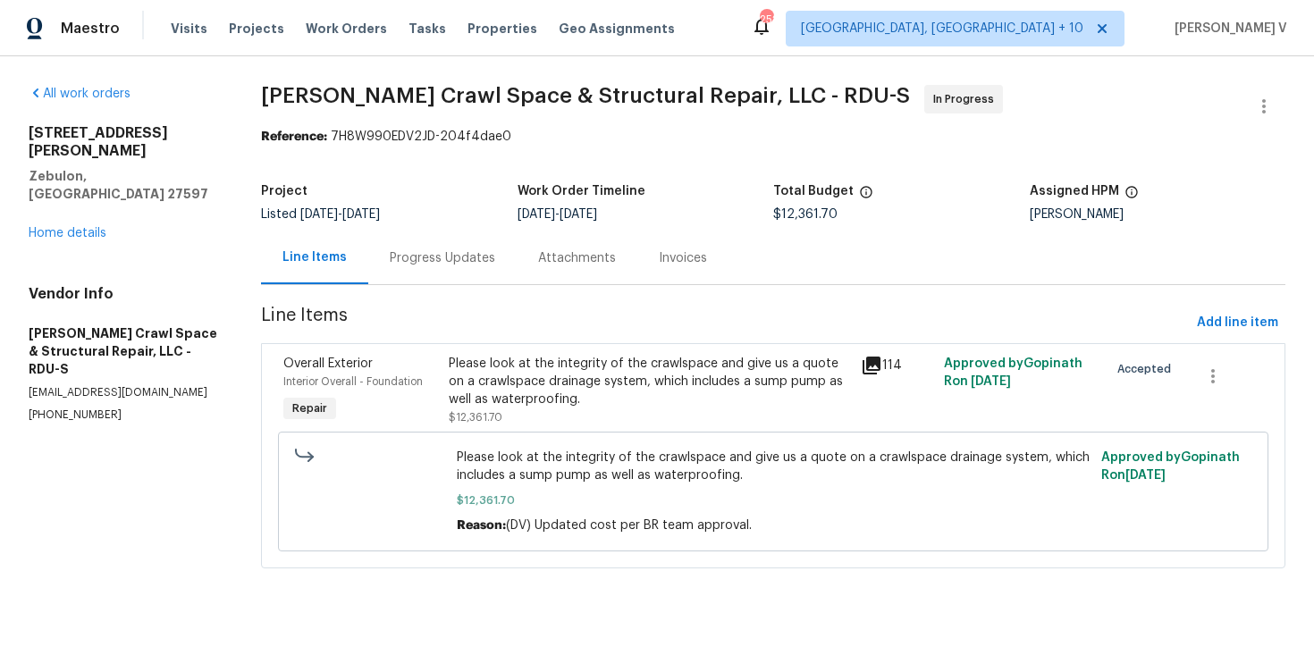
click at [458, 266] on div "Progress Updates" at bounding box center [442, 258] width 105 height 18
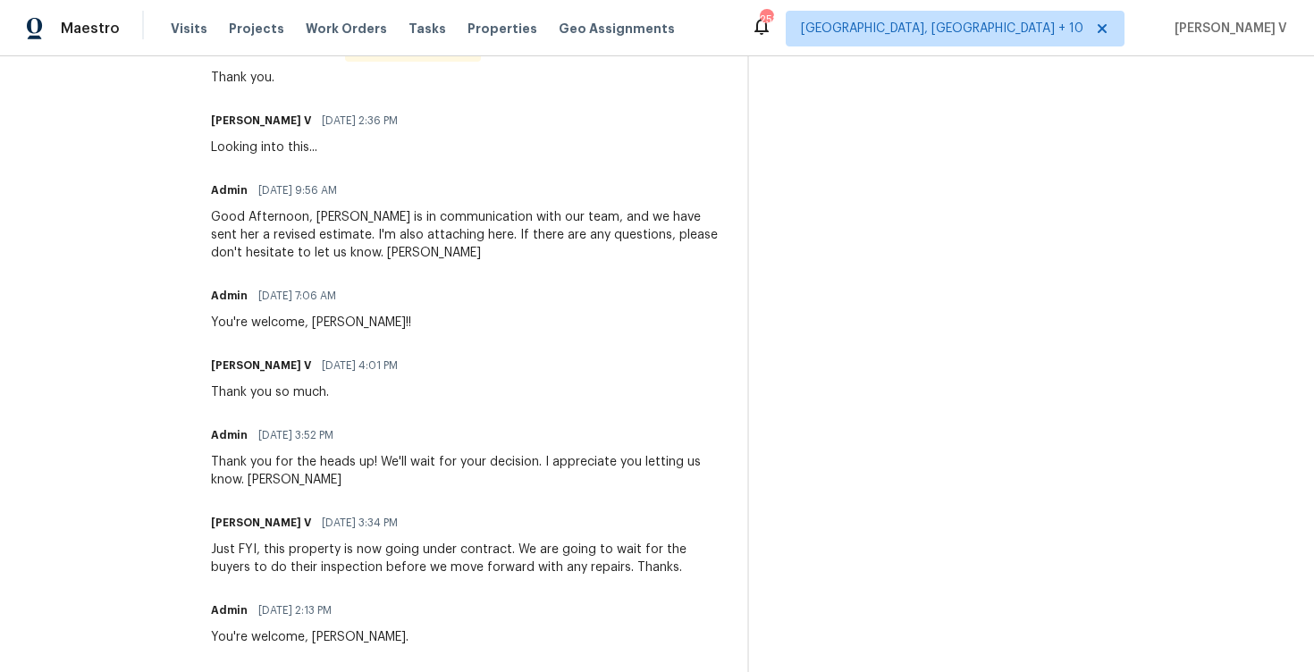
scroll to position [596, 0]
drag, startPoint x: 329, startPoint y: 222, endPoint x: 585, endPoint y: 225, distance: 256.6
click at [585, 225] on div "Good Afternoon, [PERSON_NAME] is in communication with our team, and we have se…" at bounding box center [468, 236] width 515 height 54
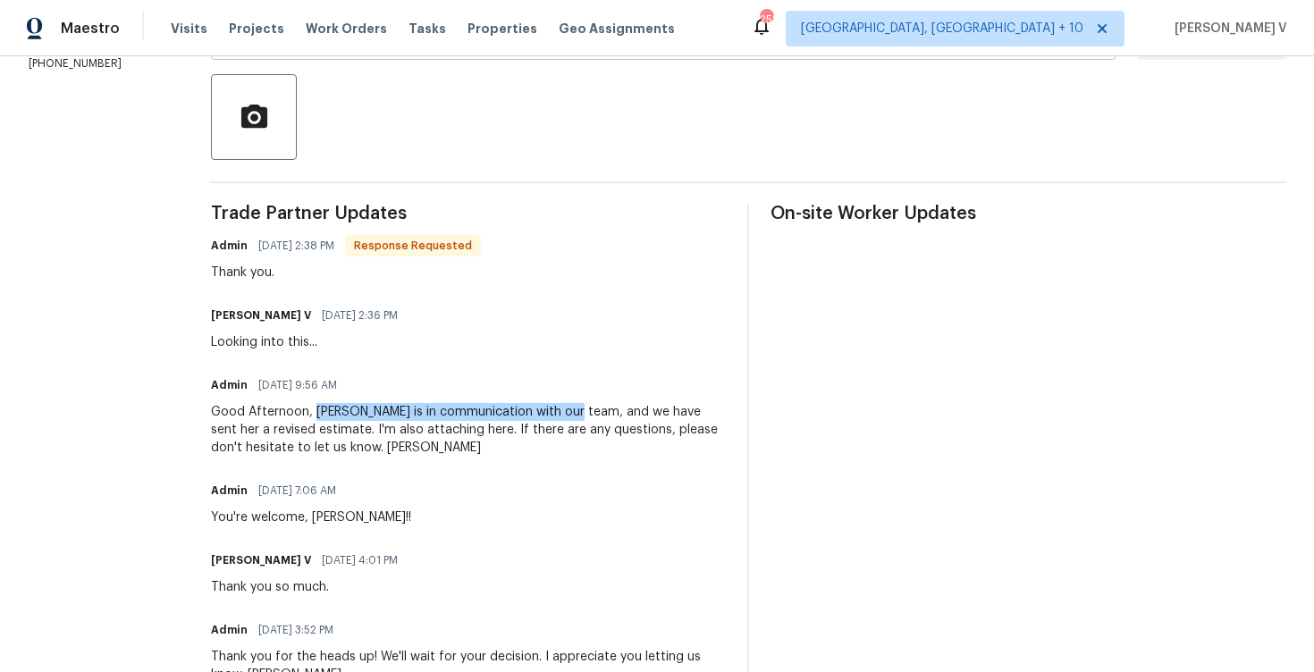
scroll to position [0, 0]
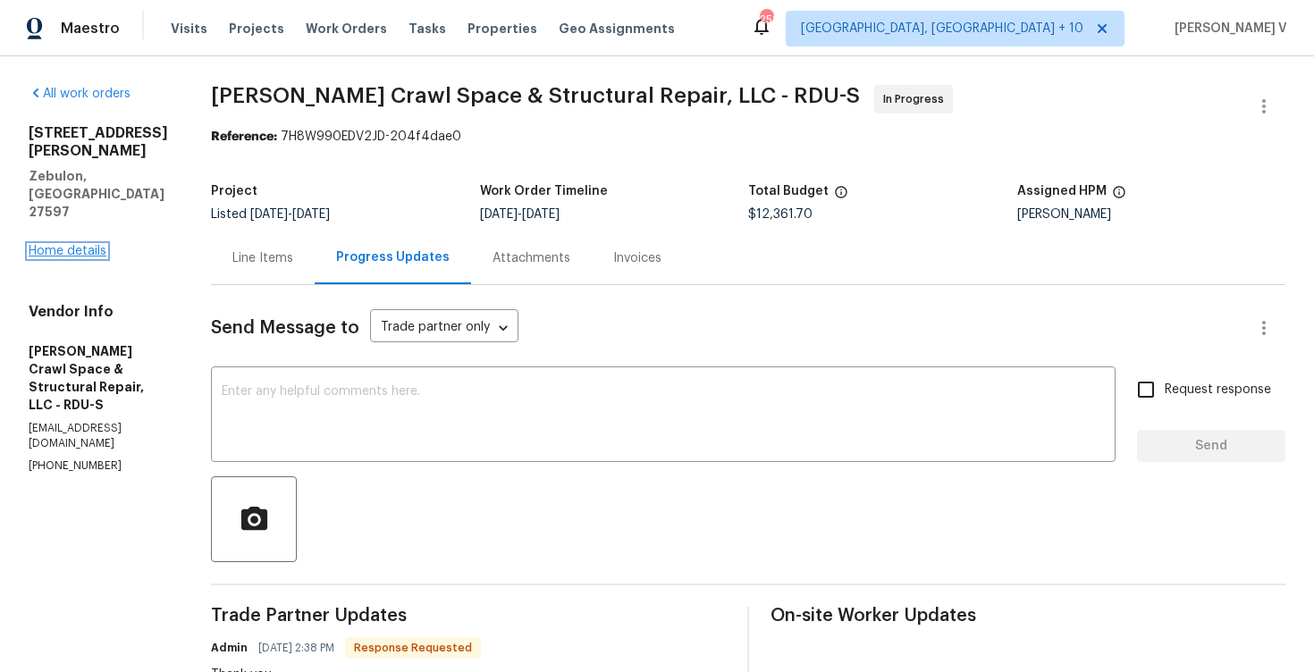
click at [73, 245] on link "Home details" at bounding box center [68, 251] width 78 height 13
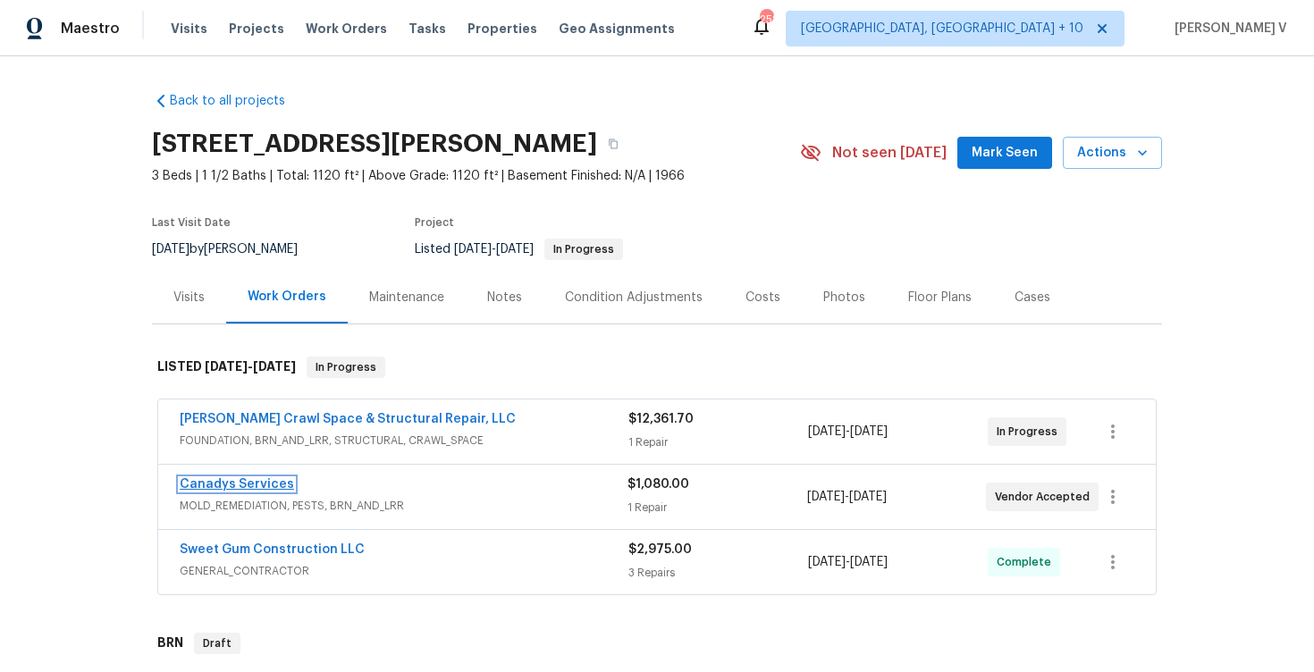
click at [240, 480] on link "Canadys Services" at bounding box center [237, 484] width 114 height 13
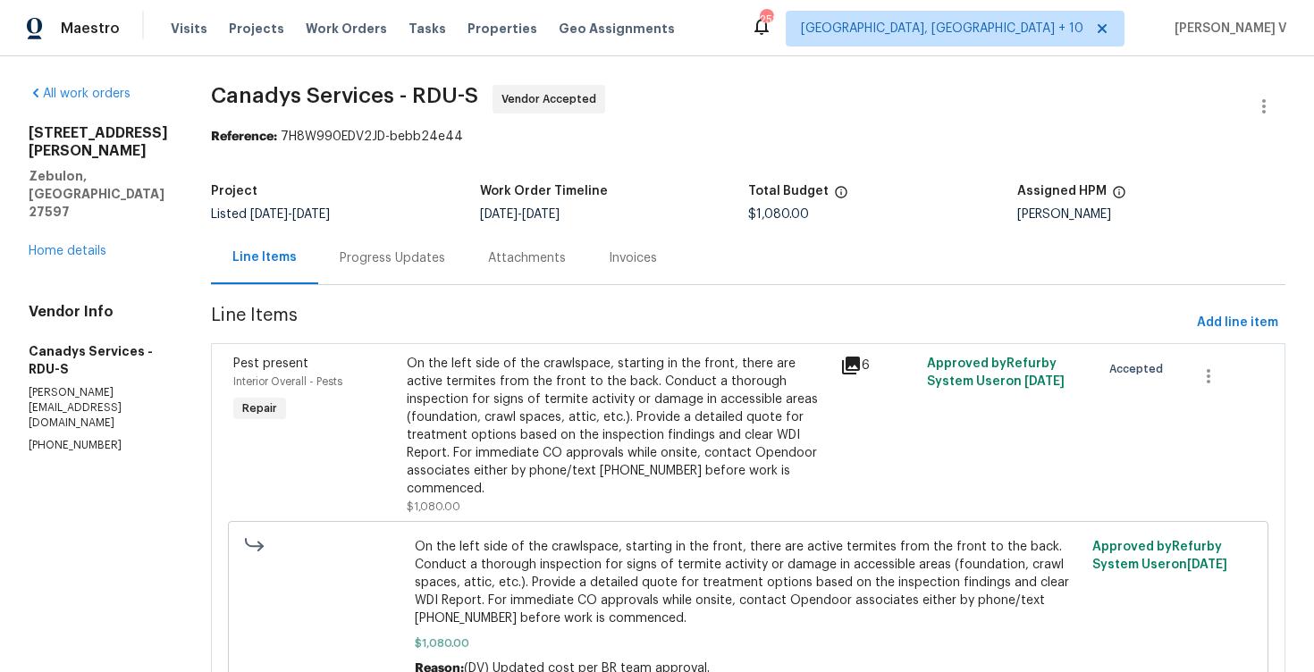
click at [422, 257] on div "Progress Updates" at bounding box center [392, 258] width 105 height 18
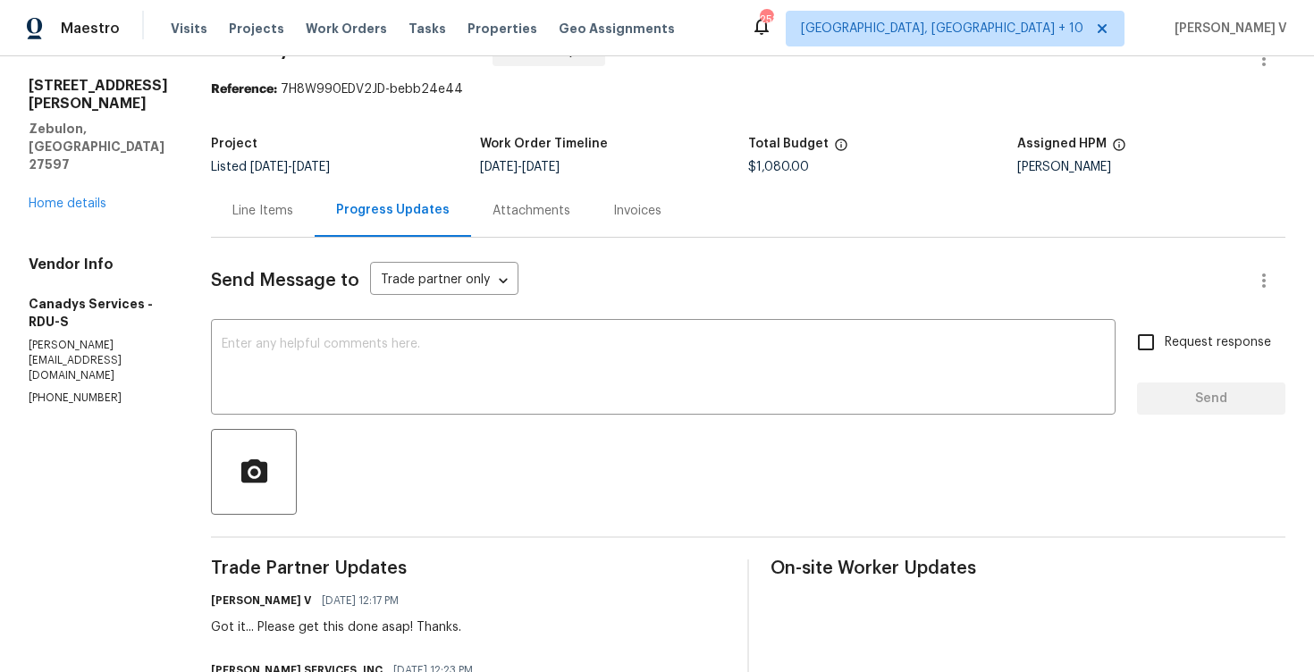
scroll to position [4, 0]
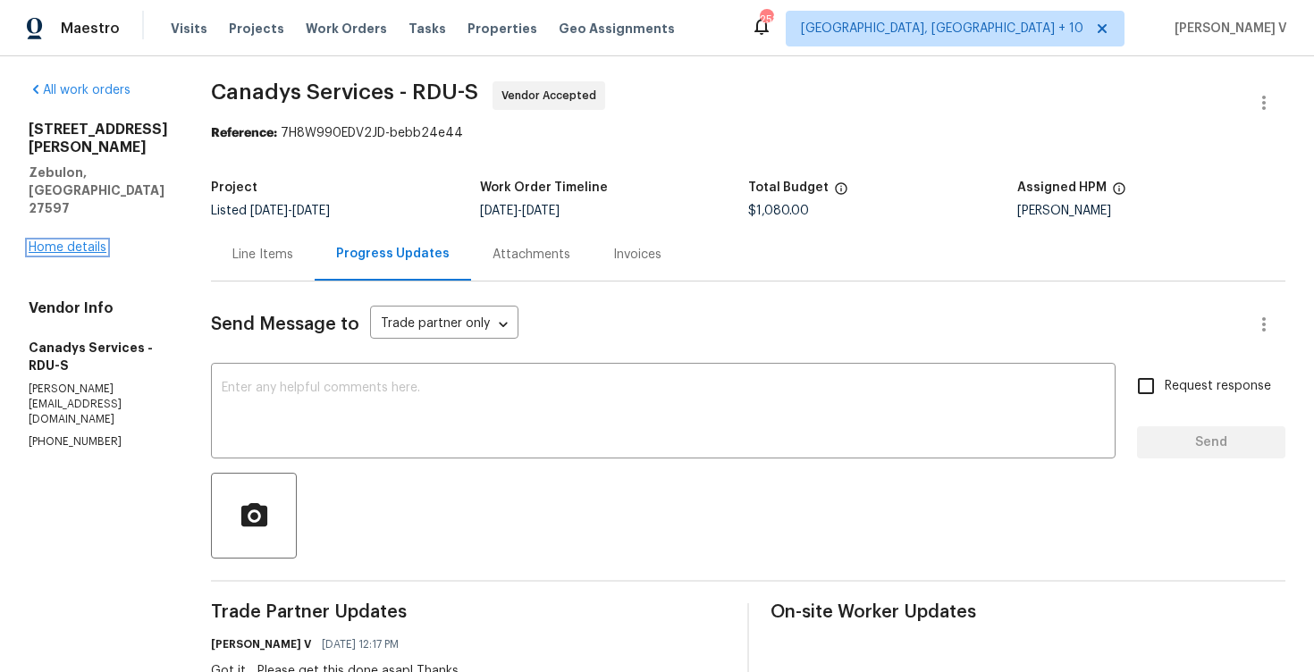
click at [93, 241] on link "Home details" at bounding box center [68, 247] width 78 height 13
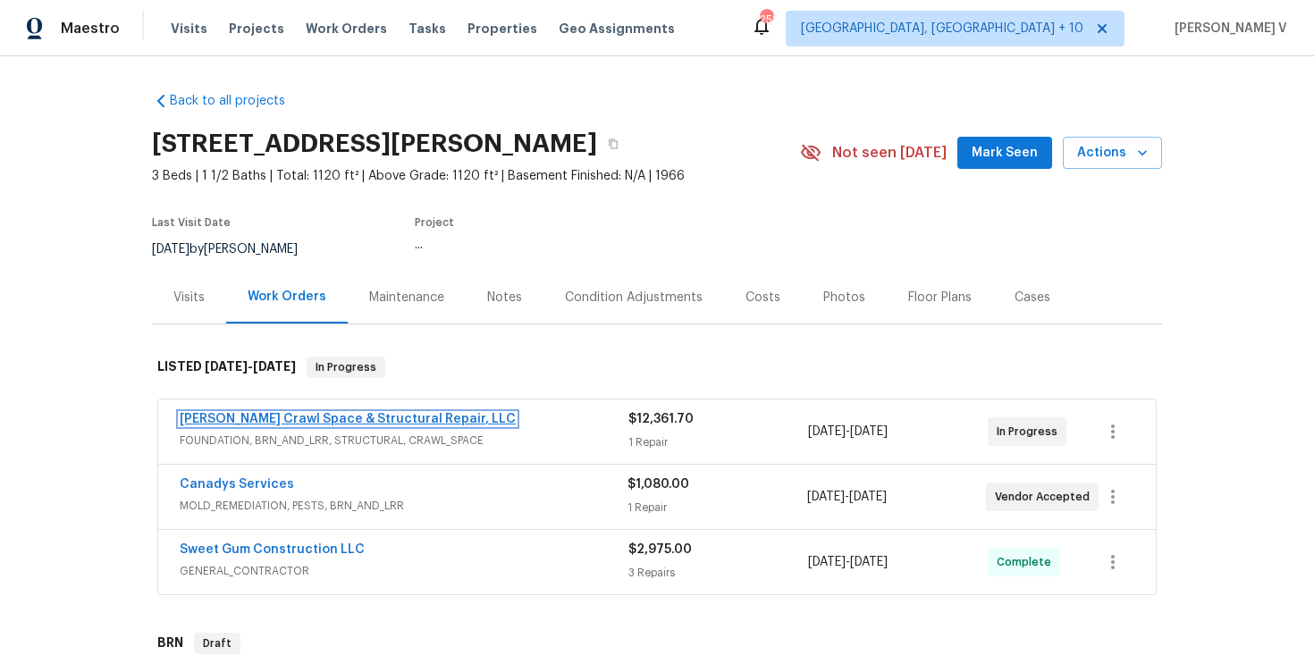
click at [359, 418] on link "Falcone Crawl Space & Structural Repair, LLC" at bounding box center [348, 419] width 336 height 13
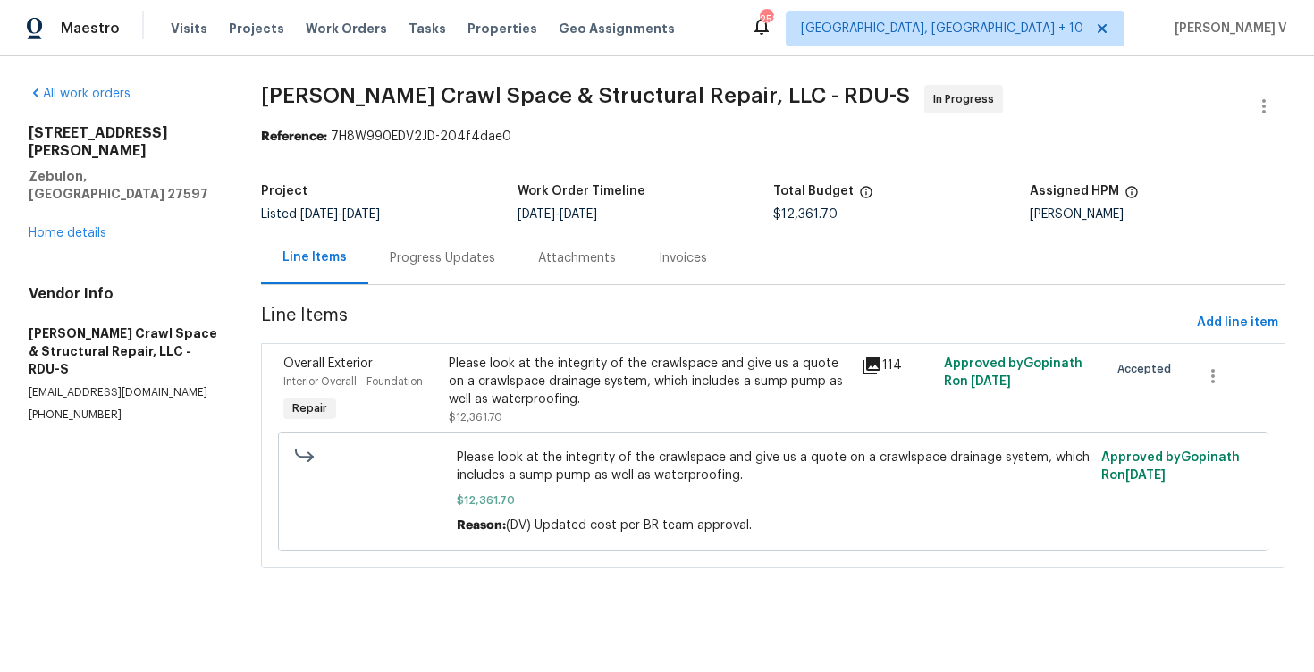
click at [452, 231] on div "Project Listed 8/5/2025 - 8/29/2025 Work Order Timeline 8/18/2025 - 8/20/2025 T…" at bounding box center [773, 202] width 1024 height 57
click at [451, 236] on div "Progress Updates" at bounding box center [442, 258] width 148 height 53
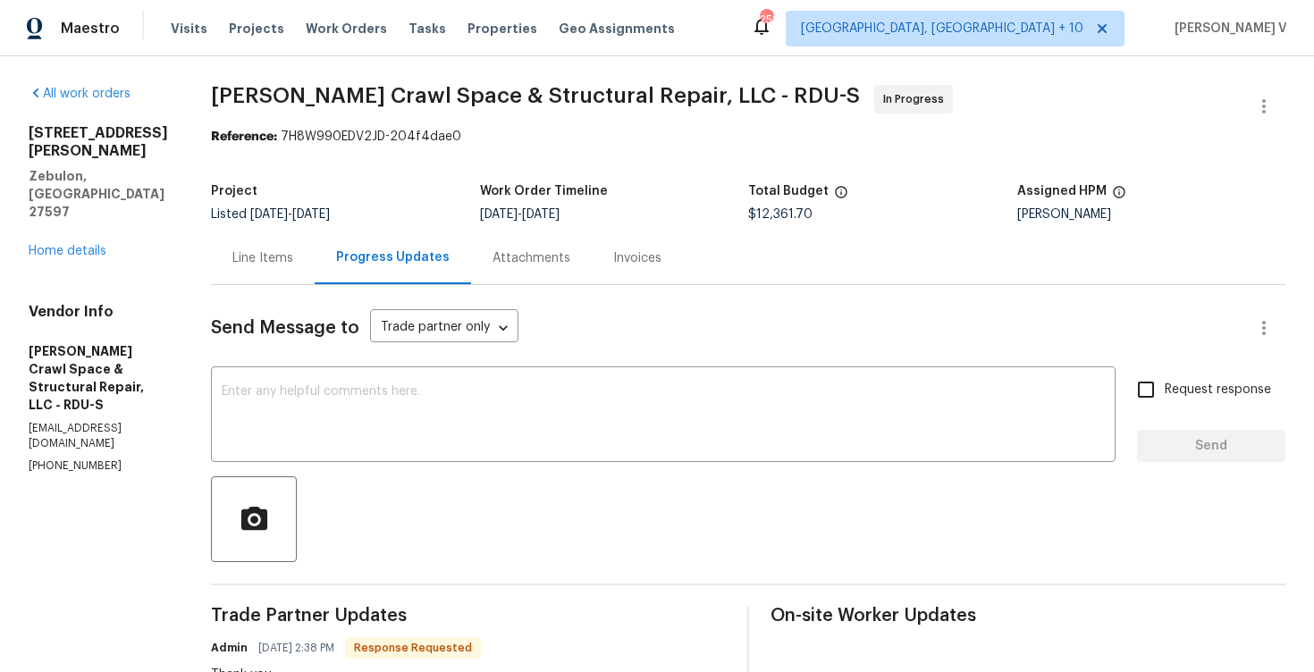
click at [284, 263] on div "Line Items" at bounding box center [262, 258] width 61 height 18
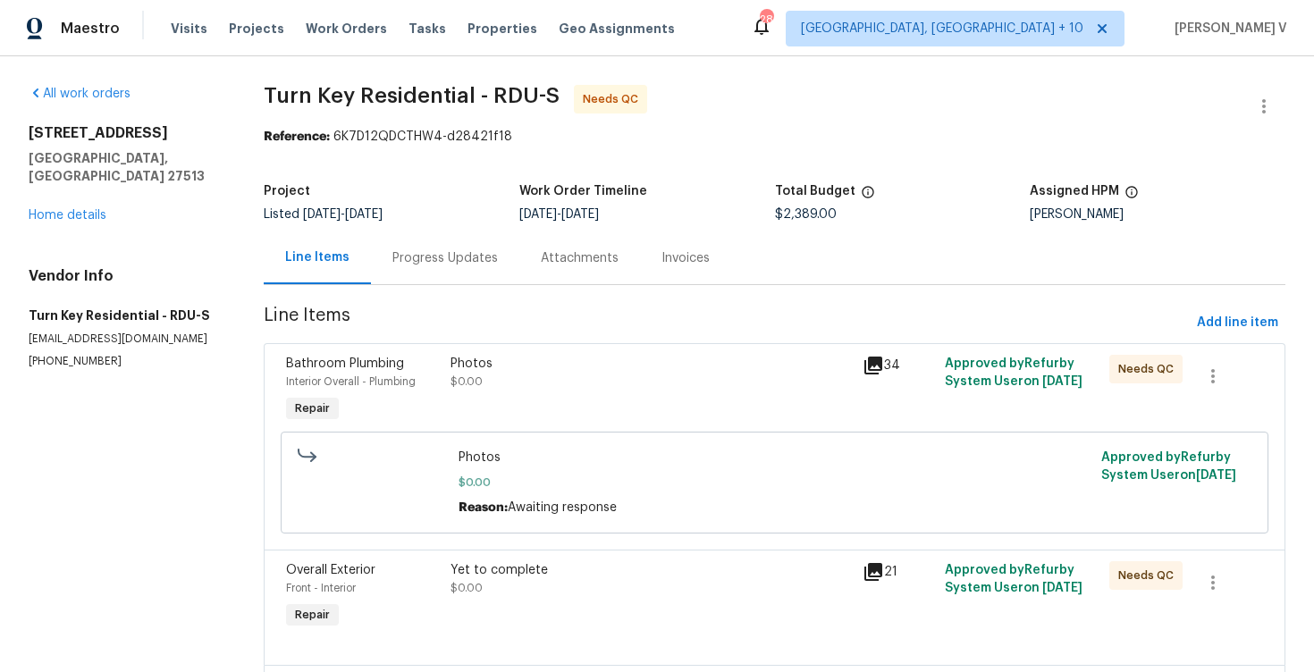
click at [436, 252] on div "Progress Updates" at bounding box center [444, 258] width 105 height 18
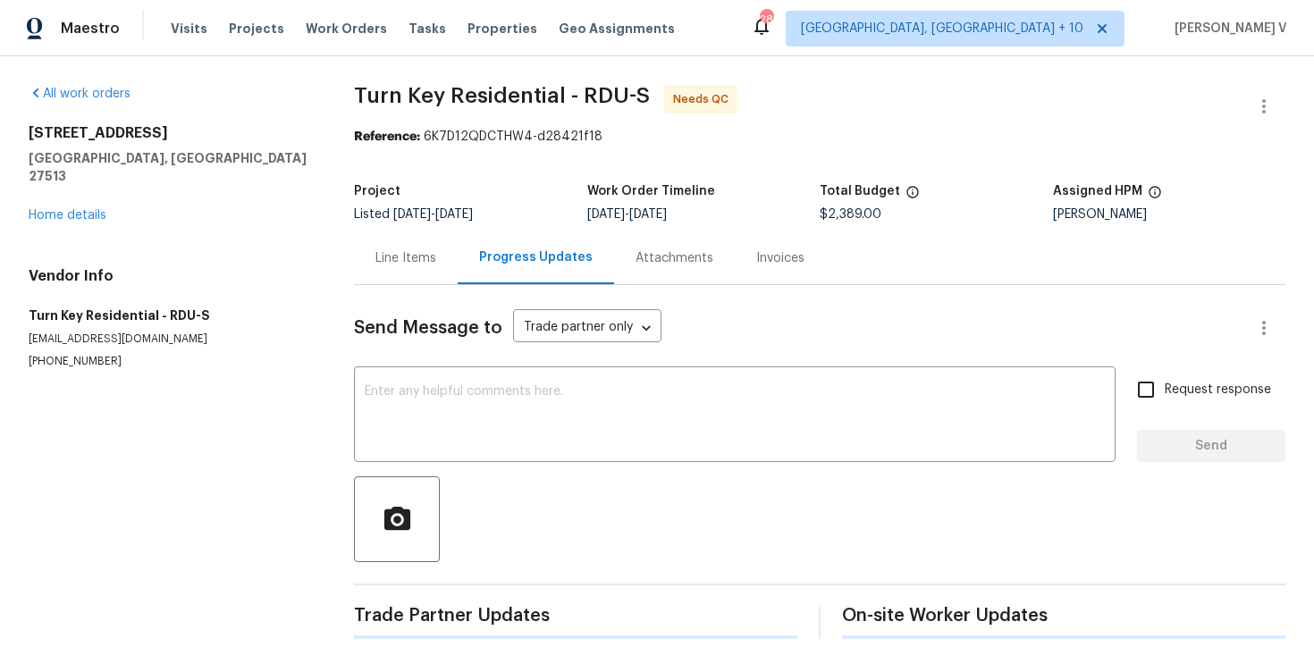
click at [394, 269] on div "Line Items" at bounding box center [406, 258] width 104 height 53
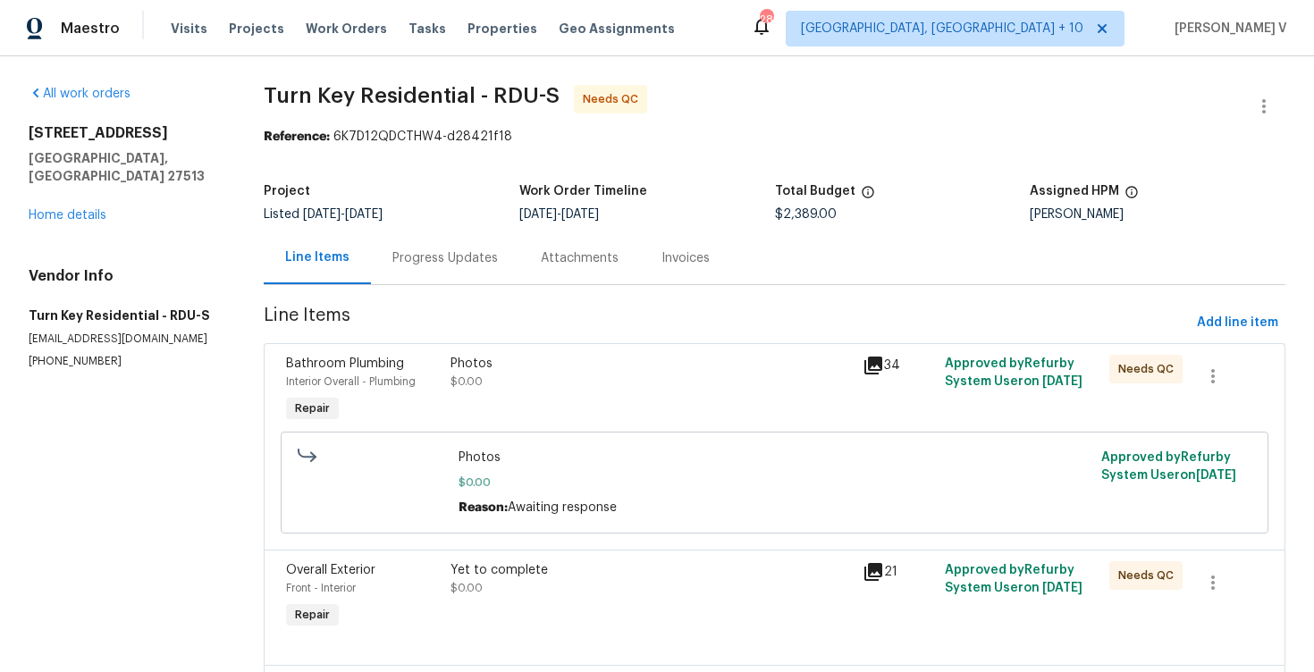
click at [422, 270] on div "Progress Updates" at bounding box center [445, 258] width 148 height 53
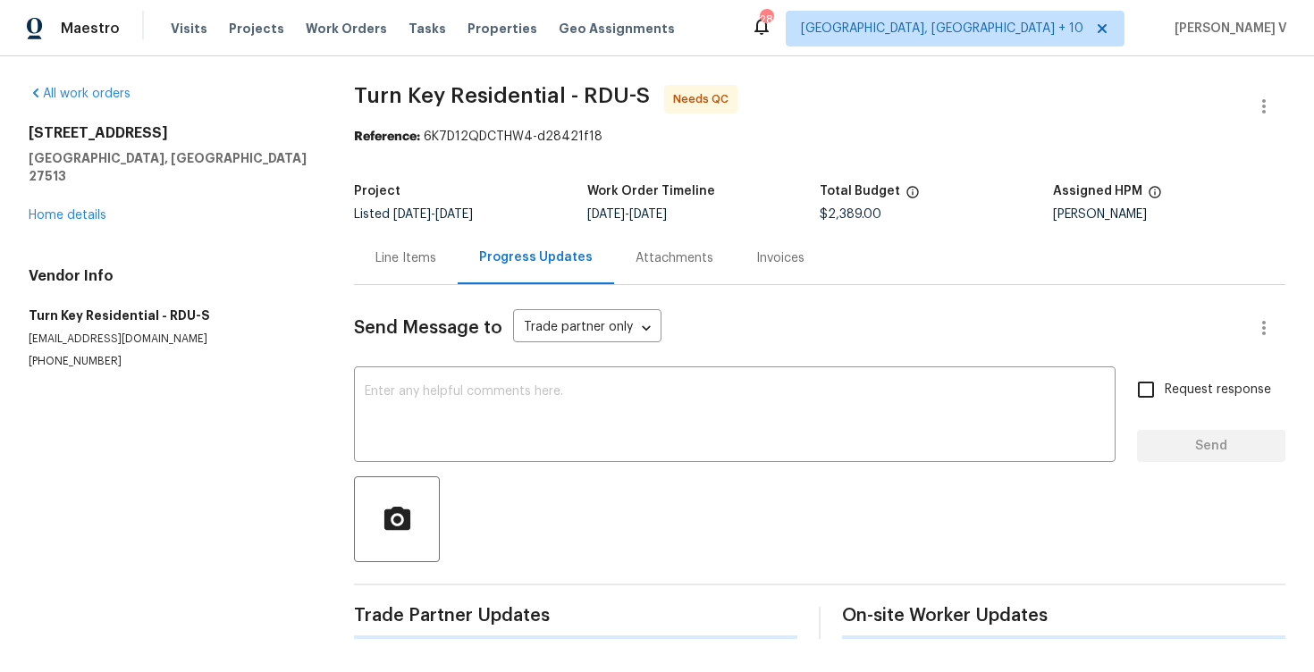
click at [387, 268] on div "Line Items" at bounding box center [406, 258] width 104 height 53
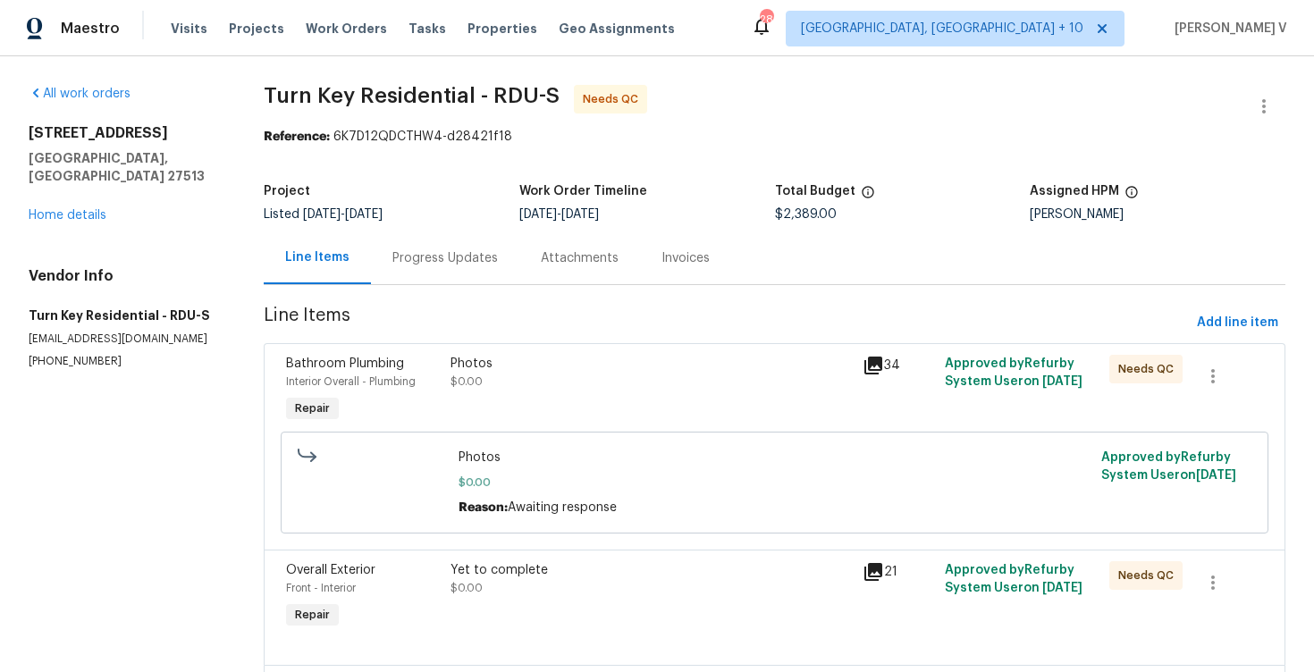
click at [450, 271] on div "Progress Updates" at bounding box center [445, 258] width 148 height 53
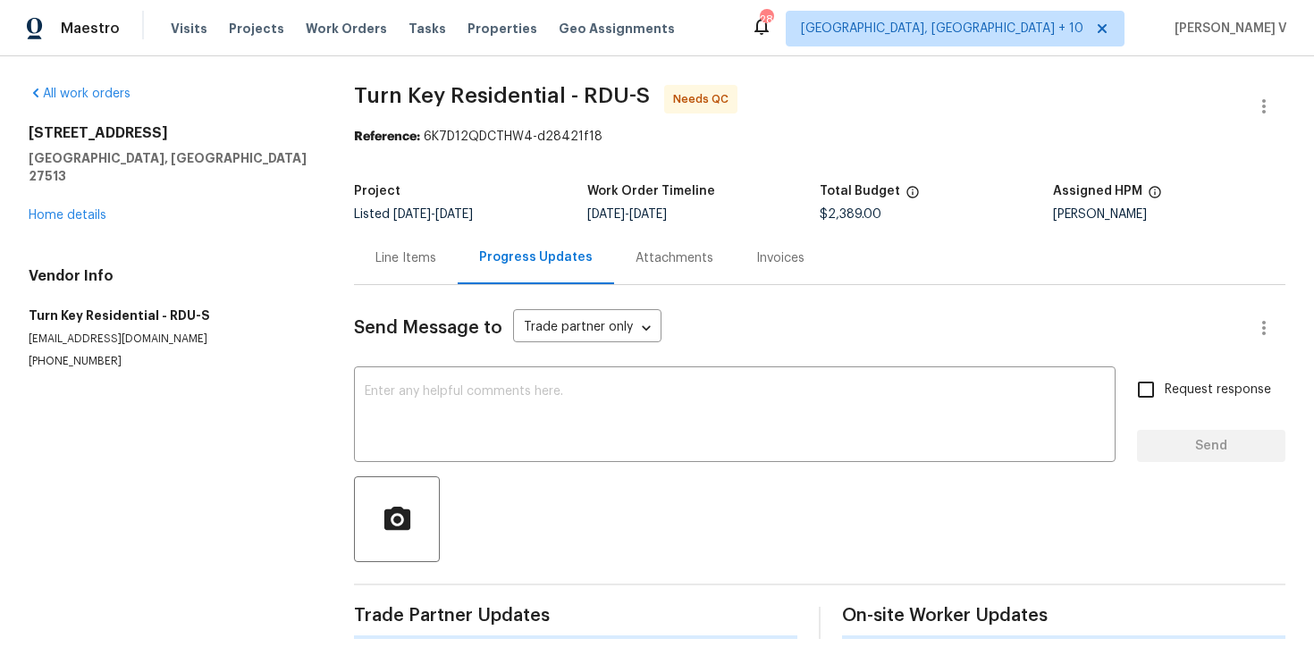
click at [384, 239] on div "Line Items" at bounding box center [406, 258] width 104 height 53
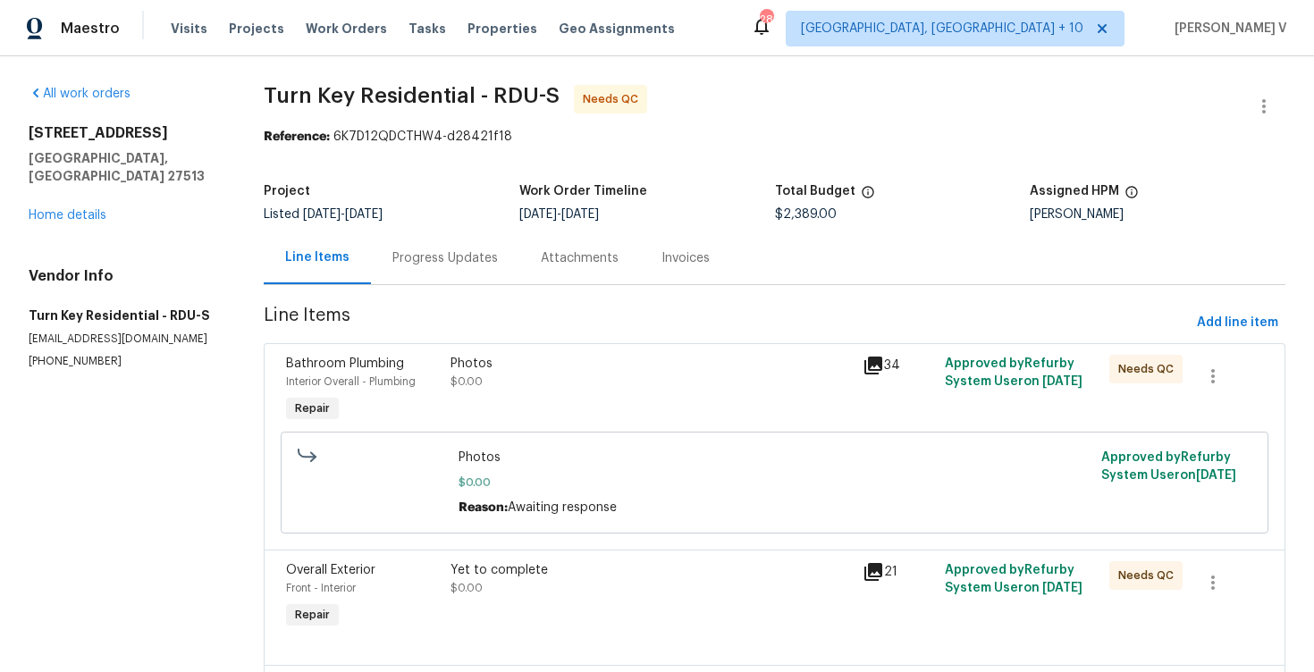
click at [442, 256] on div "Progress Updates" at bounding box center [444, 258] width 105 height 18
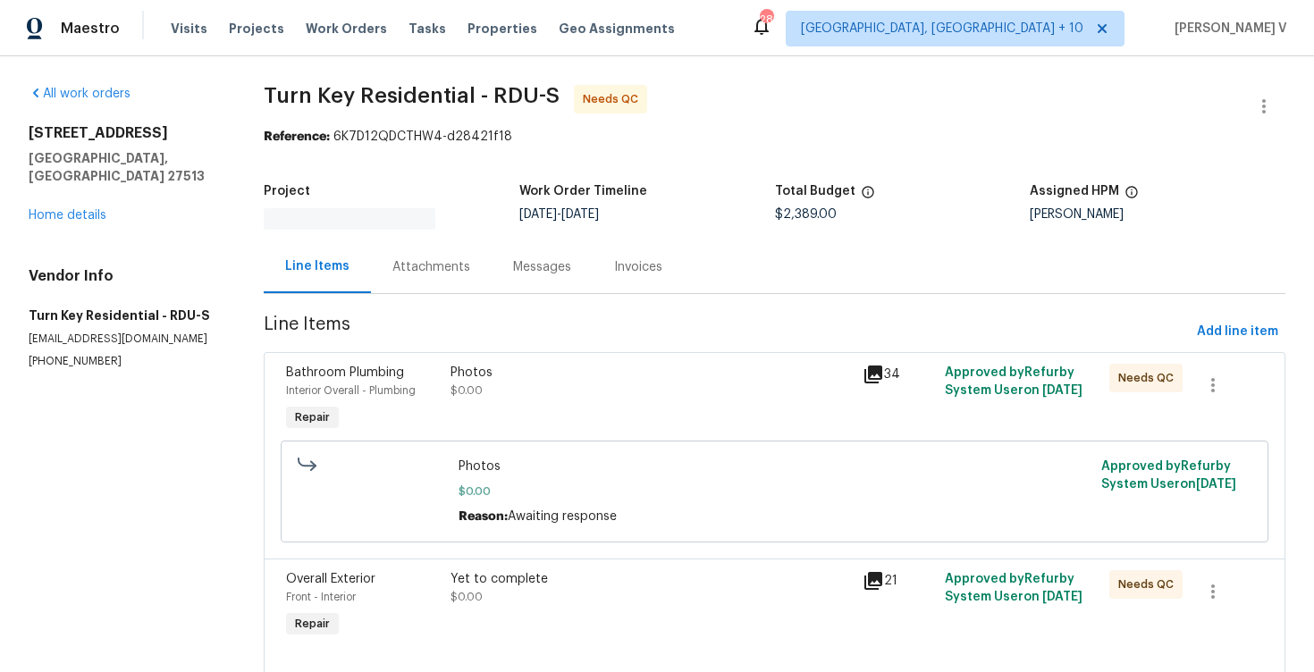
click at [482, 295] on section "Turn Key Residential - RDU-S Needs QC Reference: 6K7D12QDCTHW4-d28421f18 Projec…" at bounding box center [775, 503] width 1022 height 836
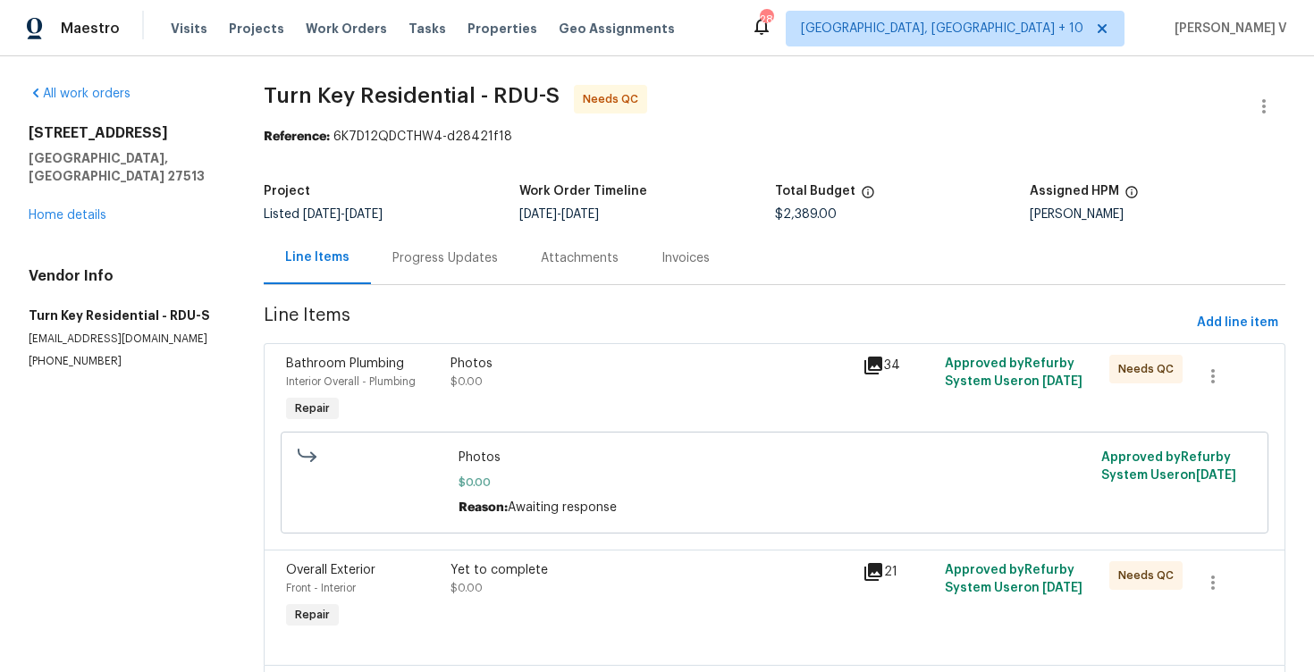
click at [448, 262] on div "Progress Updates" at bounding box center [444, 258] width 105 height 18
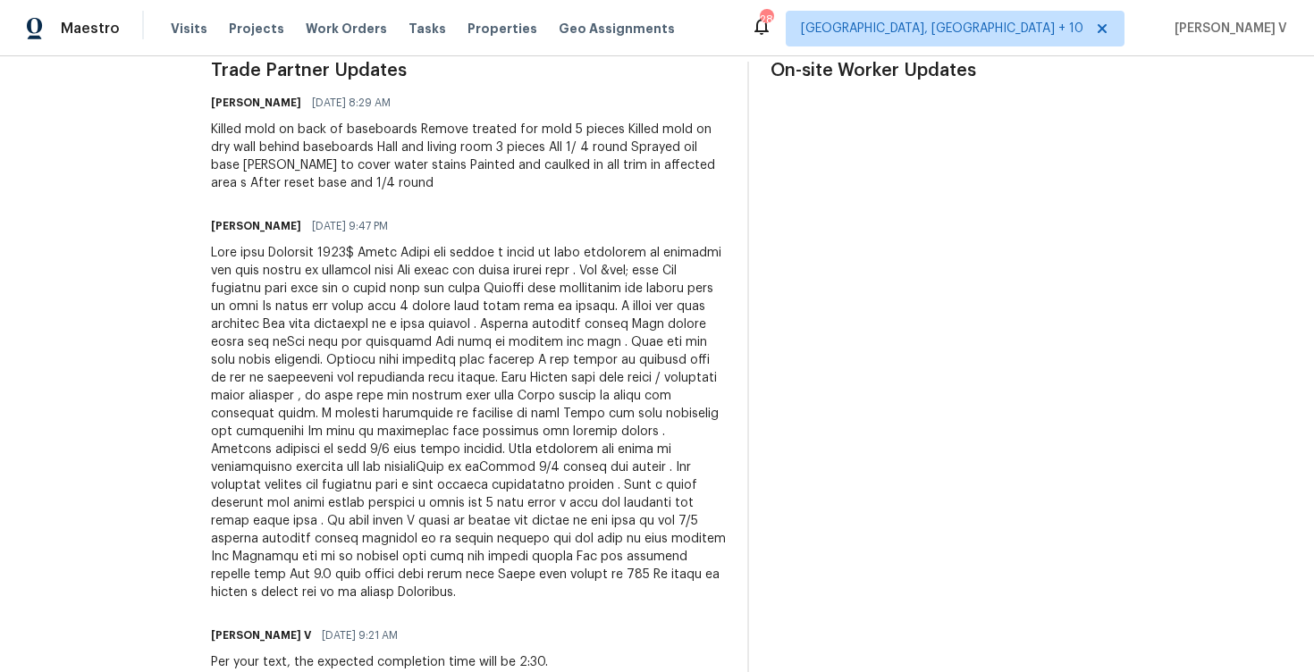
scroll to position [122, 0]
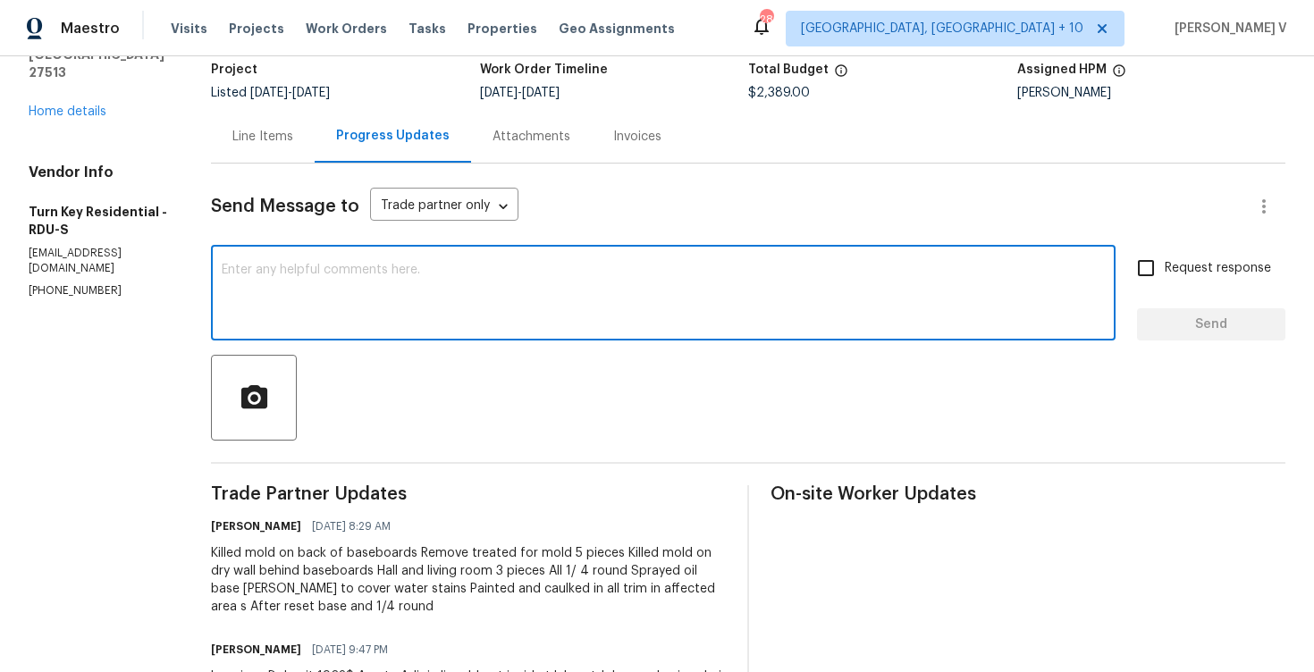
click at [417, 317] on textarea at bounding box center [663, 295] width 883 height 63
paste textarea "Hey thanks! We will review and get back to you."
type textarea "Hey thanks! We will review and get back to you."
click at [1144, 330] on button "Send" at bounding box center [1211, 324] width 148 height 33
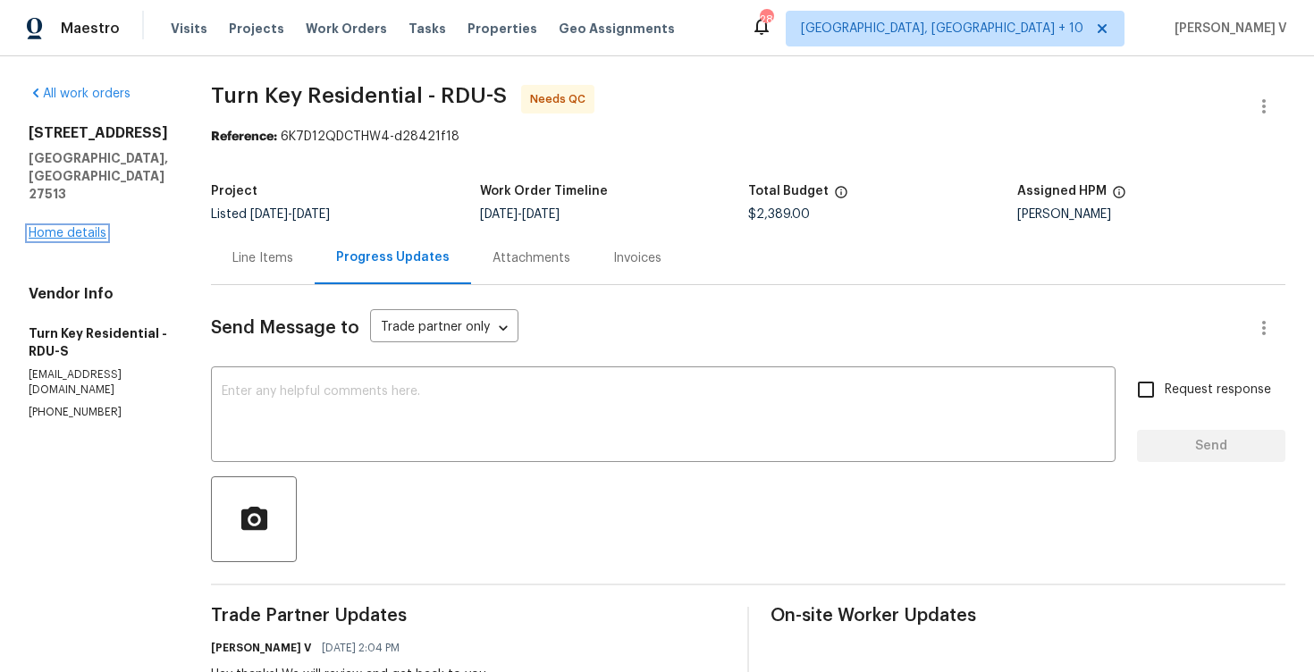
click at [68, 227] on link "Home details" at bounding box center [68, 233] width 78 height 13
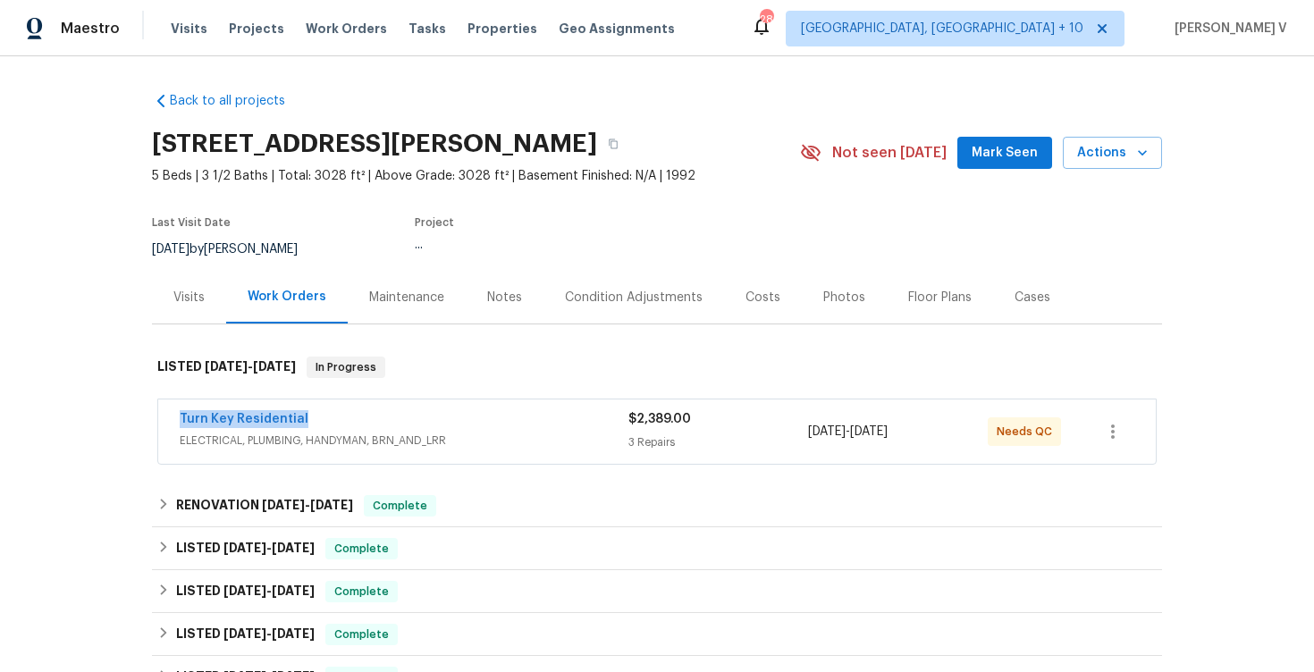
drag, startPoint x: 246, startPoint y: 417, endPoint x: 342, endPoint y: 417, distance: 96.5
click at [342, 417] on div "Turn Key Residential ELECTRICAL, PLUMBING, HANDYMAN, BRN_AND_LRR $2,389.00 3 Re…" at bounding box center [657, 432] width 998 height 64
copy link "Turn Key Residential"
click at [243, 417] on link "Turn Key Residential" at bounding box center [244, 419] width 129 height 13
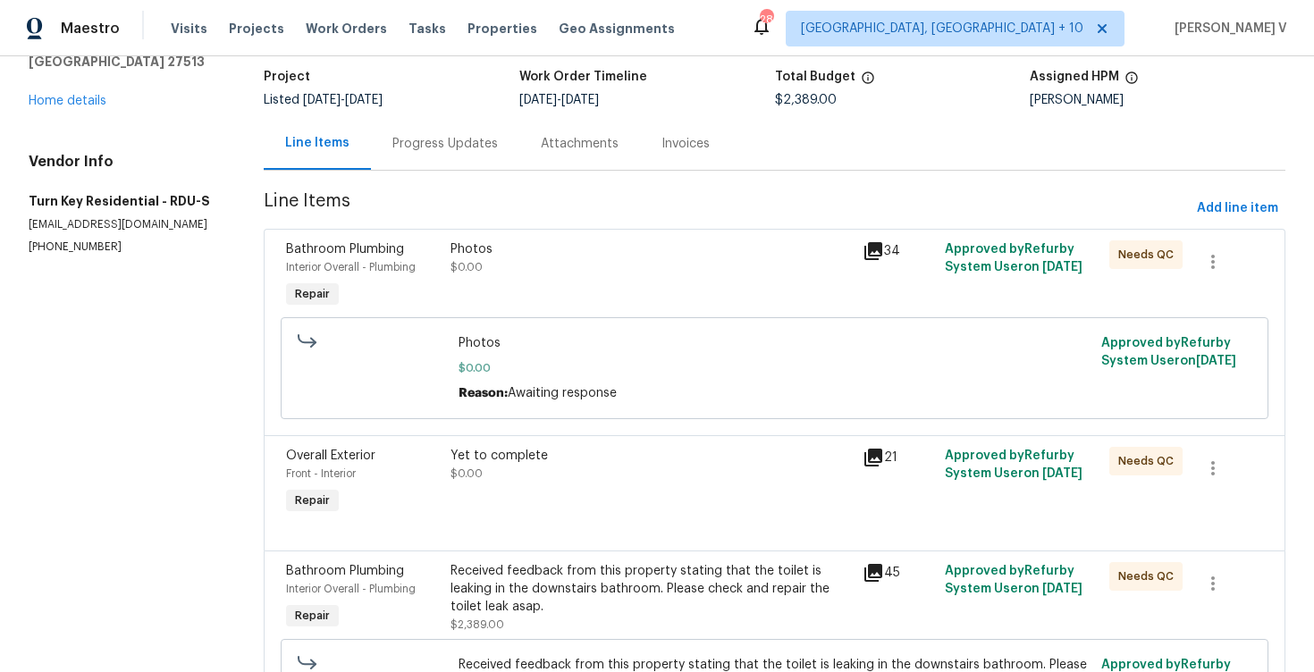
scroll to position [217, 0]
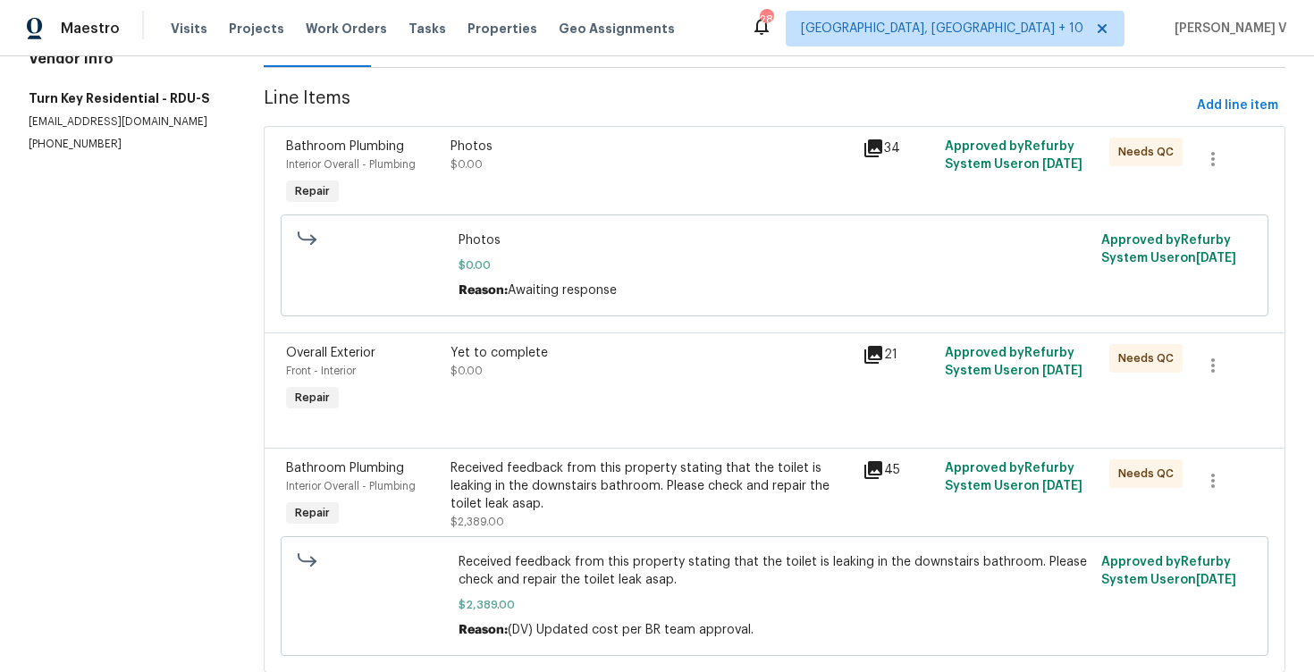
click at [517, 492] on div "Received feedback from this property stating that the toilet is leaking in the …" at bounding box center [651, 486] width 400 height 54
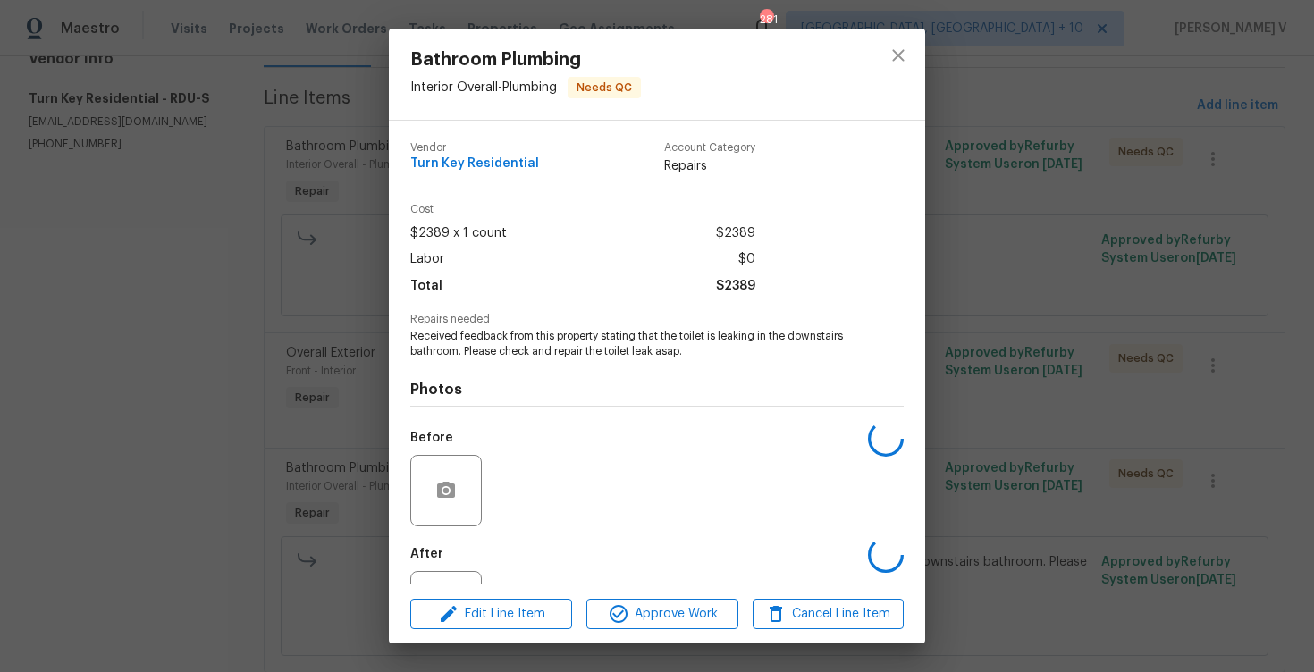
click at [517, 492] on div "Before" at bounding box center [656, 479] width 493 height 116
click at [539, 375] on div "Photos Before After" at bounding box center [656, 506] width 493 height 294
click at [563, 357] on span "Received feedback from this property stating that the toilet is leaking in the …" at bounding box center [632, 344] width 444 height 30
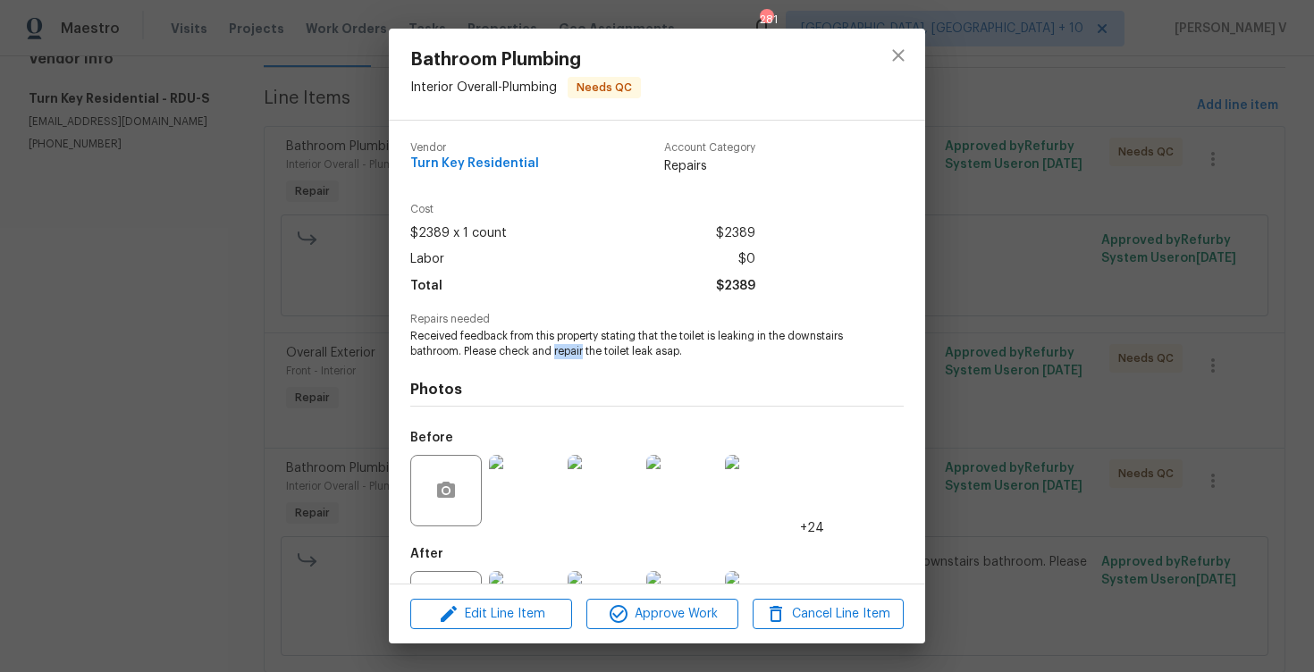
click at [563, 357] on span "Received feedback from this property stating that the toilet is leaking in the …" at bounding box center [632, 344] width 444 height 30
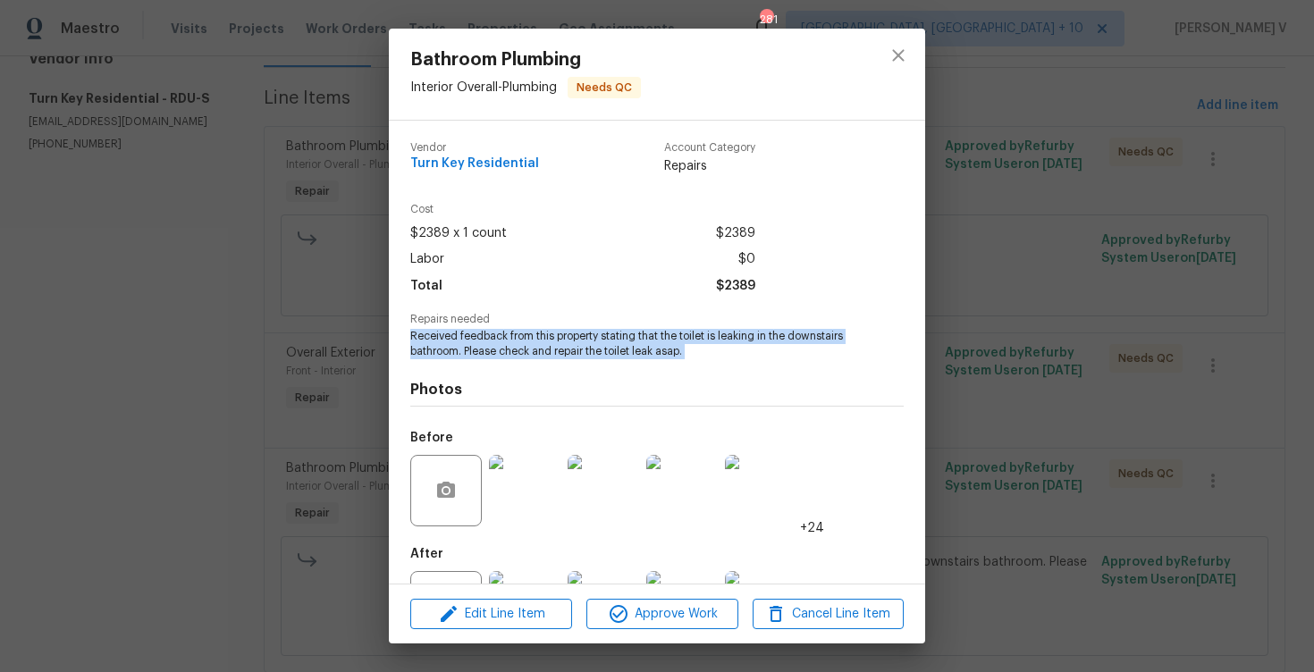
copy span "Received feedback from this property stating that the toilet is leaking in the …"
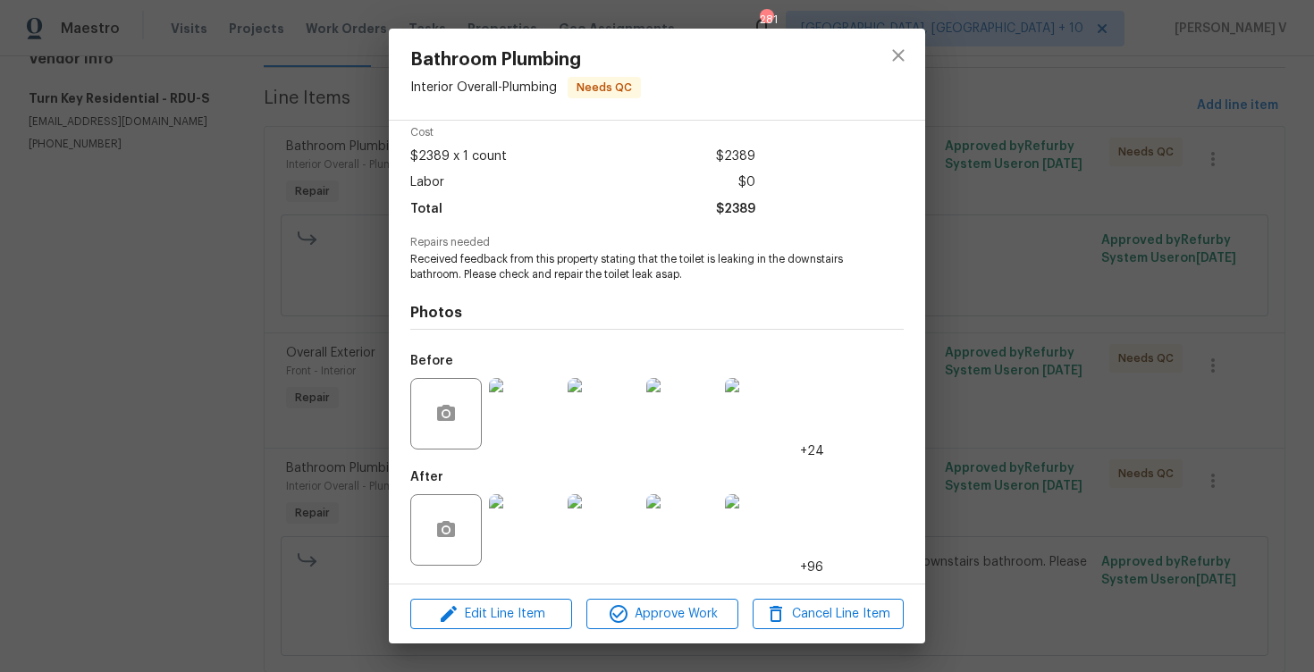
click at [280, 132] on div "Bathroom Plumbing Interior Overall - Plumbing Needs QC Vendor Turn Key Resident…" at bounding box center [657, 336] width 1314 height 672
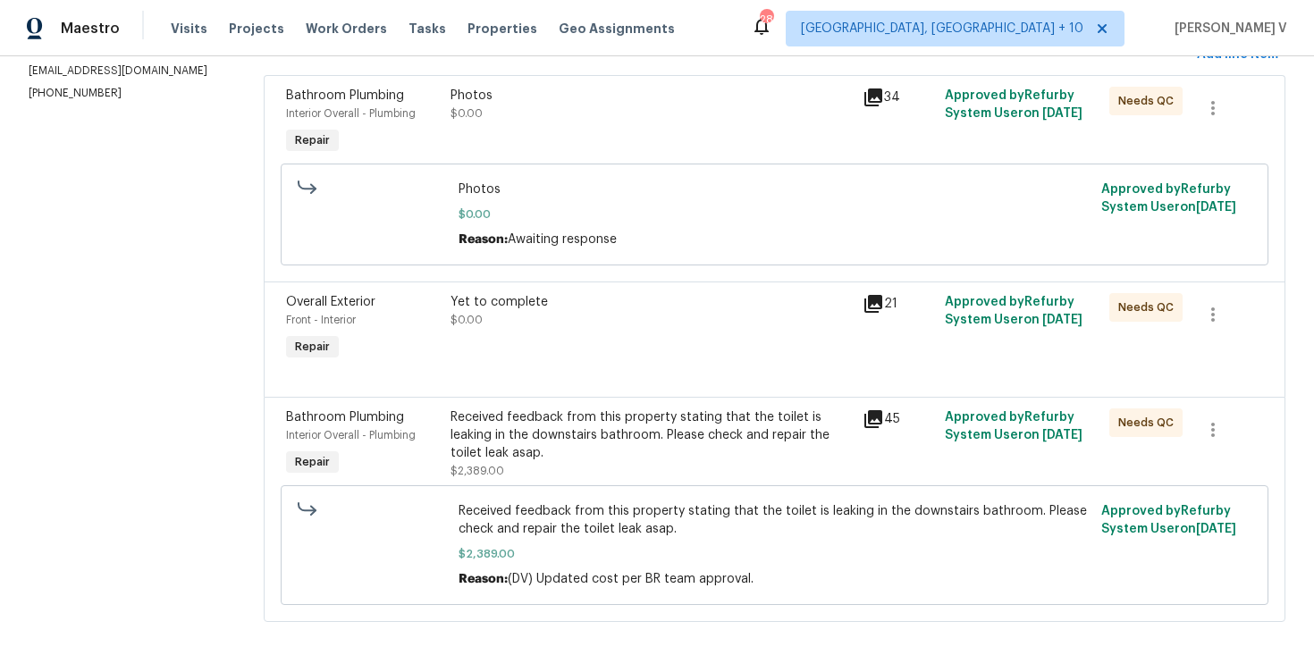
scroll to position [0, 0]
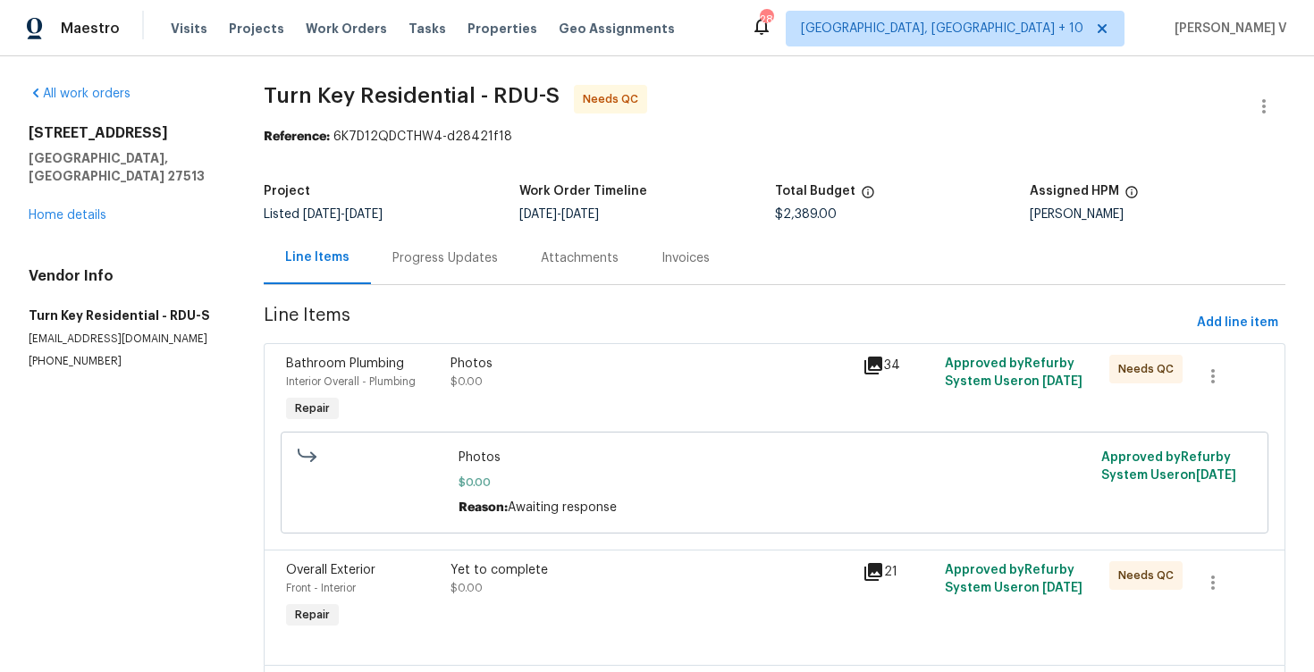
click at [463, 256] on div "Progress Updates" at bounding box center [444, 258] width 105 height 18
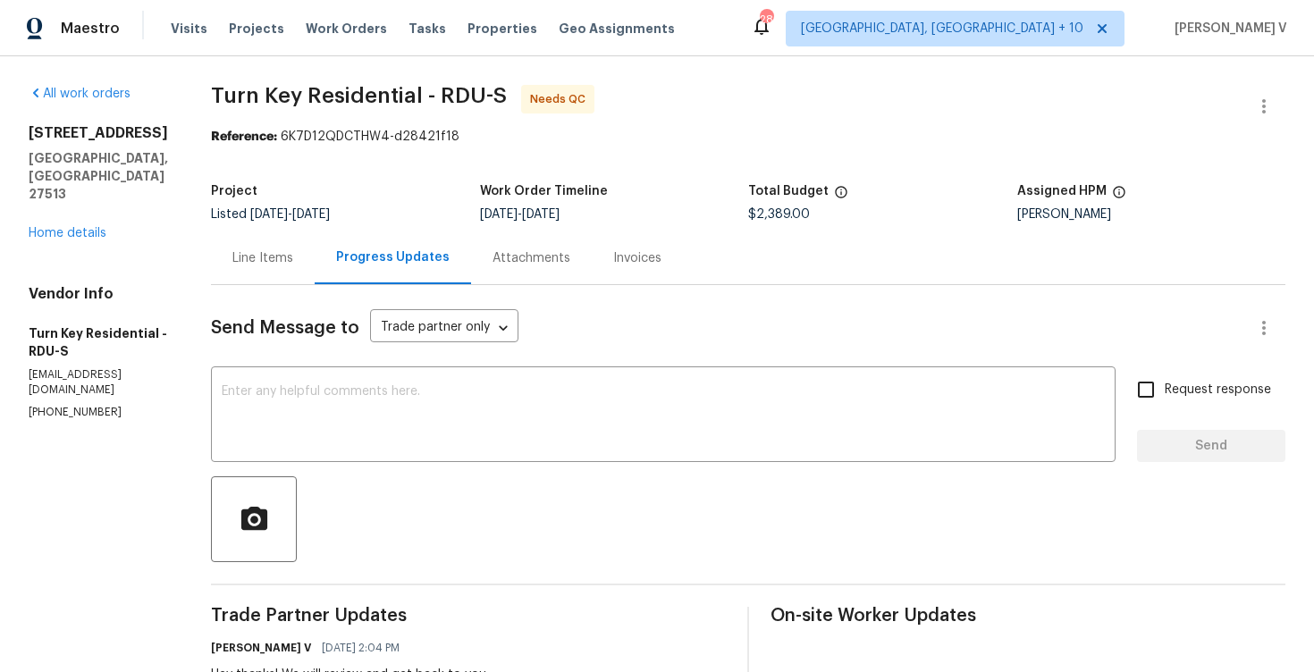
click at [96, 183] on div "113 Crosswind Dr Cary, NC 27513 Home details" at bounding box center [98, 183] width 139 height 118
click at [95, 227] on link "Home details" at bounding box center [68, 233] width 78 height 13
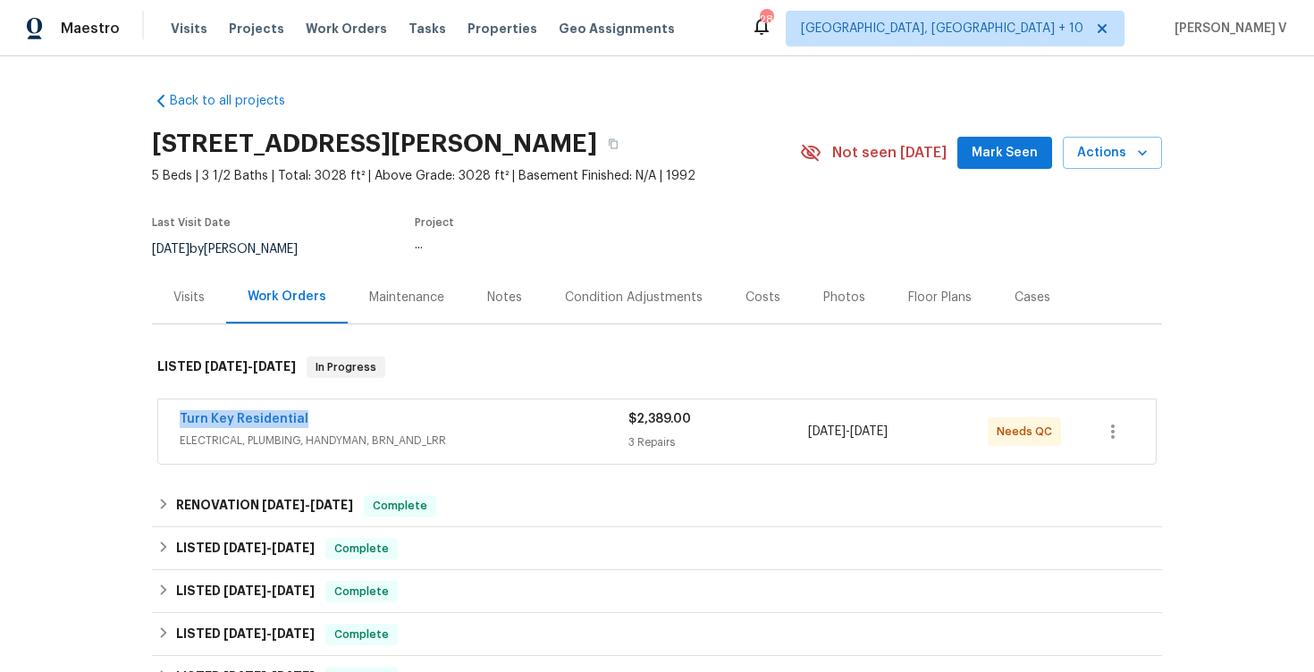
drag, startPoint x: 141, startPoint y: 425, endPoint x: 384, endPoint y: 426, distance: 243.1
click at [372, 425] on div "Back to all projects 113 Crosswind Dr, Cary, NC 27513 5 Beds | 3 1/2 Baths | To…" at bounding box center [657, 364] width 1314 height 616
copy link "Turn Key Residential"
click at [266, 422] on link "Turn Key Residential" at bounding box center [244, 419] width 129 height 13
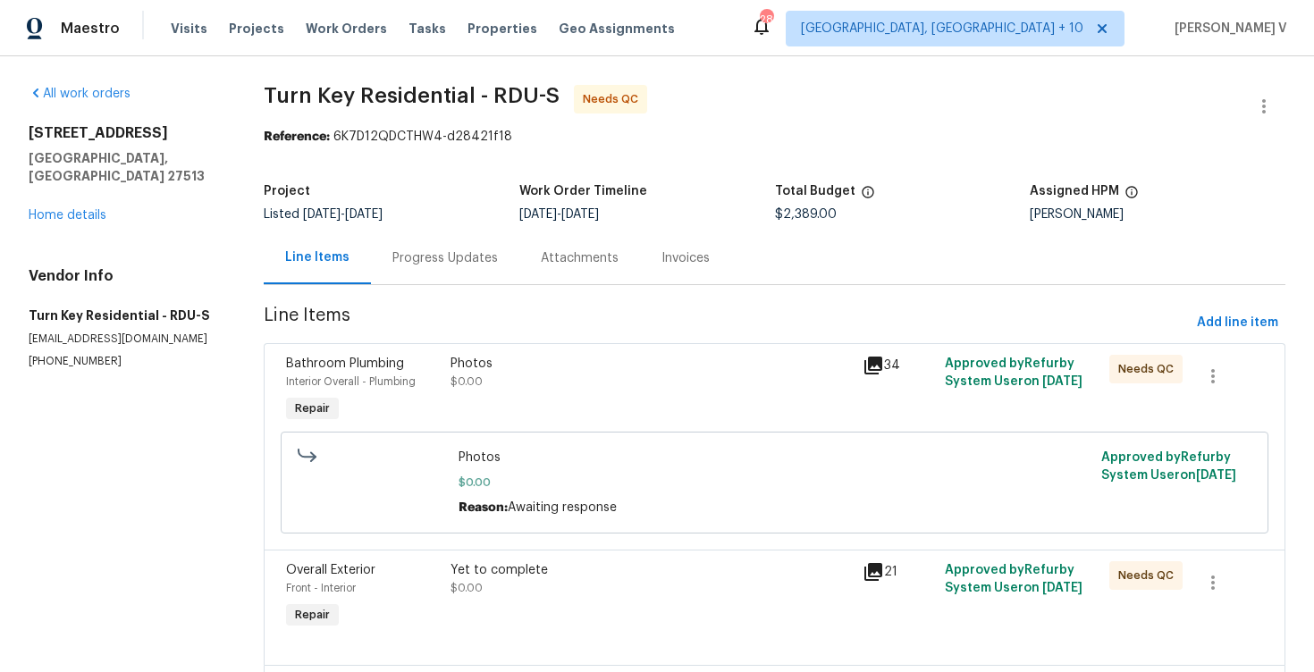
click at [459, 245] on div "Progress Updates" at bounding box center [445, 258] width 148 height 53
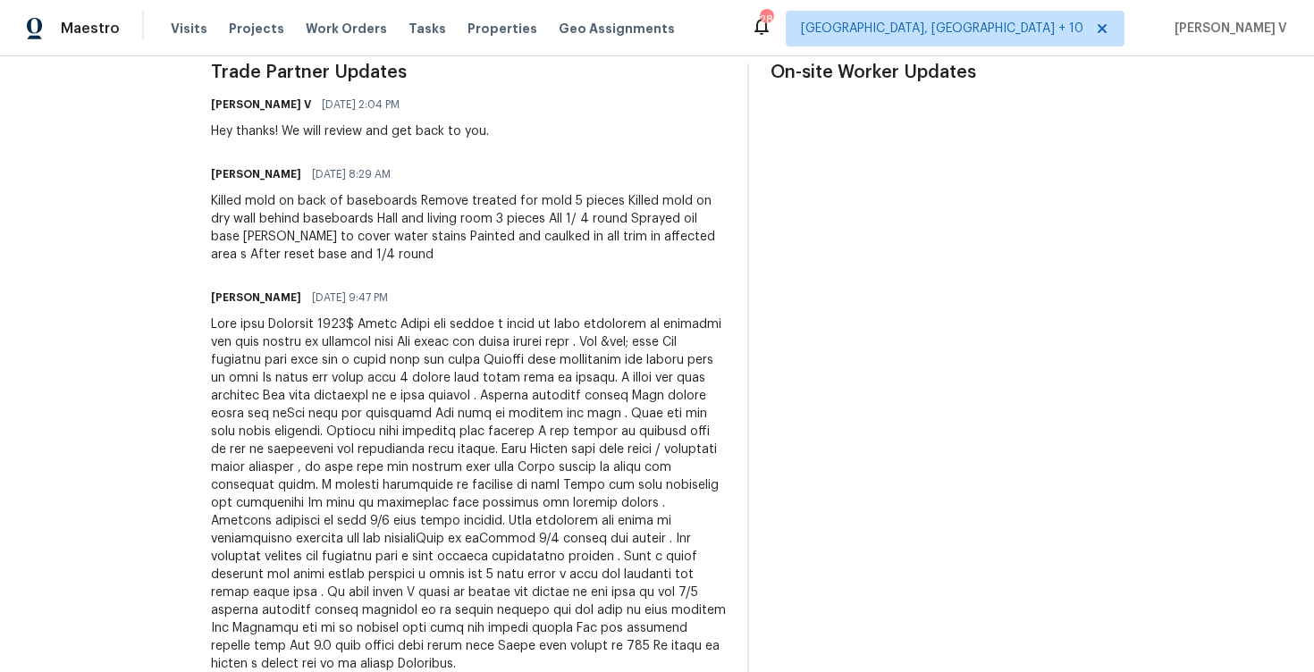
scroll to position [563, 0]
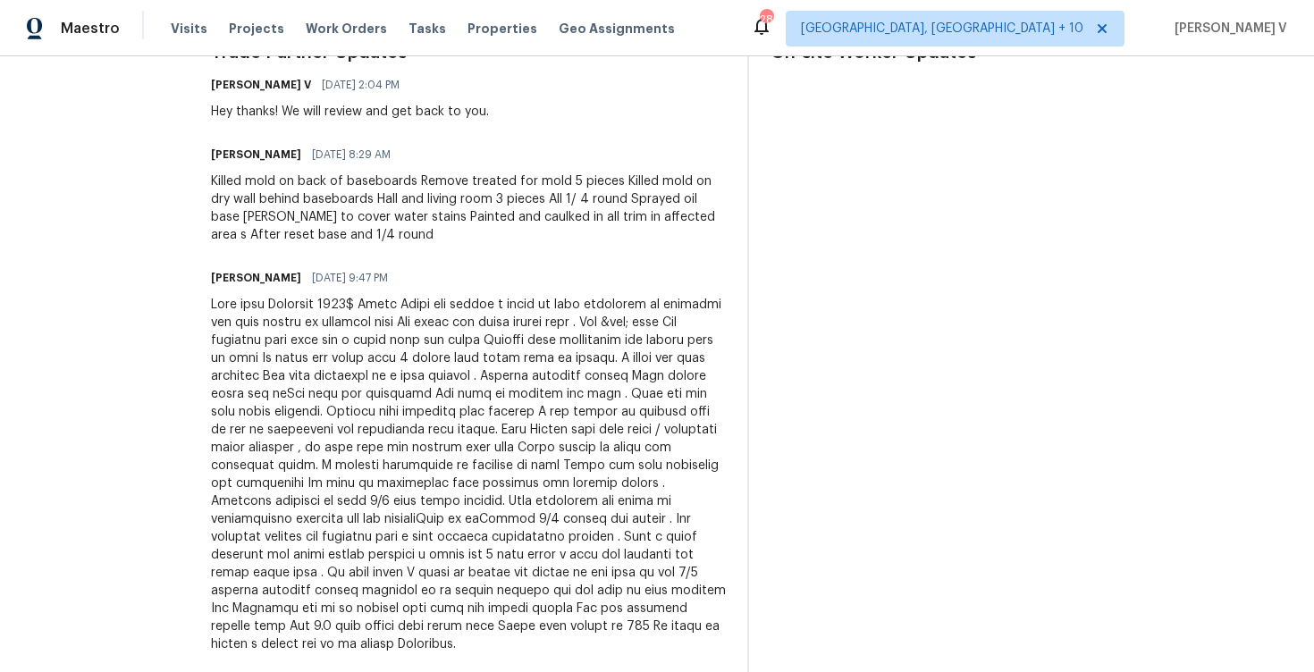
click at [388, 464] on div at bounding box center [468, 475] width 515 height 358
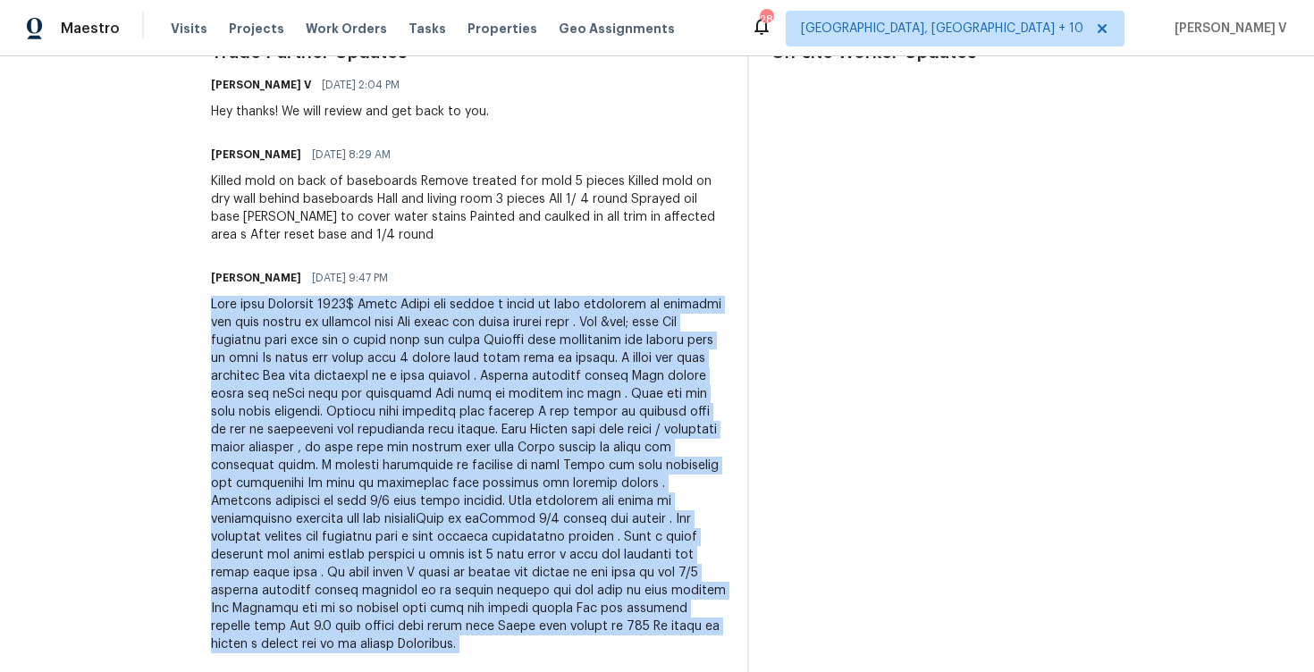
copy div "This work Complete 3260$ Total There are issues i bring to your attention in ba…"
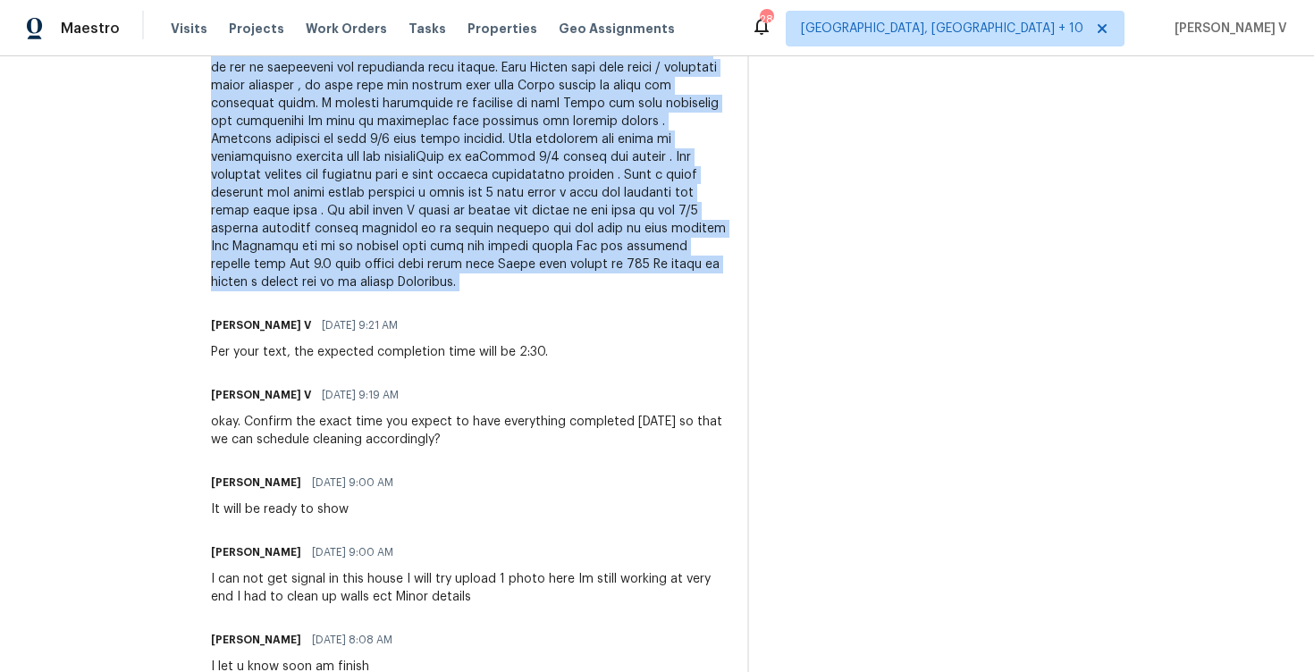
scroll to position [425, 0]
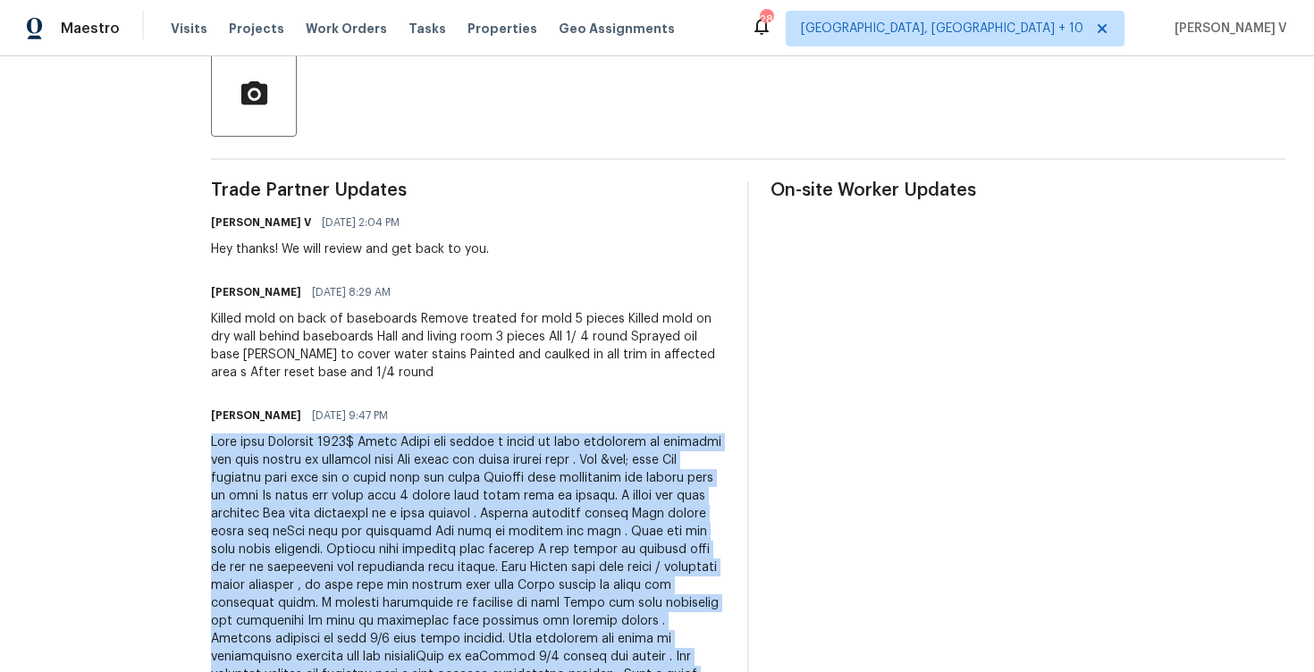
click at [345, 358] on div "Killed mold on back of baseboards Remove treated for mold 5 pieces Killed mold …" at bounding box center [468, 346] width 515 height 72
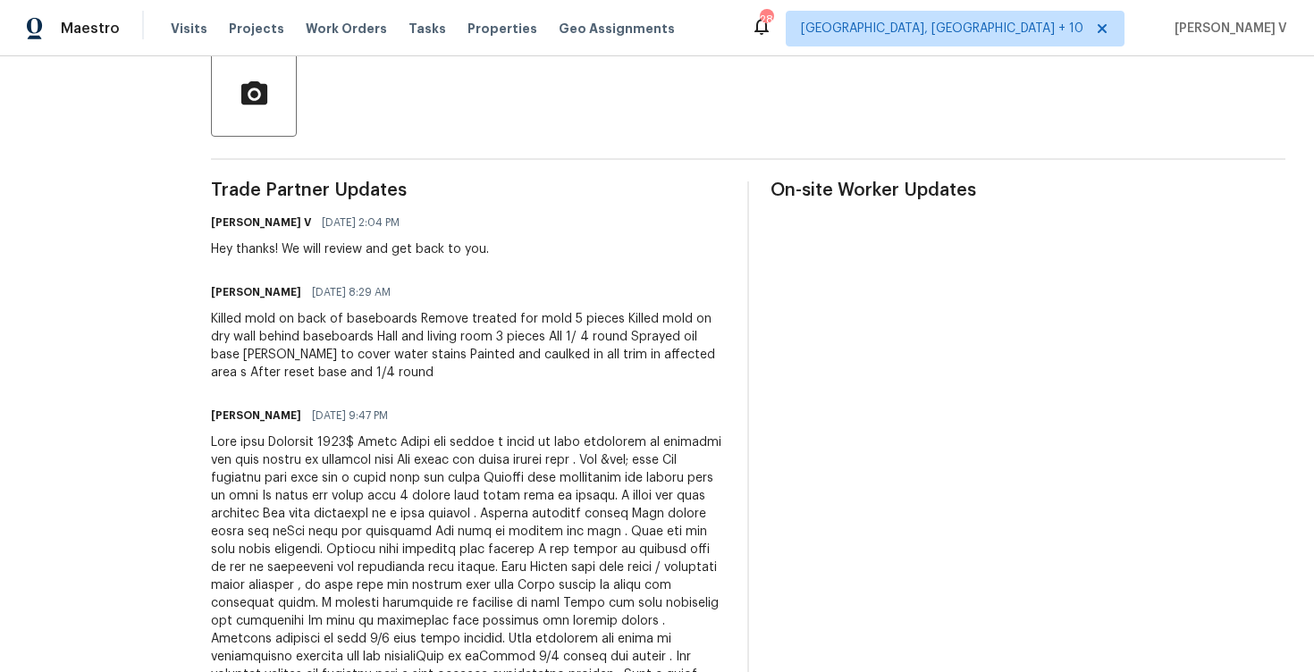
click at [345, 358] on div "Killed mold on back of baseboards Remove treated for mold 5 pieces Killed mold …" at bounding box center [468, 346] width 515 height 72
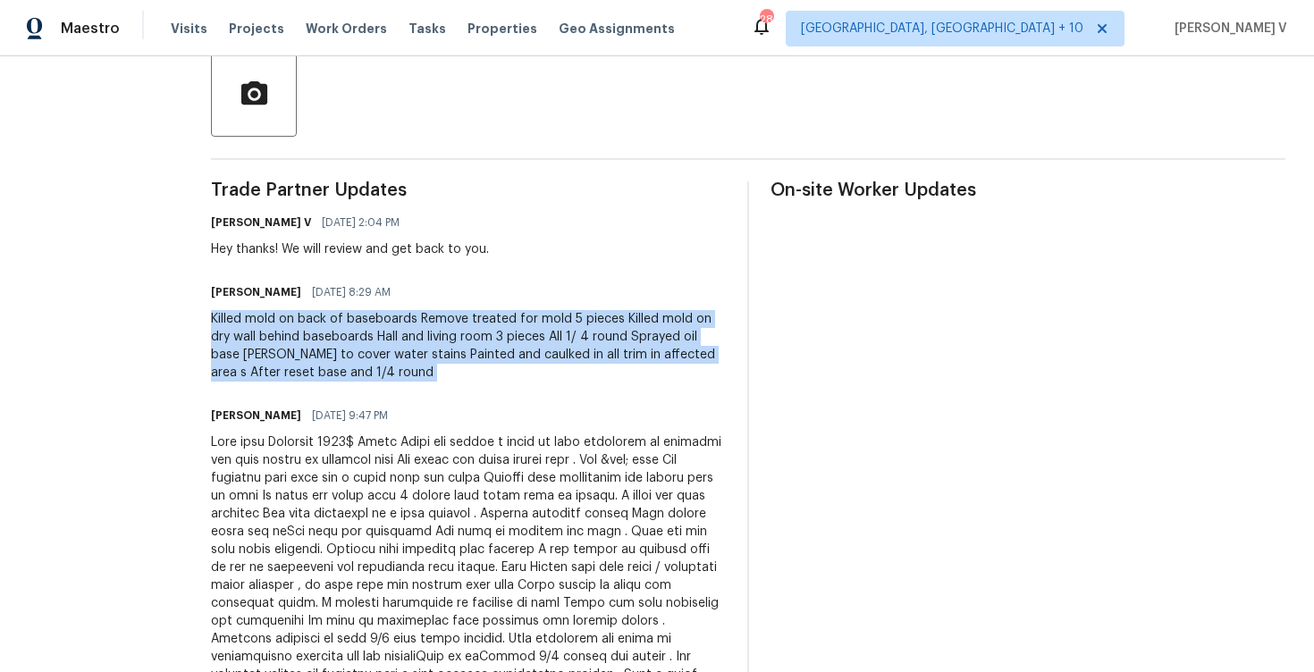
copy div "Killed mold on back of baseboards Remove treated for mold 5 pieces Killed mold …"
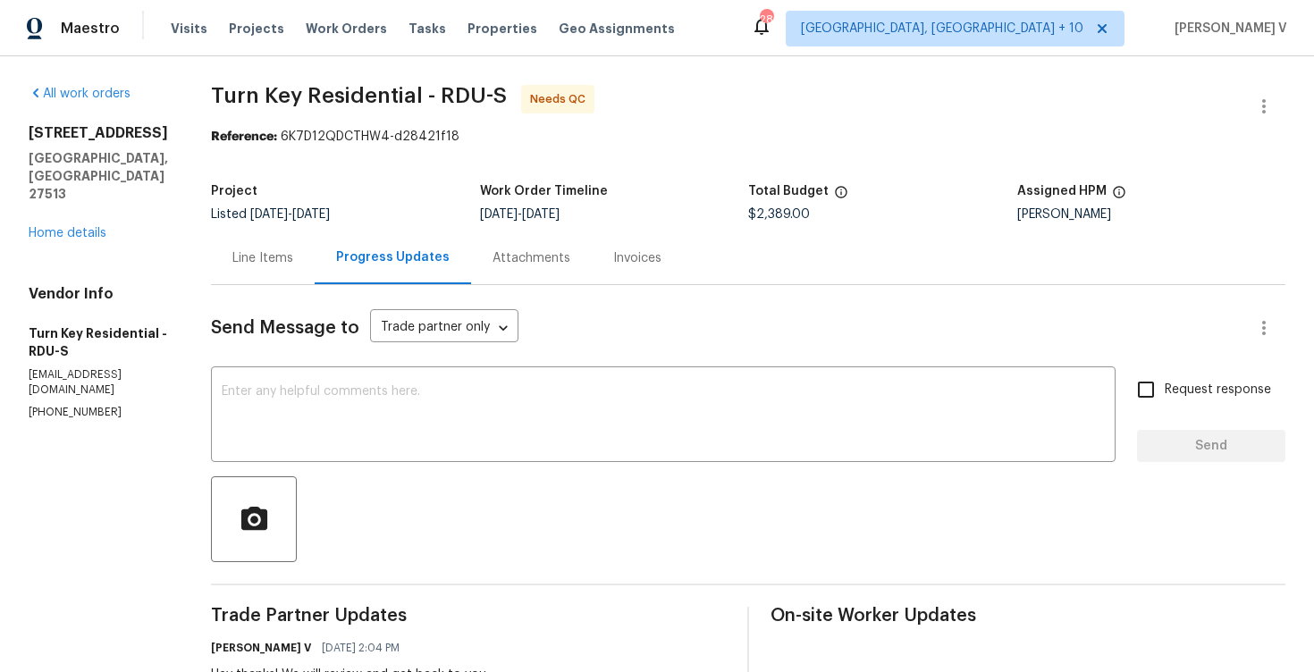
click at [779, 207] on div "Total Budget" at bounding box center [882, 196] width 269 height 23
copy div "Total Budget"
click at [776, 217] on span "$2,389.00" at bounding box center [779, 214] width 62 height 13
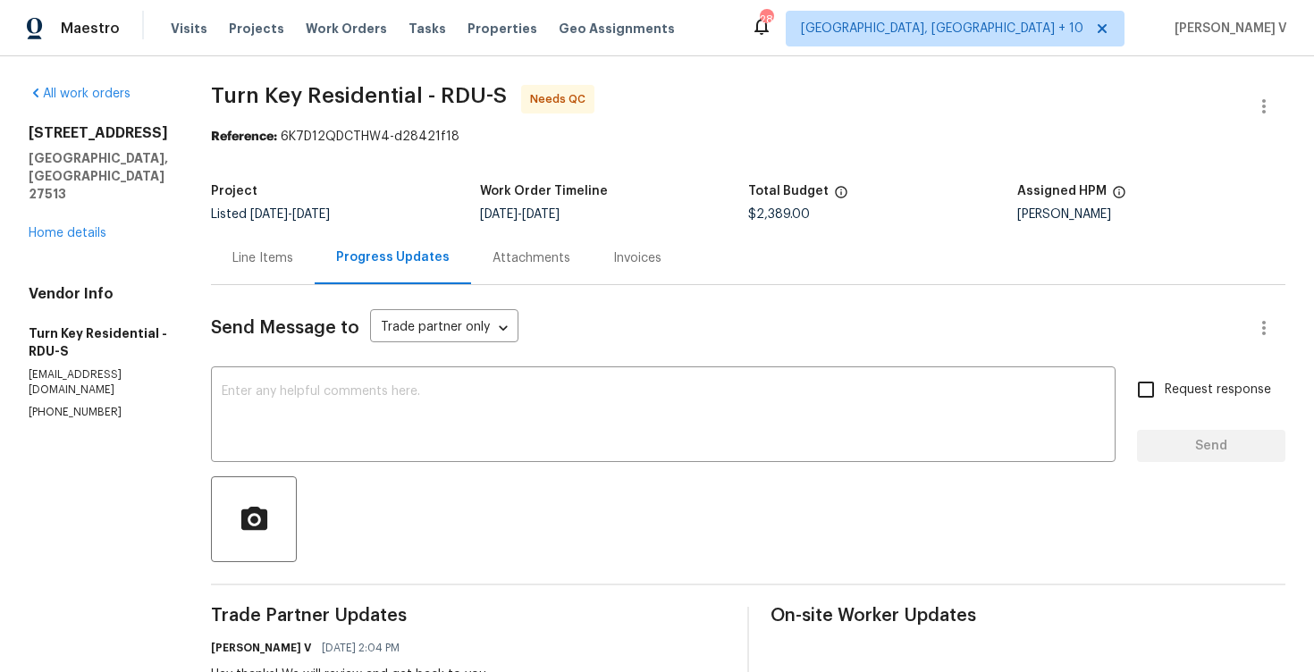
click at [776, 217] on span "$2,389.00" at bounding box center [779, 214] width 62 height 13
copy span "$2,389.00"
click at [315, 232] on div "Line Items" at bounding box center [263, 258] width 104 height 53
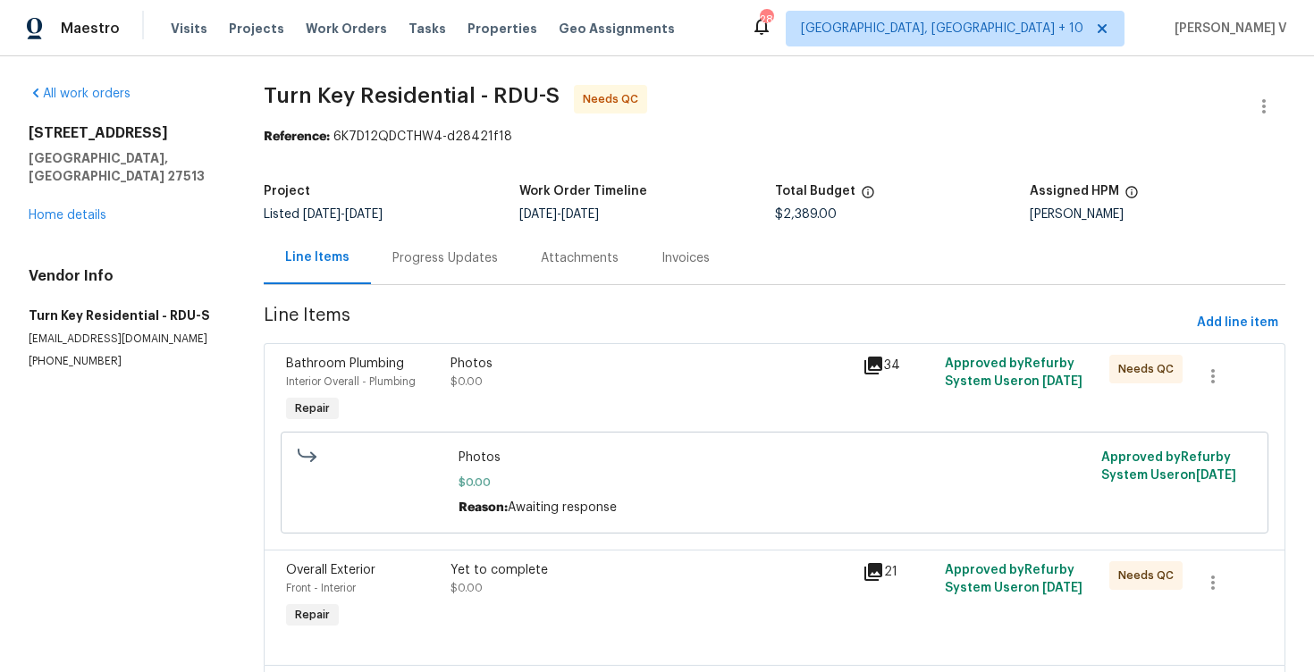
scroll to position [249, 0]
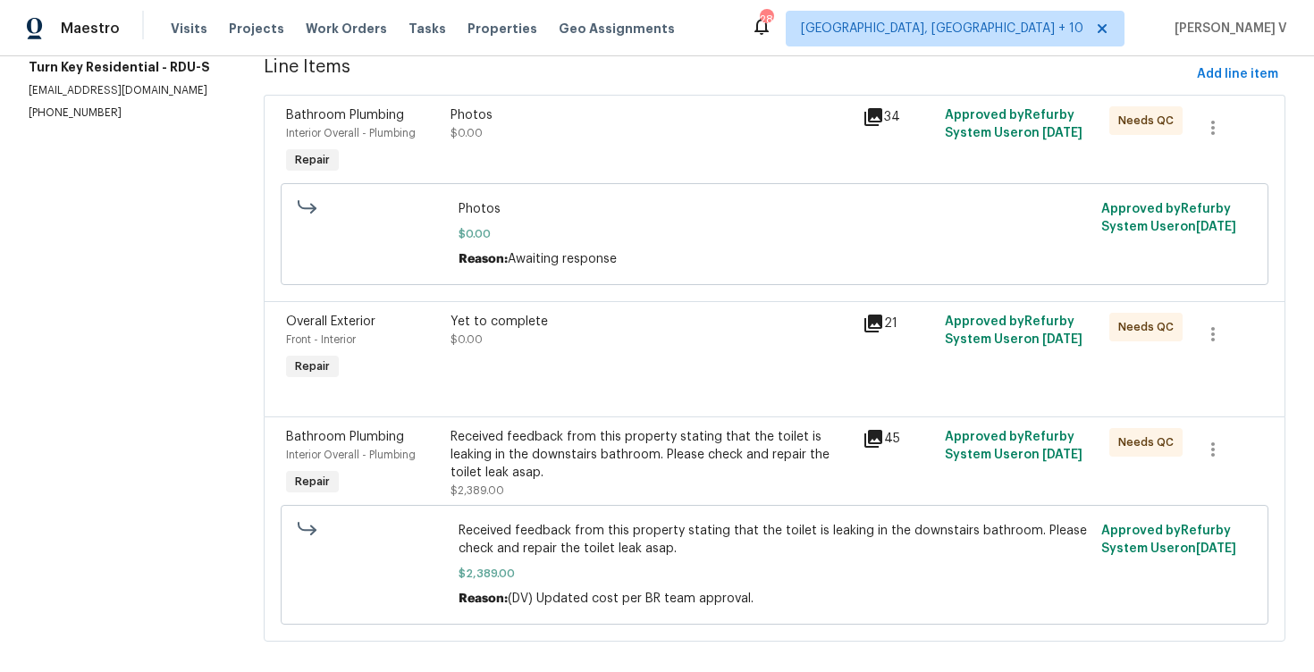
click at [570, 348] on div "Yet to complete $0.00" at bounding box center [651, 331] width 400 height 36
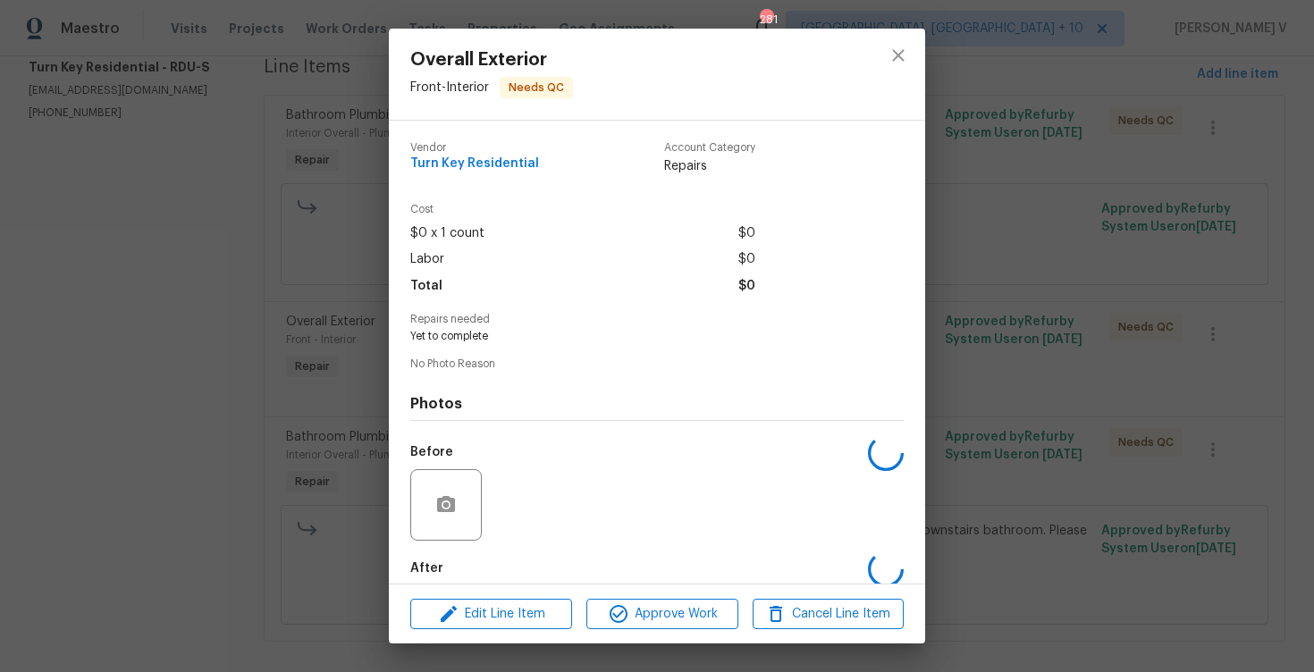
scroll to position [91, 0]
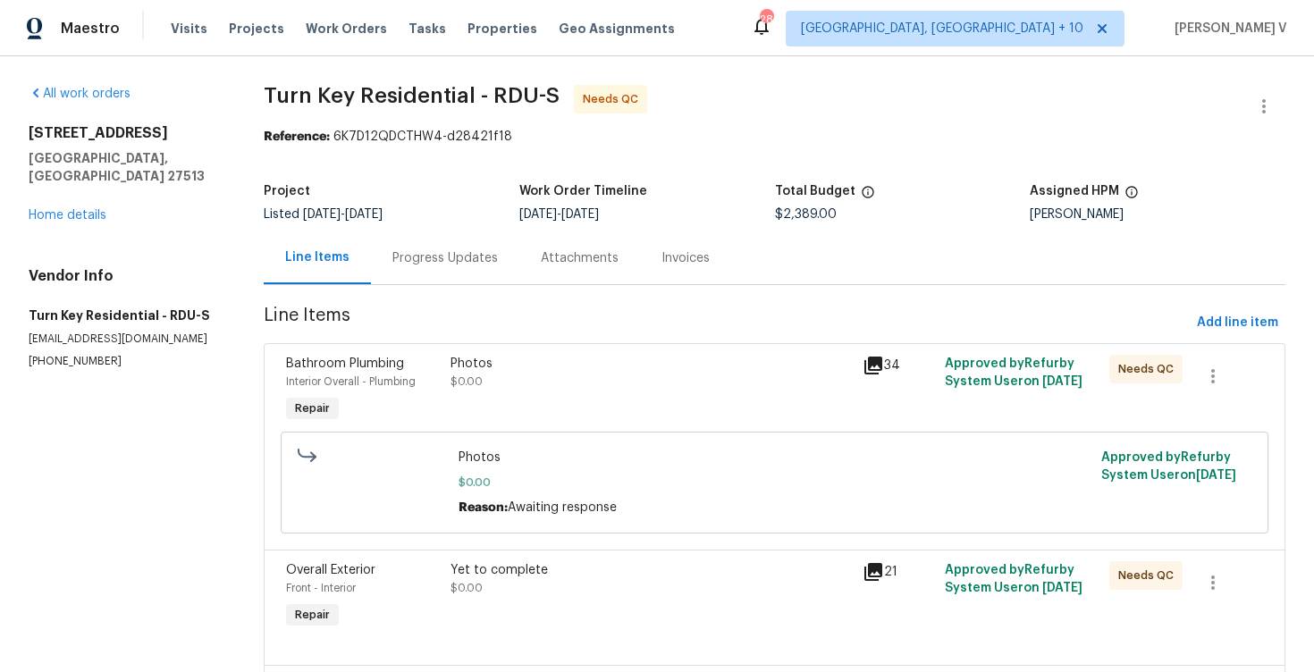
click at [464, 282] on div "Progress Updates" at bounding box center [445, 258] width 148 height 53
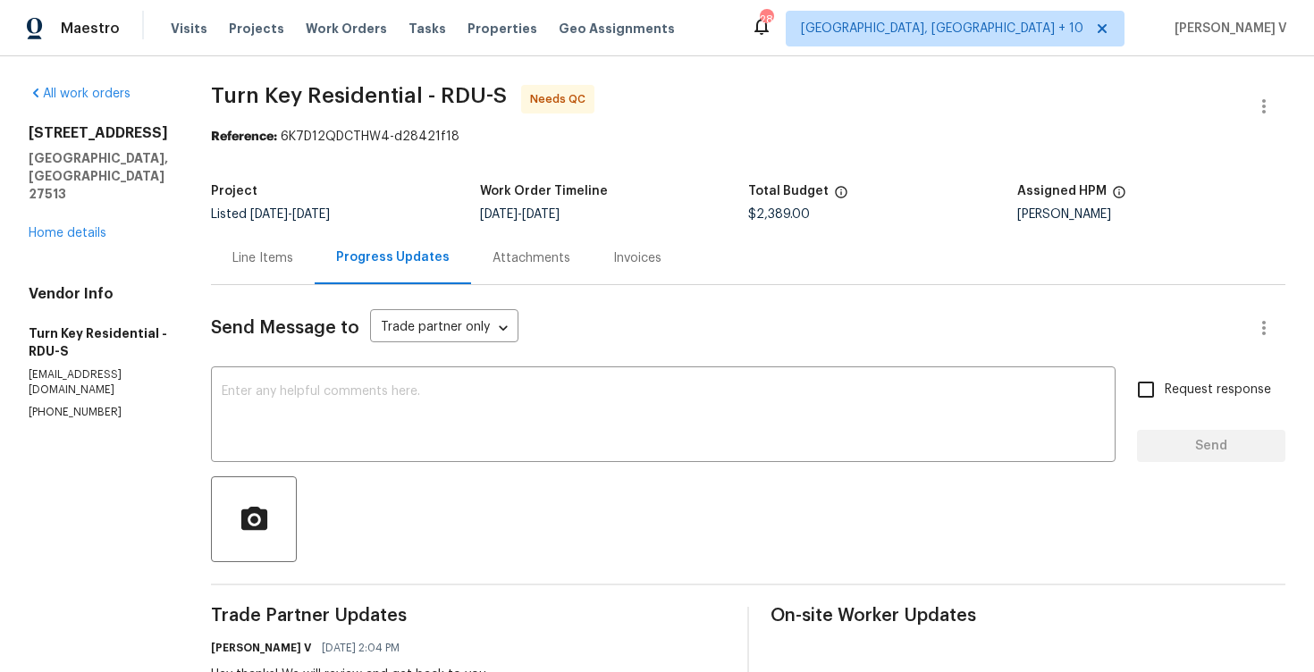
click at [69, 207] on div "All work orders [STREET_ADDRESS][PERSON_NAME] Home details Vendor Info Turn Key…" at bounding box center [98, 252] width 139 height 335
click at [74, 204] on div "[STREET_ADDRESS][PERSON_NAME] Home details" at bounding box center [98, 183] width 139 height 118
click at [78, 227] on link "Home details" at bounding box center [68, 233] width 78 height 13
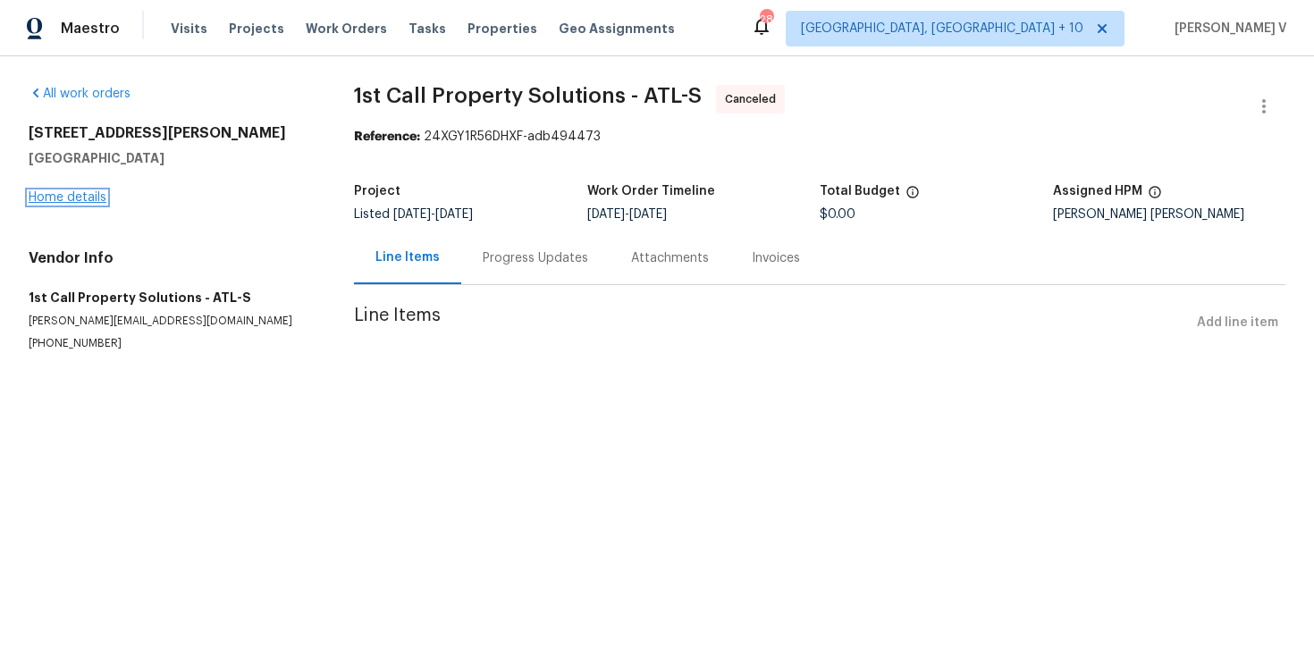
click at [83, 196] on link "Home details" at bounding box center [68, 197] width 78 height 13
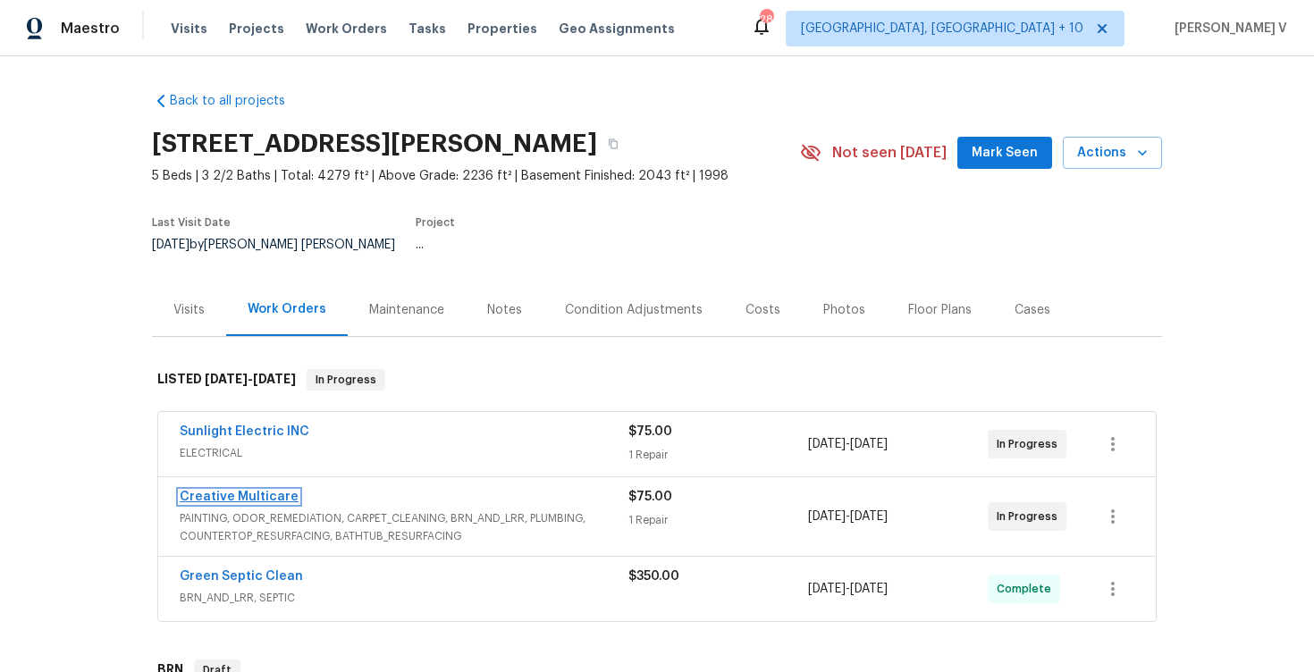
click at [197, 491] on link "Creative Multicare" at bounding box center [239, 497] width 119 height 13
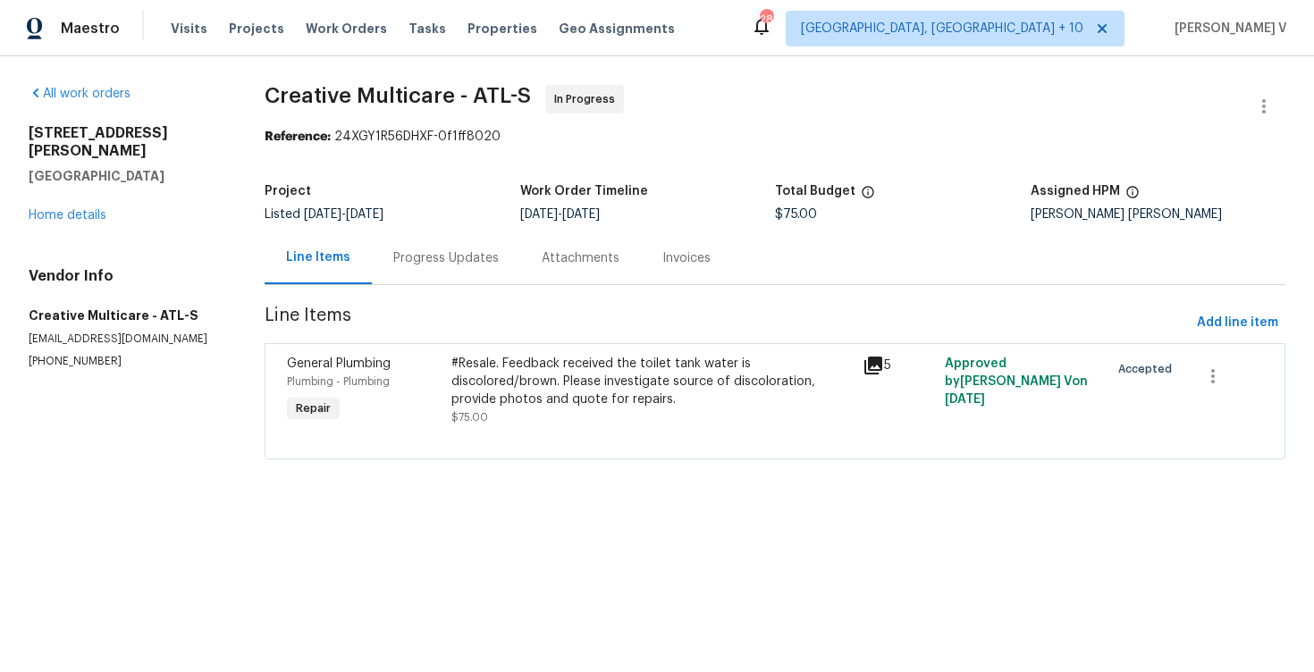
click at [457, 246] on div "Progress Updates" at bounding box center [446, 258] width 148 height 53
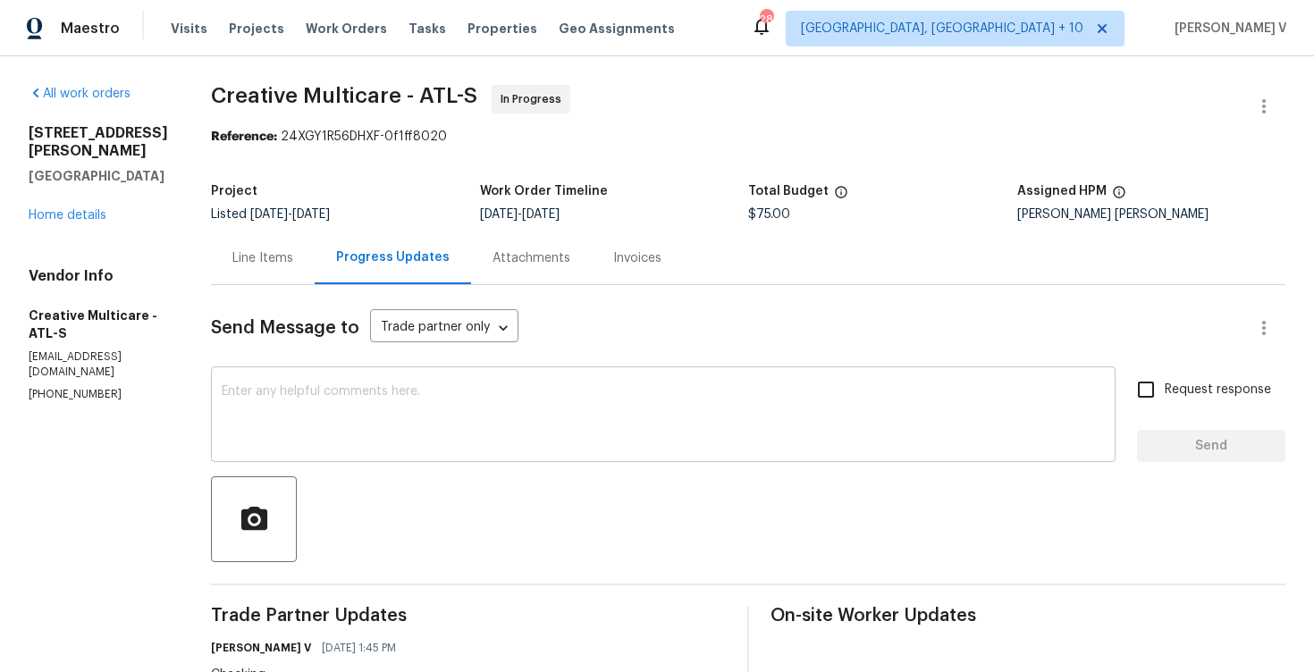
click at [371, 435] on textarea at bounding box center [663, 416] width 883 height 63
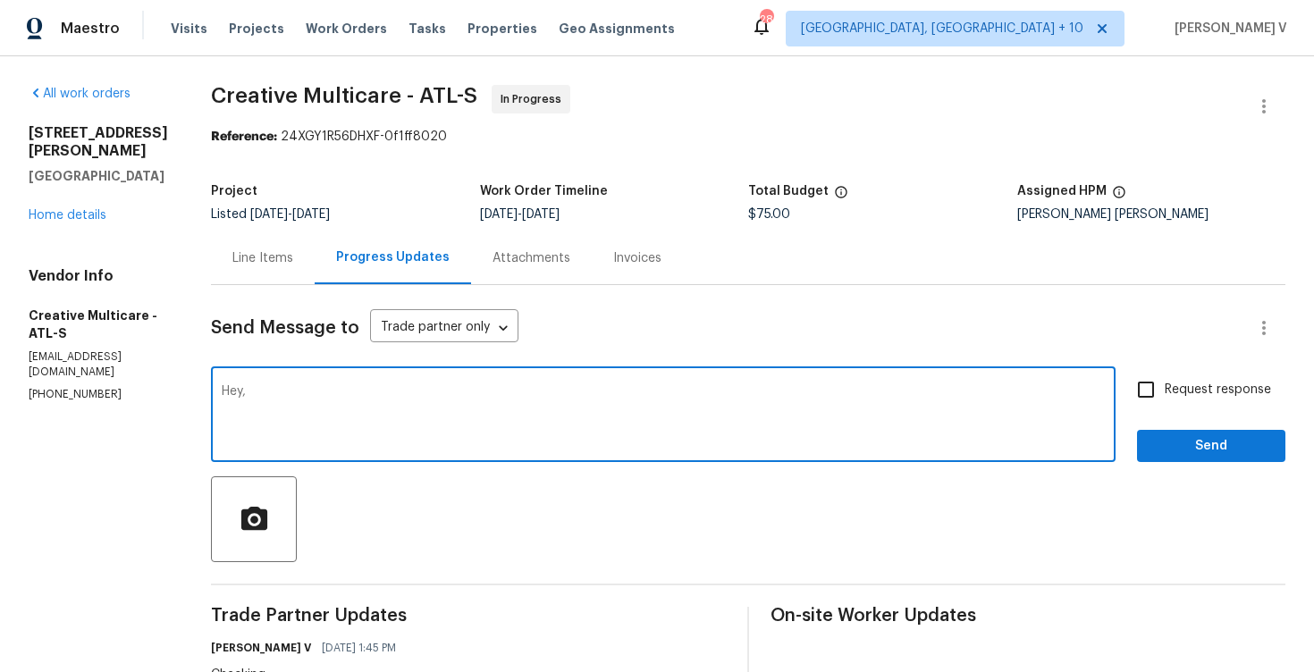
paste textarea "No need to replace and good to close out with the trip fee"
click at [304, 392] on textarea "Hey, No need to replace and good to close out with the trip fee" at bounding box center [663, 416] width 883 height 63
click at [407, 392] on textarea "Hey, no need to replace and good to close out with the trip fee" at bounding box center [663, 416] width 883 height 63
click at [486, 392] on textarea "Hey, no need to replace for now and good to close out with the trip fee" at bounding box center [663, 416] width 883 height 63
click at [728, 391] on textarea "Hey, no need to replace for now and we are good to close out with the trip fee" at bounding box center [663, 416] width 883 height 63
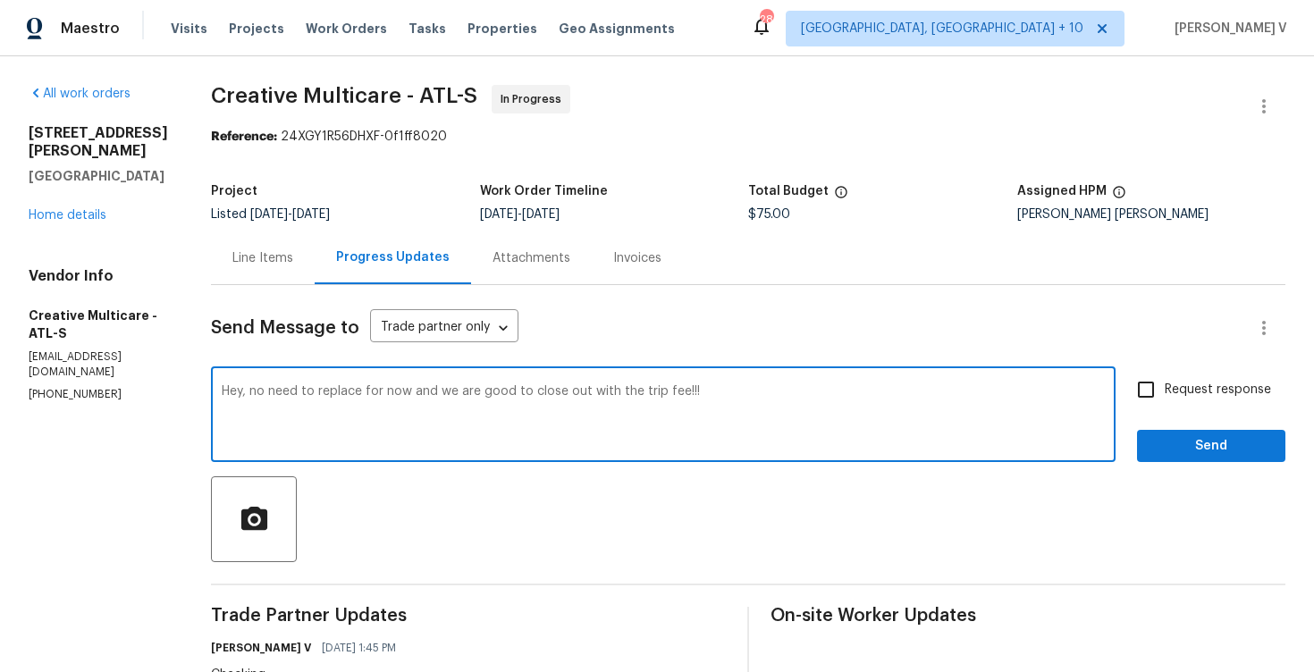
click at [726, 391] on textarea "Hey, no need to replace for now and we are good to close out with the trip fee!…" at bounding box center [663, 416] width 883 height 63
click at [754, 394] on textarea "Hey, no need to replace for now and we are good to close out with the trip fee!…" at bounding box center [663, 416] width 883 height 63
click at [0, 0] on span "now" at bounding box center [0, 0] width 0 height 0
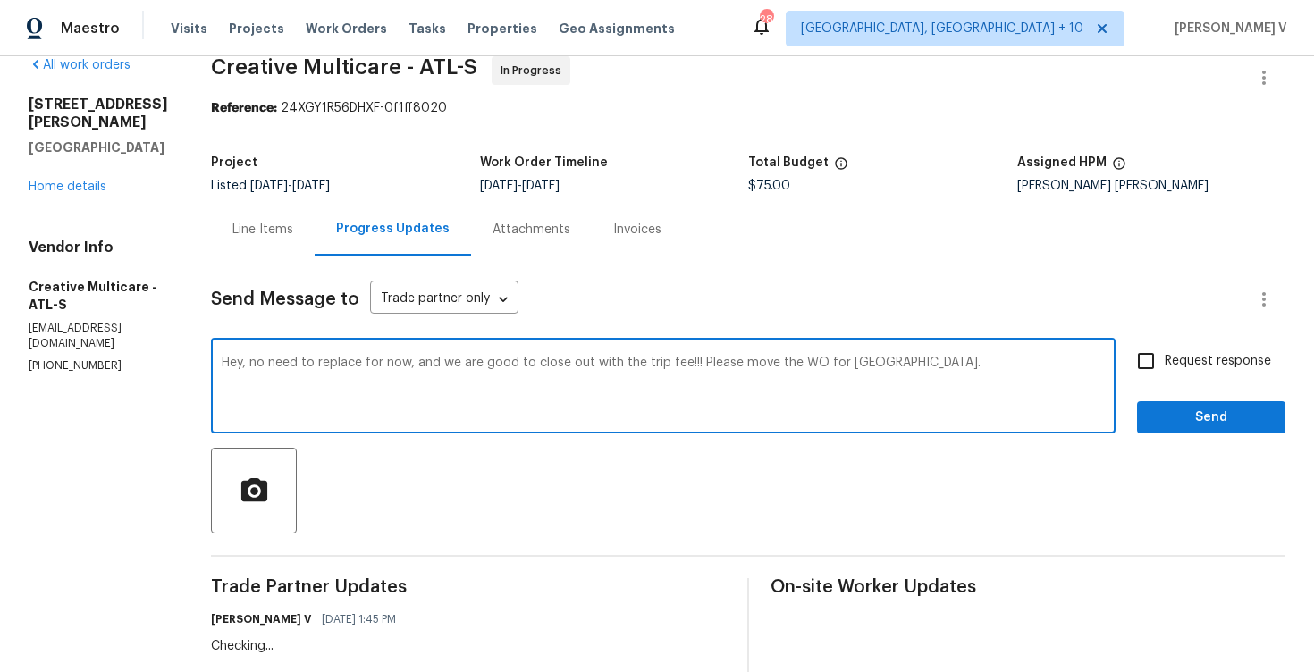
type textarea "Hey, no need to replace for now, and we are good to close out with the trip fee…"
click at [1162, 378] on input "Request response" at bounding box center [1146, 361] width 38 height 38
checkbox input "true"
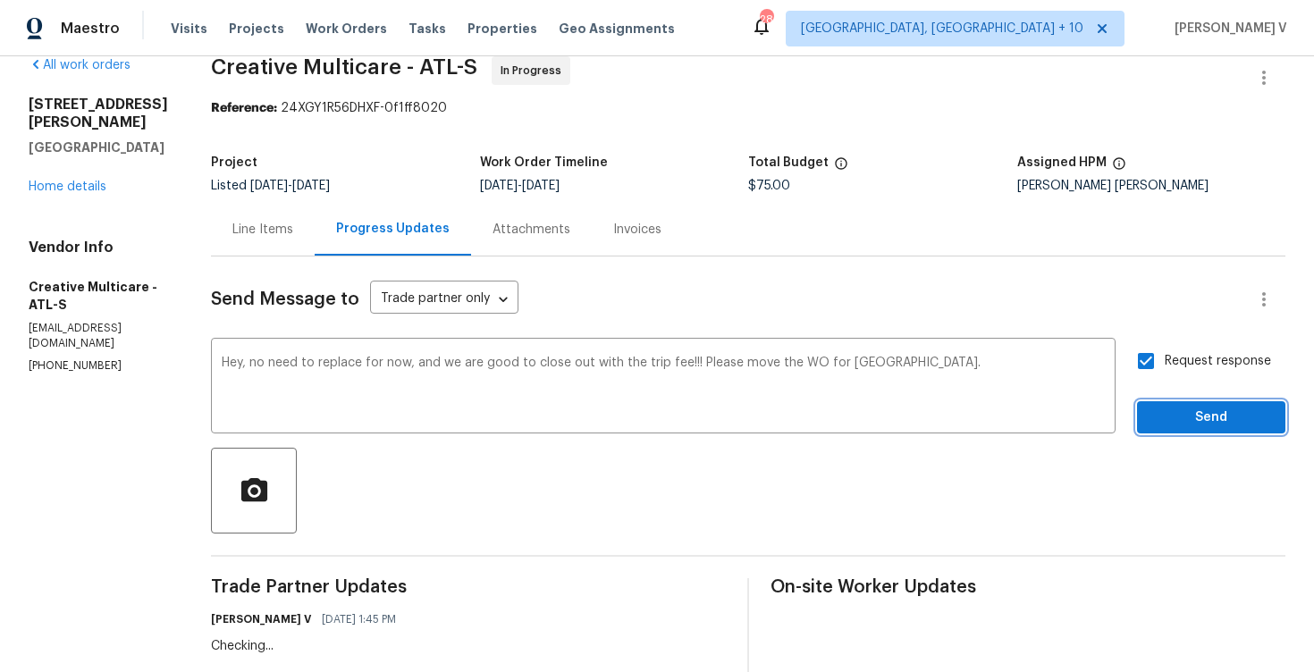
click at [1187, 423] on span "Send" at bounding box center [1211, 418] width 120 height 22
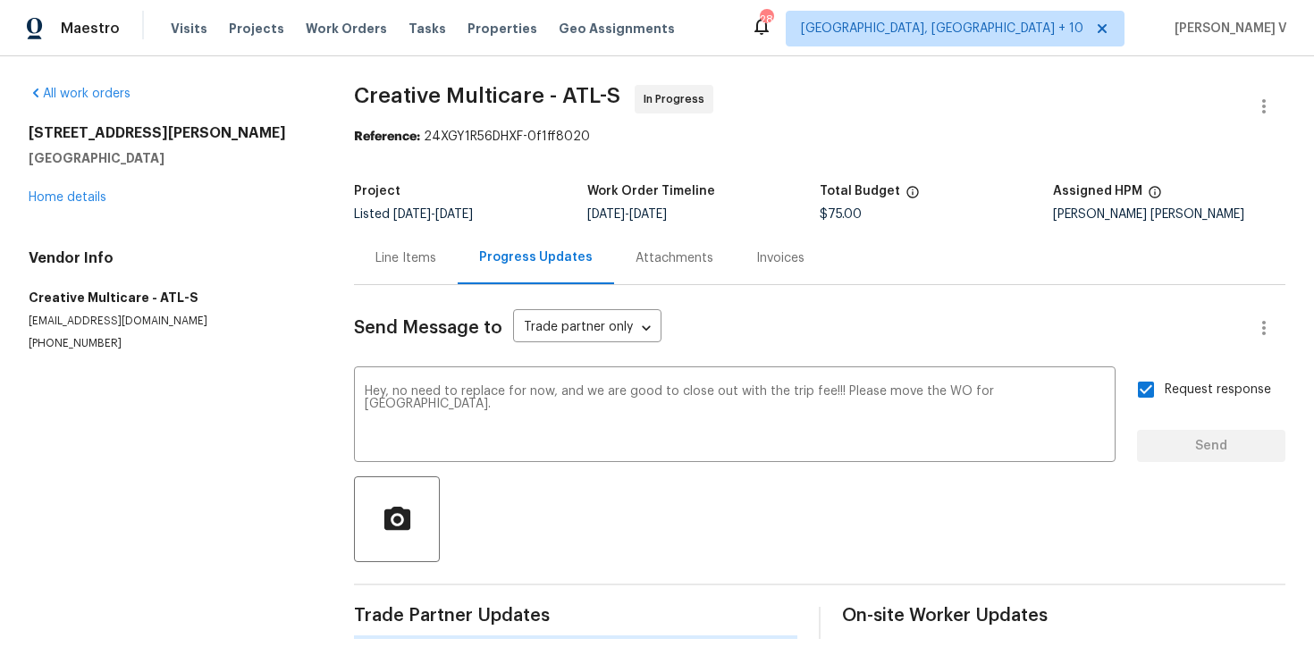
scroll to position [0, 0]
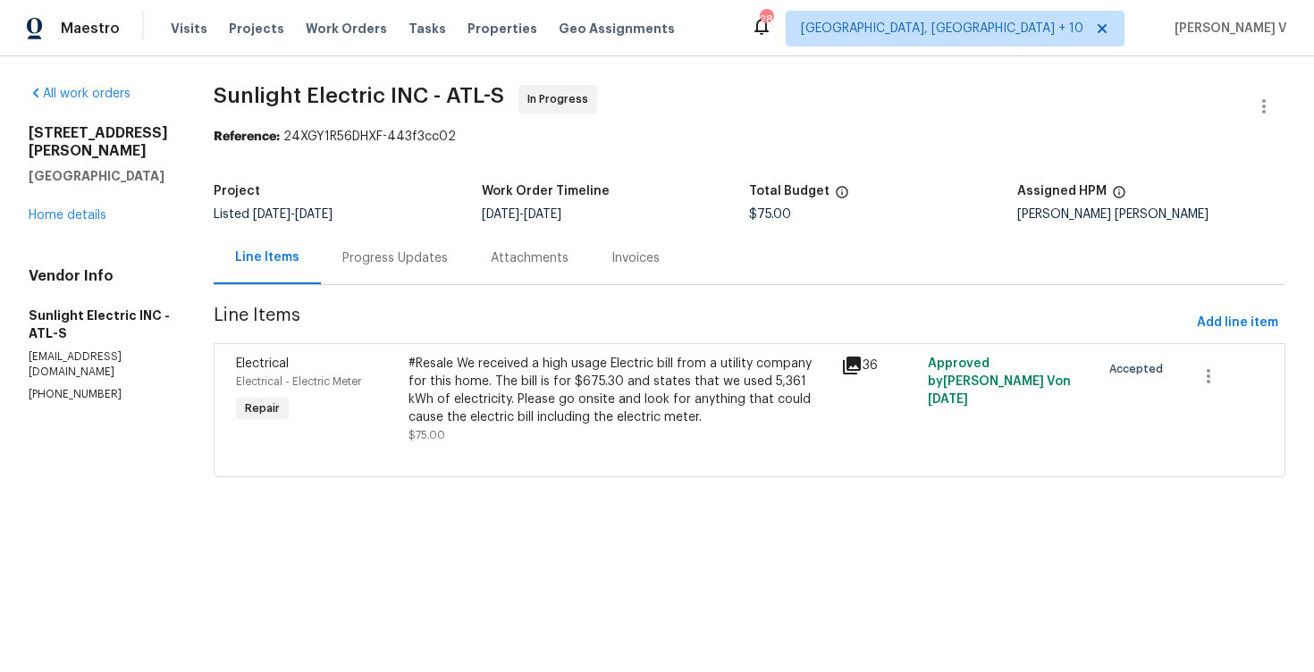
click at [423, 261] on div "Progress Updates" at bounding box center [394, 258] width 105 height 18
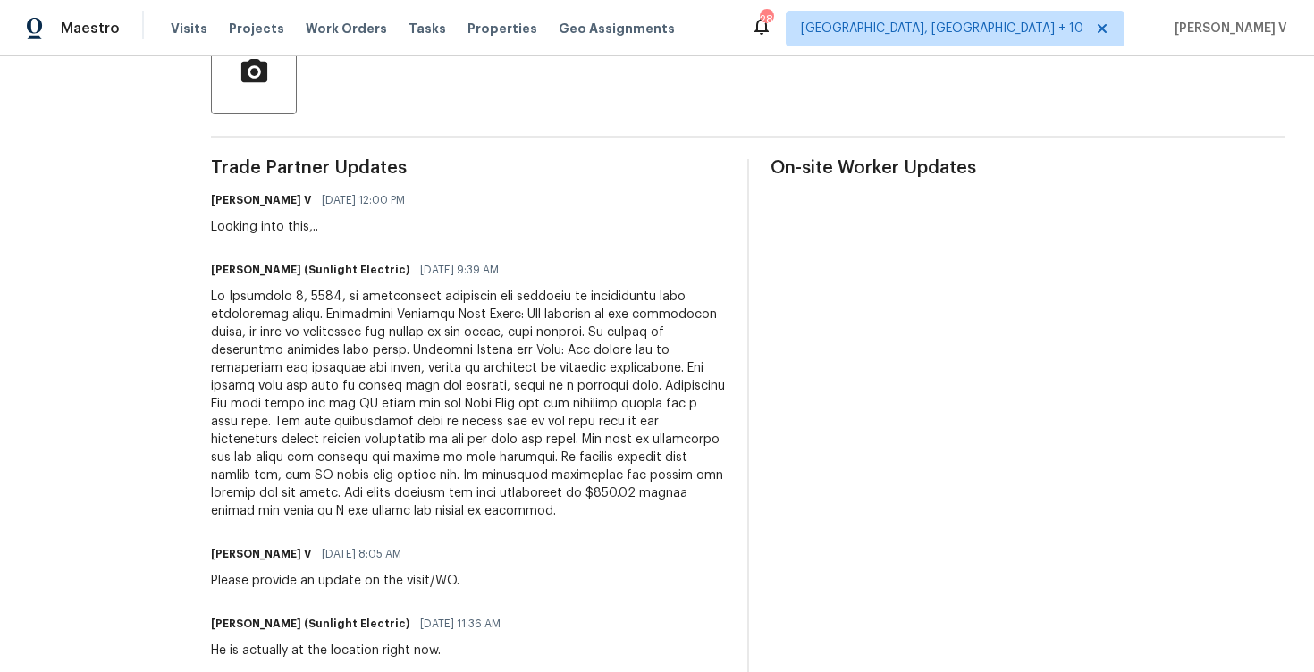
scroll to position [34, 0]
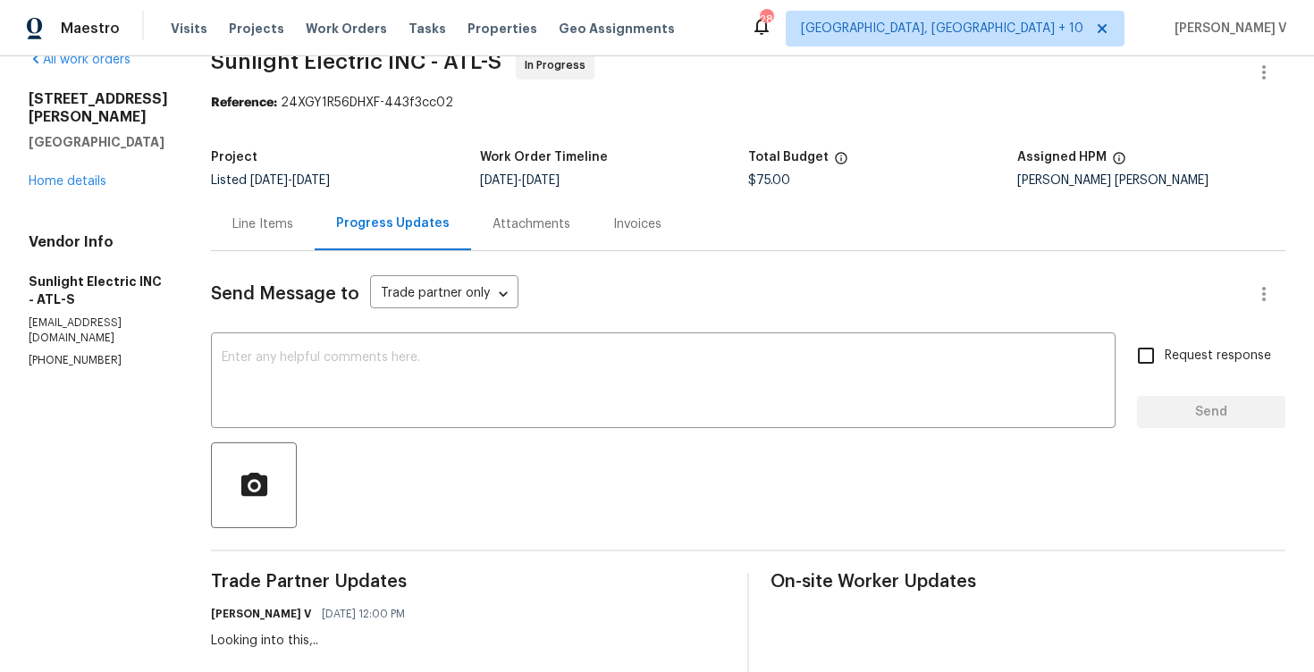
click at [296, 242] on div "Line Items" at bounding box center [263, 224] width 104 height 53
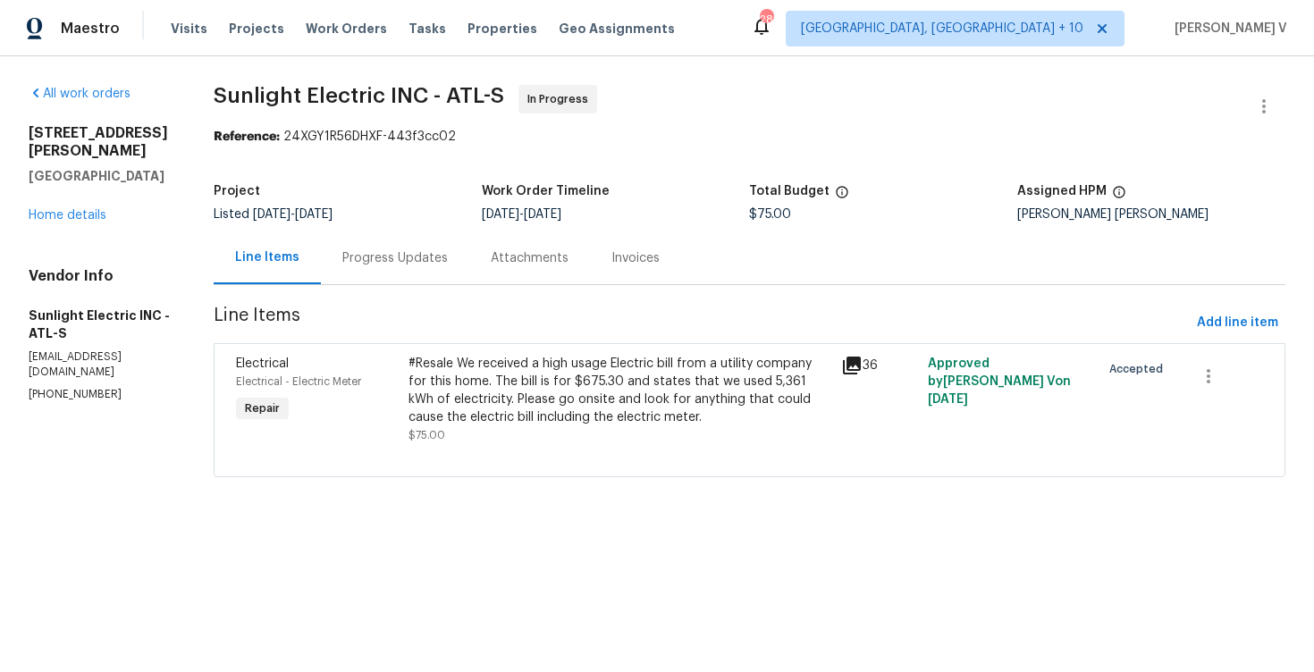
click at [523, 395] on div "#Resale We received a high usage Electric bill from a utility company for this …" at bounding box center [620, 391] width 422 height 72
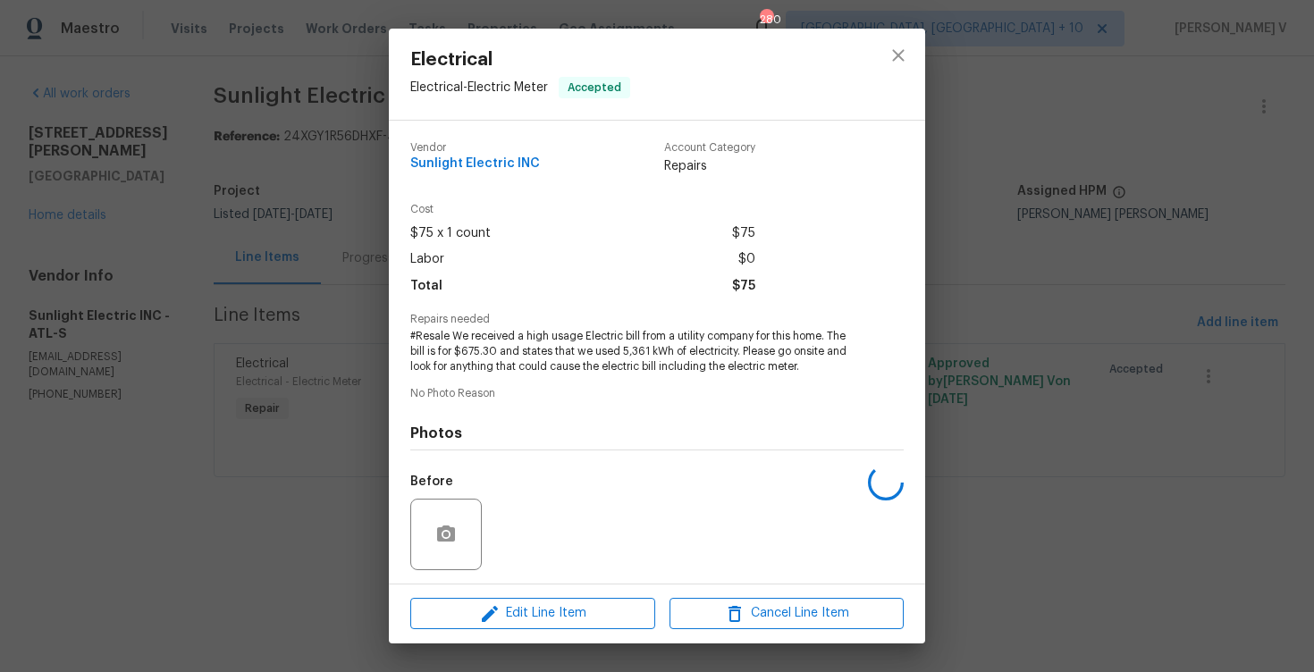
scroll to position [121, 0]
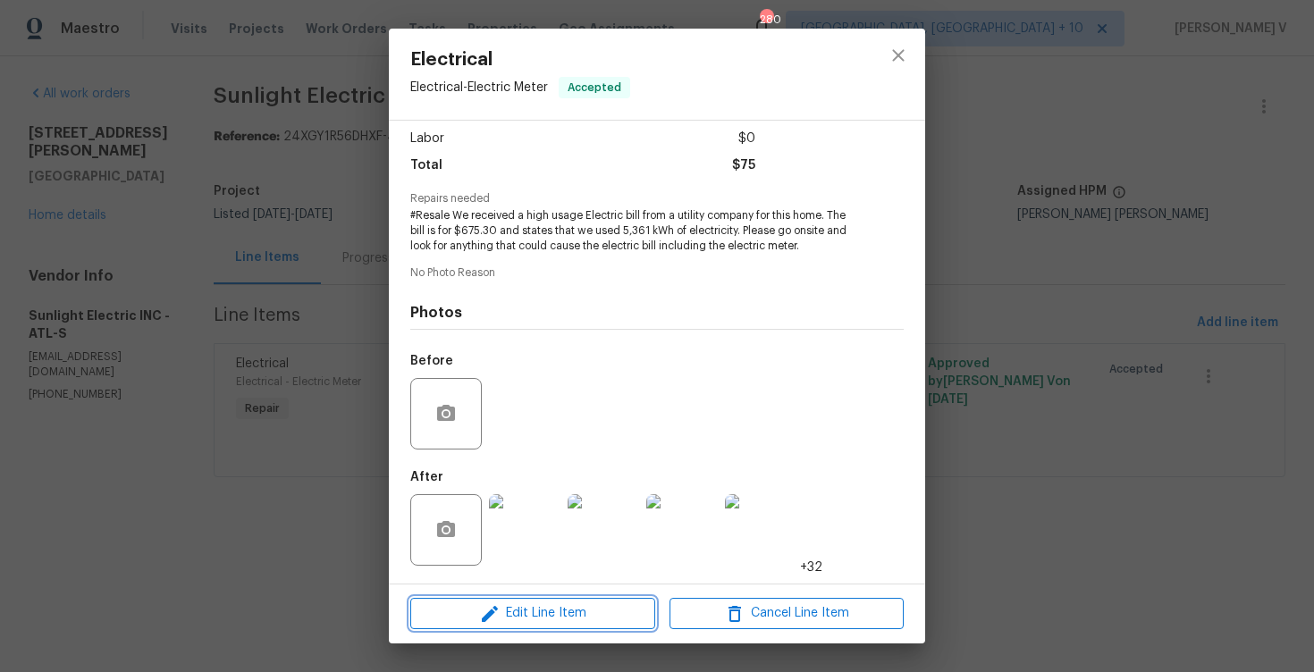
click at [472, 610] on span "Edit Line Item" at bounding box center [533, 613] width 234 height 22
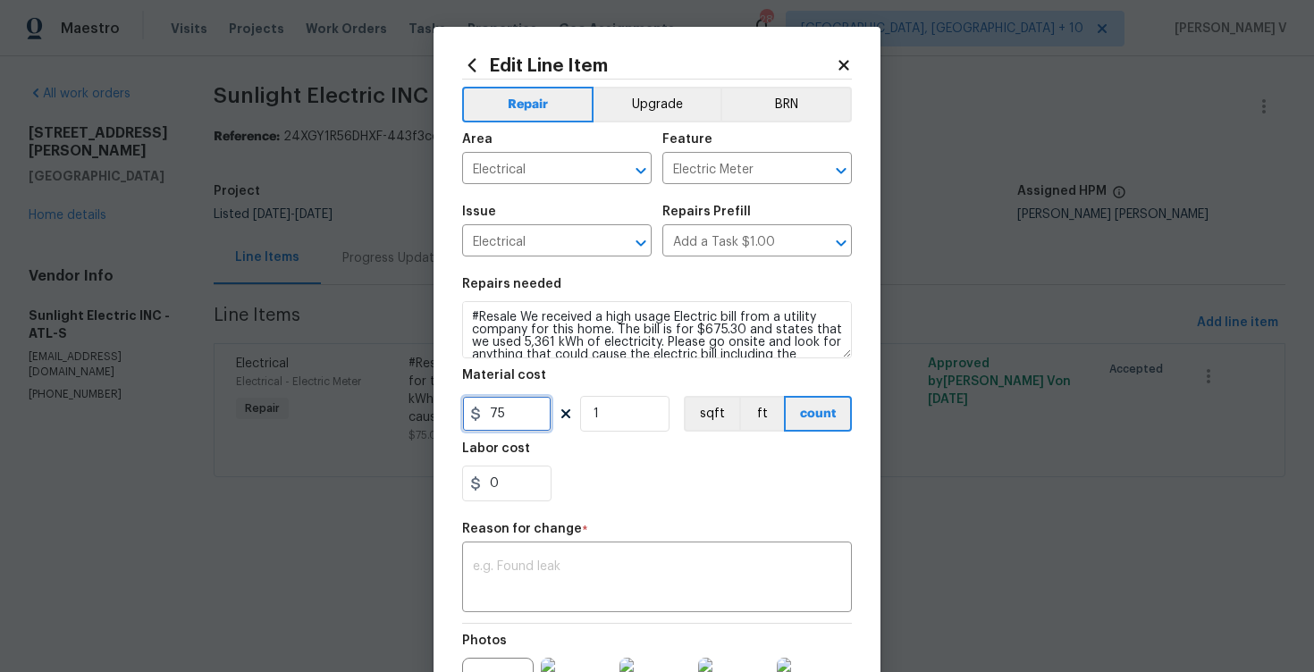
click at [501, 423] on input "75" at bounding box center [506, 414] width 89 height 36
type input "145"
click at [550, 562] on textarea at bounding box center [657, 579] width 368 height 38
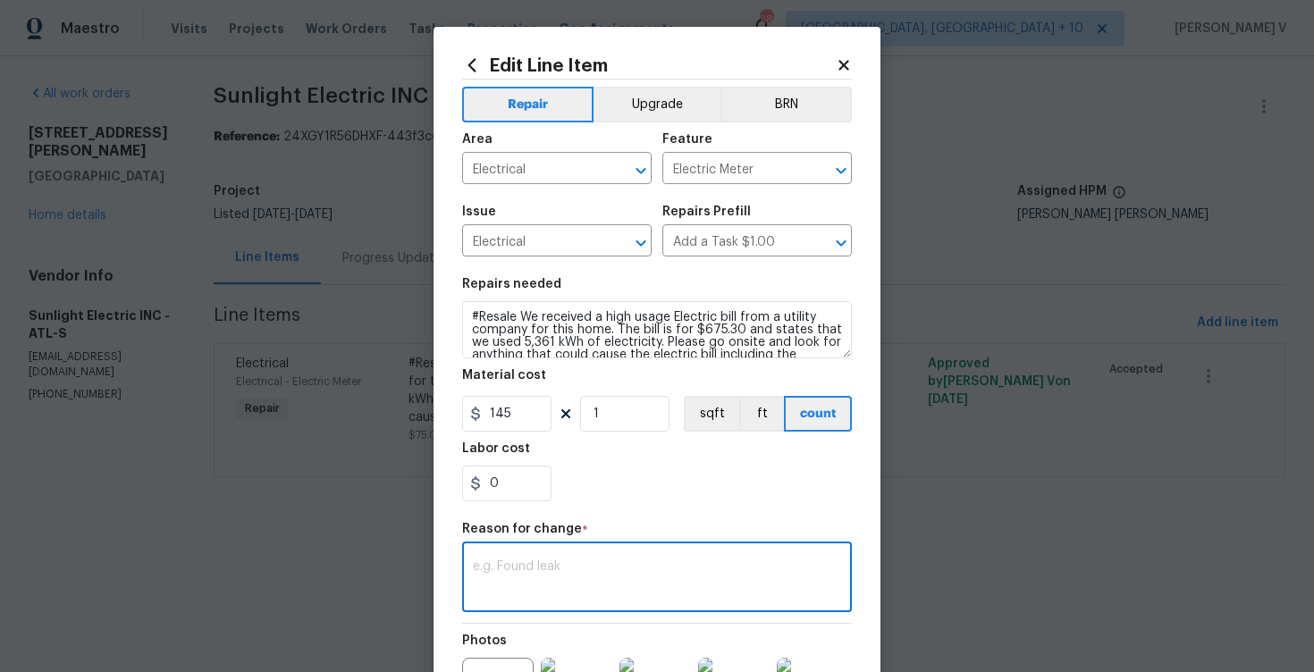
paste textarea "(DV) Updated cost per BR team approval."
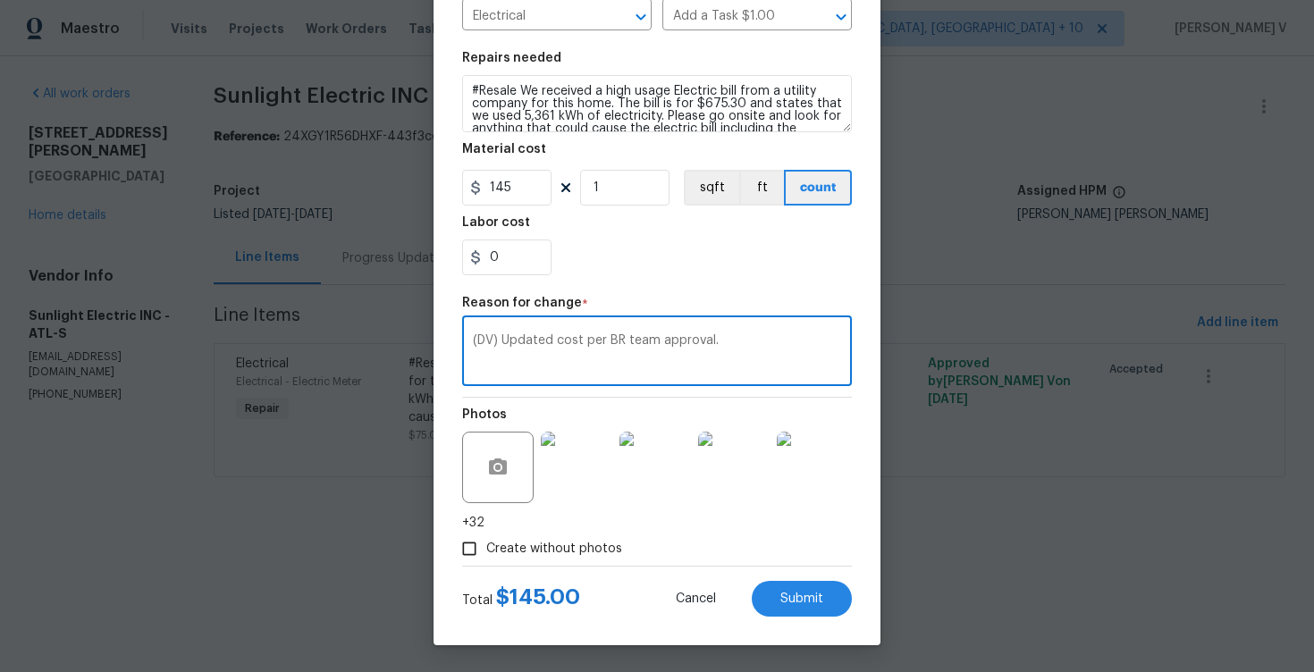
type textarea "(DV) Updated cost per BR team approval."
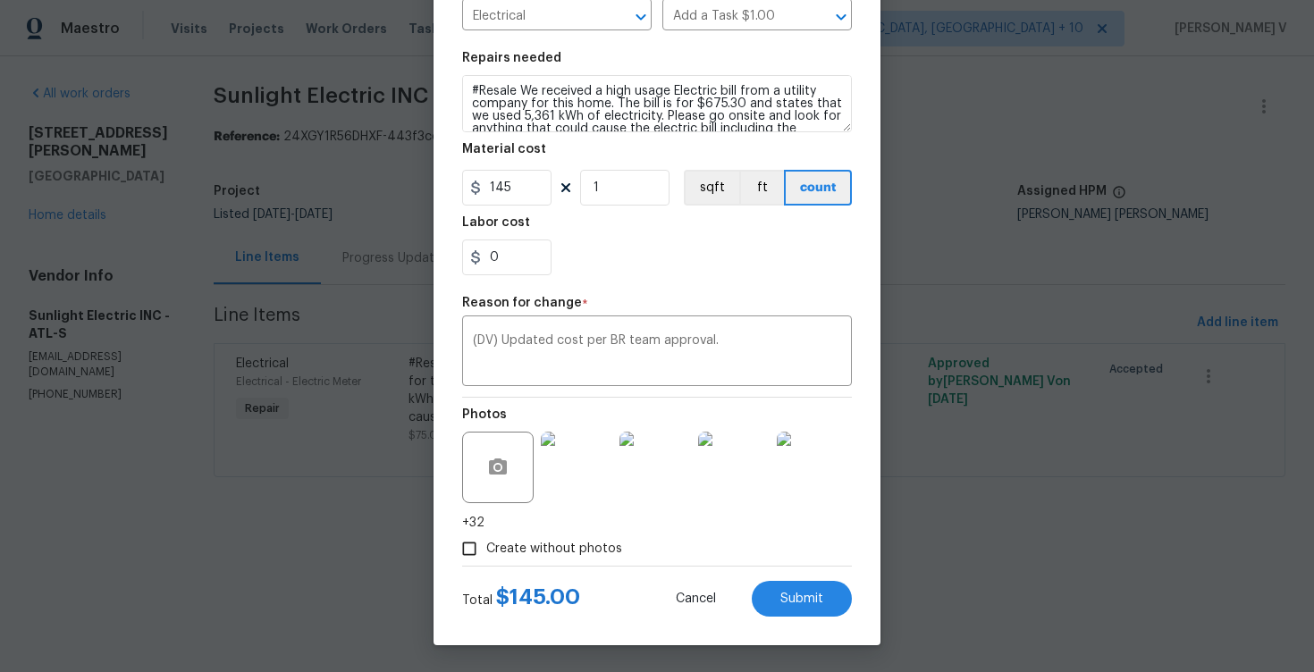
click at [814, 621] on div "Edit Line Item Repair Upgrade BRN Area Electrical ​ Feature Electric Meter ​ Is…" at bounding box center [657, 223] width 447 height 845
click at [804, 599] on span "Submit" at bounding box center [801, 599] width 43 height 13
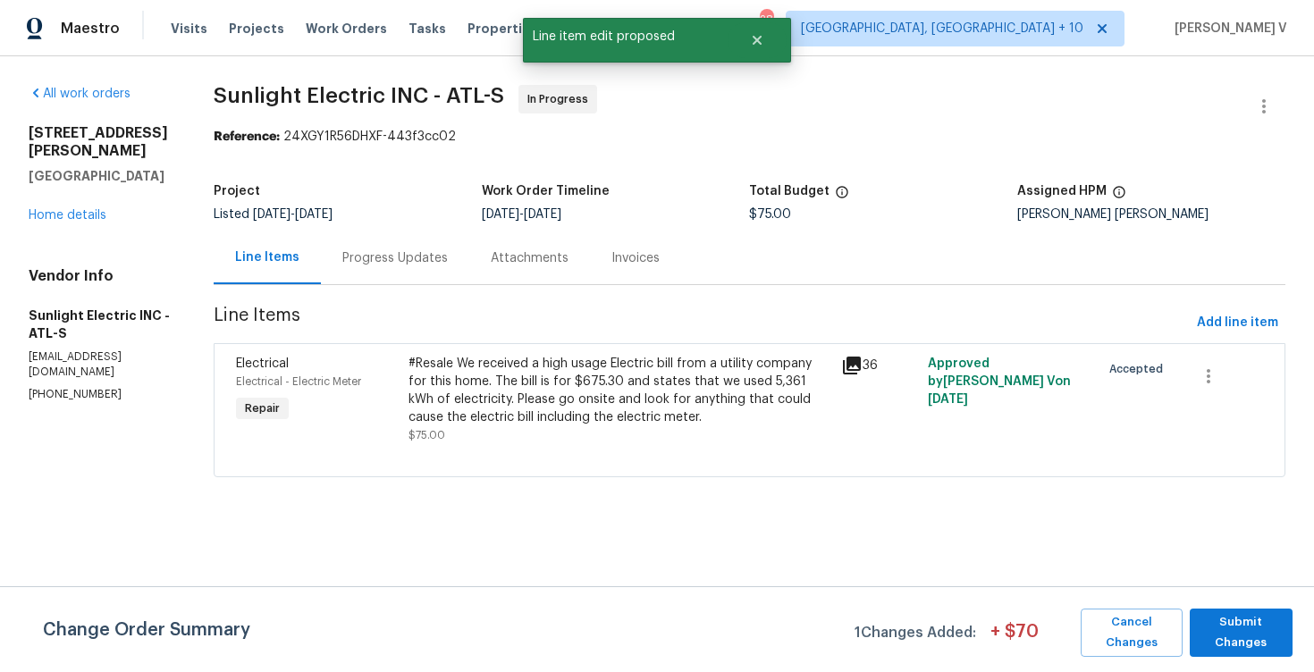
scroll to position [0, 0]
click at [1214, 618] on span "Submit Changes" at bounding box center [1241, 632] width 85 height 41
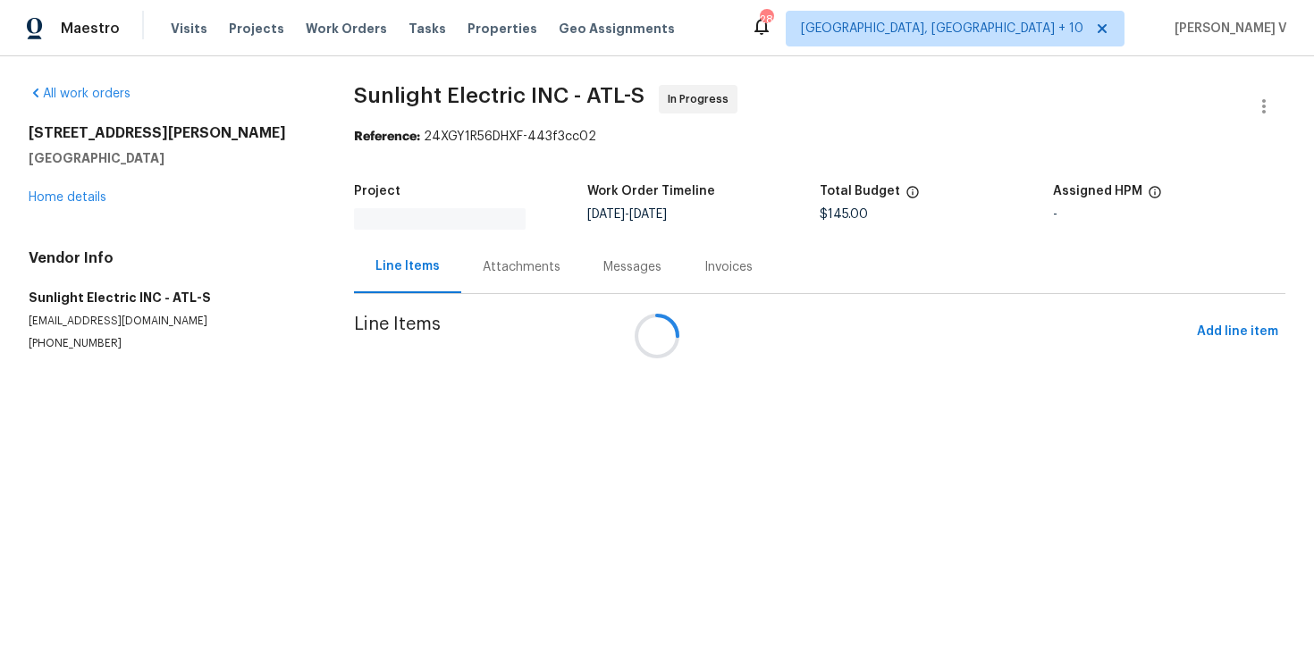
click at [506, 249] on div at bounding box center [657, 336] width 1314 height 672
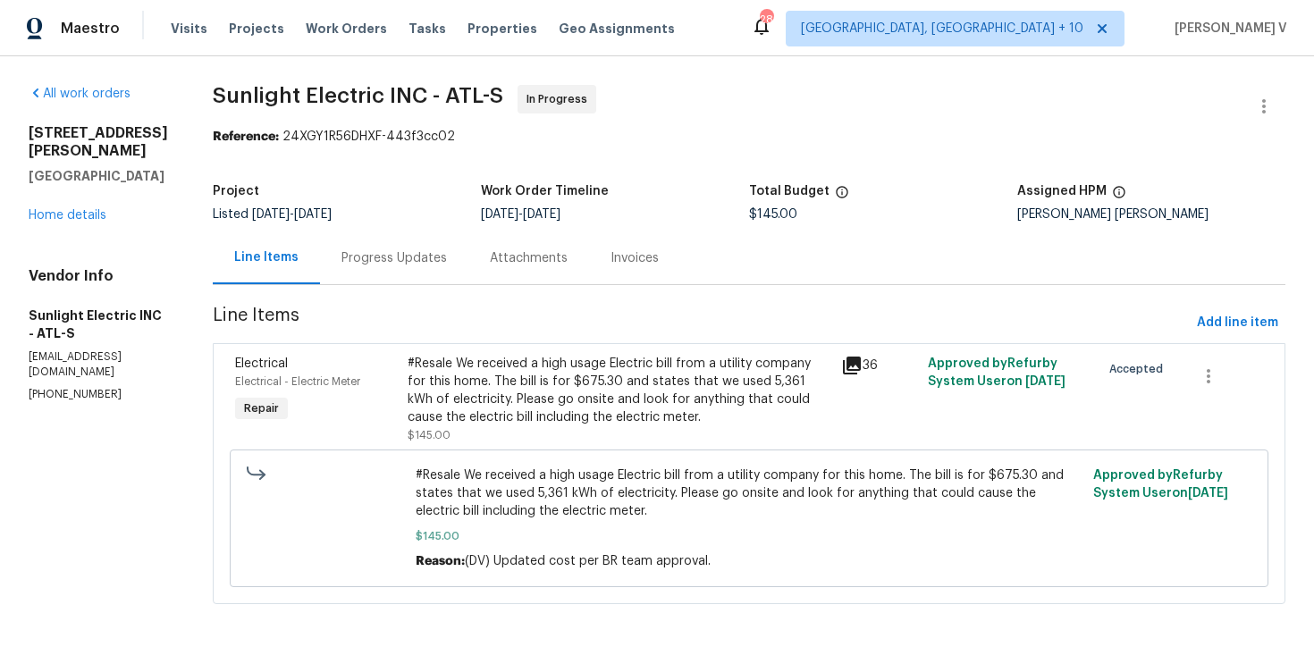
click at [490, 268] on div "Attachments" at bounding box center [528, 258] width 121 height 53
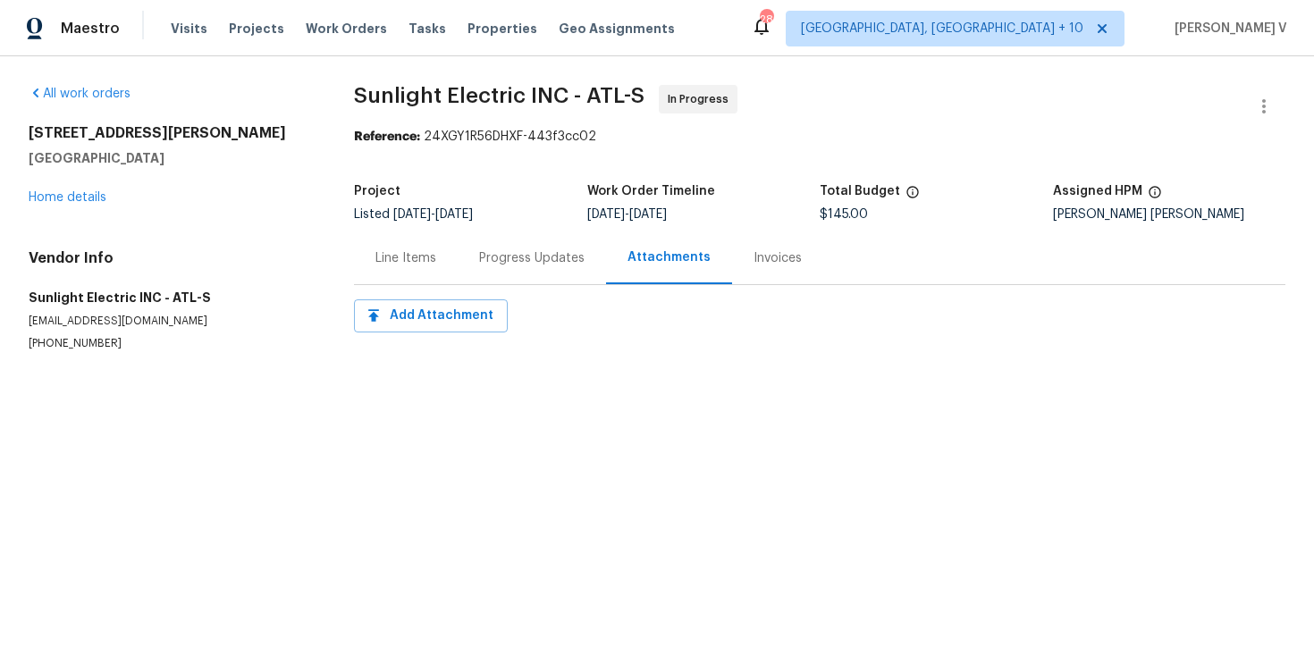
click at [474, 244] on div "Progress Updates" at bounding box center [532, 258] width 148 height 53
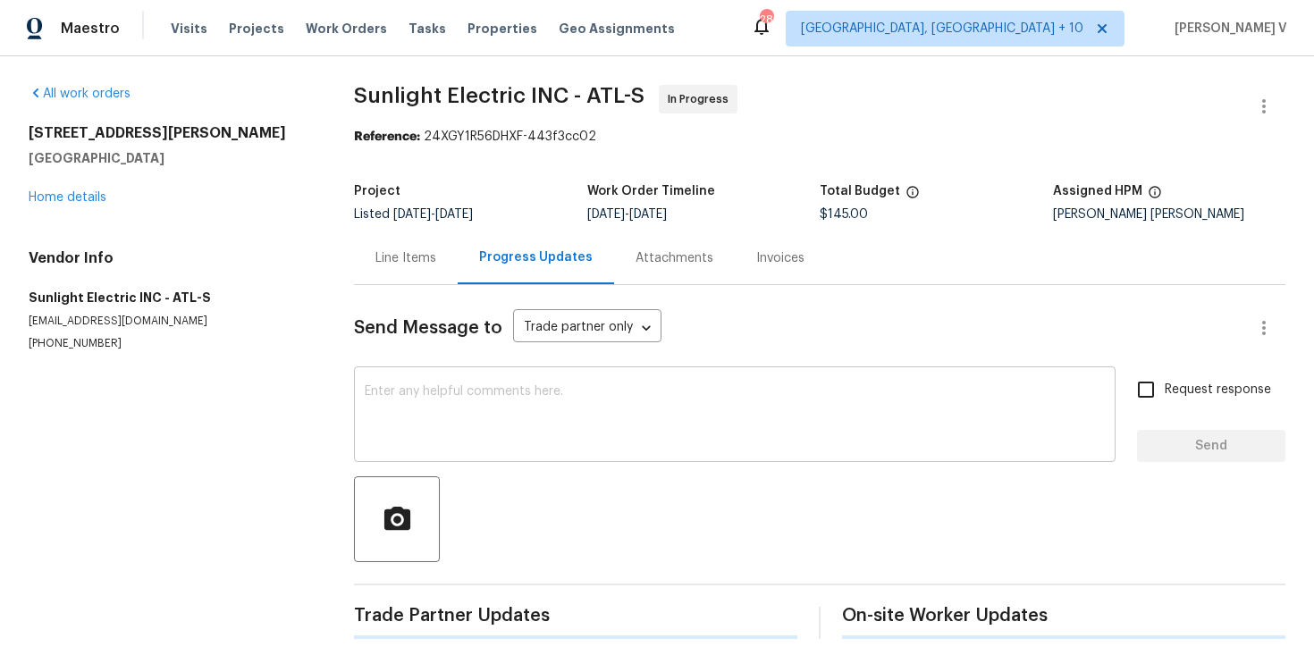
click at [523, 380] on div "x ​" at bounding box center [735, 416] width 762 height 91
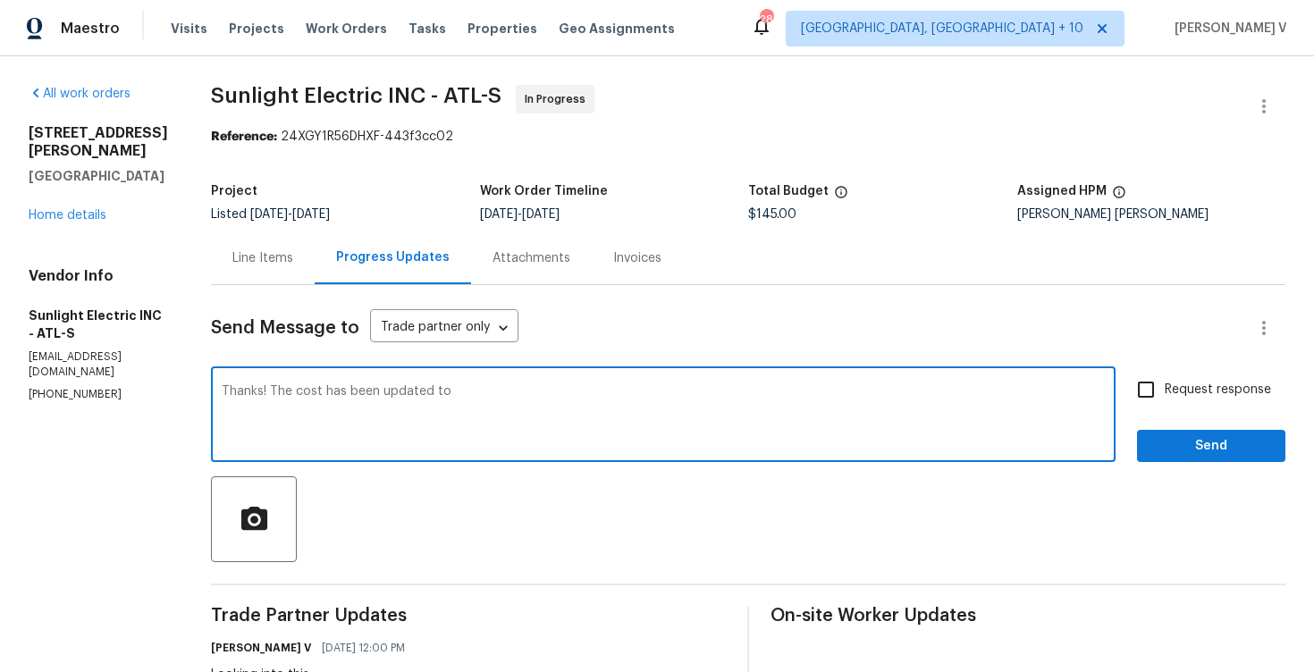
click at [795, 208] on span "$145.00" at bounding box center [772, 214] width 48 height 13
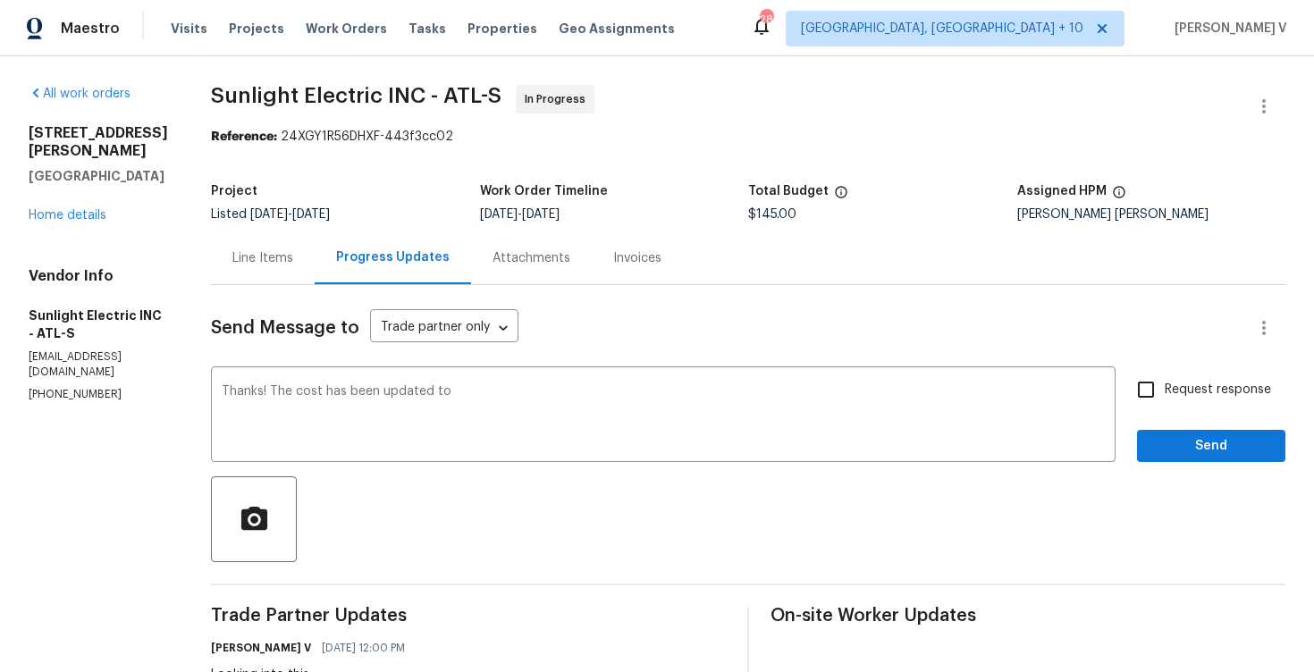
click at [795, 208] on span "$145.00" at bounding box center [772, 214] width 48 height 13
copy span "$145.00"
click at [578, 391] on textarea "Thanks! The cost has been updated to" at bounding box center [663, 416] width 883 height 63
paste textarea "$145.00"
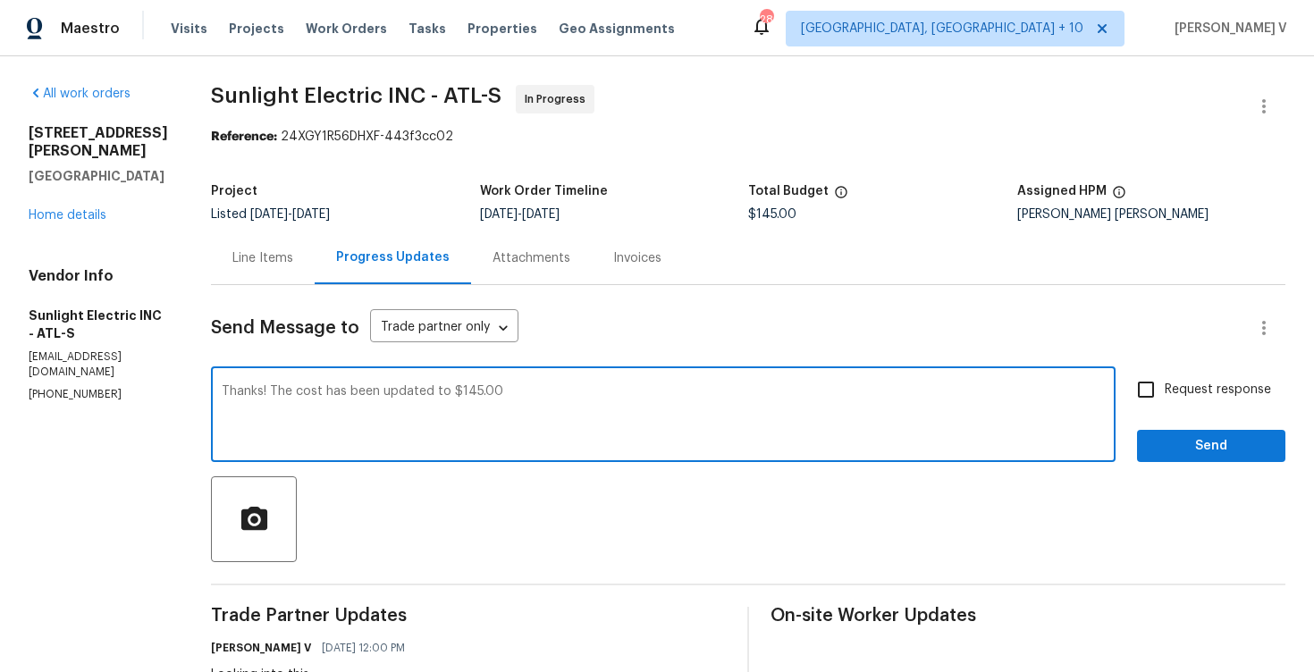
click at [560, 389] on textarea "Thanks! The cost has been updated to $145.00" at bounding box center [663, 416] width 883 height 63
type textarea "Thanks! The cost has been updated to $145.00!!"
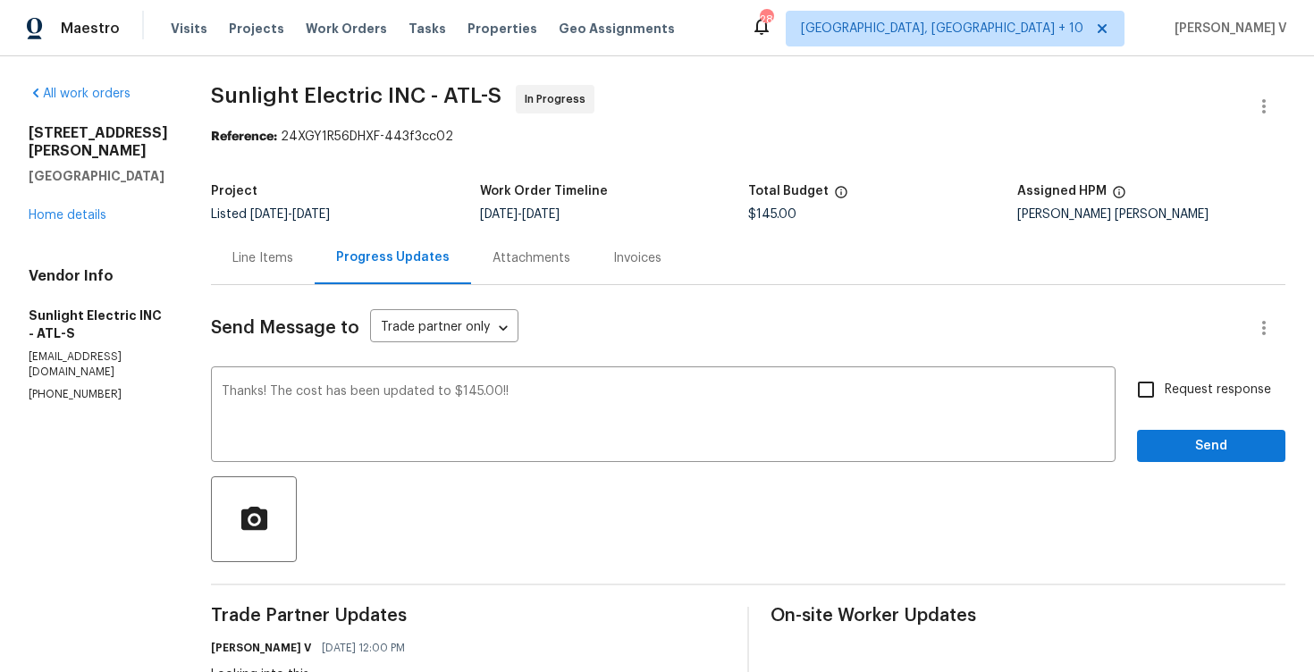
click at [1149, 382] on input "Request response" at bounding box center [1146, 390] width 38 height 38
checkbox input "true"
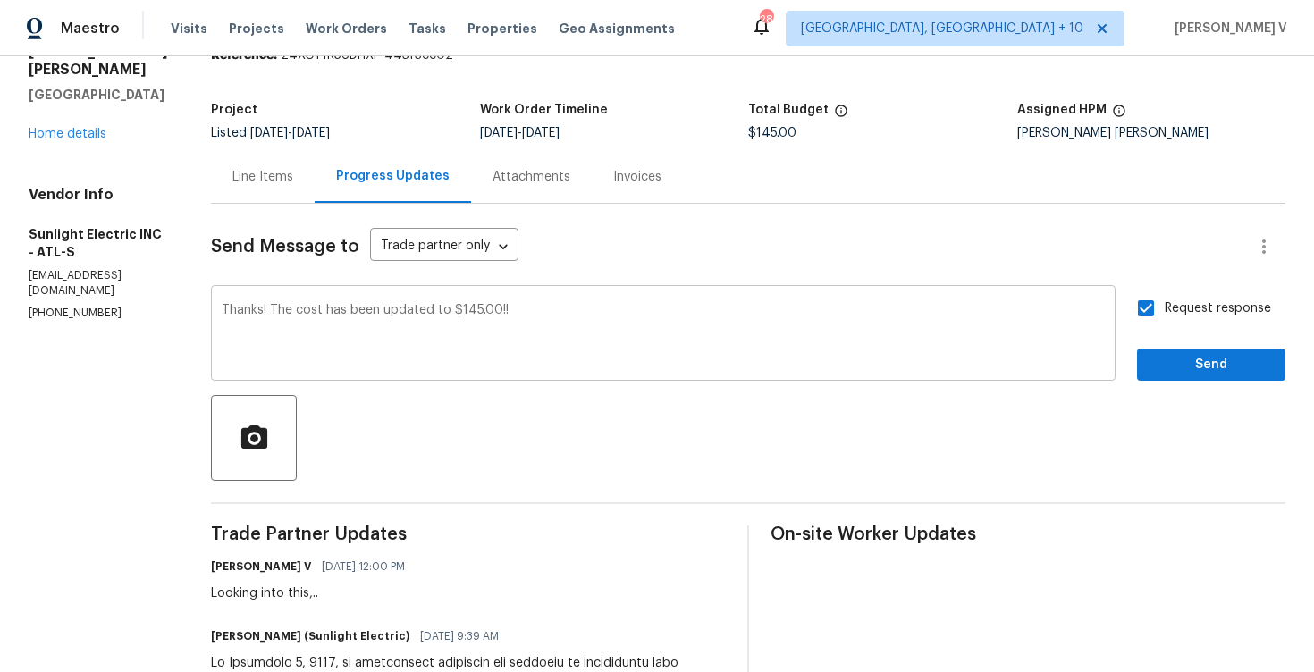
scroll to position [103, 0]
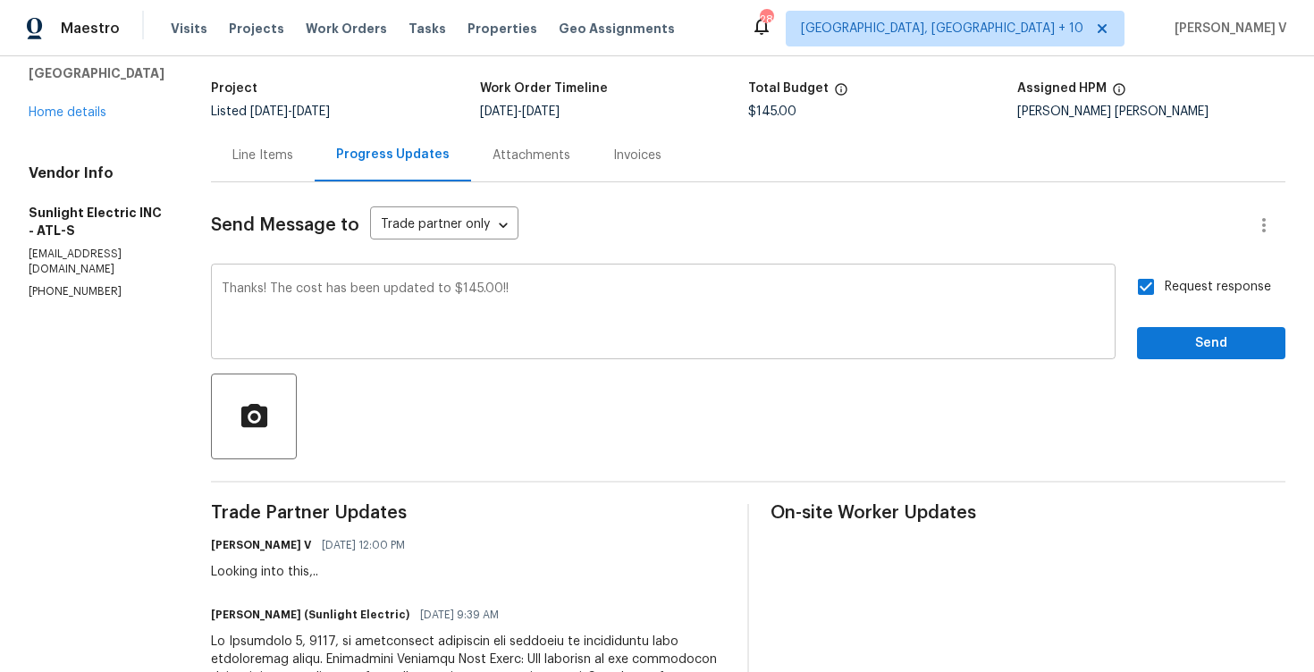
click at [668, 282] on div "Thanks! The cost has been updated to $145.00!! x ​" at bounding box center [663, 313] width 905 height 91
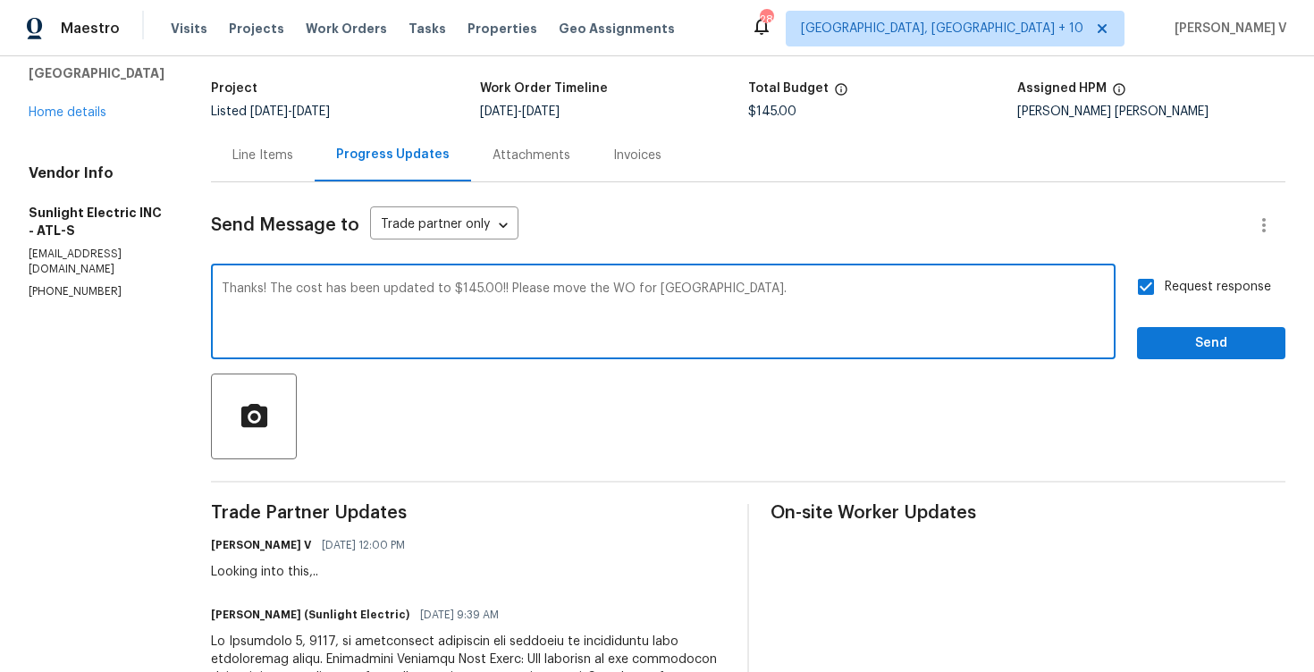
type textarea "Thanks! The cost has been updated to $145.00!! Please move the WO for QC."
click at [1206, 340] on span "Send" at bounding box center [1211, 344] width 120 height 22
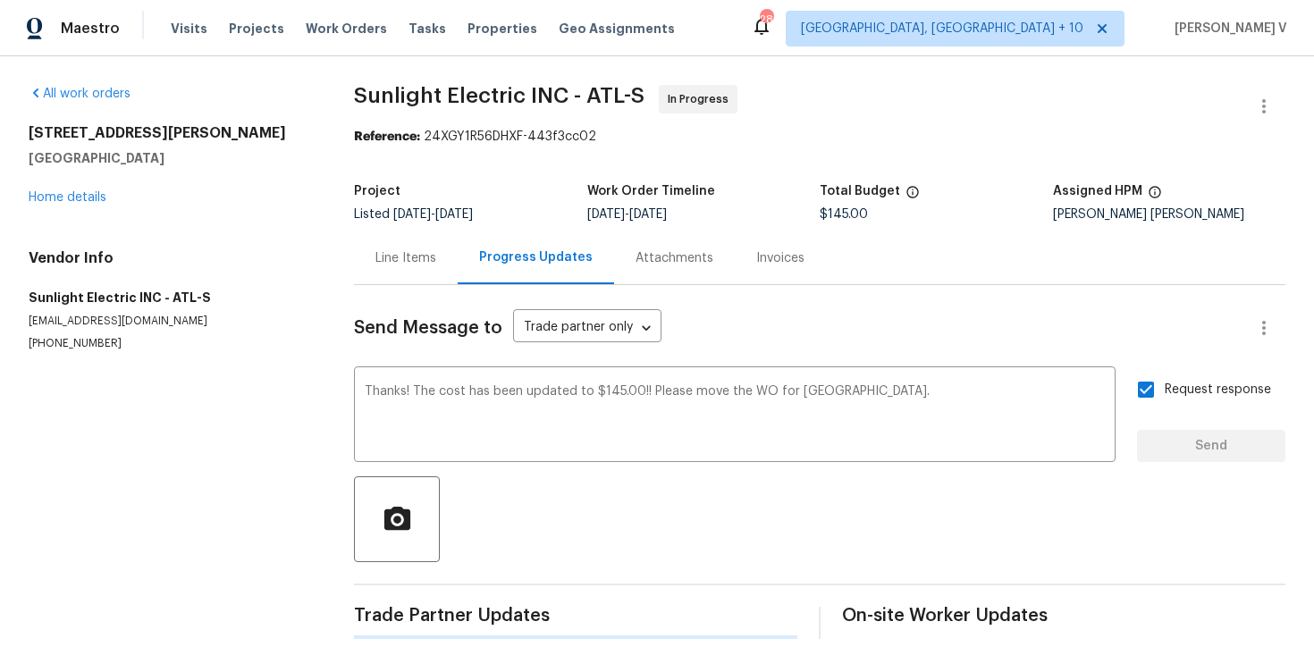
scroll to position [0, 0]
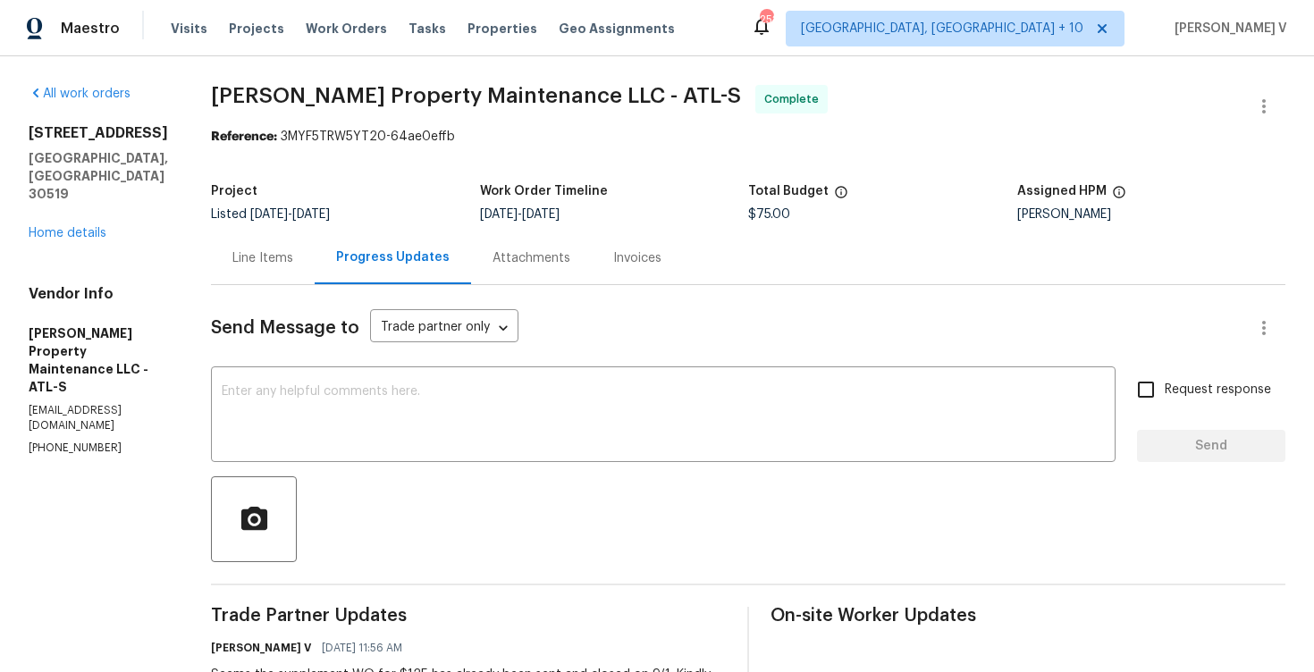
scroll to position [71, 0]
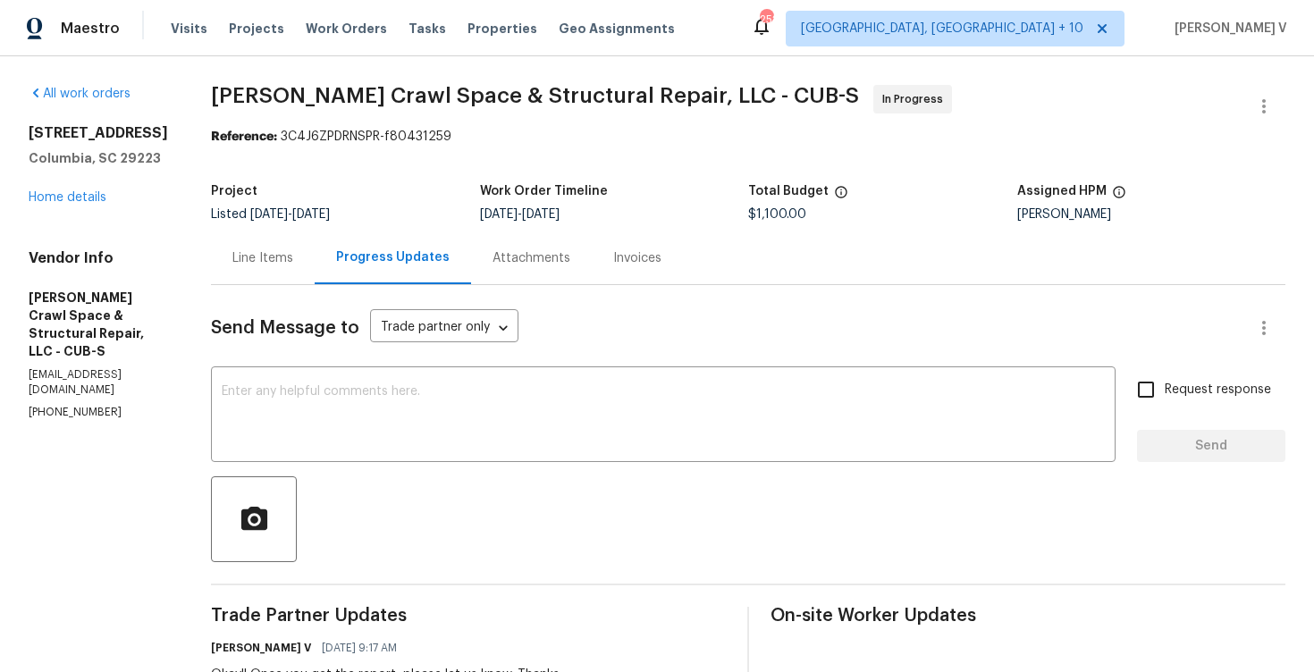
scroll to position [308, 0]
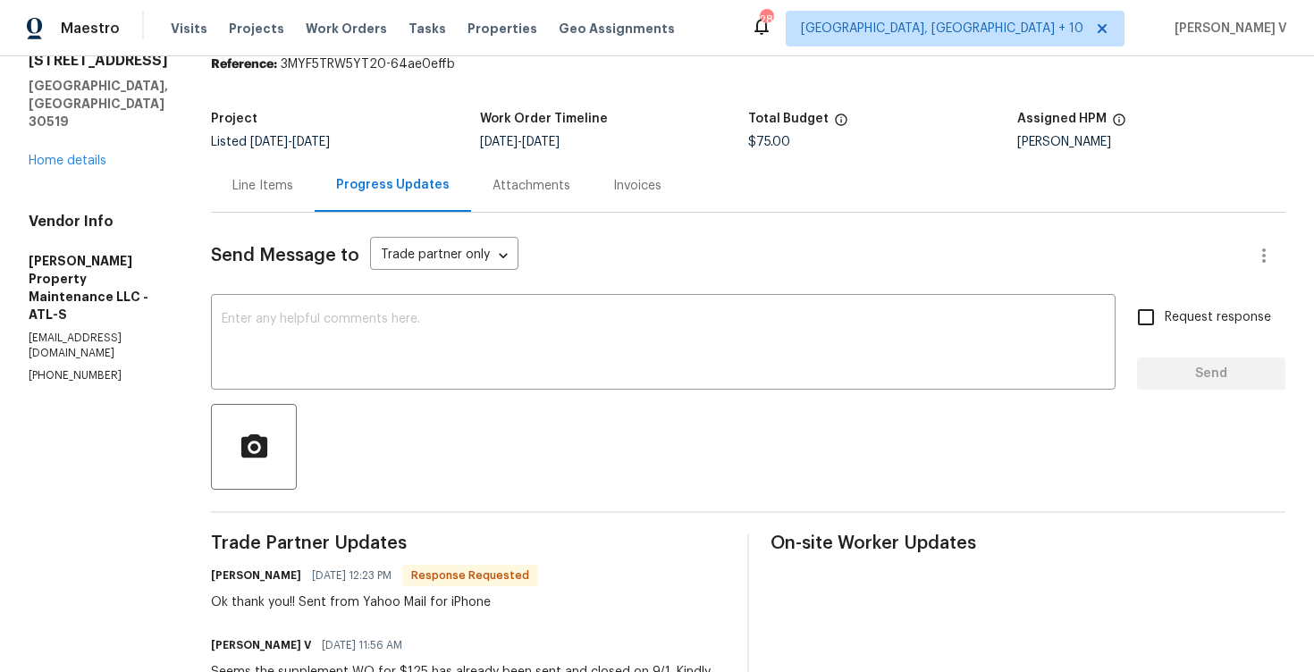
scroll to position [156, 0]
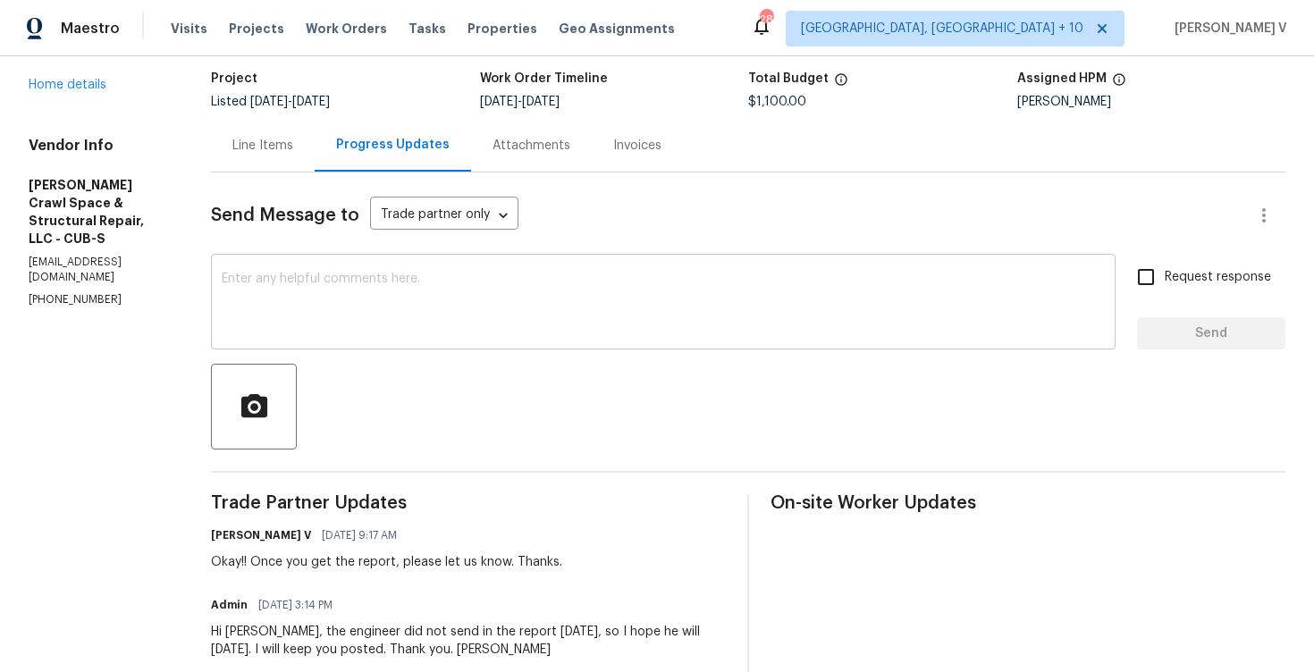
scroll to position [68, 0]
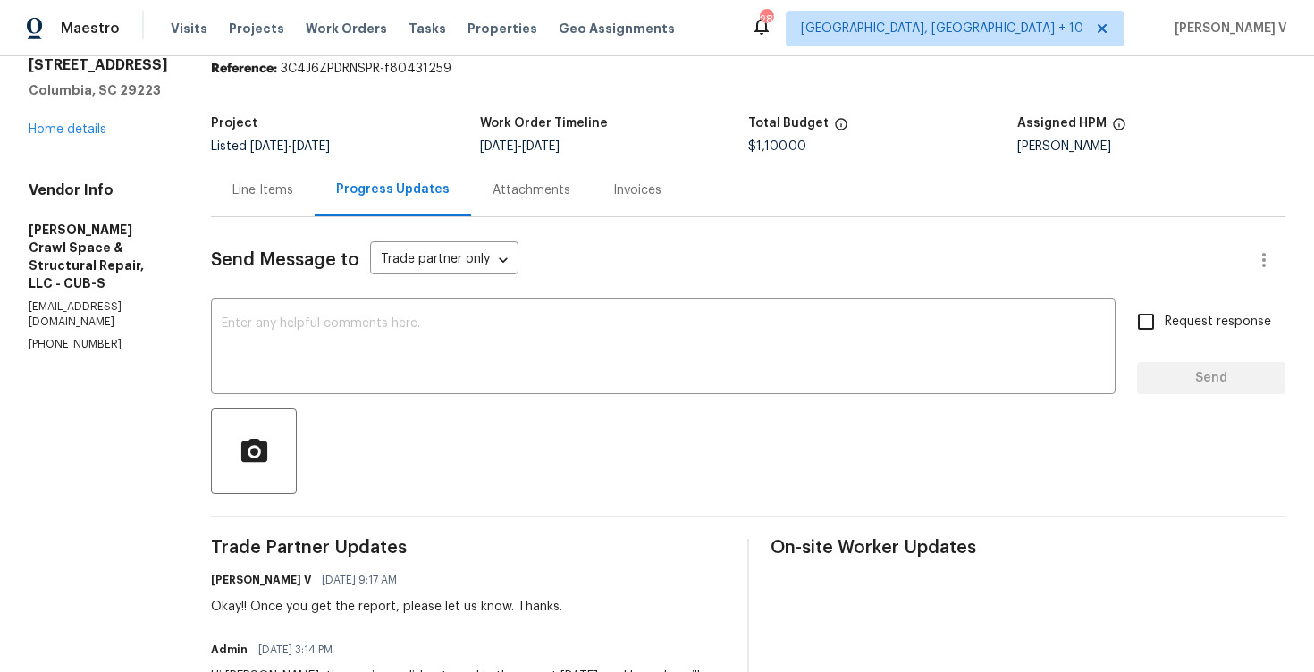
click at [274, 191] on div "Line Items" at bounding box center [262, 190] width 61 height 18
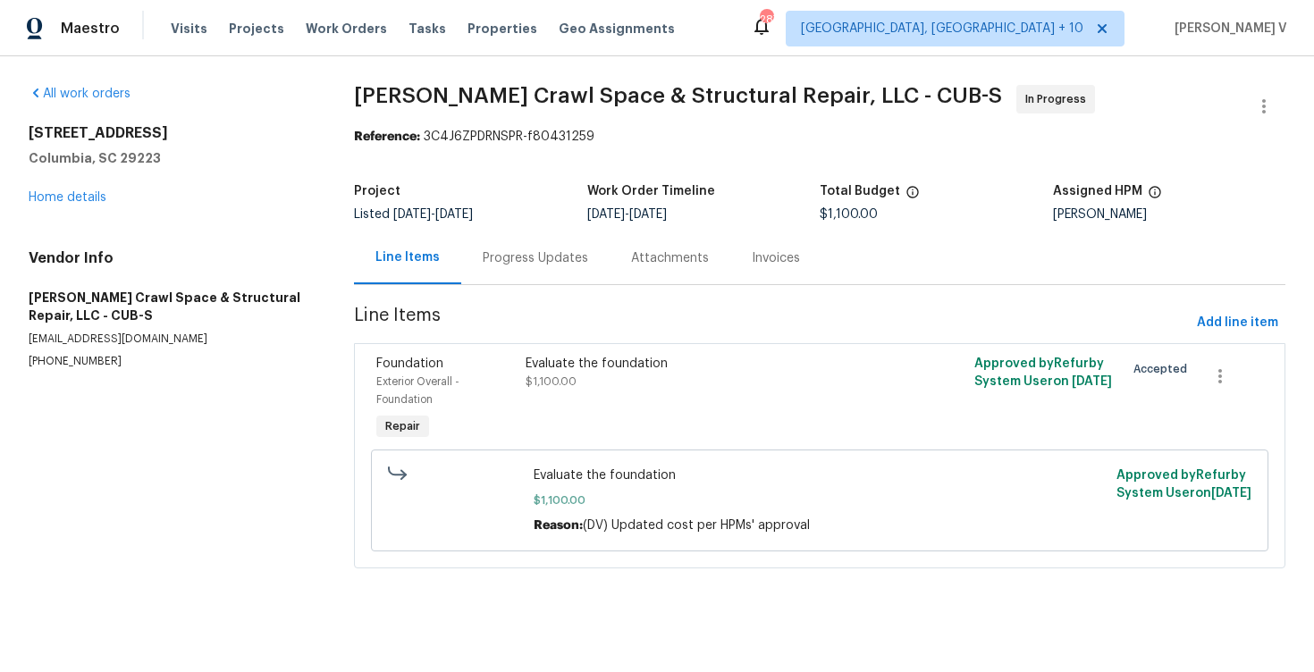
click at [490, 286] on section "[PERSON_NAME] Crawl Space & Structural Repair, LLC - CUB-S In Progress Referenc…" at bounding box center [819, 337] width 931 height 505
click at [550, 272] on div "Progress Updates" at bounding box center [535, 258] width 148 height 53
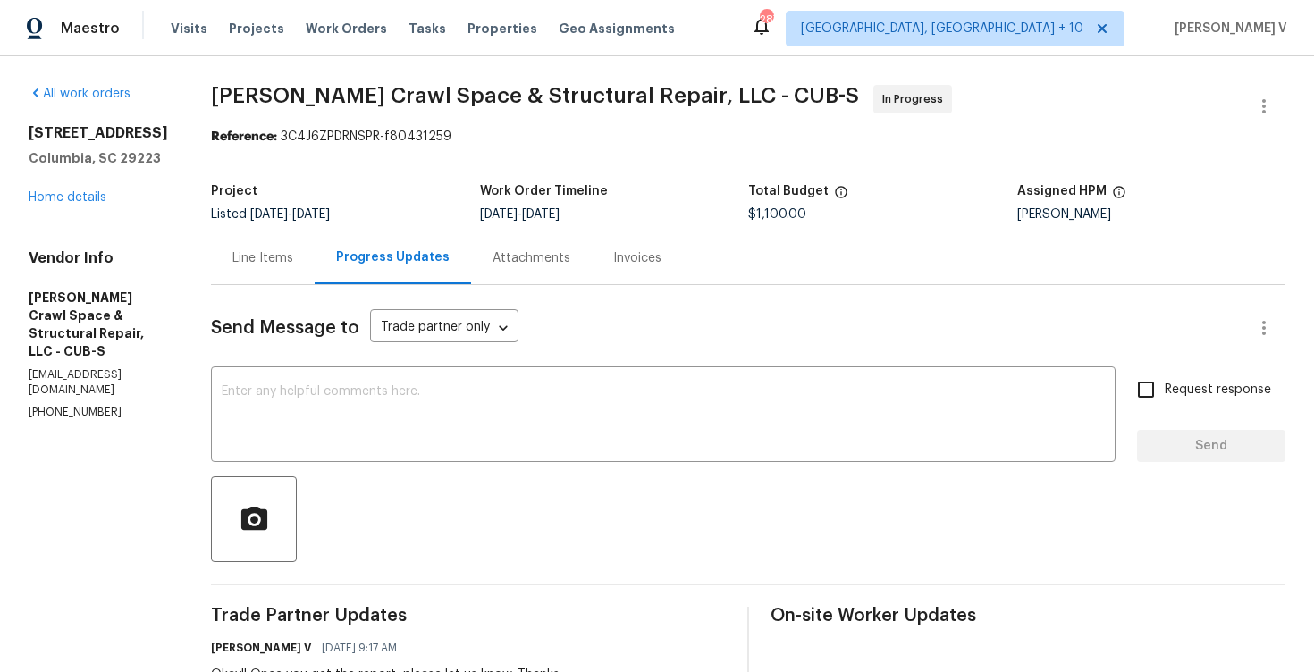
scroll to position [177, 0]
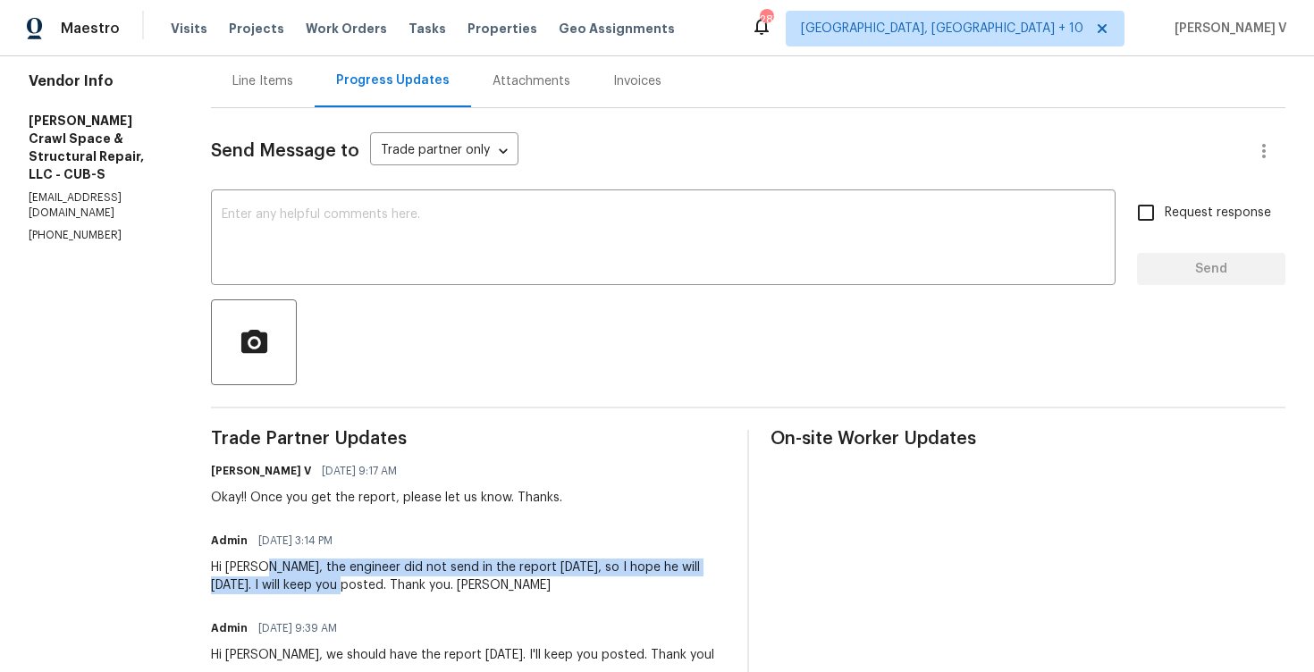
drag, startPoint x: 278, startPoint y: 562, endPoint x: 353, endPoint y: 582, distance: 77.6
click at [353, 582] on div "Hi [PERSON_NAME], the engineer did not send in the report [DATE], so I hope he …" at bounding box center [468, 577] width 515 height 36
copy div "the engineer did not send in the report [DATE], so I hope he will [DATE]. I wil…"
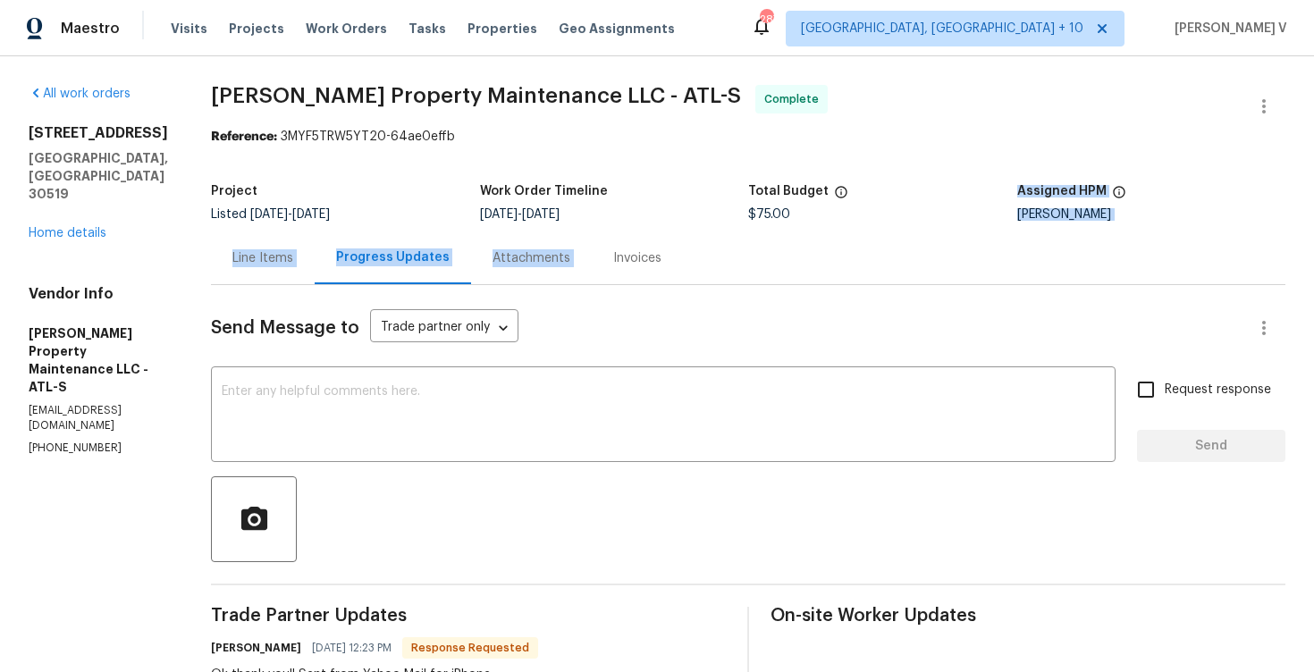
drag, startPoint x: 734, startPoint y: 233, endPoint x: 846, endPoint y: 221, distance: 112.4
click at [846, 221] on section "Glen Property Maintenance LLC - ATL-S Complete Reference: 3MYF5TRW5YT20-64ae0ef…" at bounding box center [748, 658] width 1074 height 1146
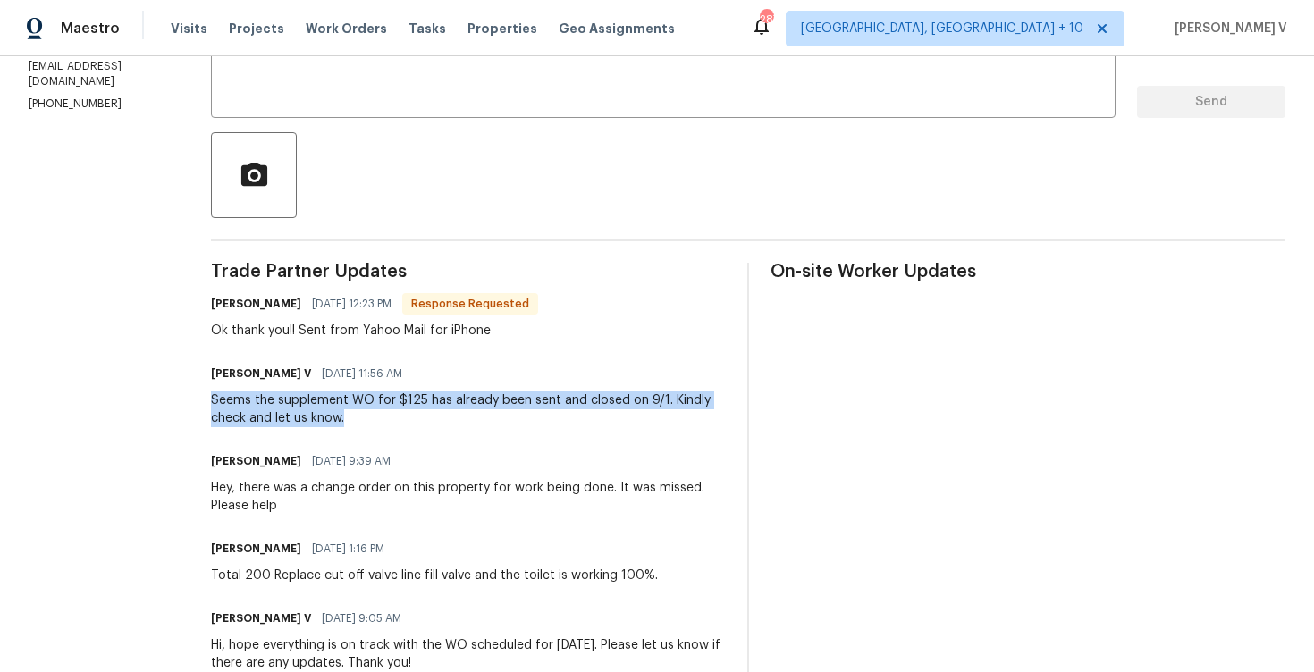
drag, startPoint x: 218, startPoint y: 399, endPoint x: 384, endPoint y: 434, distance: 169.9
click at [385, 432] on div "Trade Partner Updates Daniel glen 09/04/2025 12:23 PM Response Requested Ok tha…" at bounding box center [468, 575] width 515 height 624
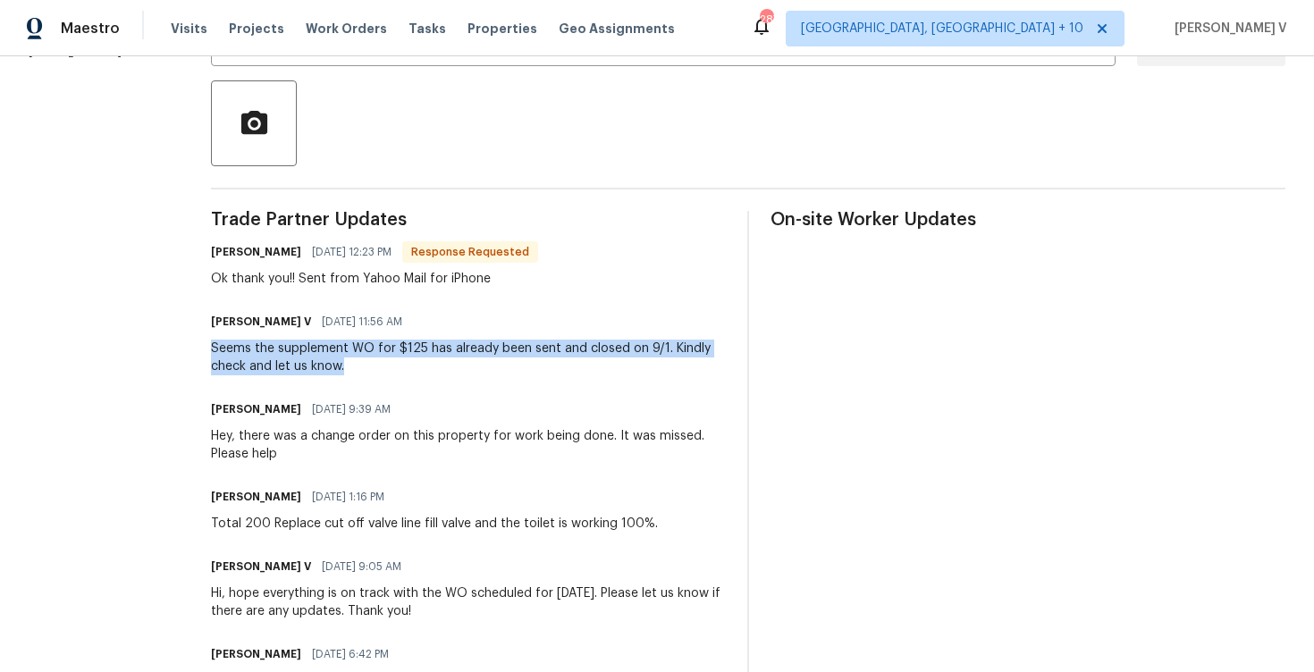
scroll to position [428, 0]
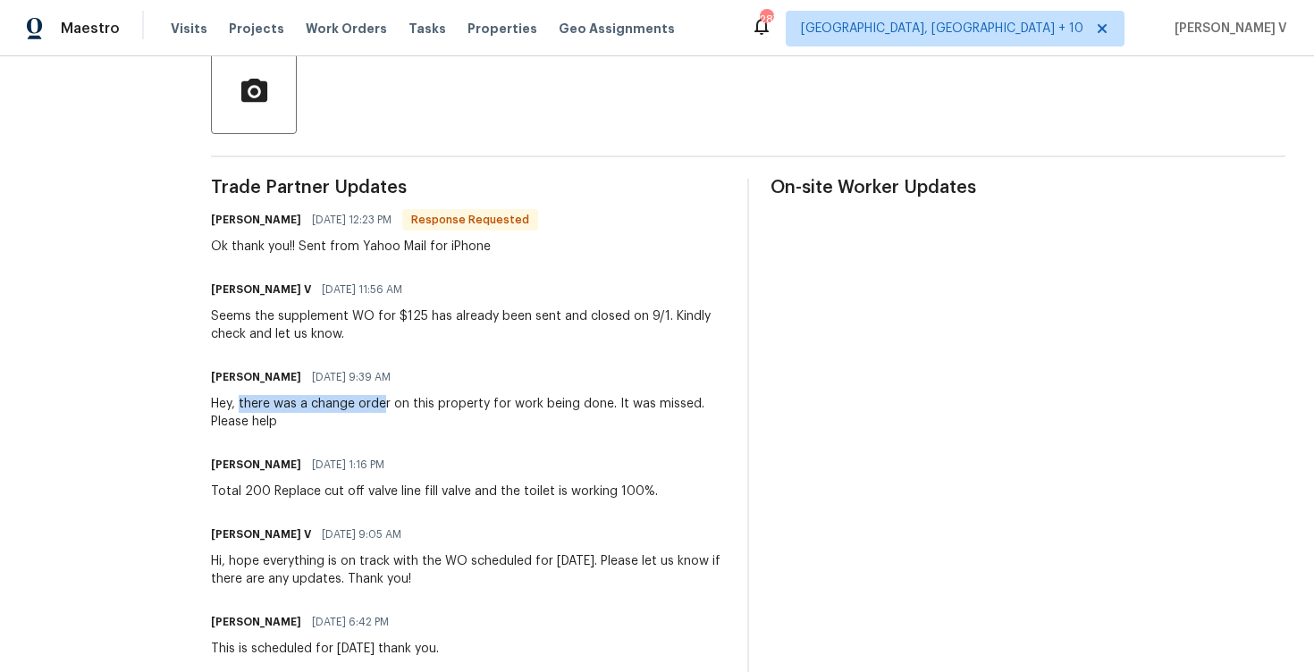
drag, startPoint x: 244, startPoint y: 397, endPoint x: 390, endPoint y: 409, distance: 146.2
click at [390, 410] on div "Hey, there was a change order on this property for work being done. It was miss…" at bounding box center [468, 413] width 515 height 36
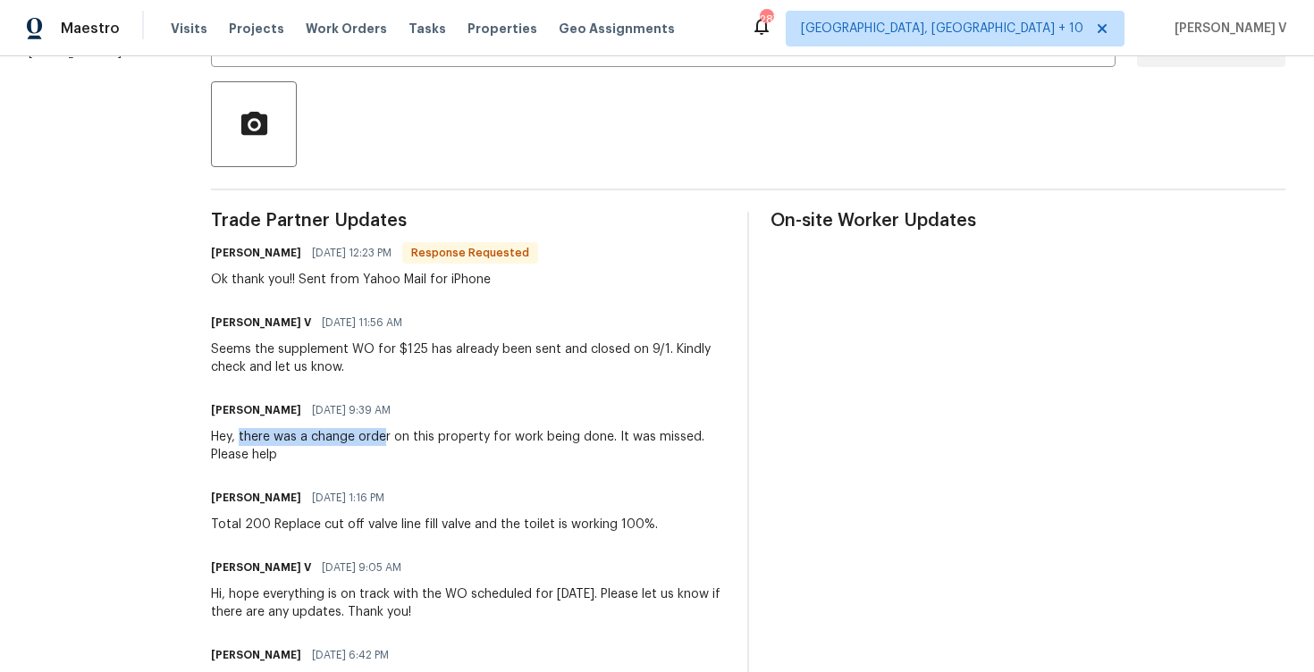
scroll to position [479, 0]
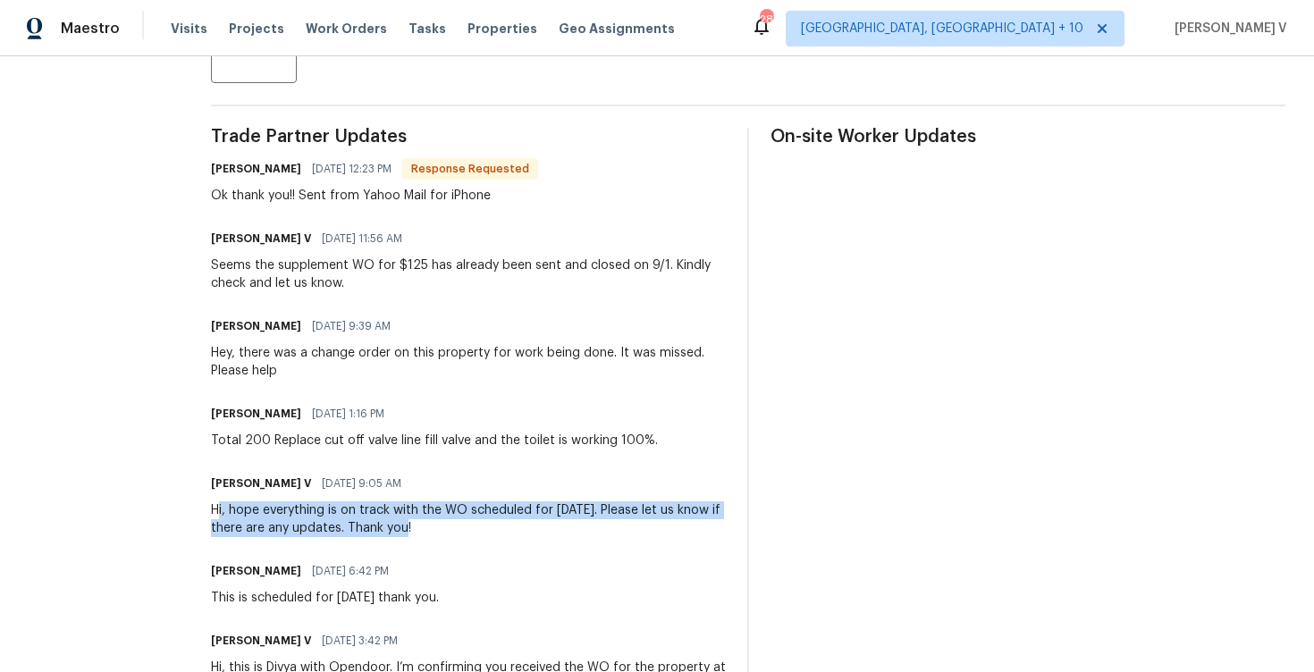
drag, startPoint x: 219, startPoint y: 511, endPoint x: 480, endPoint y: 538, distance: 262.4
click at [480, 538] on div "Trade Partner Updates Daniel glen 09/04/2025 12:23 PM Response Requested Ok tha…" at bounding box center [468, 440] width 515 height 624
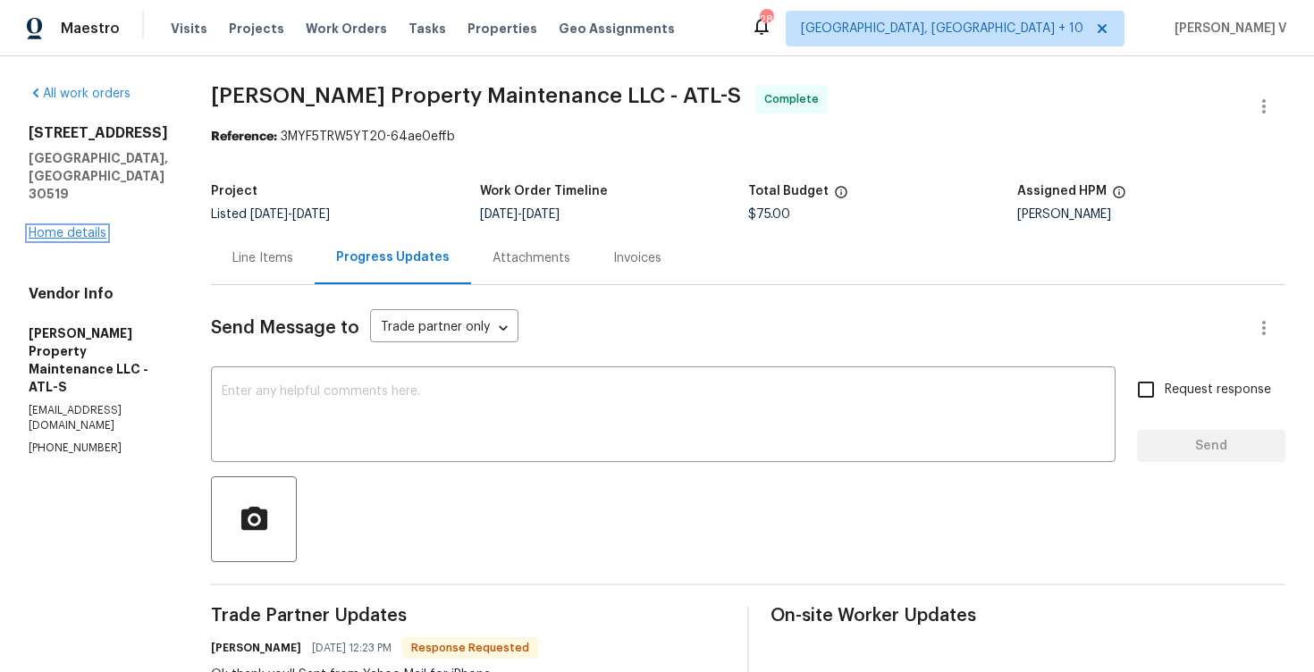
click at [80, 227] on link "Home details" at bounding box center [68, 233] width 78 height 13
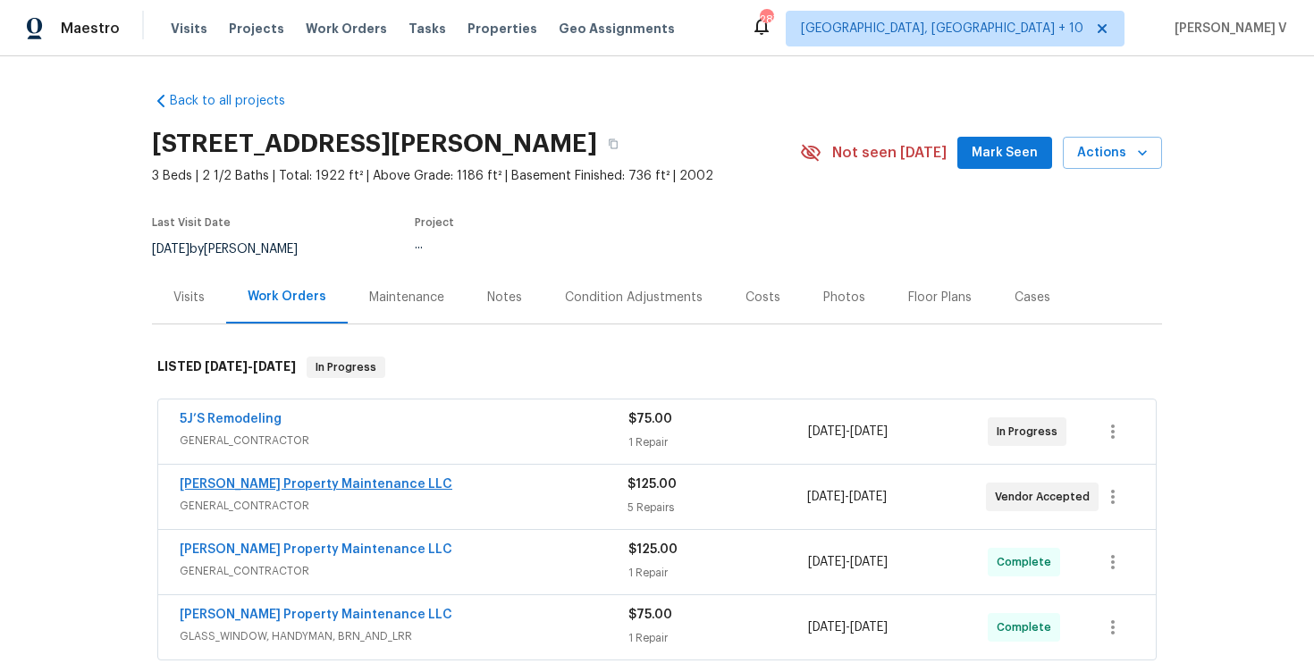
scroll to position [90, 0]
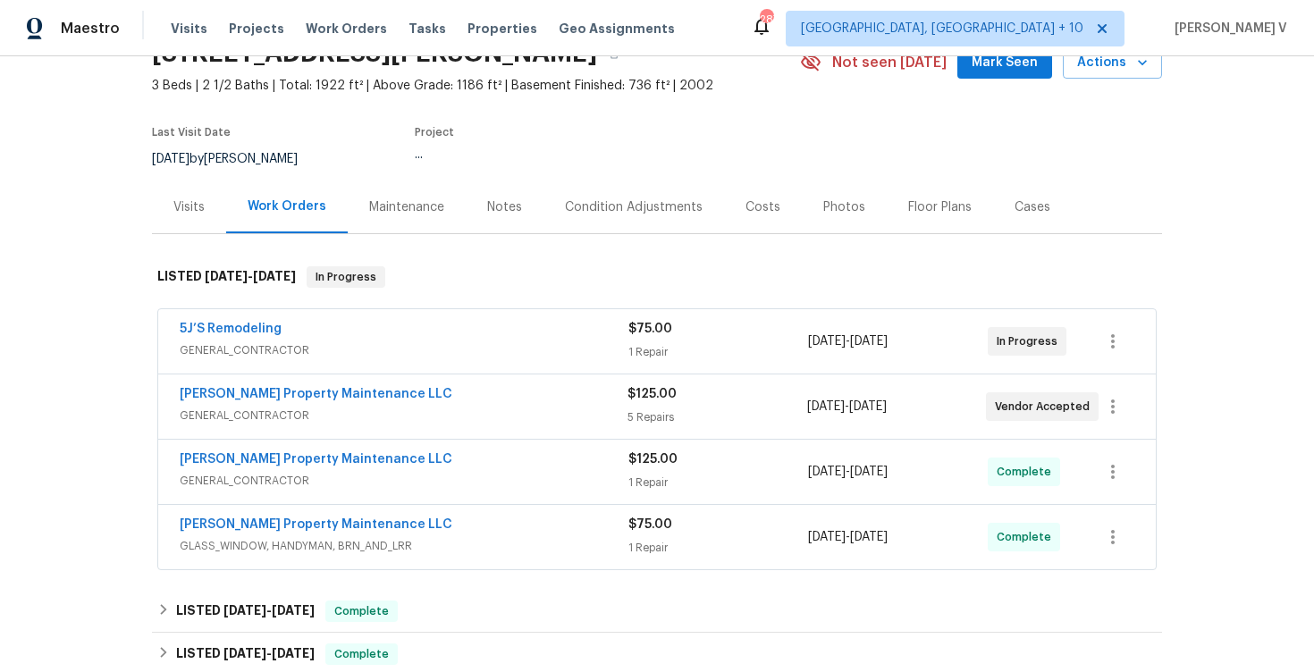
click at [461, 477] on span "GENERAL_CONTRACTOR" at bounding box center [404, 481] width 449 height 18
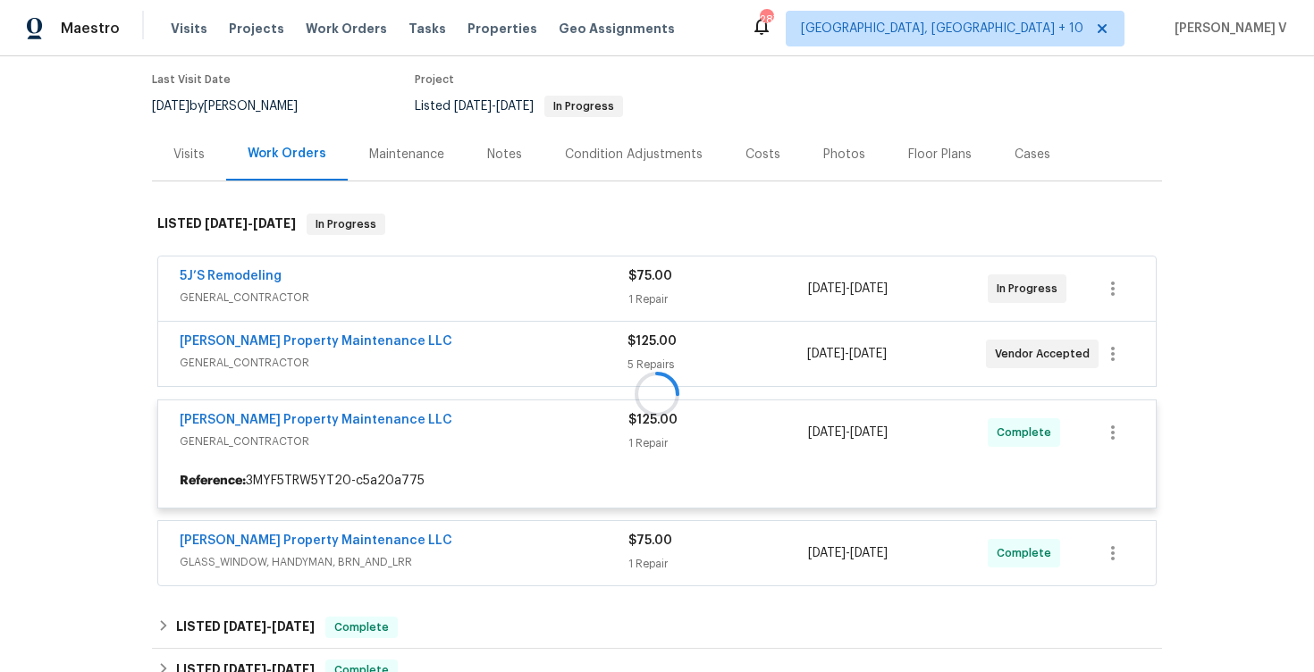
scroll to position [224, 0]
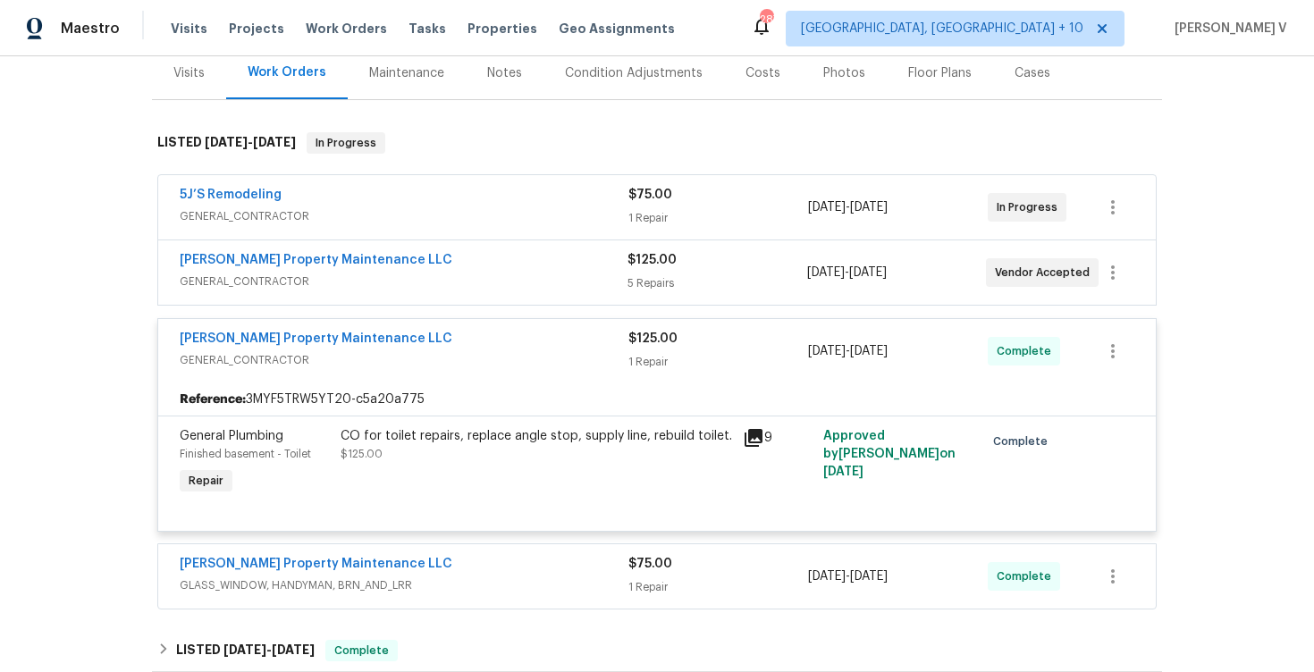
click at [511, 280] on span "GENERAL_CONTRACTOR" at bounding box center [404, 282] width 448 height 18
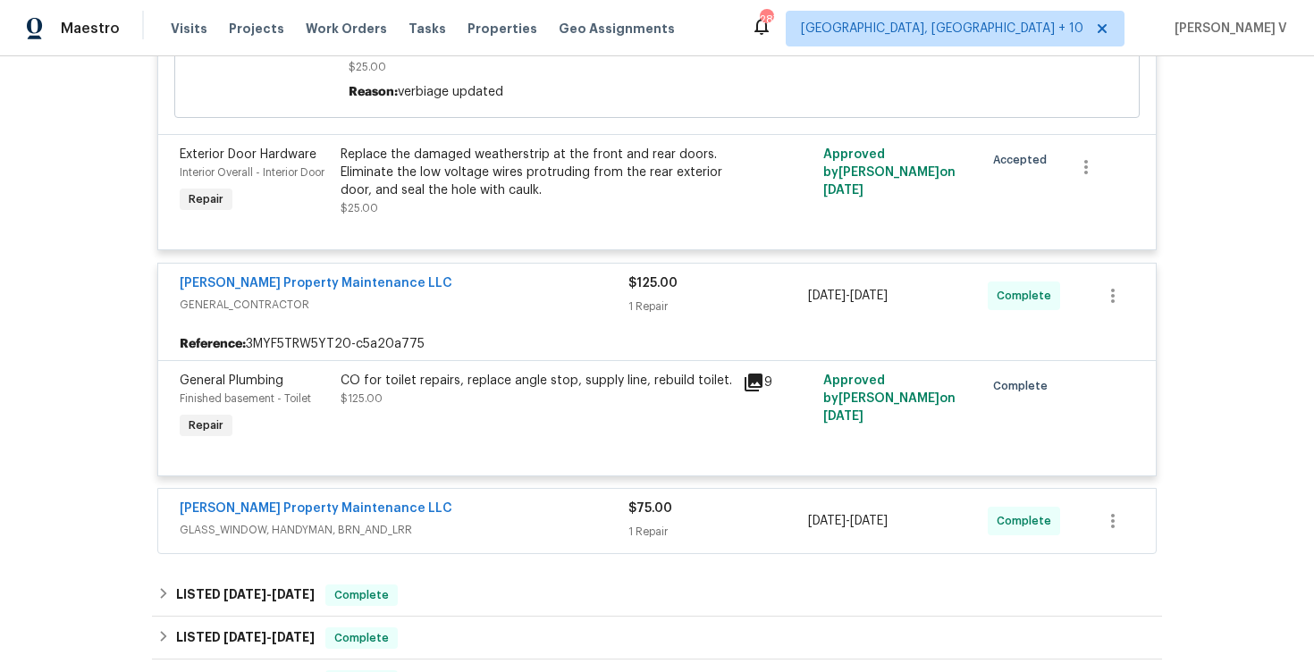
scroll to position [1113, 0]
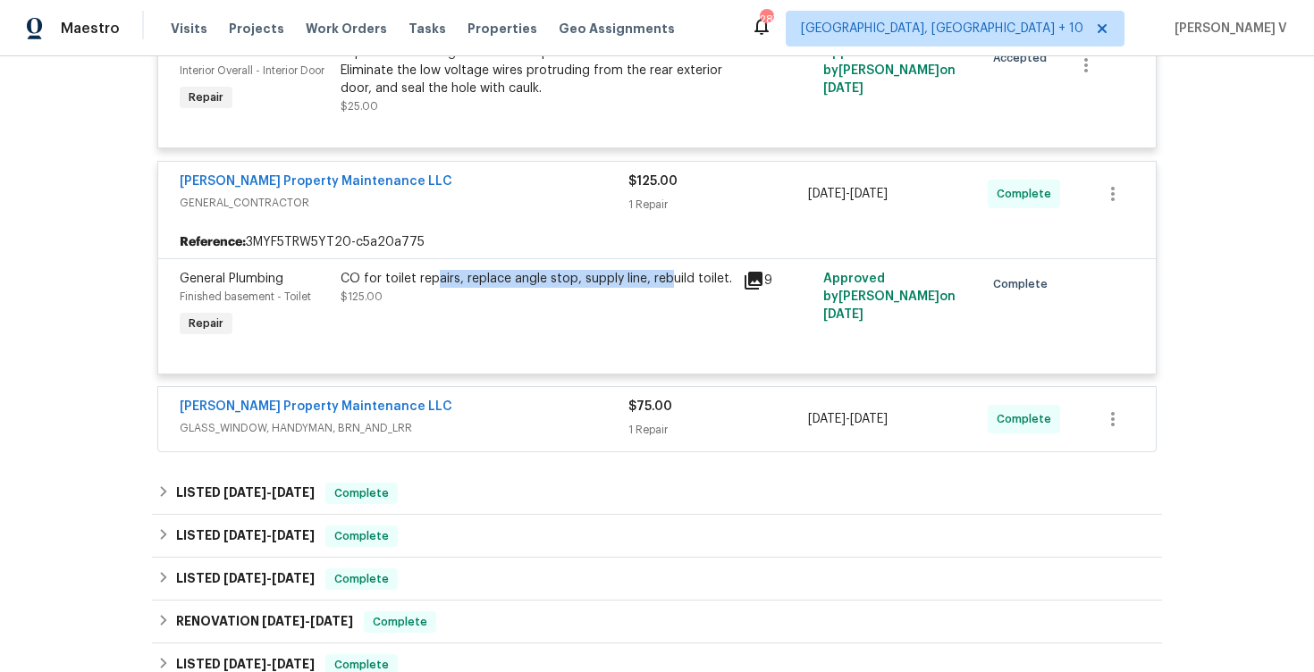
drag, startPoint x: 434, startPoint y: 305, endPoint x: 669, endPoint y: 307, distance: 235.1
click at [669, 288] on div "CO for toilet repairs, replace angle stop, supply line, rebuild toilet." at bounding box center [537, 279] width 392 height 18
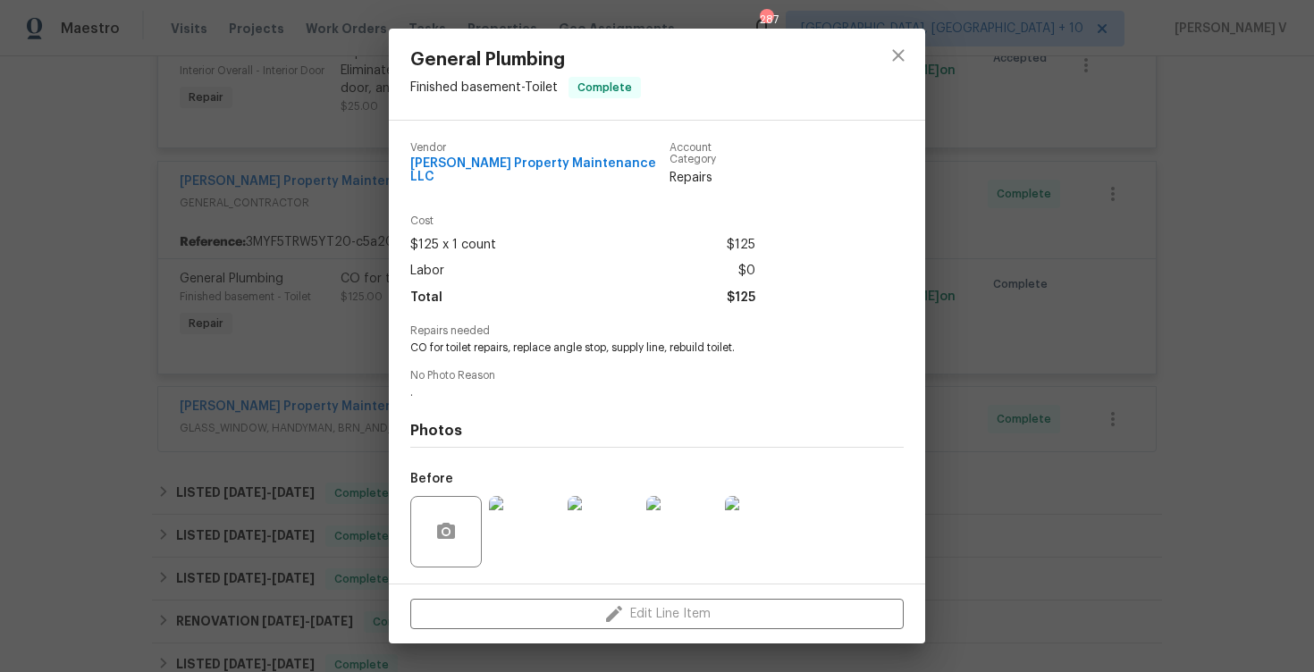
click at [969, 326] on div "General Plumbing Finished basement - Toilet Complete Vendor Glen Property Maint…" at bounding box center [657, 336] width 1314 height 672
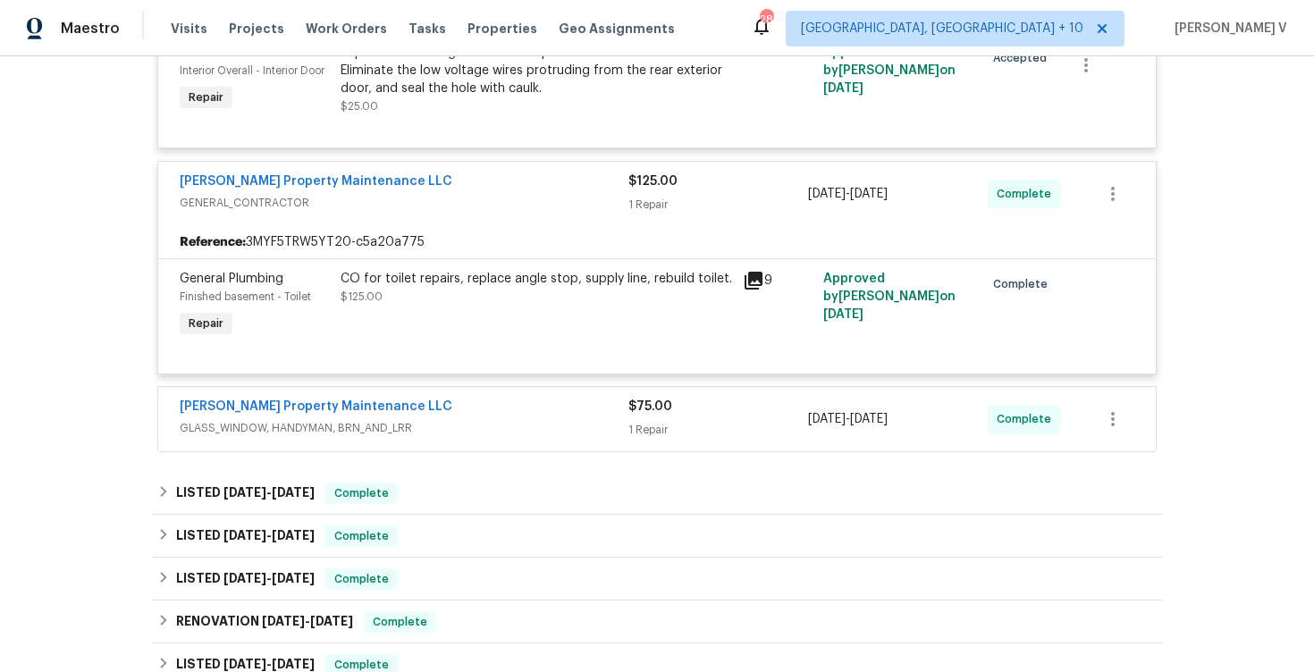
click at [451, 419] on div "Glen Property Maintenance LLC" at bounding box center [404, 408] width 449 height 21
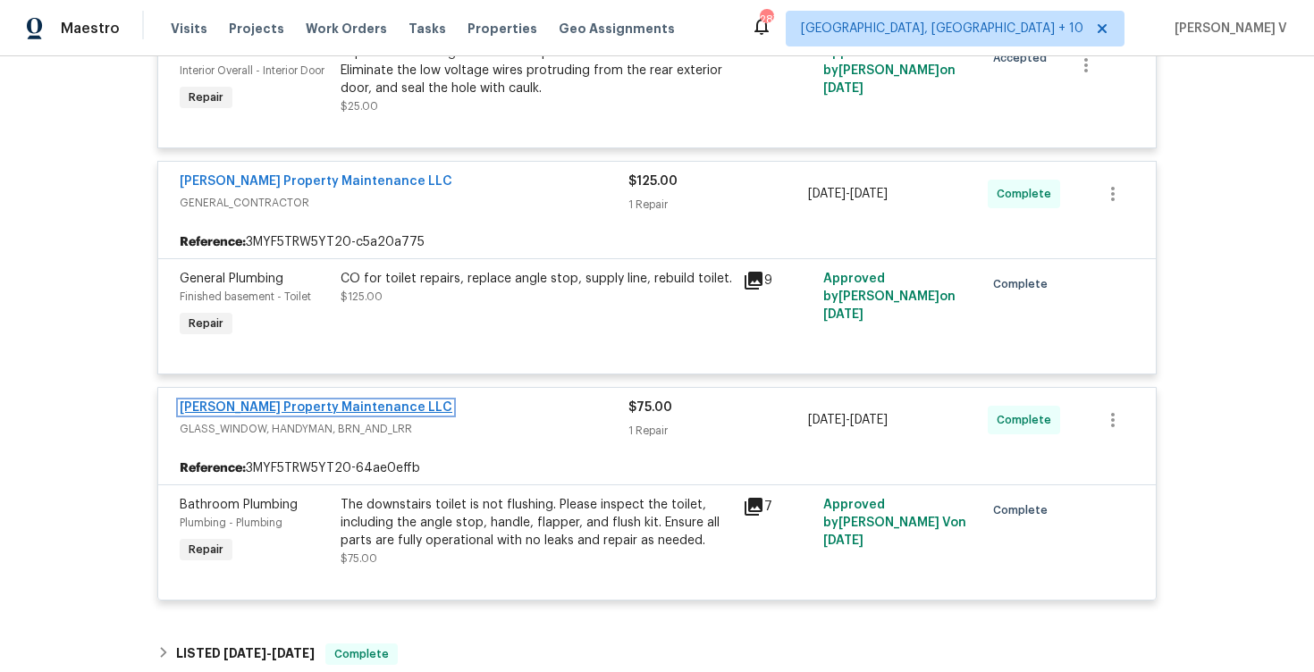
click at [331, 414] on link "Glen Property Maintenance LLC" at bounding box center [316, 407] width 273 height 13
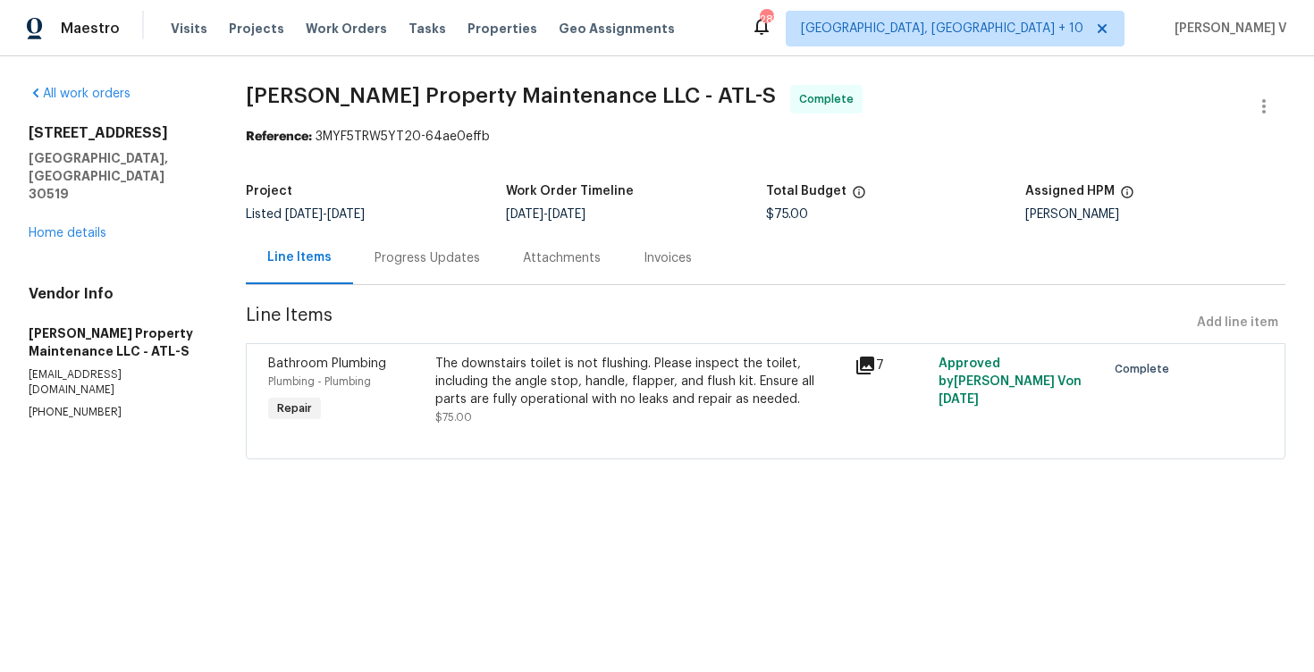
click at [443, 267] on div "Progress Updates" at bounding box center [427, 258] width 148 height 53
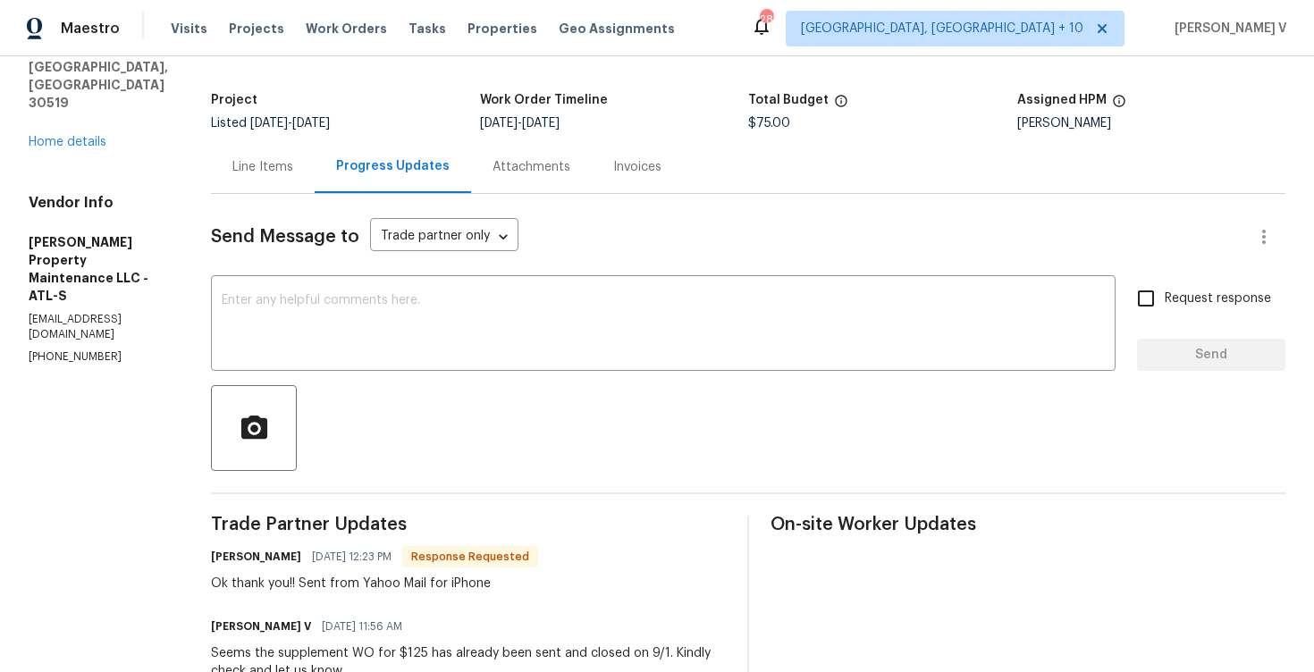
scroll to position [198, 0]
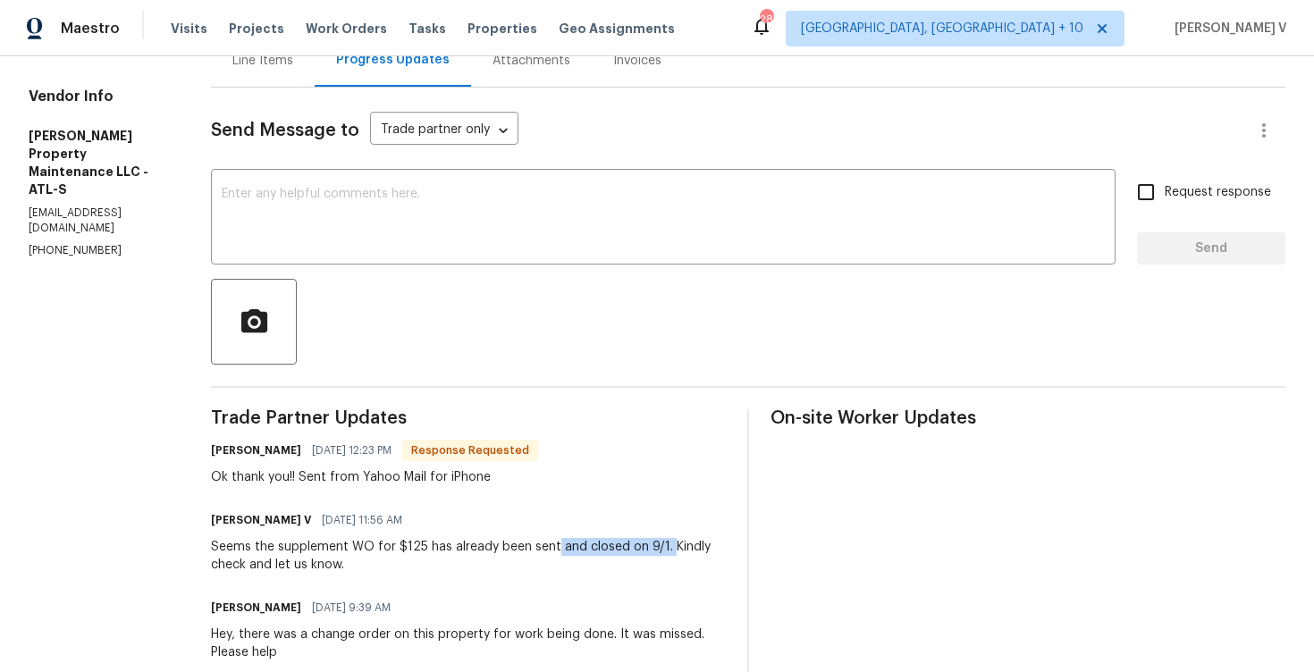
drag, startPoint x: 670, startPoint y: 546, endPoint x: 552, endPoint y: 543, distance: 118.0
click at [552, 544] on div "Seems the supplement WO for $125 has already been sent and closed on 9/1. Kindl…" at bounding box center [468, 556] width 515 height 36
drag, startPoint x: 217, startPoint y: 479, endPoint x: 468, endPoint y: 478, distance: 250.3
click at [468, 478] on div "Ok thank you!! Sent from Yahoo Mail for iPhone" at bounding box center [374, 477] width 327 height 18
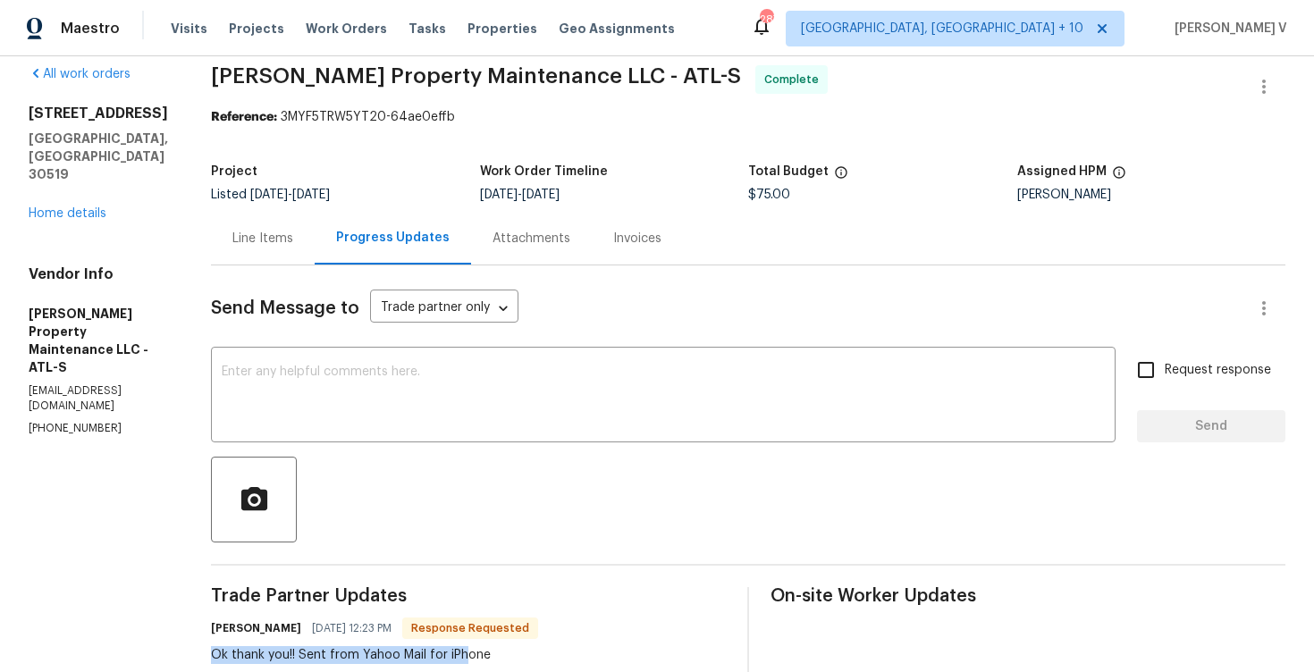
scroll to position [0, 0]
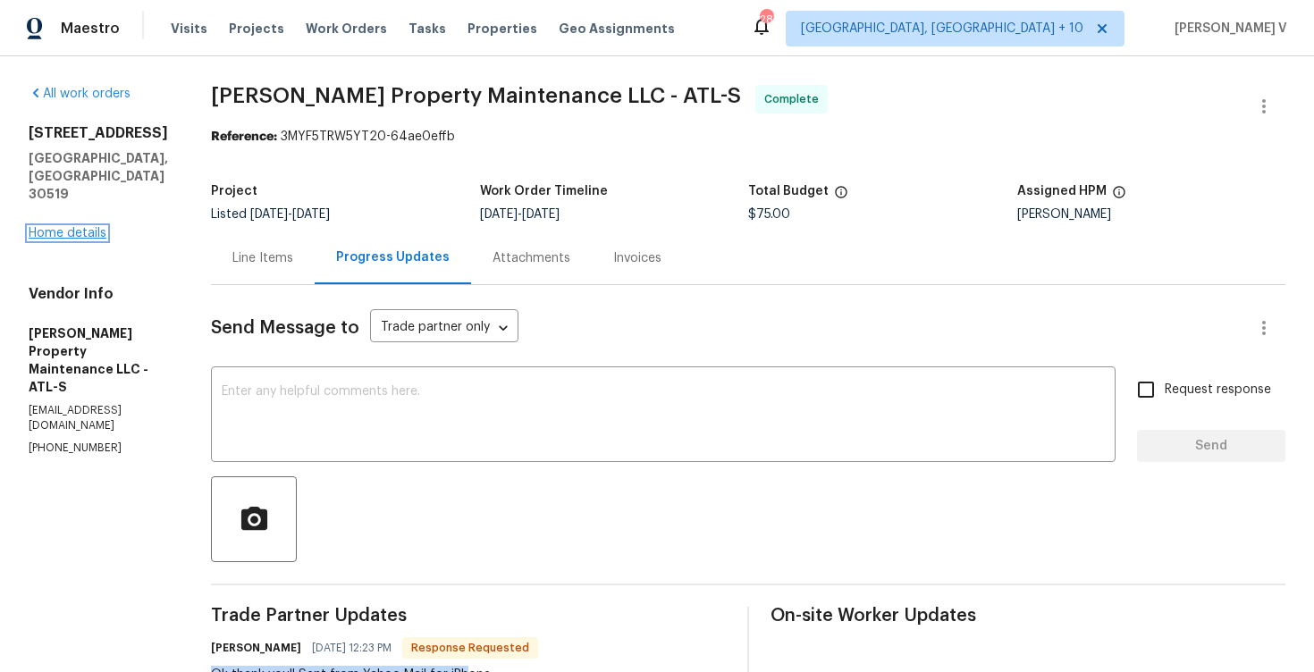
click at [81, 227] on link "Home details" at bounding box center [68, 233] width 78 height 13
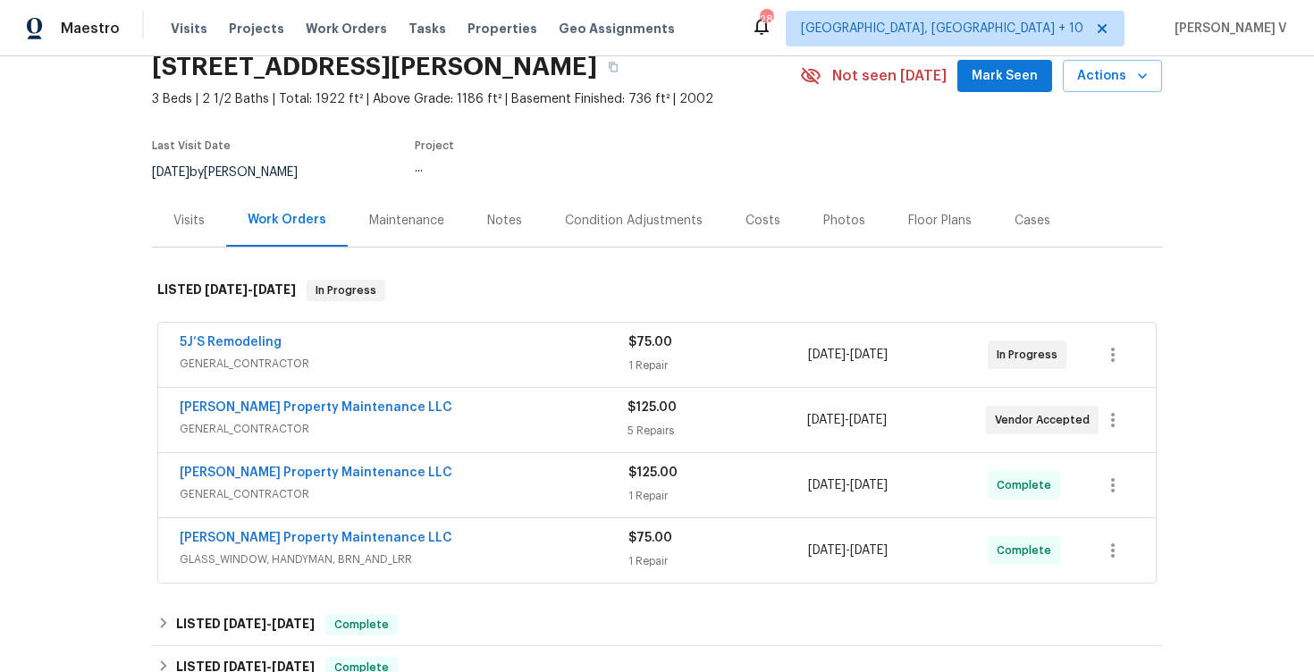
scroll to position [92, 0]
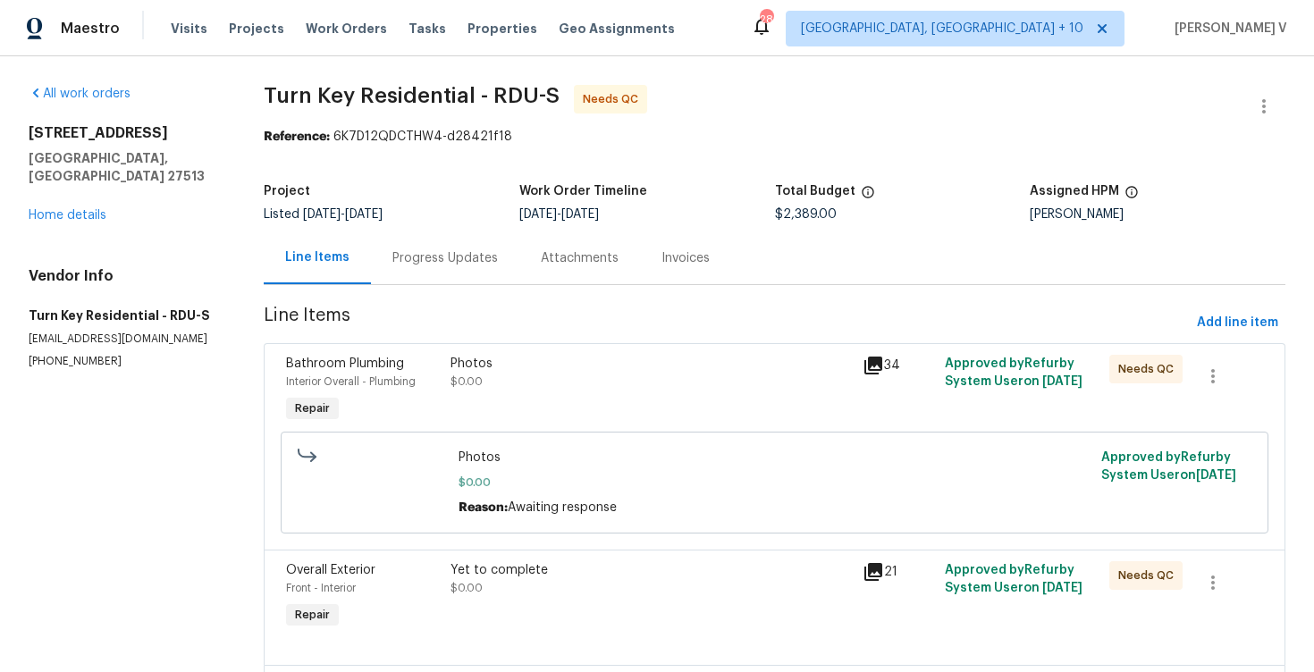
click at [422, 220] on div "Listed [DATE] - [DATE]" at bounding box center [392, 214] width 256 height 13
click at [423, 253] on div "Progress Updates" at bounding box center [444, 258] width 105 height 18
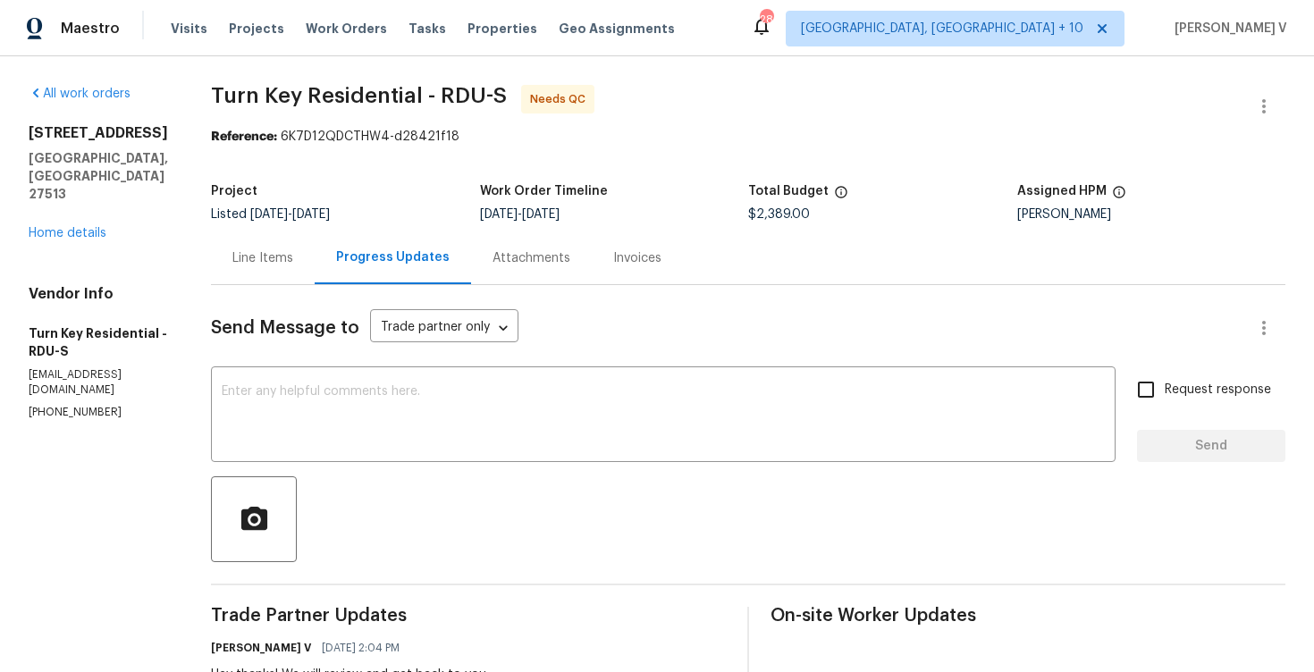
scroll to position [388, 0]
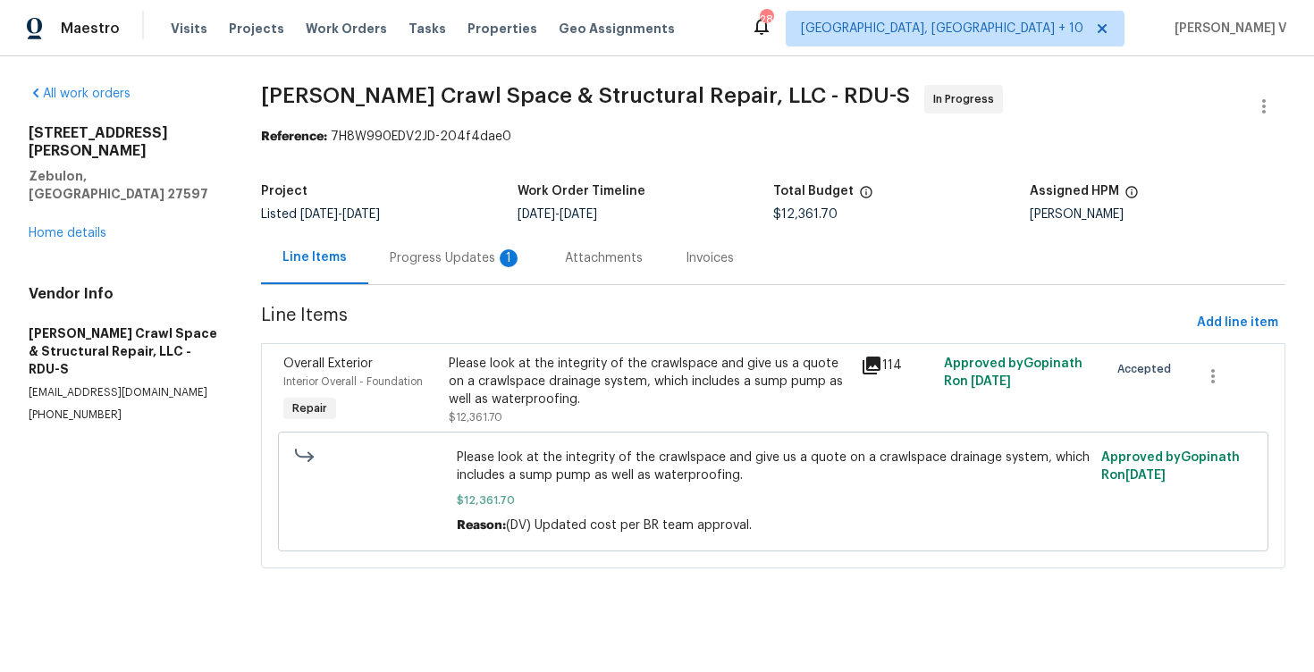
click at [518, 256] on div "Progress Updates 1" at bounding box center [455, 258] width 175 height 53
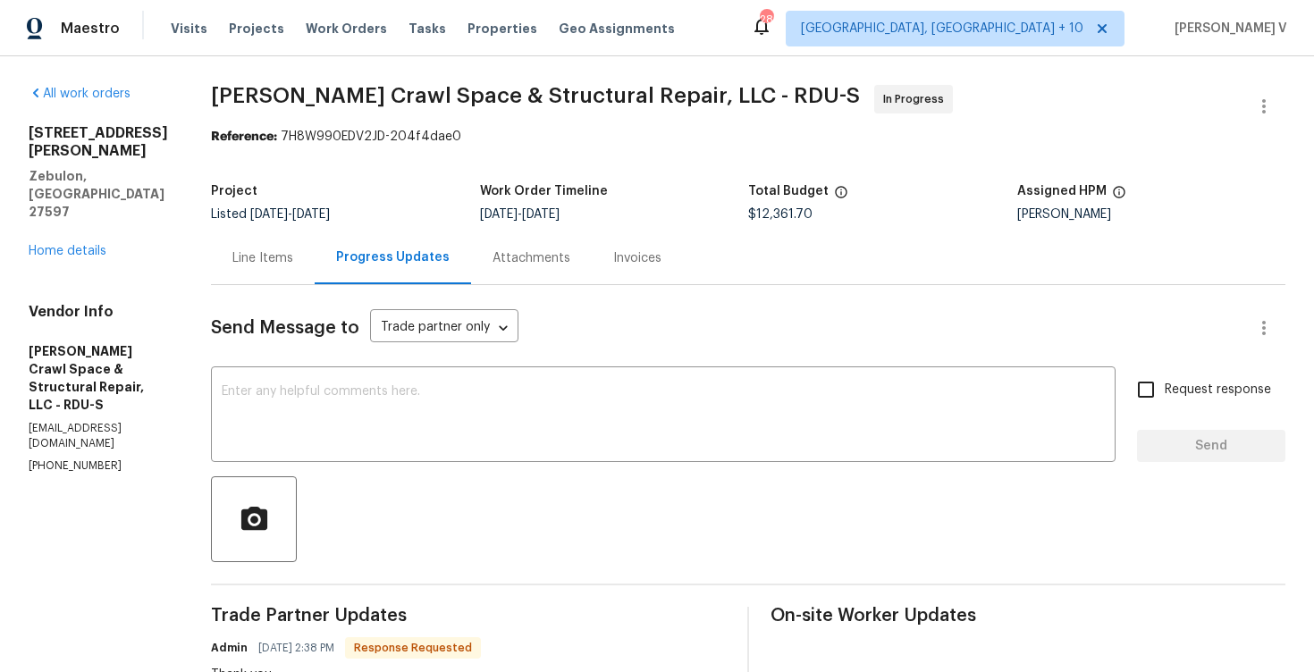
scroll to position [209, 0]
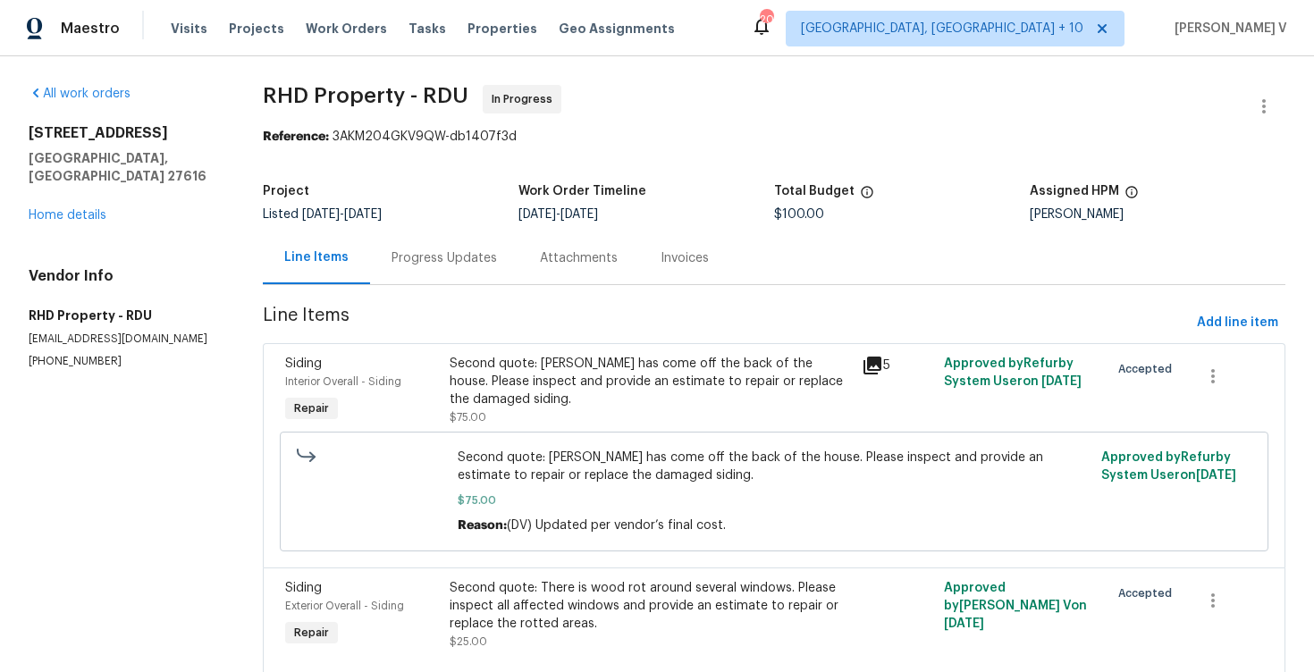
click at [457, 286] on section "RHD Property - RDU In Progress Reference: 3AKM204GKV9QW-db1407f3d Project Liste…" at bounding box center [774, 395] width 1023 height 620
click at [466, 266] on div "Progress Updates" at bounding box center [444, 258] width 105 height 18
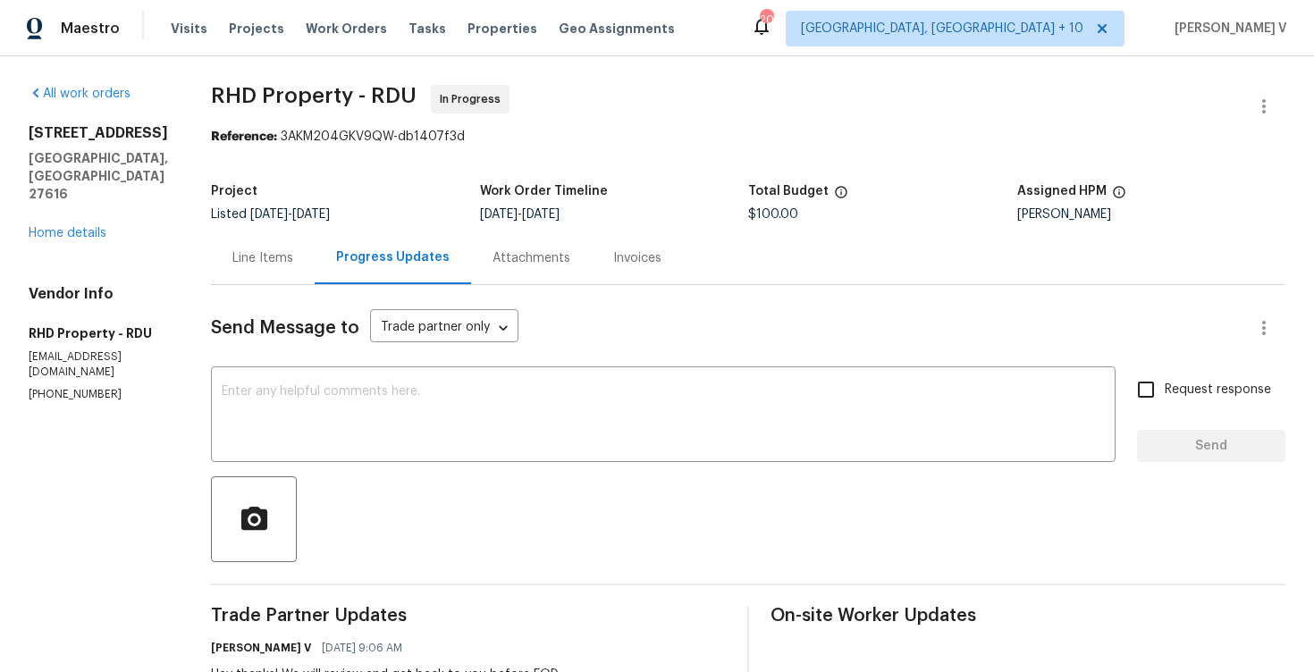
scroll to position [105, 0]
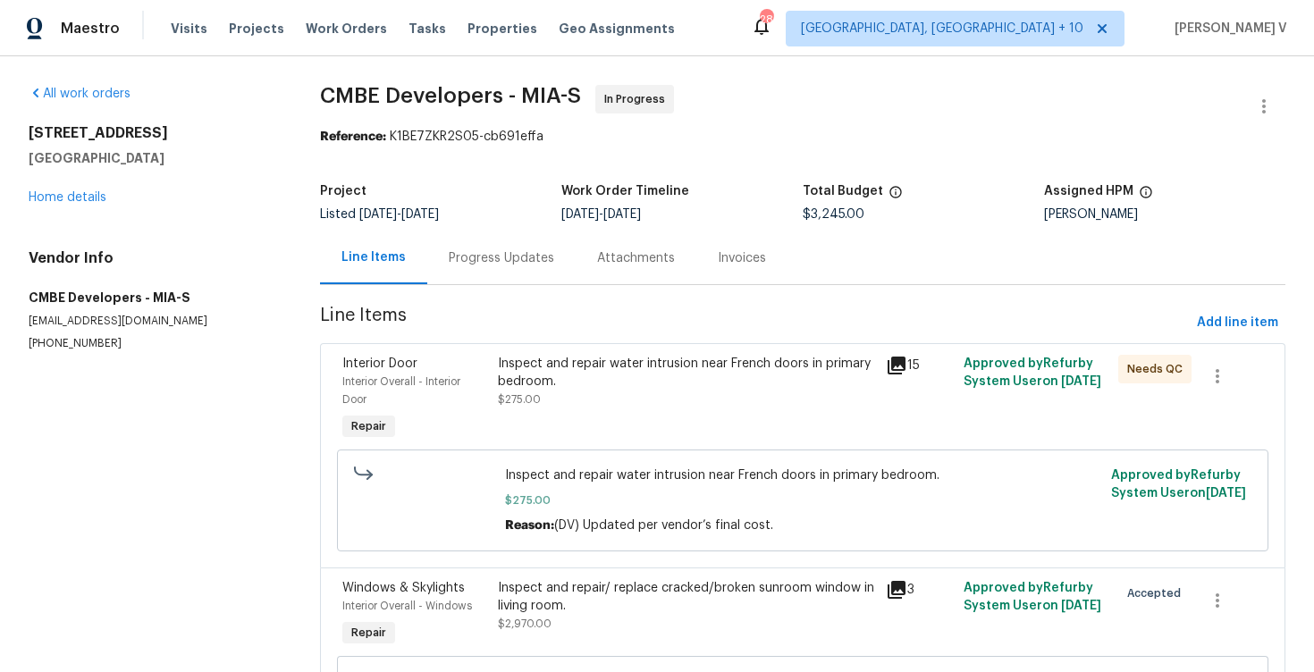
click at [479, 276] on div "Progress Updates" at bounding box center [501, 258] width 148 height 53
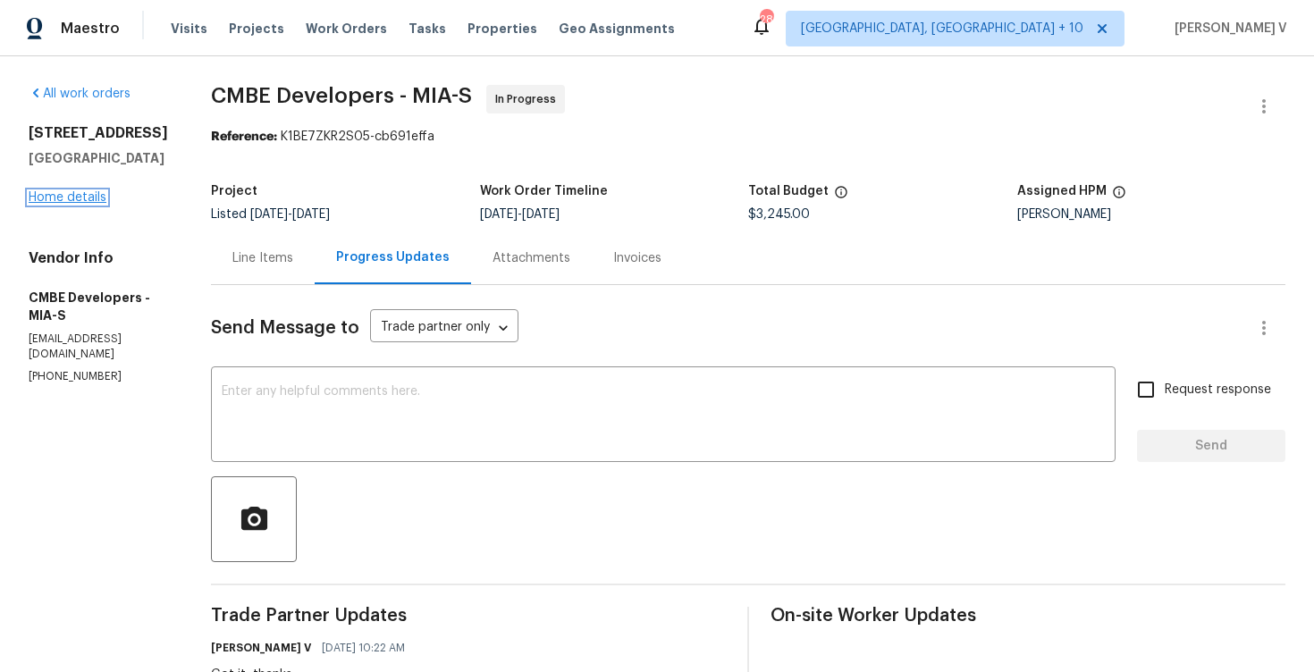
click at [97, 203] on link "Home details" at bounding box center [68, 197] width 78 height 13
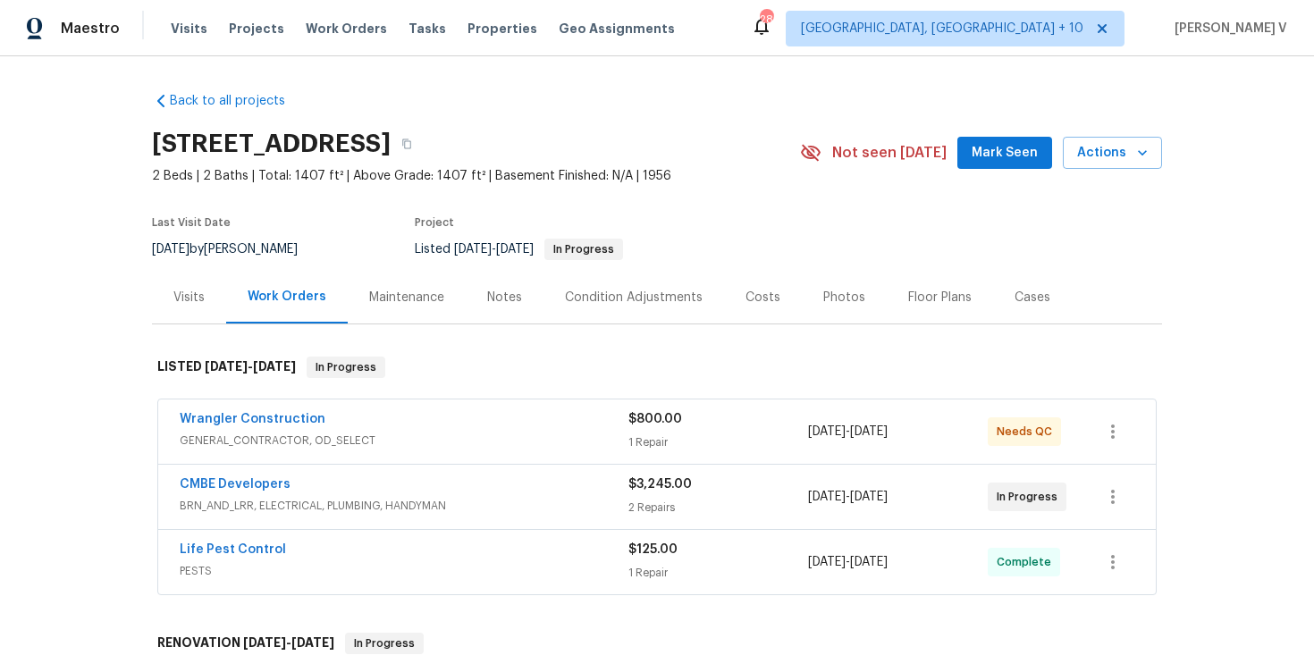
click at [410, 429] on div "Wrangler Construction" at bounding box center [404, 420] width 449 height 21
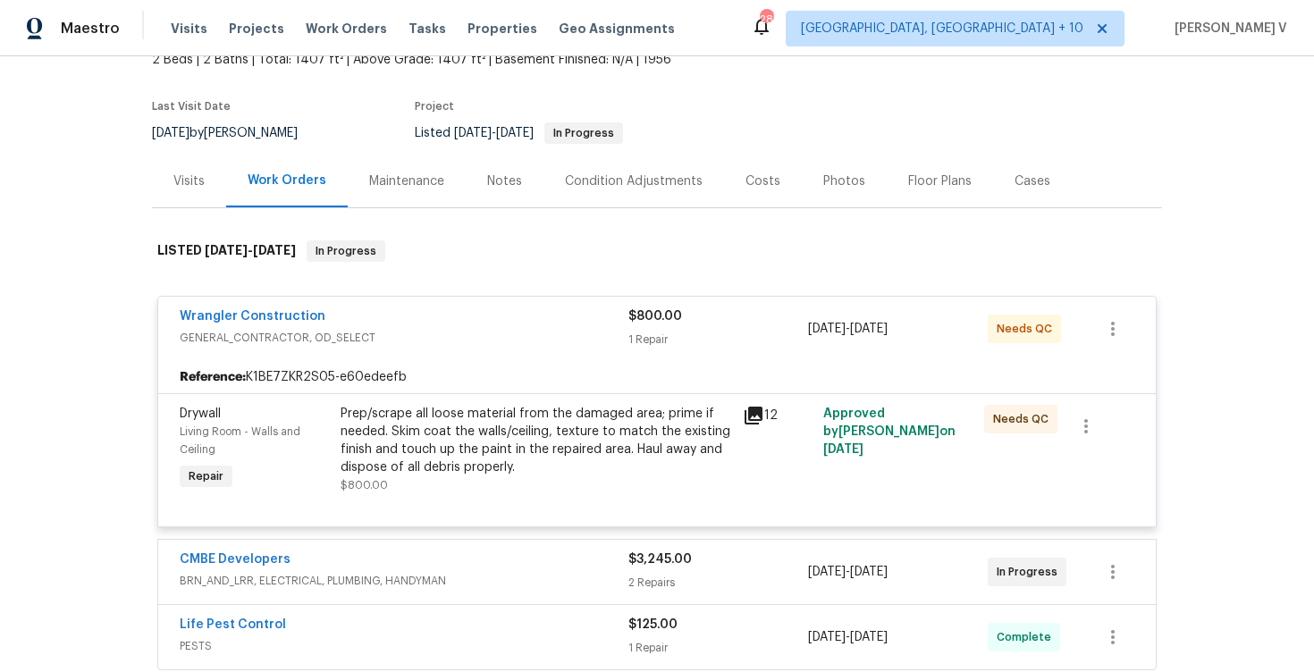
scroll to position [286, 0]
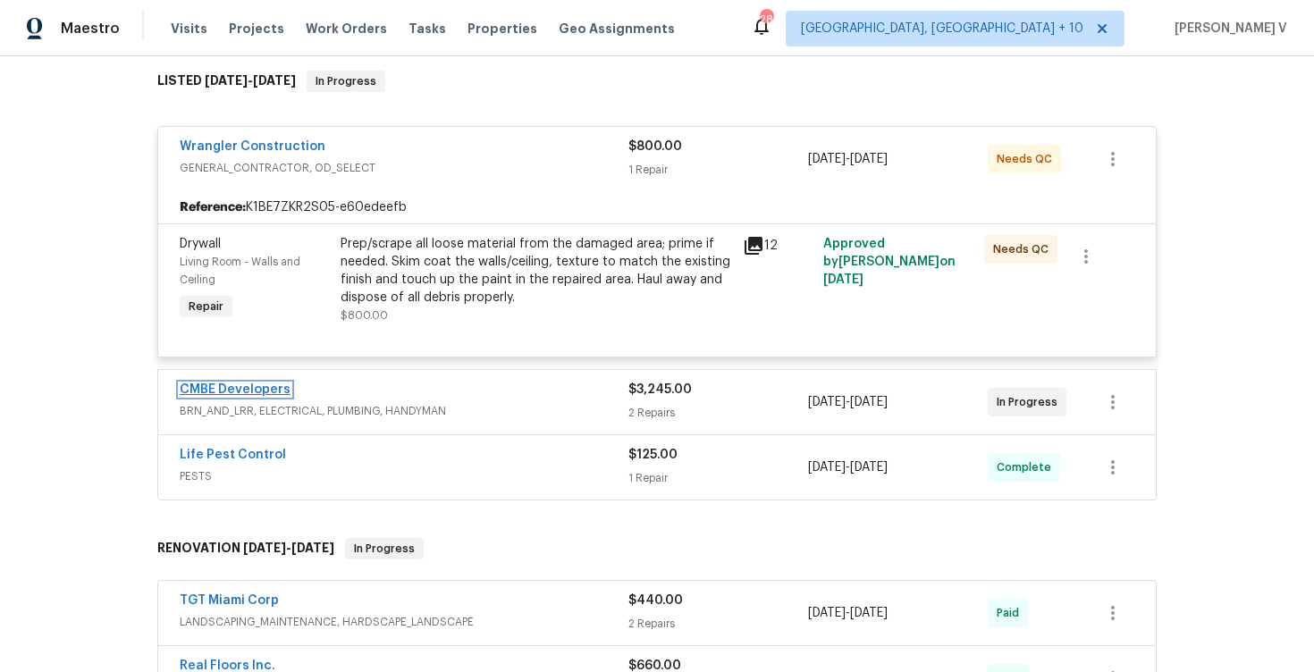
click at [272, 386] on link "CMBE Developers" at bounding box center [235, 389] width 111 height 13
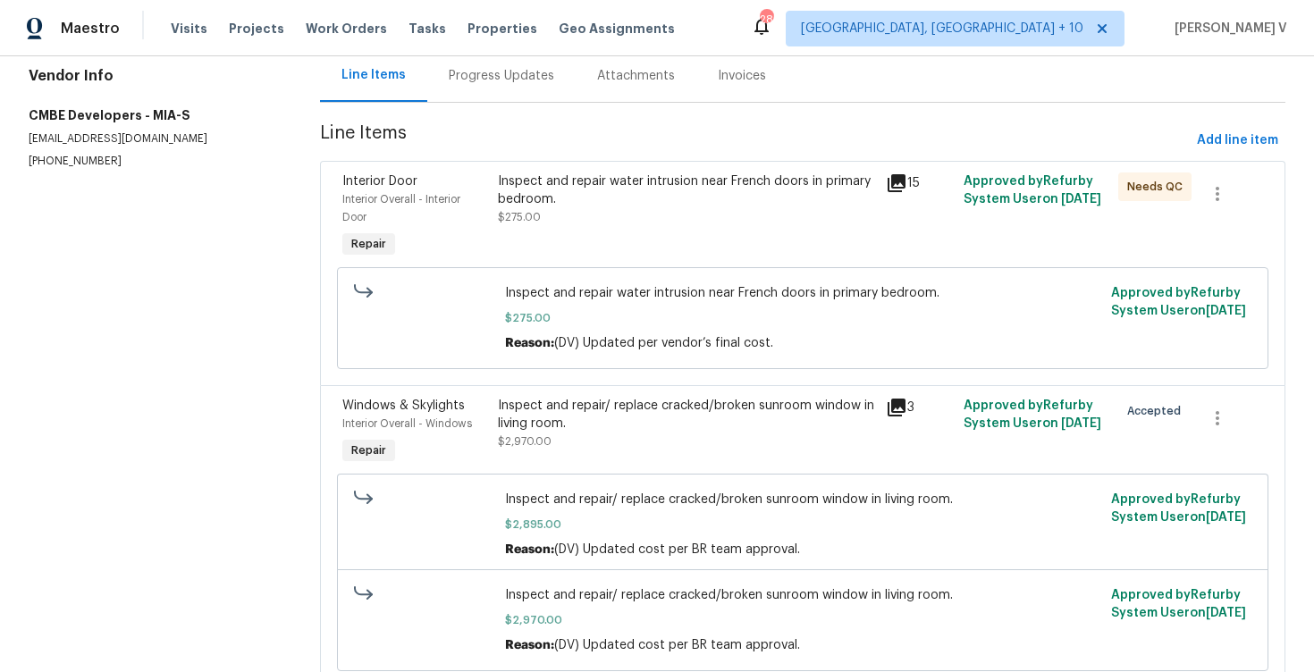
scroll to position [119, 0]
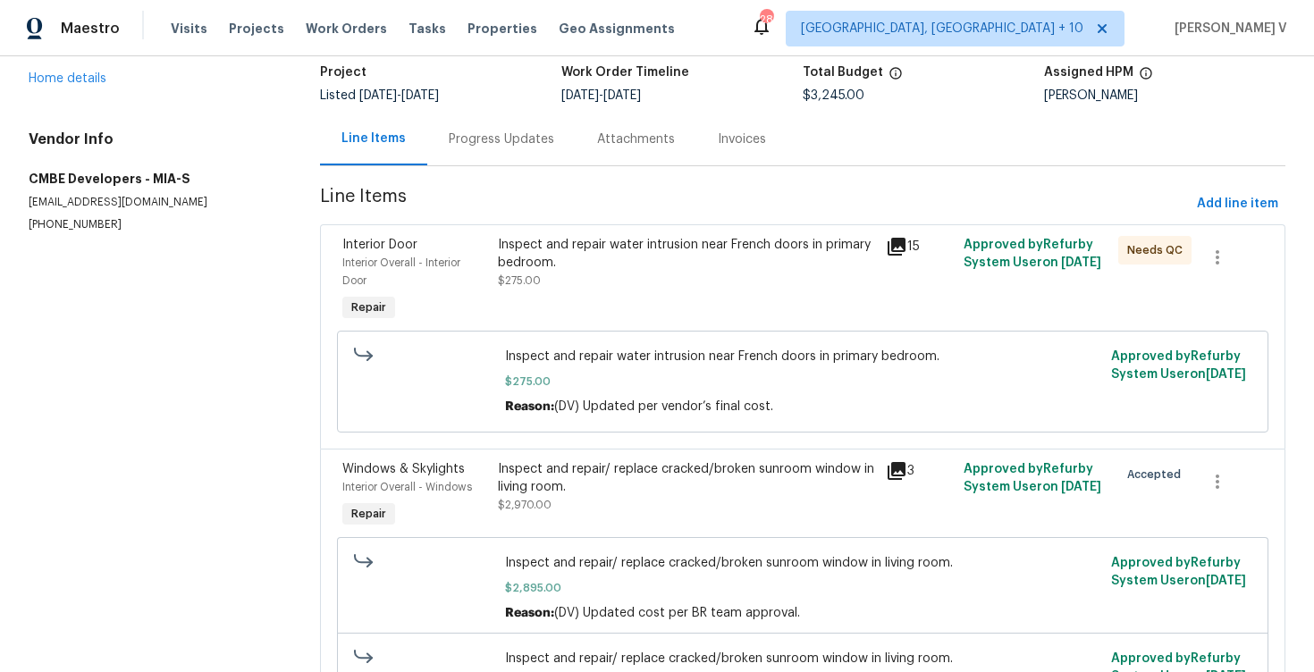
click at [483, 128] on div "Progress Updates" at bounding box center [501, 139] width 148 height 53
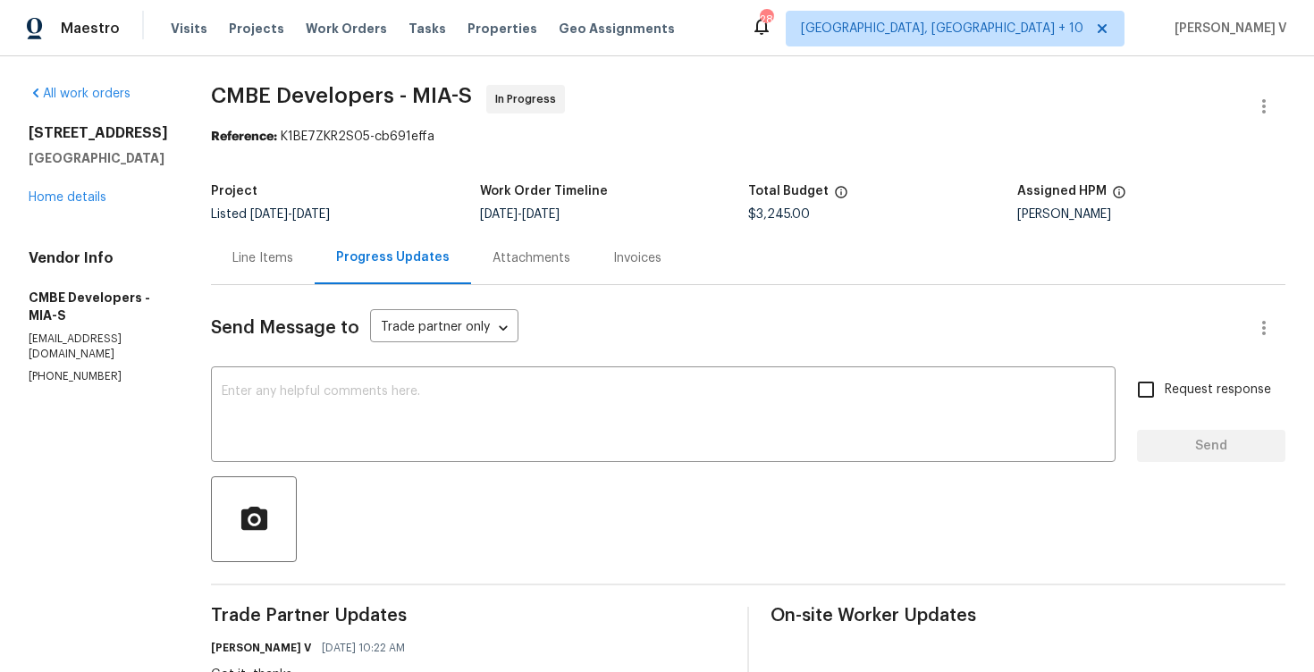
scroll to position [269, 0]
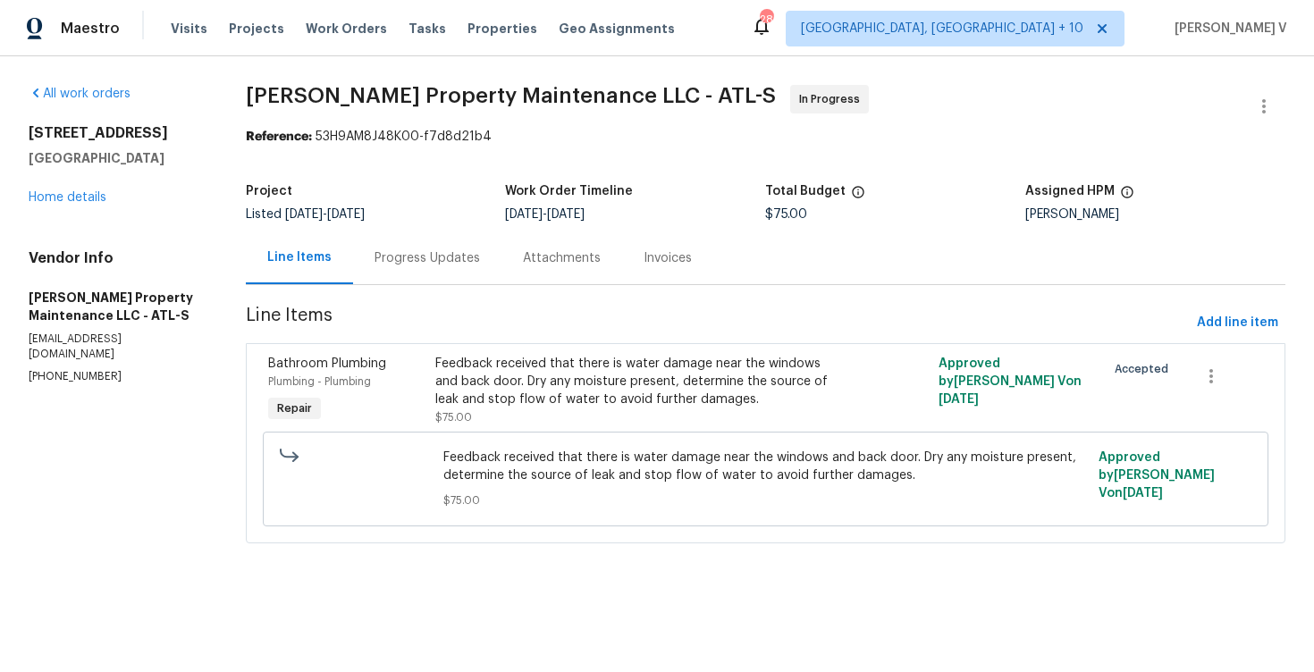
click at [432, 285] on div "Line Items Progress Updates Attachments Invoices" at bounding box center [766, 259] width 1040 height 54
click at [450, 262] on div "Progress Updates" at bounding box center [427, 258] width 105 height 18
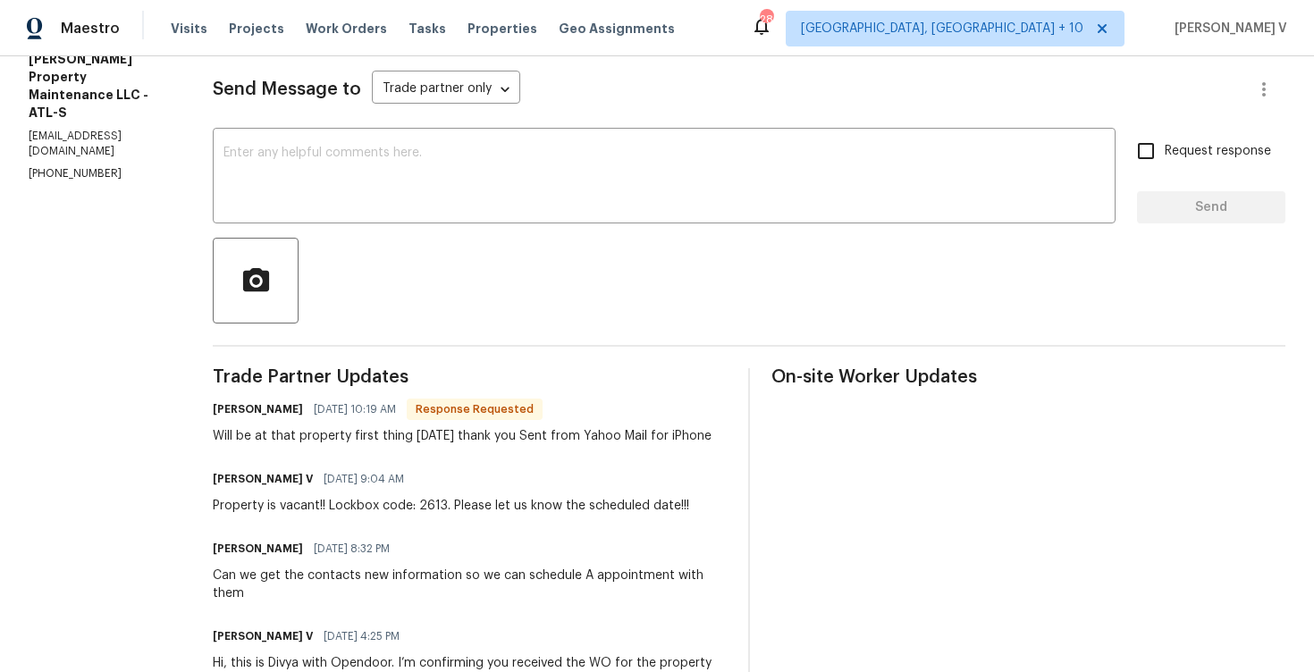
scroll to position [342, 0]
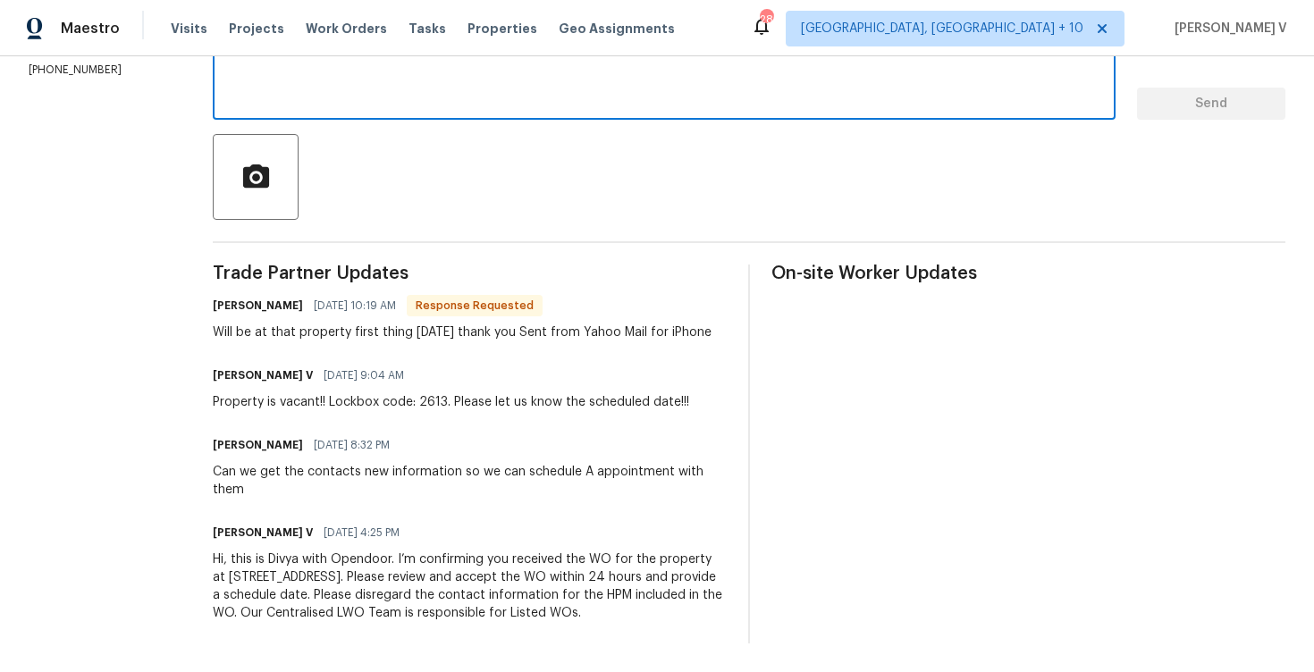
click at [361, 72] on textarea at bounding box center [663, 74] width 881 height 63
paste textarea "Hi, hope everything is on track with the WO scheduled for [DATE]. Please let us…"
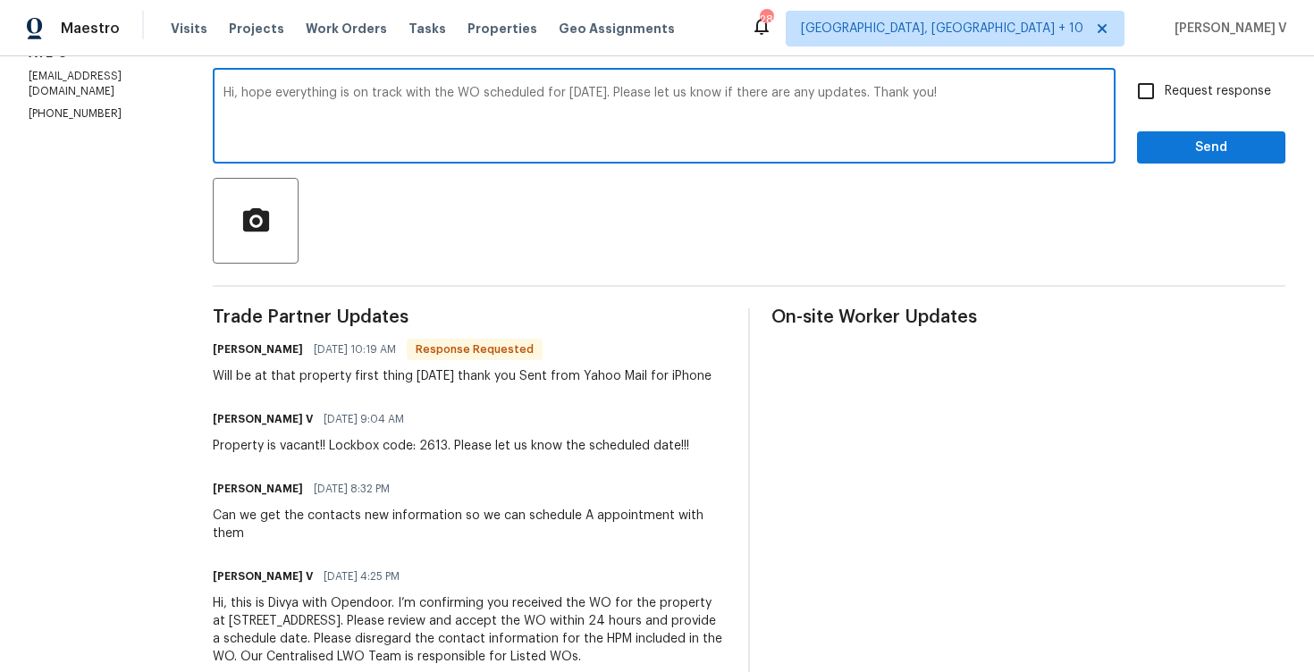
scroll to position [276, 0]
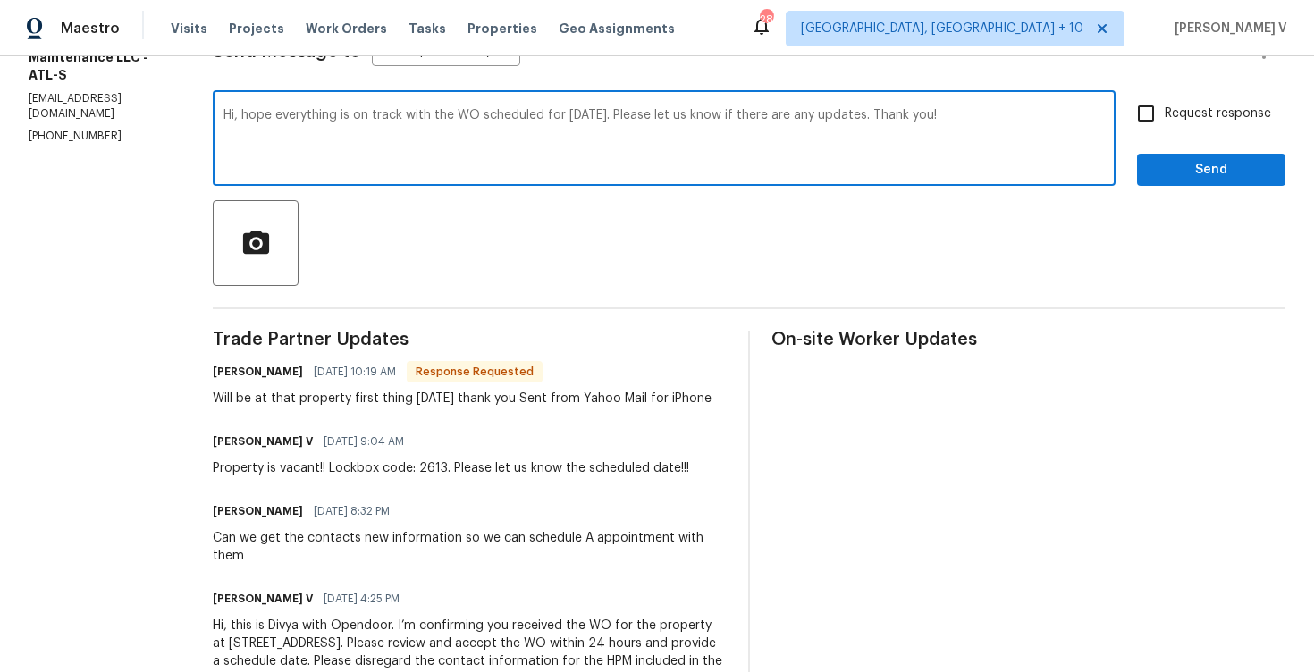
type textarea "Hi, hope everything is on track with the WO scheduled for [DATE]. Please let us…"
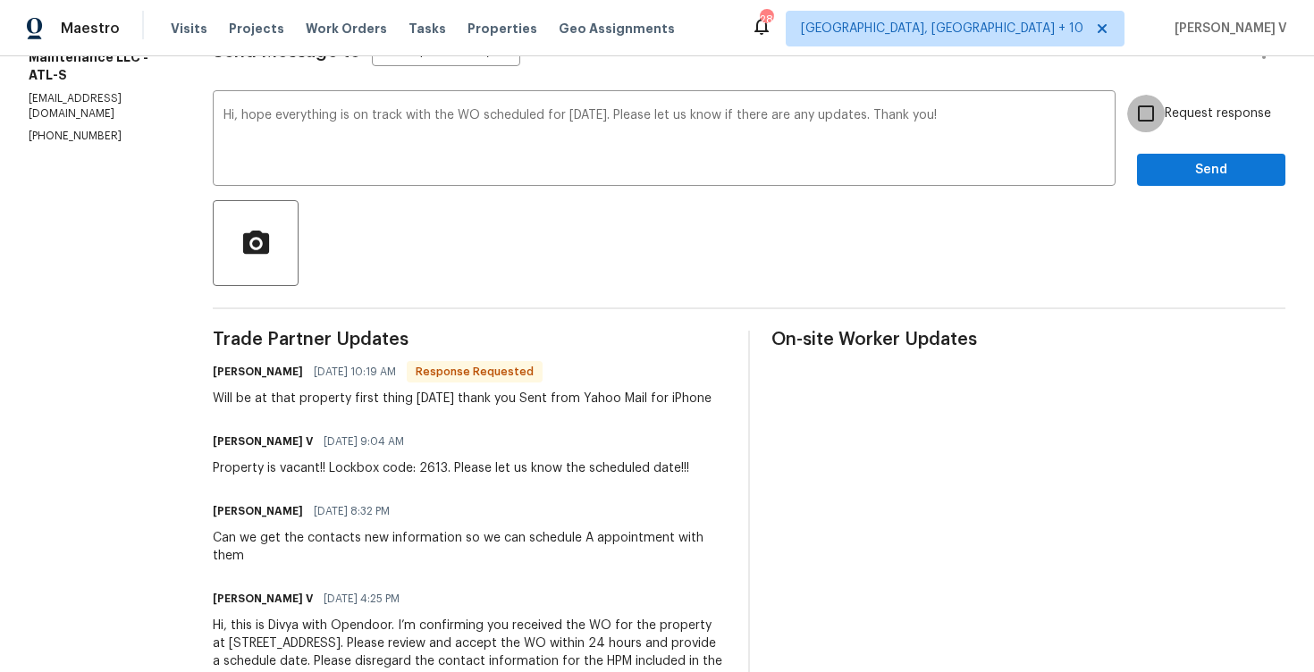
click at [1153, 110] on input "Request response" at bounding box center [1146, 114] width 38 height 38
checkbox input "true"
click at [1175, 173] on span "Send" at bounding box center [1211, 170] width 120 height 22
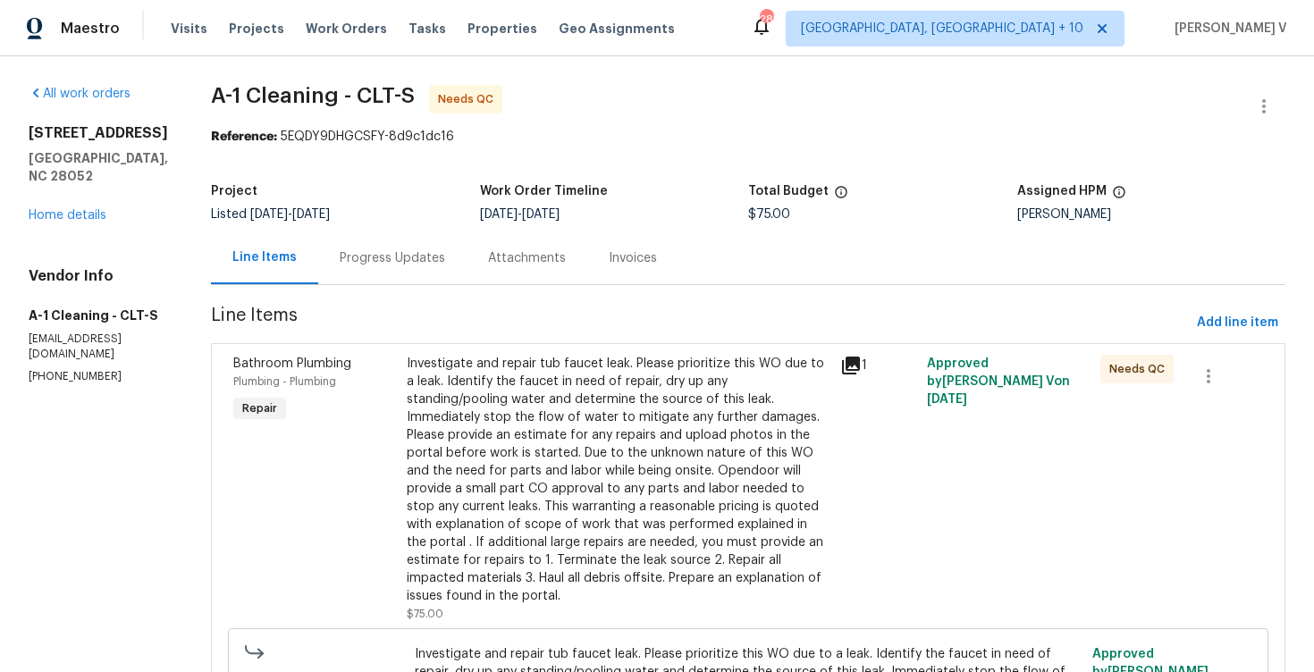
click at [410, 243] on div "Progress Updates" at bounding box center [392, 258] width 148 height 53
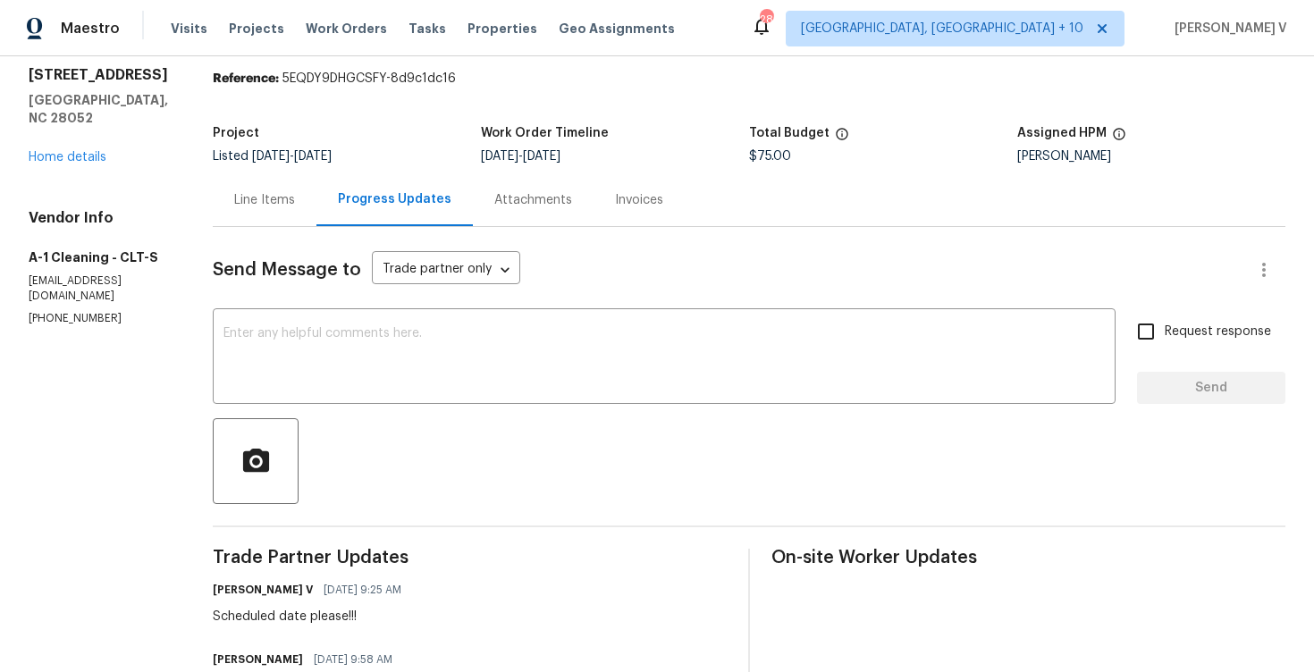
scroll to position [48, 0]
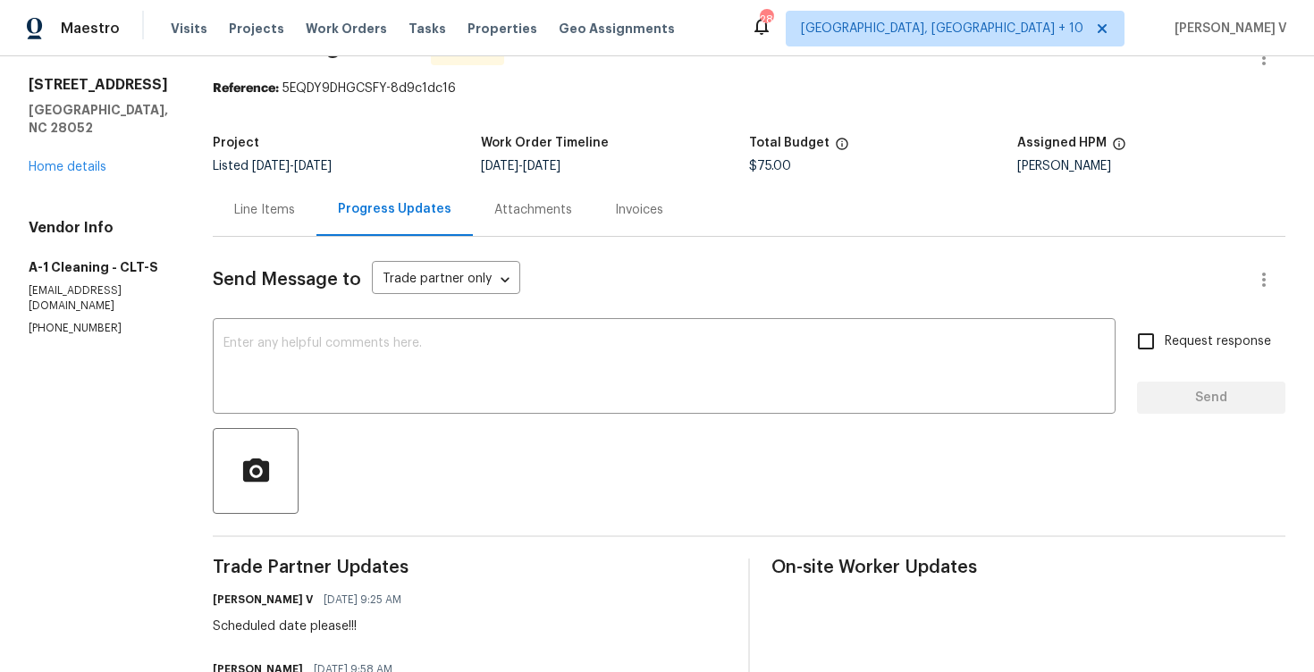
click at [265, 226] on div "Line Items" at bounding box center [265, 209] width 104 height 53
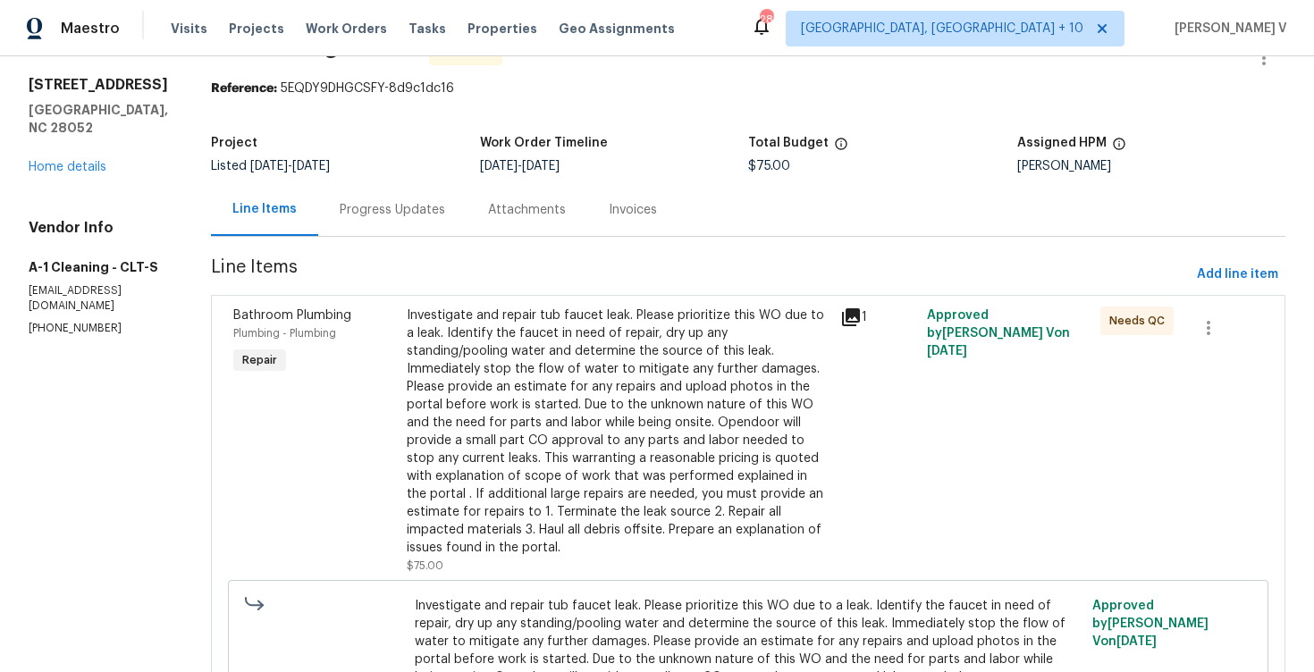
click at [645, 352] on div "Investigate and repair tub faucet leak. Please prioritize this WO due to a leak…" at bounding box center [618, 432] width 423 height 250
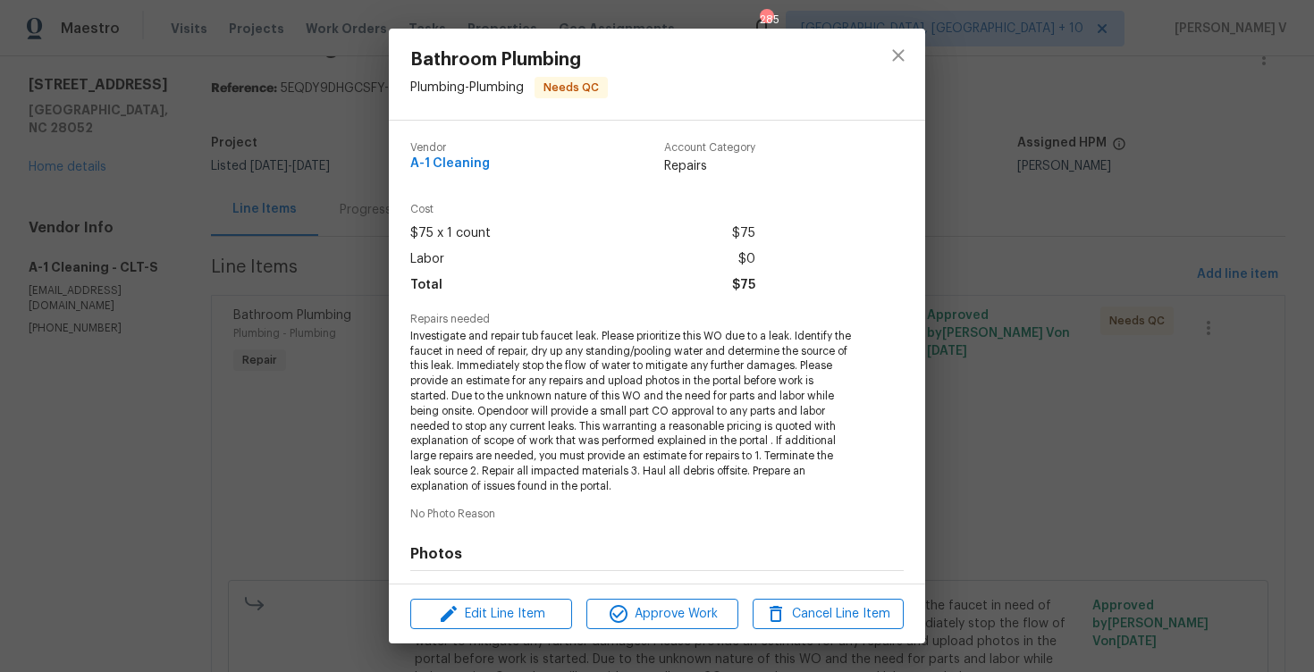
scroll to position [240, 0]
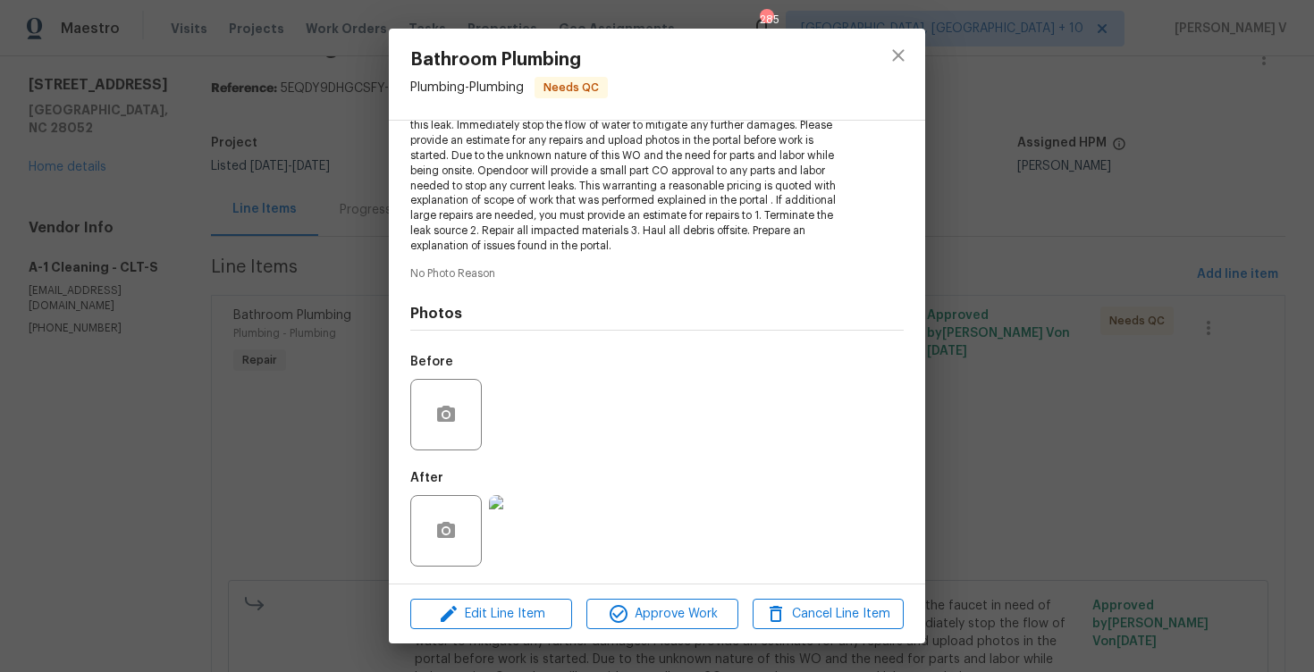
click at [507, 520] on img at bounding box center [525, 531] width 72 height 72
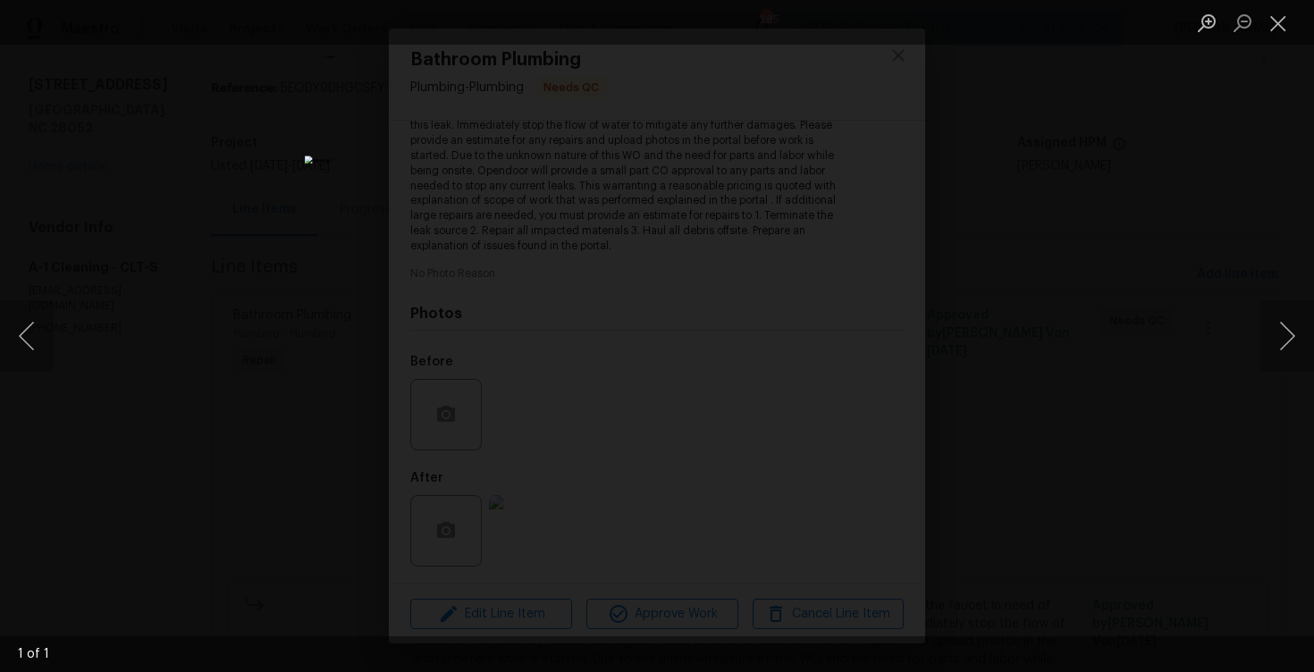
click at [852, 185] on img "Lightbox" at bounding box center [657, 336] width 704 height 360
click at [863, 198] on img "Lightbox" at bounding box center [657, 336] width 704 height 360
click at [982, 202] on div "Lightbox" at bounding box center [657, 336] width 1314 height 672
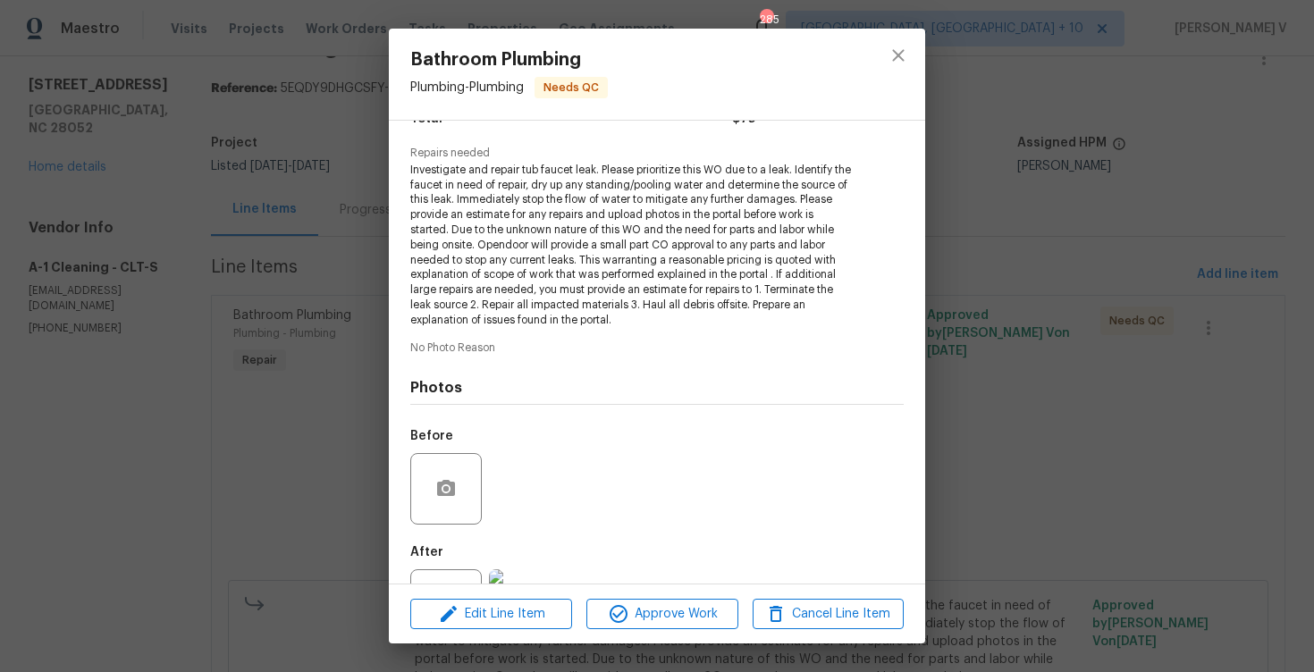
scroll to position [145, 0]
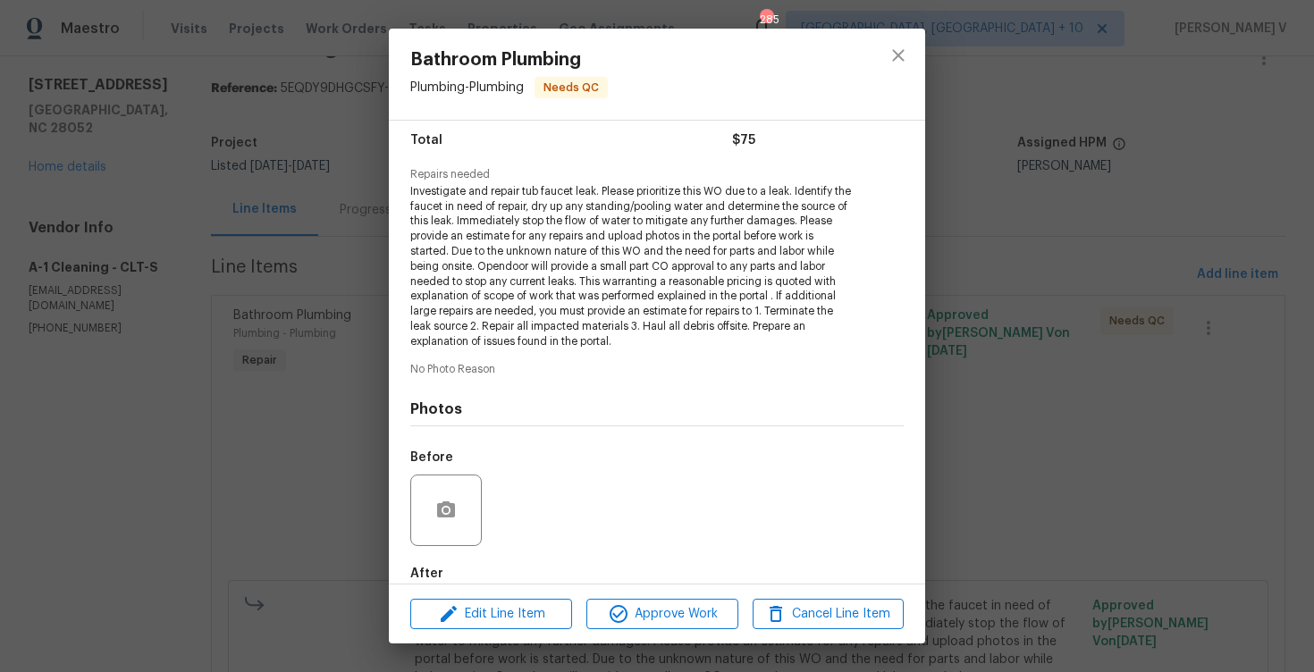
click at [249, 268] on div "Bathroom Plumbing Plumbing - Plumbing Needs QC Vendor A-1 Cleaning Account Cate…" at bounding box center [657, 336] width 1314 height 672
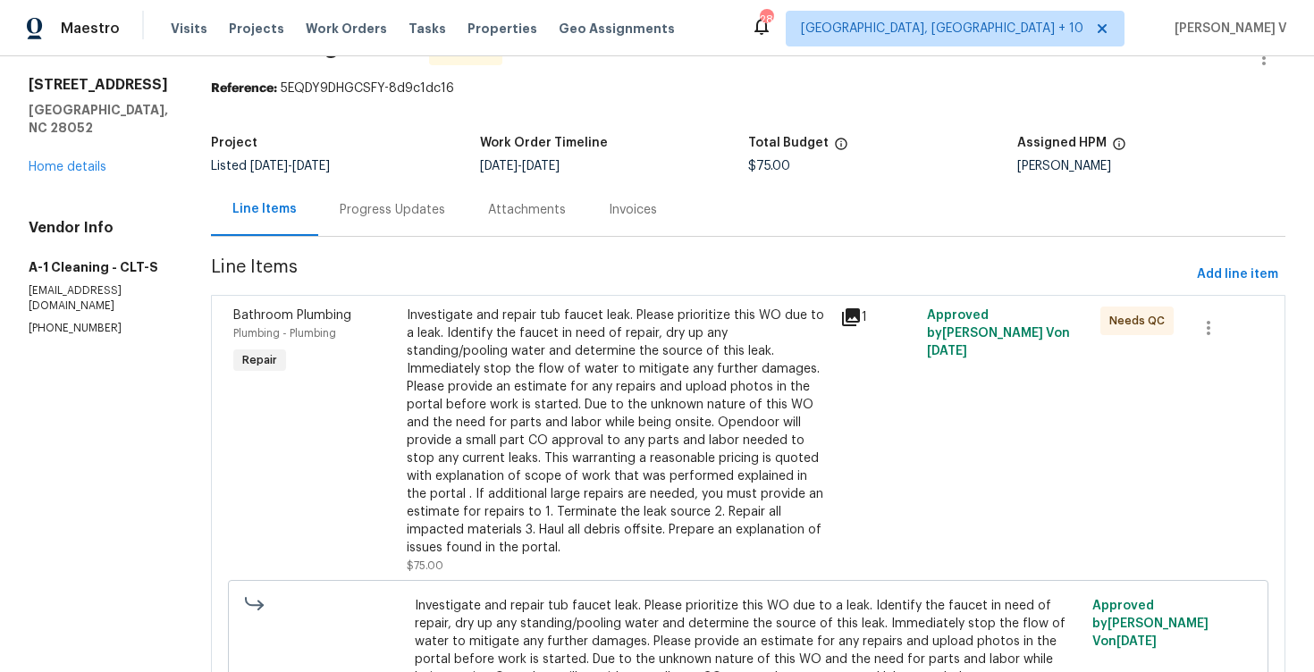
click at [358, 214] on div "Progress Updates" at bounding box center [392, 210] width 105 height 18
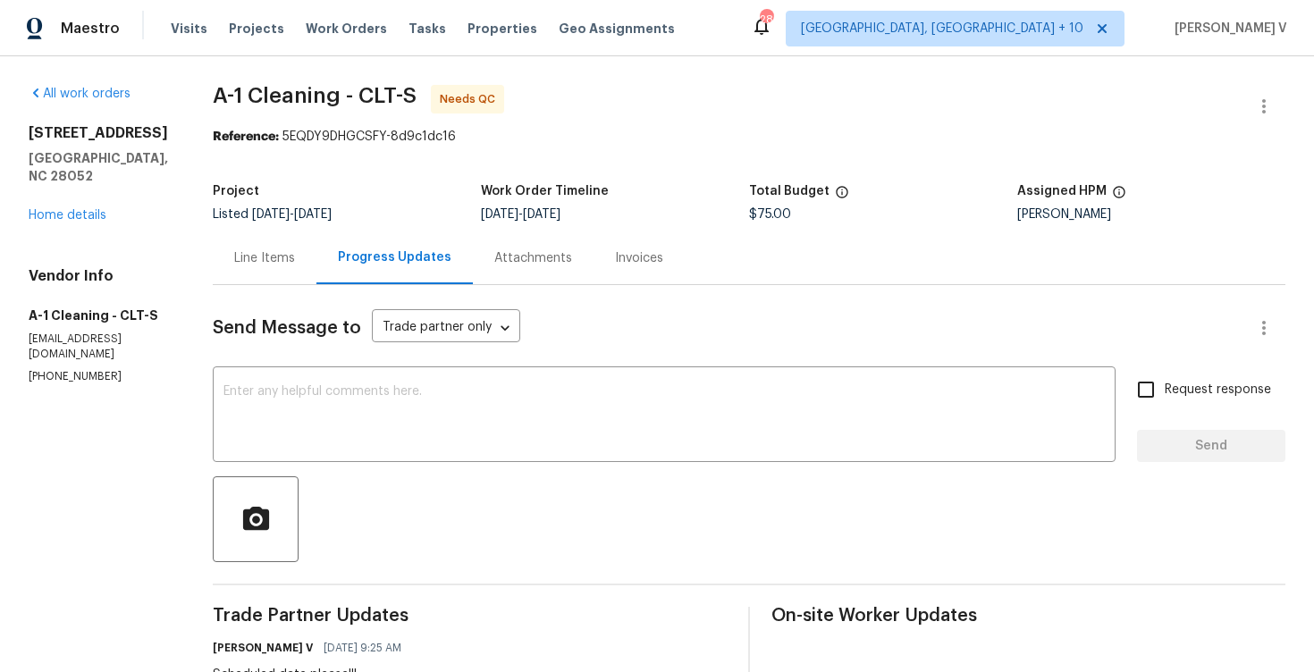
click at [234, 249] on div "Line Items" at bounding box center [264, 258] width 61 height 18
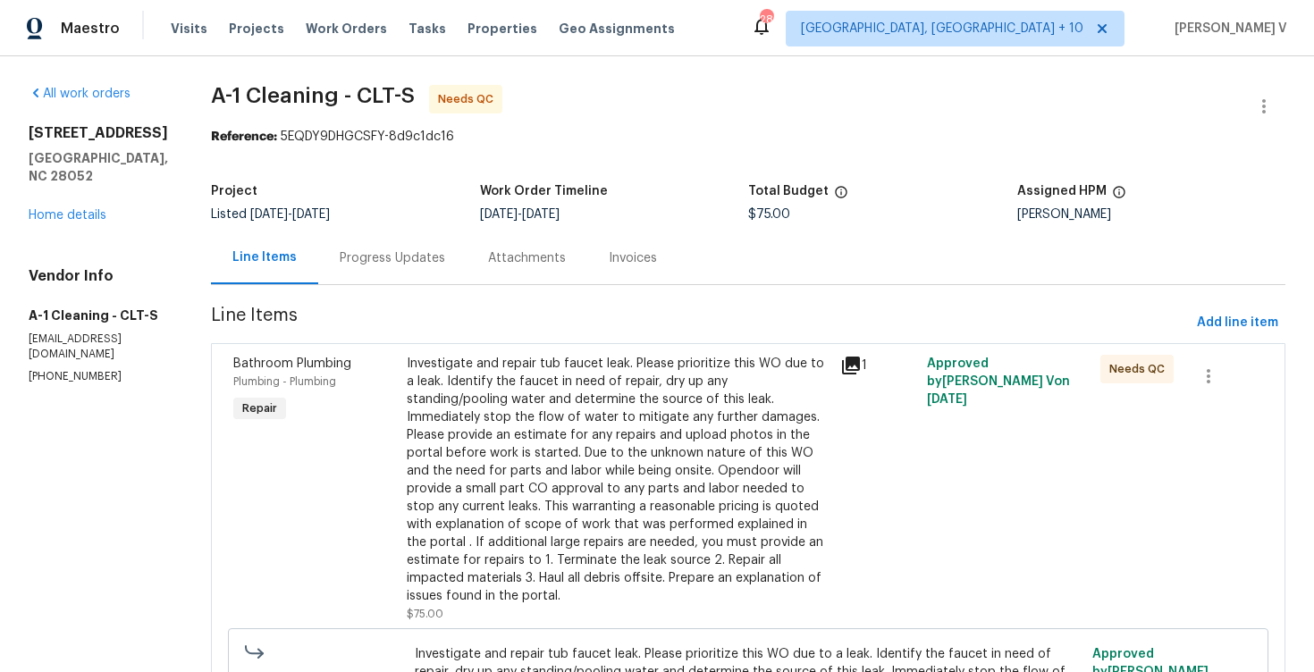
click at [630, 456] on div "Investigate and repair tub faucet leak. Please prioritize this WO due to a leak…" at bounding box center [618, 480] width 423 height 250
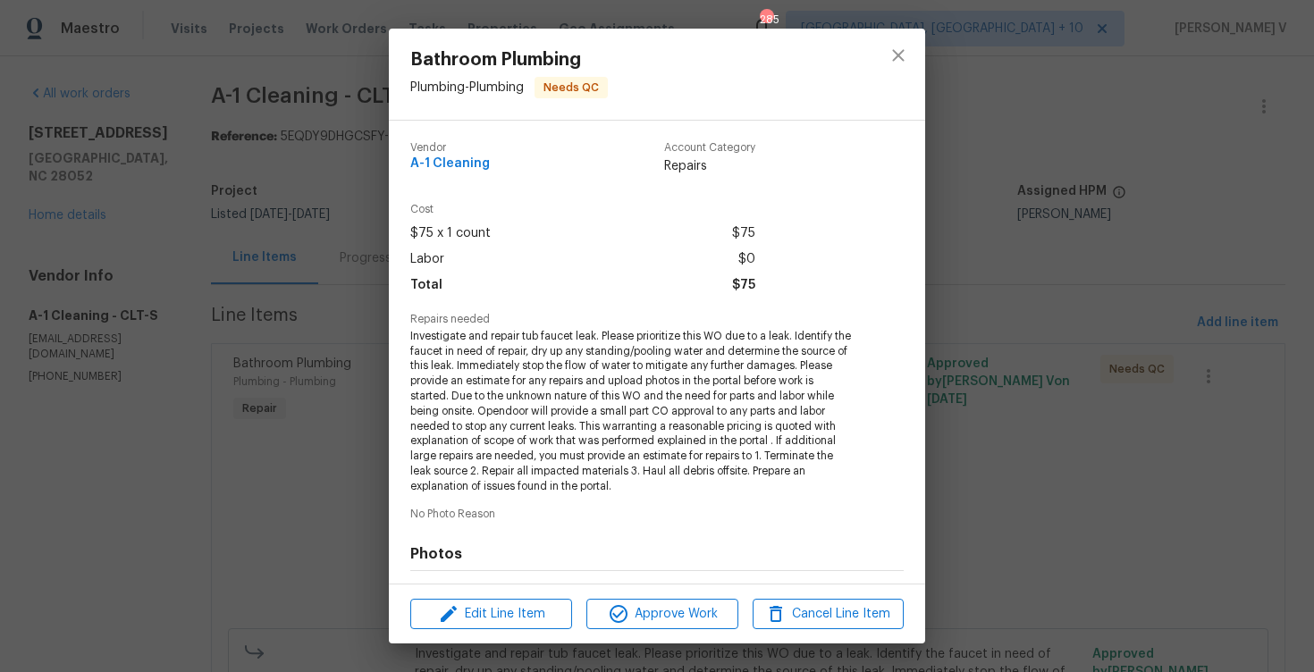
scroll to position [240, 0]
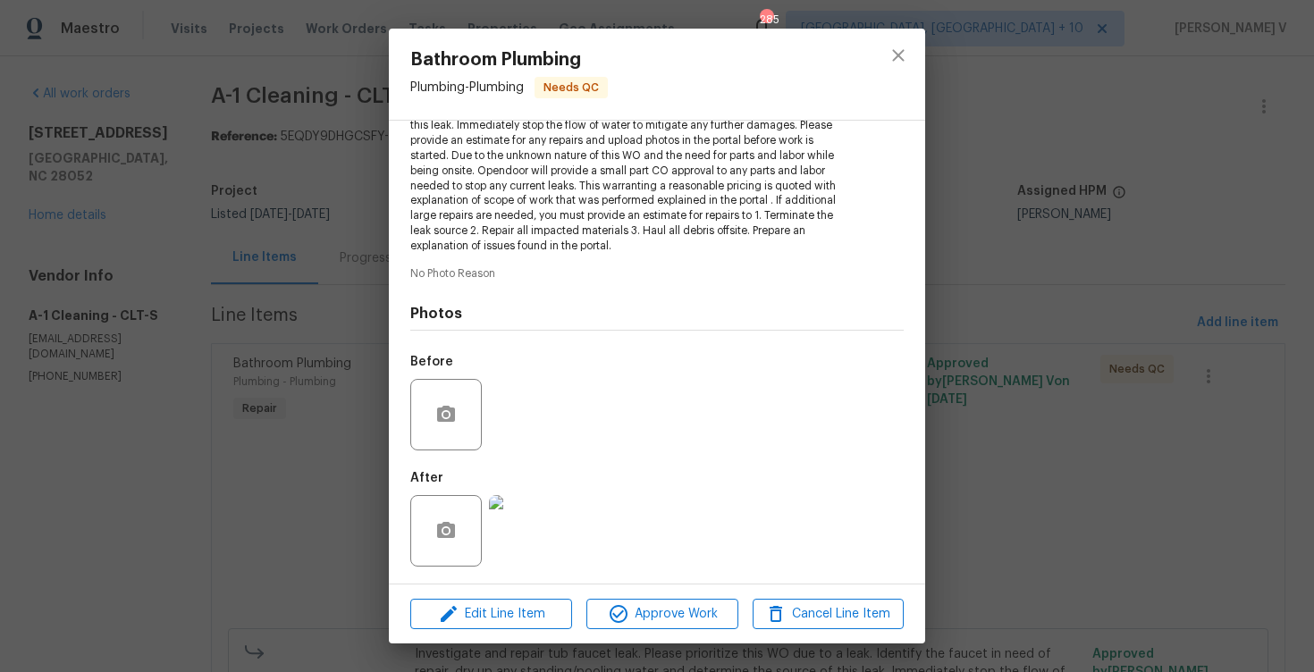
click at [543, 506] on img at bounding box center [525, 531] width 72 height 72
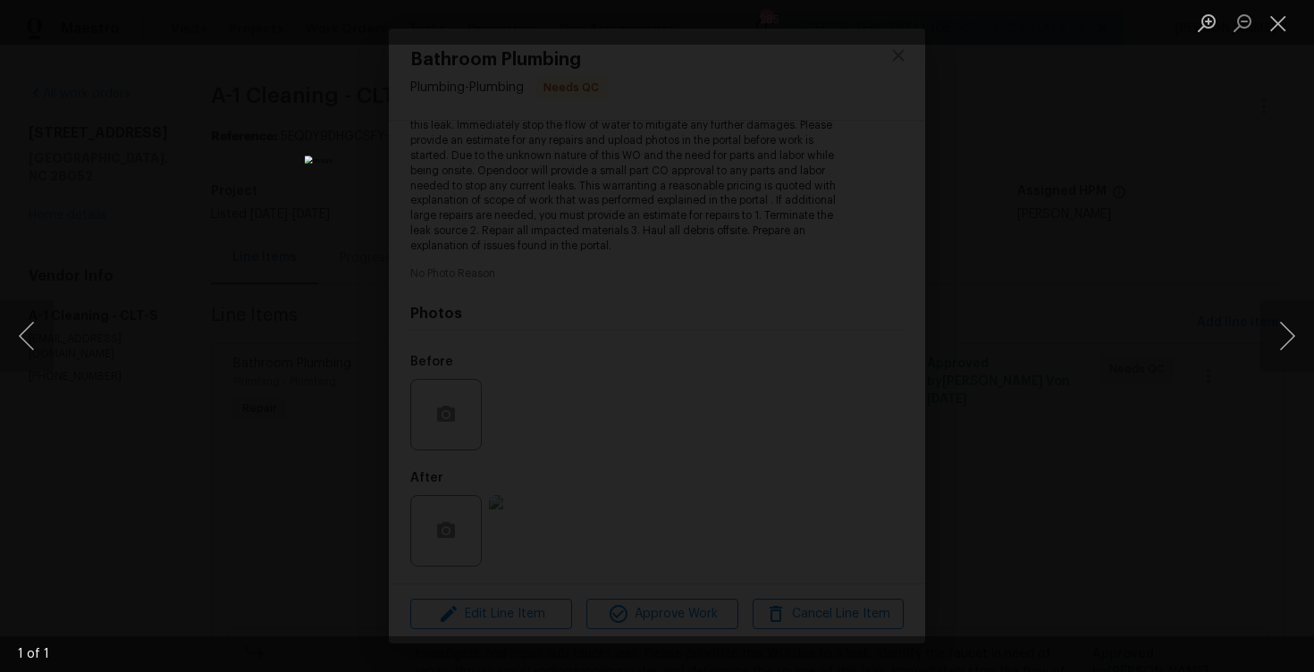
click at [1071, 250] on div "Lightbox" at bounding box center [657, 336] width 1314 height 672
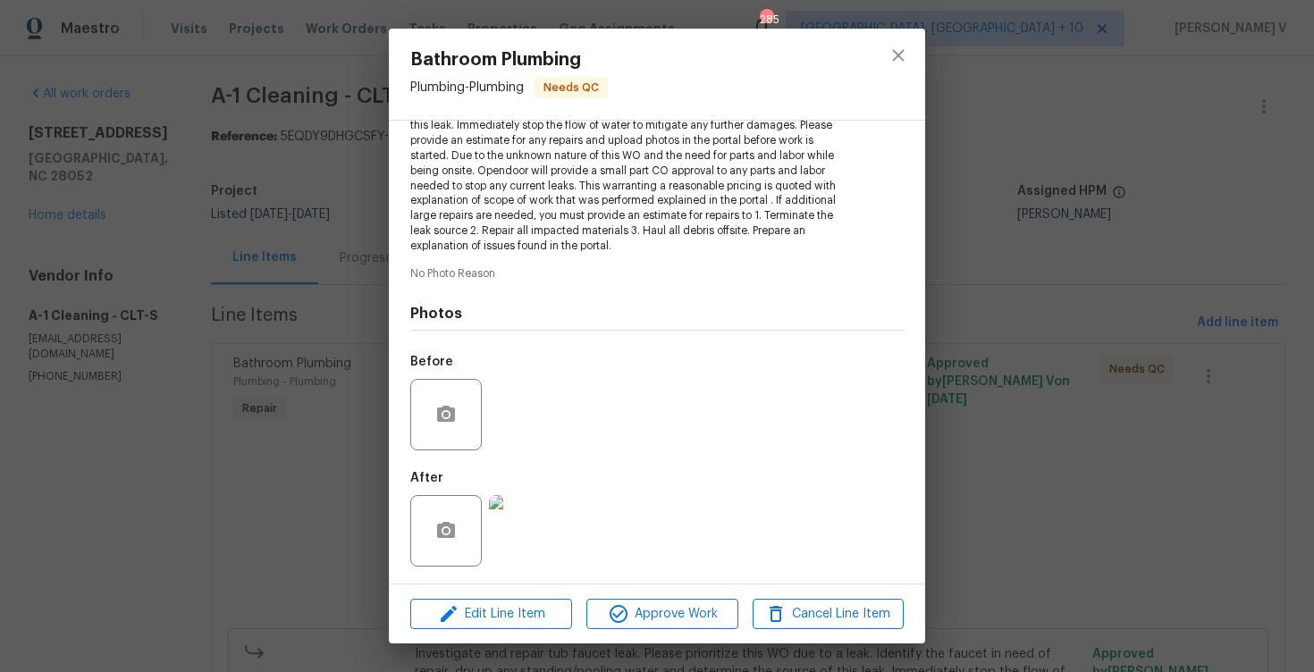
click at [511, 511] on img at bounding box center [525, 531] width 72 height 72
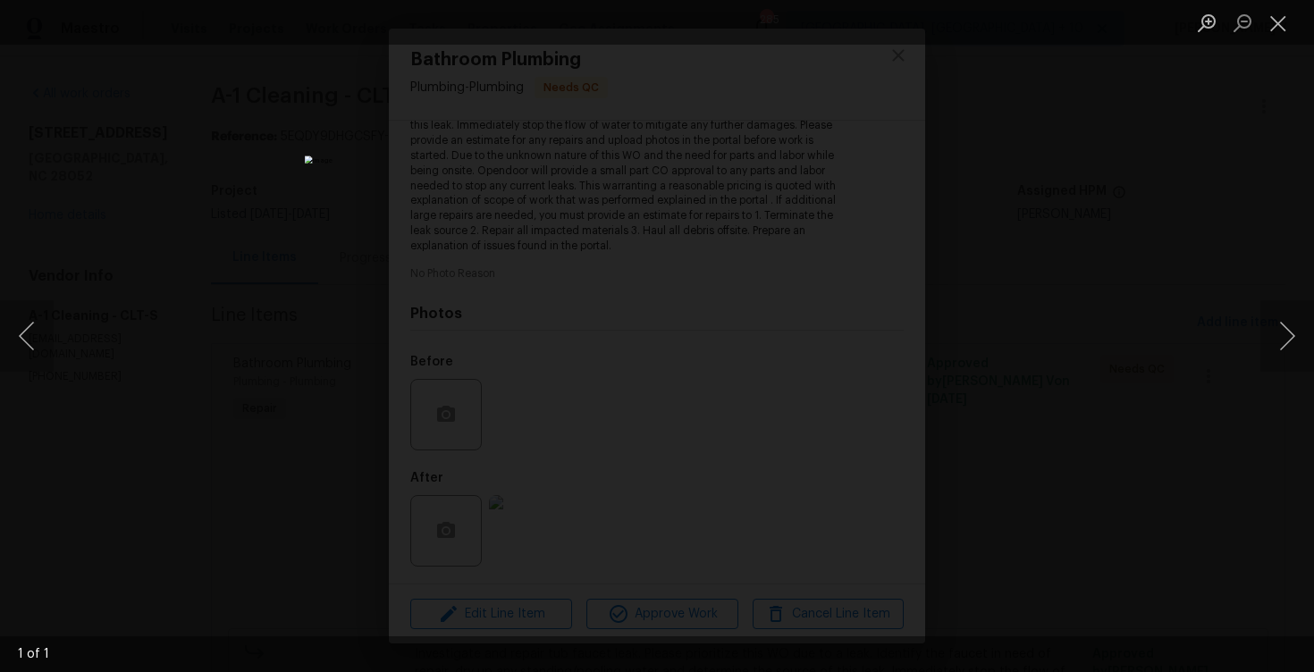
click at [1234, 269] on div "Lightbox" at bounding box center [657, 336] width 1314 height 672
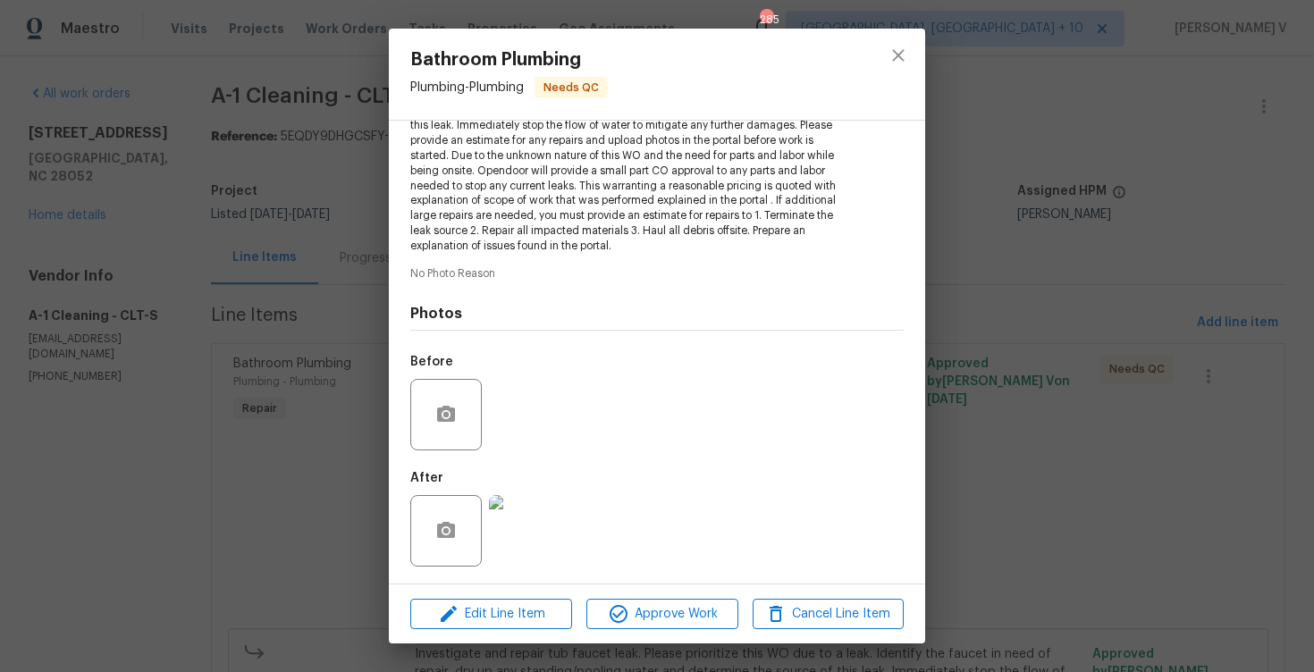
click at [1116, 257] on div "Bathroom Plumbing Plumbing - Plumbing Needs QC Vendor A-1 Cleaning Account Cate…" at bounding box center [657, 336] width 1314 height 672
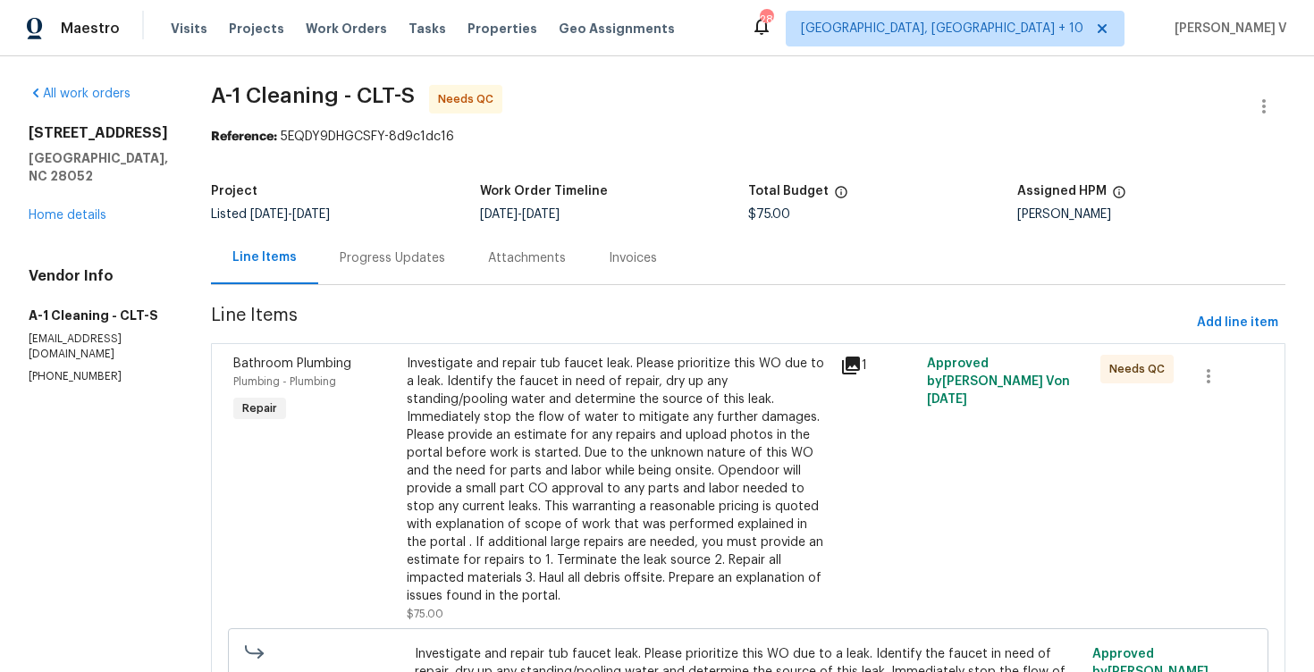
click at [392, 242] on div "Progress Updates" at bounding box center [392, 258] width 148 height 53
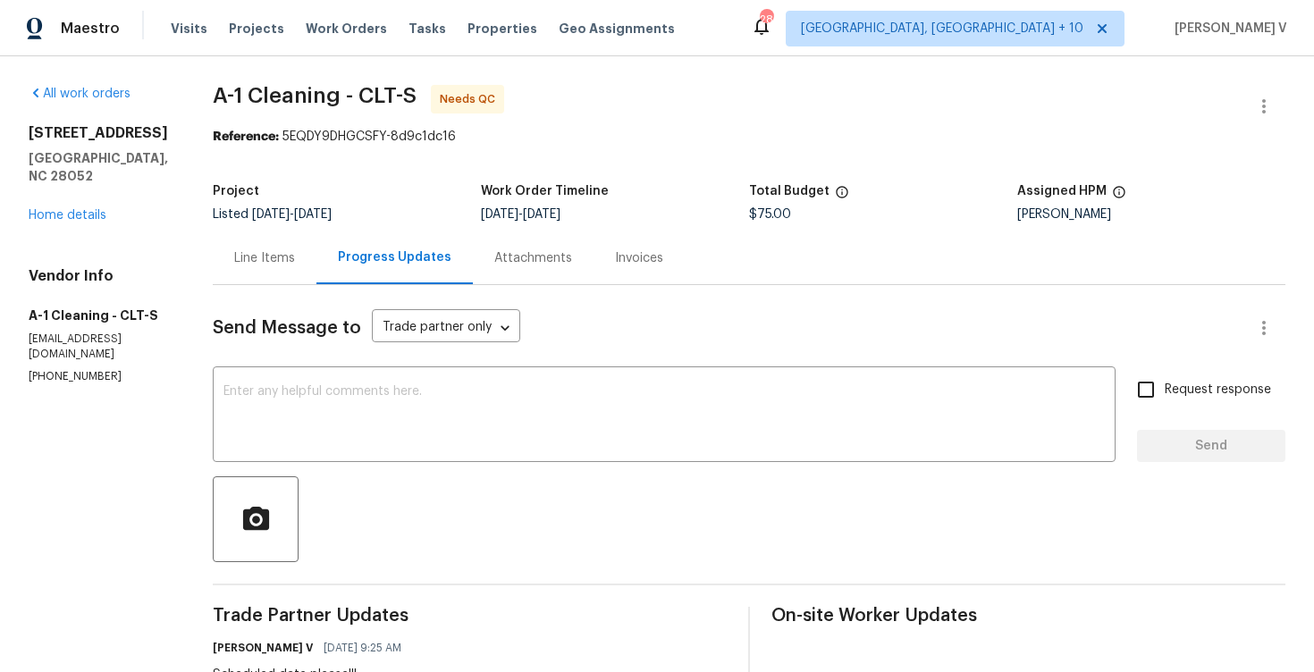
click at [412, 364] on div "Send Message to Trade partner only Trade partner only ​ x ​ Request response Se…" at bounding box center [749, 591] width 1073 height 613
click at [43, 376] on section "All work orders 4609 Cottonwood Ln Gastonia, NC 28052 Home details Vendor Info …" at bounding box center [99, 491] width 141 height 813
click at [72, 369] on section "All work orders 4609 Cottonwood Ln Gastonia, NC 28052 Home details Vendor Info …" at bounding box center [99, 491] width 141 height 813
click at [254, 383] on div "x ​" at bounding box center [664, 416] width 903 height 91
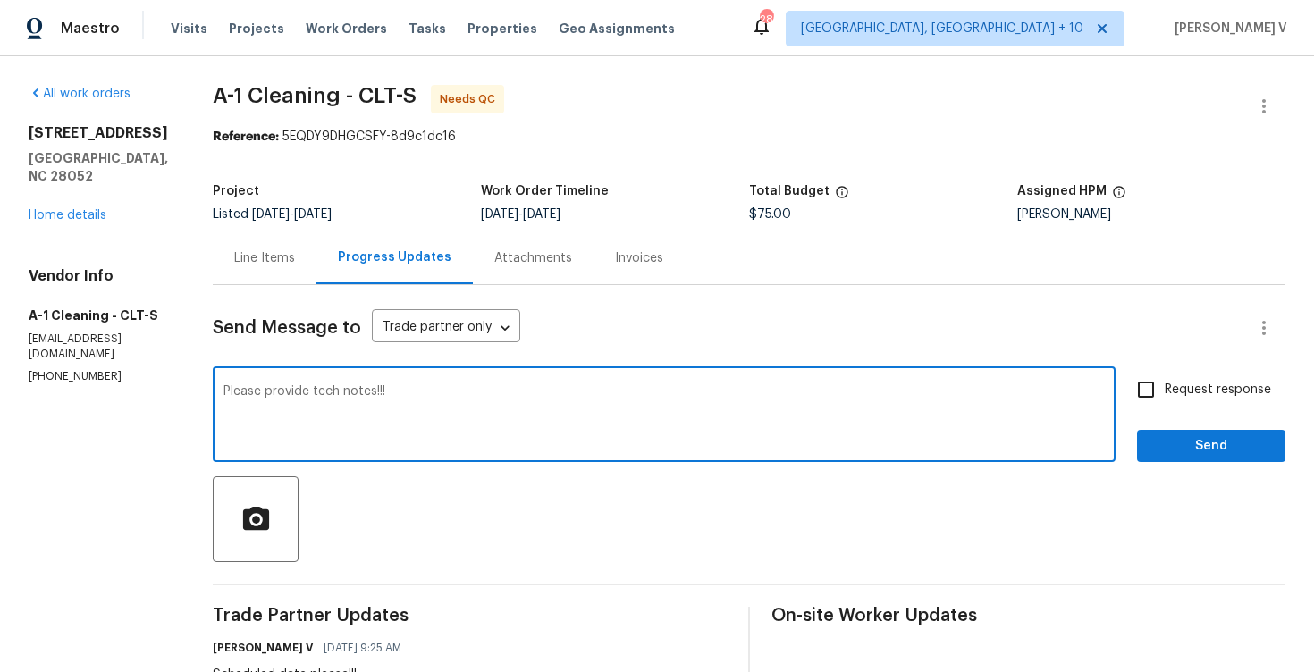
type textarea "Please provide tech notes!!!"
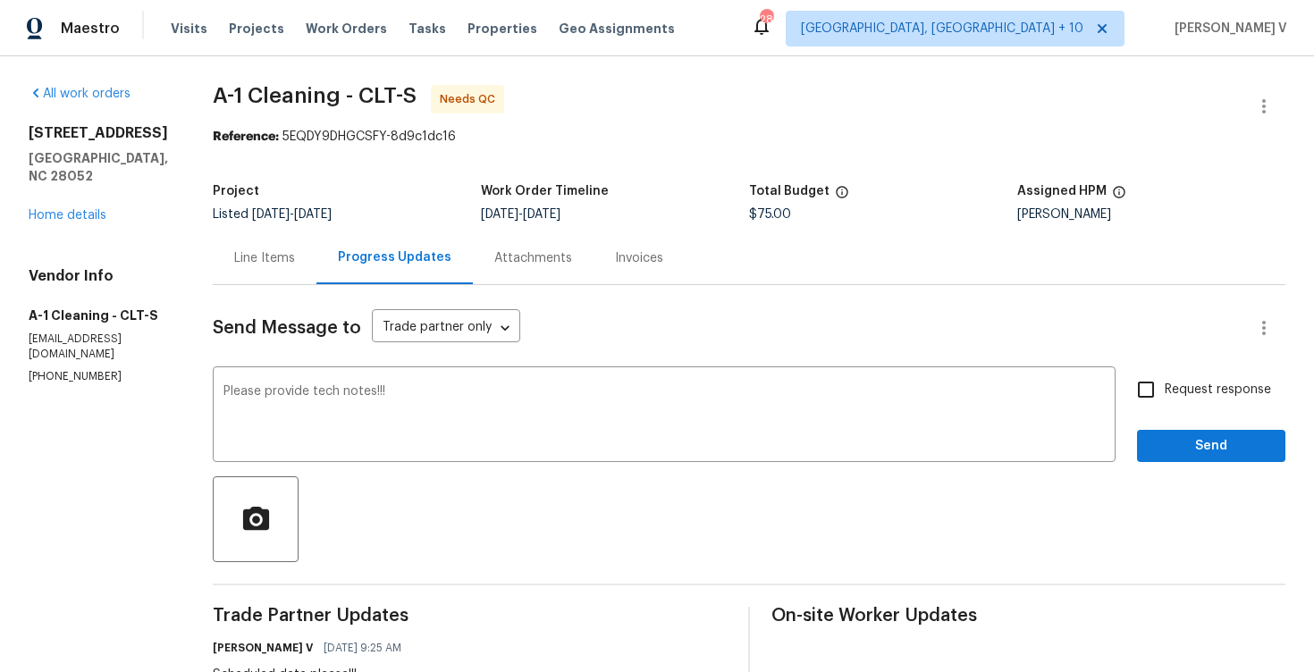
click at [1167, 395] on span "Request response" at bounding box center [1218, 390] width 106 height 19
click at [1165, 395] on input "Request response" at bounding box center [1146, 390] width 38 height 38
checkbox input "true"
click at [1182, 441] on span "Send" at bounding box center [1211, 446] width 120 height 22
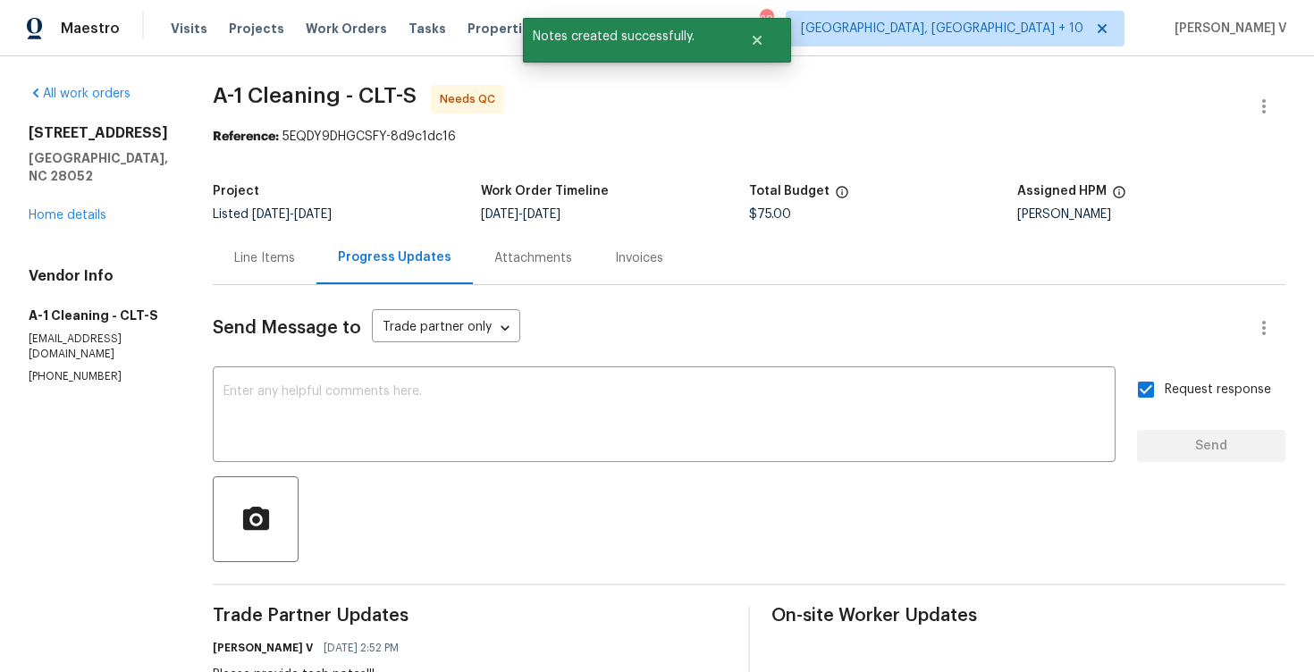
click at [71, 339] on p "a1llccleaning@gmail.com" at bounding box center [99, 347] width 141 height 30
click at [65, 353] on div "Vendor Info A-1 Cleaning - CLT-S a1llccleaning@gmail.com (828) 468-1051" at bounding box center [99, 325] width 141 height 117
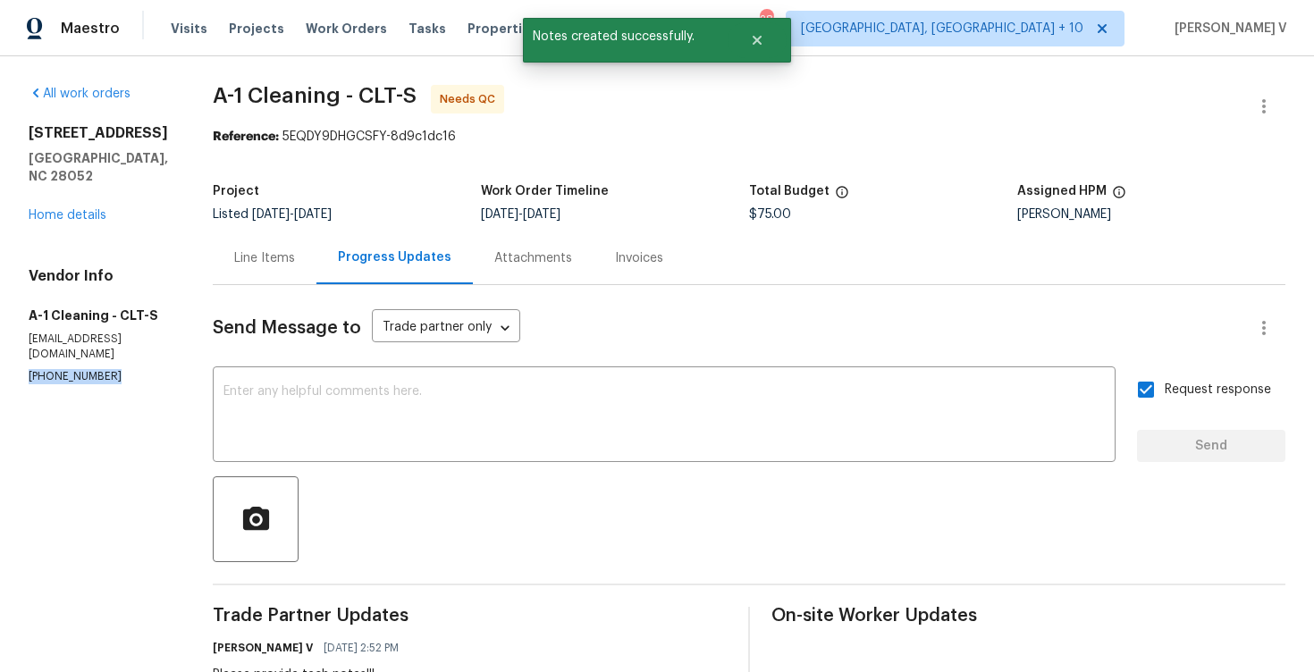
copy p "(828) 468-1051"
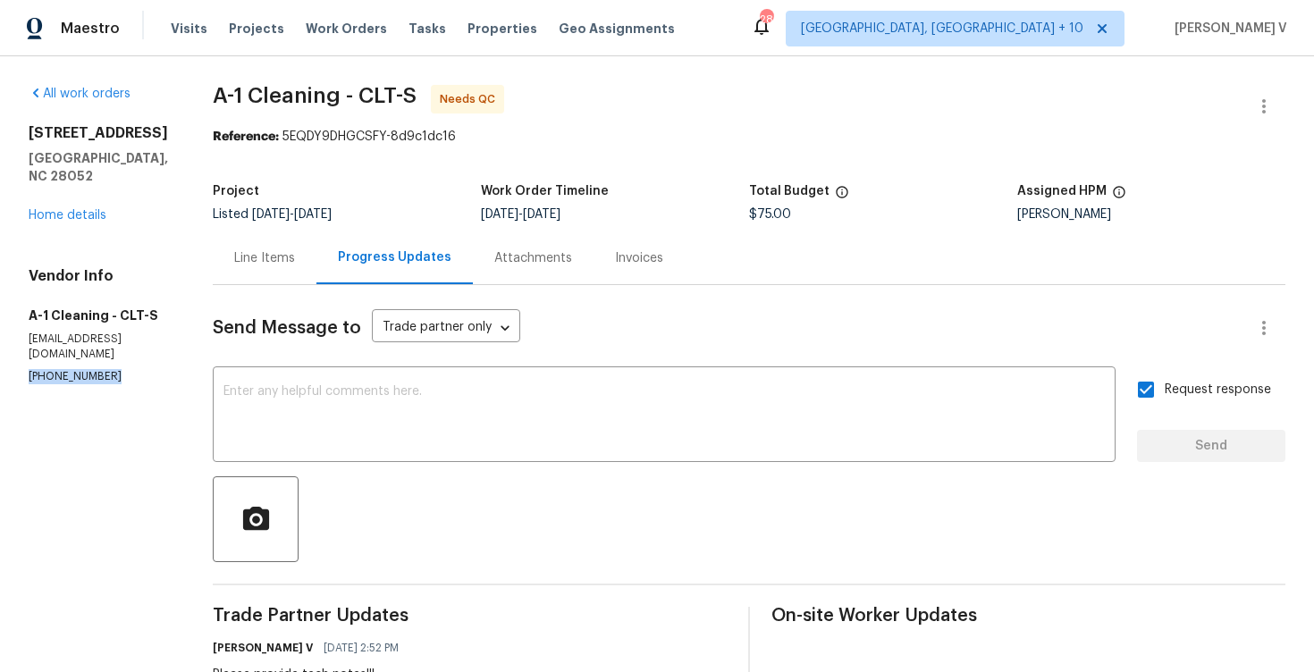
scroll to position [196, 0]
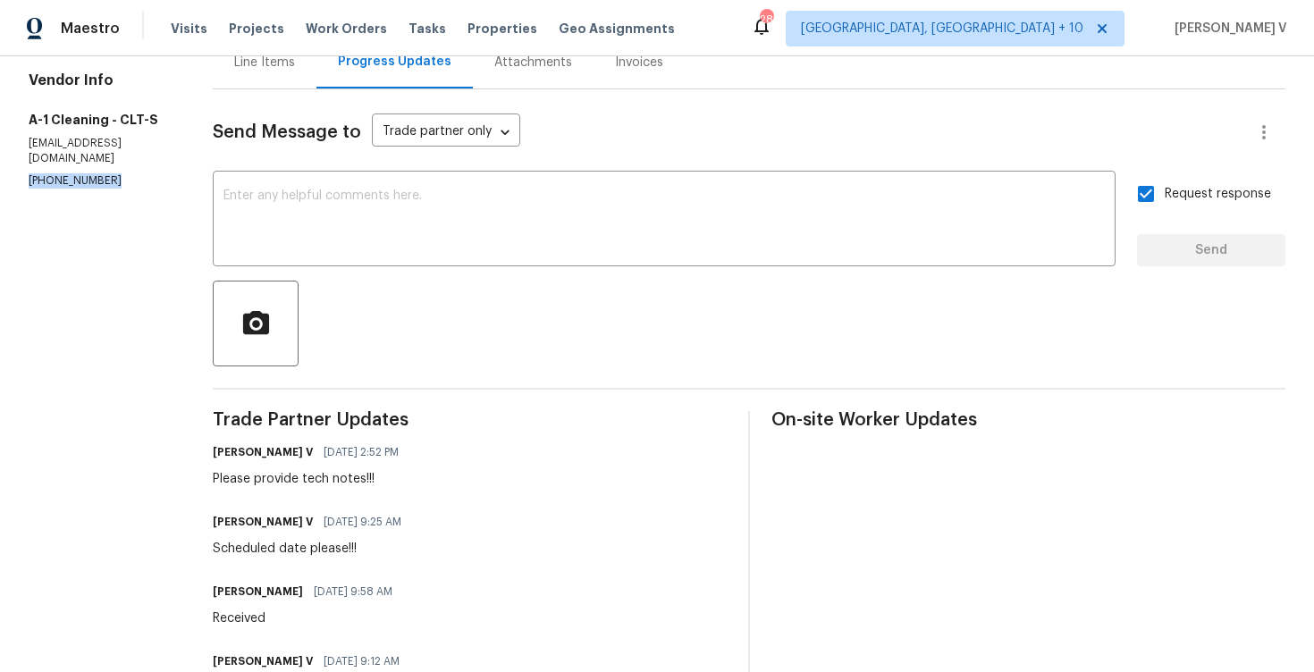
click at [228, 478] on div "Please provide tech notes!!!" at bounding box center [311, 479] width 197 height 18
copy div "Please provide tech notes!!!"
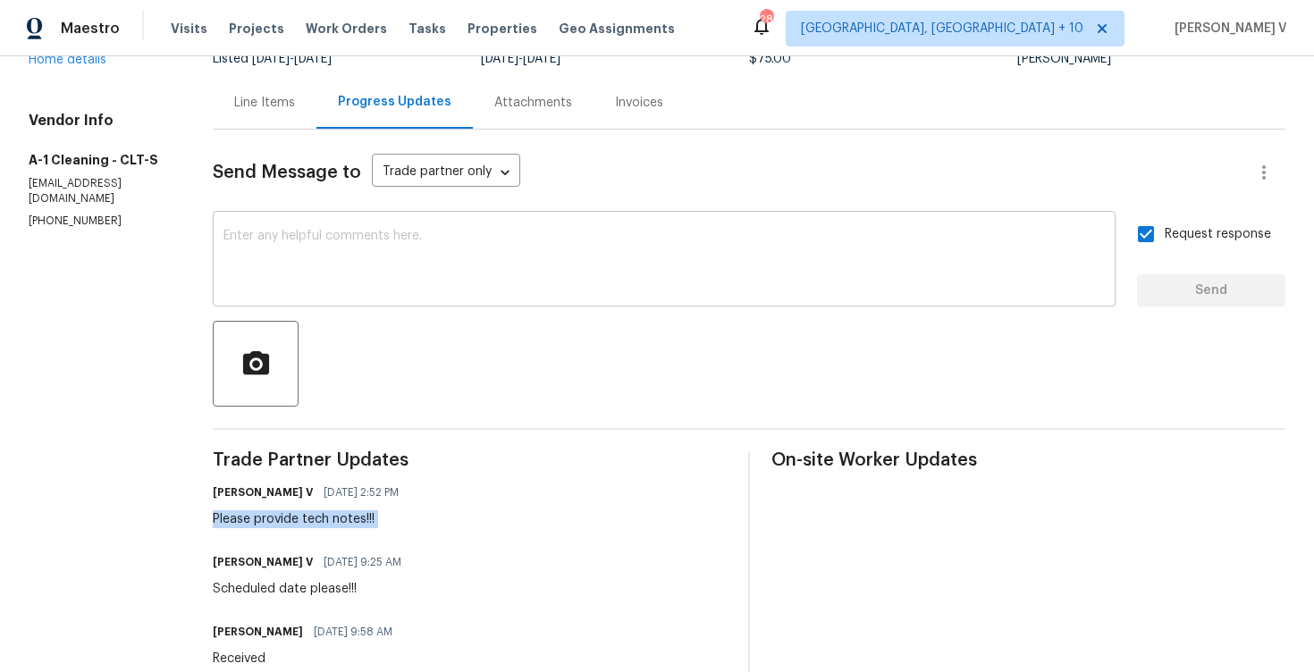
scroll to position [26, 0]
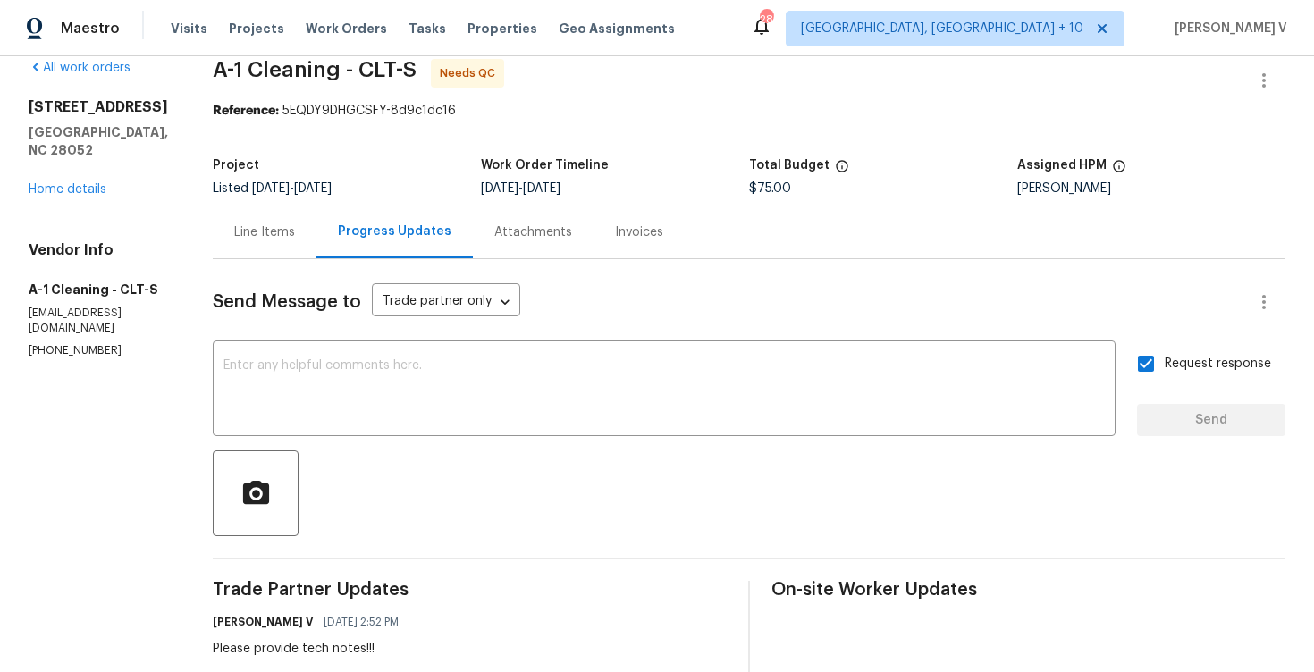
click at [289, 228] on div "Line Items" at bounding box center [265, 232] width 104 height 53
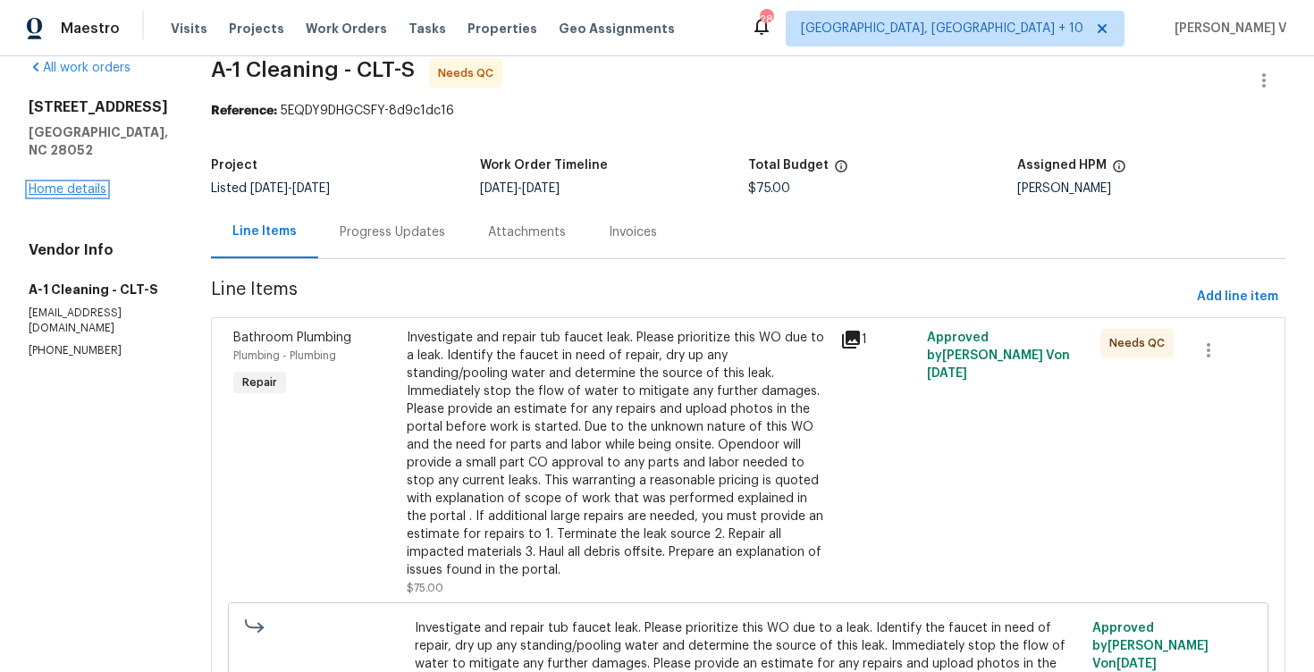
click at [43, 184] on link "Home details" at bounding box center [68, 189] width 78 height 13
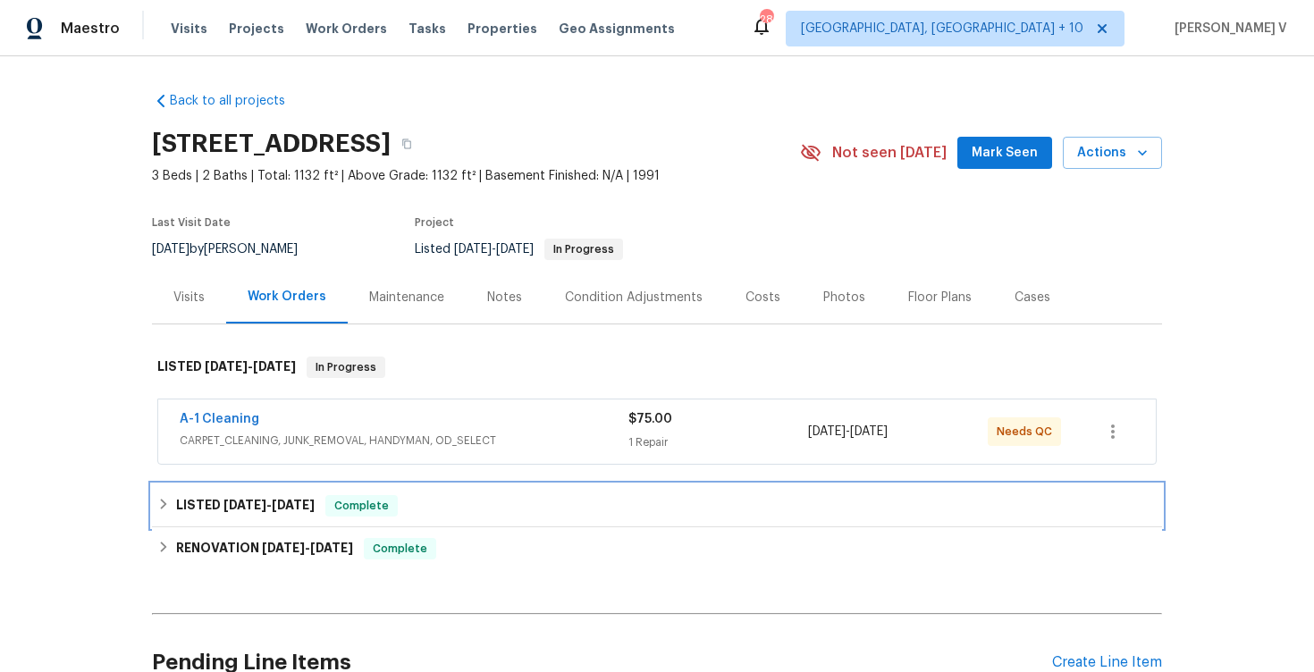
click at [308, 506] on span "8/29/25" at bounding box center [293, 505] width 43 height 13
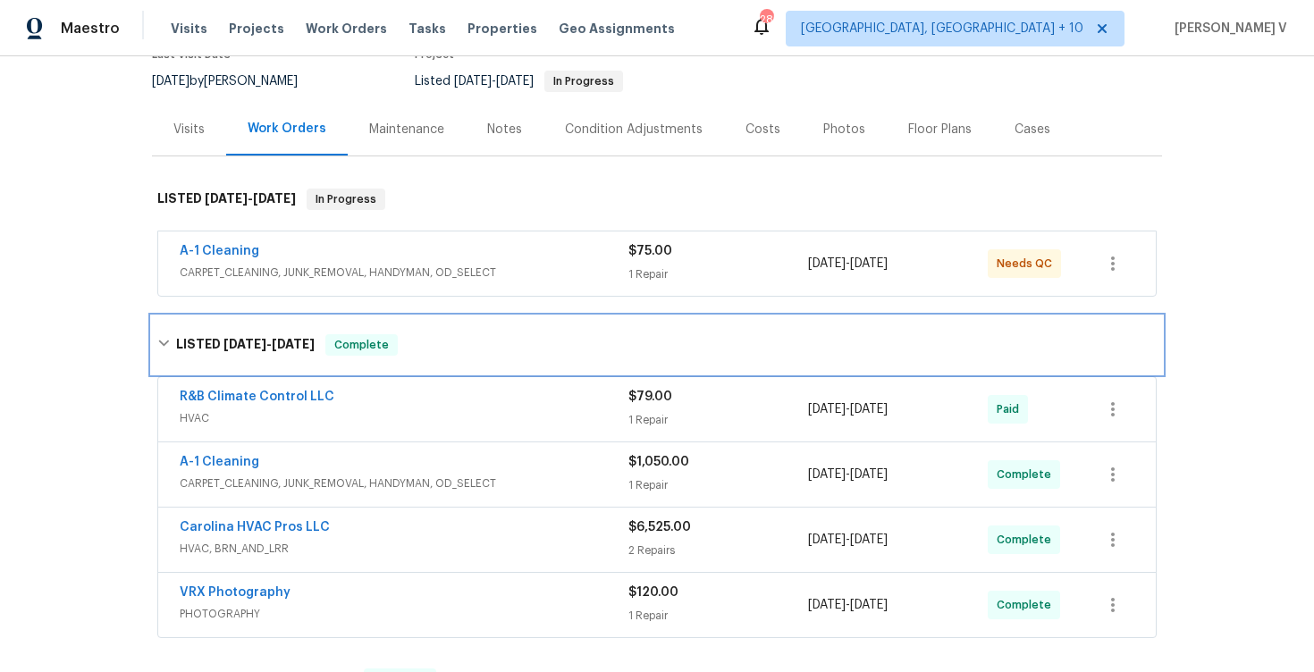
scroll to position [200, 0]
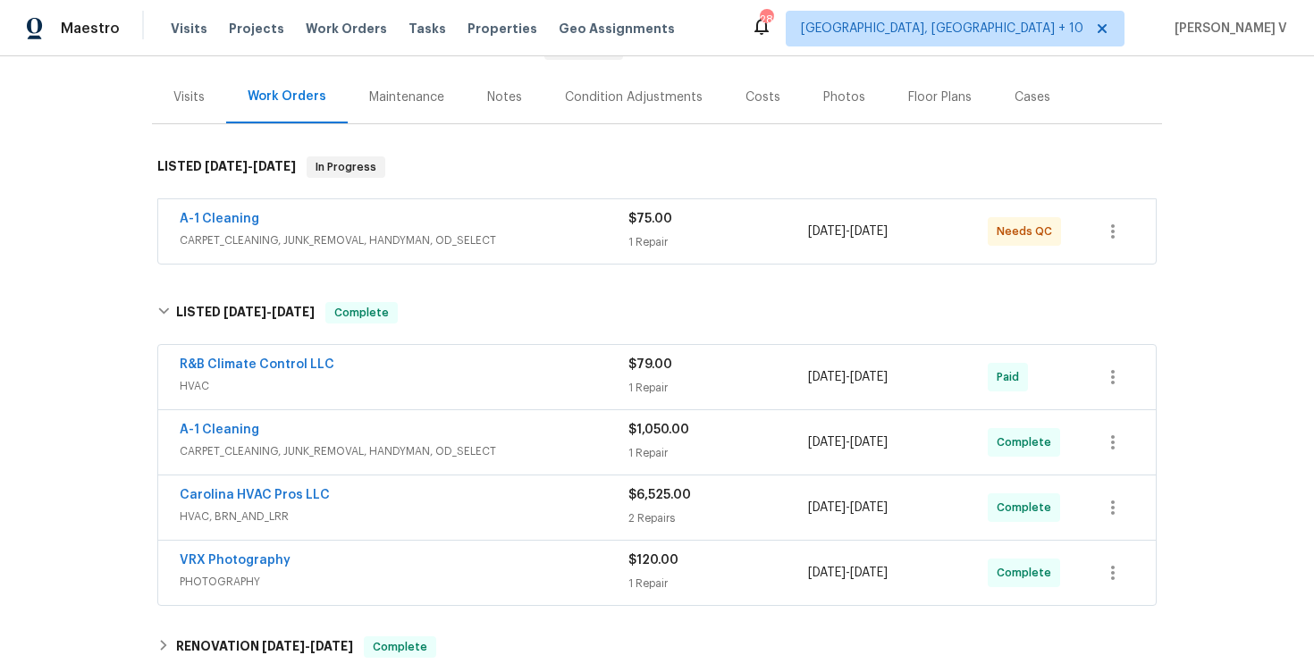
click at [441, 424] on div "A-1 Cleaning" at bounding box center [404, 431] width 449 height 21
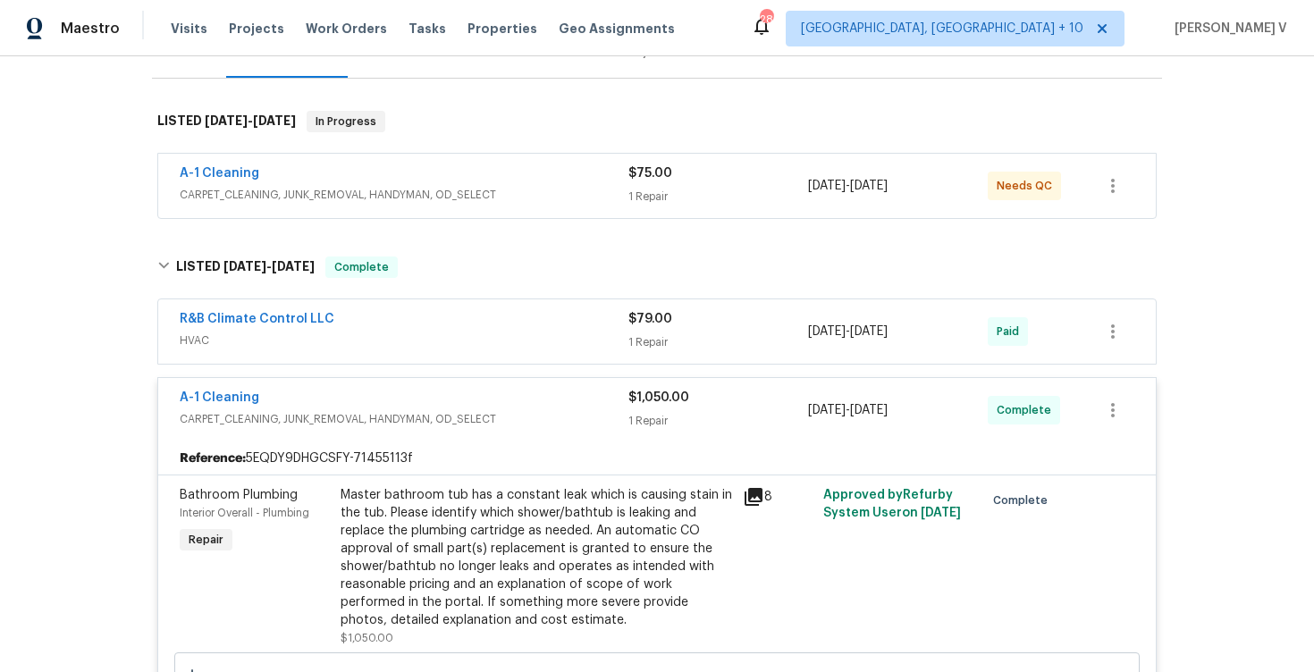
scroll to position [155, 0]
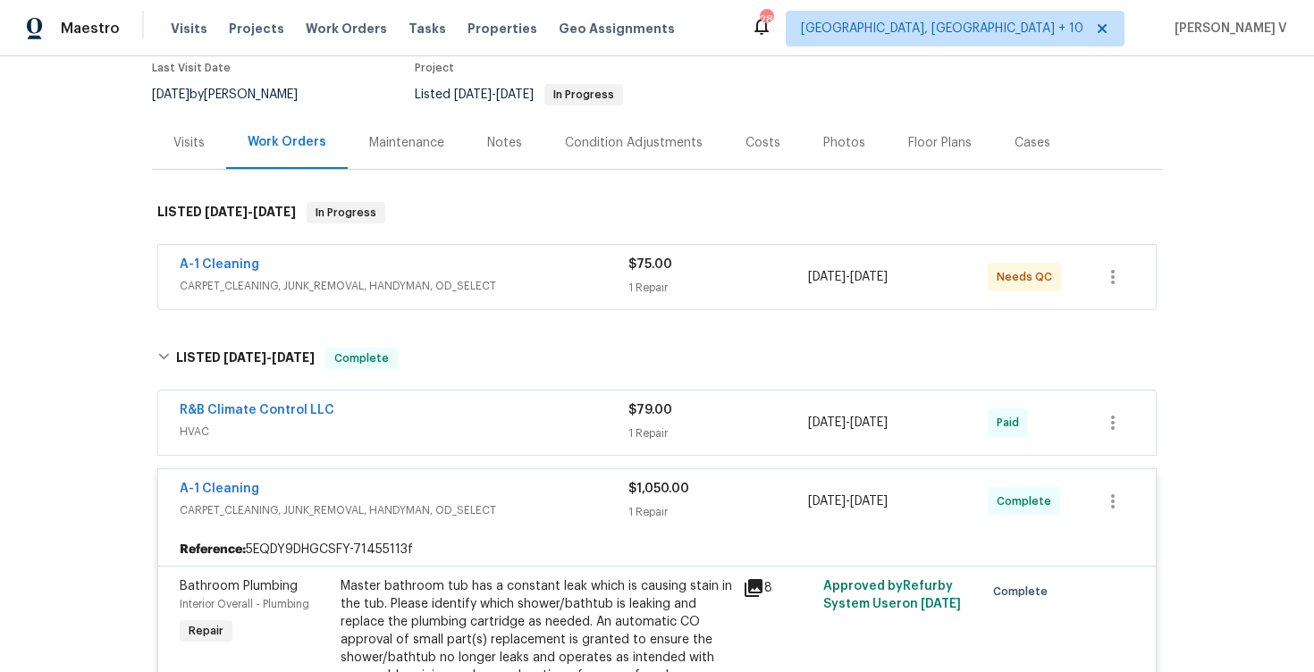
click at [436, 305] on div "A-1 Cleaning CARPET_CLEANING, JUNK_REMOVAL, HANDYMAN, OD_SELECT $75.00 1 Repair…" at bounding box center [657, 277] width 998 height 64
click at [386, 278] on span "CARPET_CLEANING, JUNK_REMOVAL, HANDYMAN, OD_SELECT" at bounding box center [404, 286] width 449 height 18
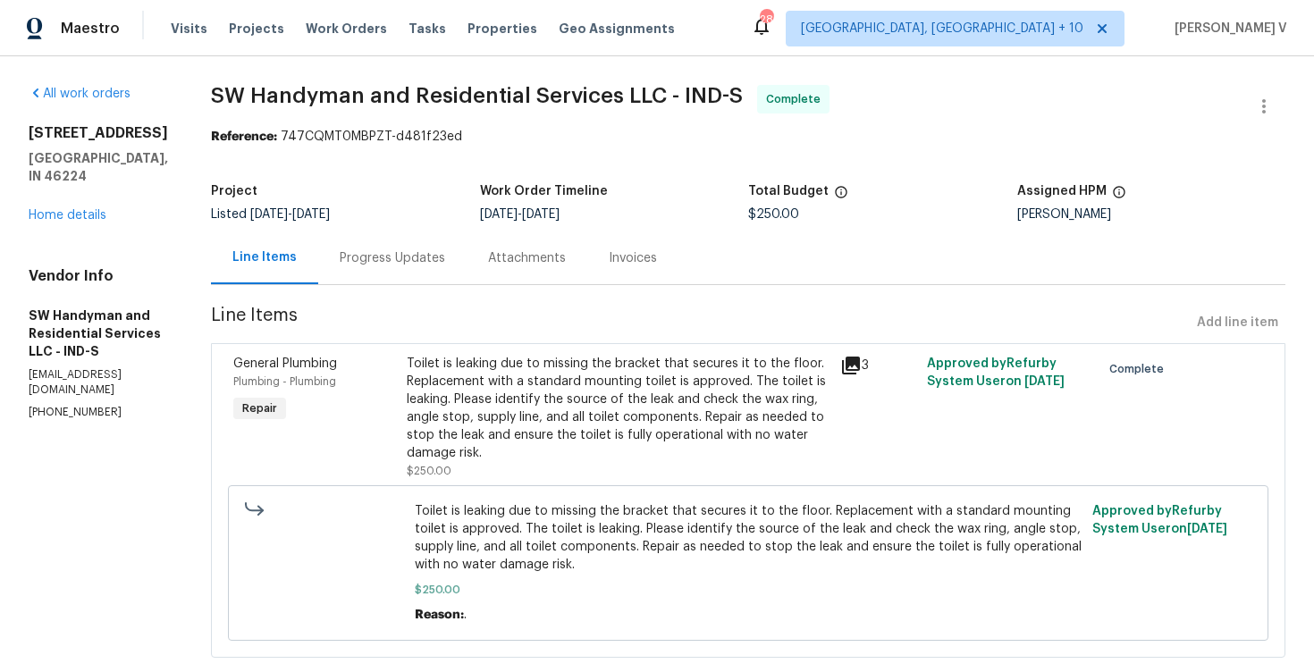
click at [441, 246] on div "Progress Updates" at bounding box center [392, 258] width 148 height 53
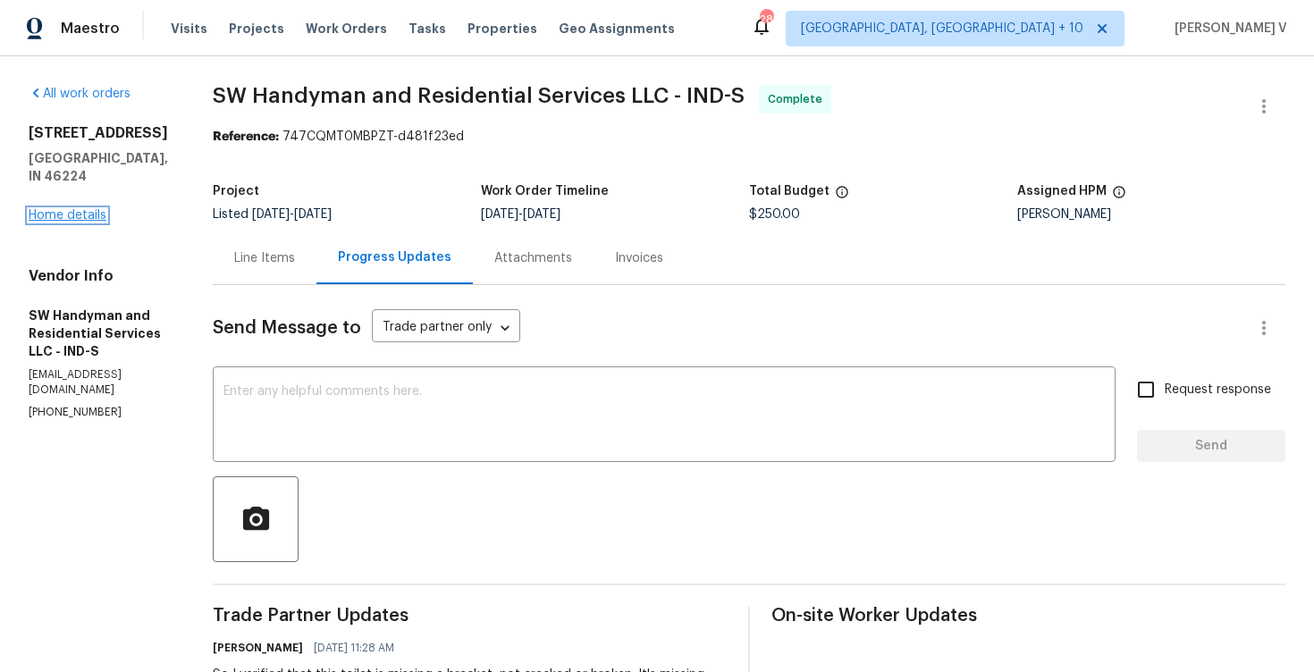
click at [76, 209] on link "Home details" at bounding box center [68, 215] width 78 height 13
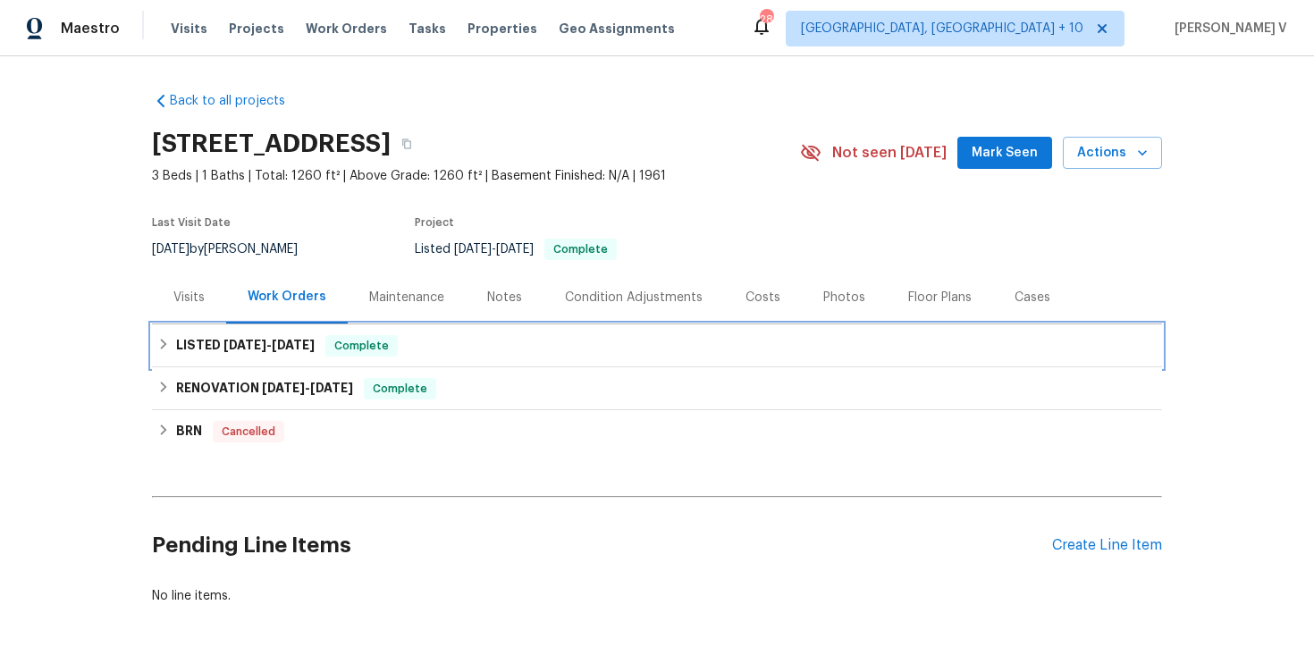
click at [287, 344] on span "9/2/25" at bounding box center [293, 345] width 43 height 13
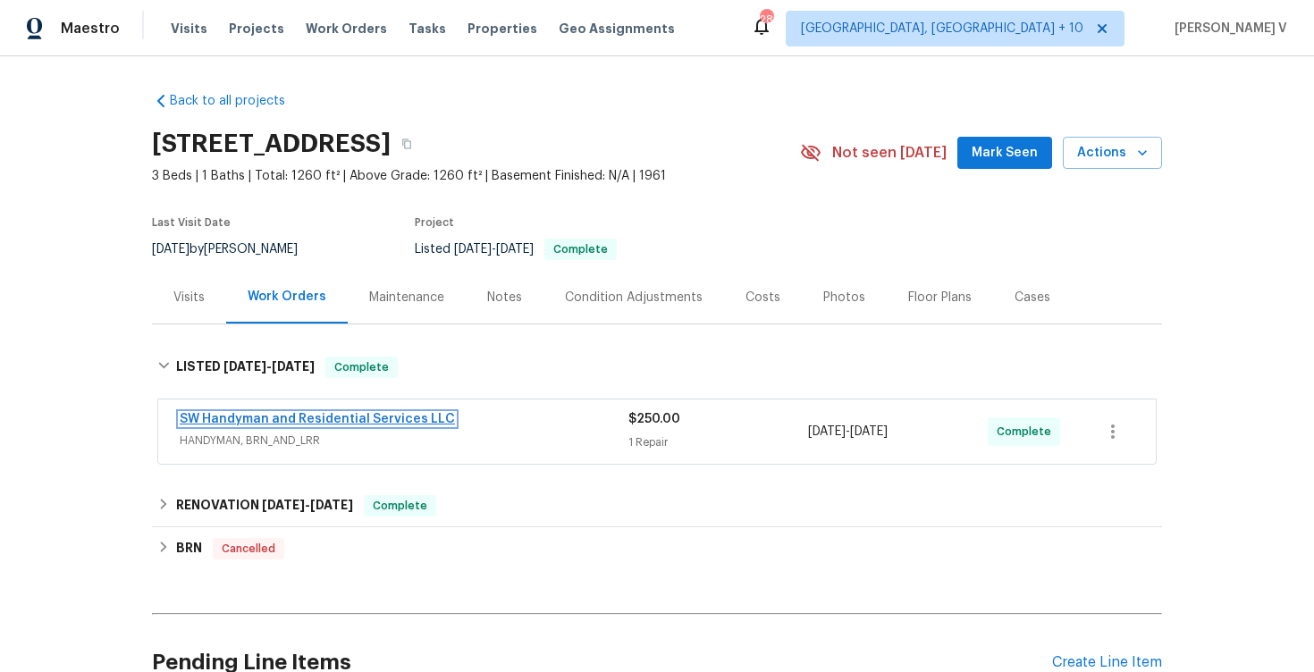
click at [271, 419] on link "SW Handyman and Residential Services LLC" at bounding box center [317, 419] width 275 height 13
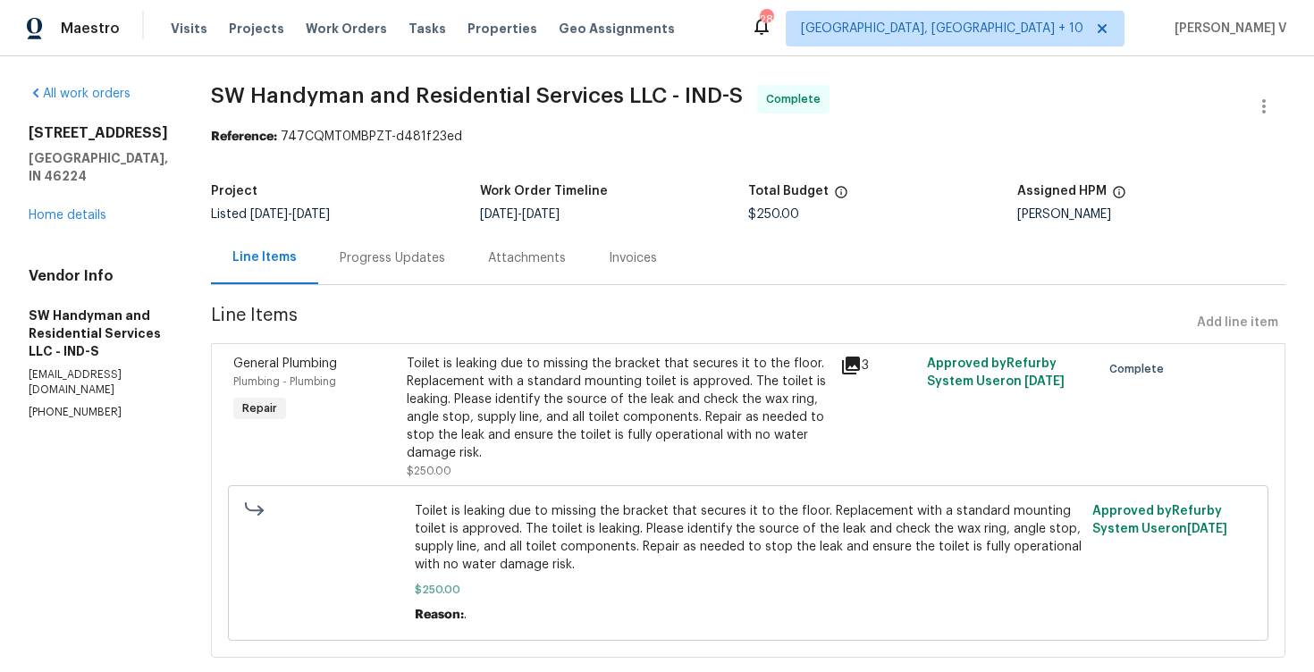
click at [396, 258] on div "Progress Updates" at bounding box center [392, 258] width 105 height 18
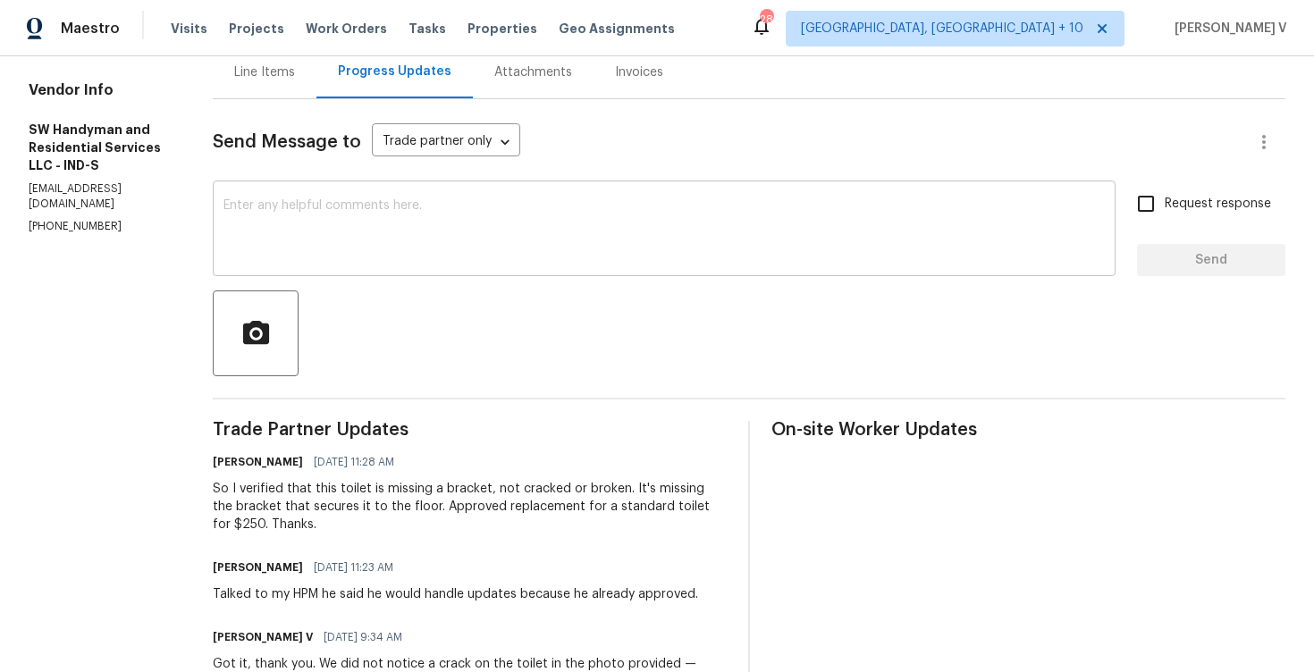
scroll to position [188, 0]
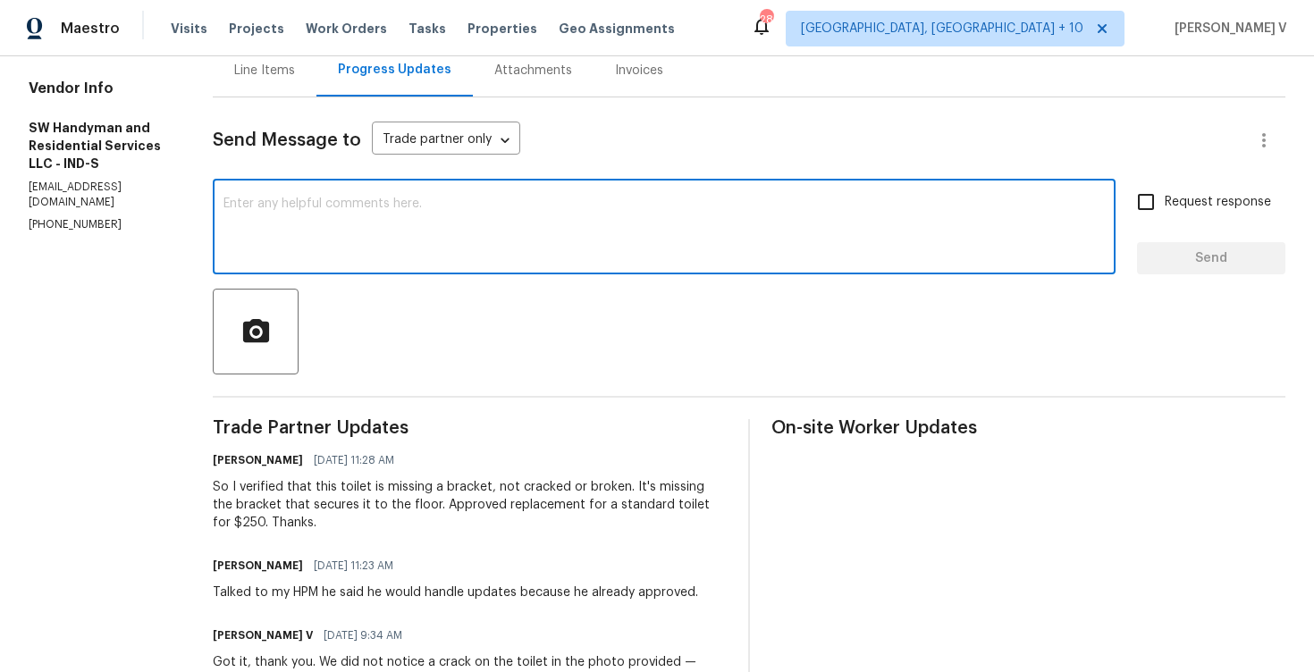
click at [318, 223] on textarea at bounding box center [663, 229] width 881 height 63
type textarea "Noted. Thanks."
click at [1214, 277] on div "Send Message to Trade partner only Trade partner only ​ Noted. Thanks. x ​ Requ…" at bounding box center [749, 604] width 1073 height 1015
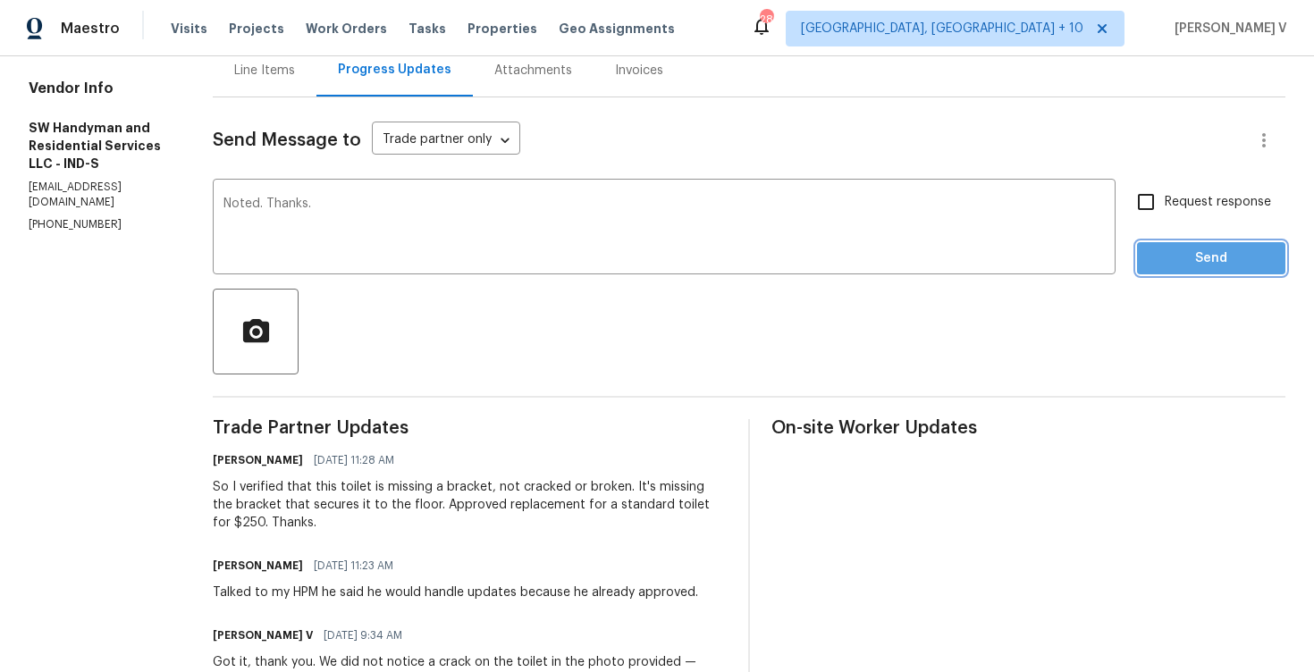
click at [1214, 271] on button "Send" at bounding box center [1211, 258] width 148 height 33
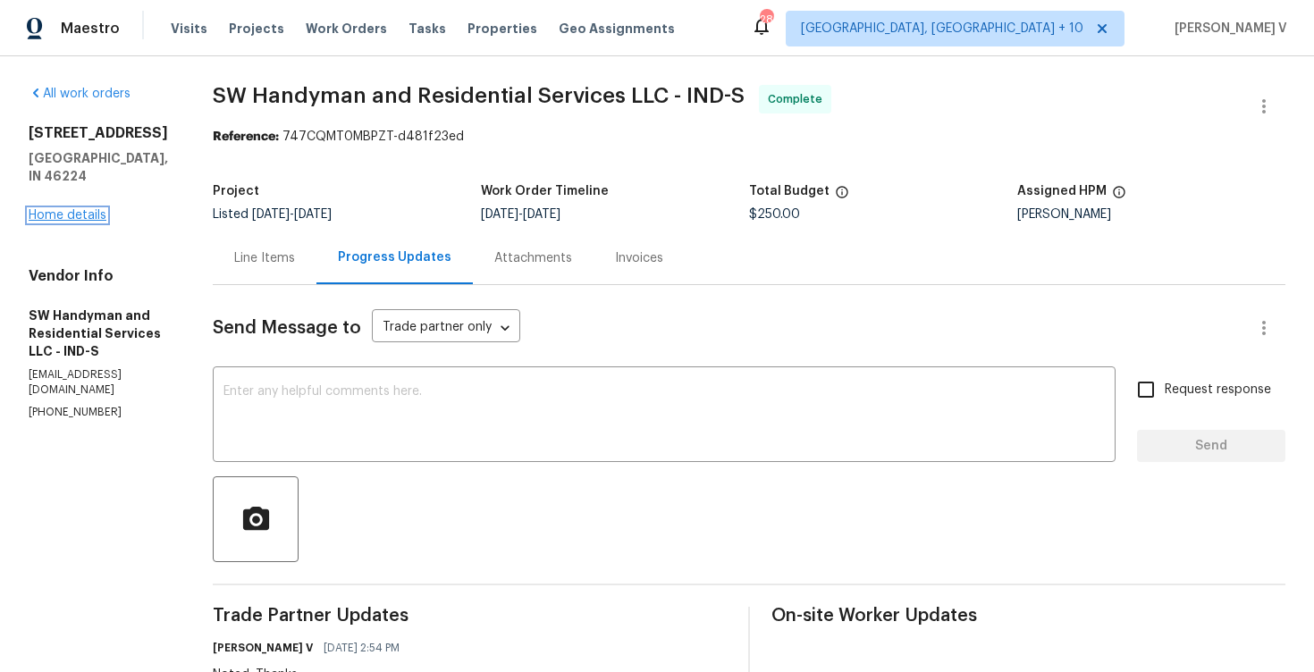
click at [83, 209] on link "Home details" at bounding box center [68, 215] width 78 height 13
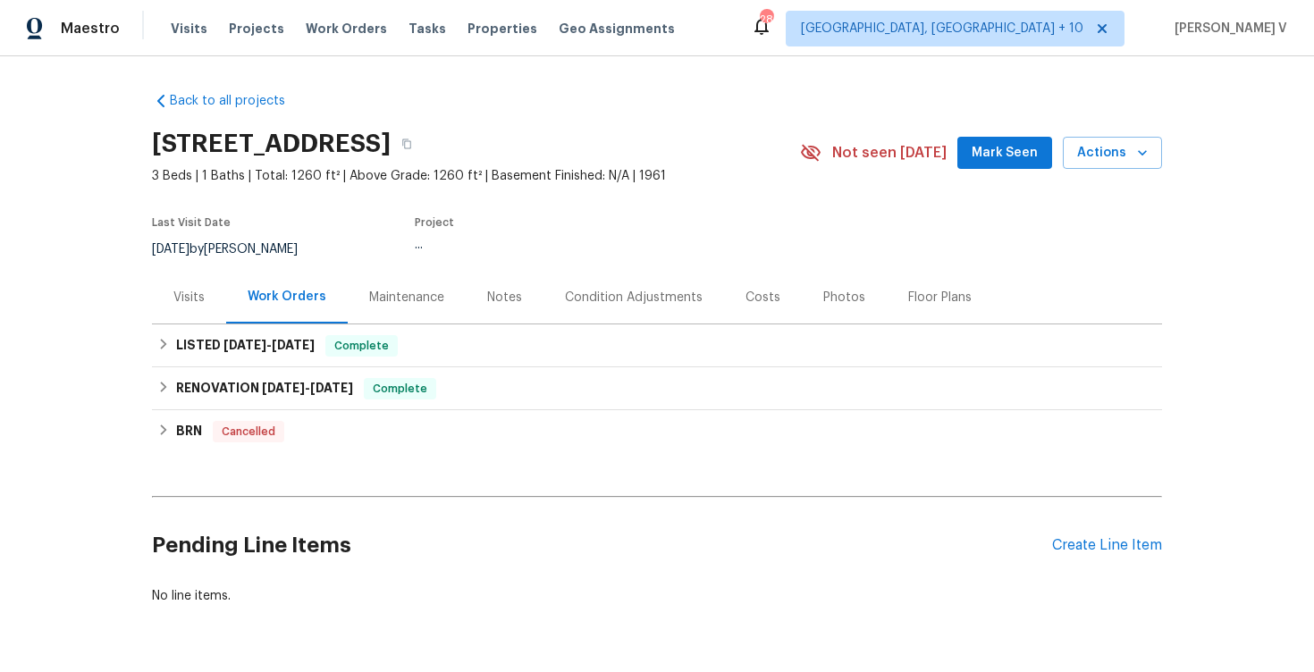
scroll to position [8, 0]
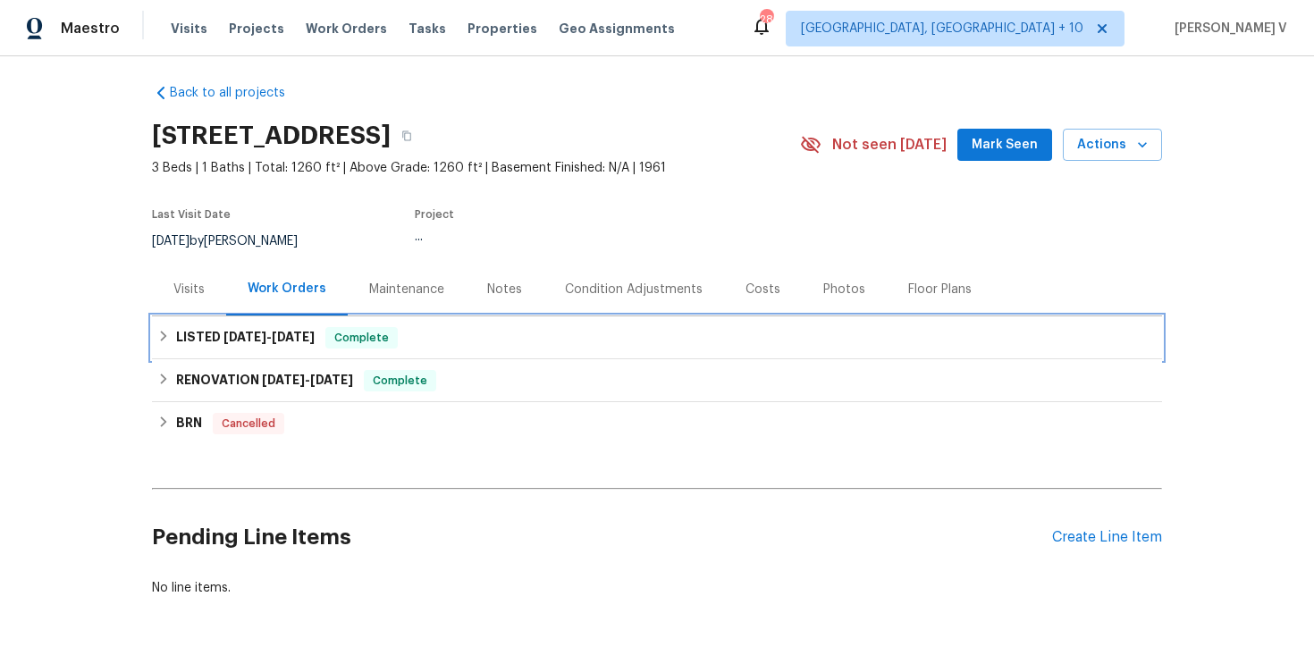
click at [398, 334] on div "Complete" at bounding box center [361, 337] width 72 height 21
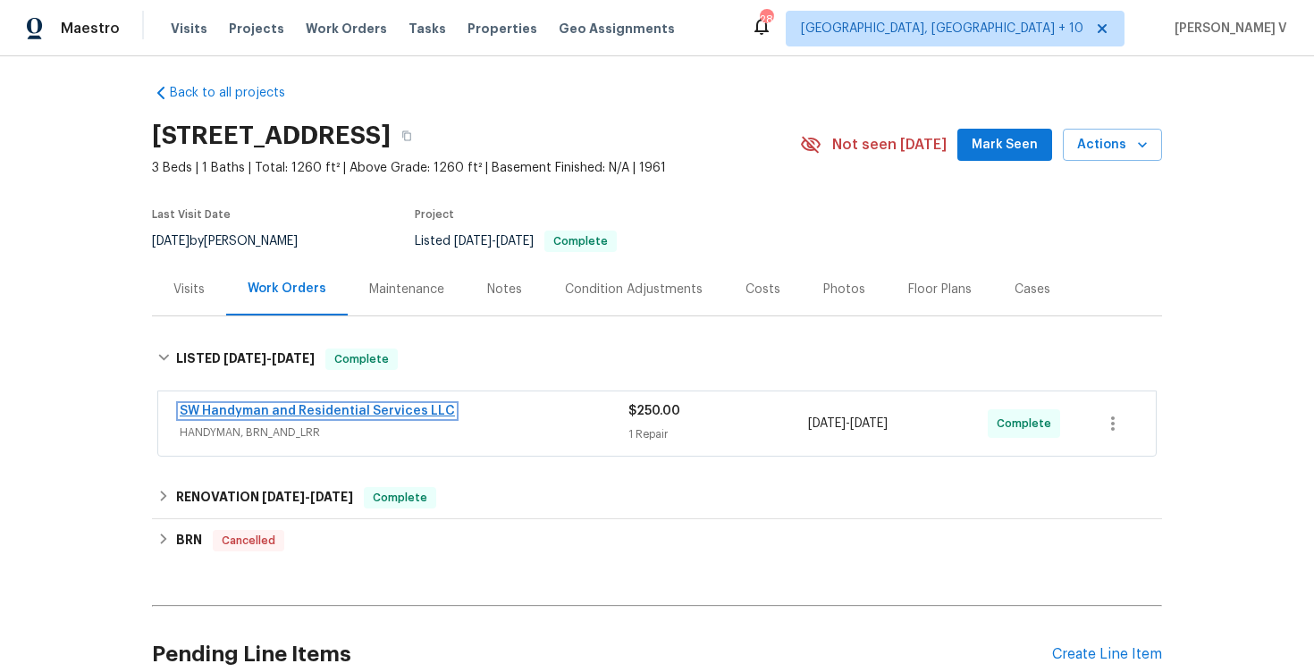
click at [268, 407] on link "SW Handyman and Residential Services LLC" at bounding box center [317, 411] width 275 height 13
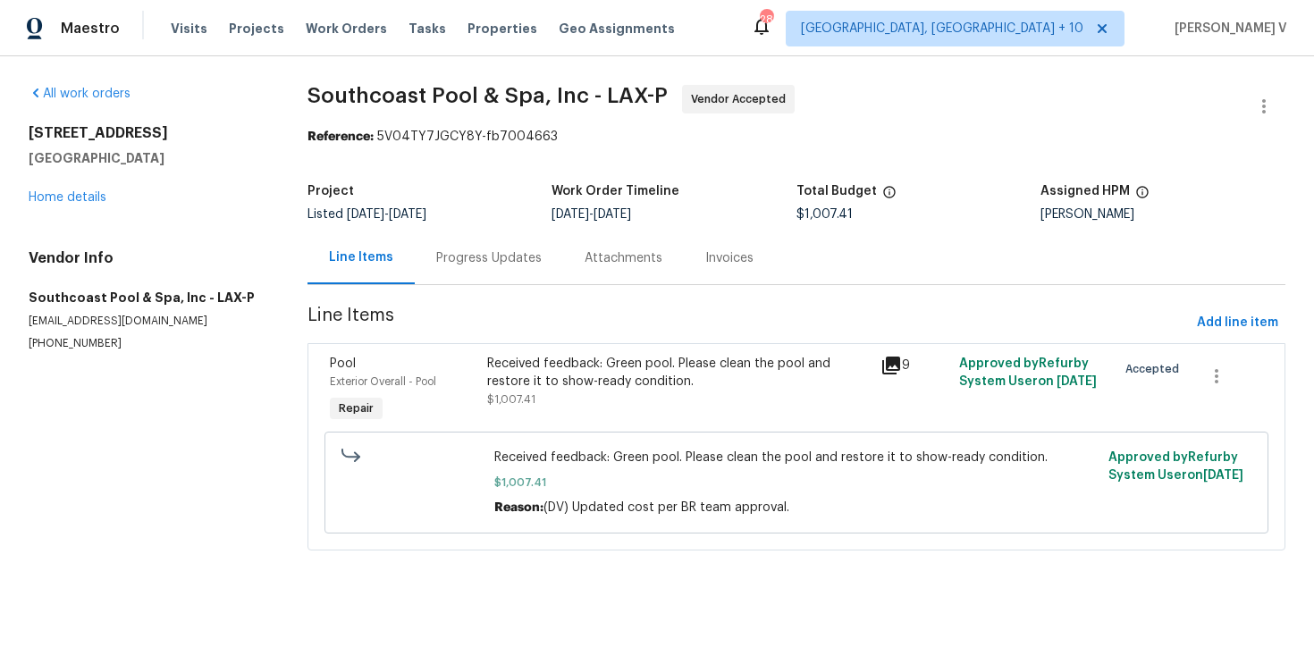
click at [527, 266] on div "Progress Updates" at bounding box center [488, 258] width 105 height 18
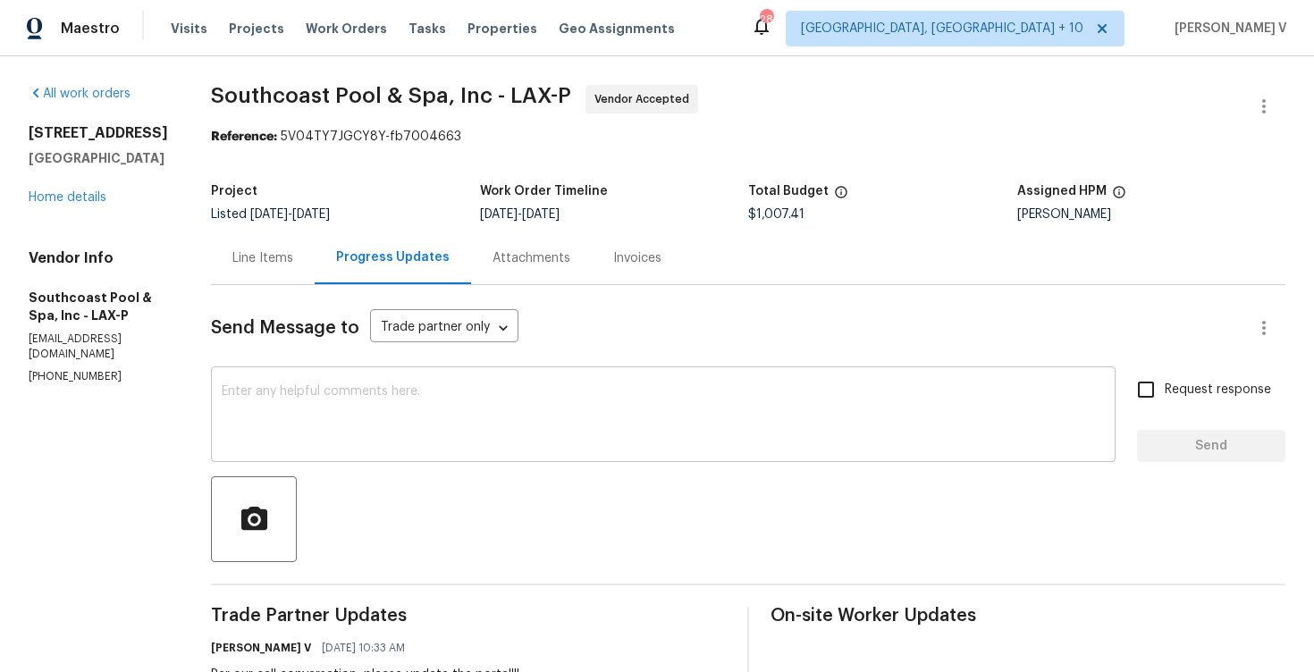
click at [307, 375] on div "x ​" at bounding box center [663, 416] width 905 height 91
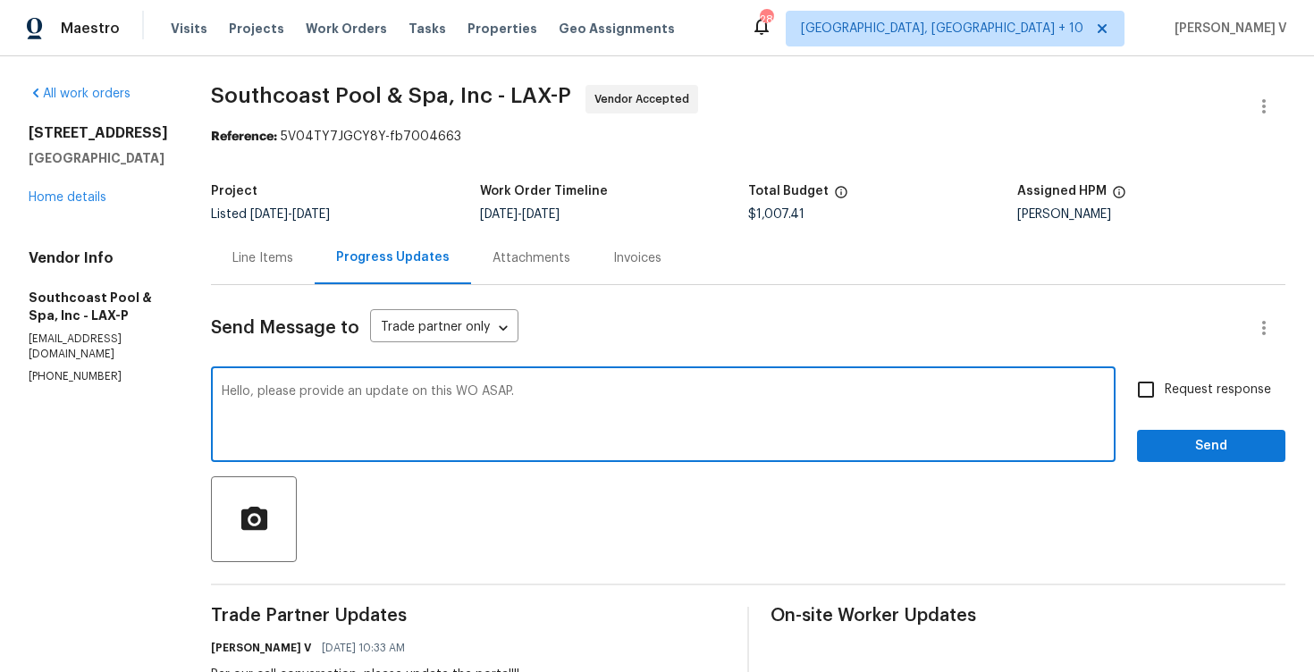
type textarea "Hello, please provide an update on this WO ASAP."
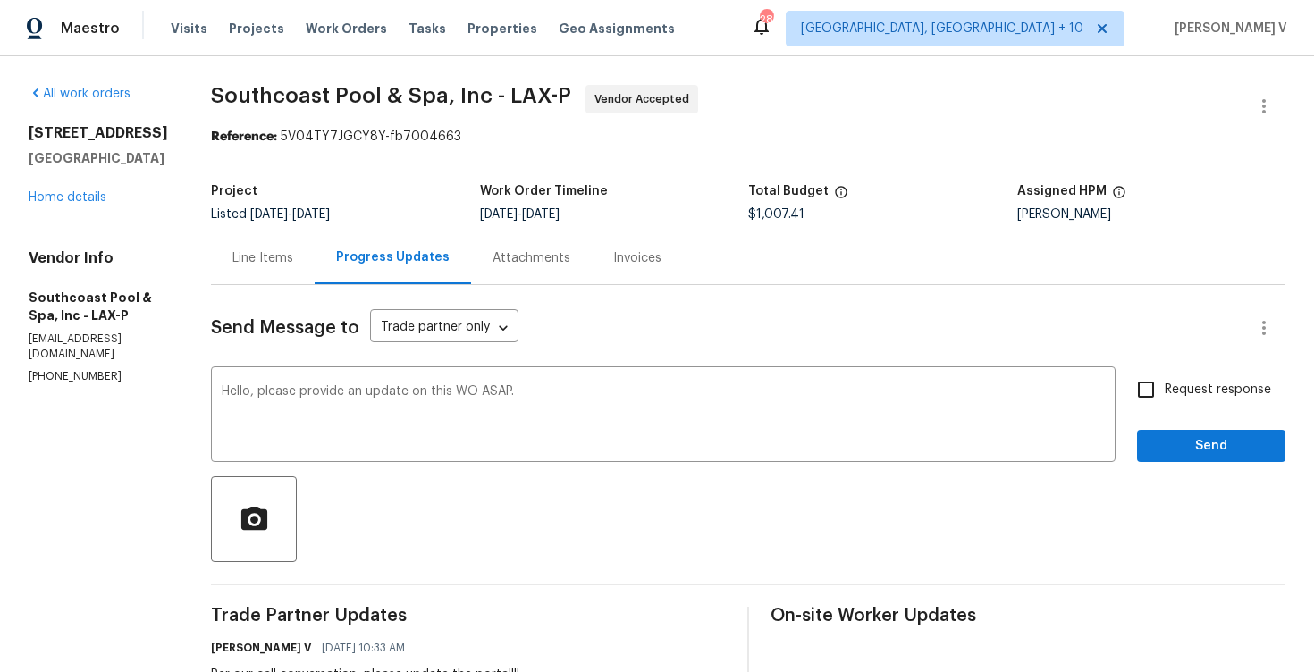
click at [1160, 381] on input "Request response" at bounding box center [1146, 390] width 38 height 38
checkbox input "true"
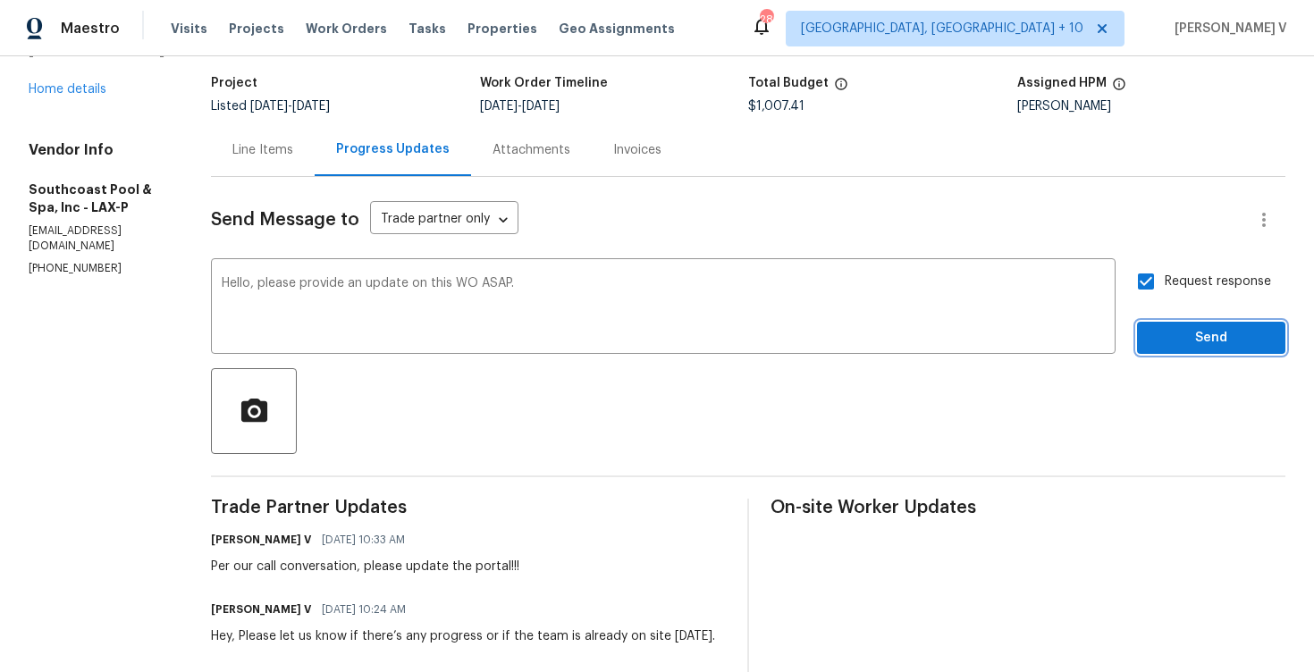
click at [1188, 330] on span "Send" at bounding box center [1211, 338] width 120 height 22
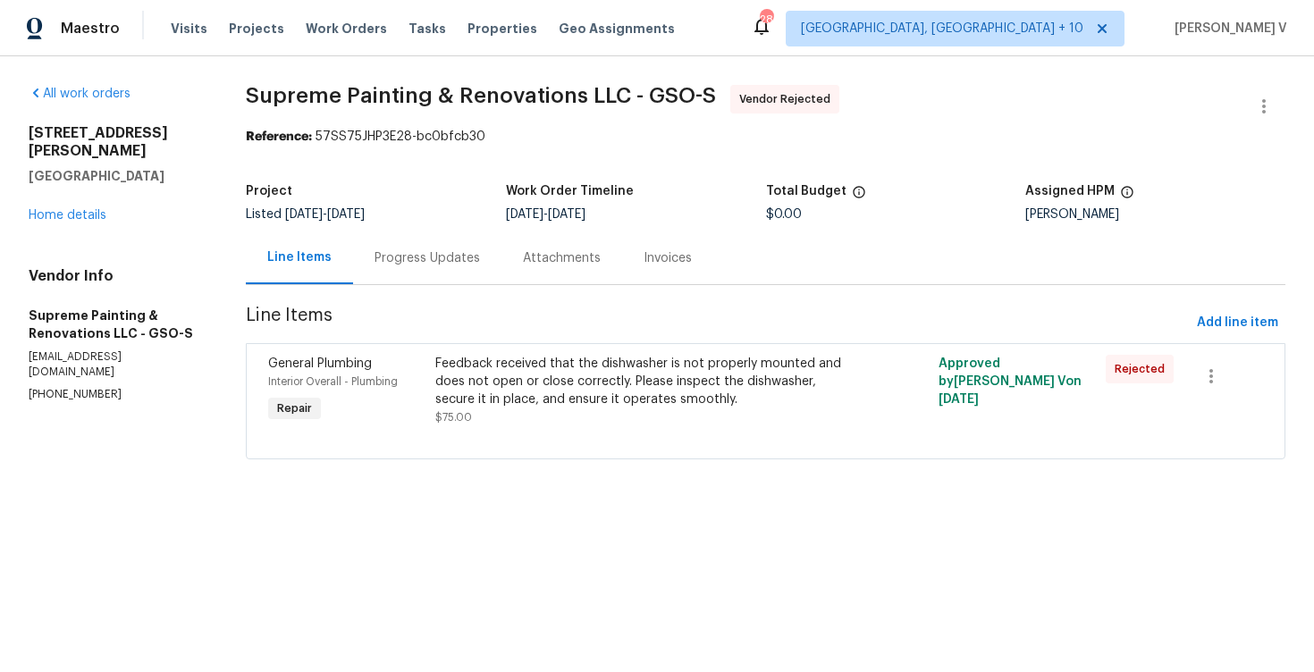
click at [425, 251] on div "Progress Updates" at bounding box center [427, 258] width 105 height 18
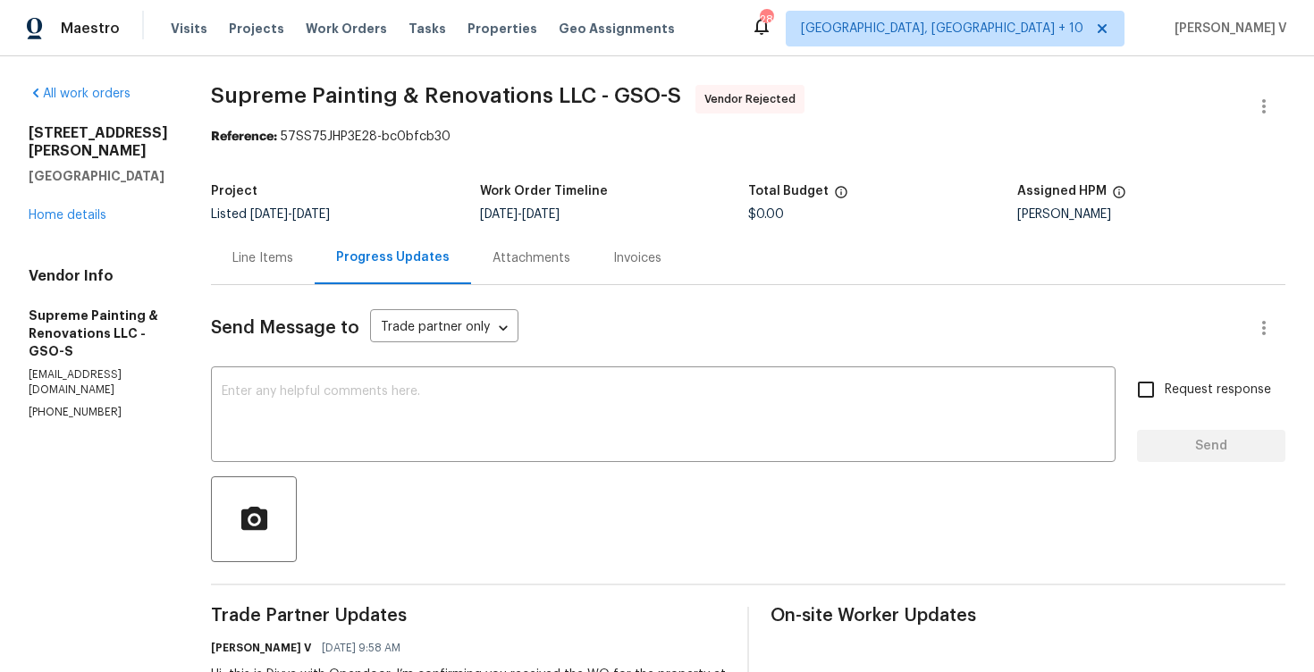
click at [64, 186] on div "[STREET_ADDRESS][PERSON_NAME] Home details" at bounding box center [98, 174] width 139 height 100
click at [68, 209] on link "Home details" at bounding box center [68, 215] width 78 height 13
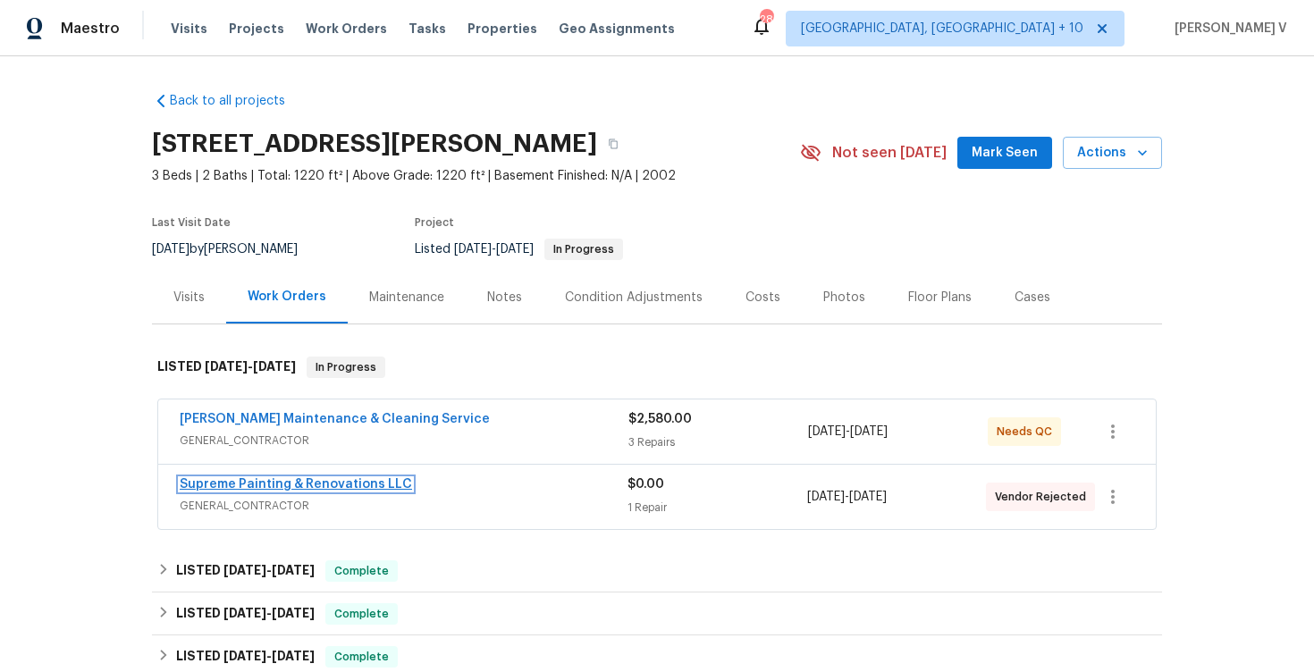
click at [265, 488] on link "Supreme Painting & Renovations LLC" at bounding box center [296, 484] width 232 height 13
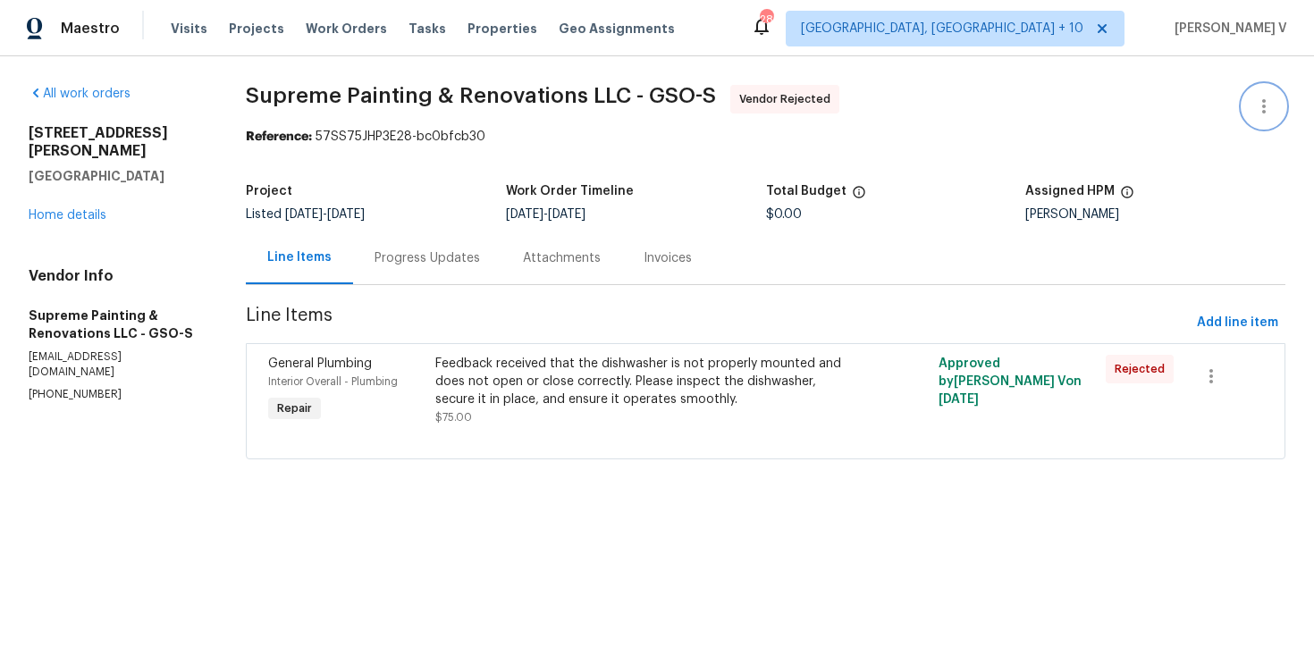
click at [1259, 99] on icon "button" at bounding box center [1263, 106] width 21 height 21
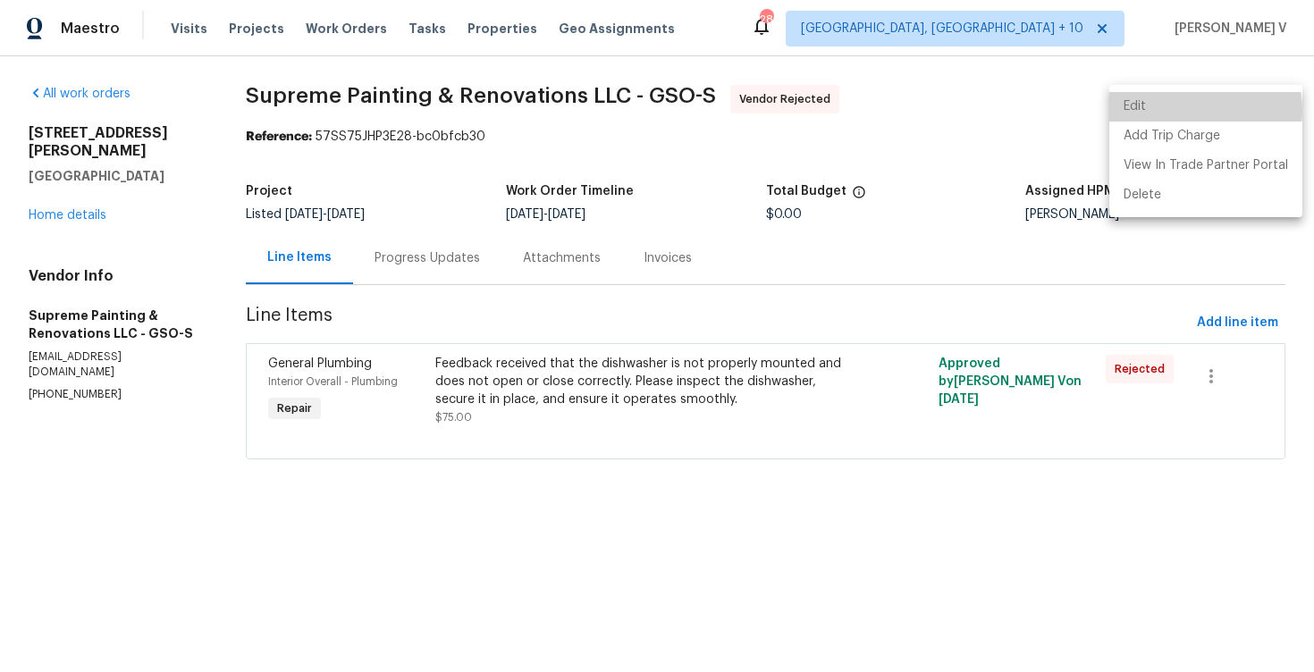
click at [1191, 110] on li "Edit" at bounding box center [1205, 106] width 193 height 29
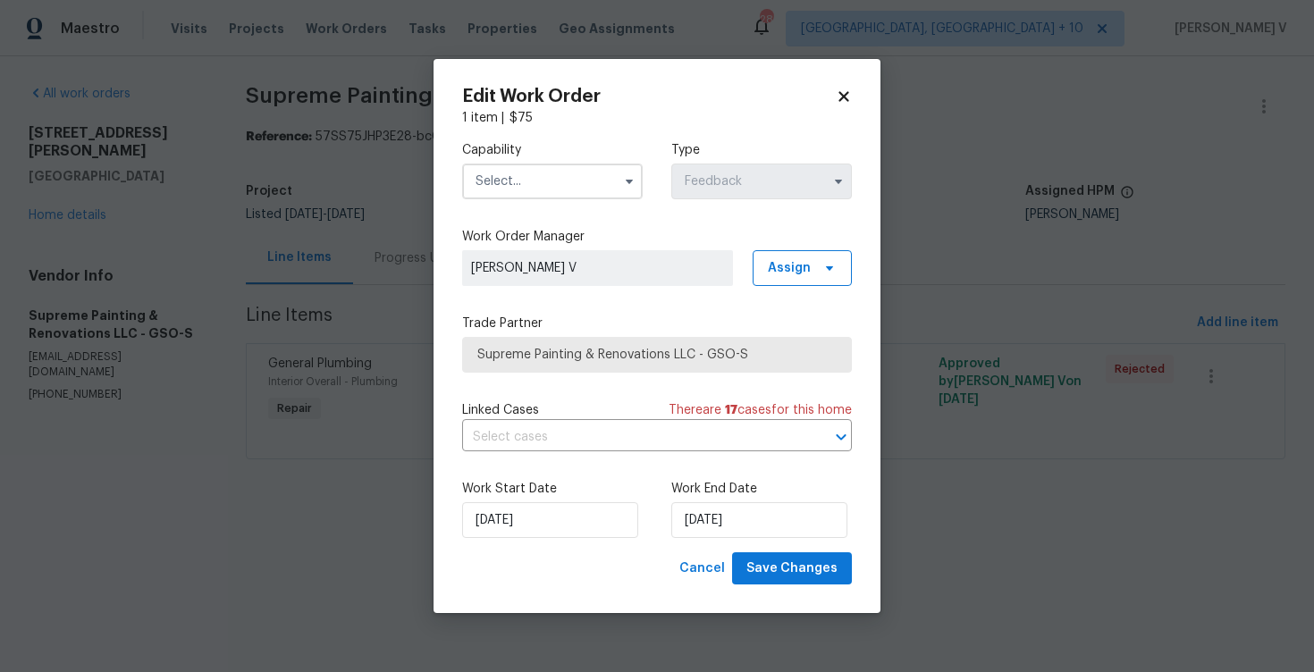
click at [589, 181] on input "text" at bounding box center [552, 182] width 181 height 36
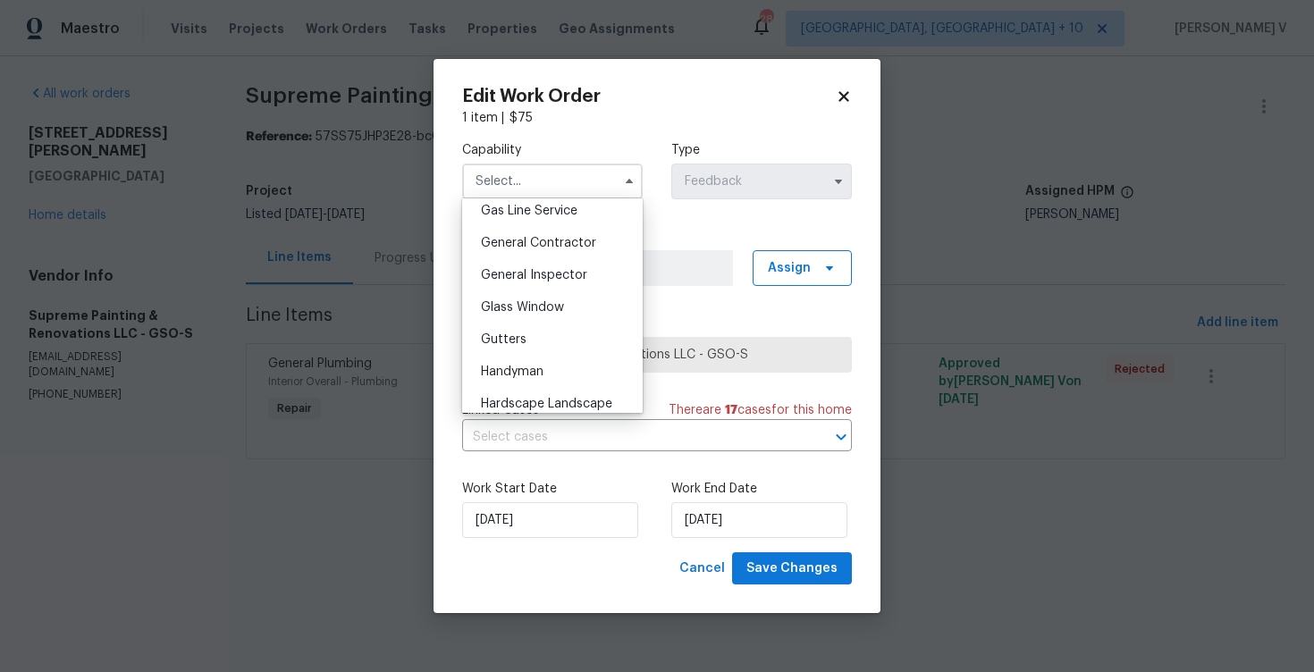
scroll to position [872, 0]
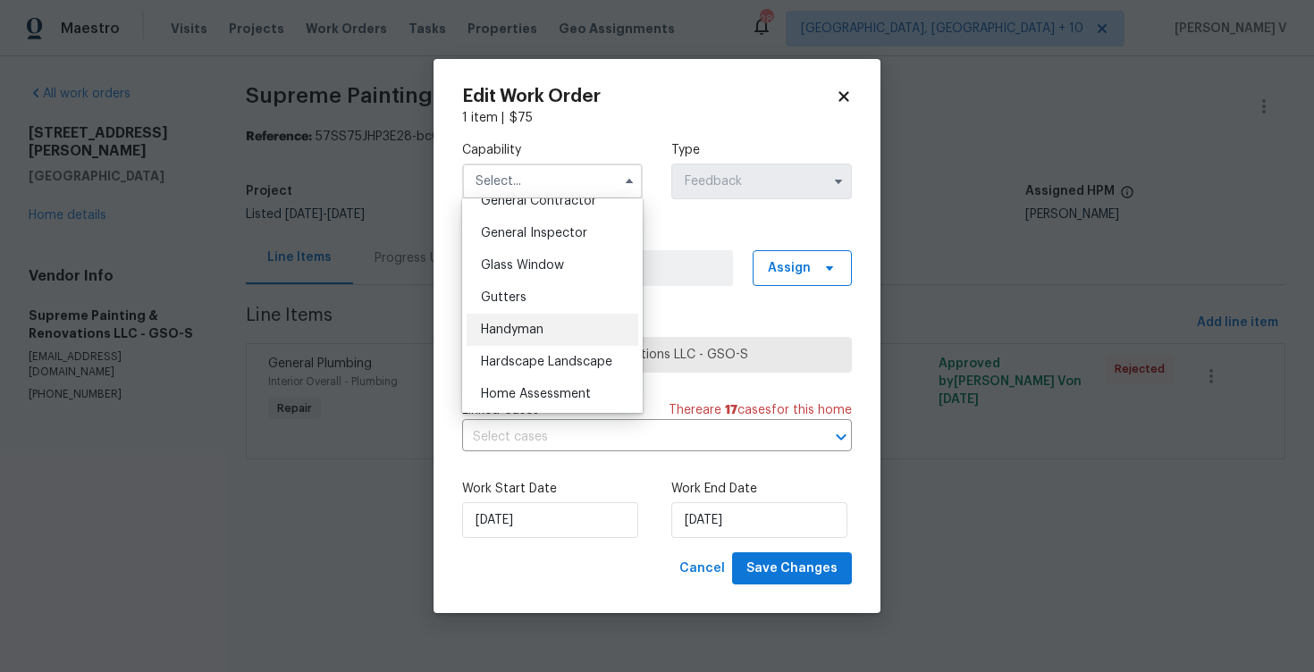
click at [543, 321] on div "Handyman" at bounding box center [553, 330] width 172 height 32
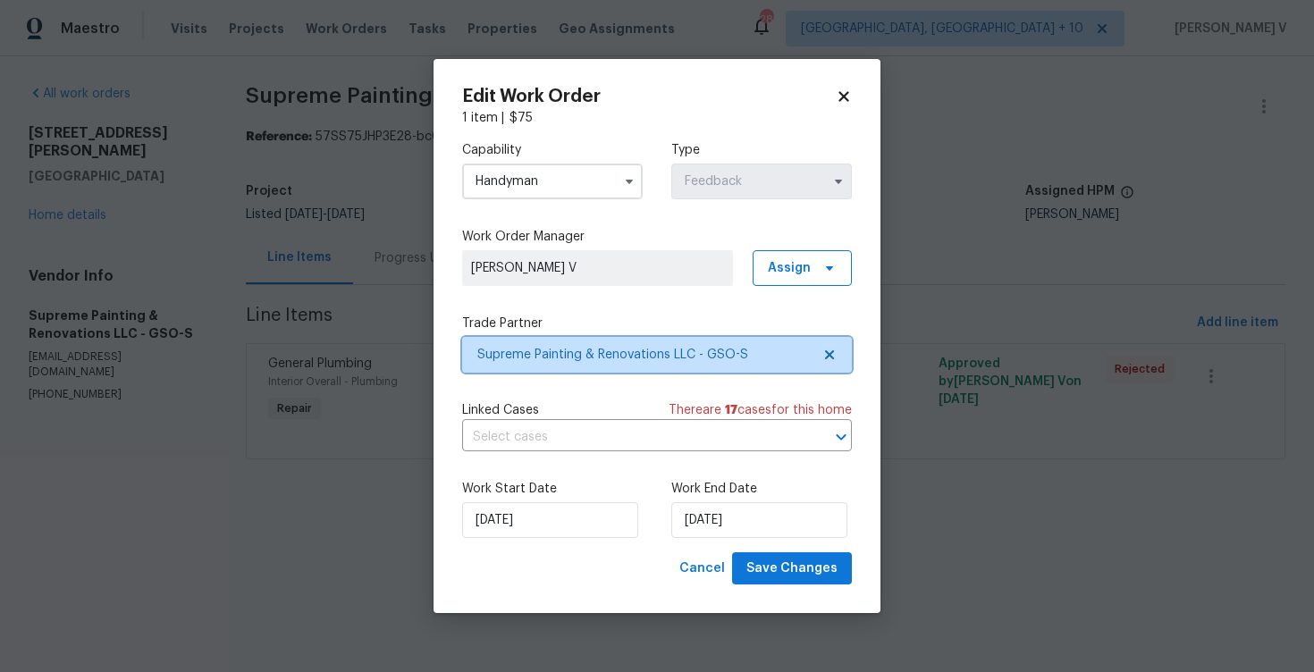
click at [828, 357] on icon at bounding box center [829, 354] width 9 height 9
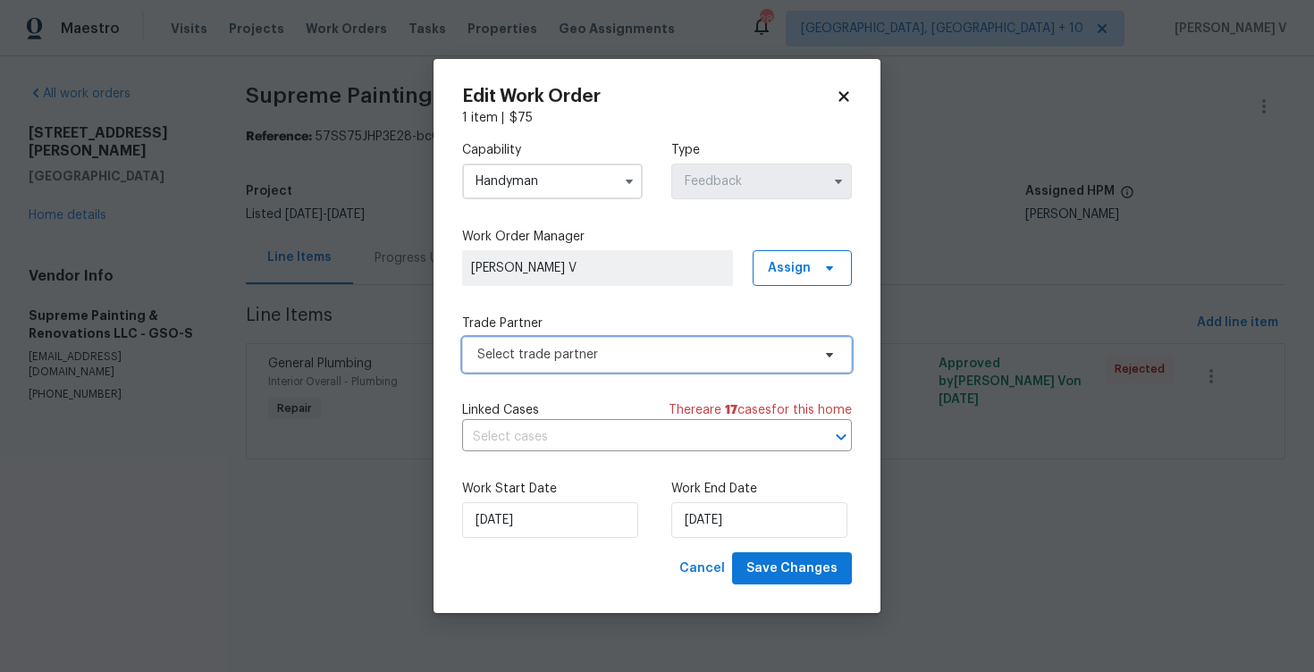
click at [726, 356] on span "Select trade partner" at bounding box center [643, 355] width 333 height 18
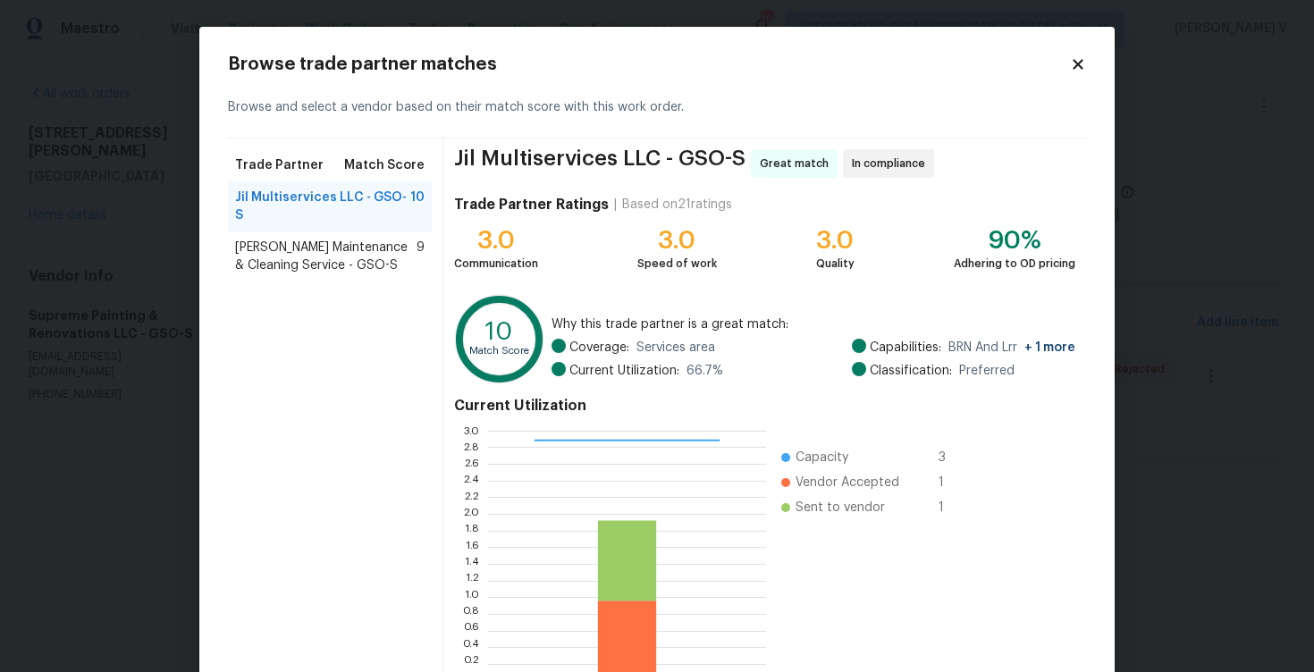
scroll to position [116, 0]
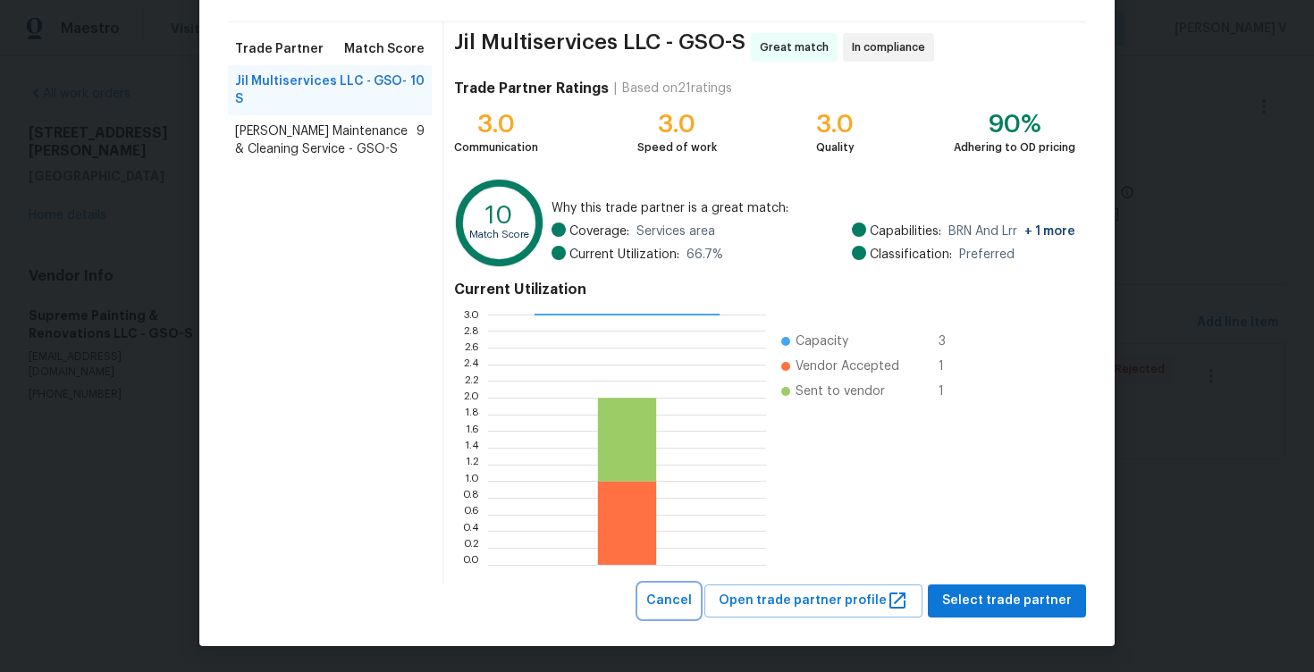
click at [689, 607] on span "Cancel" at bounding box center [669, 601] width 46 height 22
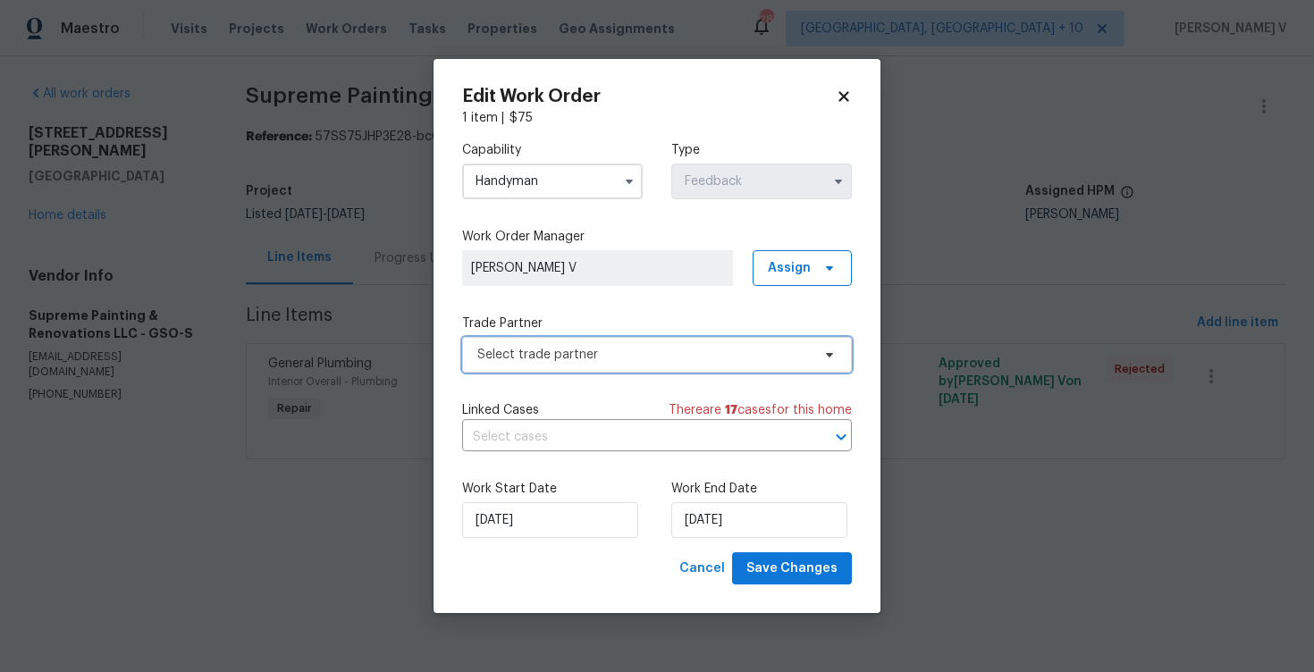
scroll to position [0, 0]
click at [556, 195] on input "Handyman" at bounding box center [552, 182] width 181 height 36
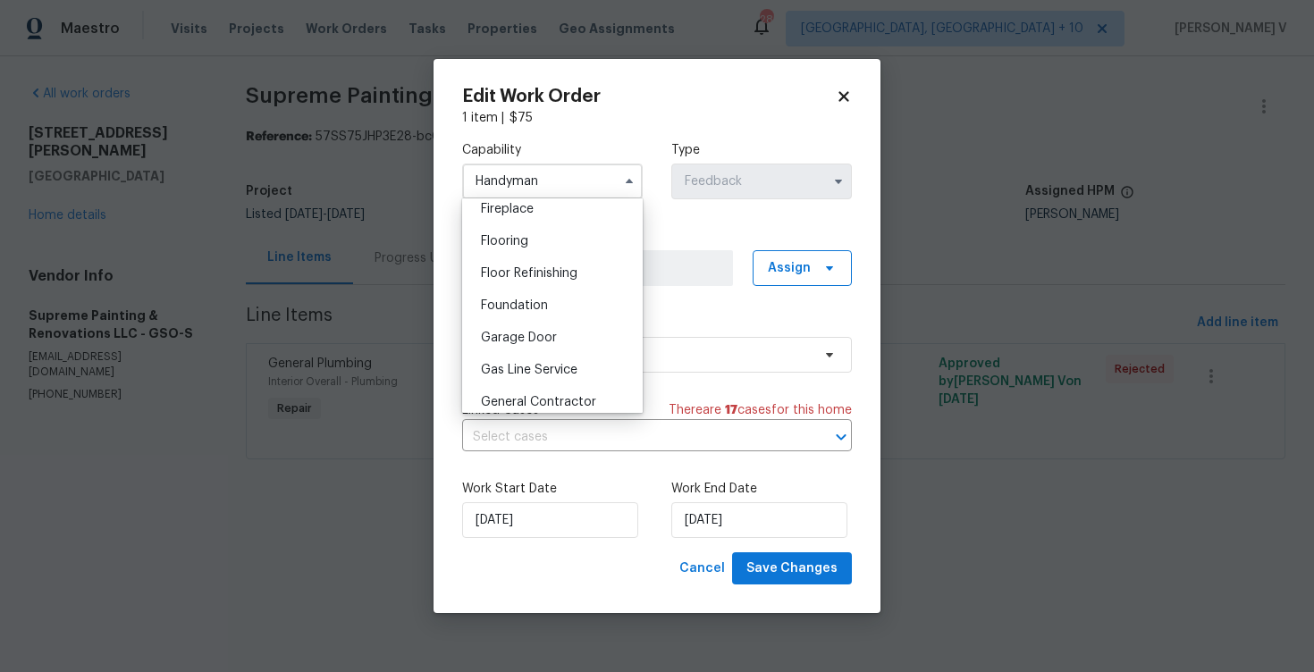
scroll to position [691, 0]
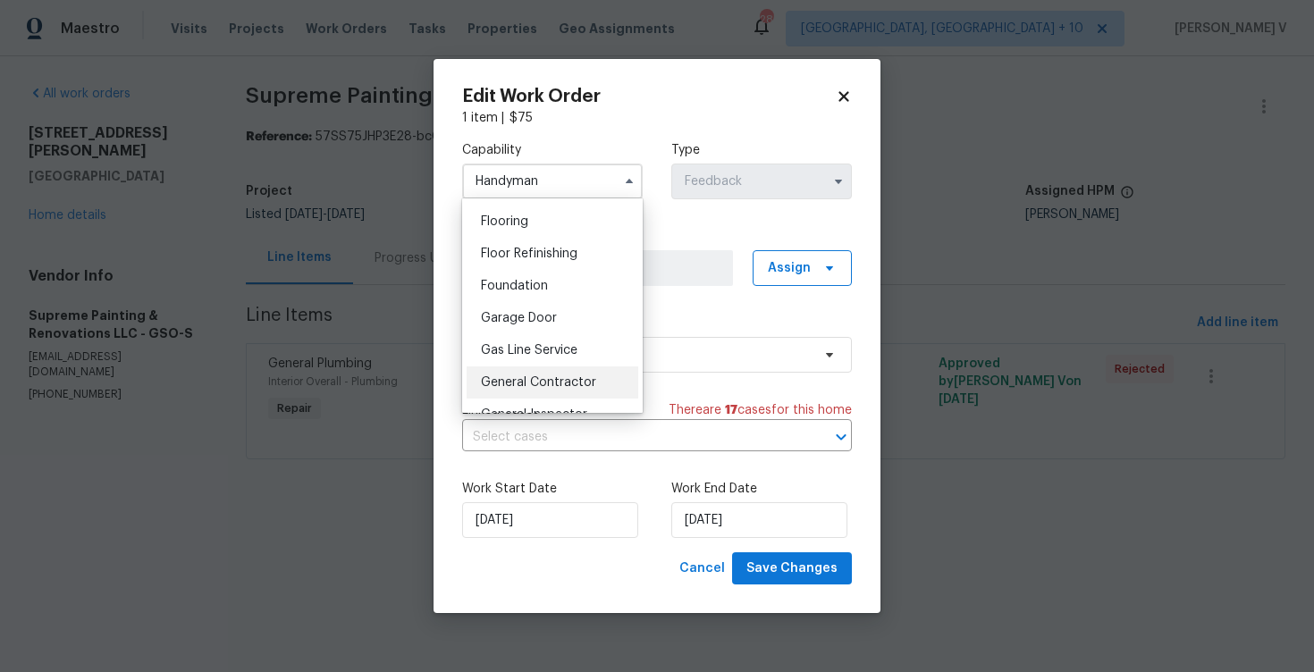
click at [527, 371] on div "General Contractor" at bounding box center [553, 382] width 172 height 32
type input "General Contractor"
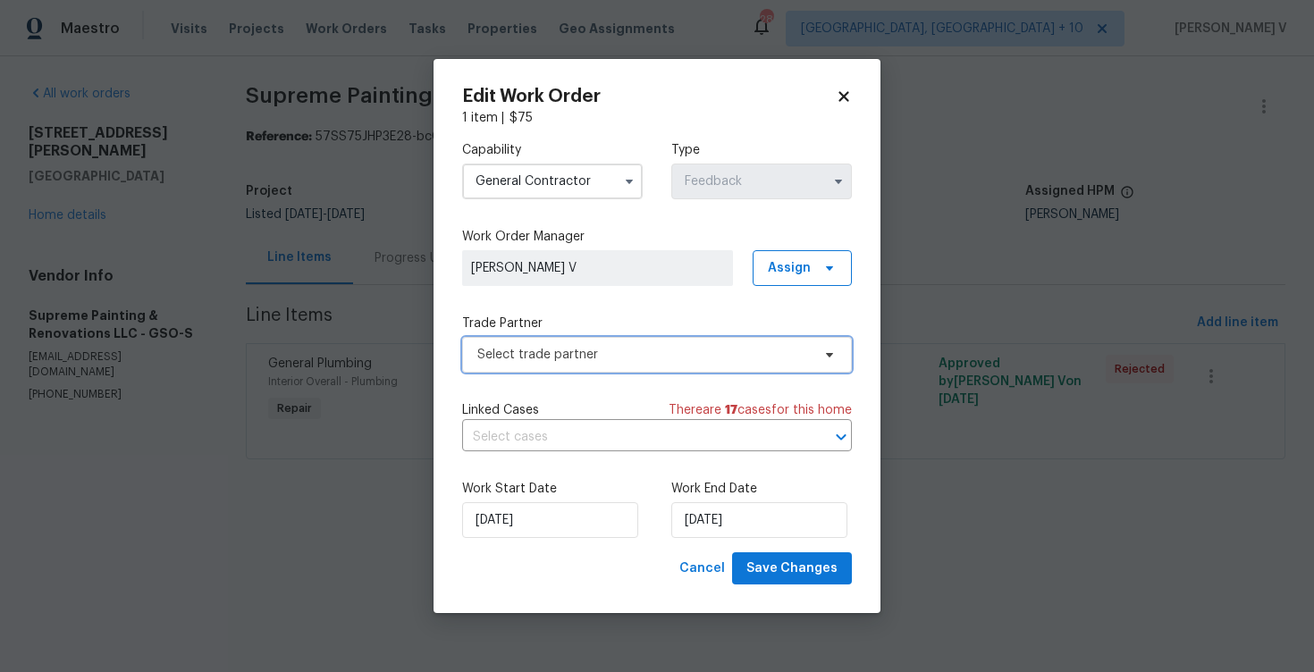
click at [607, 353] on span "Select trade partner" at bounding box center [643, 355] width 333 height 18
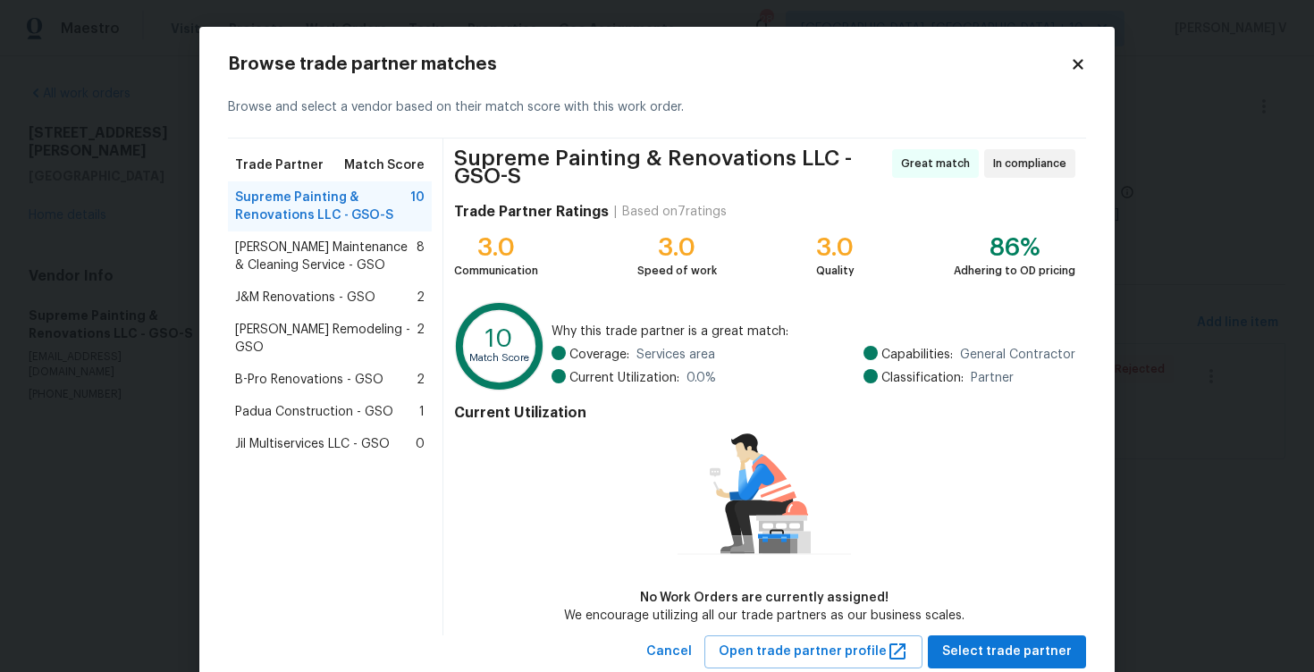
click at [307, 403] on span "Padua Construction - GSO" at bounding box center [314, 412] width 158 height 18
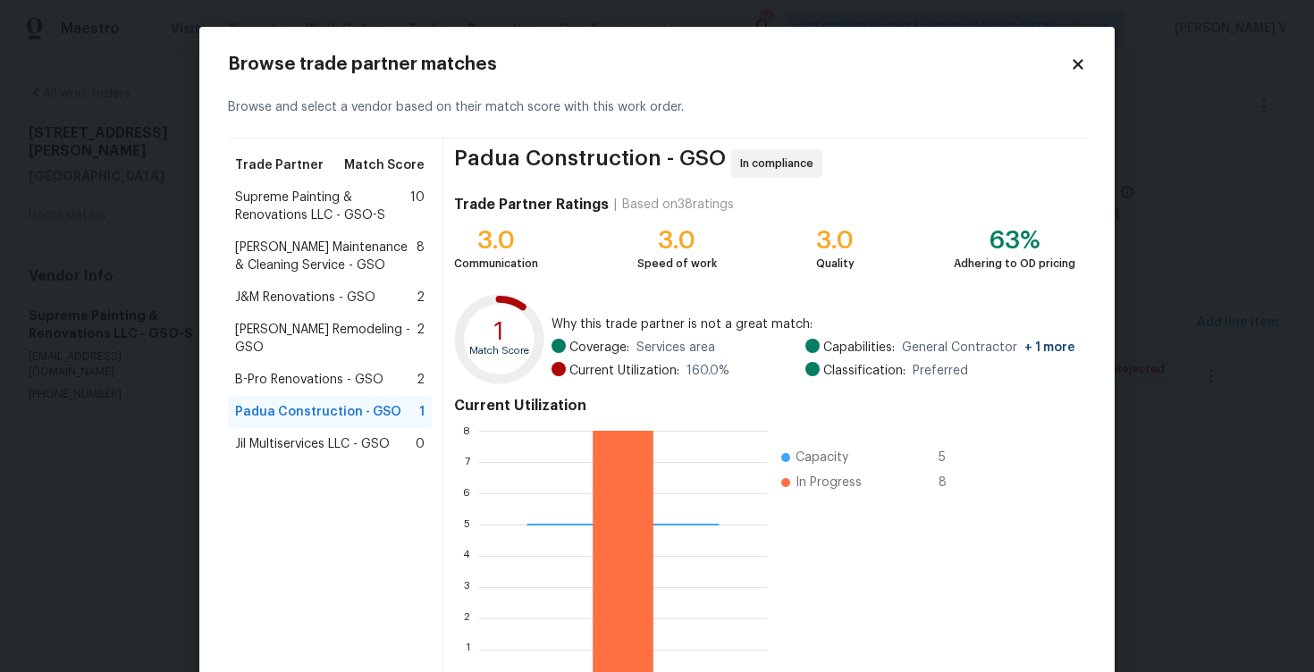
scroll to position [116, 0]
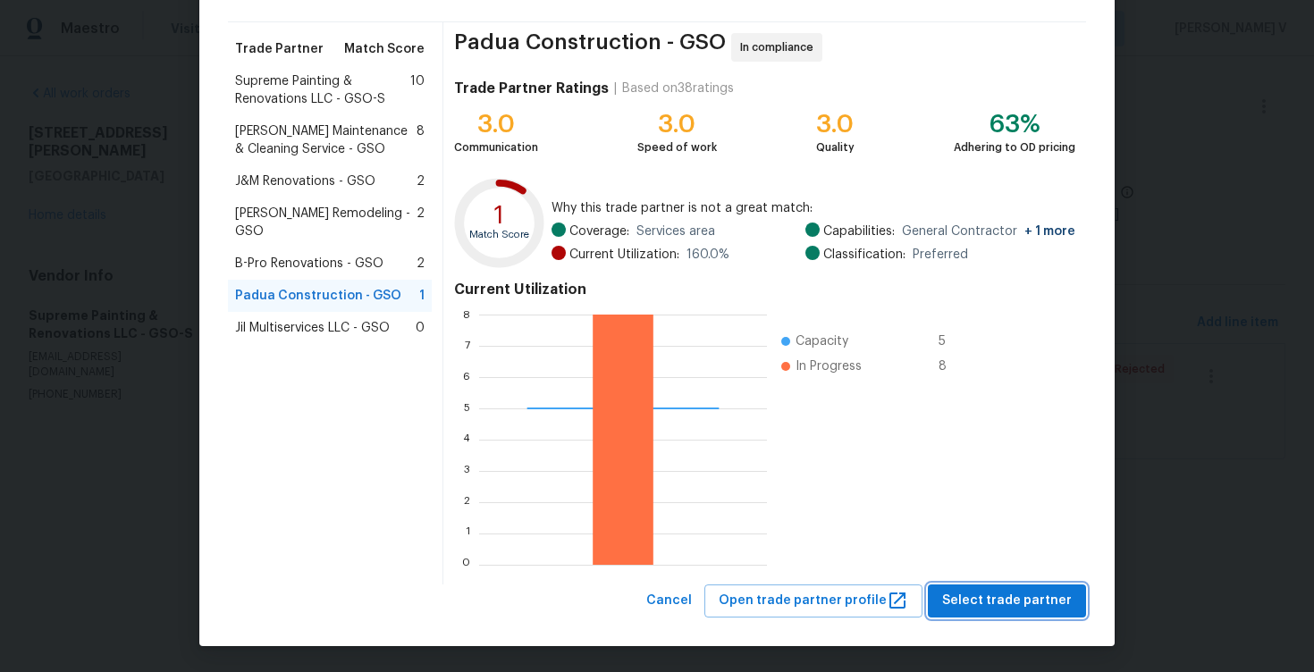
click at [996, 608] on span "Select trade partner" at bounding box center [1007, 601] width 130 height 22
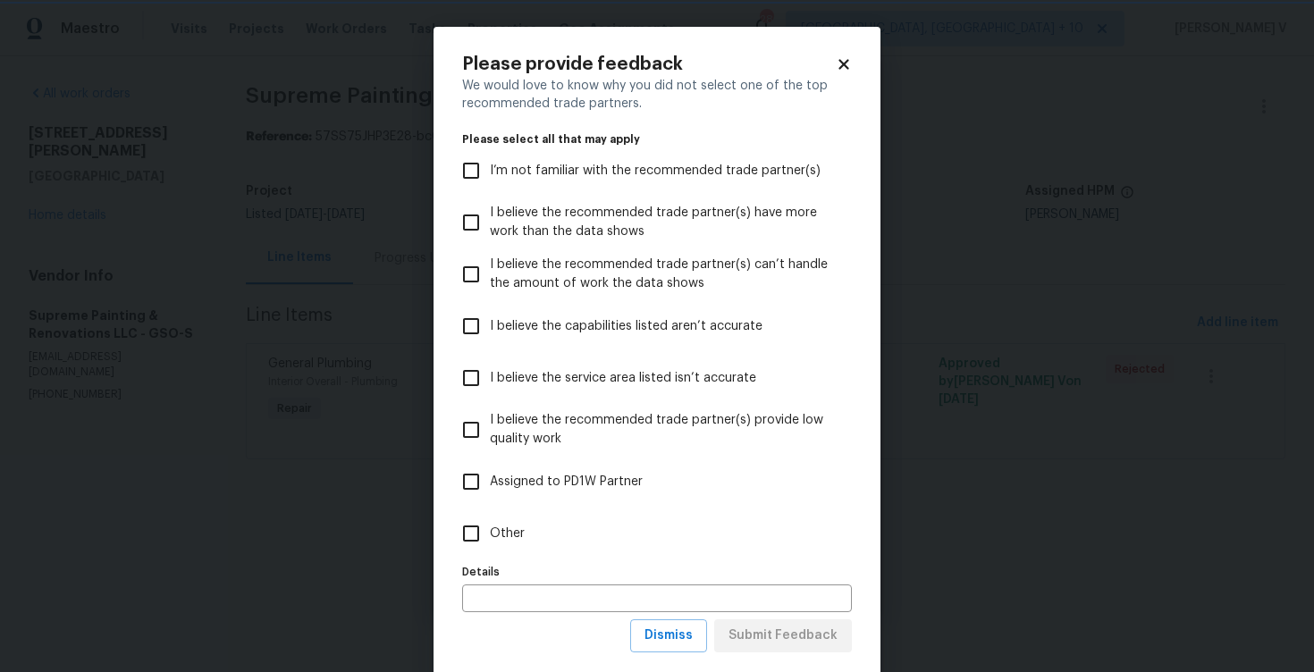
scroll to position [0, 0]
click at [641, 530] on label "Other" at bounding box center [644, 534] width 385 height 52
click at [490, 530] on input "Other" at bounding box center [471, 534] width 38 height 38
checkbox input "true"
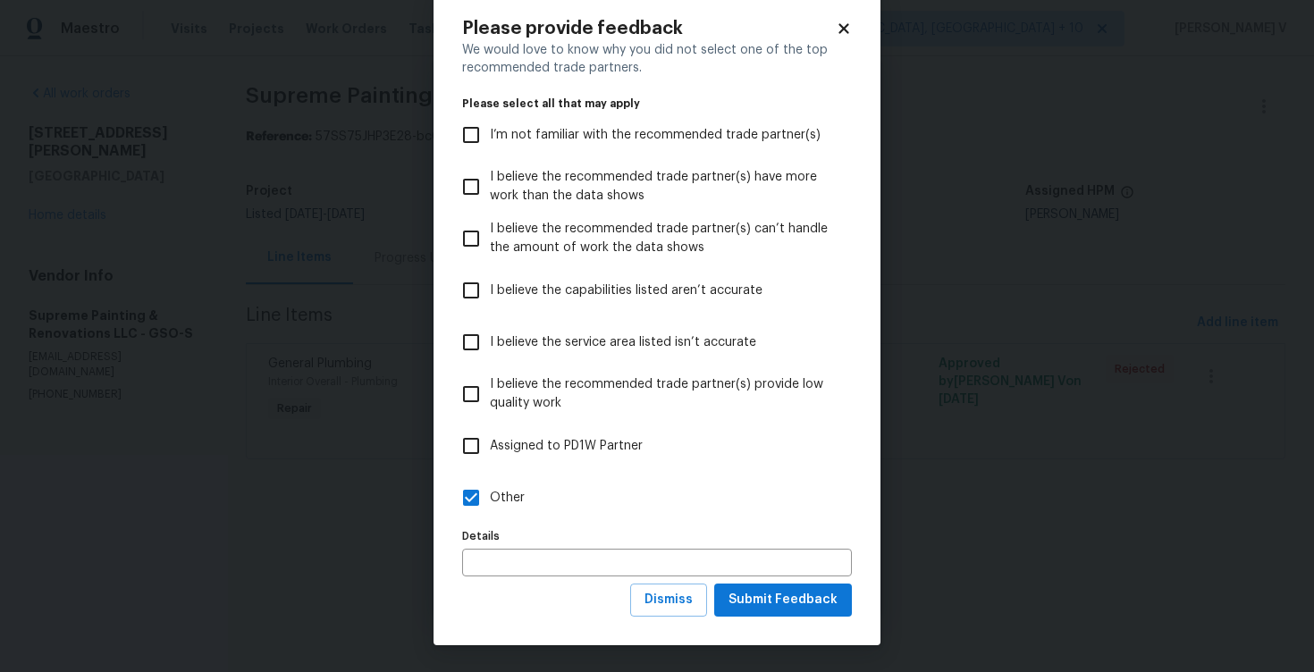
click at [788, 620] on div "Please provide feedback We would love to know why you did not select one of the…" at bounding box center [657, 318] width 447 height 654
click at [790, 607] on span "Submit Feedback" at bounding box center [783, 600] width 109 height 22
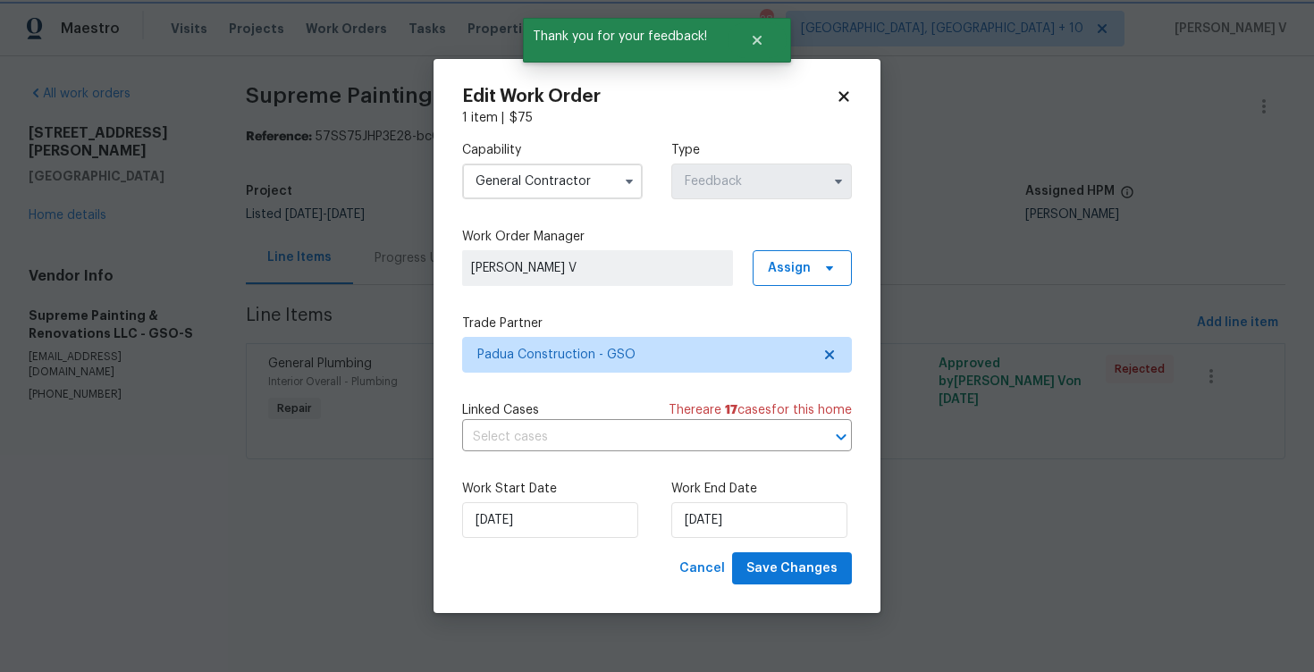
scroll to position [0, 0]
click at [670, 516] on div "Work Start Date 03/09/2025 Work End Date 05/09/2025" at bounding box center [657, 509] width 390 height 87
click at [701, 514] on input "05/09/2025" at bounding box center [759, 520] width 176 height 36
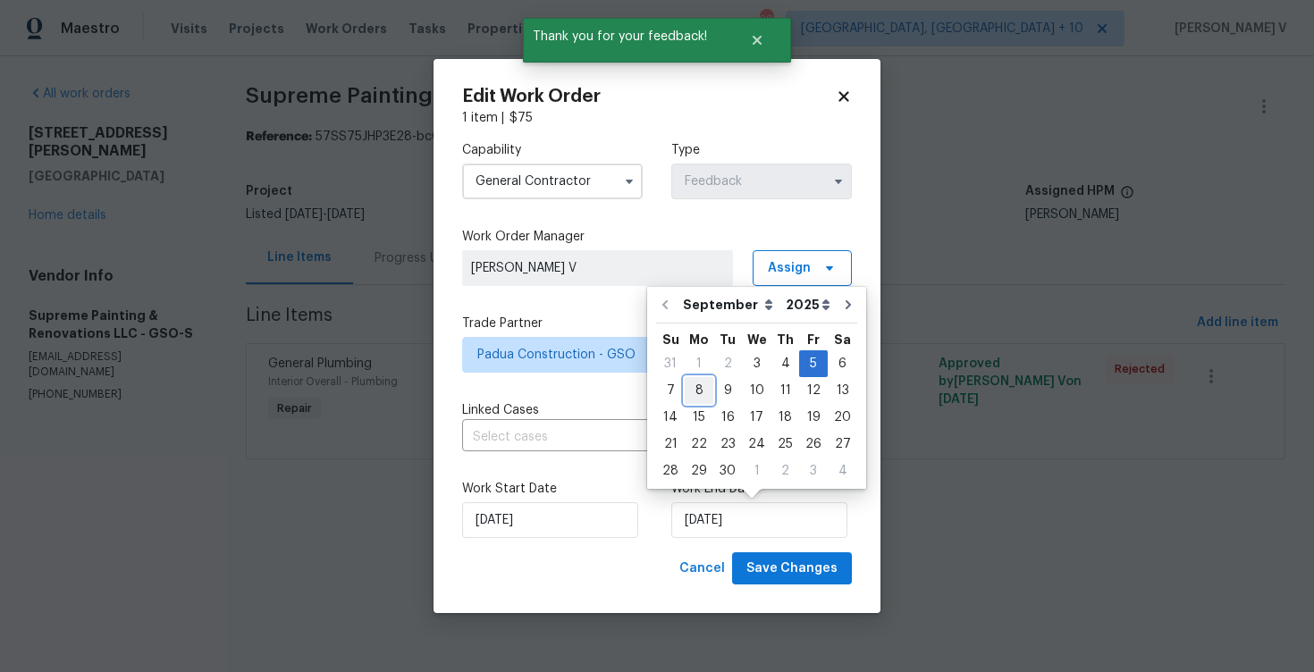
click at [703, 397] on div "8" at bounding box center [699, 390] width 29 height 25
type input "08/09/2025"
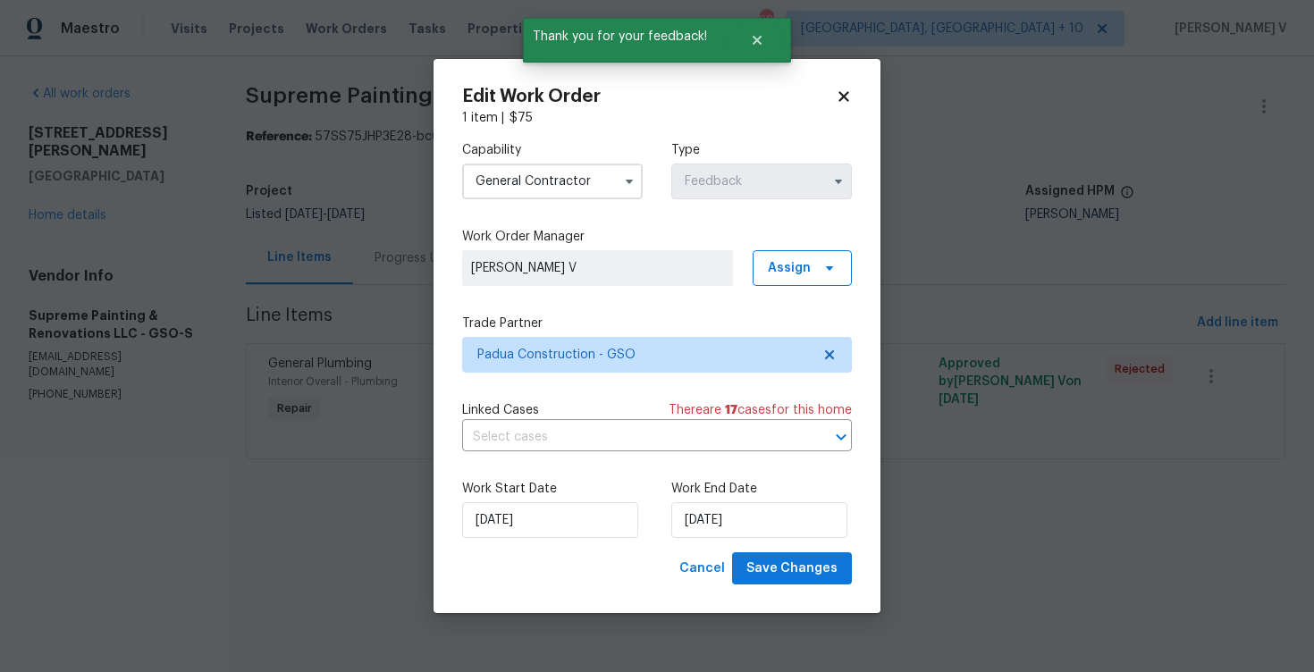
click at [548, 491] on label "Work Start Date" at bounding box center [552, 489] width 181 height 18
click at [532, 508] on input "03/09/2025" at bounding box center [550, 520] width 176 height 36
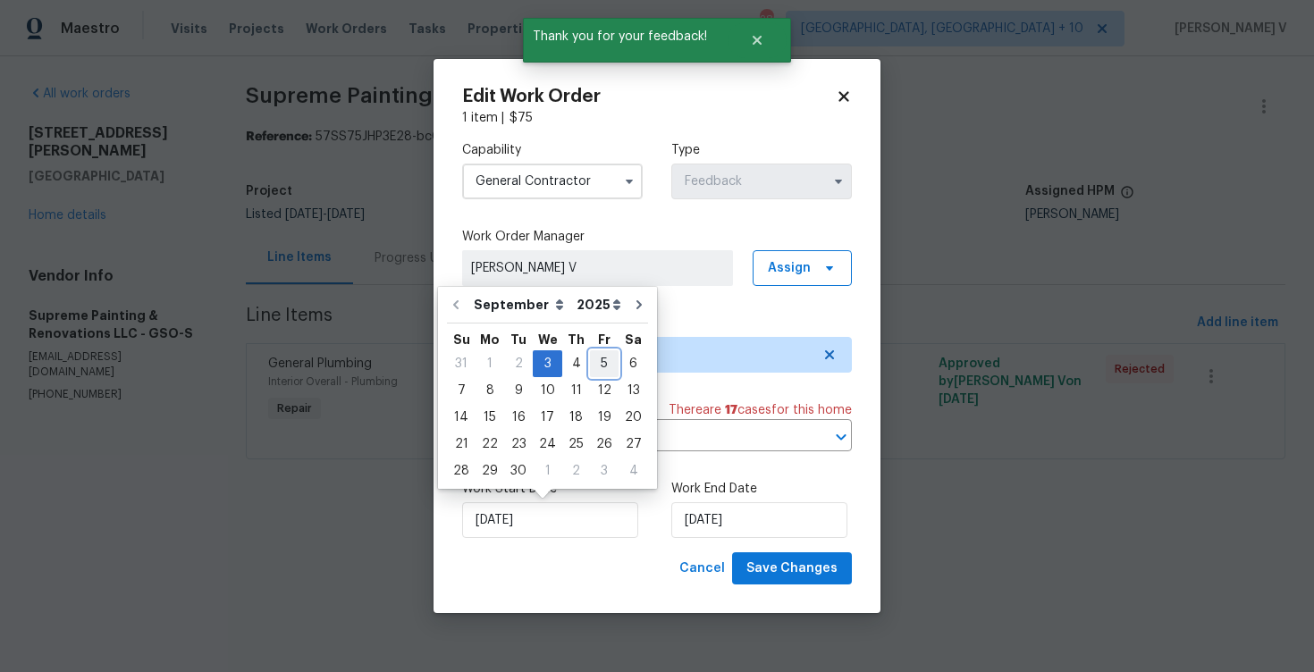
click at [603, 363] on div "5" at bounding box center [604, 363] width 29 height 25
type input "05/09/2025"
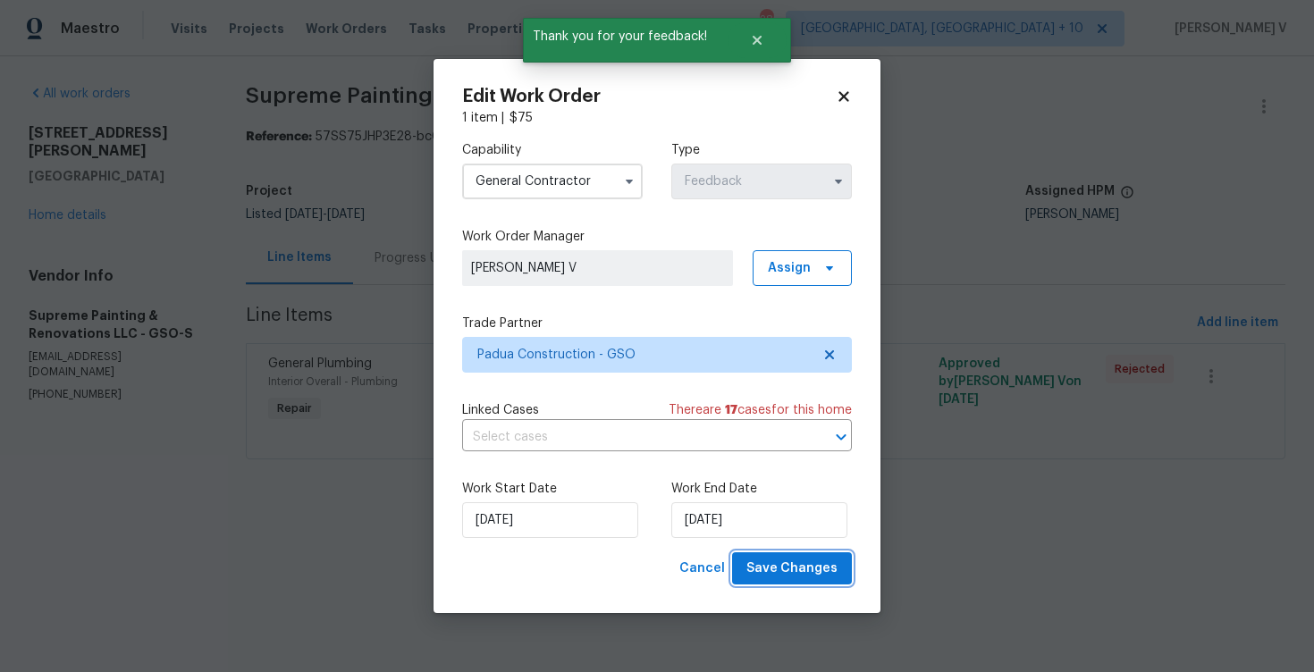
click at [821, 559] on span "Save Changes" at bounding box center [791, 569] width 91 height 22
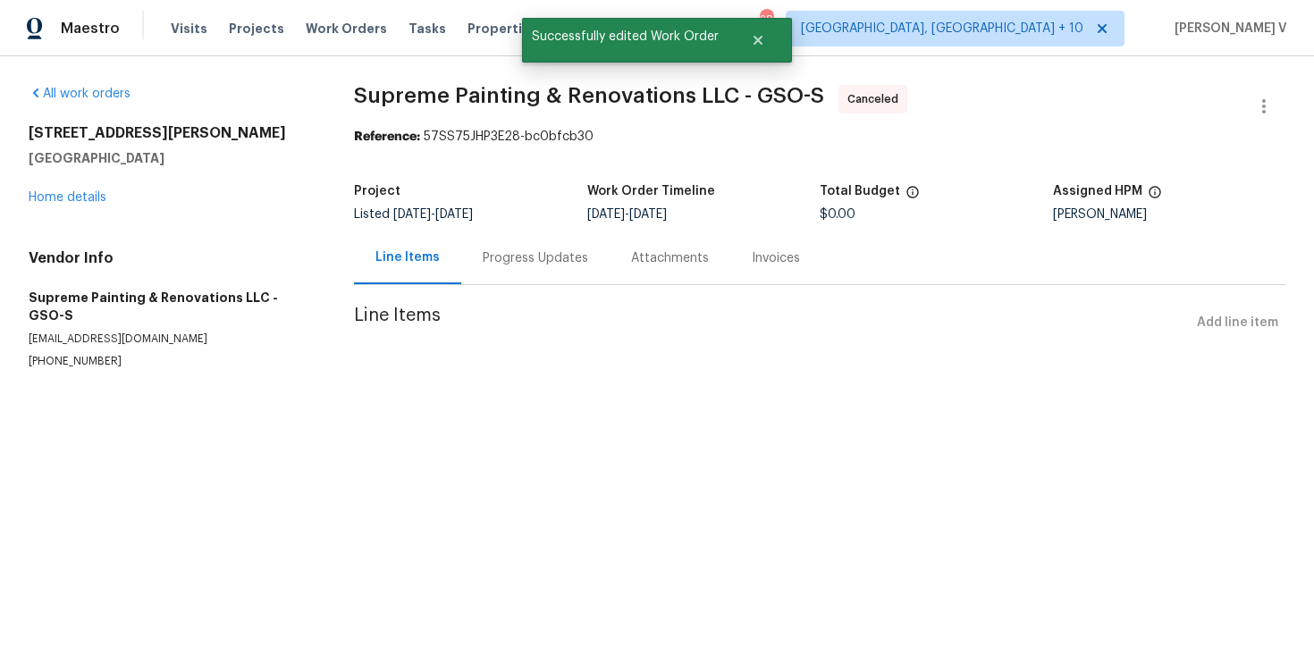
click at [497, 251] on div "Progress Updates" at bounding box center [535, 258] width 105 height 18
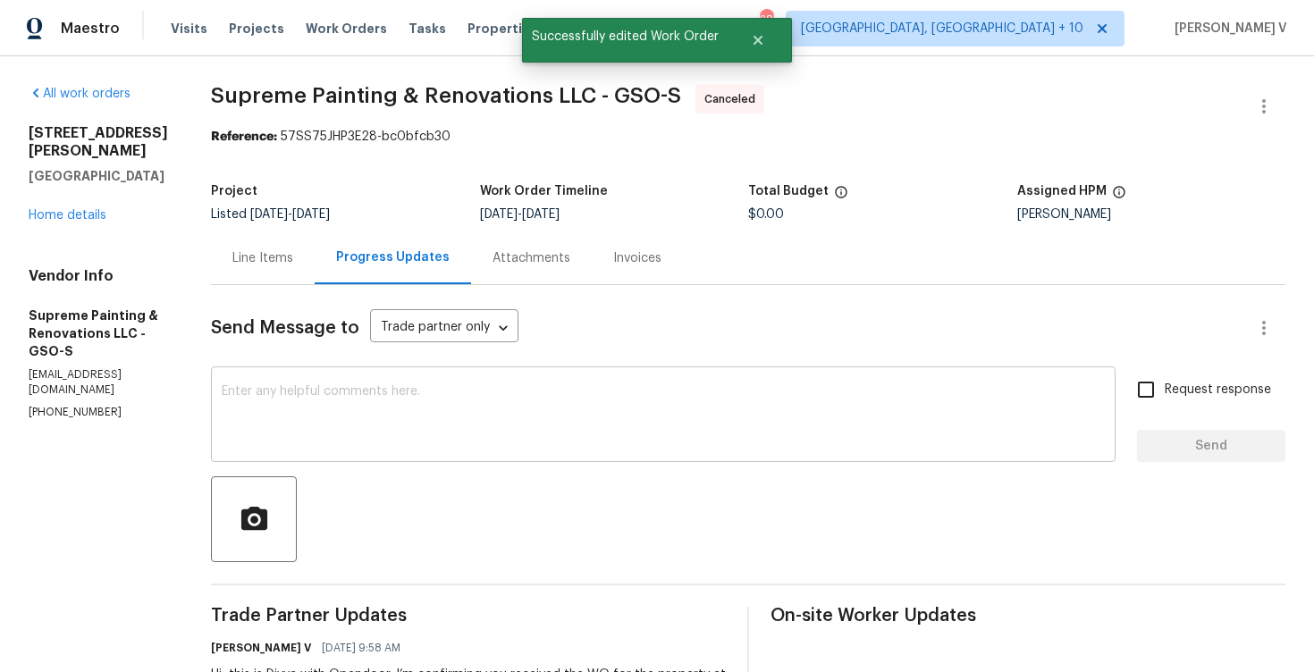
scroll to position [133, 0]
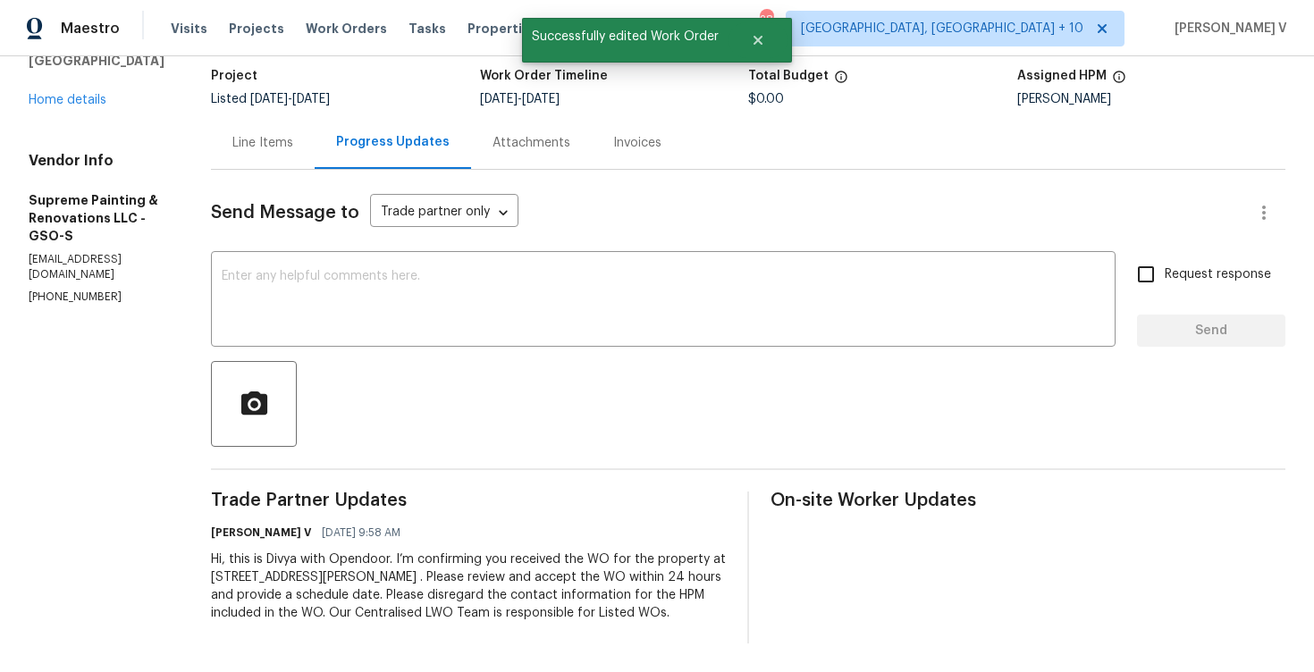
click at [369, 551] on div "Hi, this is Divya with Opendoor. I’m confirming you received the WO for the pro…" at bounding box center [468, 587] width 515 height 72
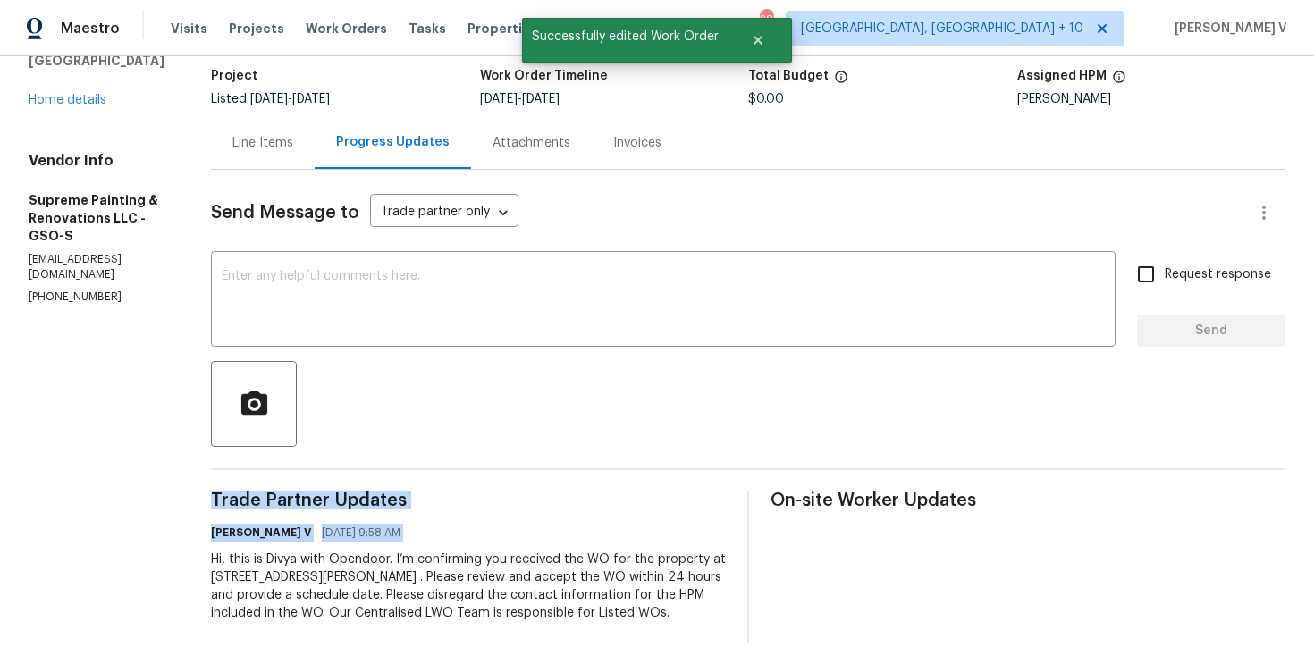
copy div "Trade Partner Updates Divya Dharshini V 09/03/2025 9:58 AM"
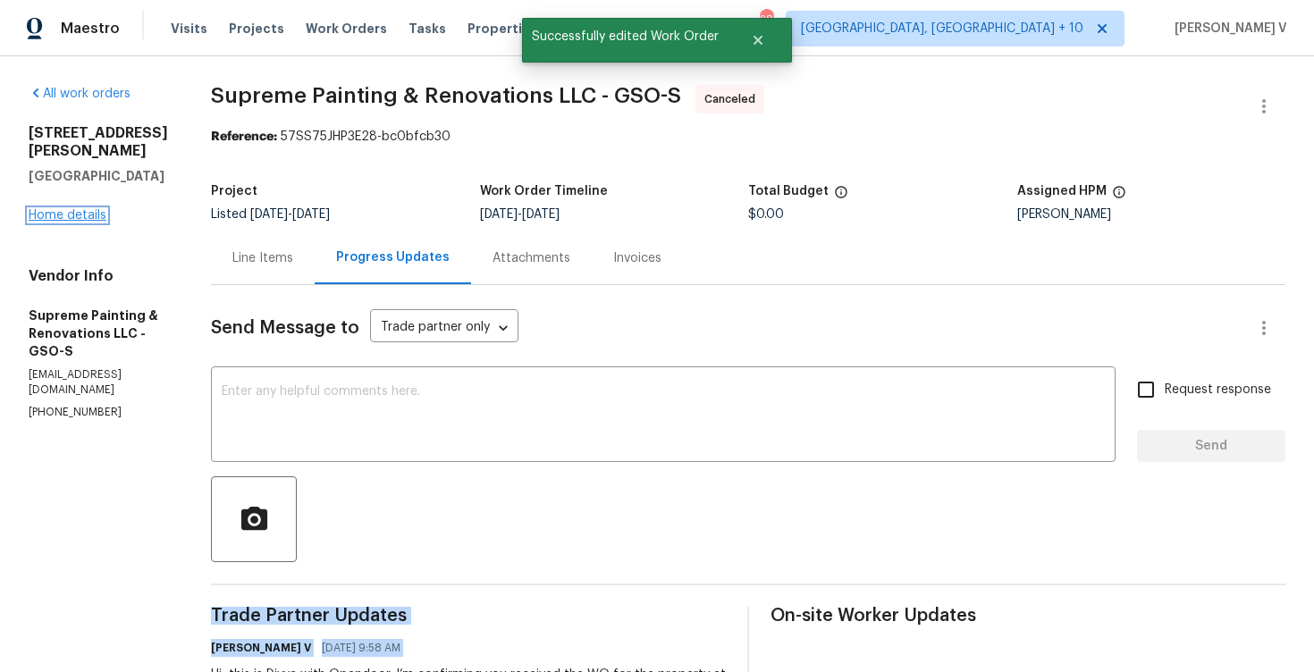
click at [57, 209] on link "Home details" at bounding box center [68, 215] width 78 height 13
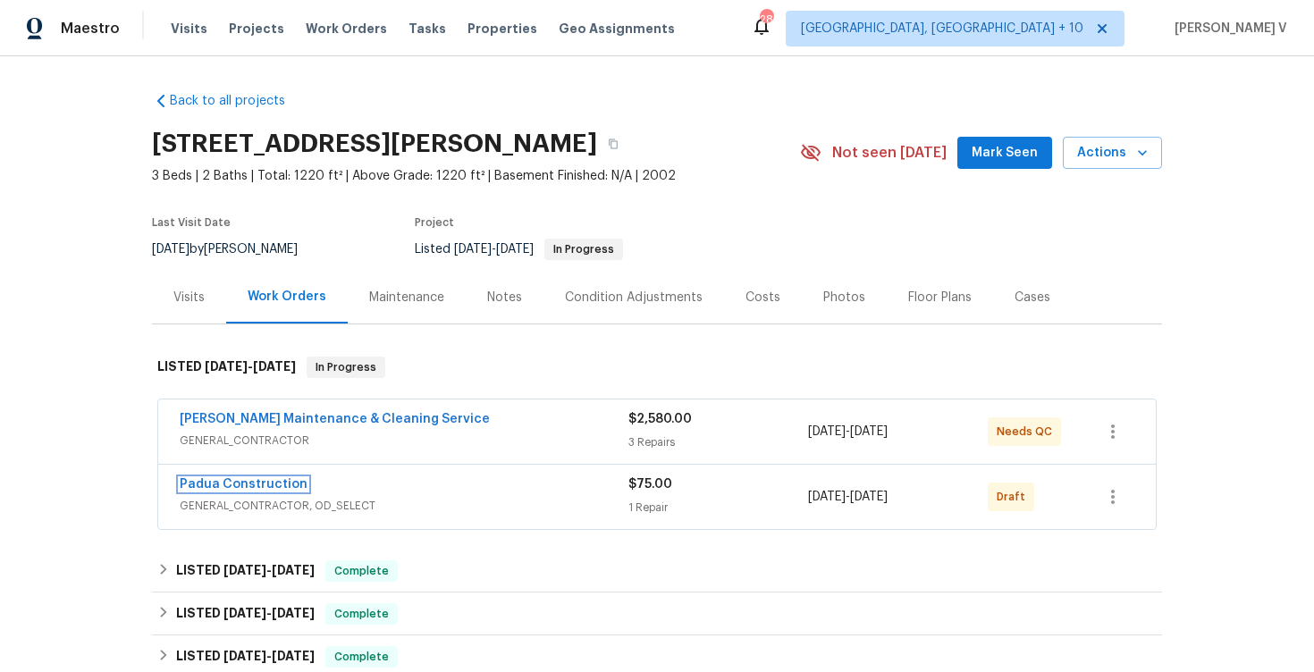
click at [284, 487] on link "Padua Construction" at bounding box center [244, 484] width 128 height 13
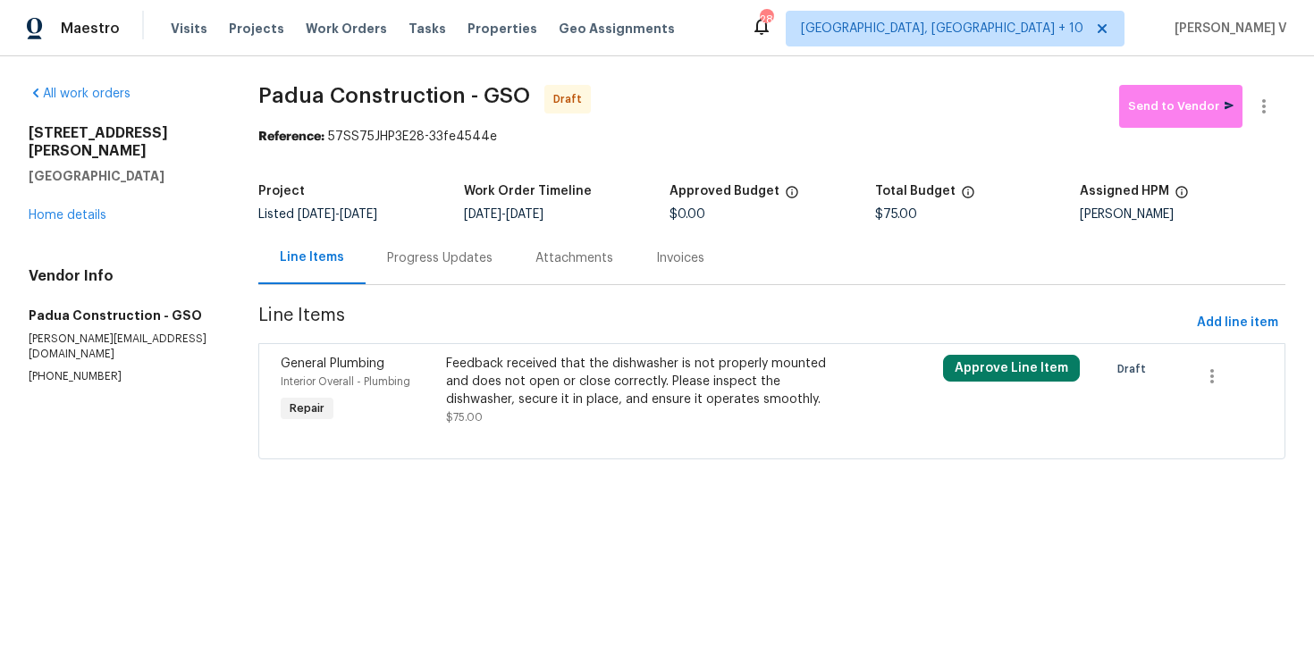
click at [486, 262] on div "Progress Updates" at bounding box center [439, 258] width 105 height 18
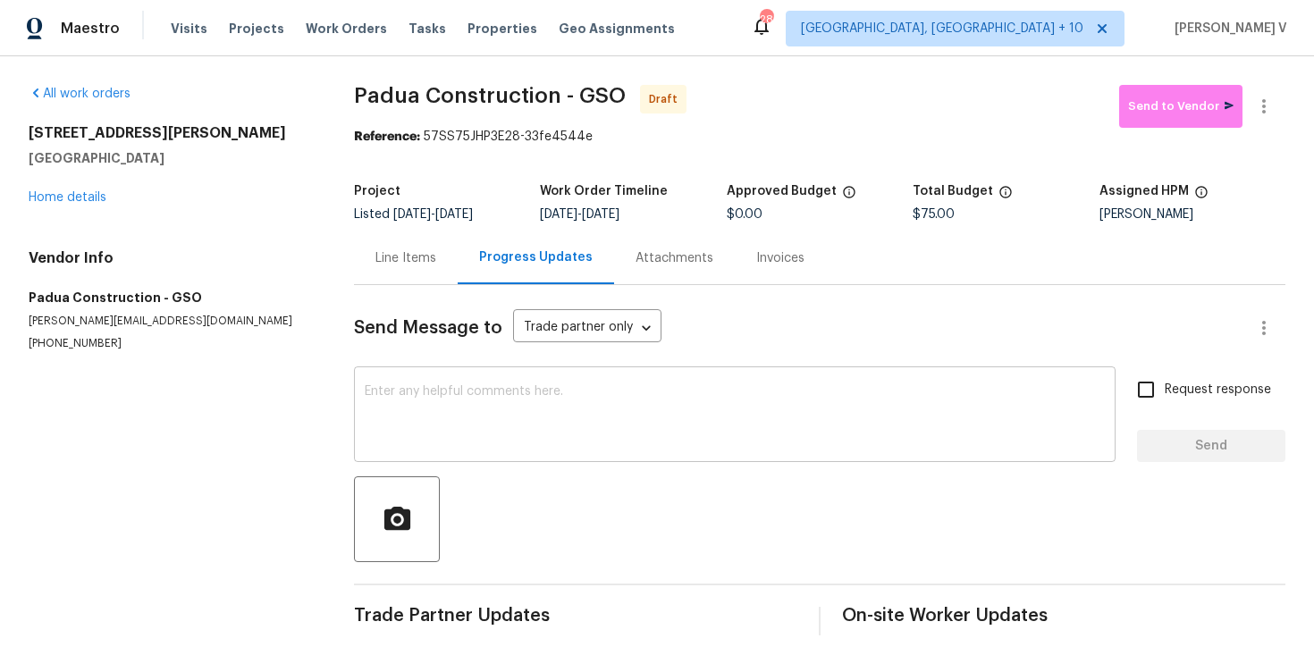
click at [488, 462] on div "x ​" at bounding box center [735, 416] width 762 height 91
paste textarea "Hi, this is Divya with Opendoor. I’m confirming you received the WO for the pro…"
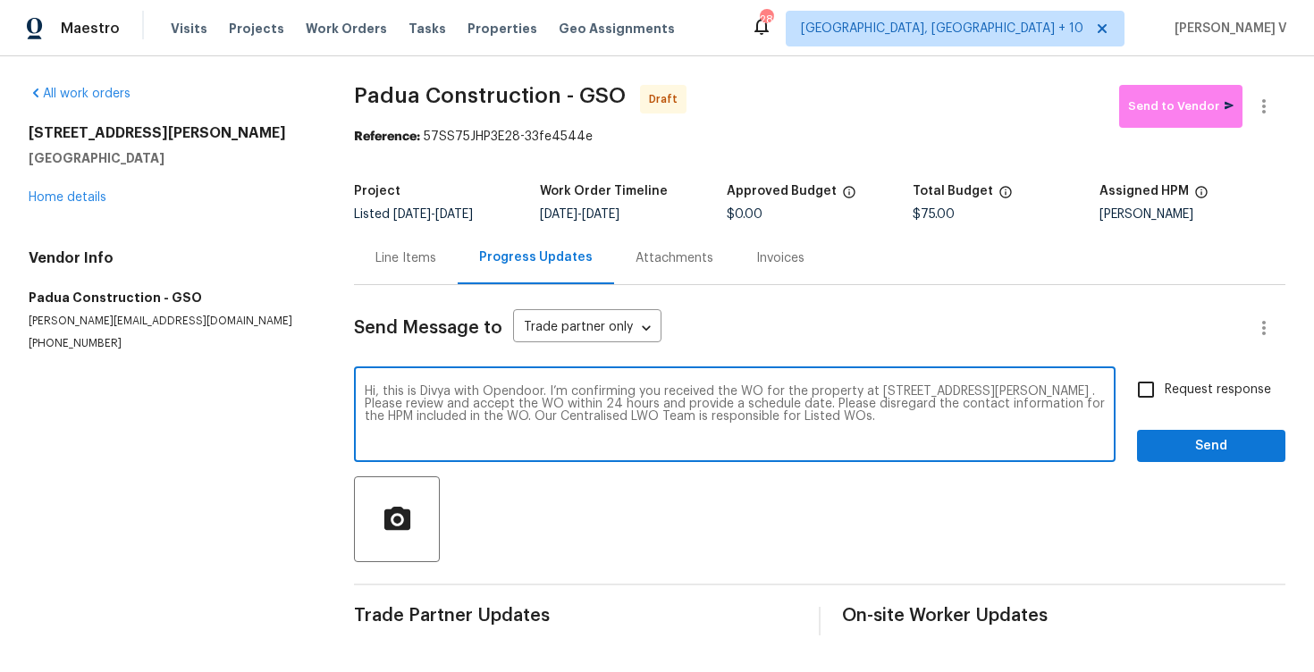
type textarea "Hi, this is Divya with Opendoor. I’m confirming you received the WO for the pro…"
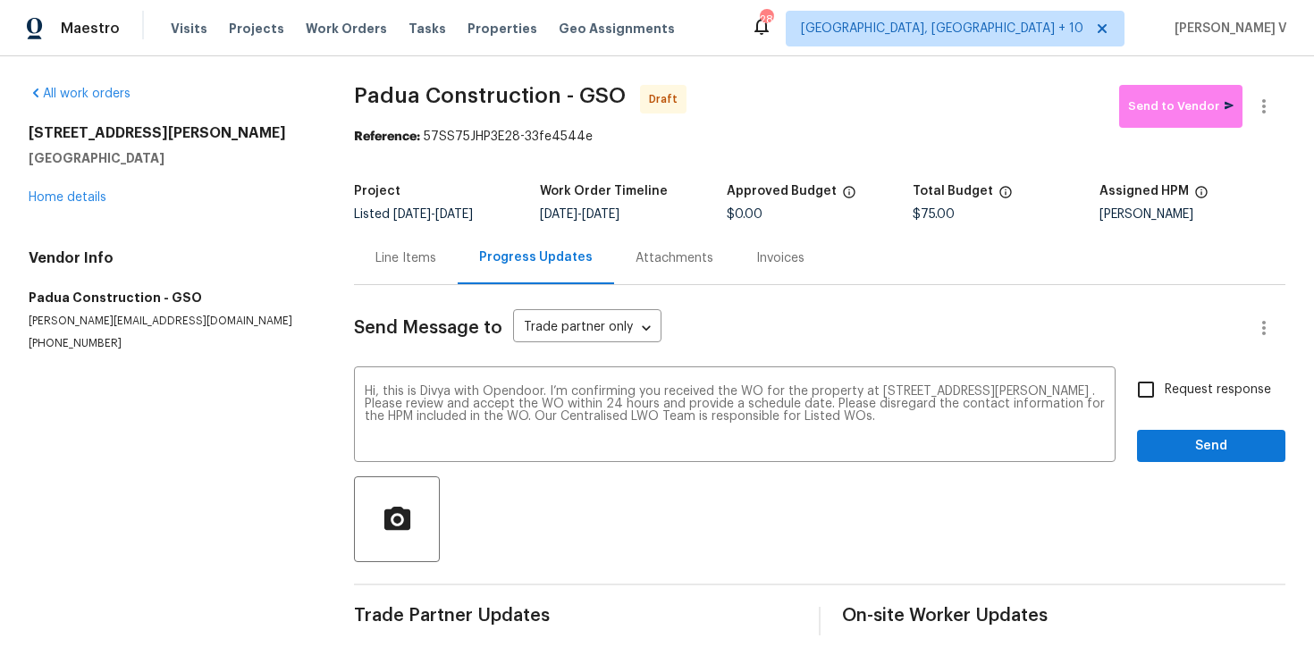
click at [1212, 377] on label "Request response" at bounding box center [1199, 390] width 144 height 38
click at [1165, 377] on input "Request response" at bounding box center [1146, 390] width 38 height 38
checkbox input "true"
click at [1210, 442] on span "Send" at bounding box center [1211, 446] width 120 height 22
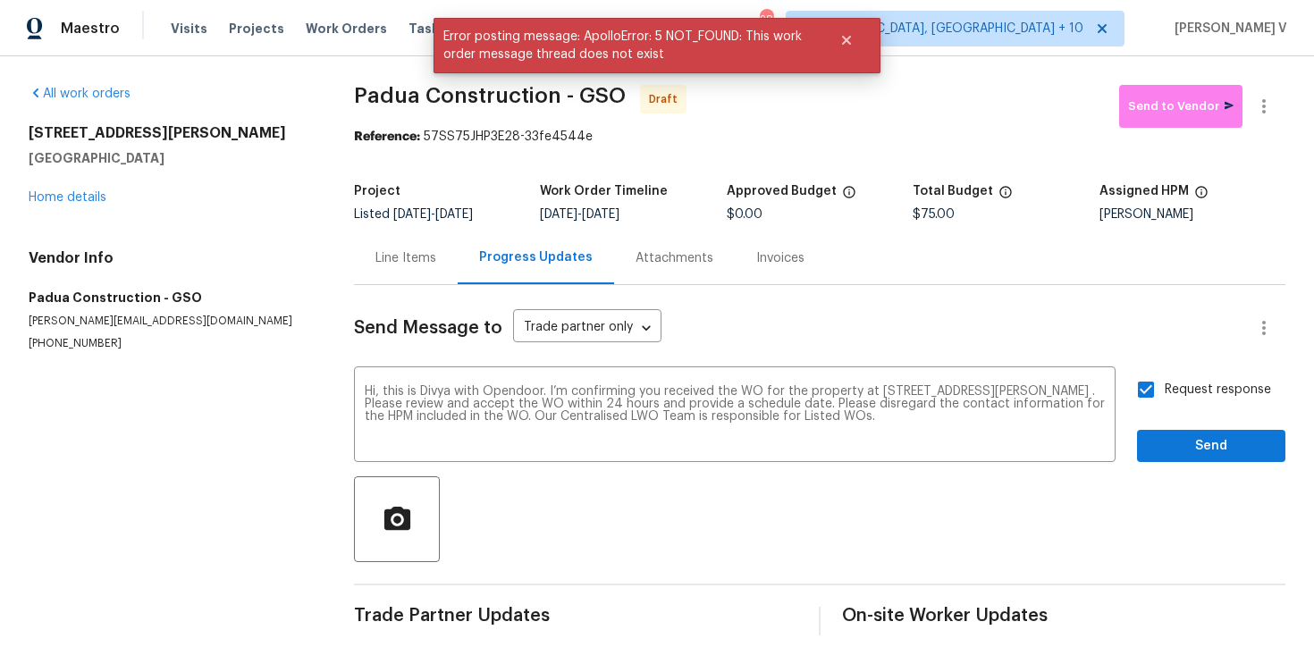
click at [1174, 418] on div "Request response Send" at bounding box center [1211, 416] width 148 height 91
click at [1174, 454] on span "Send" at bounding box center [1211, 446] width 120 height 22
click at [1174, 454] on div "Request response Send" at bounding box center [1211, 416] width 148 height 91
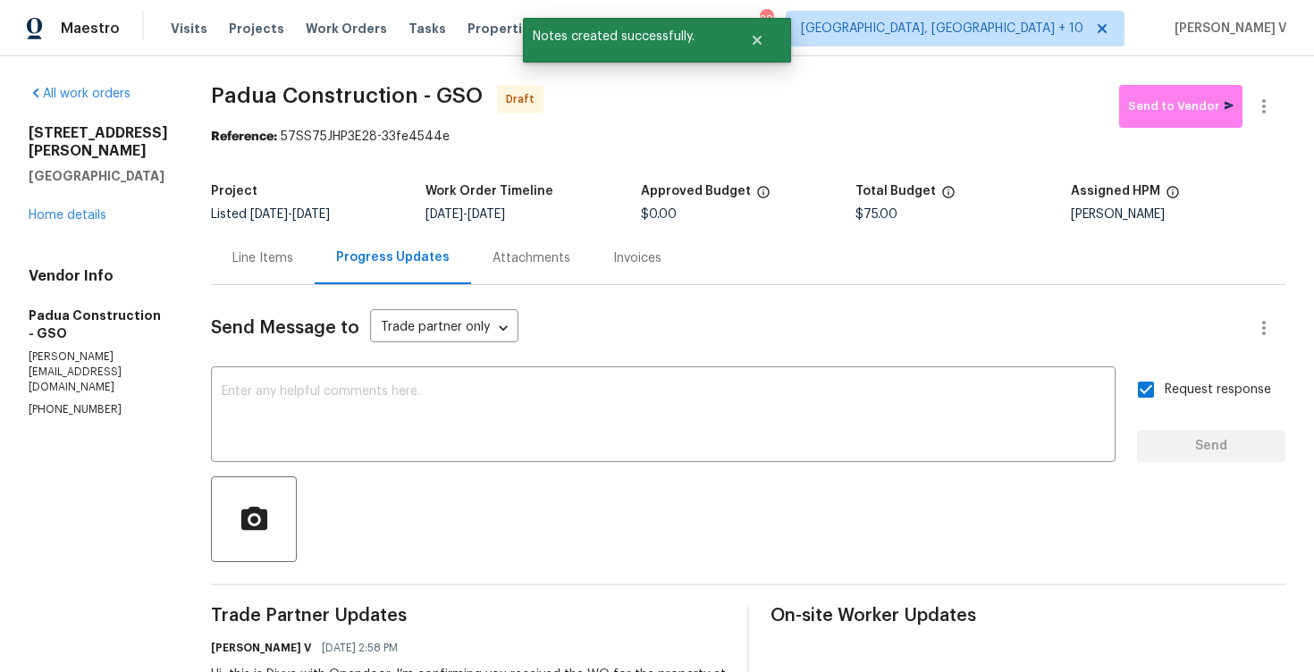
scroll to position [115, 0]
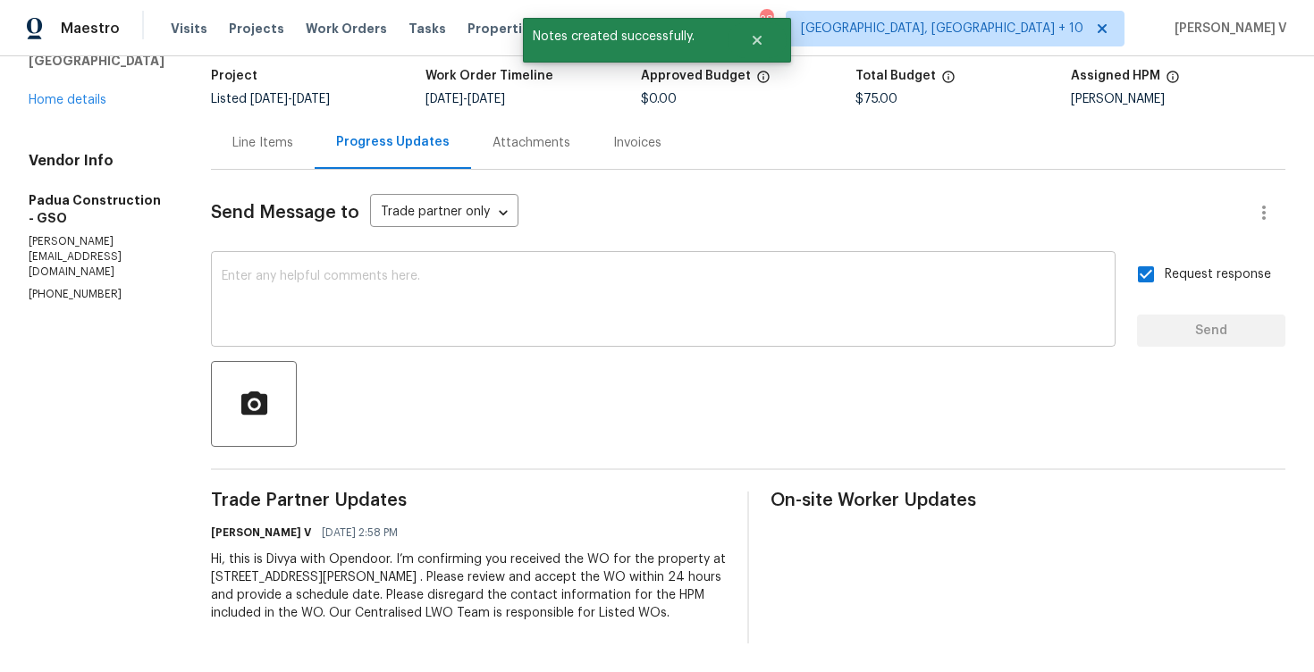
click at [385, 267] on div "x ​" at bounding box center [663, 301] width 905 height 91
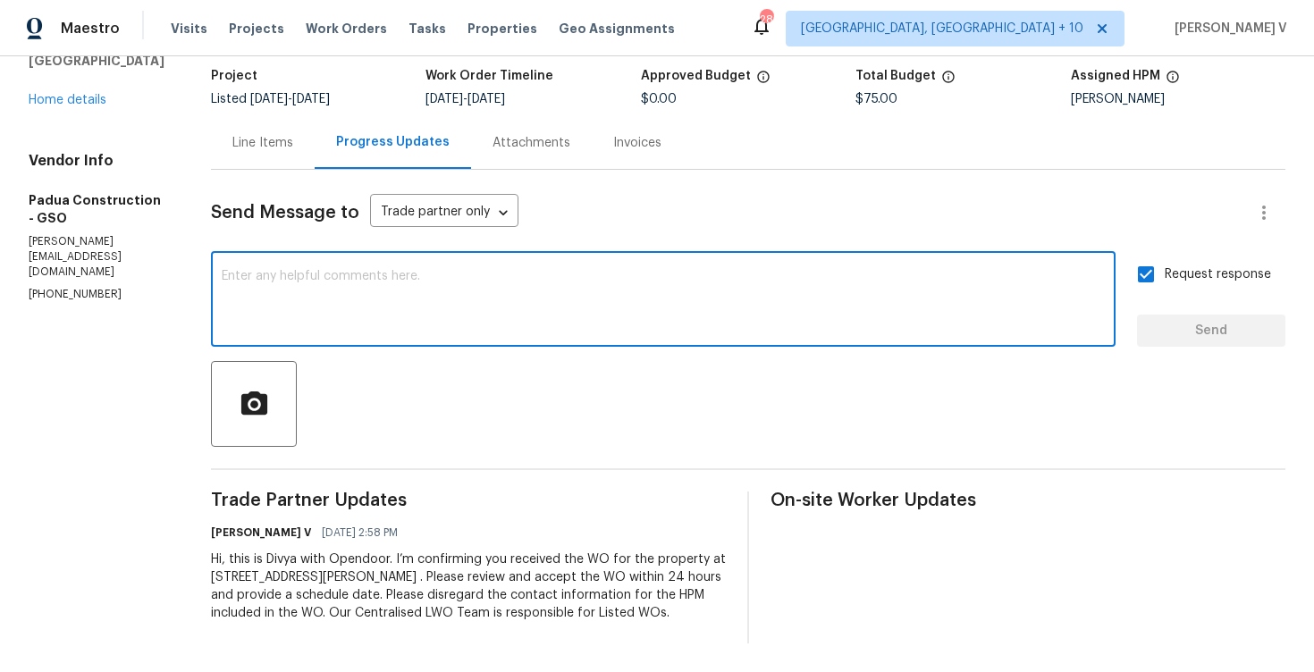
paste textarea "Attention All Work Orders must include before-photos (both close-up and wide-an…"
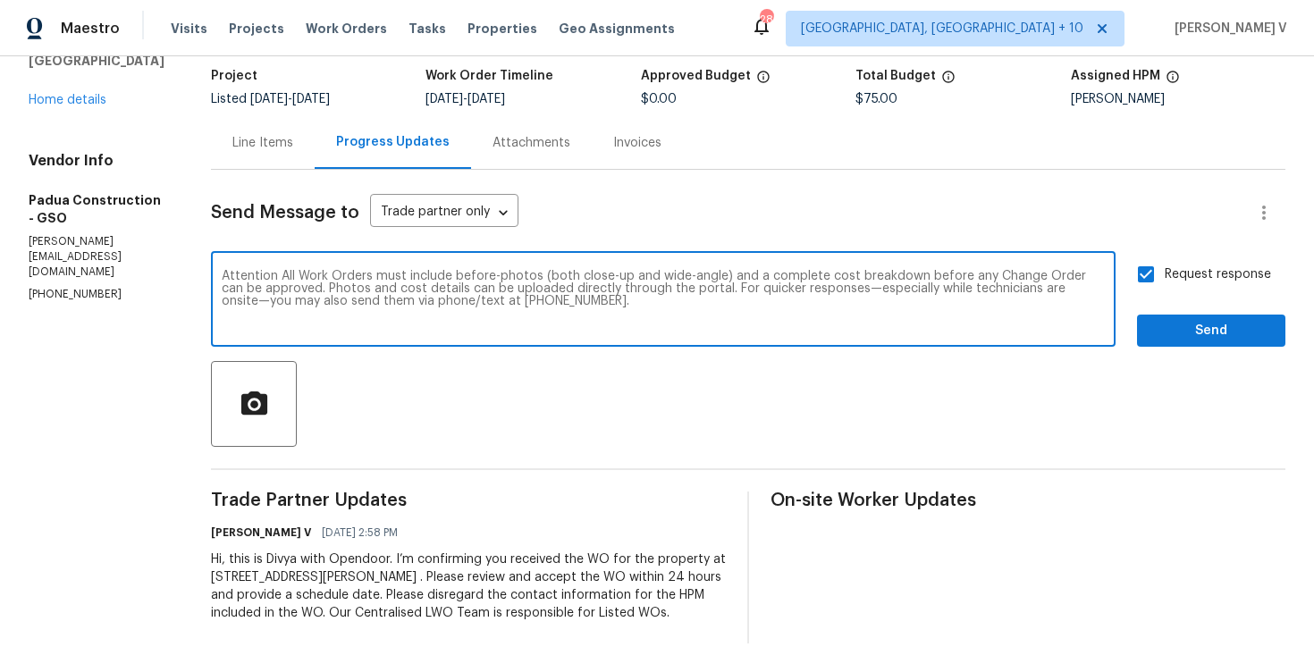
type textarea "Attention All Work Orders must include before-photos (both close-up and wide-an…"
click at [1166, 341] on span "Send" at bounding box center [1211, 331] width 120 height 22
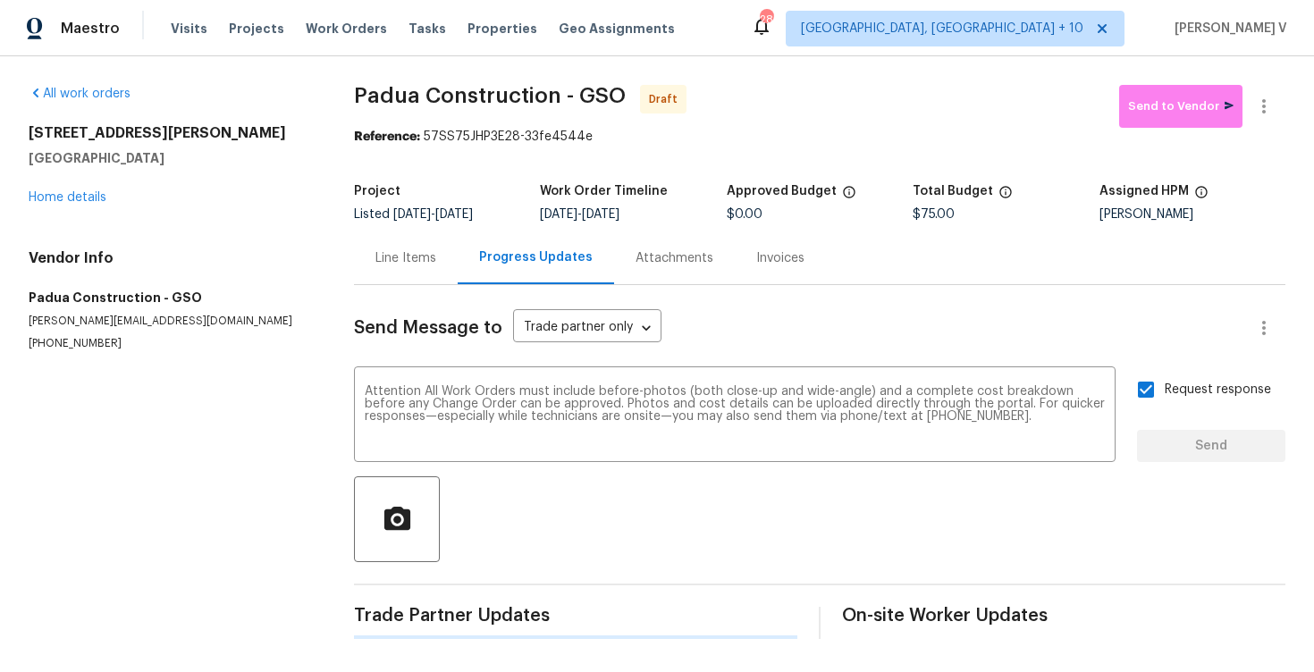
scroll to position [0, 0]
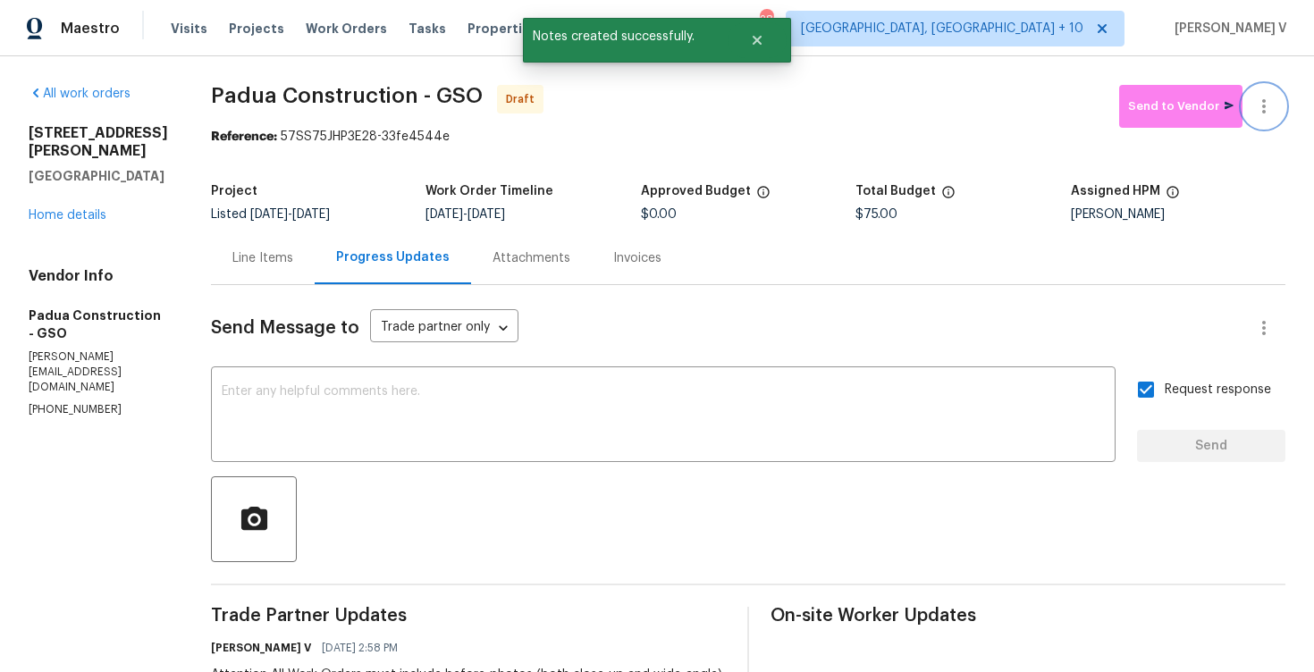
click at [1279, 114] on button "button" at bounding box center [1264, 106] width 43 height 43
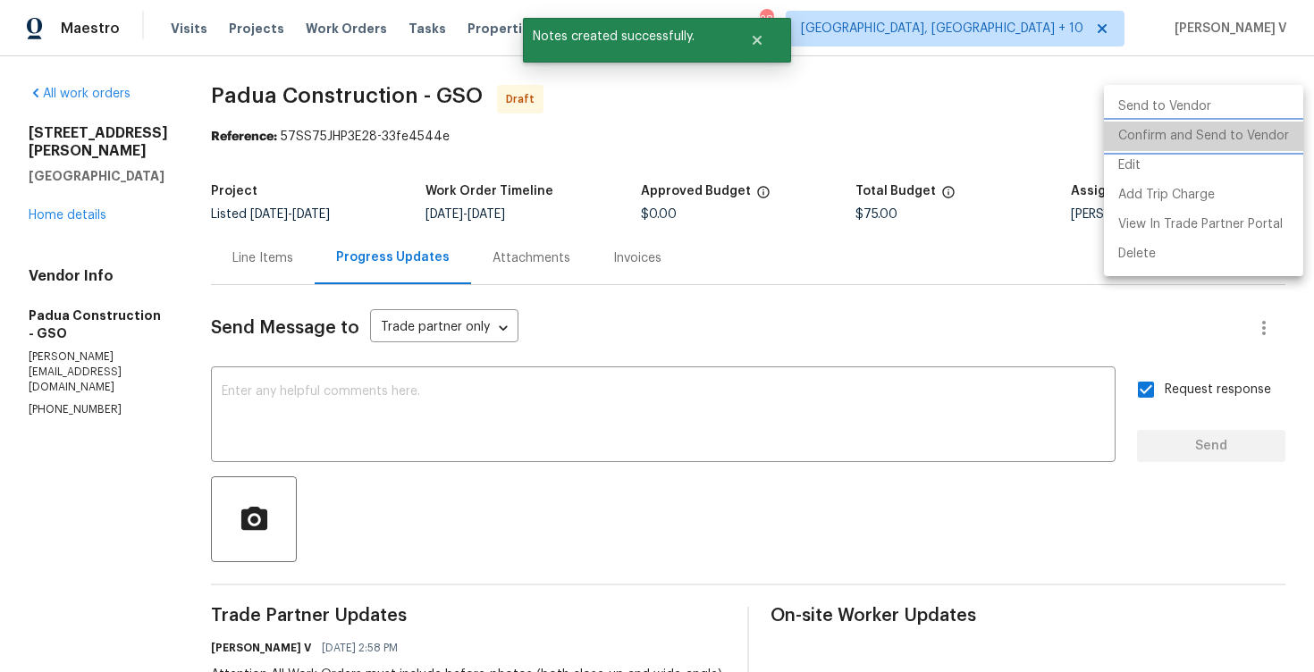
click at [1228, 136] on li "Confirm and Send to Vendor" at bounding box center [1203, 136] width 199 height 29
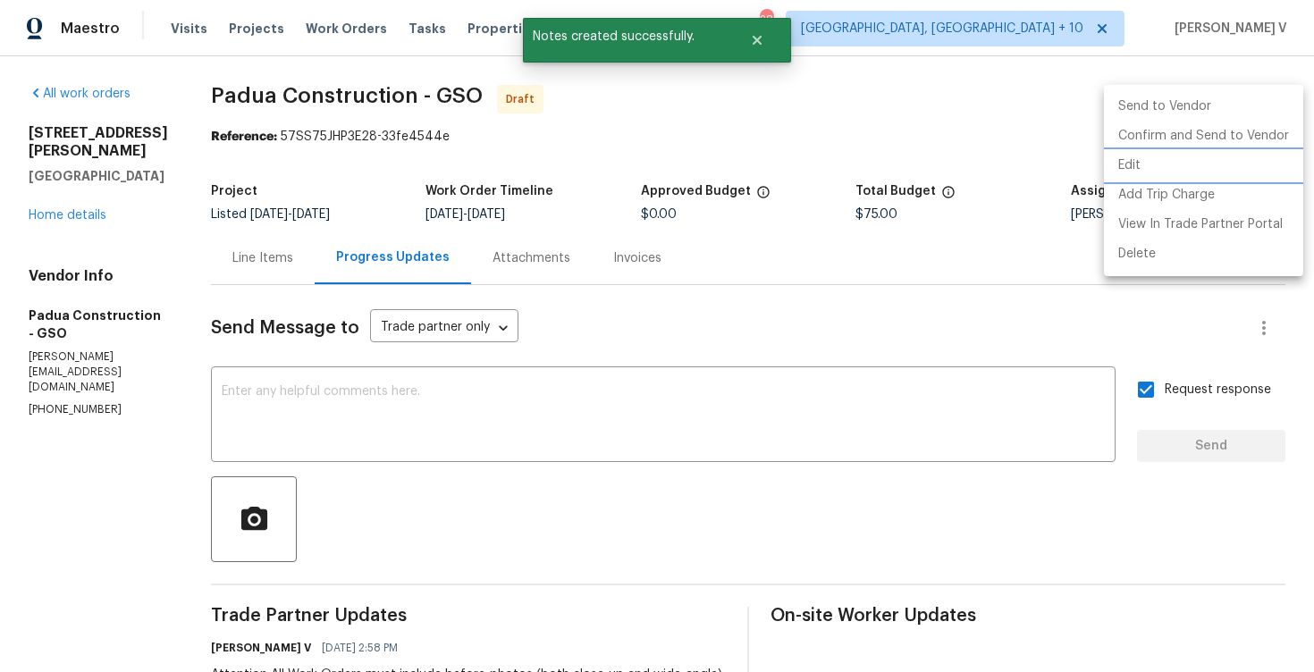
click at [270, 213] on div at bounding box center [657, 336] width 1314 height 672
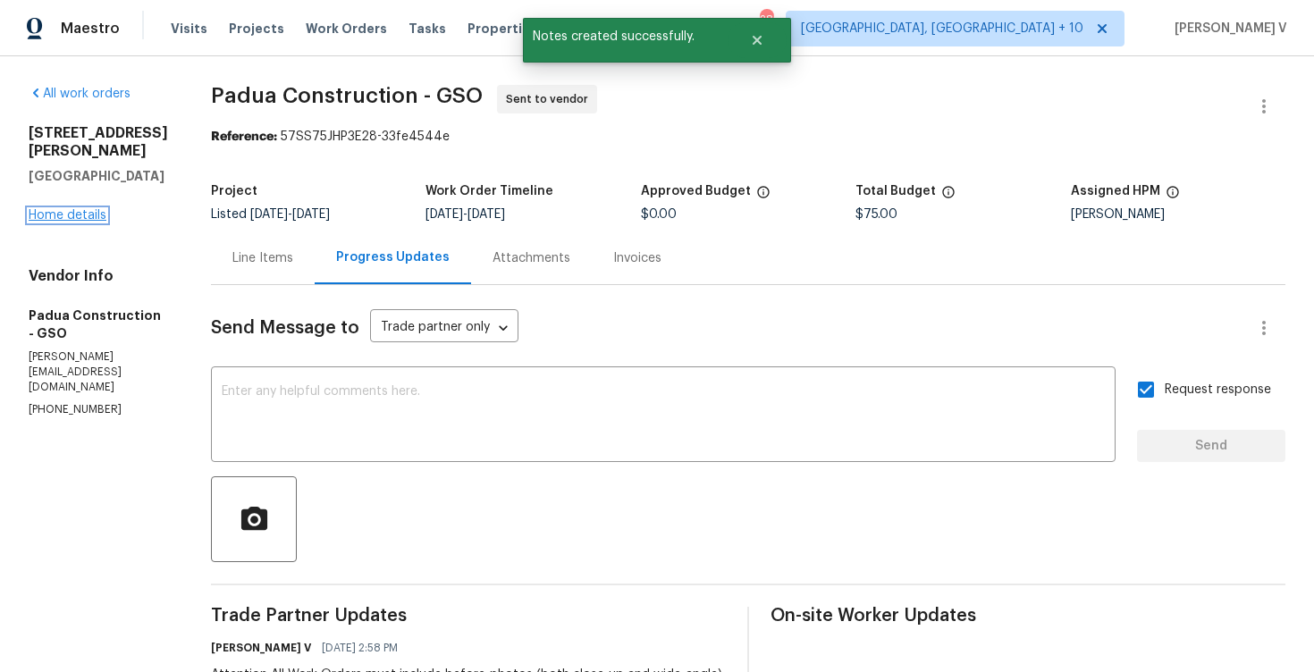
click at [73, 209] on link "Home details" at bounding box center [68, 215] width 78 height 13
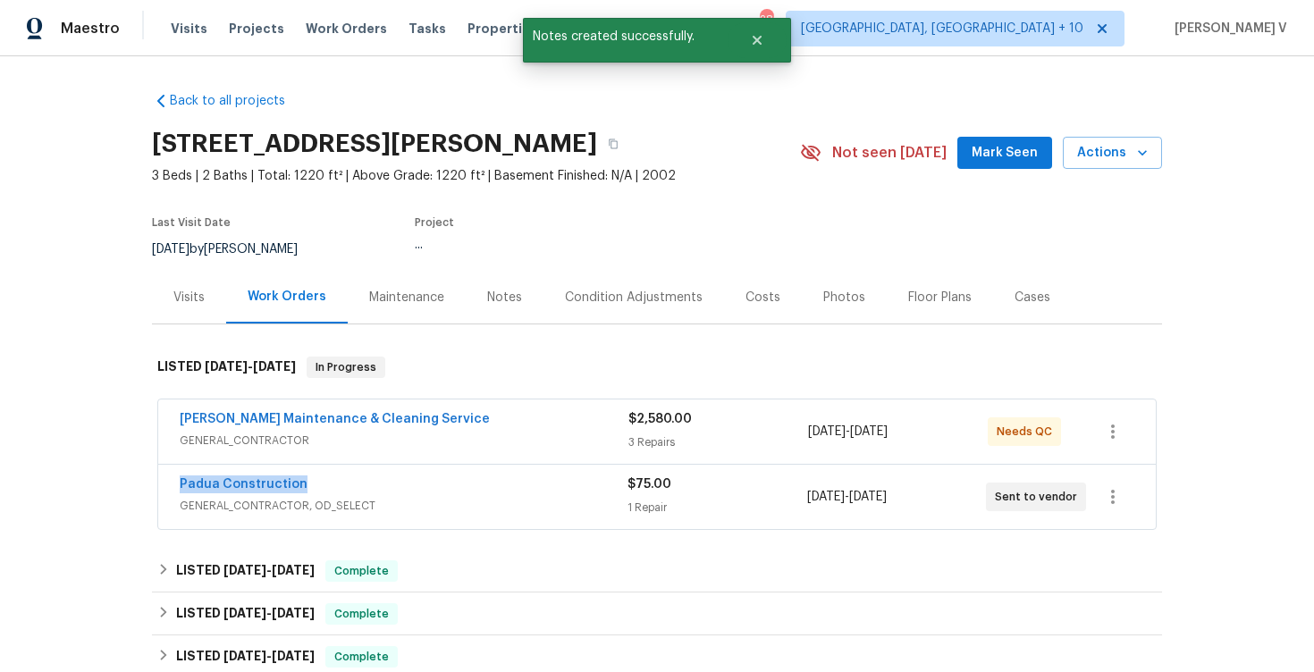
drag, startPoint x: 190, startPoint y: 488, endPoint x: 423, endPoint y: 488, distance: 233.3
click at [423, 488] on div "Padua Construction GENERAL_CONTRACTOR, OD_SELECT $75.00 1 Repair 9/5/2025 - 9/8…" at bounding box center [657, 497] width 998 height 64
copy link "Padua Construction"
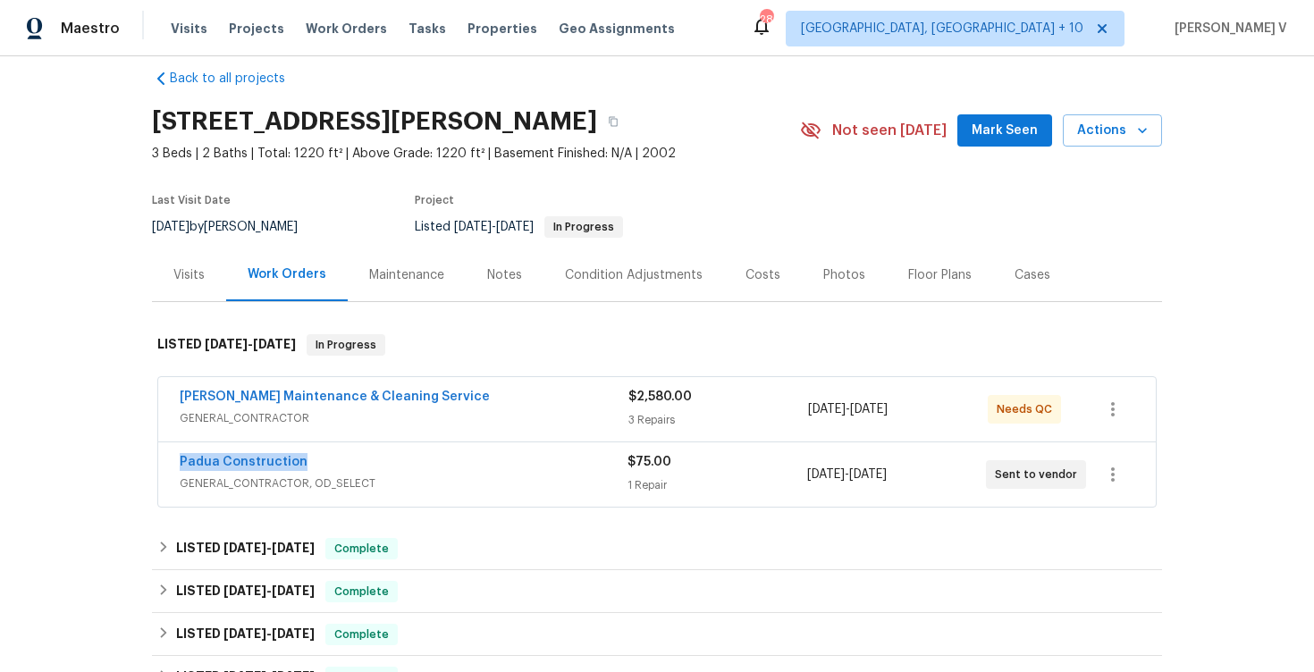
scroll to position [28, 0]
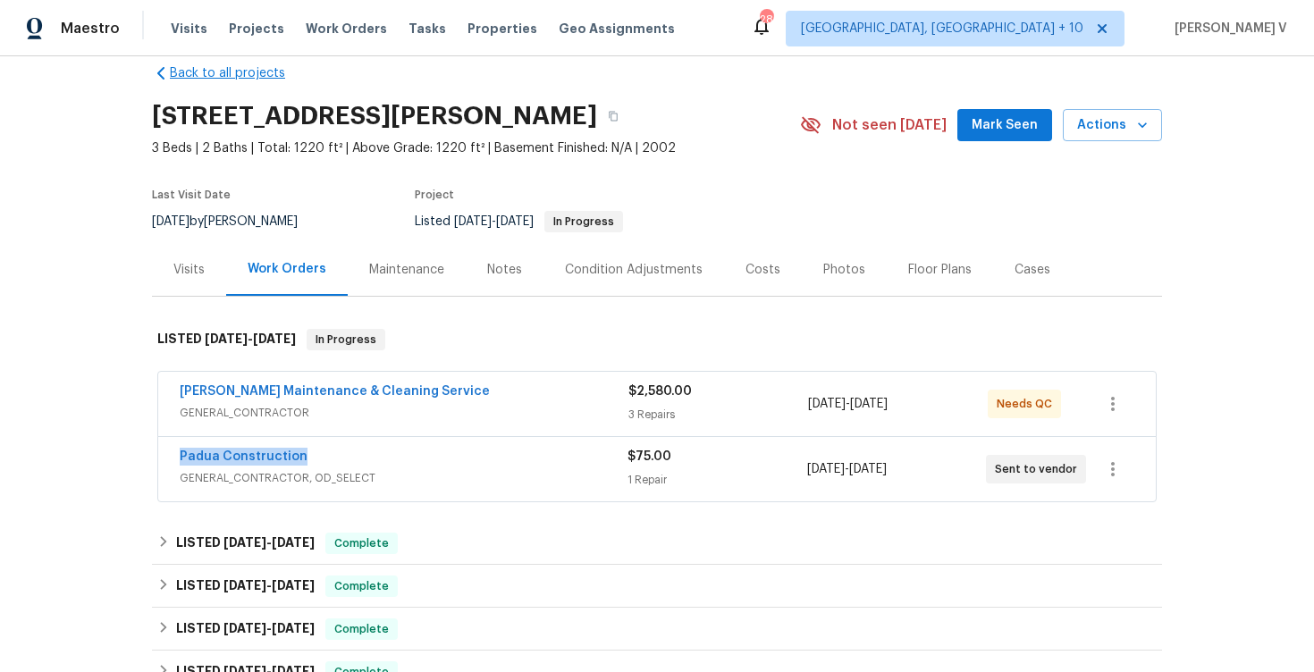
copy link "Padua Construction"
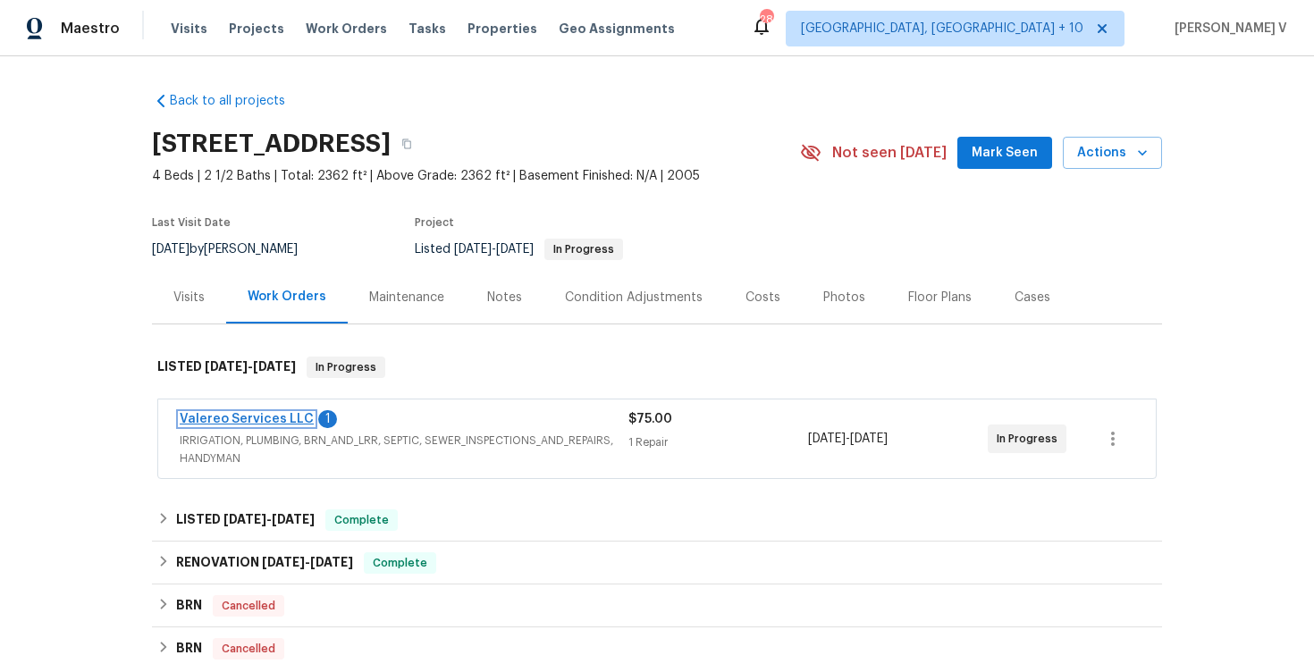
click at [211, 421] on link "Valereo Services LLC" at bounding box center [247, 419] width 134 height 13
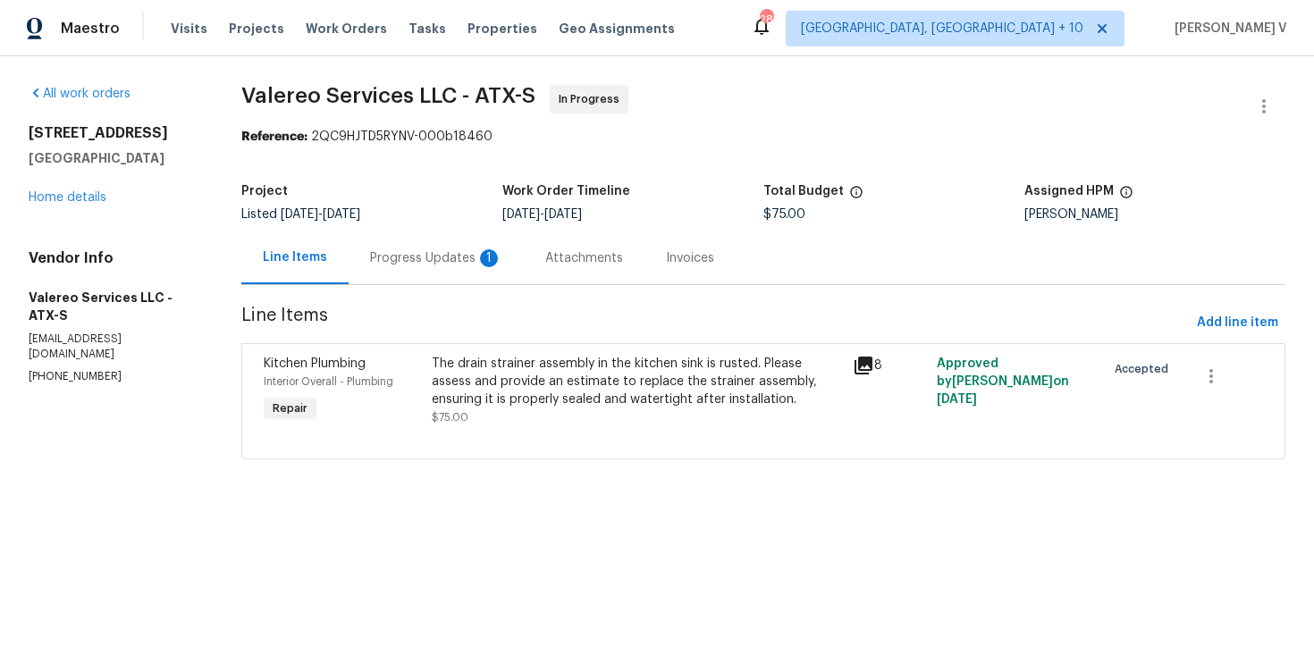
click at [444, 236] on div "Progress Updates 1" at bounding box center [436, 258] width 175 height 53
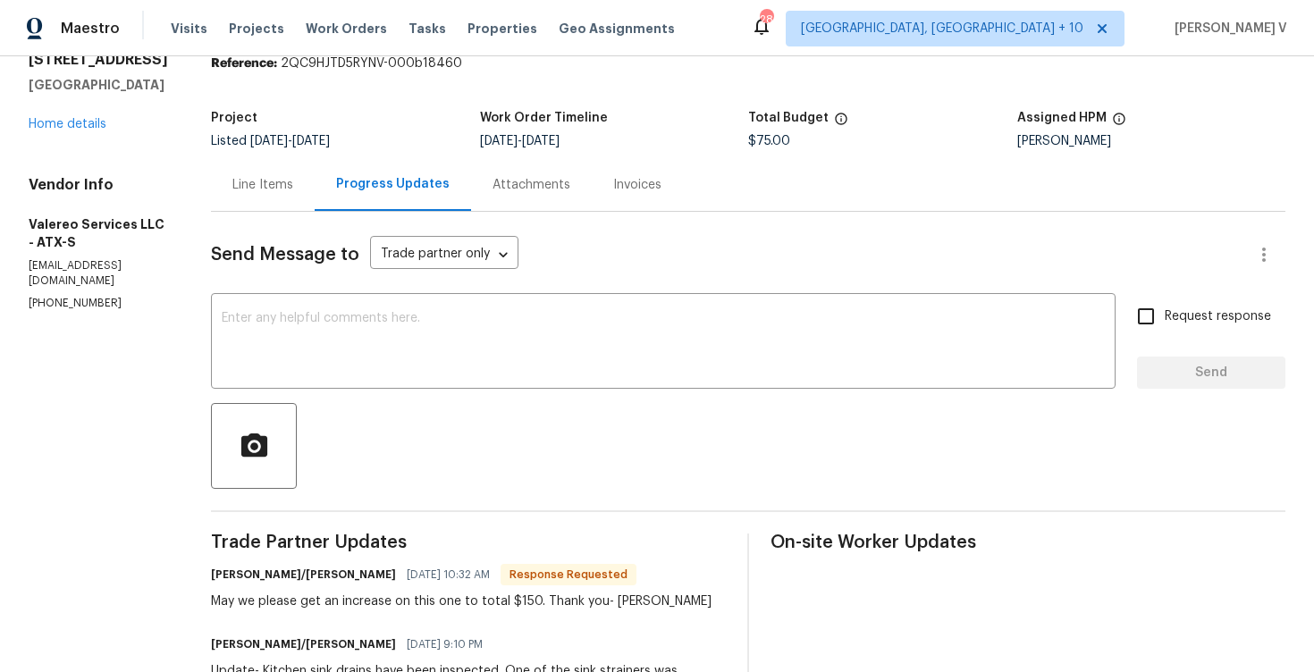
scroll to position [131, 0]
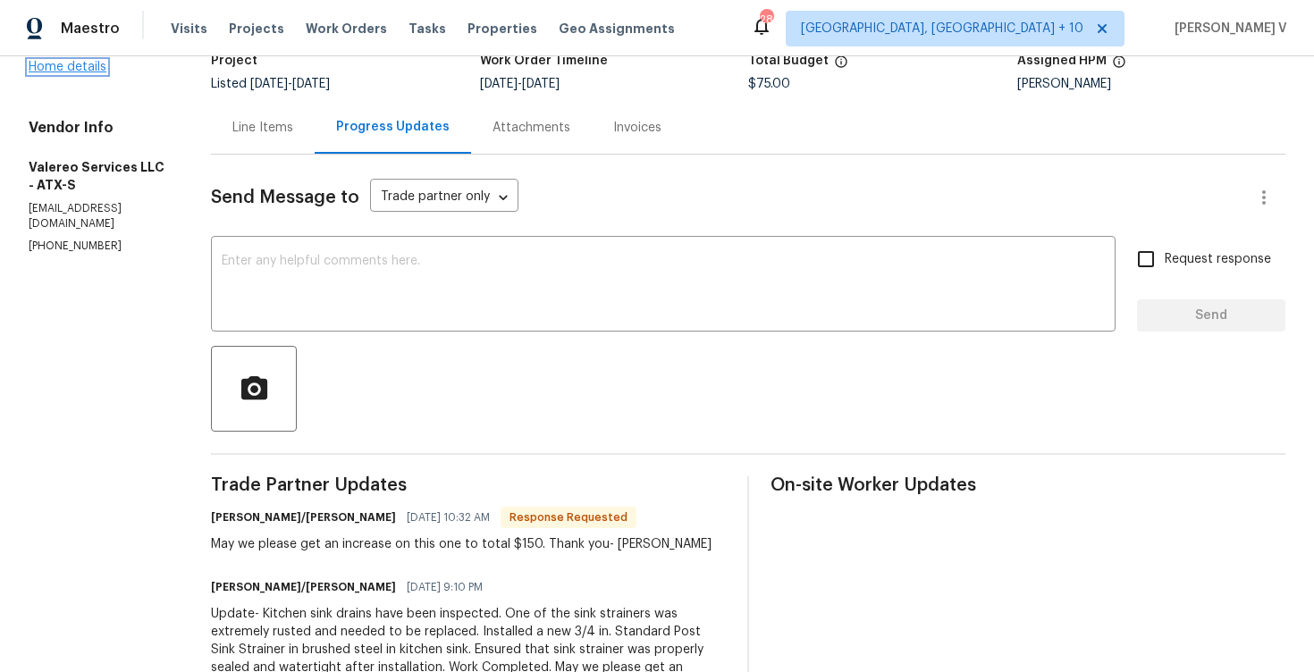
click at [93, 73] on link "Home details" at bounding box center [68, 67] width 78 height 13
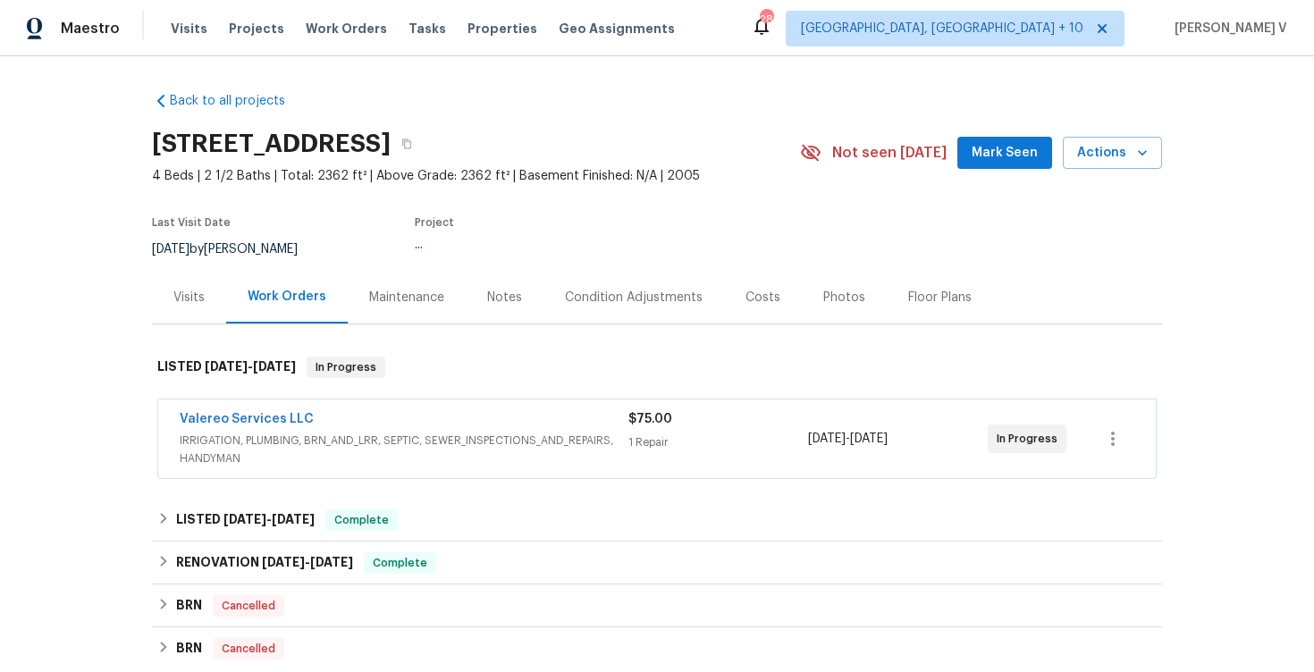
scroll to position [272, 0]
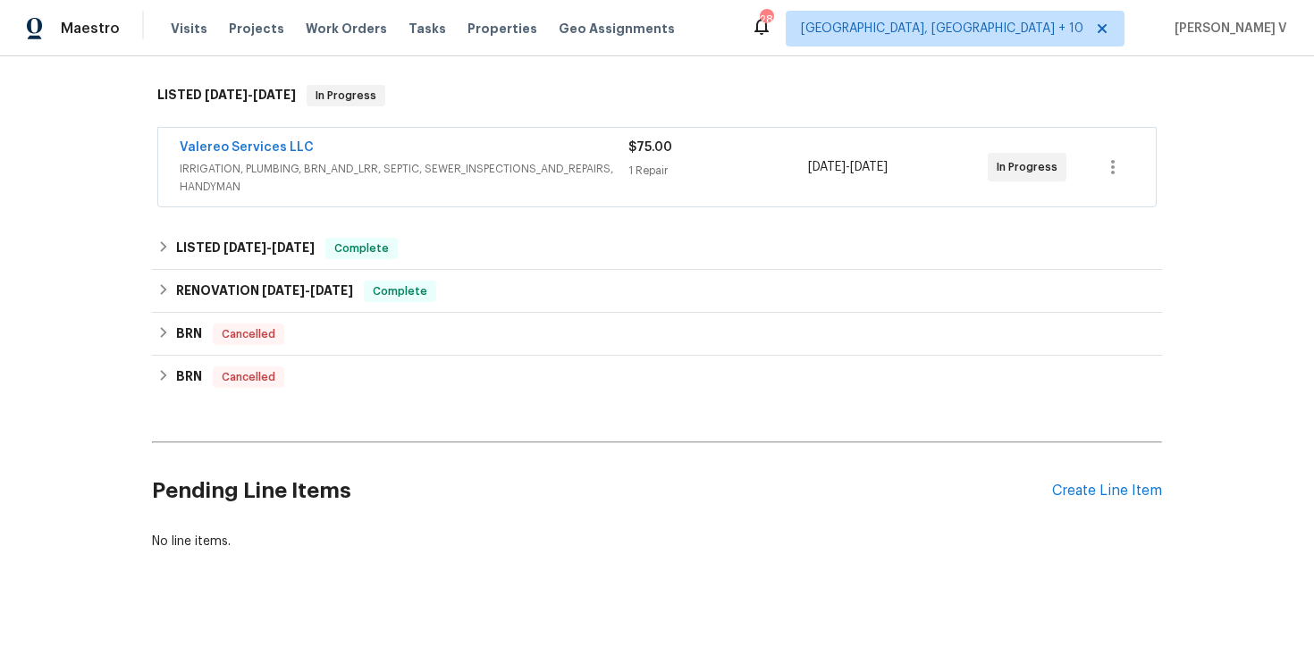
click at [1098, 469] on div "Pending Line Items Create Line Item" at bounding box center [657, 491] width 1010 height 83
click at [1098, 497] on div "Create Line Item" at bounding box center [1107, 491] width 110 height 17
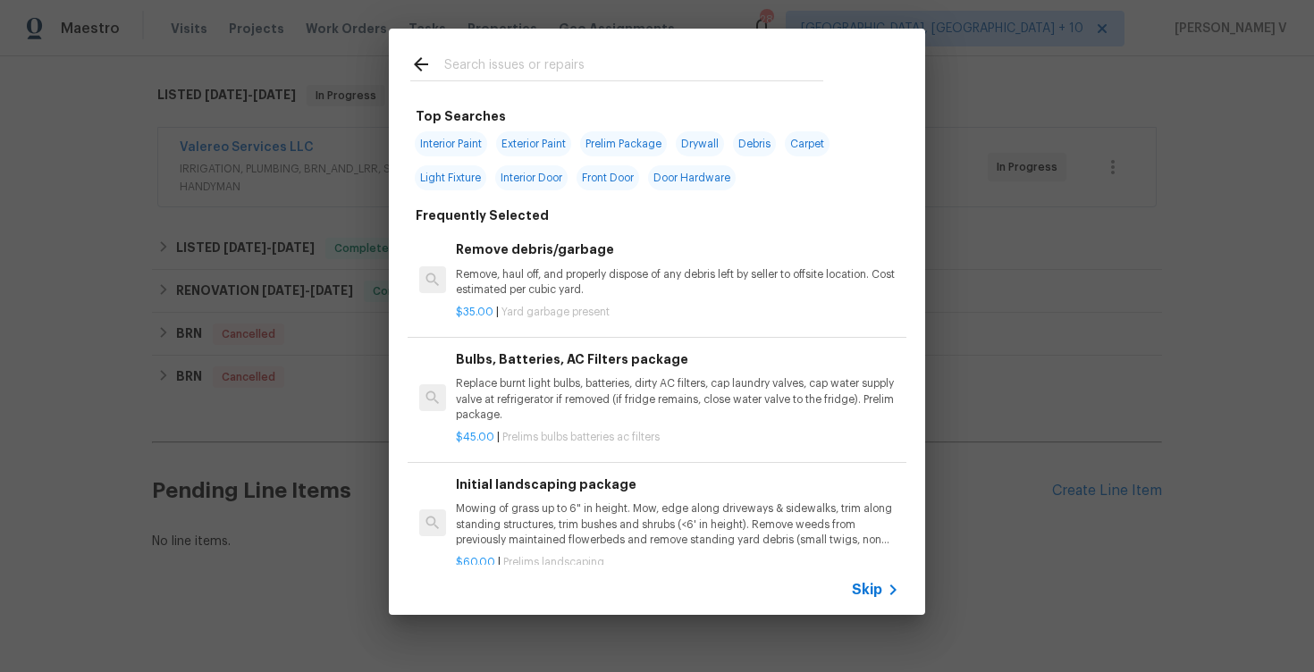
click at [886, 609] on div "Skip" at bounding box center [657, 590] width 536 height 50
click at [875, 588] on span "Skip" at bounding box center [867, 590] width 30 height 18
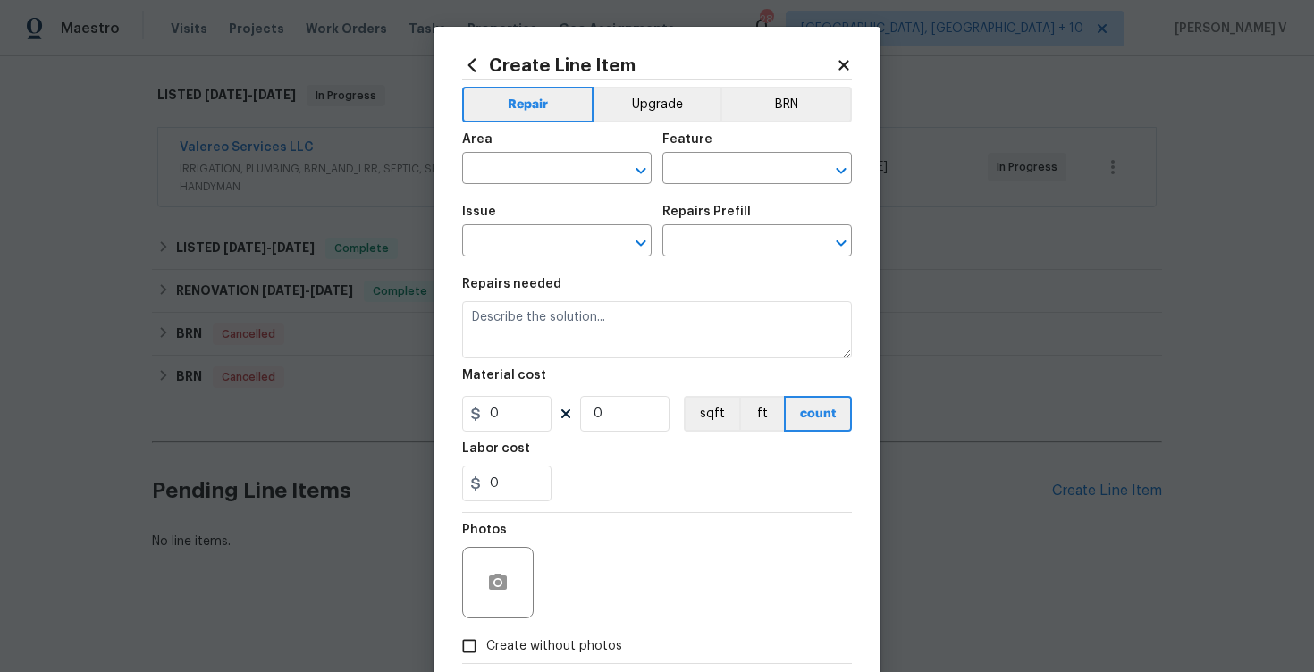
click at [503, 193] on span "Area ​" at bounding box center [557, 158] width 190 height 72
click at [493, 165] on input "text" at bounding box center [531, 170] width 139 height 28
click at [502, 225] on li "Interior Overall" at bounding box center [557, 239] width 190 height 29
type input "Interior Overall"
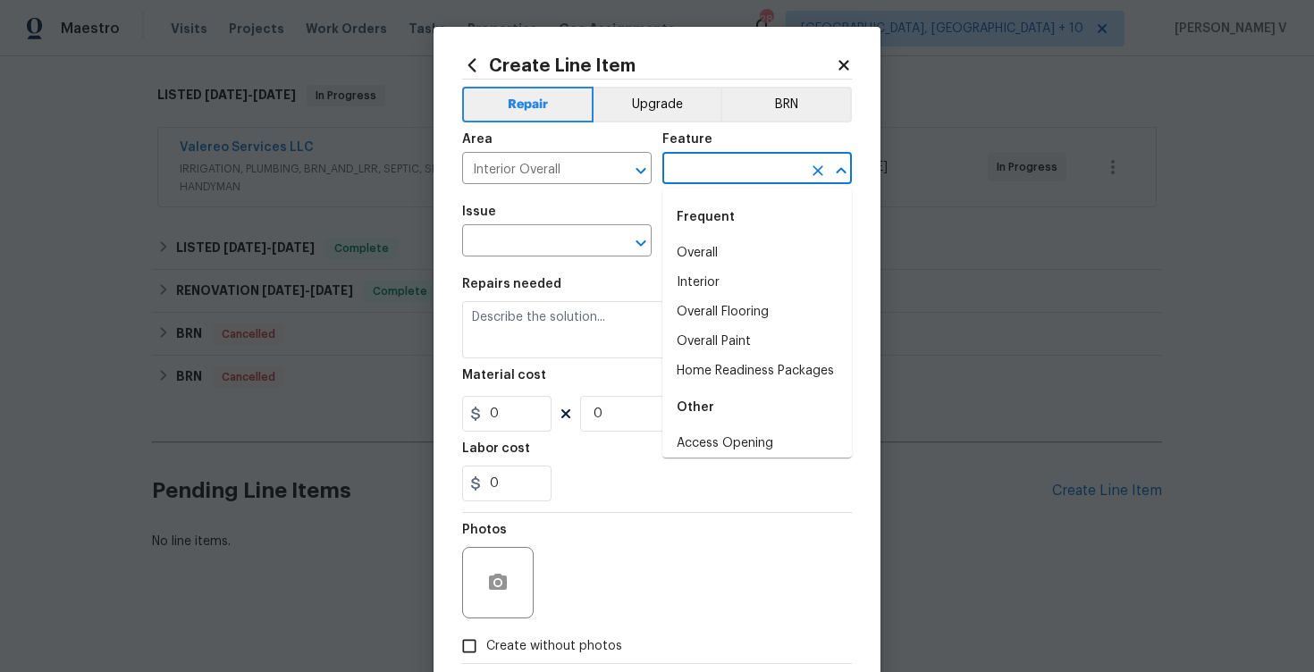
click at [714, 167] on input "text" at bounding box center [731, 170] width 139 height 28
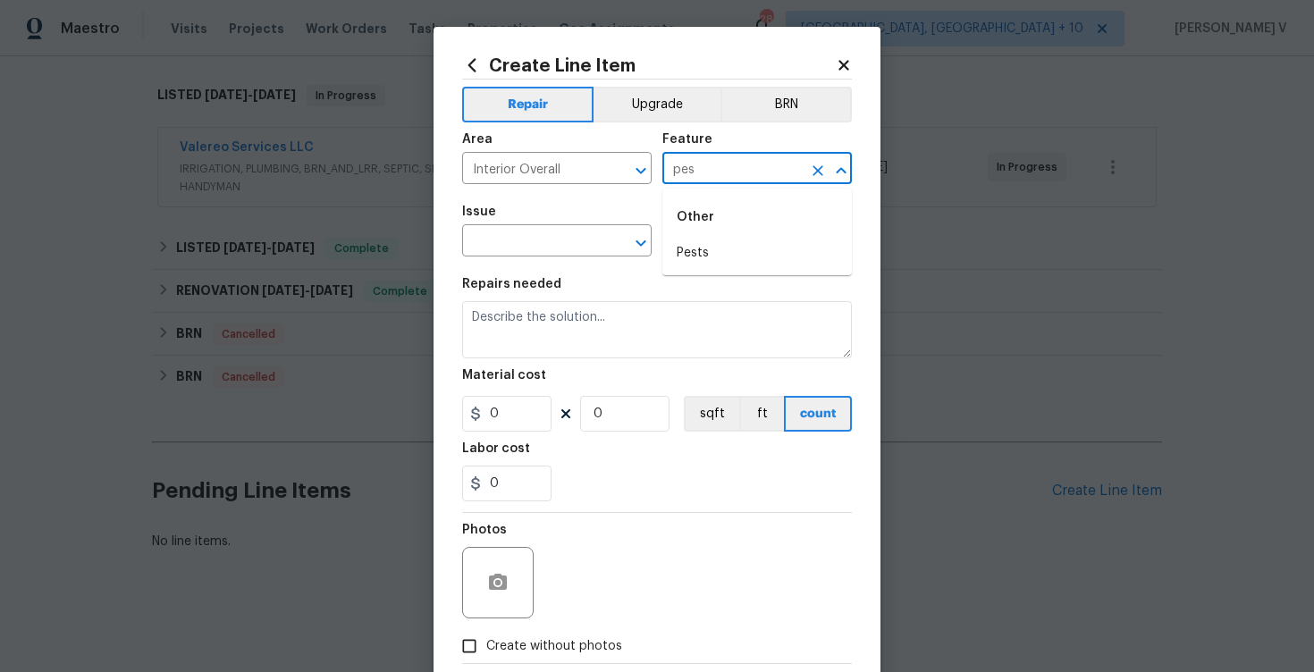
click at [707, 242] on li "Pests" at bounding box center [757, 253] width 190 height 29
type input "Pests"
click at [518, 240] on input "text" at bounding box center [531, 243] width 139 height 28
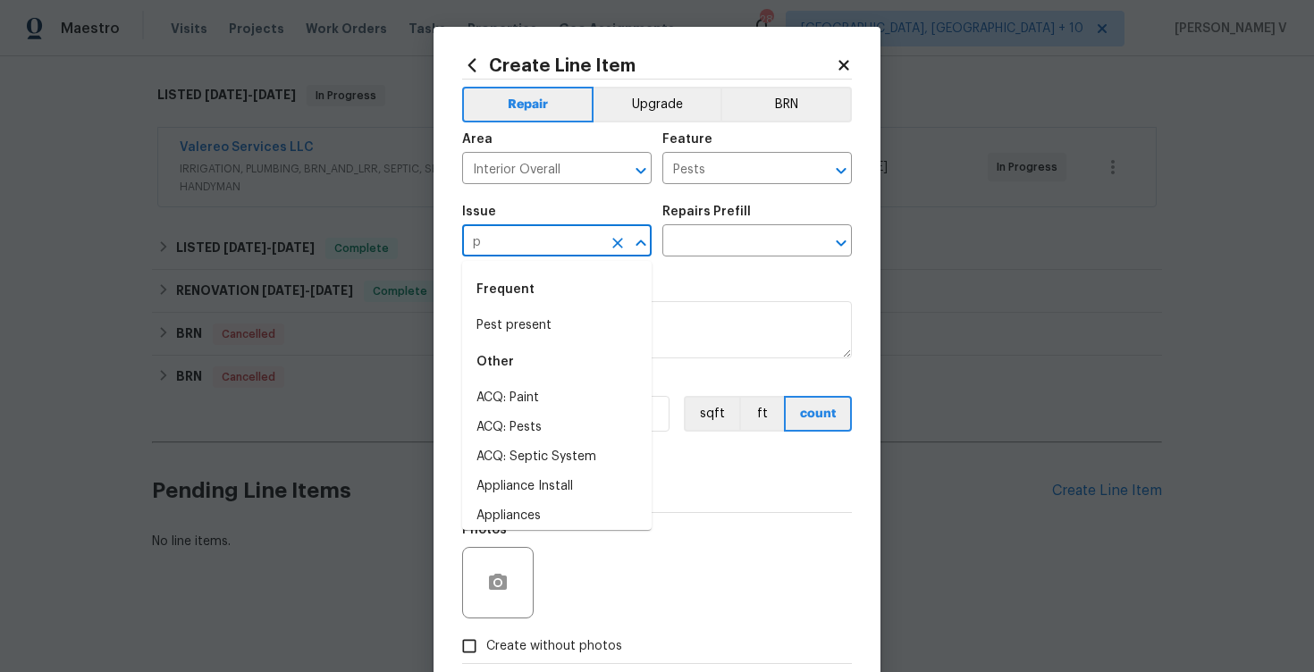
click at [574, 312] on li "Pest present" at bounding box center [557, 325] width 190 height 29
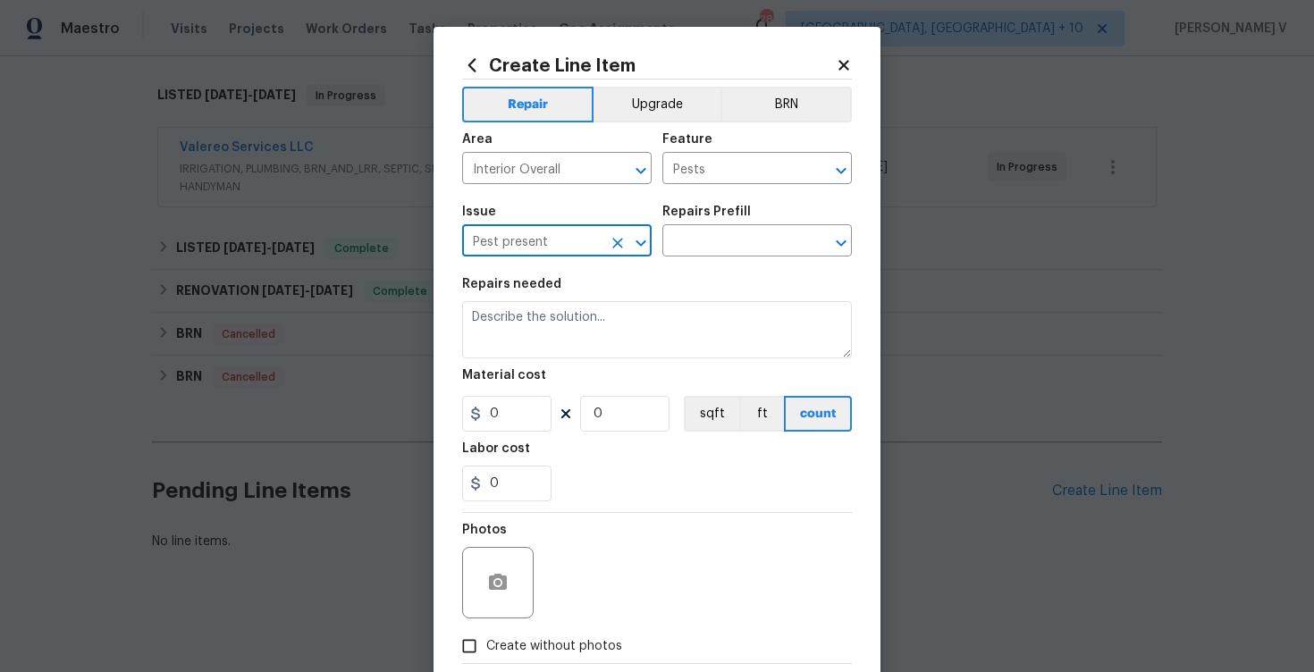
type input "Pest present"
click at [702, 258] on div "Issue Pest present ​ Repairs Prefill ​" at bounding box center [657, 231] width 390 height 72
click at [721, 251] on input "text" at bounding box center [731, 243] width 139 height 28
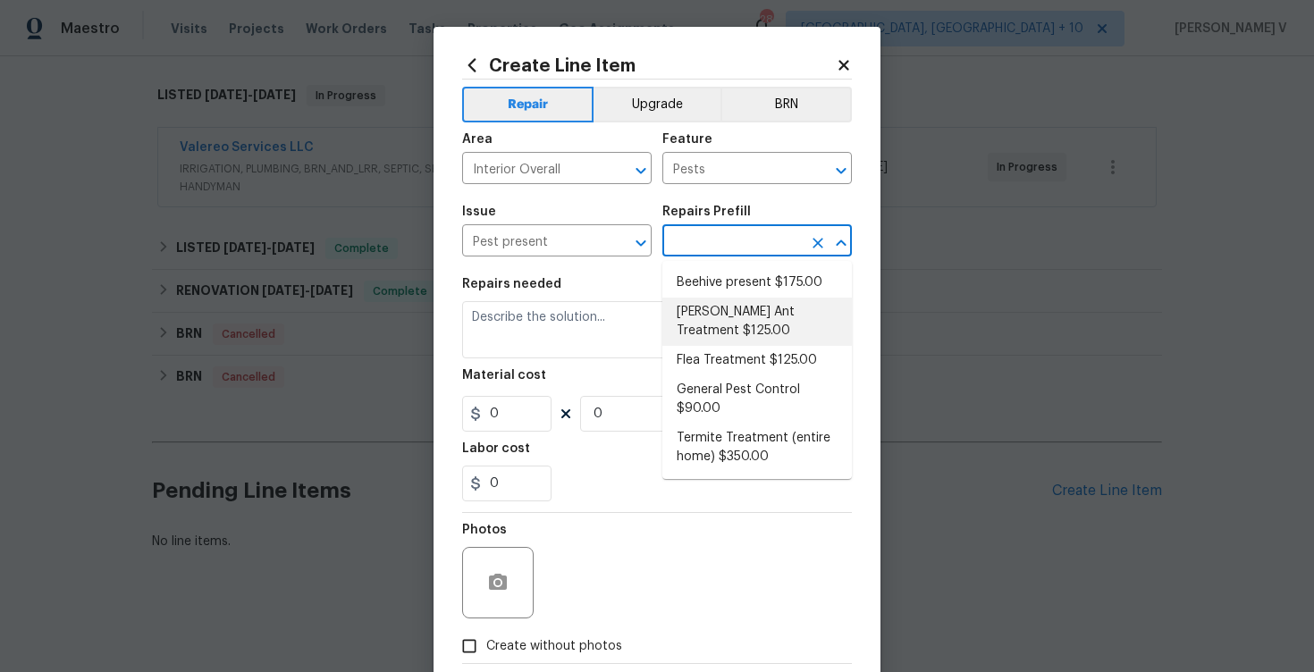
click at [715, 302] on li "Carpenter Ant Treatment $125.00" at bounding box center [757, 322] width 190 height 48
type input "Carpenter Ant Treatment $125.00"
type textarea "Treat for active carpenter ant infestation and provide a clear WDI report"
type input "125"
type input "1"
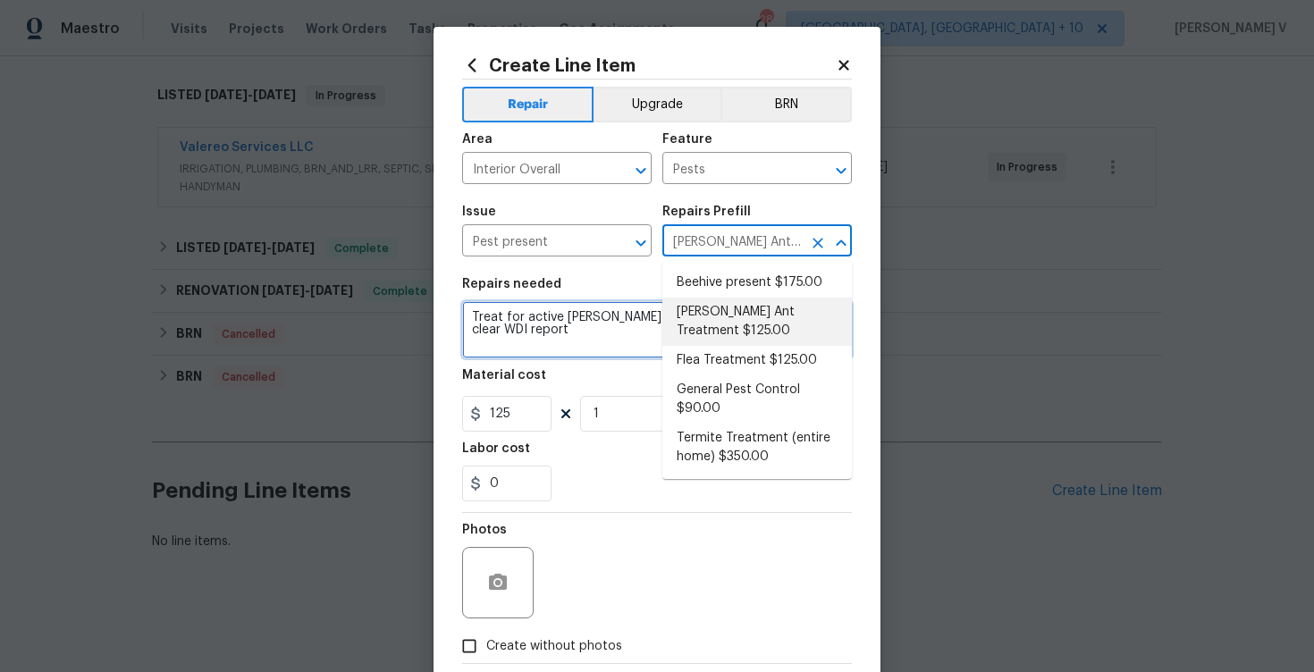
click at [715, 302] on textarea "Treat for active carpenter ant infestation and provide a clear WDI report" at bounding box center [657, 329] width 390 height 57
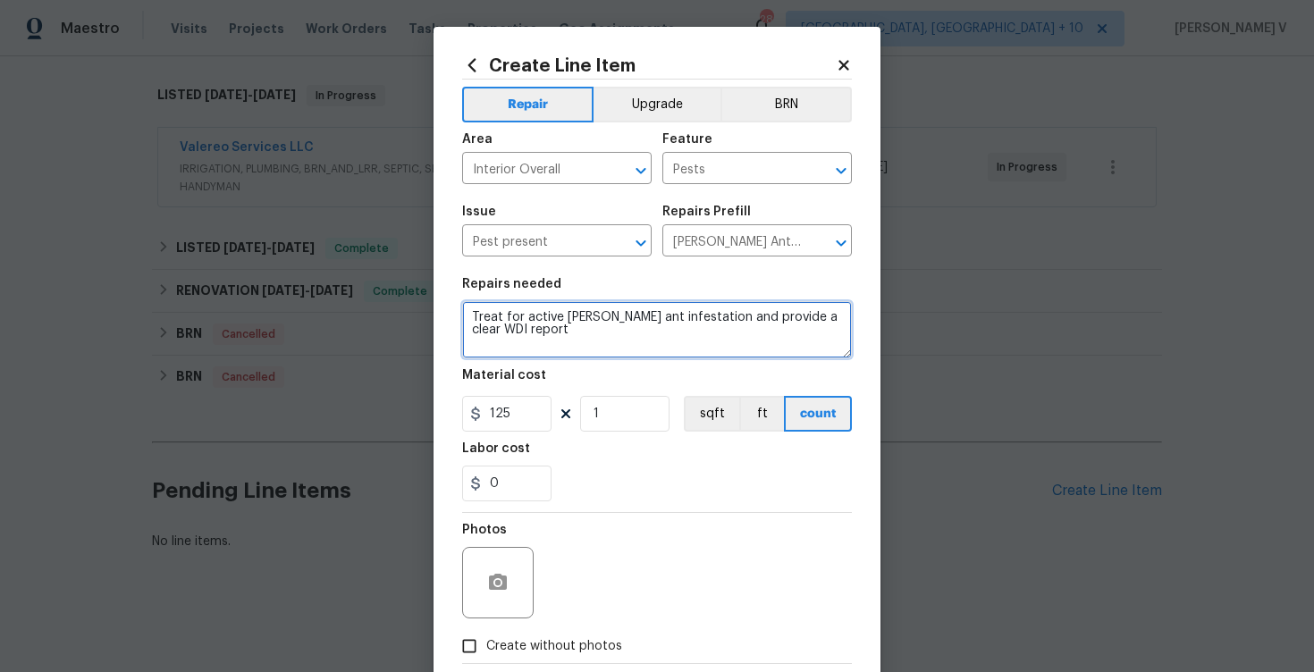
click at [715, 302] on textarea "Treat for active carpenter ant infestation and provide a clear WDI report" at bounding box center [657, 329] width 390 height 57
paste textarea "There was a live scorpion in one of the light fixtures, Please remove the scorp…"
type textarea "There was a live scorpion in one of the light fixtures, Please remove the scorp…"
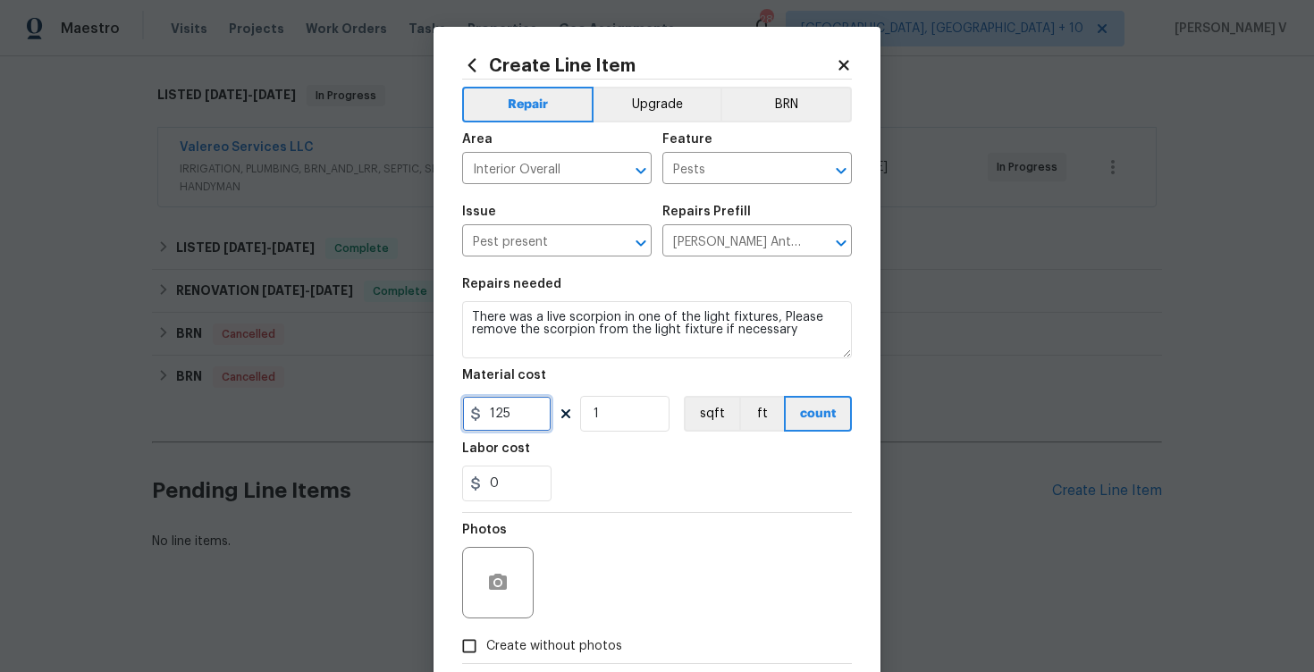
click at [526, 425] on input "125" at bounding box center [506, 414] width 89 height 36
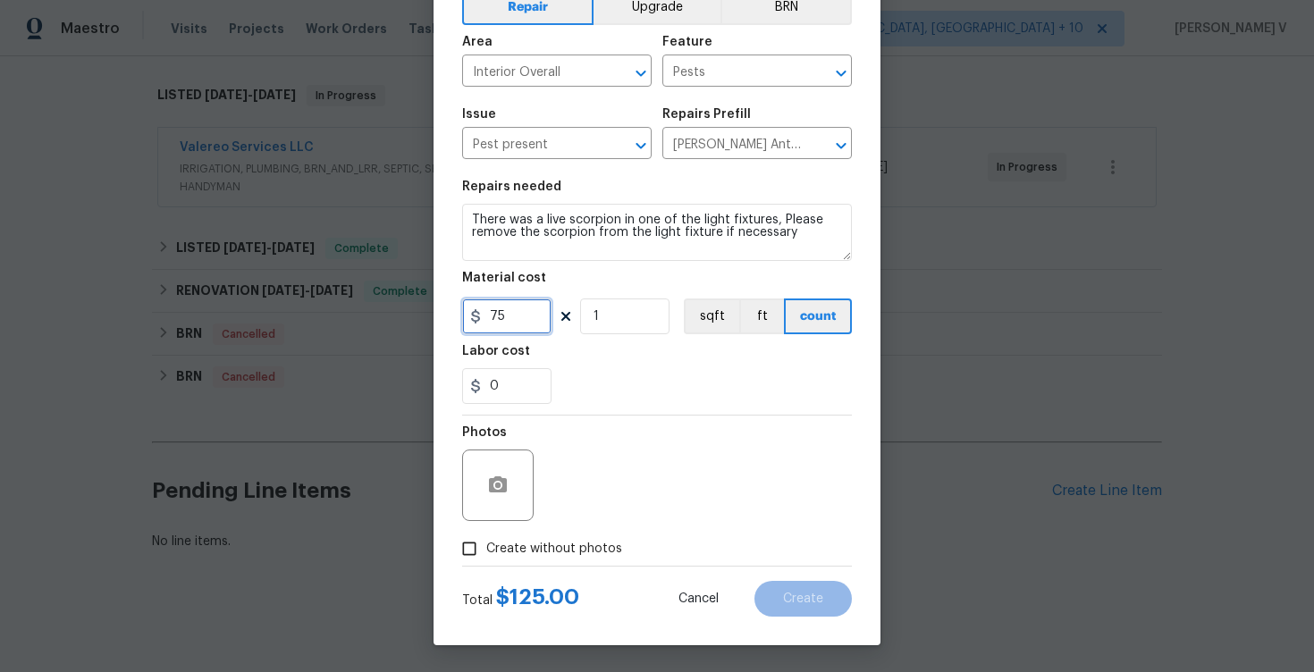
type input "75"
click at [504, 543] on span "Create without photos" at bounding box center [554, 549] width 136 height 19
click at [486, 543] on input "Create without photos" at bounding box center [469, 549] width 34 height 34
checkbox input "true"
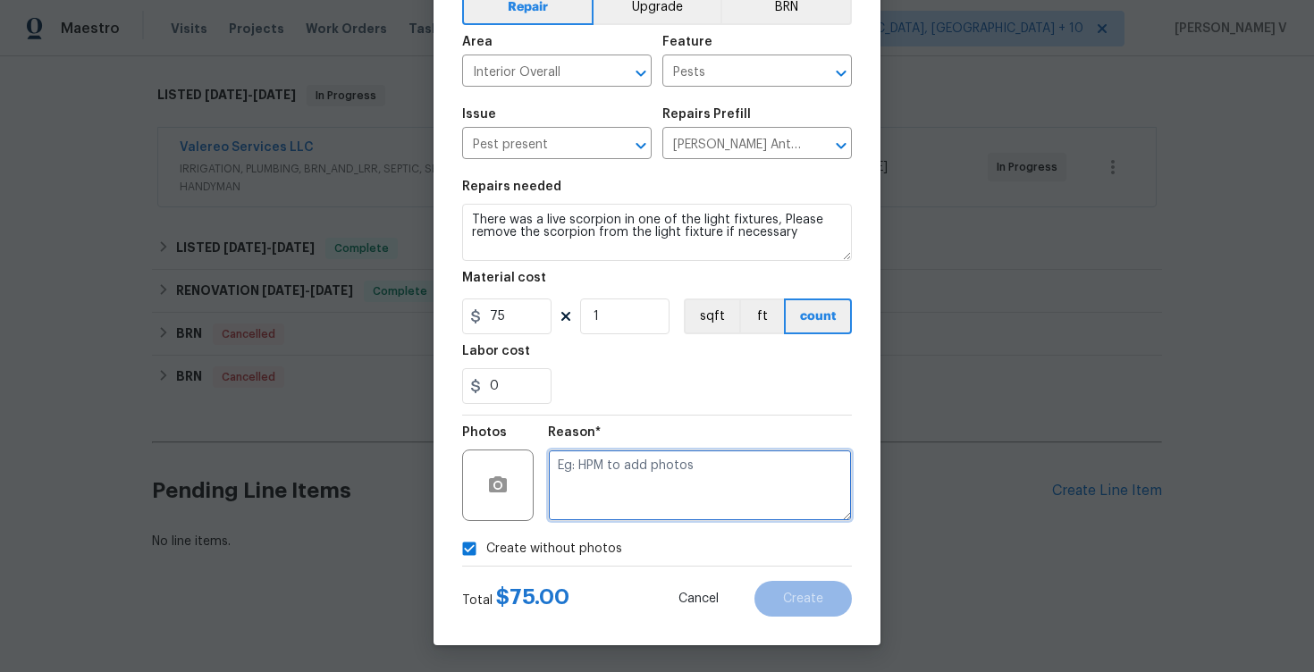
click at [630, 495] on textarea at bounding box center [700, 486] width 304 height 72
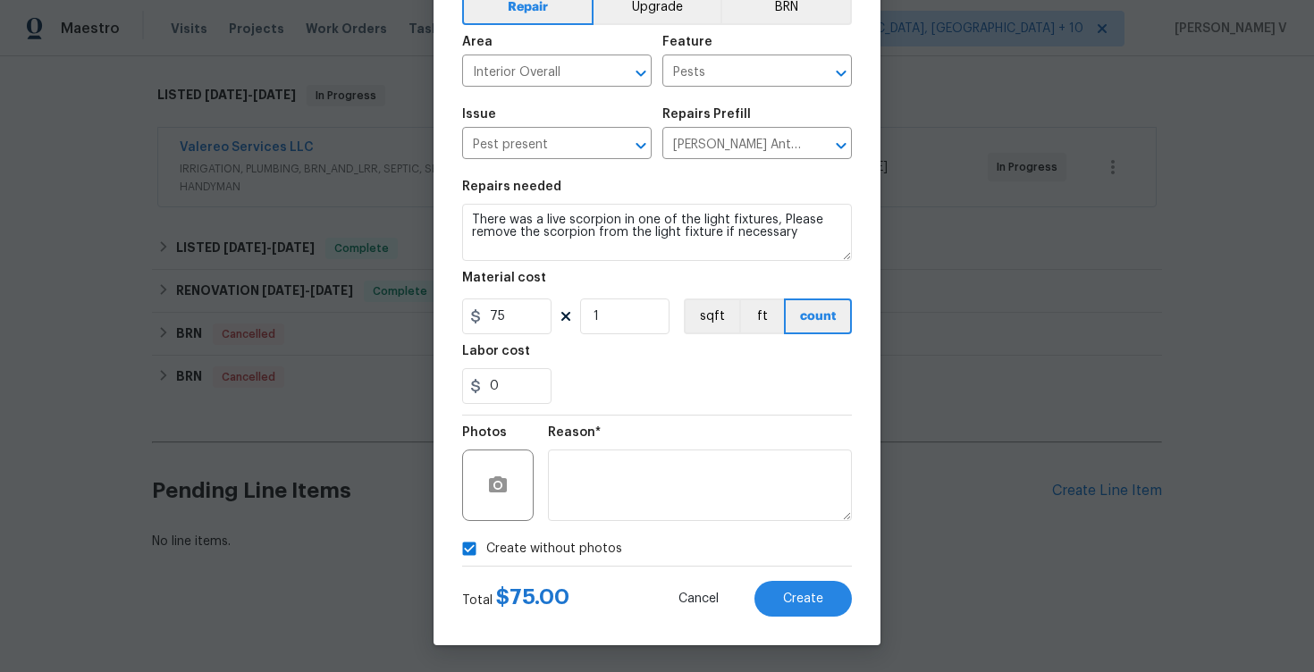
click at [810, 567] on div "Total $ 75.00 Cancel Create" at bounding box center [657, 592] width 390 height 50
click at [804, 593] on span "Create" at bounding box center [803, 599] width 40 height 13
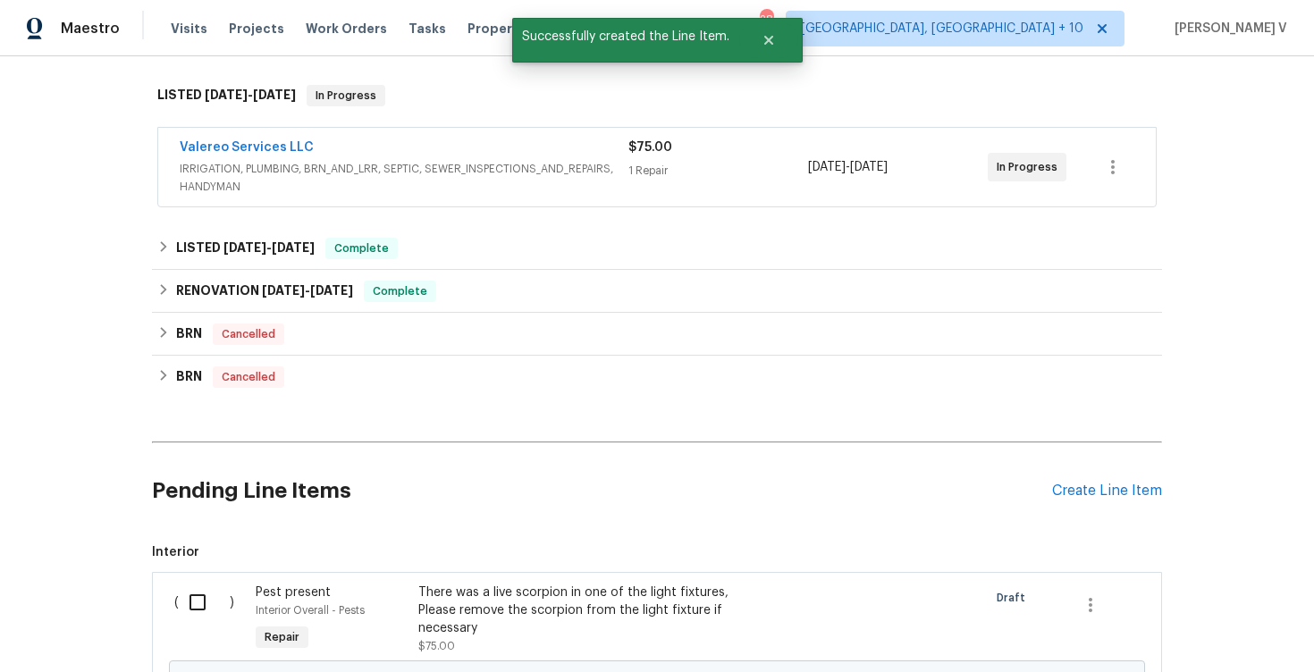
click at [196, 602] on input "checkbox" at bounding box center [204, 603] width 51 height 38
checkbox input "true"
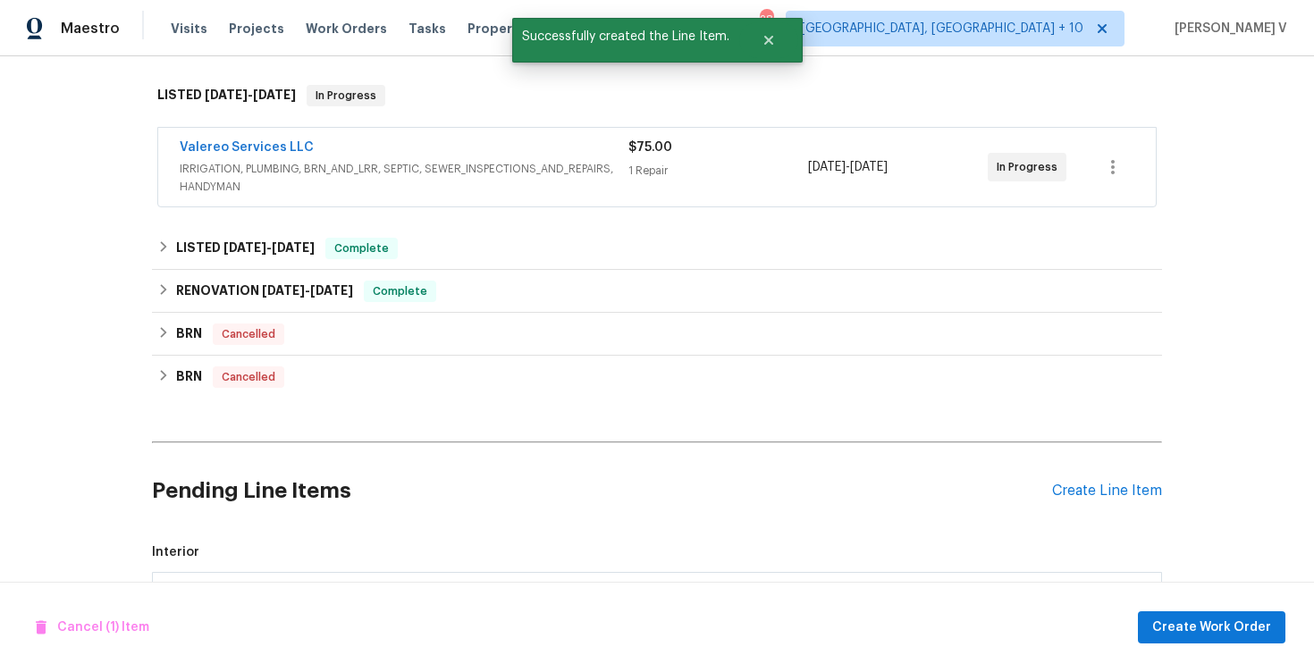
scroll to position [493, 0]
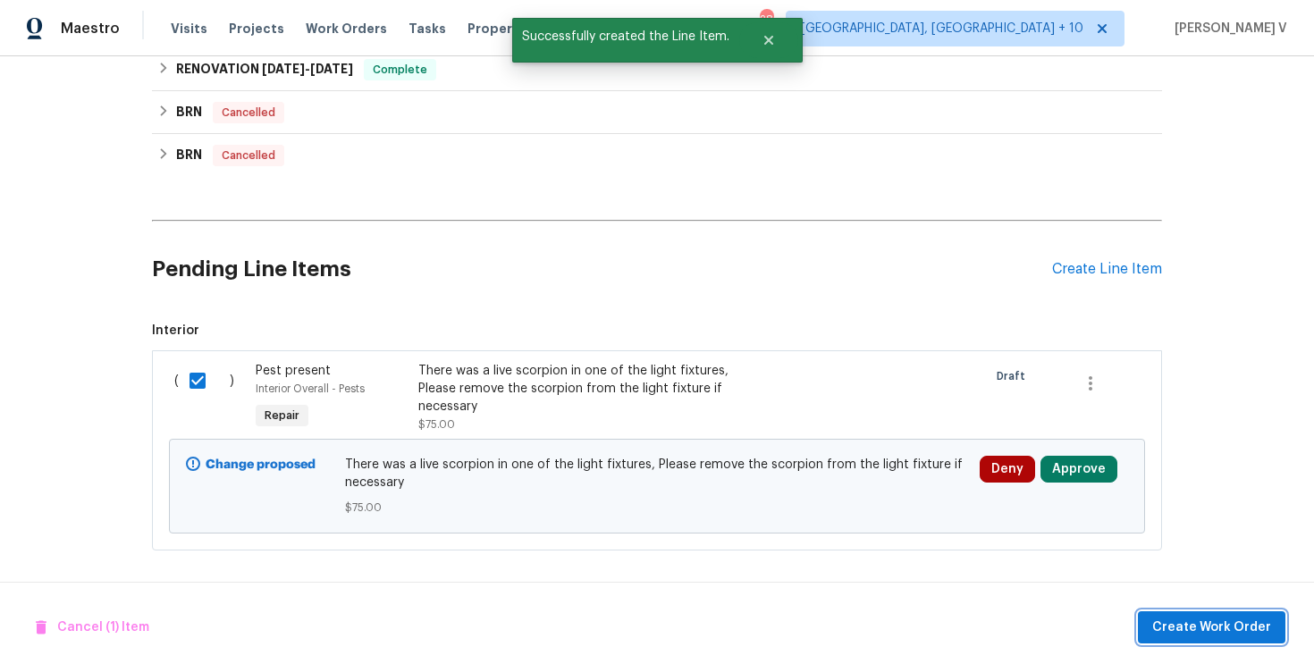
click at [1189, 628] on span "Create Work Order" at bounding box center [1211, 628] width 119 height 22
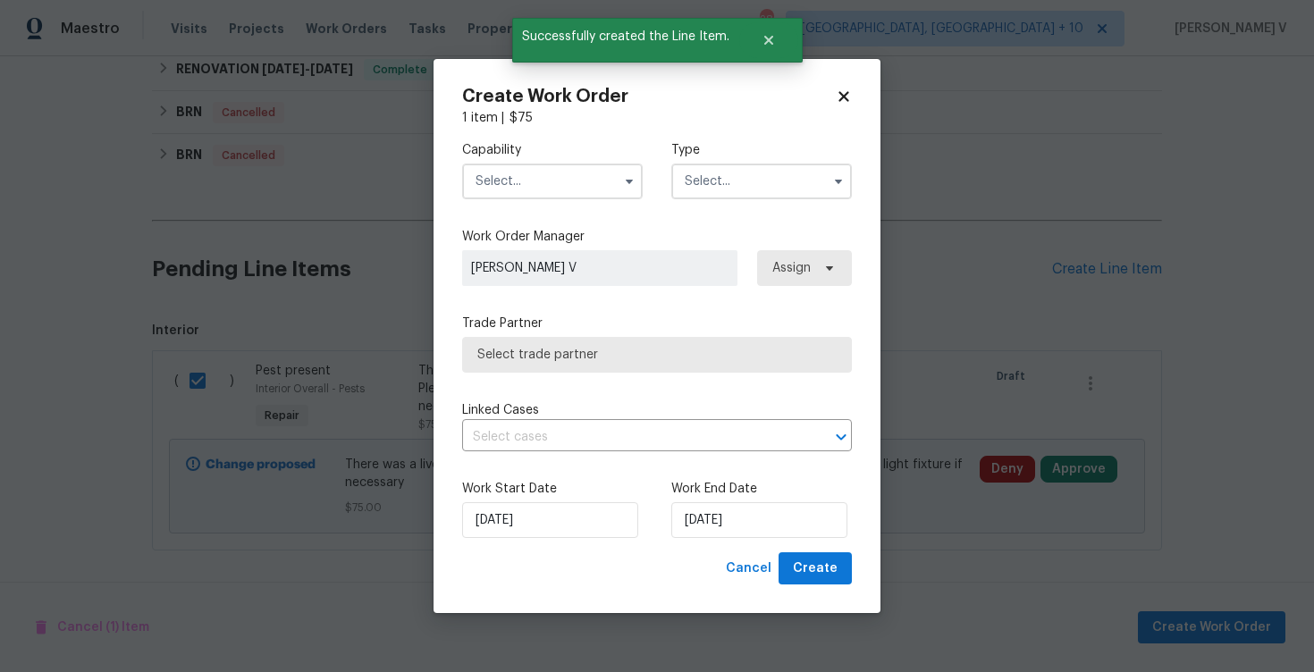
click at [552, 181] on input "text" at bounding box center [552, 182] width 181 height 36
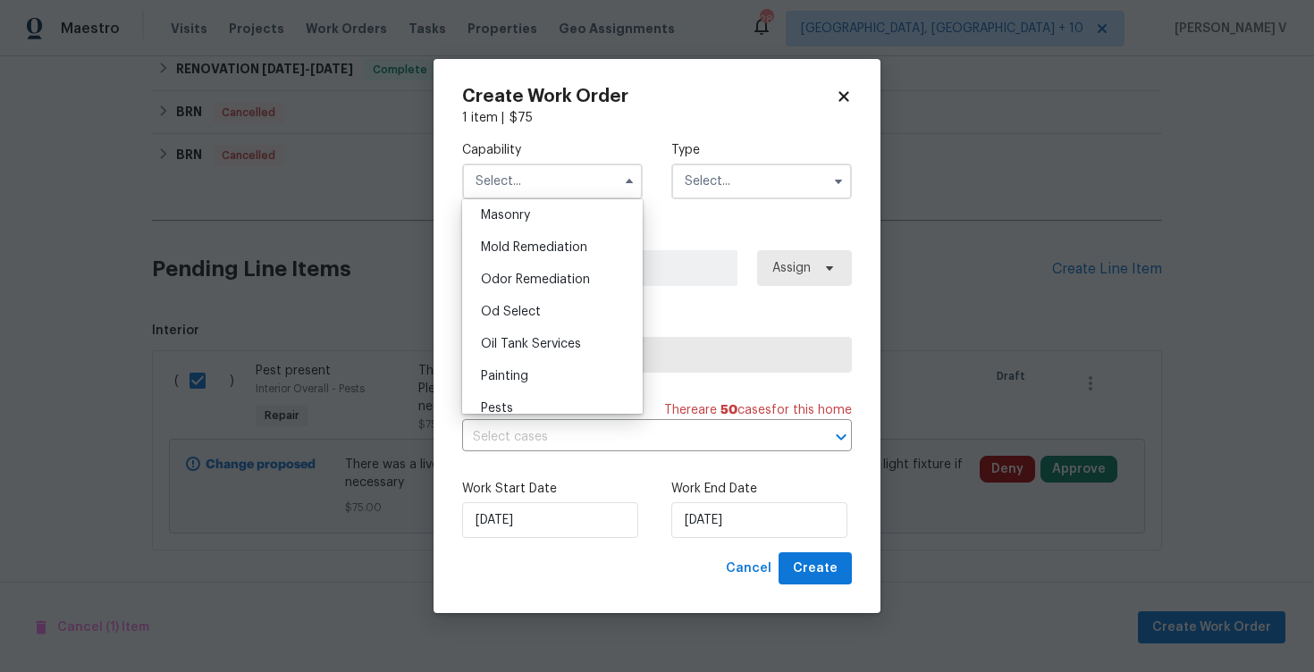
scroll to position [1457, 0]
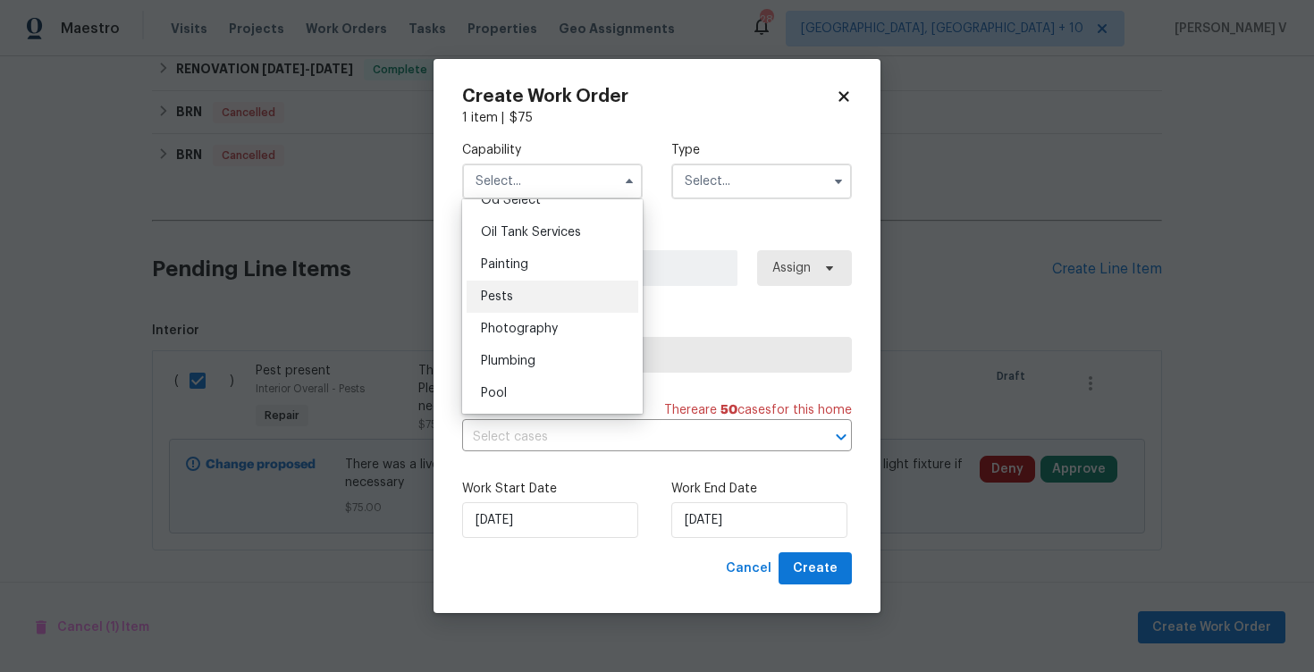
click at [541, 296] on div "Pests" at bounding box center [553, 297] width 172 height 32
type input "Pests"
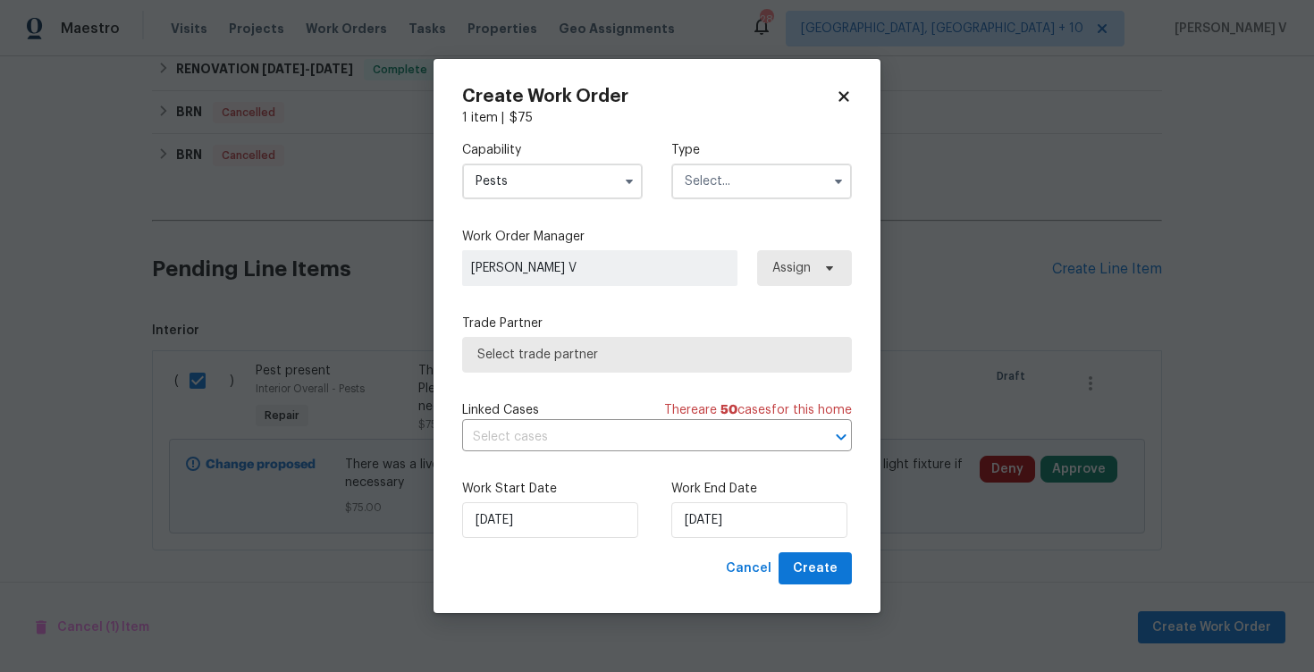
click at [761, 168] on input "text" at bounding box center [761, 182] width 181 height 36
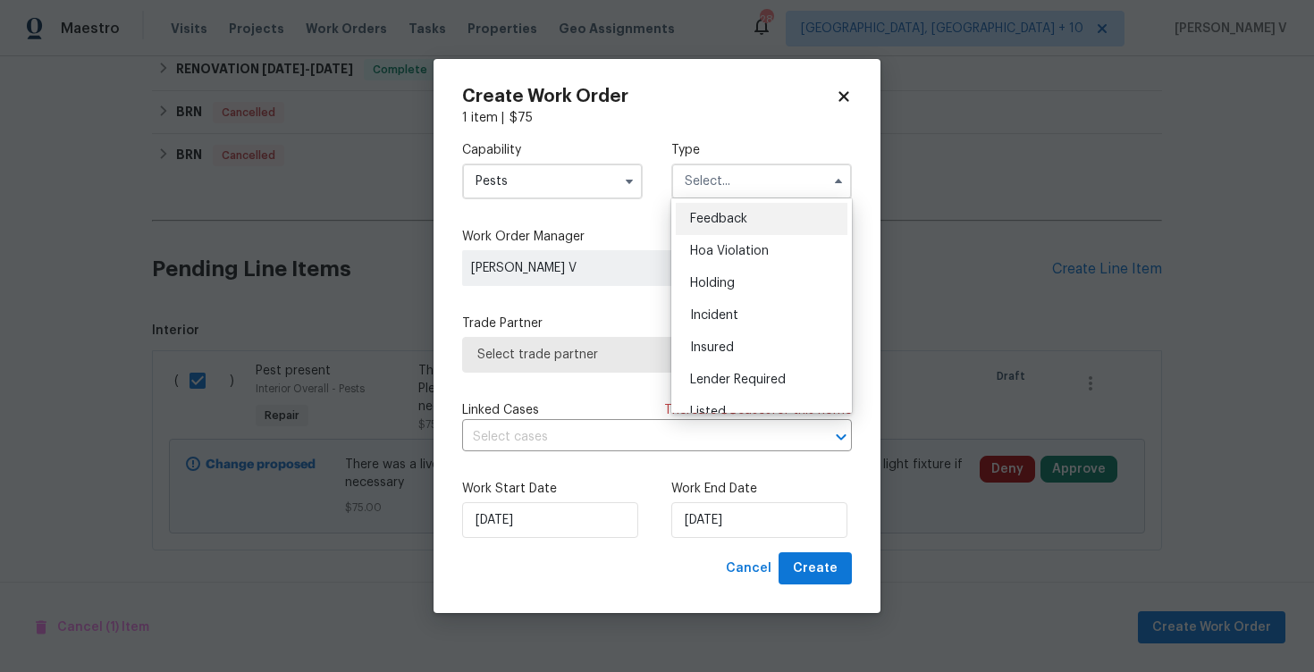
click at [714, 219] on span "Feedback" at bounding box center [718, 219] width 57 height 13
type input "Feedback"
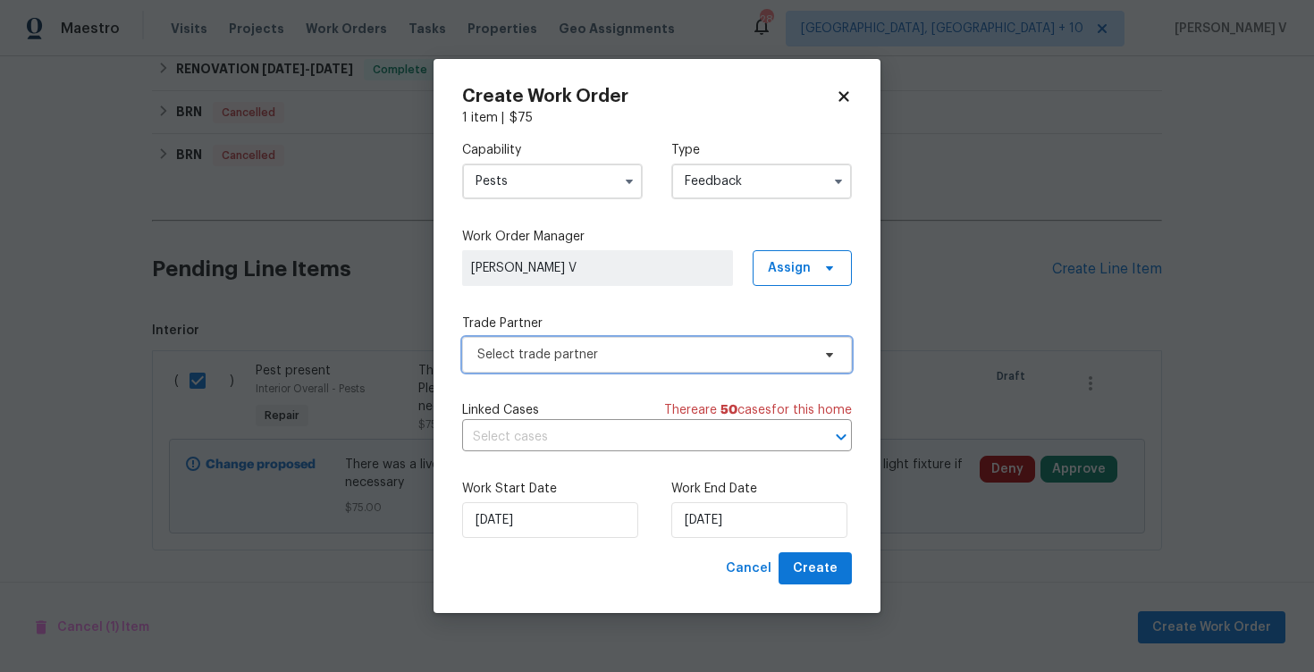
click at [577, 368] on span "Select trade partner" at bounding box center [657, 355] width 390 height 36
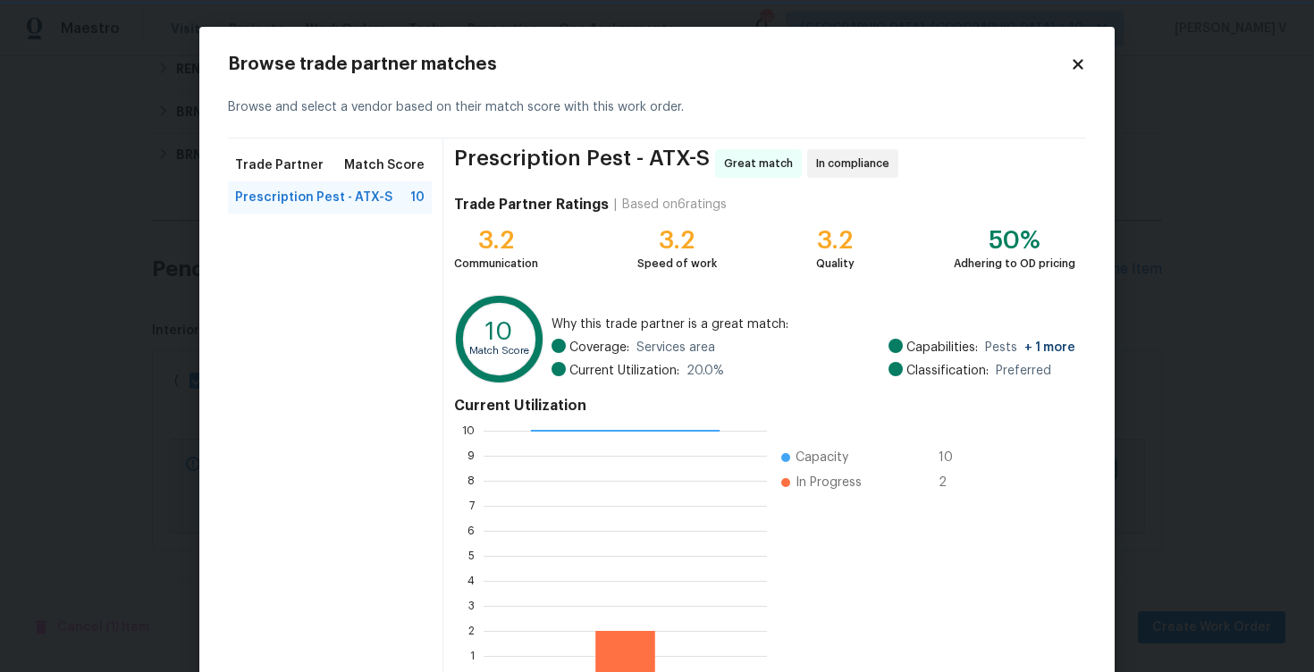
scroll to position [116, 0]
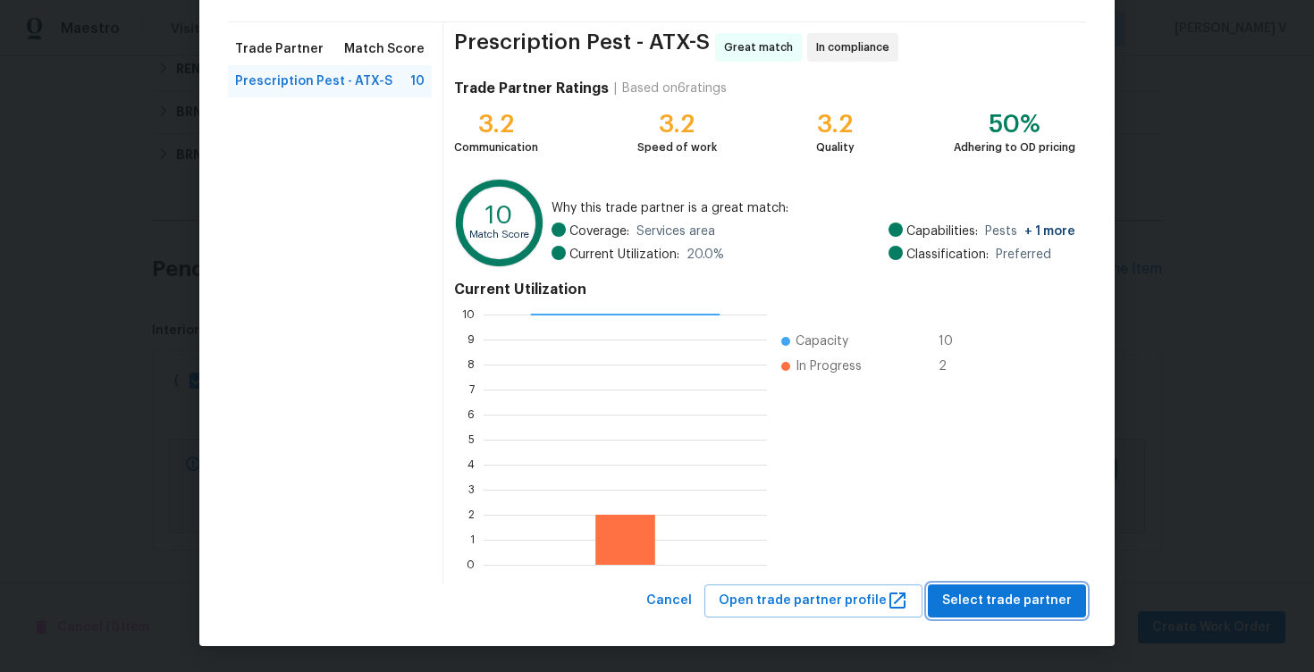
click at [964, 585] on button "Select trade partner" at bounding box center [1007, 601] width 158 height 33
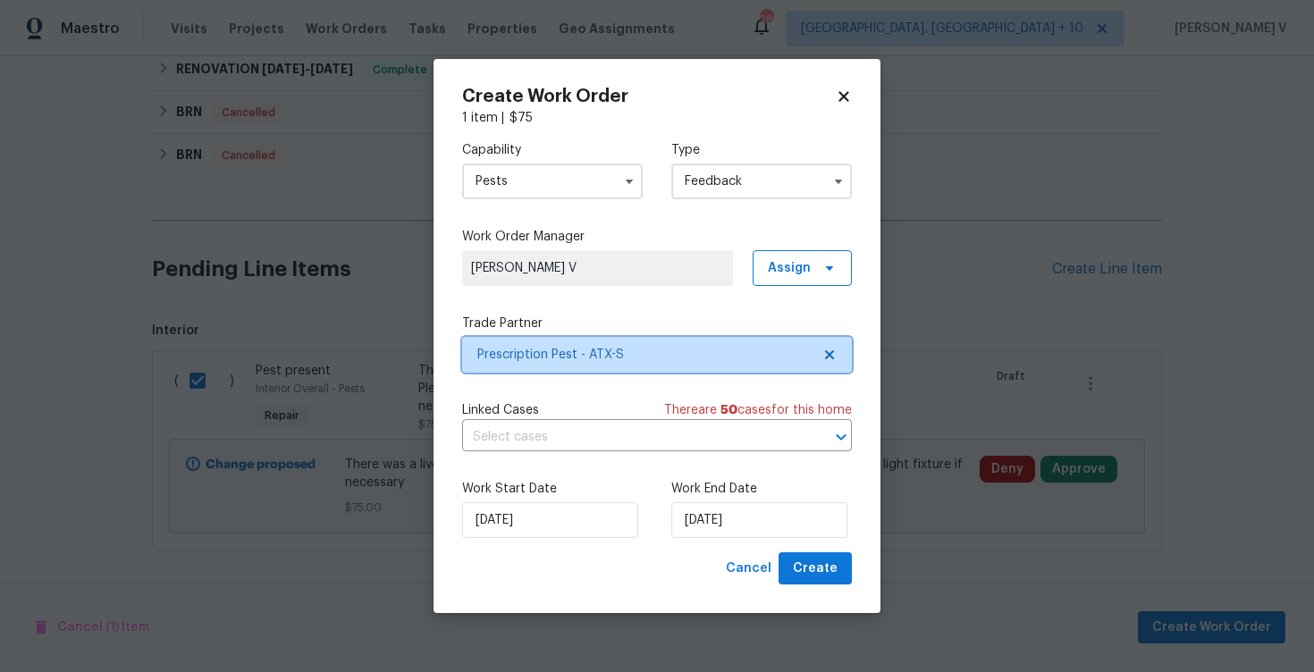
scroll to position [0, 0]
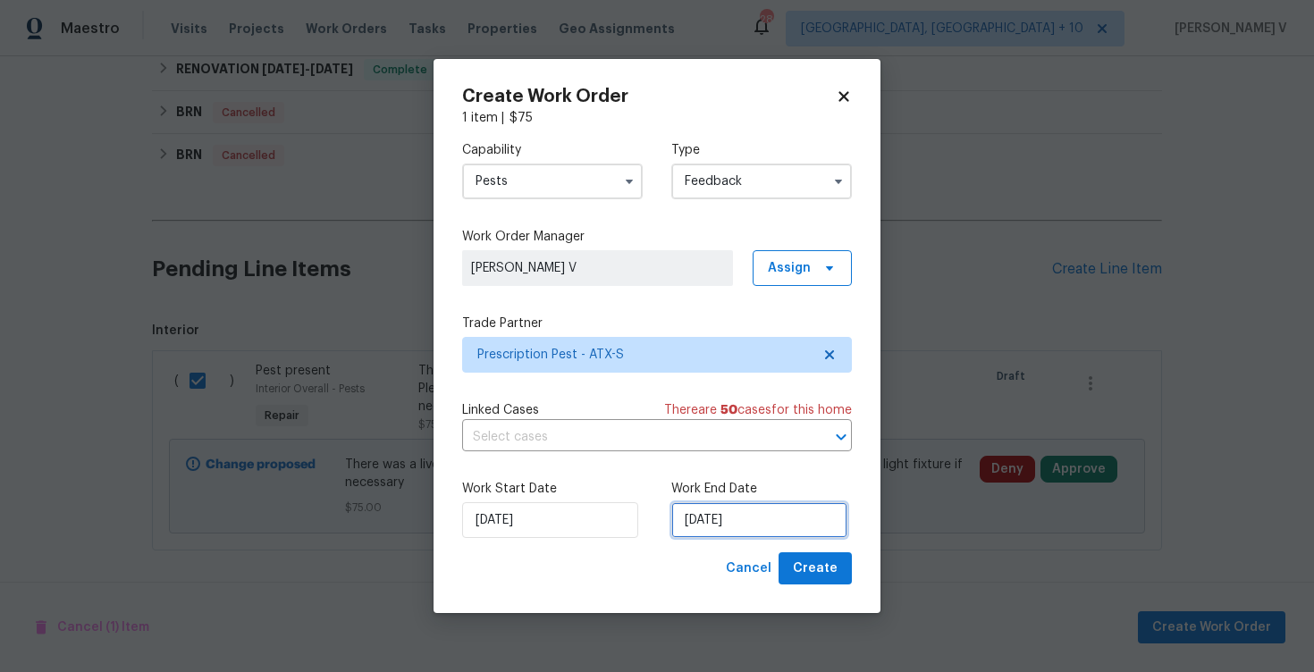
click at [759, 533] on input "04/09/2025" at bounding box center [759, 520] width 176 height 36
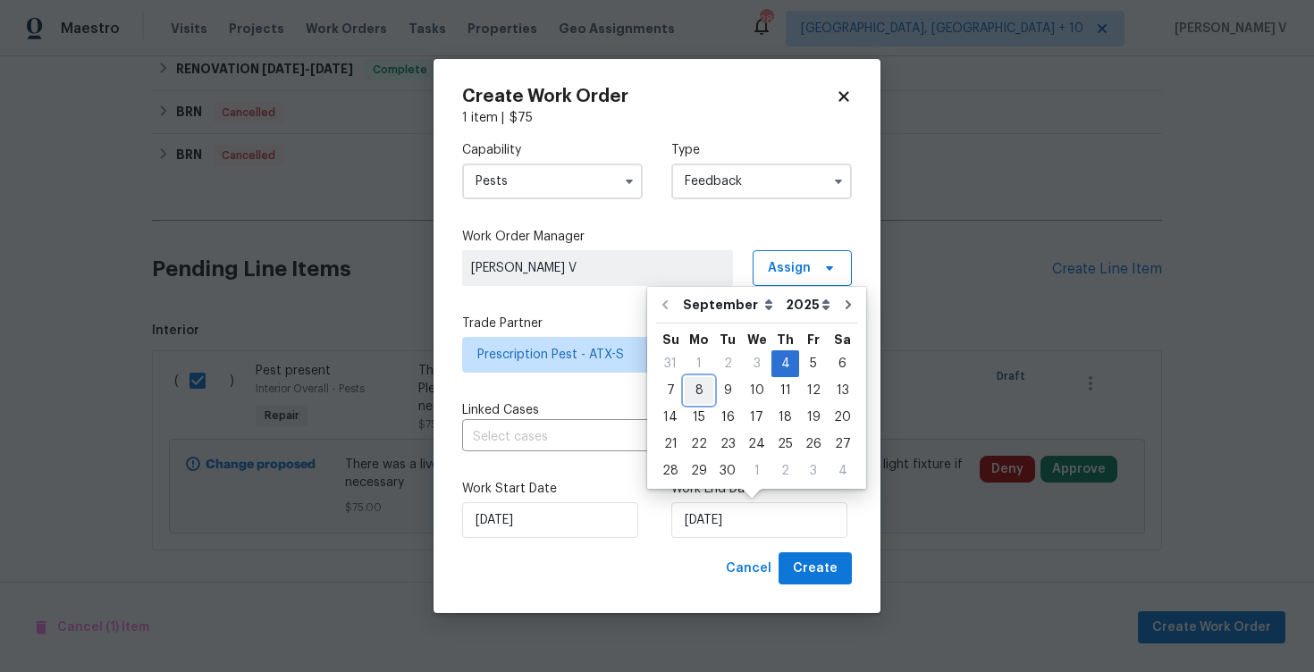
click at [695, 388] on div "8" at bounding box center [699, 390] width 29 height 25
type input "08/09/2025"
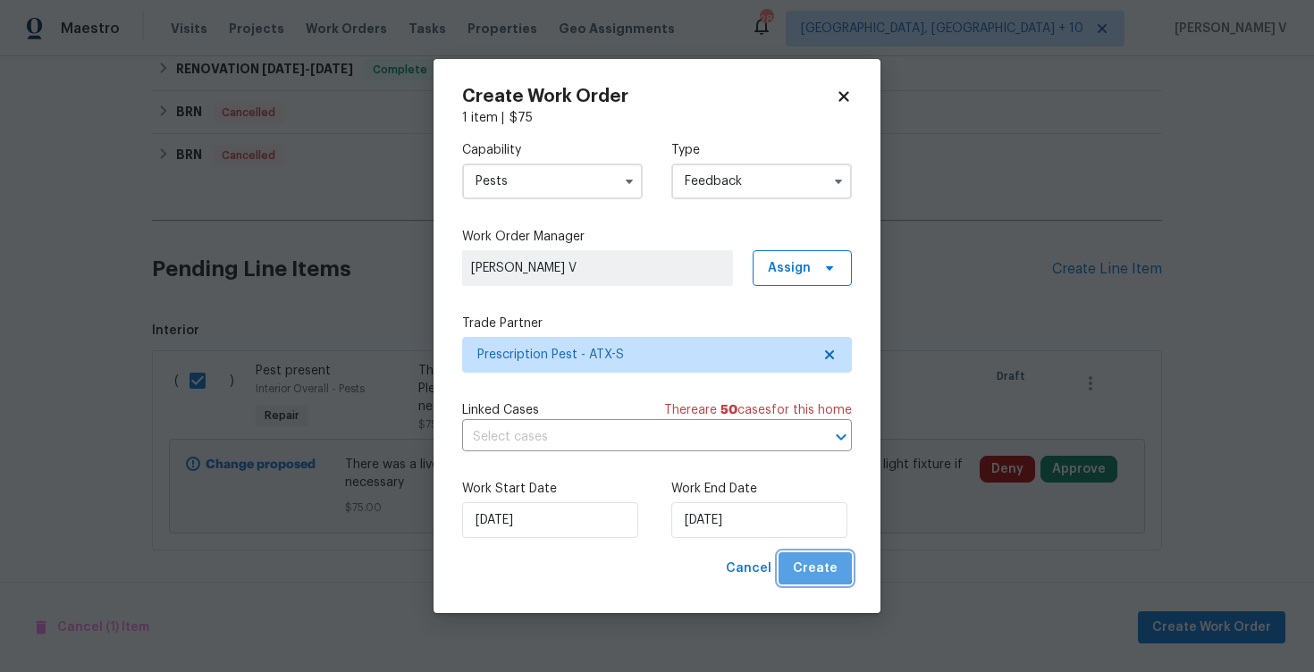
click at [816, 563] on span "Create" at bounding box center [815, 569] width 45 height 22
checkbox input "false"
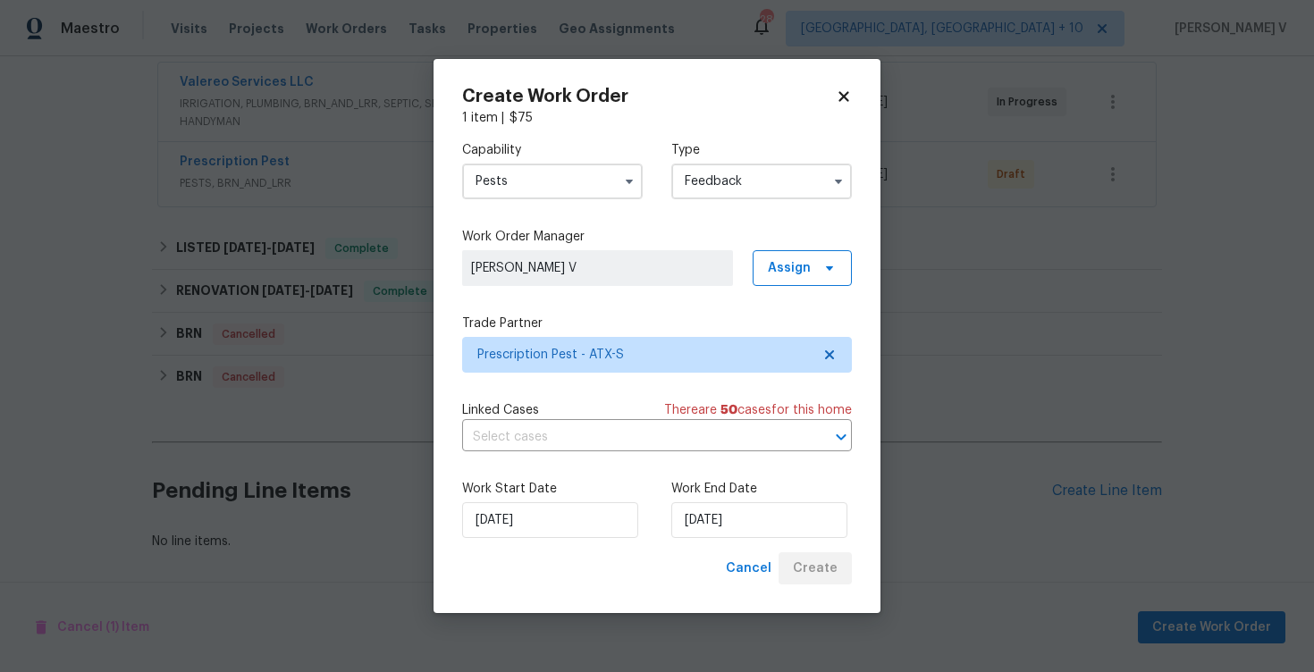
scroll to position [337, 0]
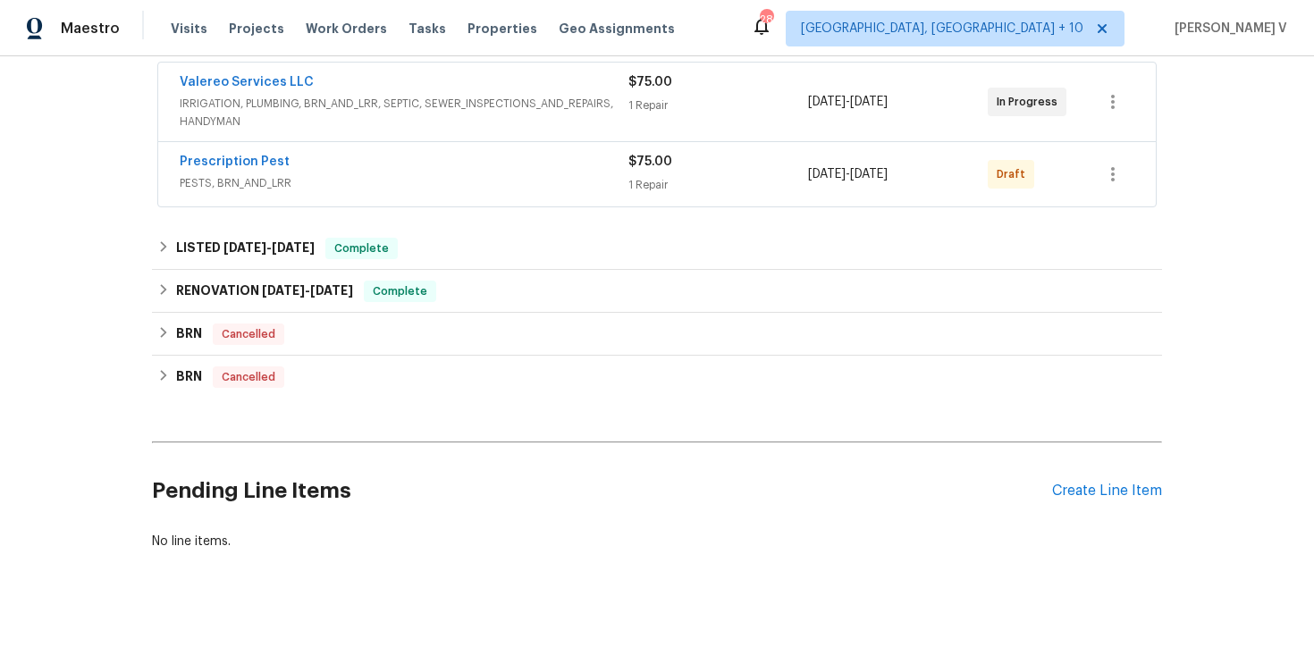
click at [230, 153] on span "Prescription Pest" at bounding box center [235, 162] width 110 height 18
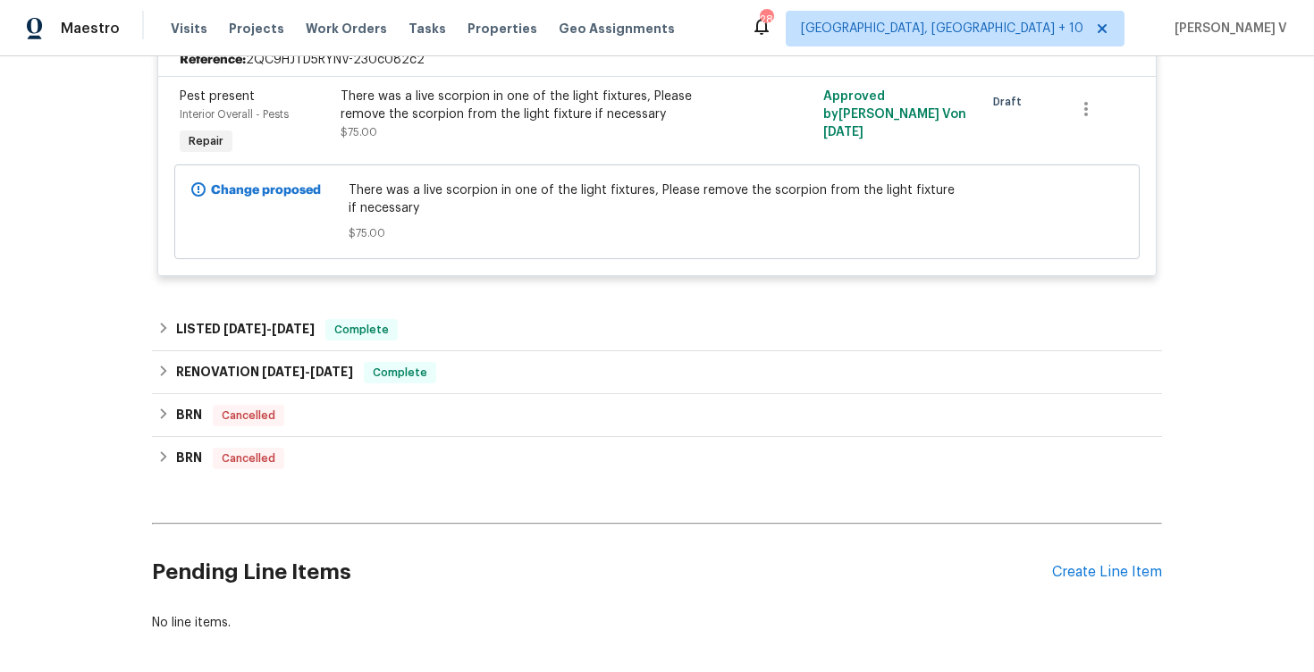
scroll to position [447, 0]
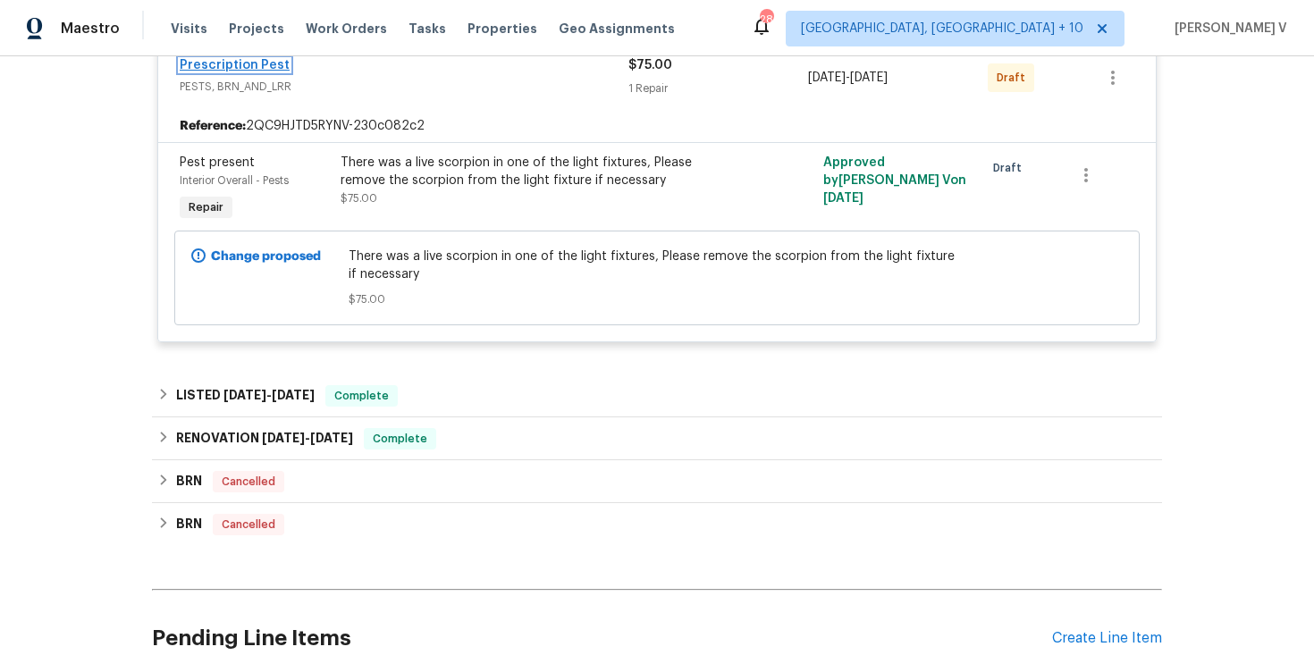
click at [241, 62] on link "Prescription Pest" at bounding box center [235, 65] width 110 height 13
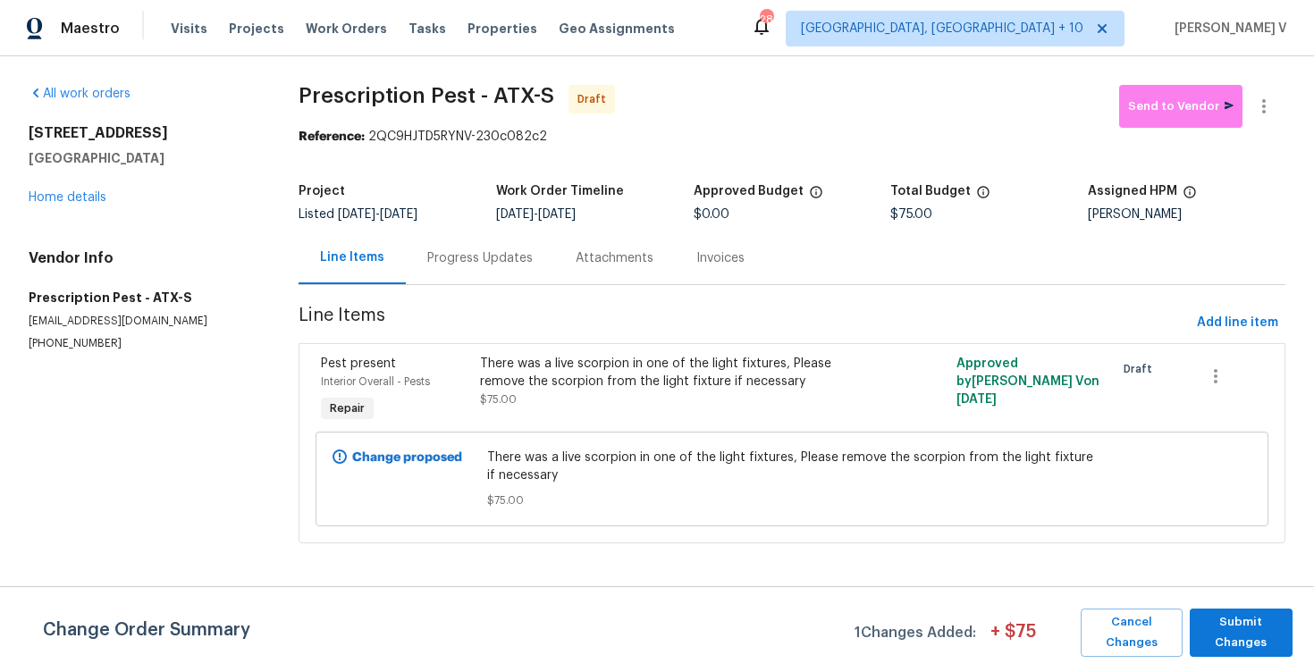
click at [490, 253] on div "Progress Updates" at bounding box center [479, 258] width 105 height 18
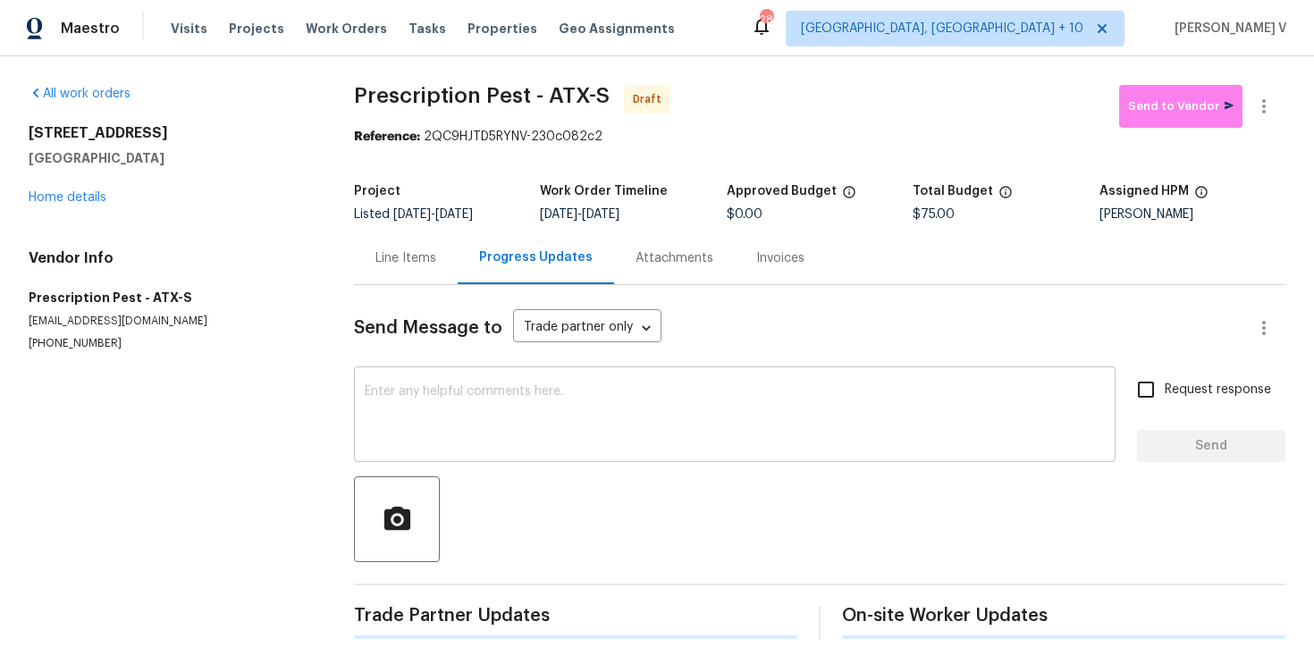
click at [503, 417] on textarea at bounding box center [735, 416] width 740 height 63
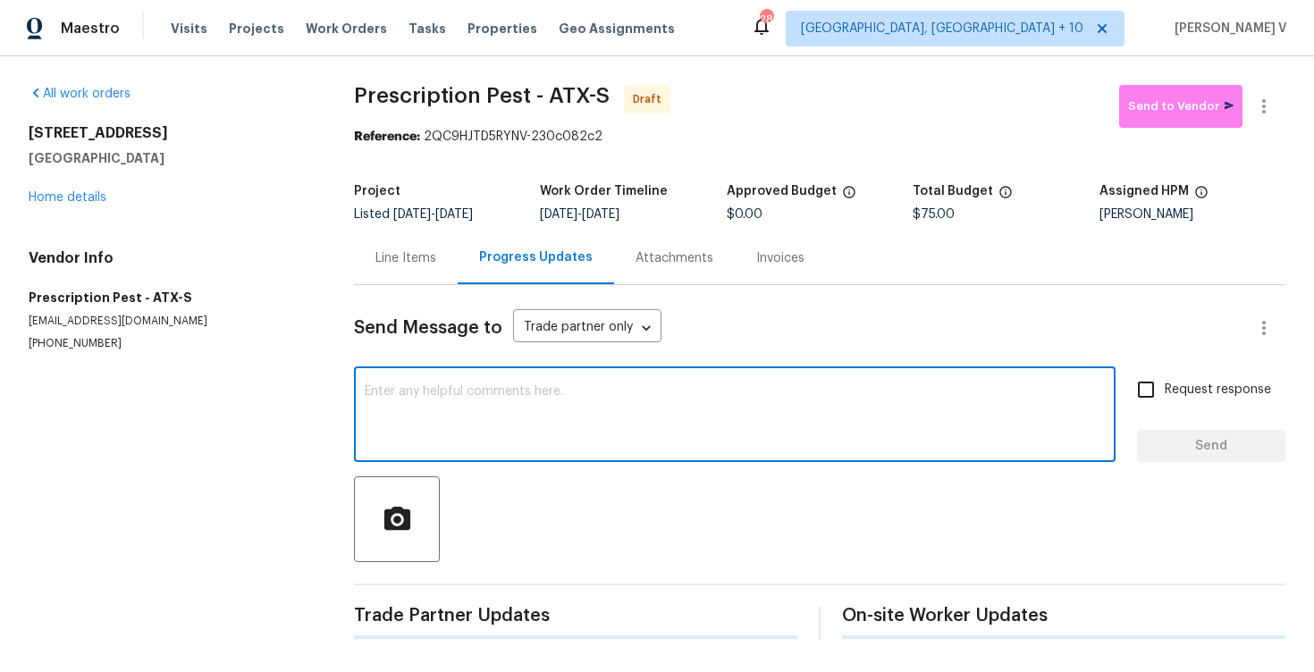
paste textarea "Hi this is Divya with Opendoor. I’m confirming you received the WO for the prop…"
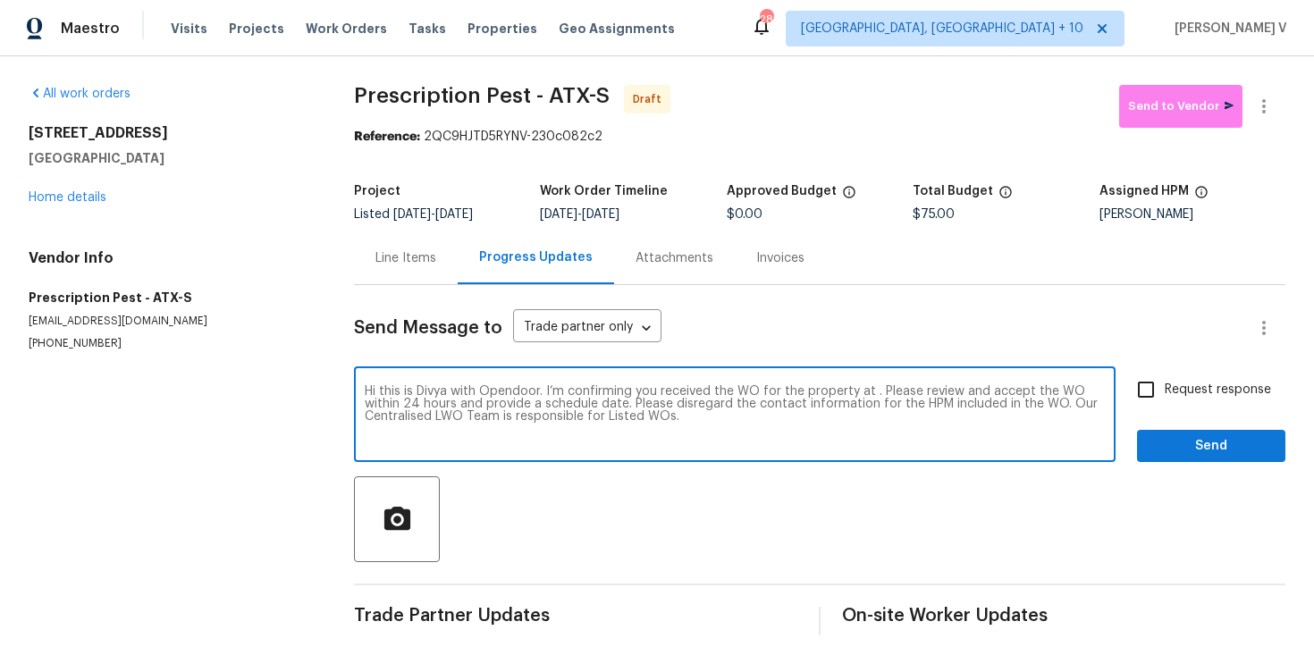
click at [870, 398] on textarea "Hi this is Divya with Opendoor. I’m confirming you received the WO for the prop…" at bounding box center [735, 416] width 740 height 63
paste textarea "275 Peppergrass Cv, Kyle, TX 78640"
type textarea "Hi this is Divya with Opendoor. I’m confirming you received the WO for the prop…"
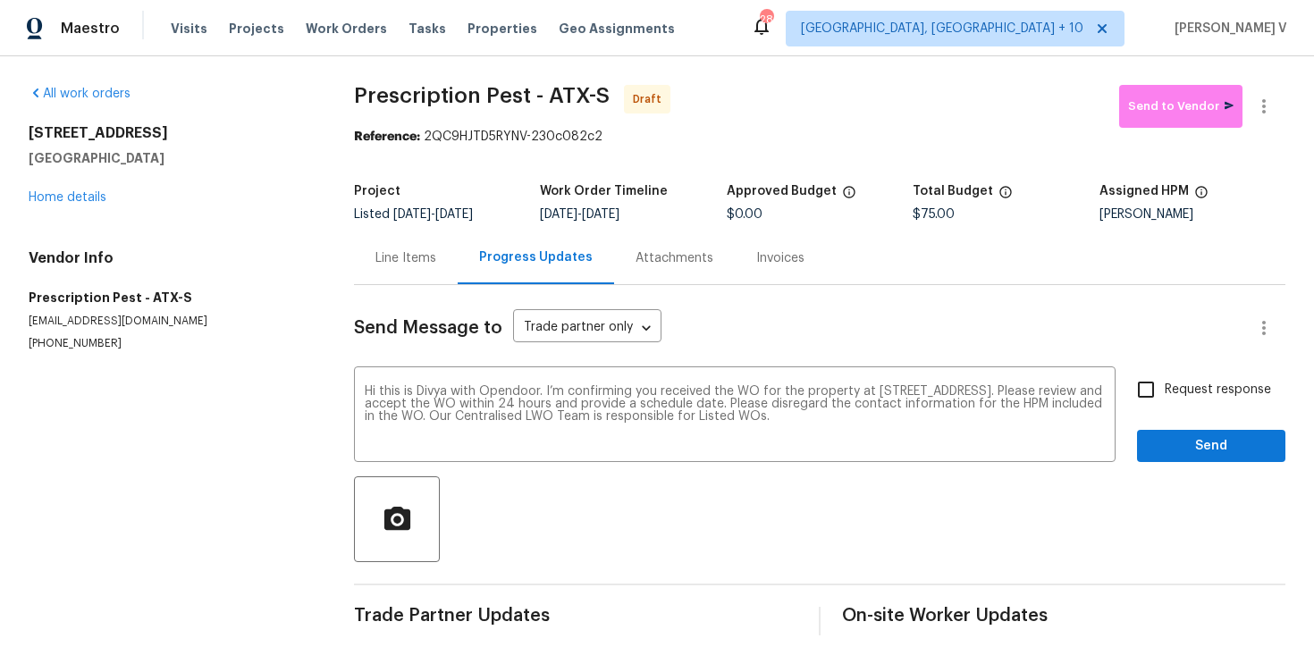
click at [1118, 397] on div "Hi this is Divya with Opendoor. I’m confirming you received the WO for the prop…" at bounding box center [819, 416] width 931 height 91
click at [1160, 383] on input "Request response" at bounding box center [1146, 390] width 38 height 38
checkbox input "true"
click at [1184, 438] on span "Send" at bounding box center [1211, 446] width 120 height 22
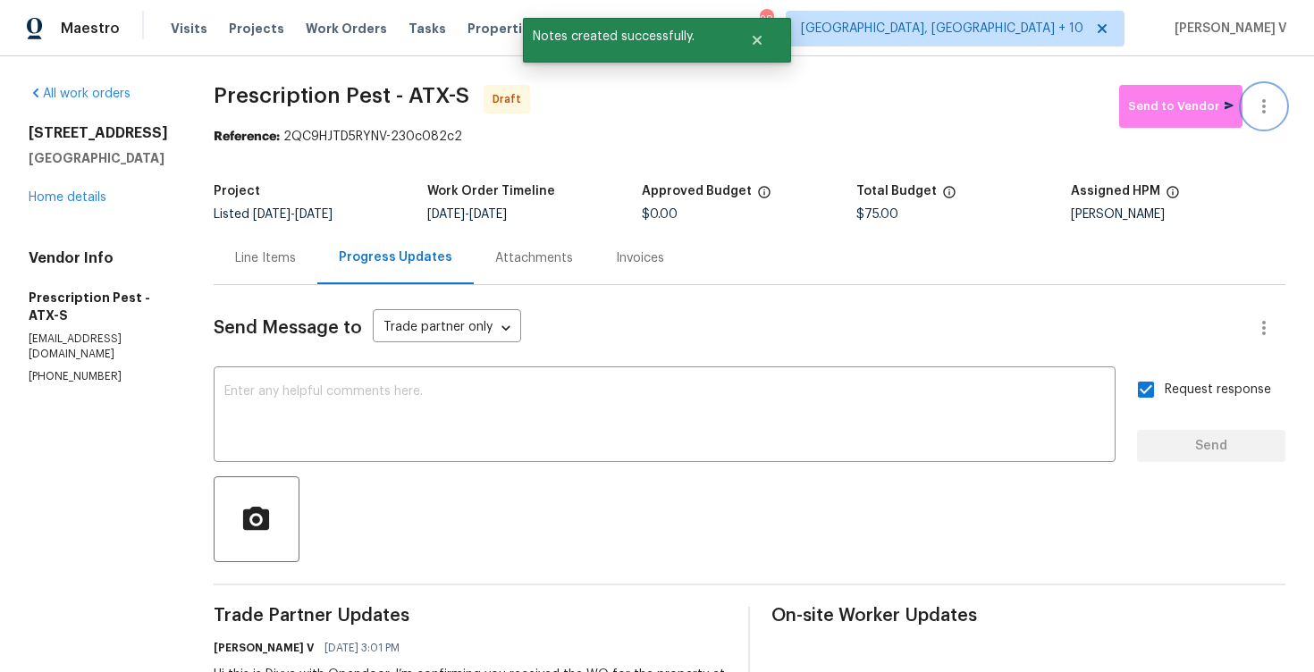
click at [1275, 104] on button "button" at bounding box center [1264, 106] width 43 height 43
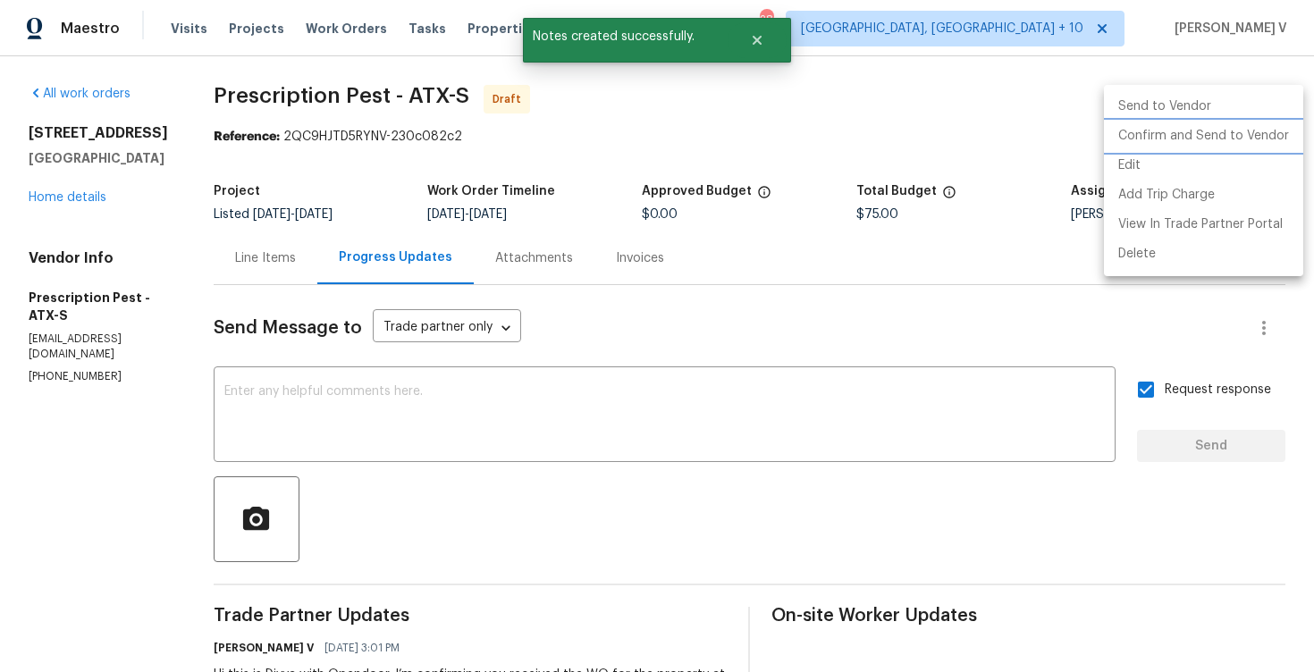
click at [1199, 128] on li "Confirm and Send to Vendor" at bounding box center [1203, 136] width 199 height 29
click at [470, 72] on div at bounding box center [657, 336] width 1314 height 672
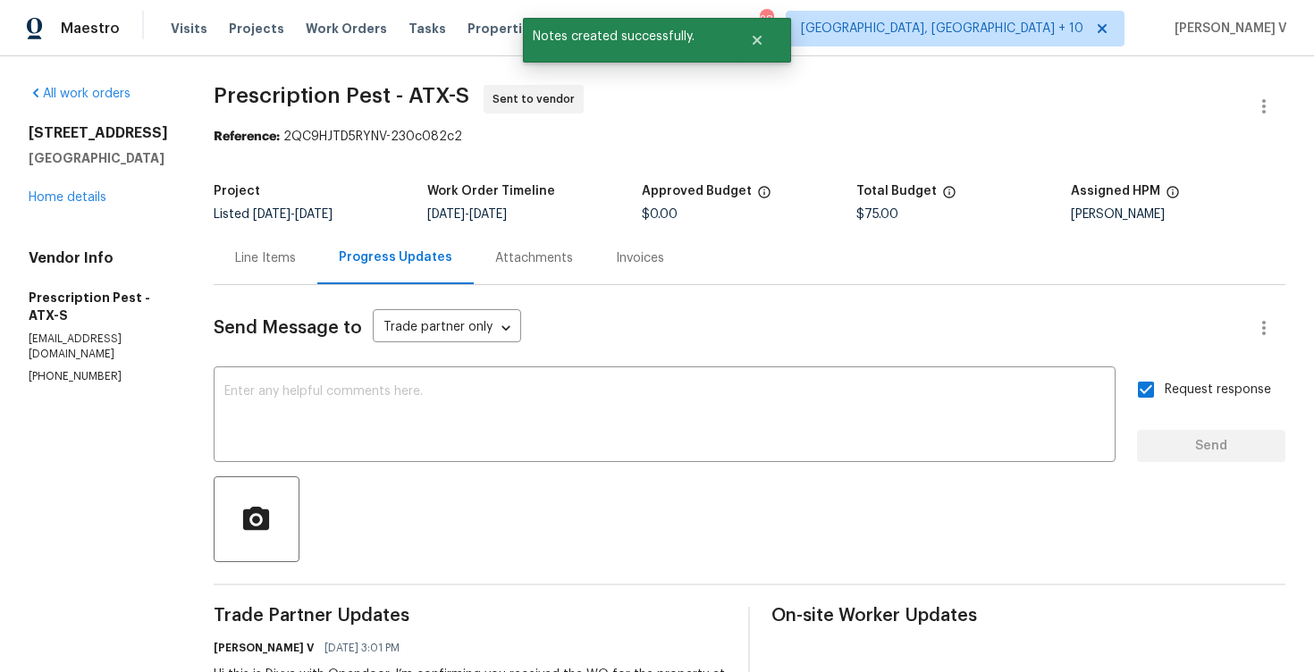
drag, startPoint x: 278, startPoint y: 139, endPoint x: 565, endPoint y: 138, distance: 286.9
click at [565, 138] on div "Reference: 2QC9HJTD5RYNV-230c082c2" at bounding box center [750, 137] width 1072 height 18
drag, startPoint x: 281, startPoint y: 139, endPoint x: 582, endPoint y: 139, distance: 301.2
click at [582, 139] on div "Reference: 2QC9HJTD5RYNV-230c082c2" at bounding box center [750, 137] width 1072 height 18
copy div "2QC9HJTD5RYNV-230c082c2"
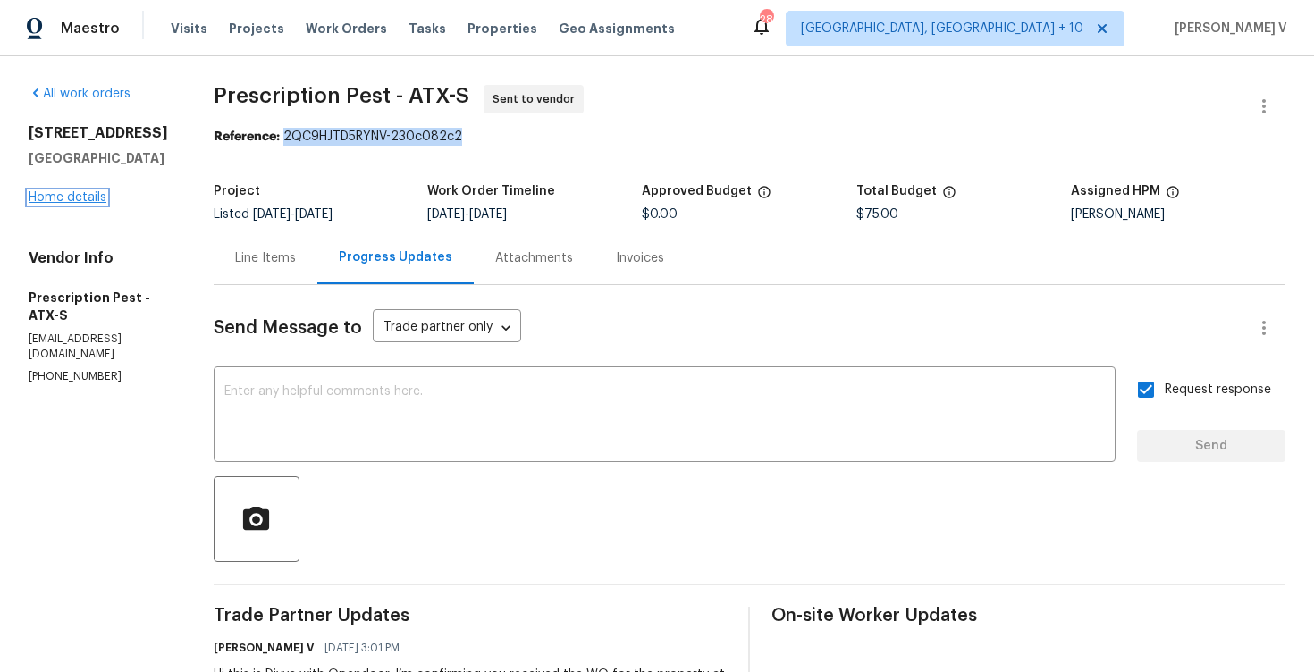
click at [68, 196] on link "Home details" at bounding box center [68, 197] width 78 height 13
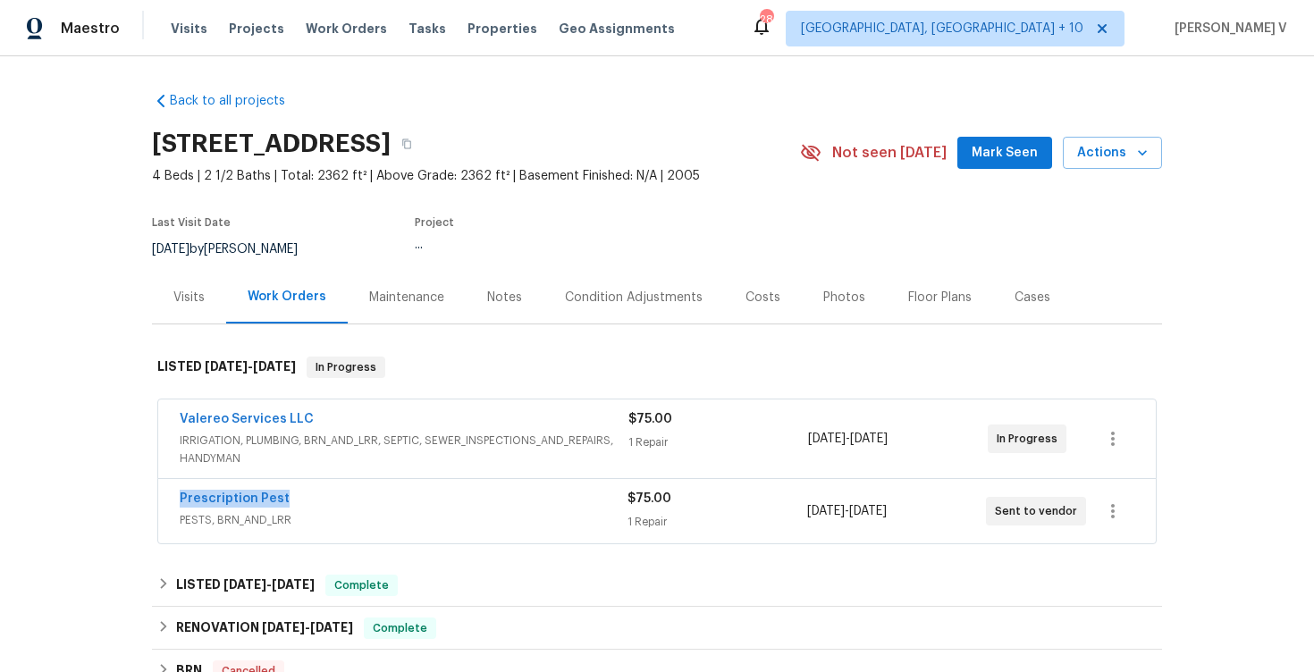
drag, startPoint x: 166, startPoint y: 486, endPoint x: 383, endPoint y: 489, distance: 217.2
click at [383, 489] on div "Prescription Pest PESTS, BRN_AND_LRR $75.00 1 Repair 9/4/2025 - 9/8/2025 Sent t…" at bounding box center [657, 511] width 998 height 64
drag, startPoint x: 172, startPoint y: 493, endPoint x: 468, endPoint y: 493, distance: 295.9
click at [468, 493] on div "Prescription Pest PESTS, BRN_AND_LRR $75.00 1 Repair 9/4/2025 - 9/8/2025 Sent t…" at bounding box center [657, 511] width 998 height 64
copy link "Prescription Pest"
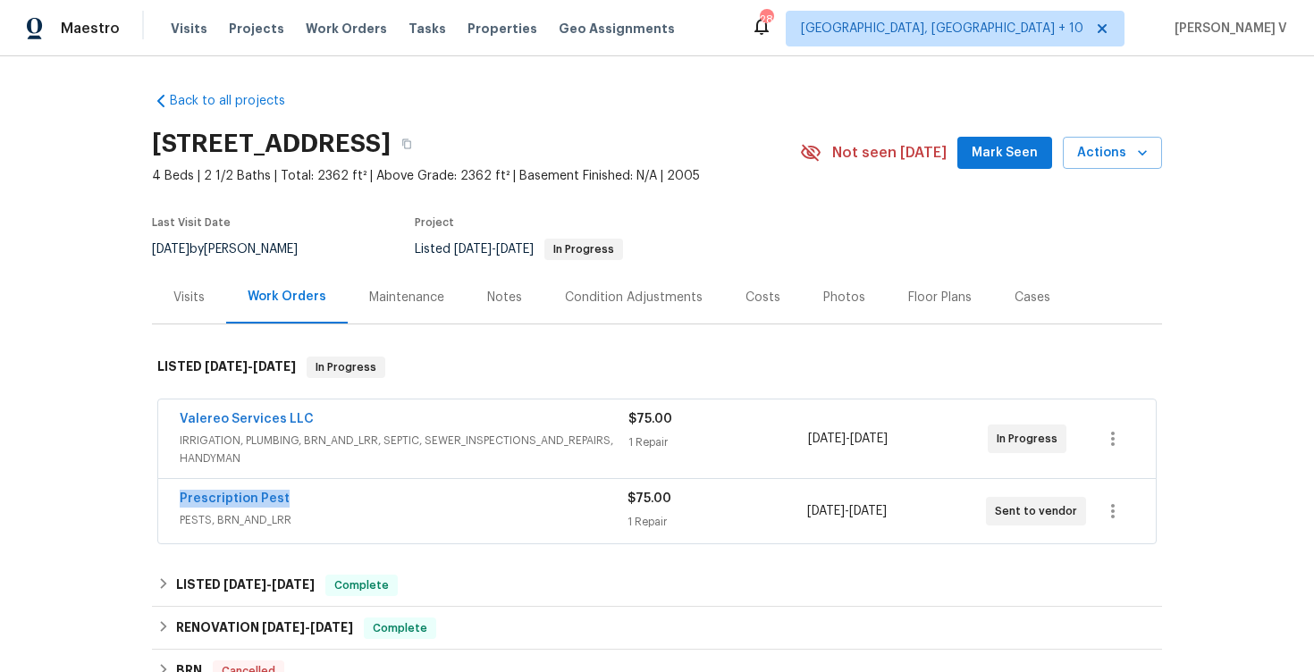
copy link "Prescription Pest"
click at [215, 493] on link "Prescription Pest" at bounding box center [235, 499] width 110 height 13
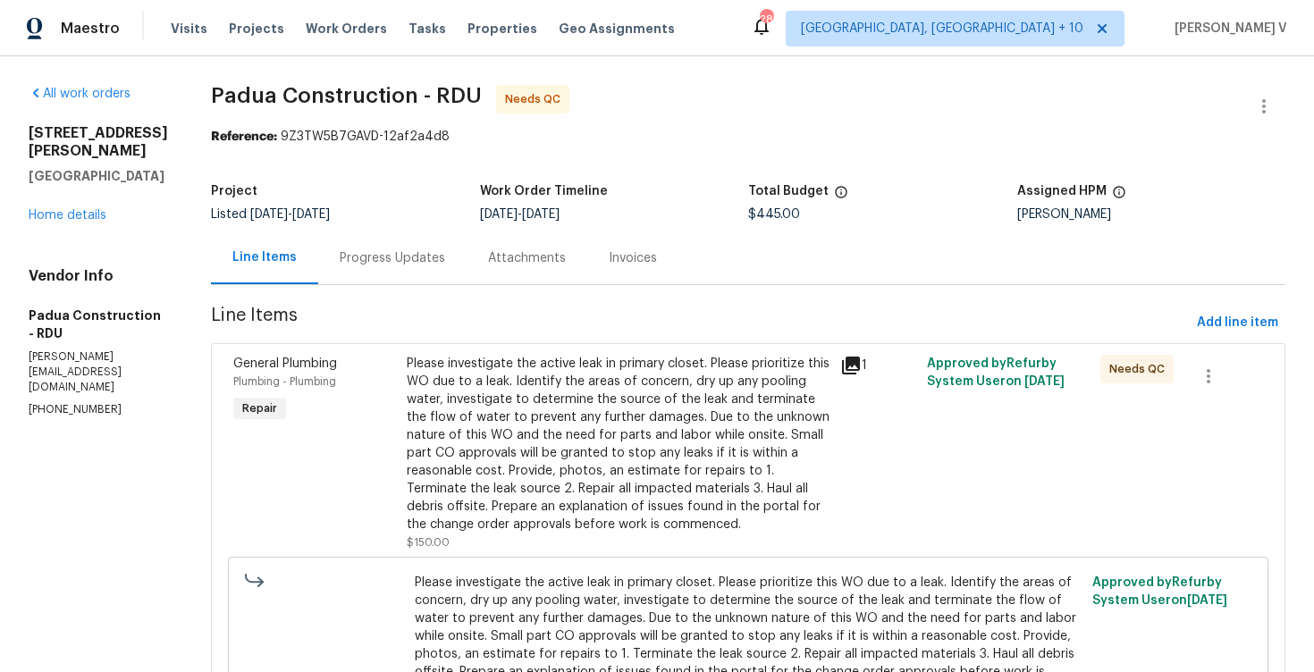
click at [360, 270] on div "Progress Updates" at bounding box center [392, 258] width 148 height 53
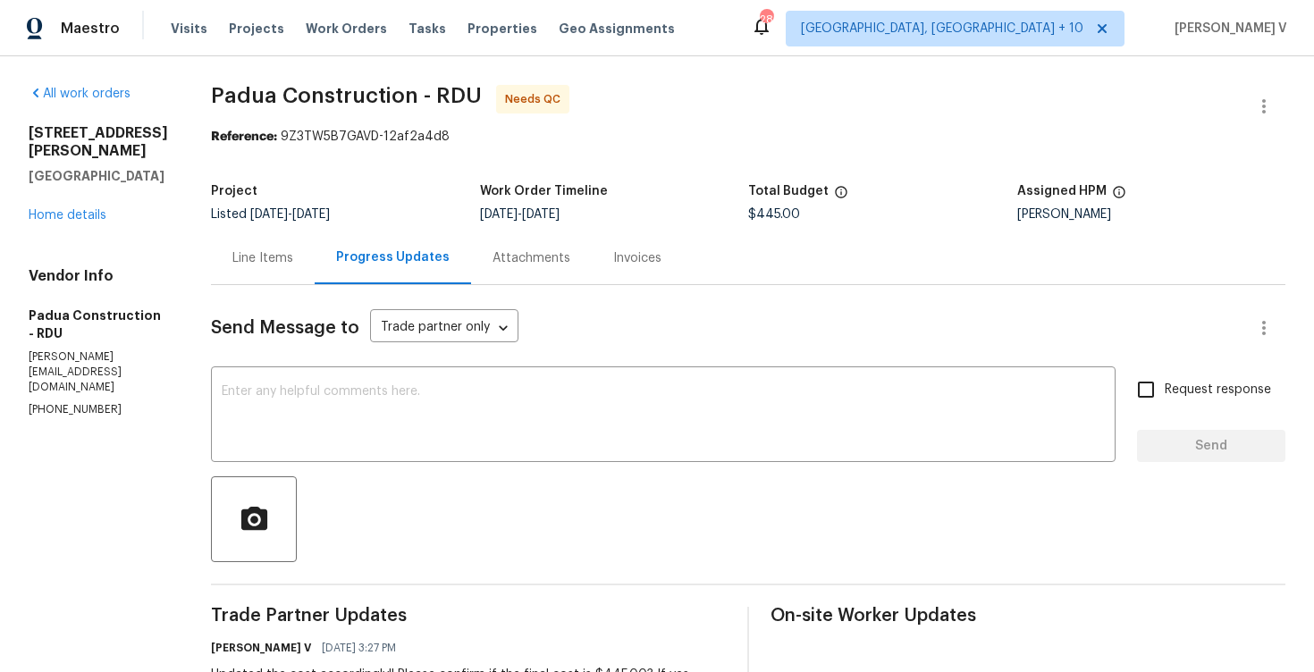
click at [232, 251] on div "Line Items" at bounding box center [262, 258] width 61 height 18
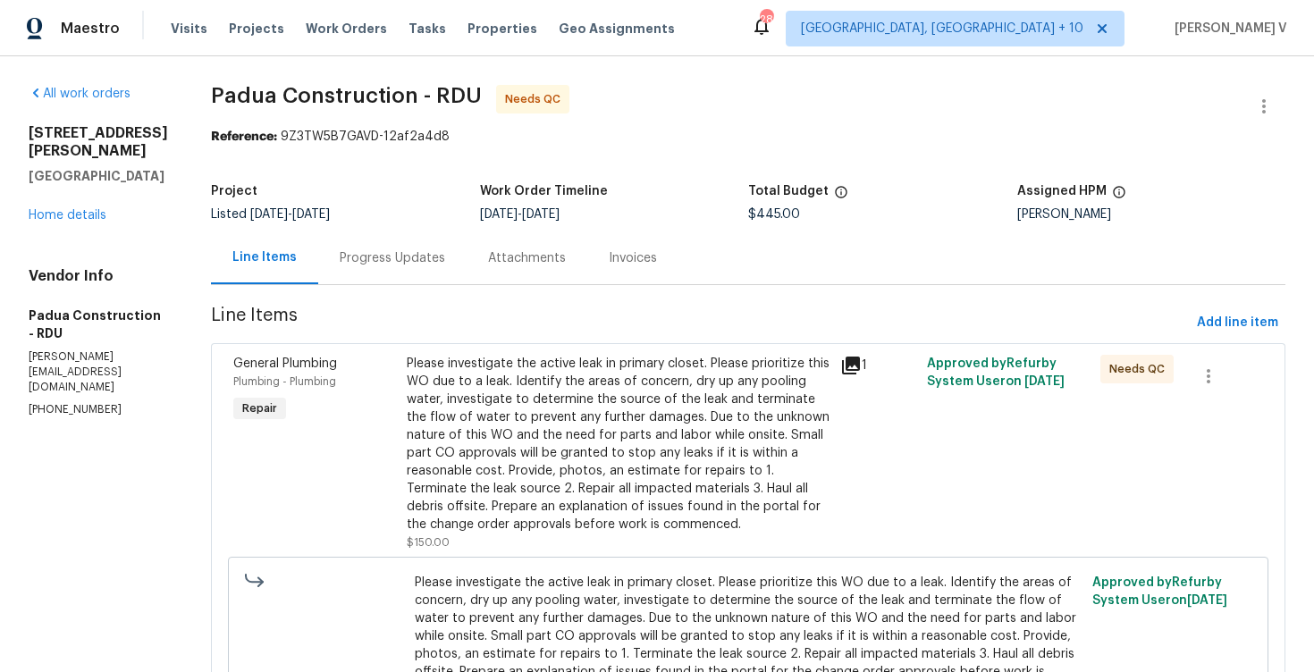
click at [622, 484] on div "Please investigate the active leak in primary closet. Please prioritize this WO…" at bounding box center [618, 444] width 423 height 179
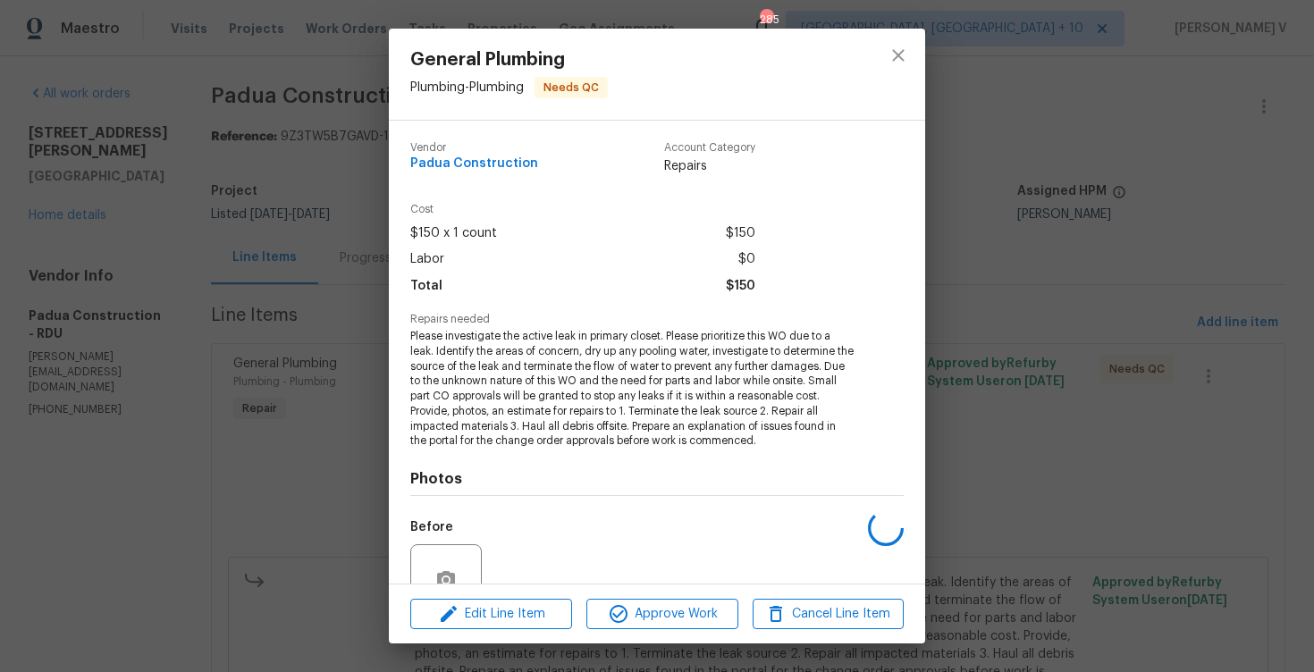
scroll to position [166, 0]
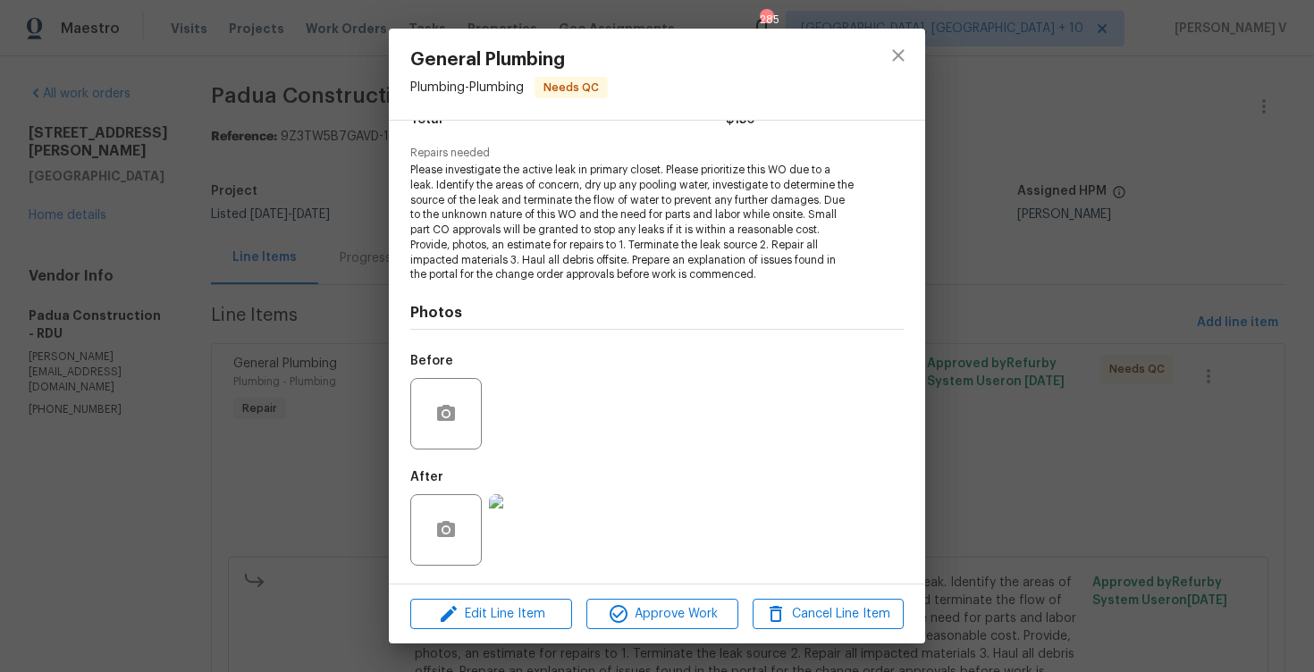
click at [340, 423] on div "General Plumbing Plumbing - Plumbing Needs QC Vendor Padua Construction Account…" at bounding box center [657, 336] width 1314 height 672
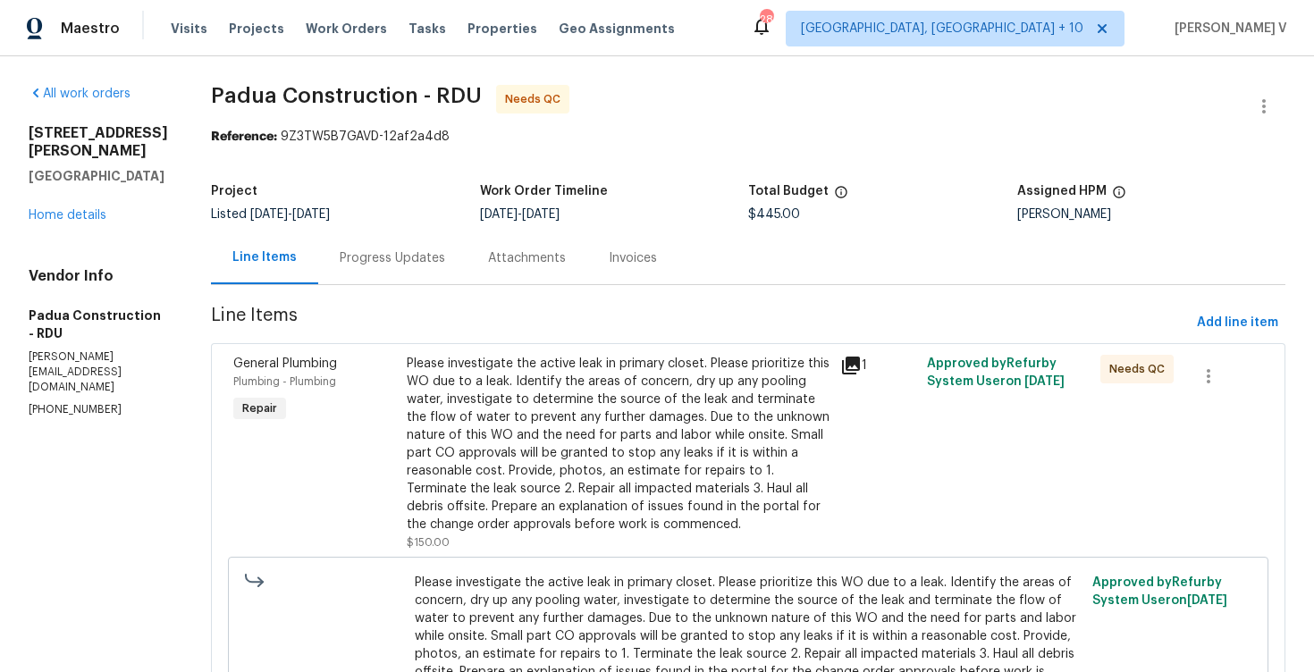
click at [604, 416] on div "Please investigate the active leak in primary closet. Please prioritize this WO…" at bounding box center [618, 444] width 423 height 179
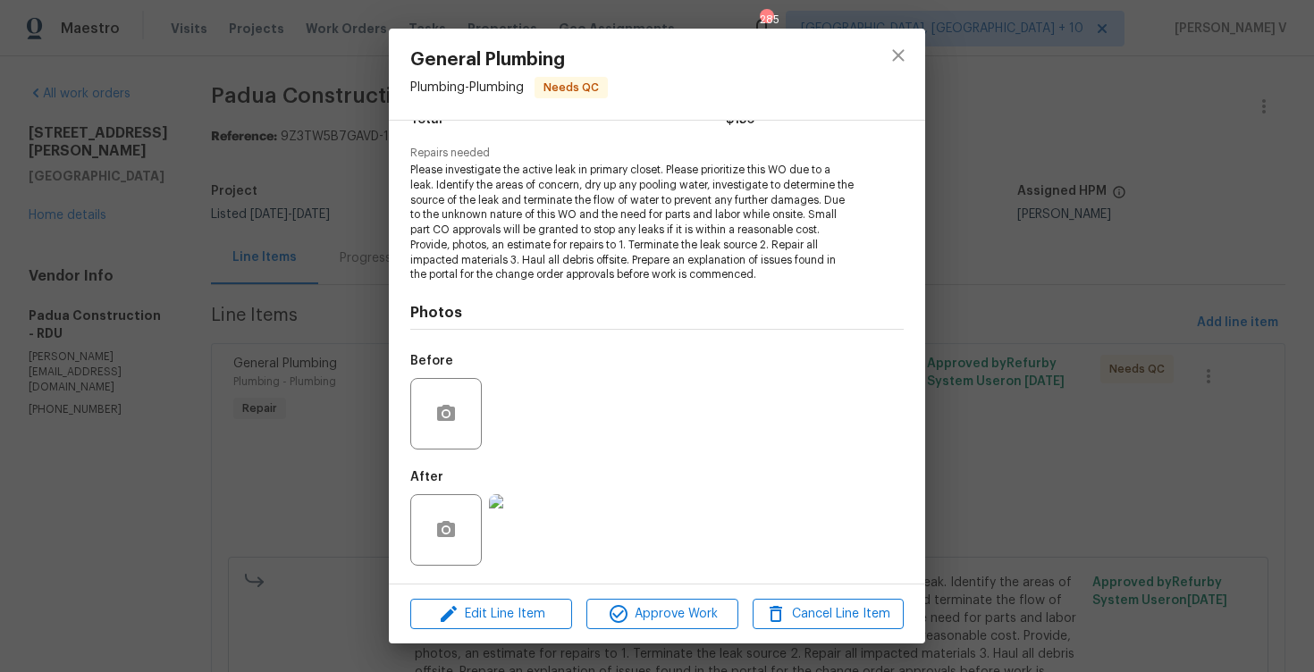
click at [558, 494] on div at bounding box center [524, 530] width 79 height 93
click at [545, 501] on img at bounding box center [525, 530] width 72 height 72
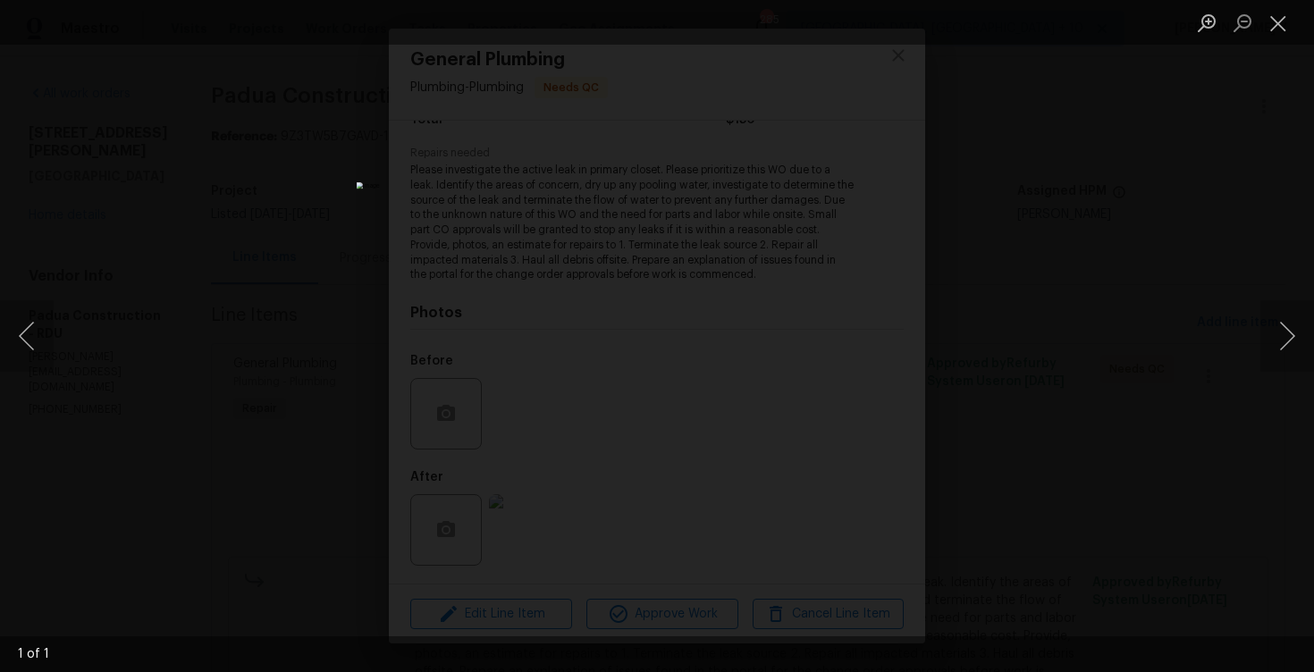
click at [209, 394] on div "Lightbox" at bounding box center [657, 336] width 1314 height 672
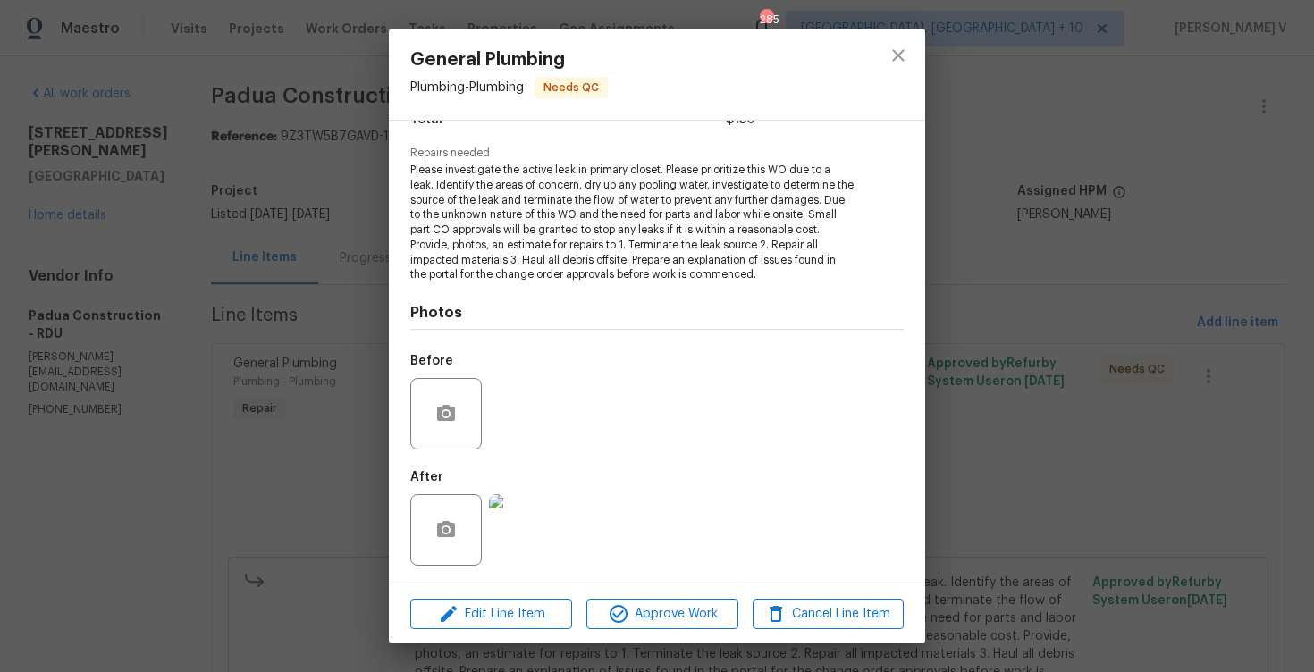
click at [209, 394] on div "General Plumbing Plumbing - Plumbing Needs QC Vendor Padua Construction Account…" at bounding box center [657, 336] width 1314 height 672
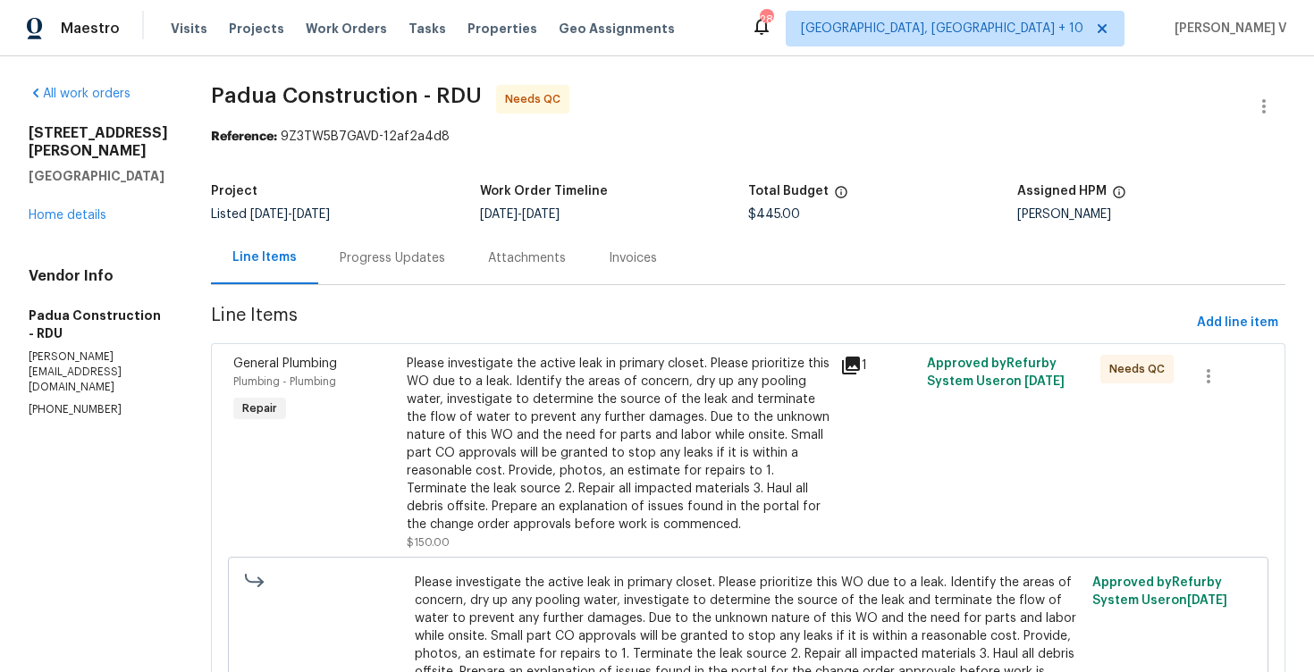
click at [401, 249] on div "Progress Updates" at bounding box center [392, 258] width 148 height 53
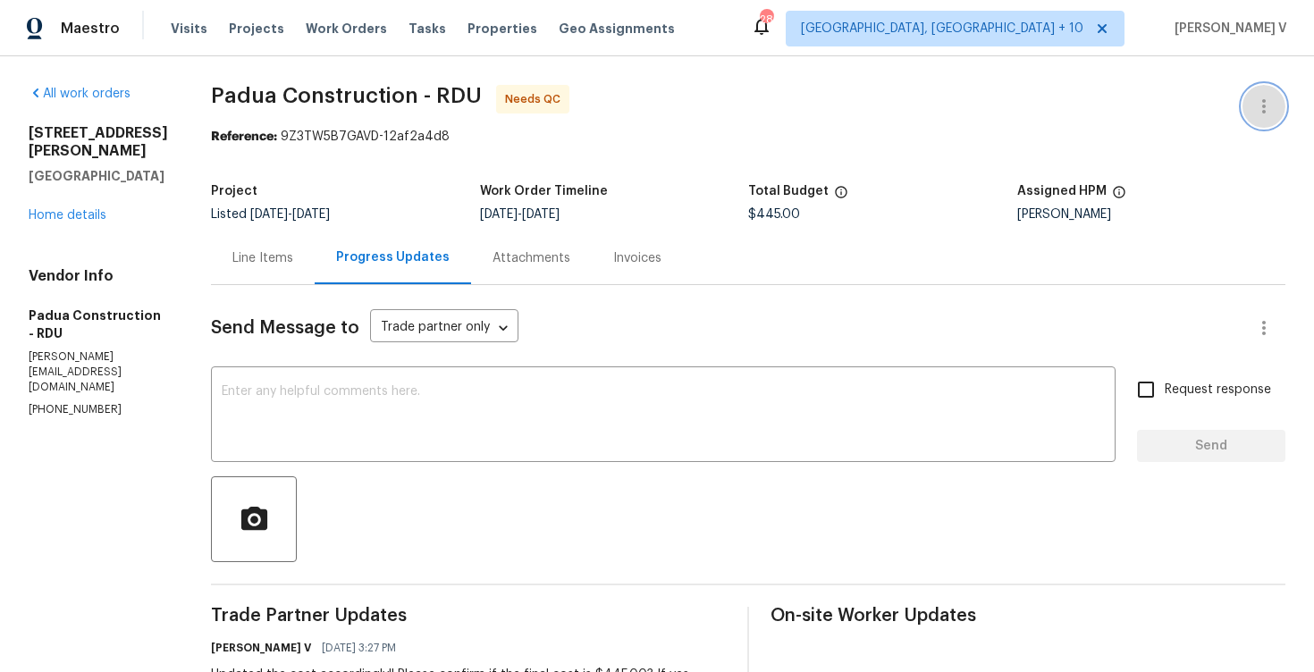
click at [1247, 109] on button "button" at bounding box center [1264, 106] width 43 height 43
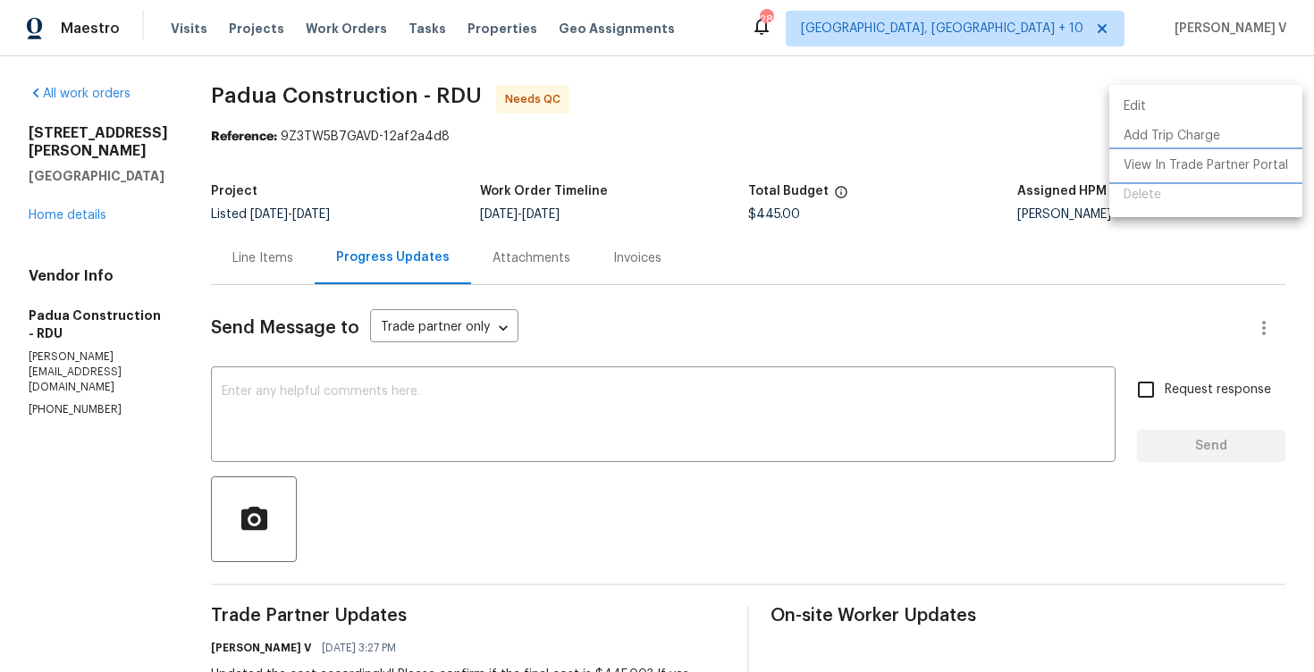
click at [1122, 176] on li "View In Trade Partner Portal" at bounding box center [1205, 165] width 193 height 29
click at [284, 203] on div at bounding box center [657, 336] width 1314 height 672
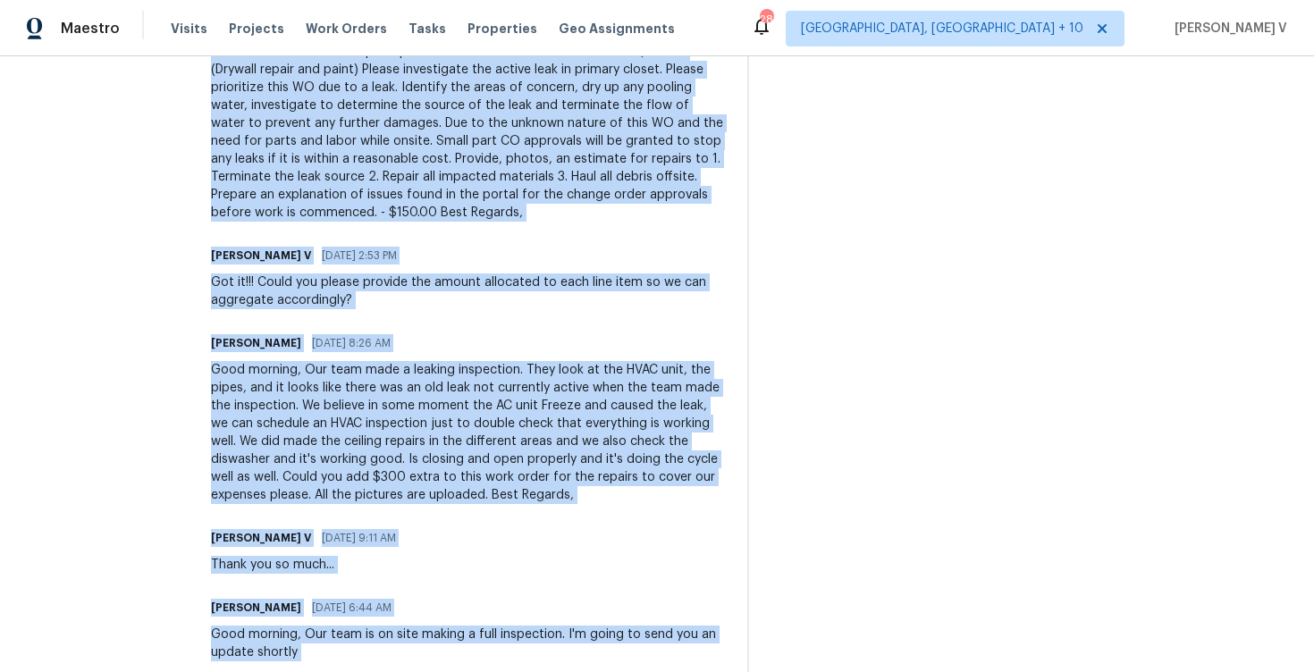
scroll to position [1082, 0]
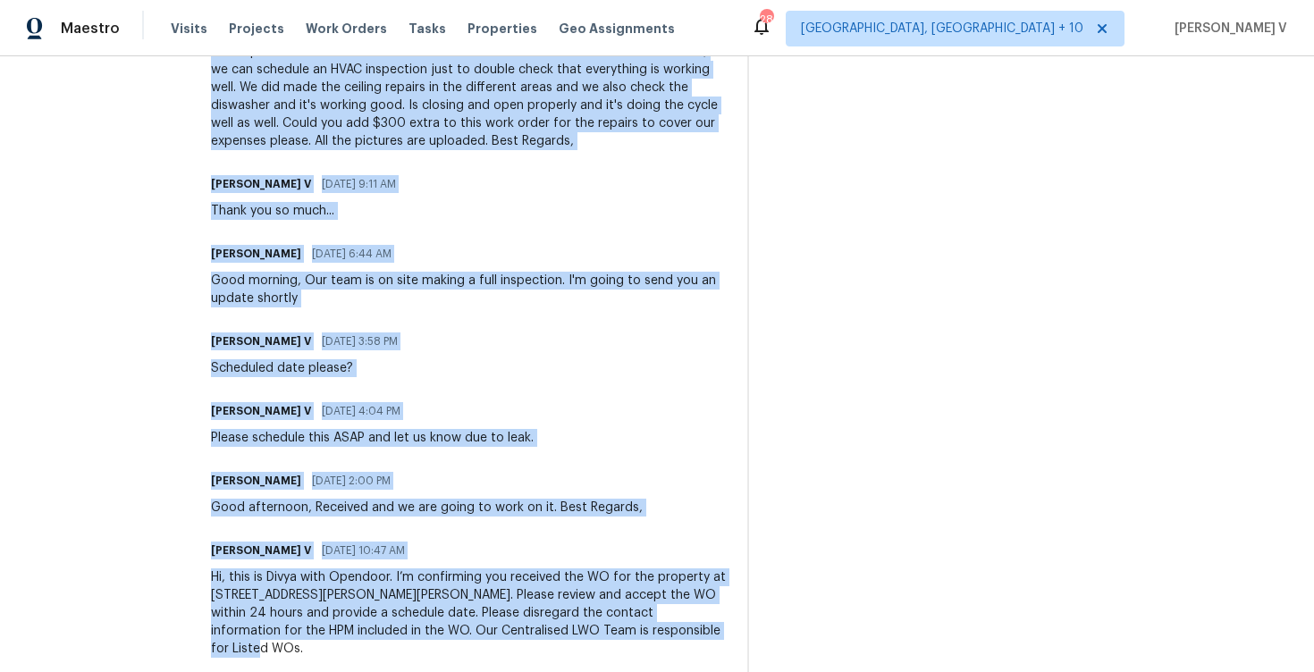
drag, startPoint x: 163, startPoint y: 449, endPoint x: 232, endPoint y: 743, distance: 302.2
click at [232, 671] on html "Maestro Visits Projects Work Orders Tasks Properties Geo Assignments [STREET_AD…" at bounding box center [657, 336] width 1314 height 672
copy div "Trade Partner Updates [PERSON_NAME] V [DATE] 3:27 PM Updated the cost according…"
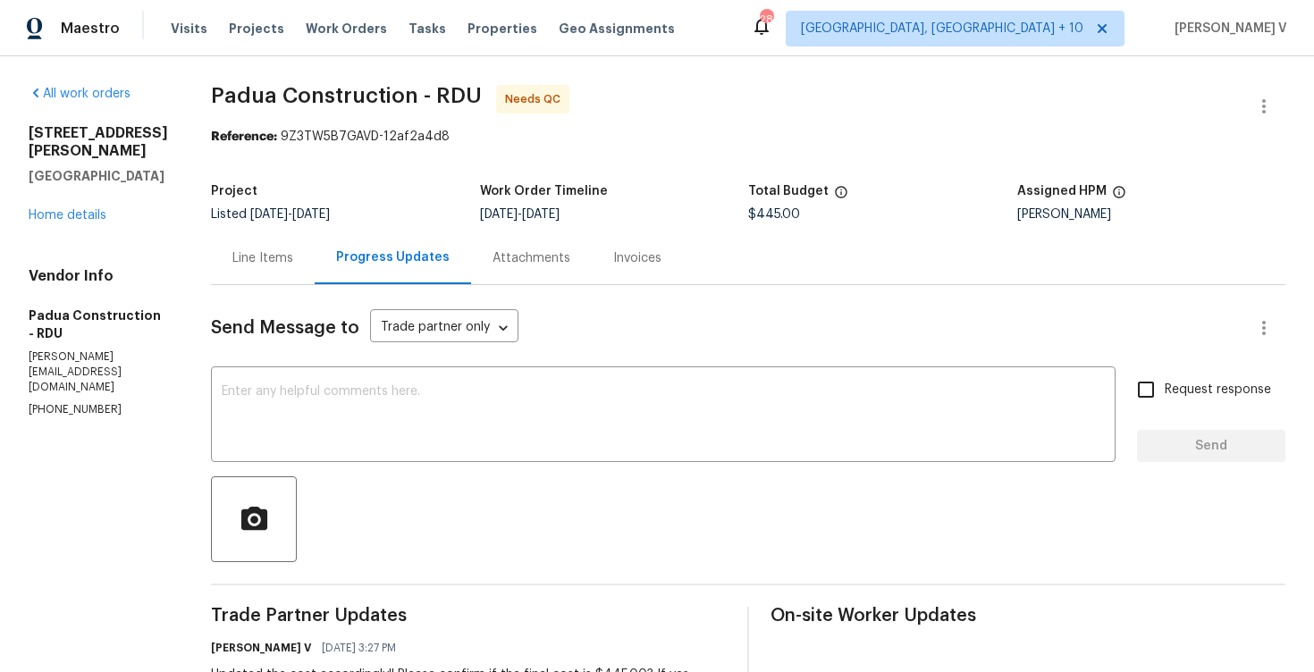
click at [234, 279] on div "Line Items" at bounding box center [263, 258] width 104 height 53
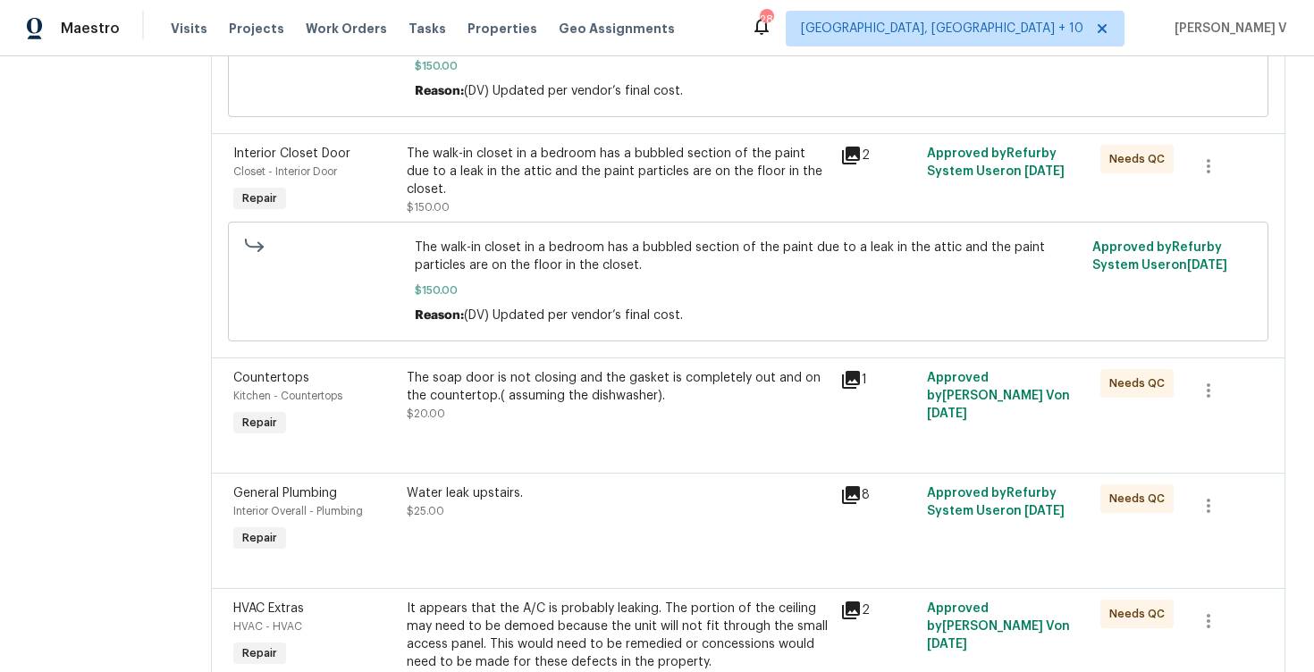
scroll to position [850, 0]
